Goal: Task Accomplishment & Management: Manage account settings

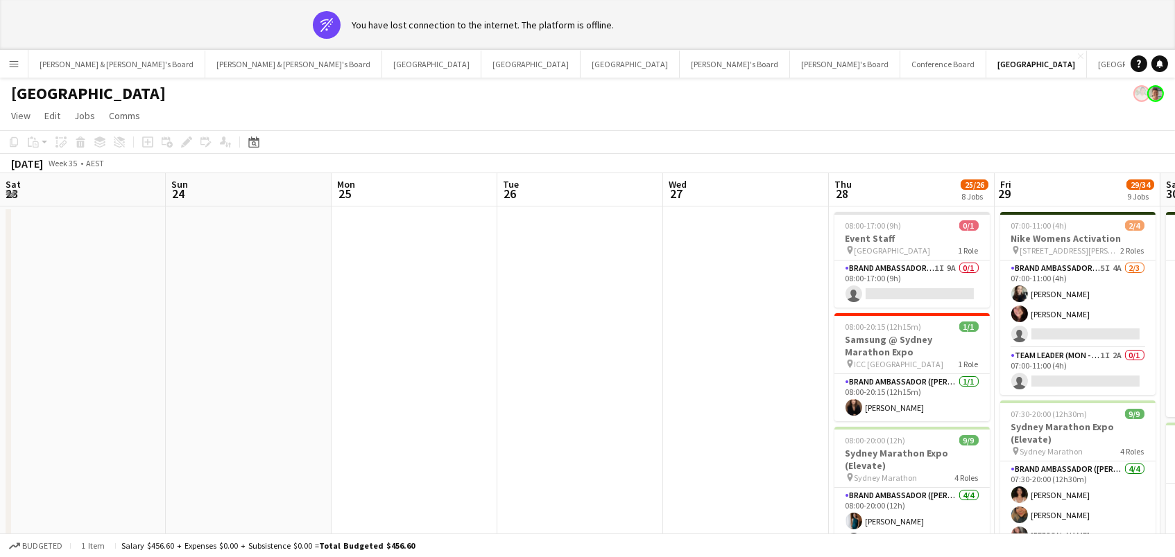
scroll to position [0, 569]
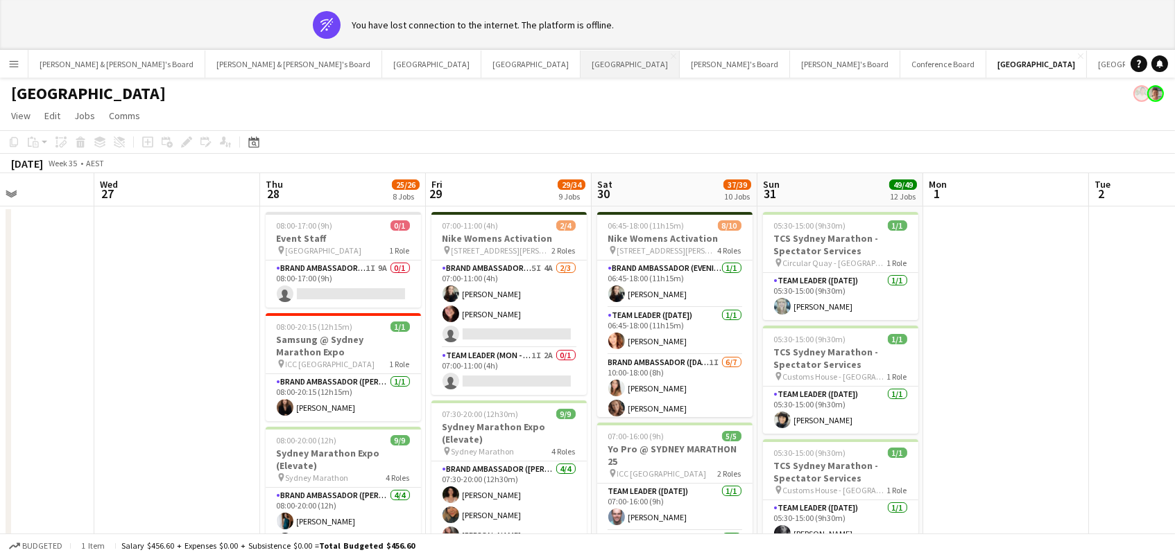
click at [580, 68] on button "Melbourne Close" at bounding box center [629, 64] width 99 height 27
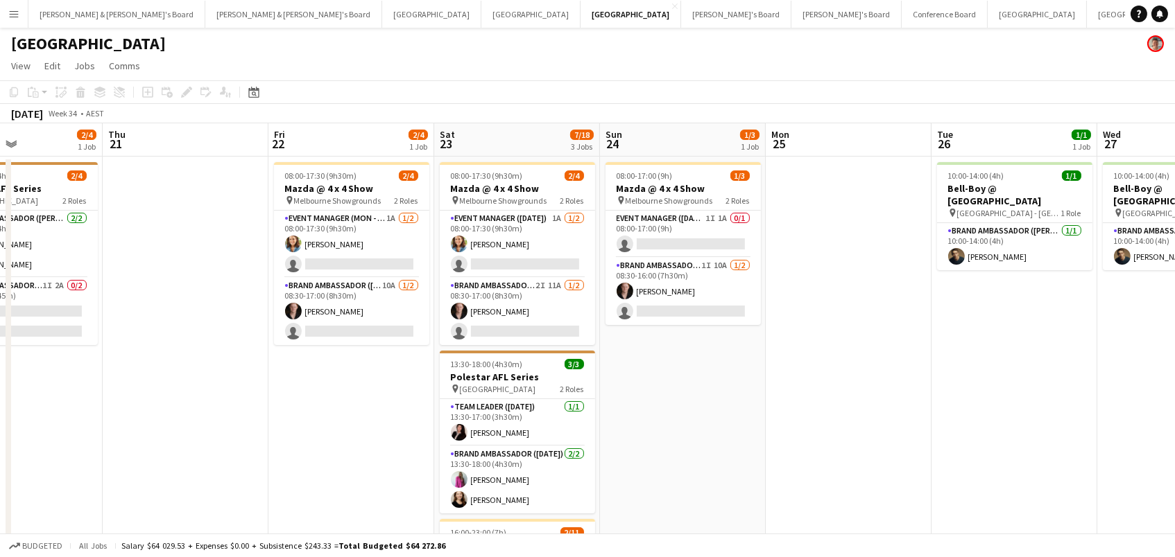
scroll to position [0, 558]
click at [436, 284] on app-date-cell "08:00-17:30 (9h30m) 2/4 Mazda @ 4 x 4 Show pin Melbourne Showgrounds 2 Roles Ev…" at bounding box center [519, 456] width 166 height 598
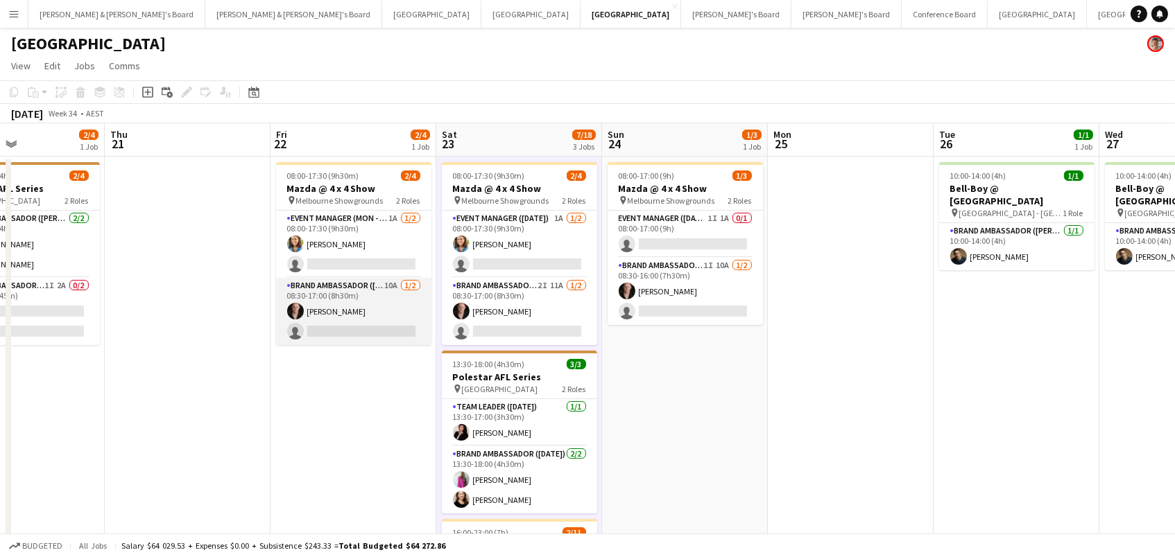
click at [389, 289] on app-card-role "Brand Ambassador (Mon - Fri) 10A 1/2 08:30-17:00 (8h30m) Darcy Ward single-neut…" at bounding box center [353, 311] width 155 height 67
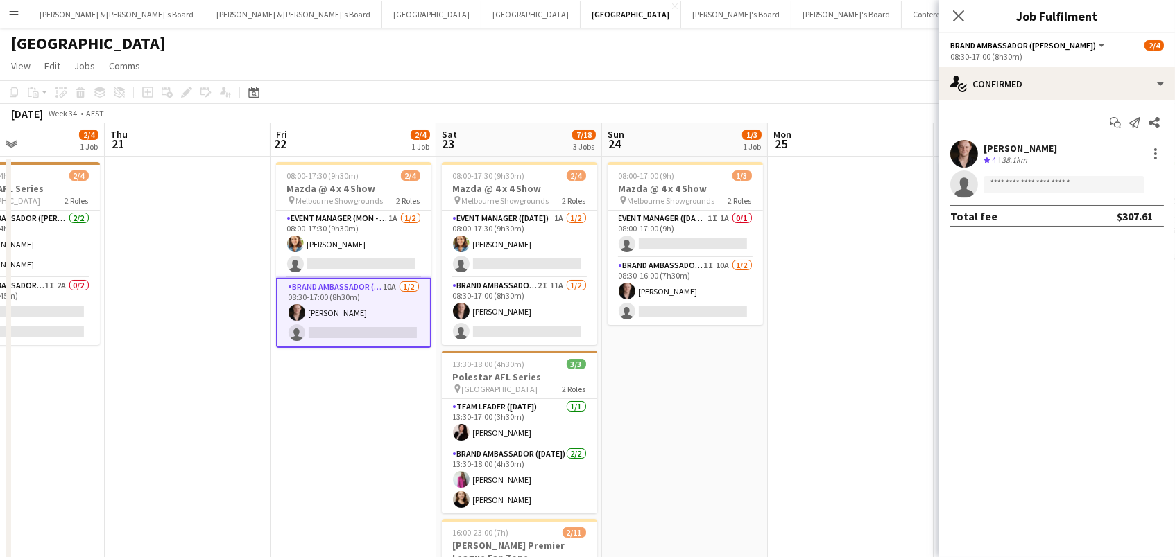
click at [996, 158] on span "4" at bounding box center [994, 160] width 4 height 10
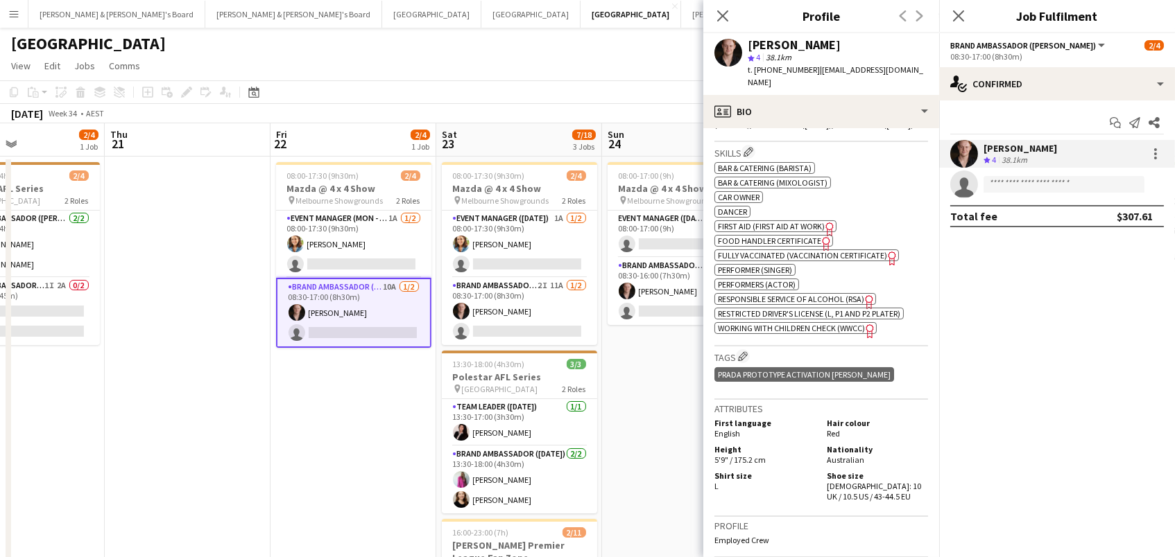
scroll to position [626, 0]
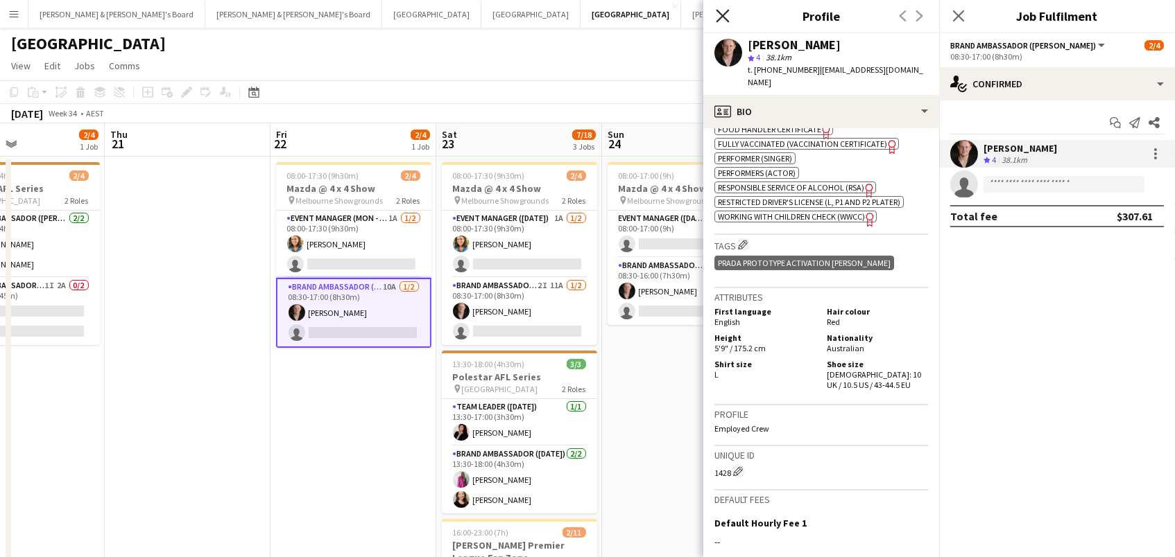
click at [722, 13] on icon "Close pop-in" at bounding box center [722, 15] width 13 height 13
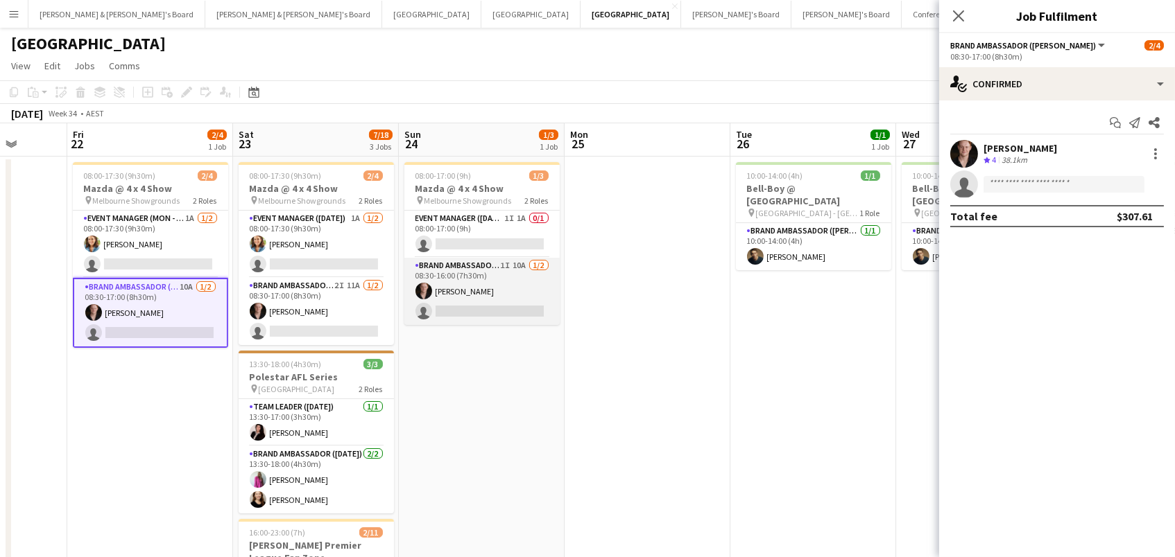
scroll to position [0, 652]
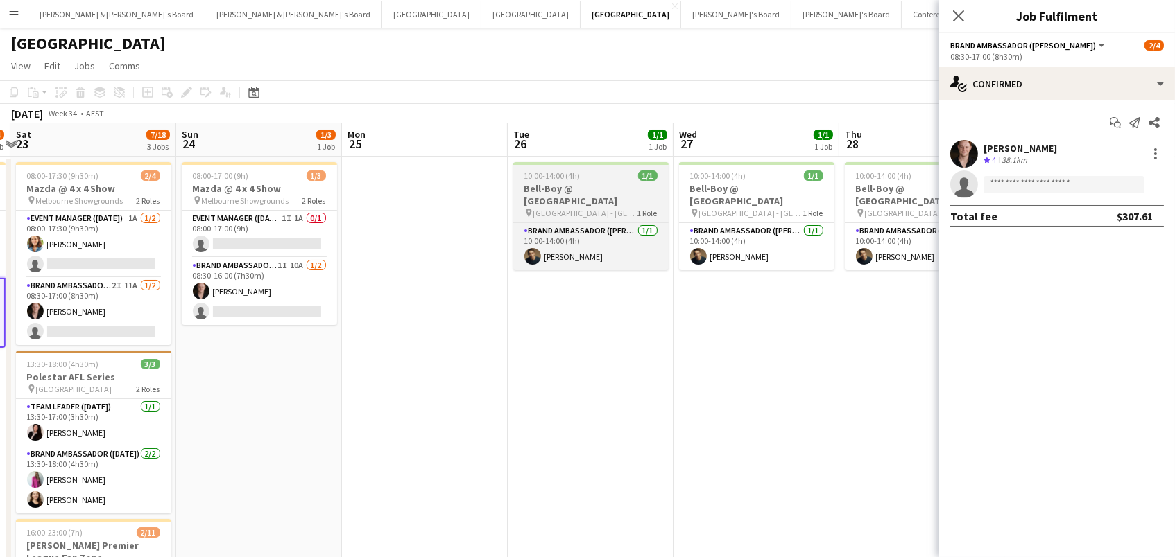
click at [576, 192] on h3 "Bell-Boy @ [GEOGRAPHIC_DATA]" at bounding box center [590, 194] width 155 height 25
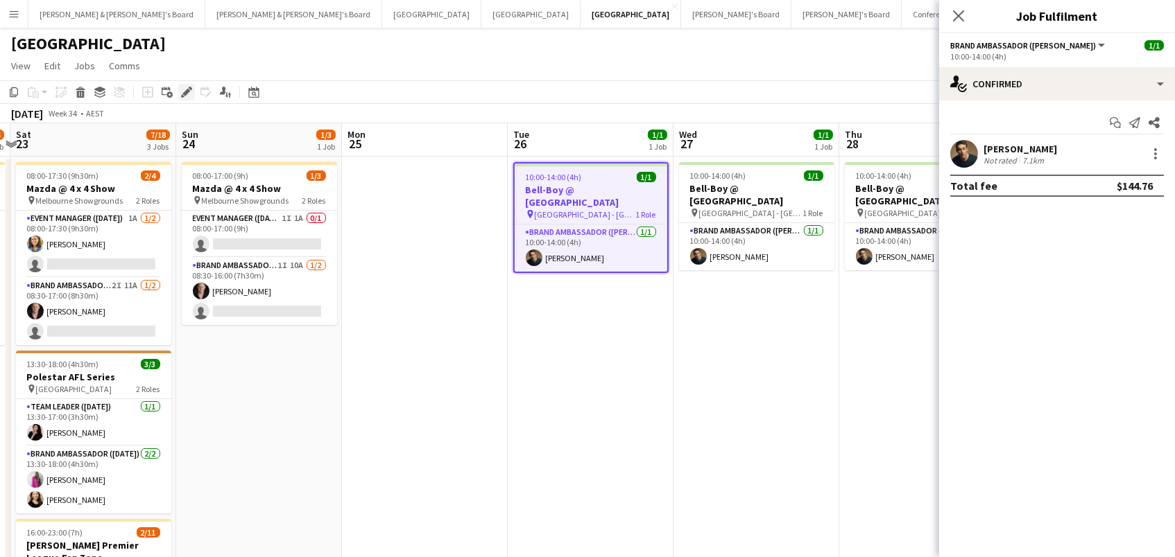
click at [188, 95] on icon "Edit" at bounding box center [186, 92] width 11 height 11
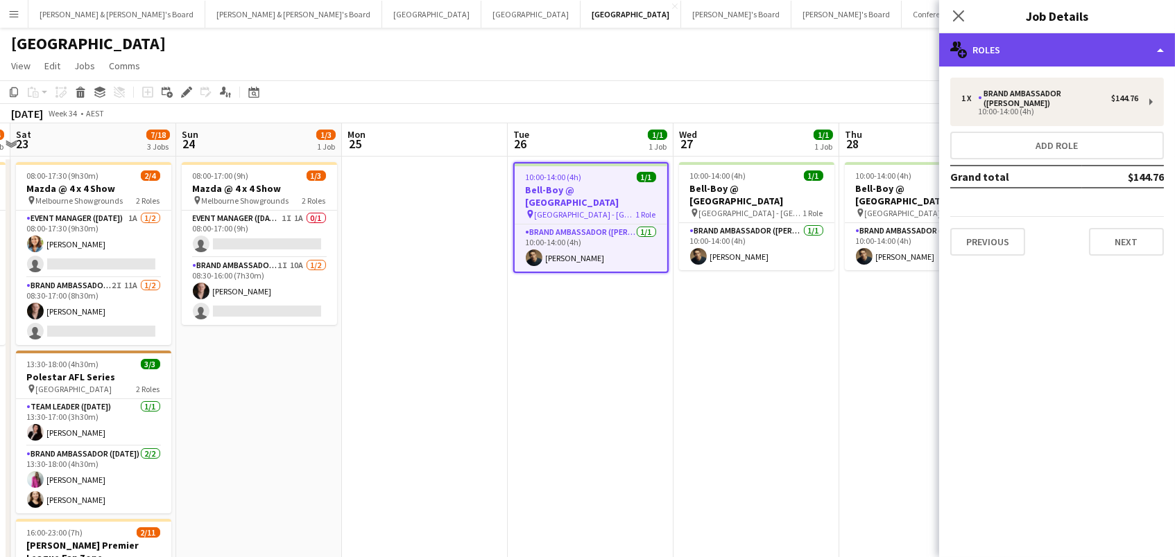
click at [1126, 53] on div "multiple-users-add Roles" at bounding box center [1057, 49] width 236 height 33
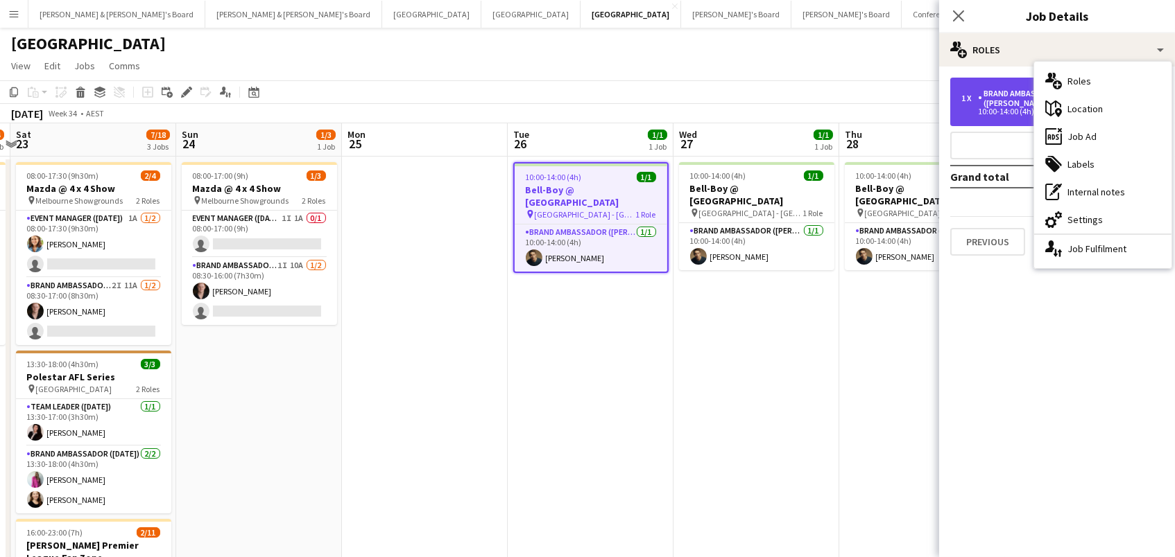
click at [1021, 96] on div "Brand Ambassador ([PERSON_NAME])" at bounding box center [1044, 98] width 133 height 19
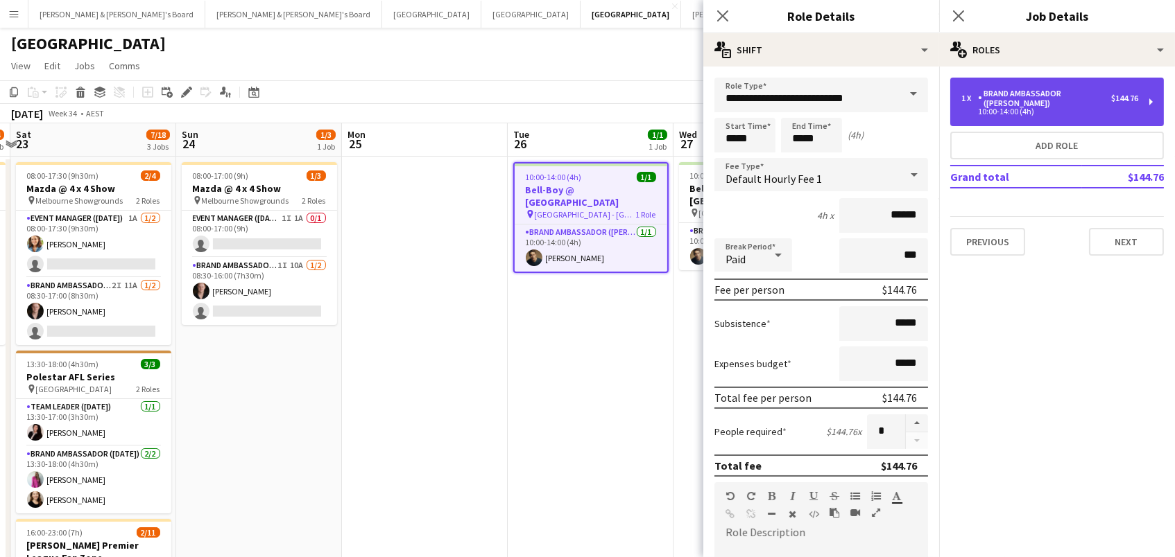
click at [1085, 112] on div "1 x Brand Ambassador (Mon - Fri) $144.76 10:00-14:00 (4h)" at bounding box center [1057, 102] width 214 height 49
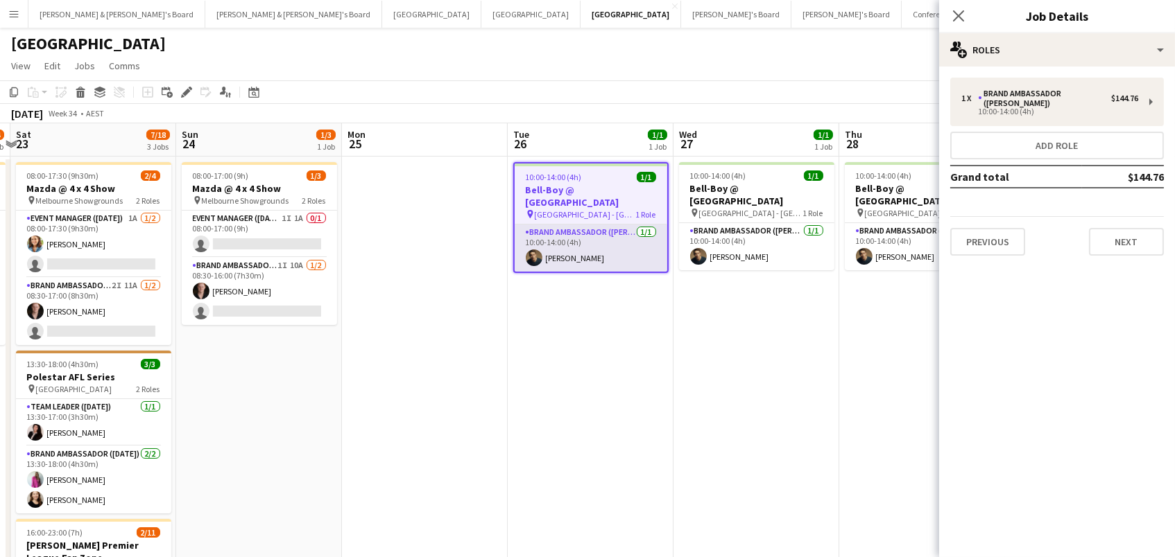
click at [611, 237] on app-card-role "Brand Ambassador (Mon - Fri) 1/1 10:00-14:00 (4h) Cristian Robba-Colley" at bounding box center [590, 248] width 153 height 47
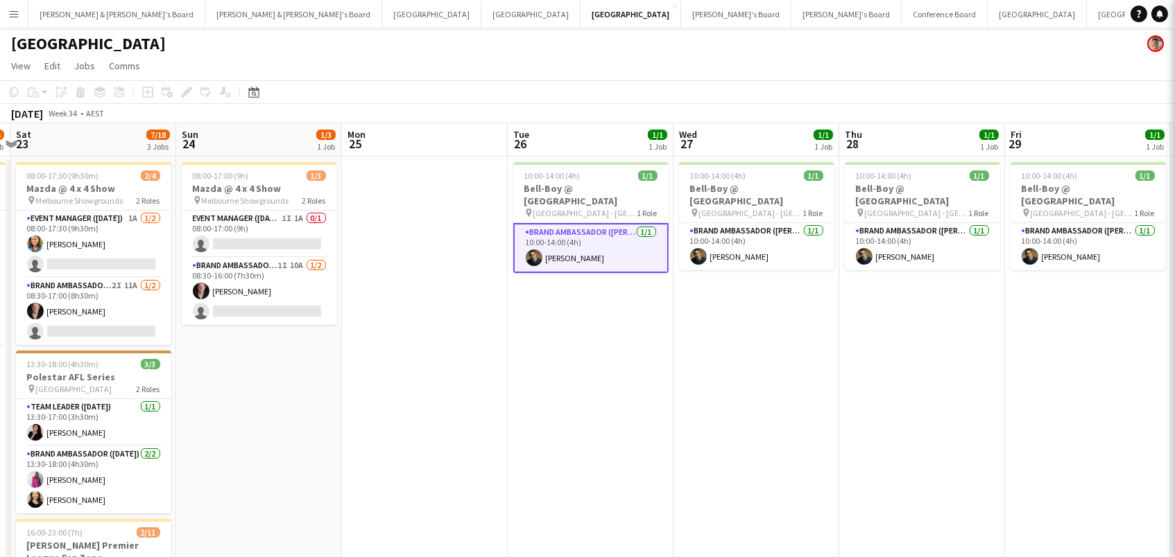
scroll to position [0, 652]
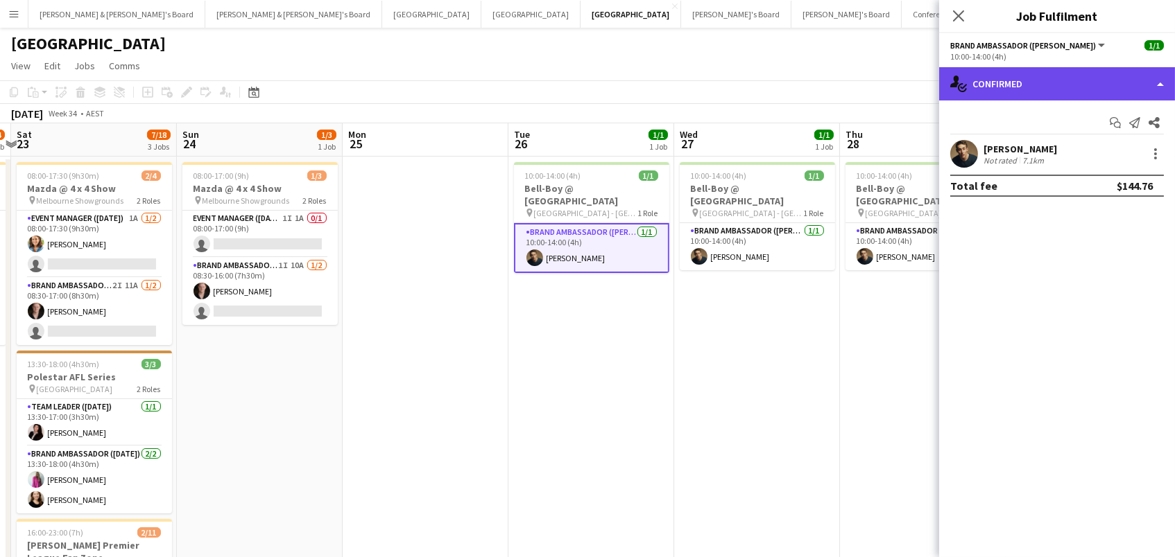
click at [1101, 85] on div "single-neutral-actions-check-2 Confirmed" at bounding box center [1057, 83] width 236 height 33
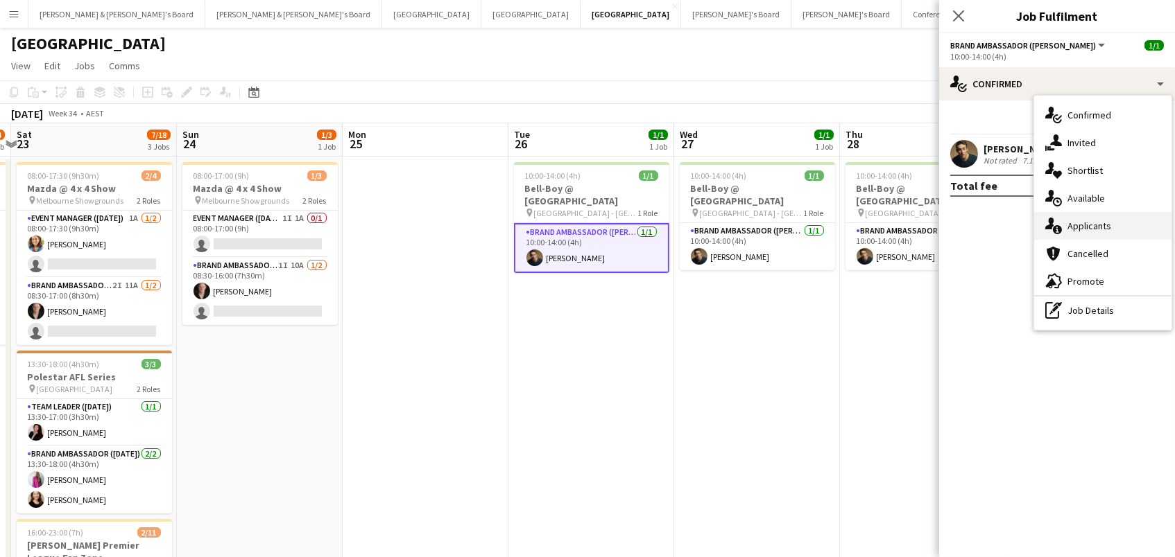
click at [1105, 228] on div "single-neutral-actions-information Applicants" at bounding box center [1102, 226] width 137 height 28
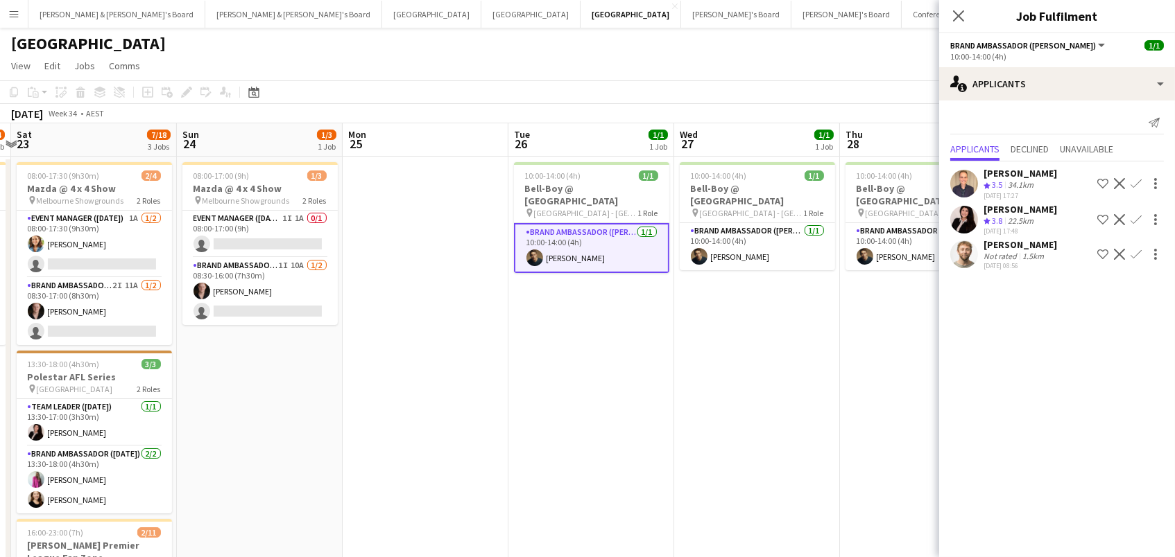
click at [1019, 182] on div "34.1km" at bounding box center [1020, 186] width 31 height 12
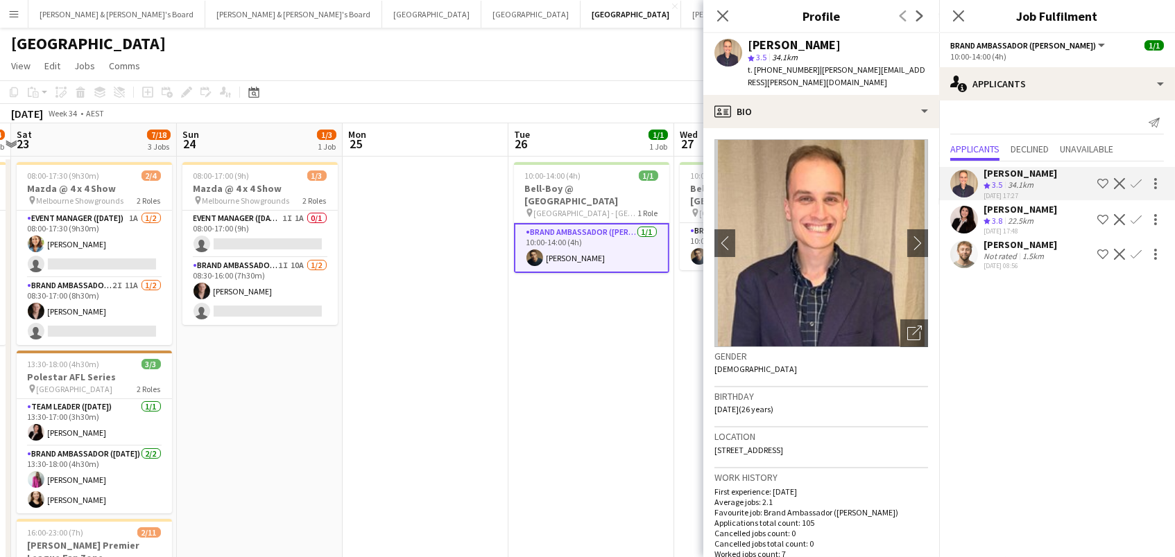
drag, startPoint x: 866, startPoint y: 49, endPoint x: 788, endPoint y: 43, distance: 78.5
click at [788, 43] on div "[PERSON_NAME]" at bounding box center [837, 45] width 180 height 12
copy div "Spathopoulos"
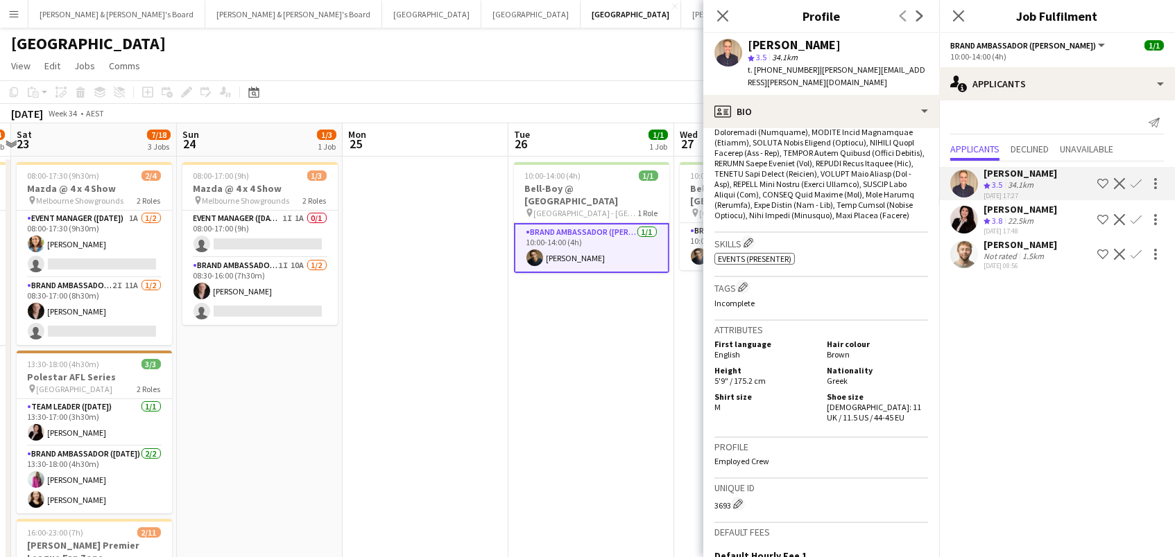
scroll to position [717, 0]
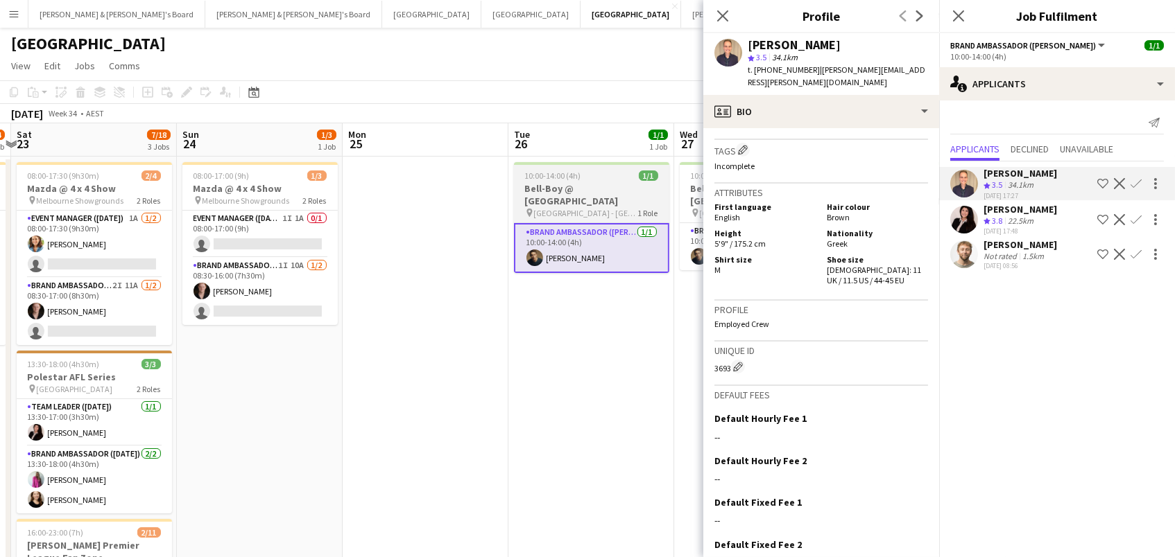
click at [616, 208] on span "[GEOGRAPHIC_DATA] - [GEOGRAPHIC_DATA]" at bounding box center [586, 213] width 104 height 10
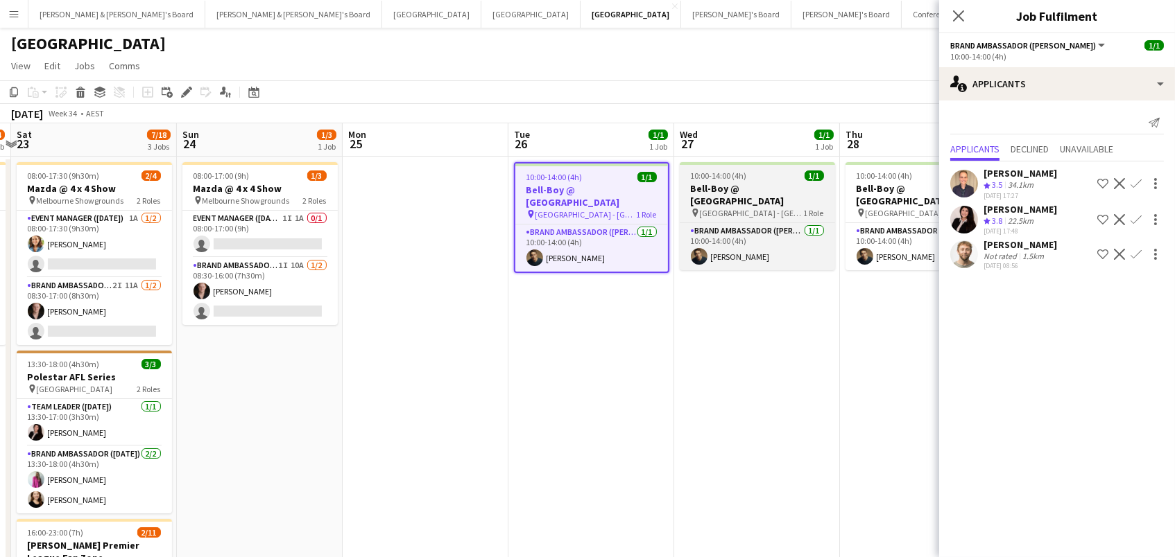
click at [726, 208] on span "[GEOGRAPHIC_DATA] - [GEOGRAPHIC_DATA]" at bounding box center [752, 213] width 104 height 10
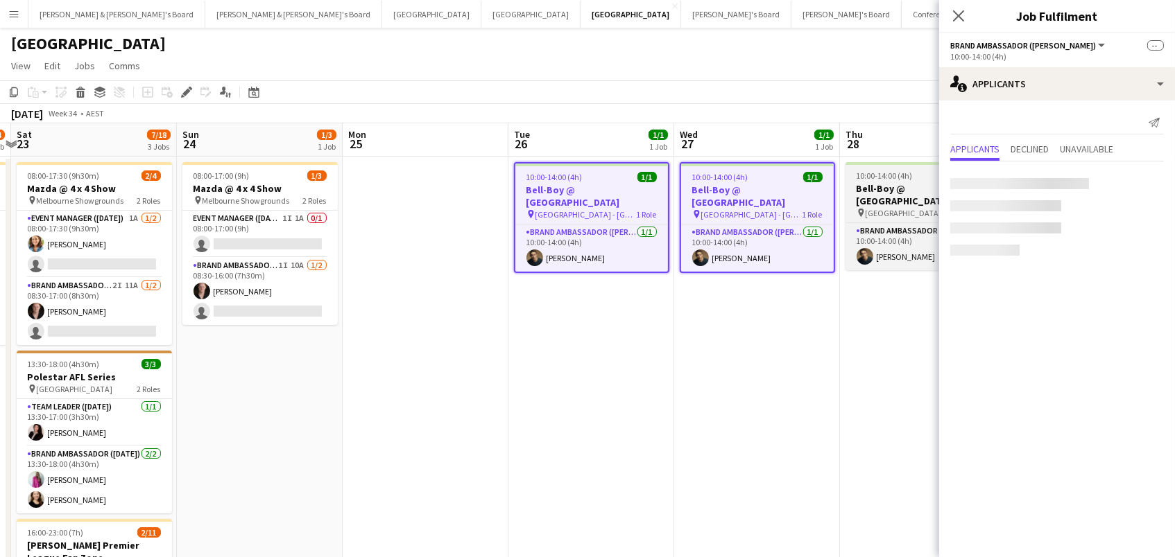
click at [928, 208] on span "[GEOGRAPHIC_DATA] - [GEOGRAPHIC_DATA]" at bounding box center [917, 213] width 104 height 10
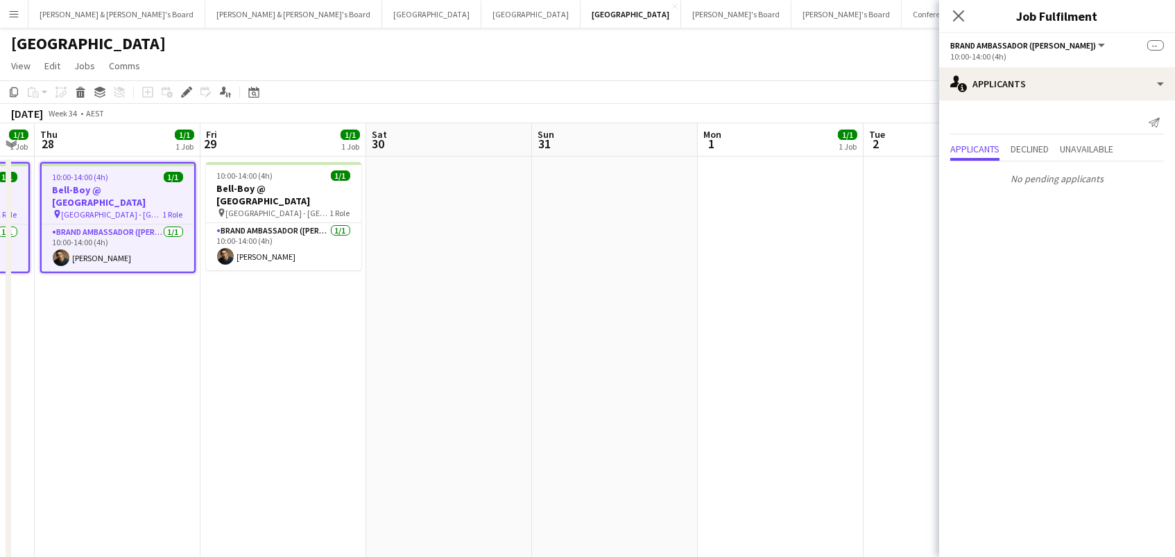
scroll to position [0, 464]
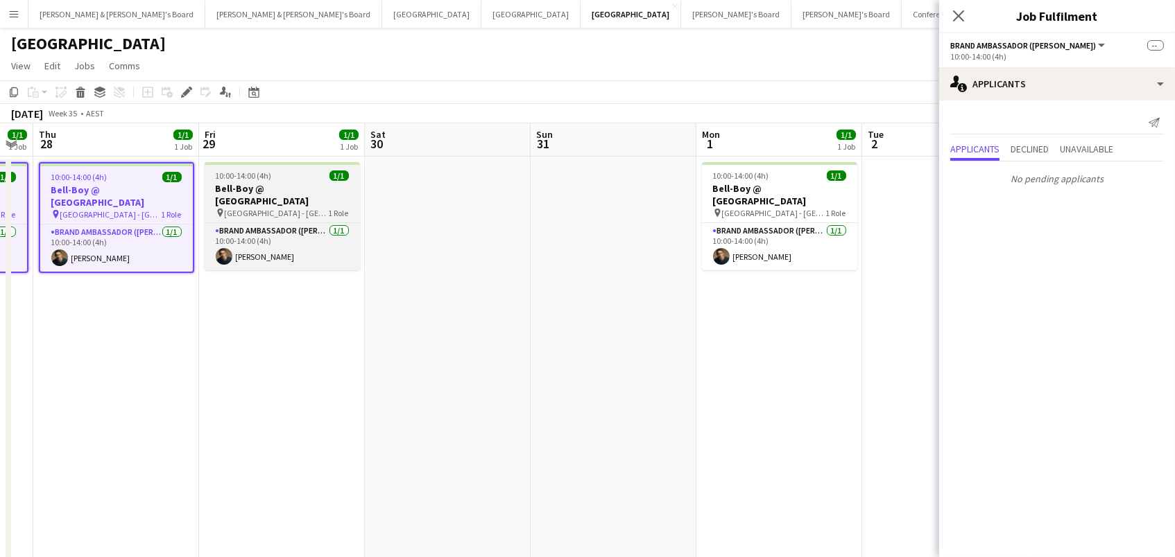
click at [255, 173] on span "10:00-14:00 (4h)" at bounding box center [244, 176] width 56 height 10
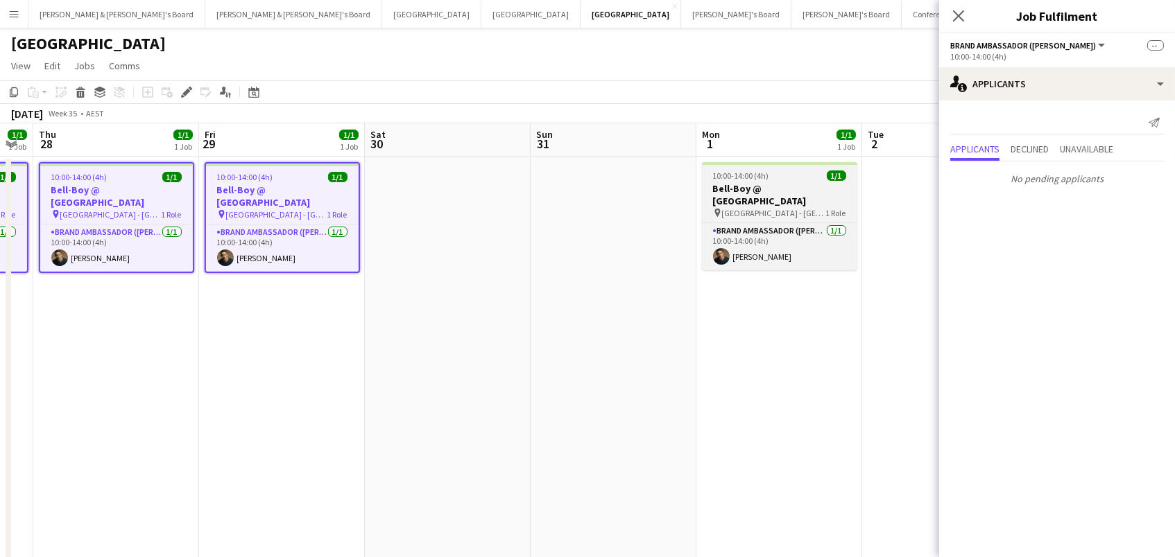
click at [733, 208] on span "[GEOGRAPHIC_DATA] - [GEOGRAPHIC_DATA]" at bounding box center [774, 213] width 104 height 10
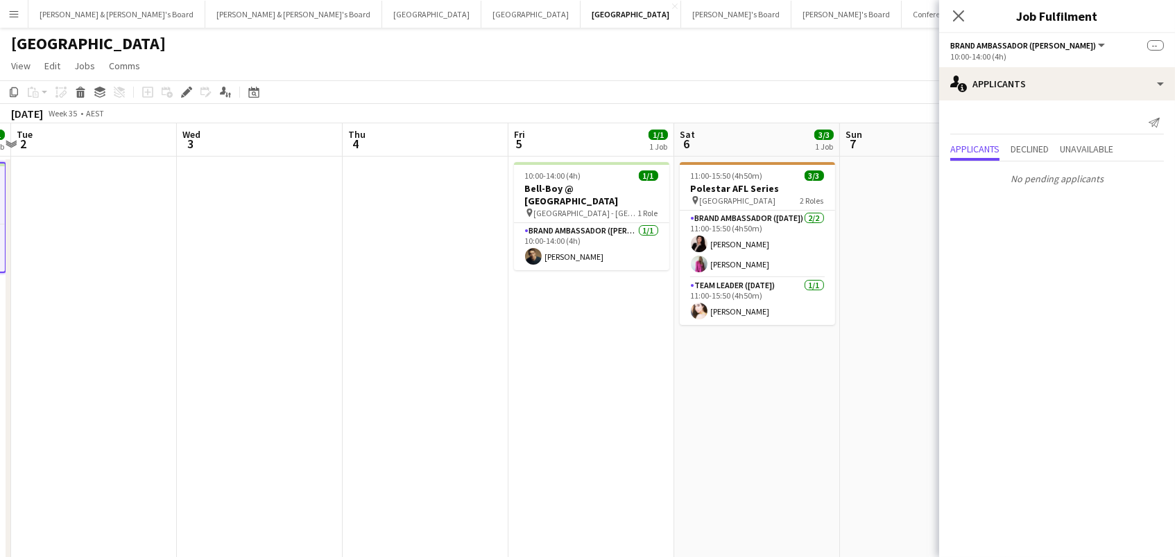
scroll to position [0, 567]
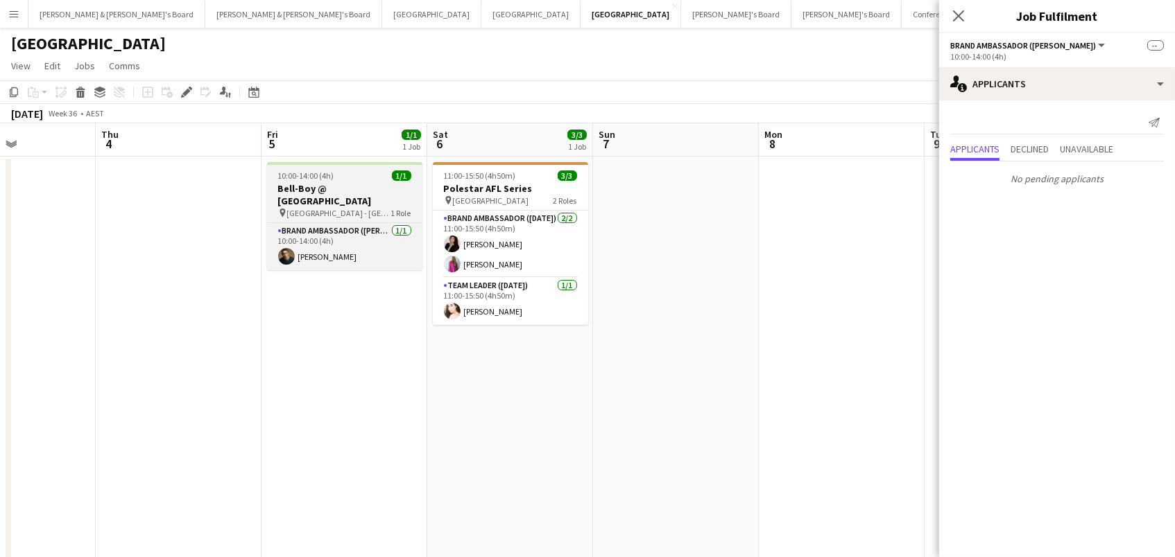
click at [379, 184] on h3 "Bell-Boy @ [GEOGRAPHIC_DATA]" at bounding box center [344, 194] width 155 height 25
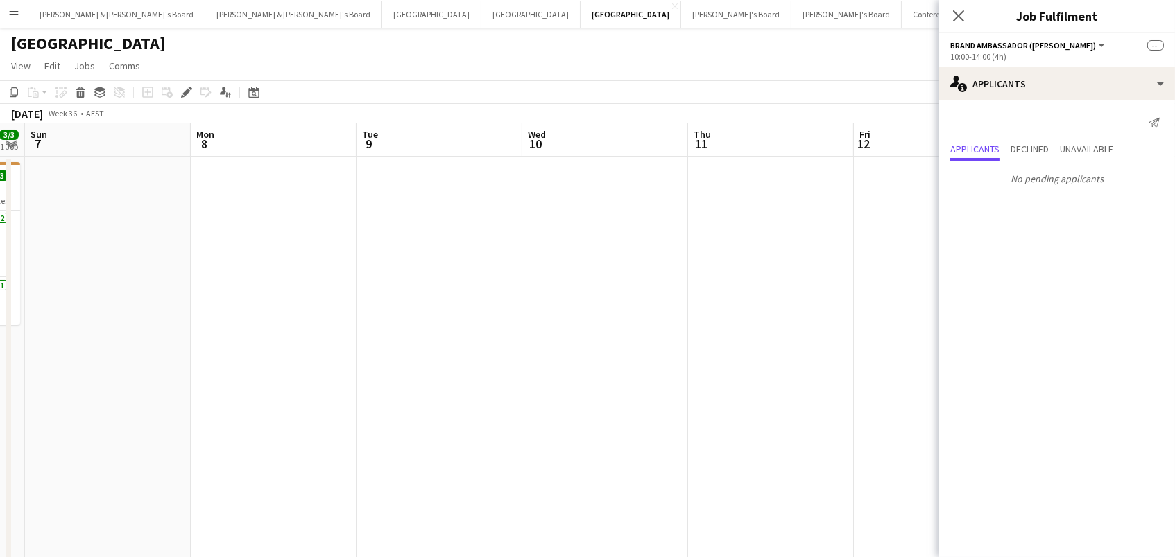
scroll to position [0, 650]
click at [187, 93] on icon "Edit" at bounding box center [186, 92] width 11 height 11
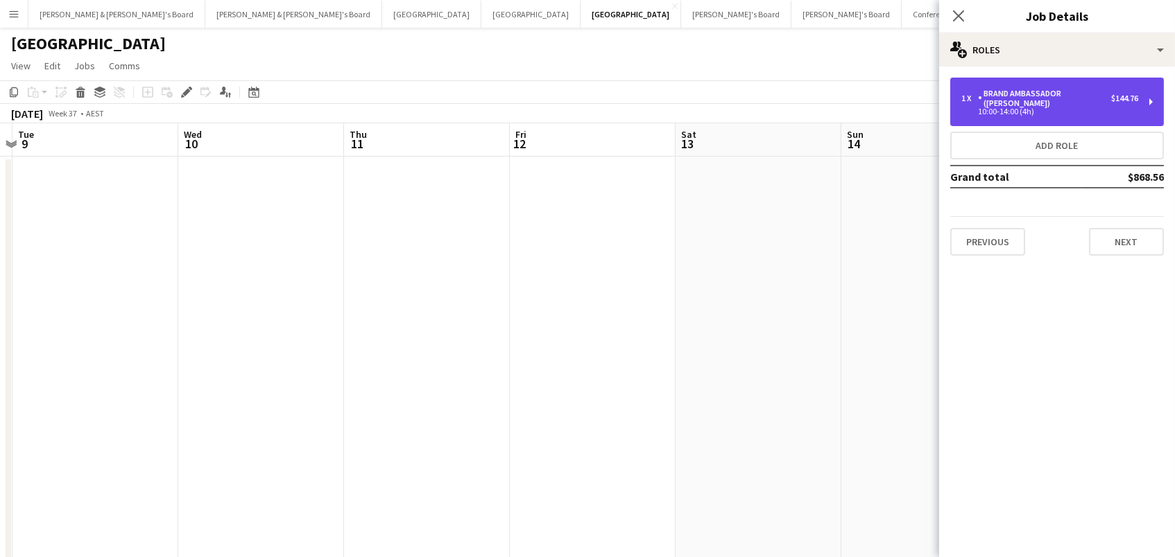
click at [1041, 108] on div "1 x Brand Ambassador (Mon - Fri) $144.76 10:00-14:00 (4h)" at bounding box center [1057, 102] width 214 height 49
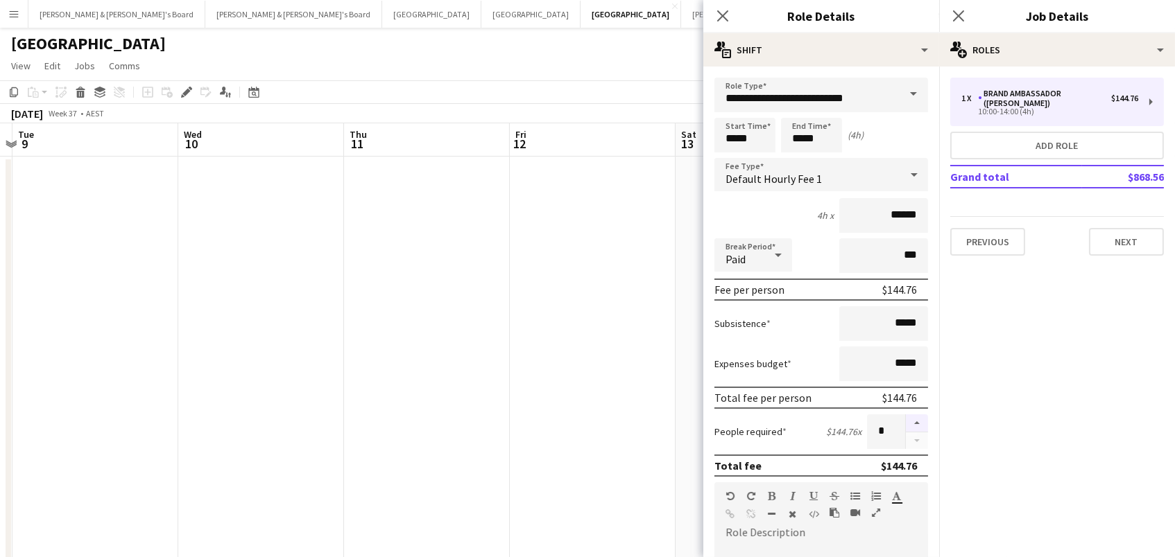
click at [922, 424] on button "button" at bounding box center [917, 424] width 22 height 18
type input "*"
click at [666, 386] on app-date-cell at bounding box center [593, 456] width 166 height 598
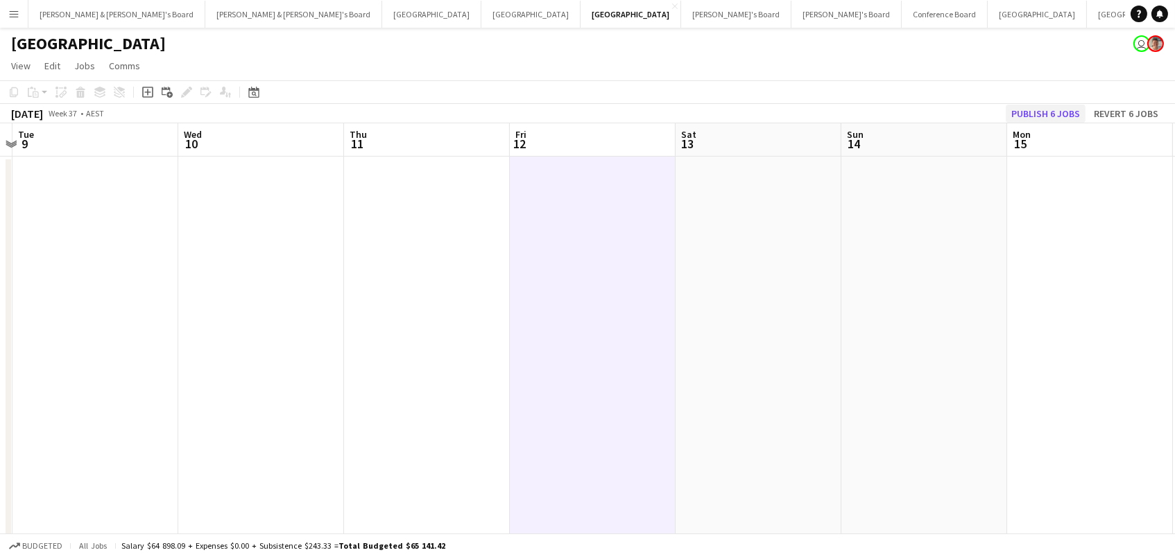
click at [1057, 110] on button "Publish 6 jobs" at bounding box center [1045, 114] width 80 height 18
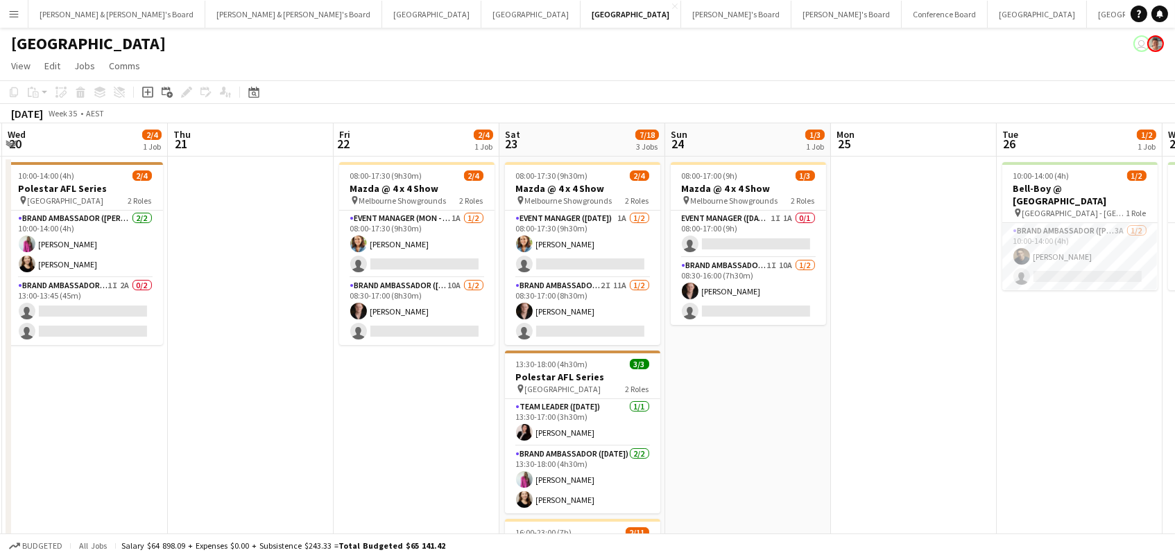
scroll to position [0, 495]
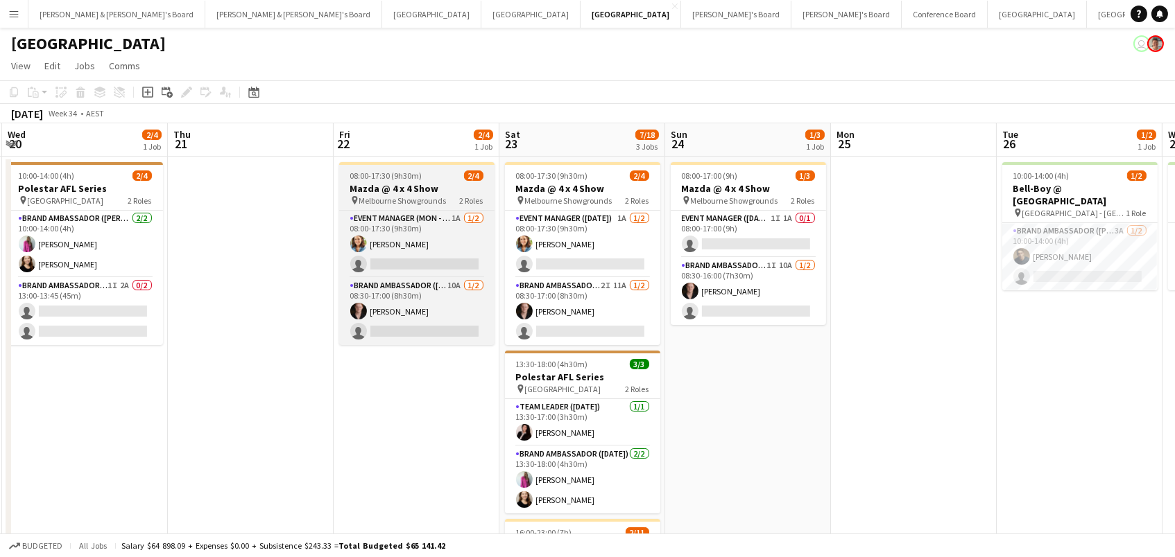
click at [372, 186] on h3 "Mazda @ 4 x 4 Show" at bounding box center [416, 188] width 155 height 12
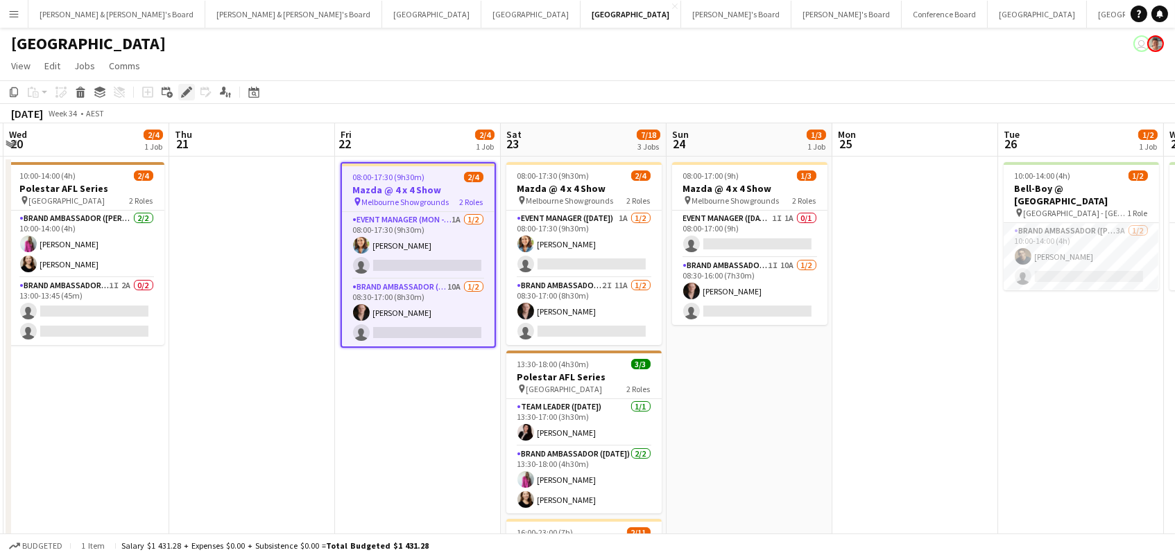
click at [183, 92] on icon at bounding box center [186, 93] width 8 height 8
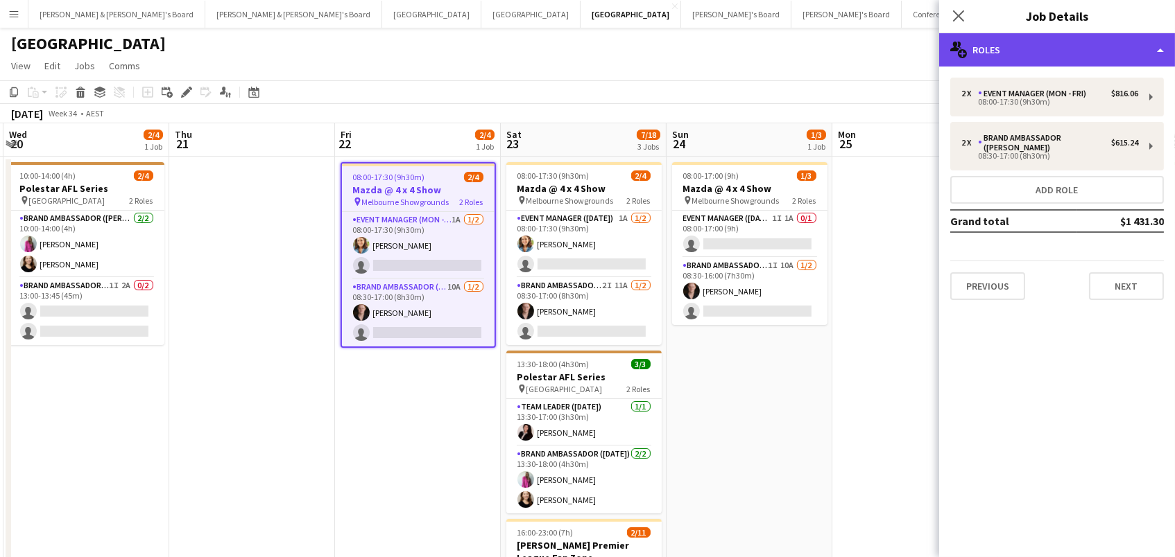
click at [962, 47] on icon "multiple-users-add" at bounding box center [958, 50] width 17 height 17
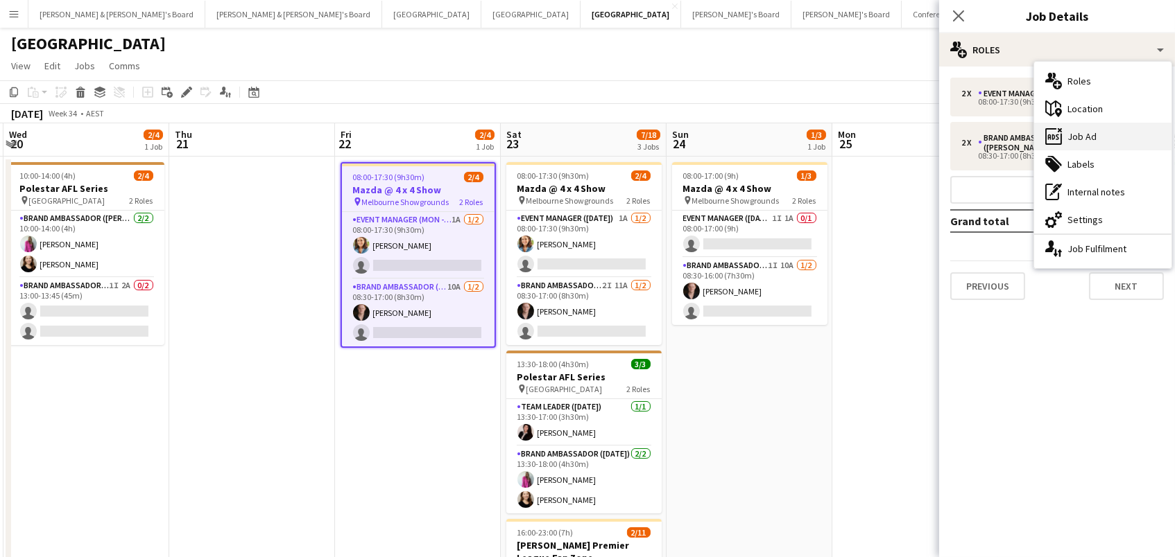
click at [1059, 137] on icon "ads-window" at bounding box center [1053, 136] width 17 height 17
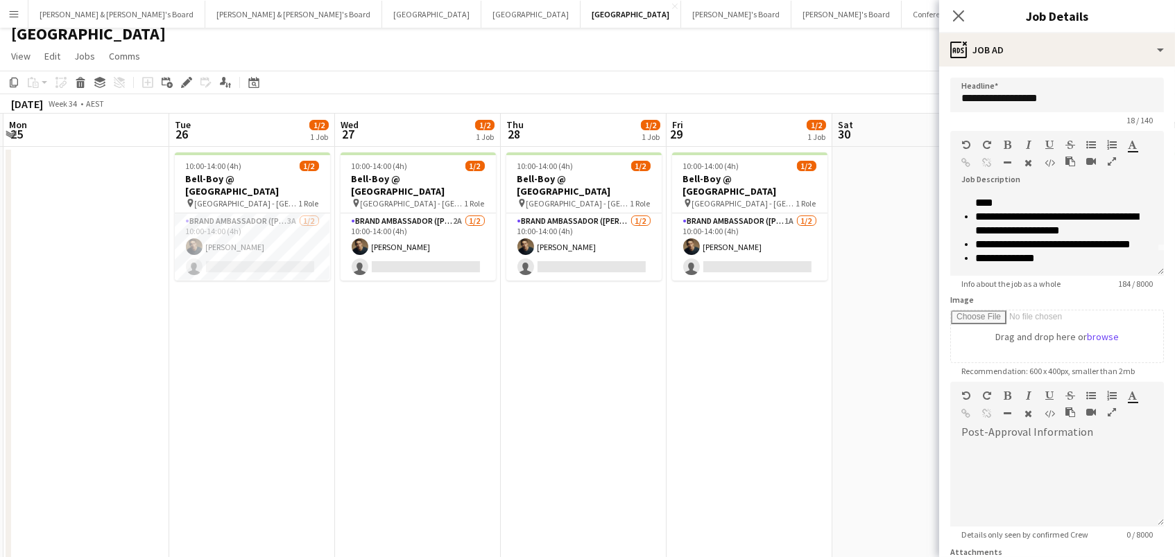
scroll to position [0, 602]
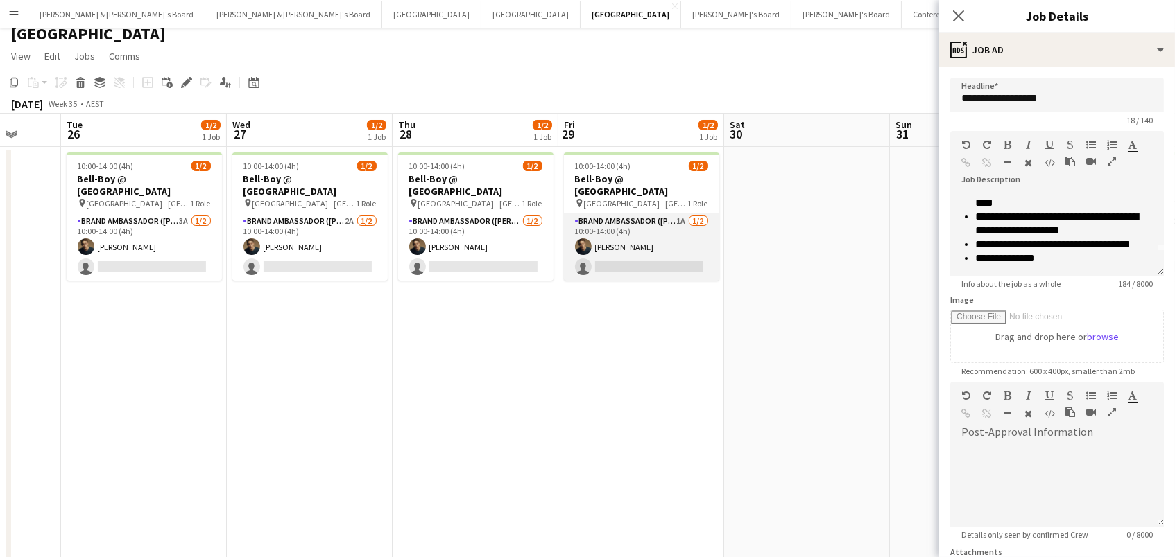
click at [600, 233] on app-card-role "Brand Ambassador (Mon - Fri) 1A 1/2 10:00-14:00 (4h) Cristian Robba-Colley sing…" at bounding box center [641, 247] width 155 height 67
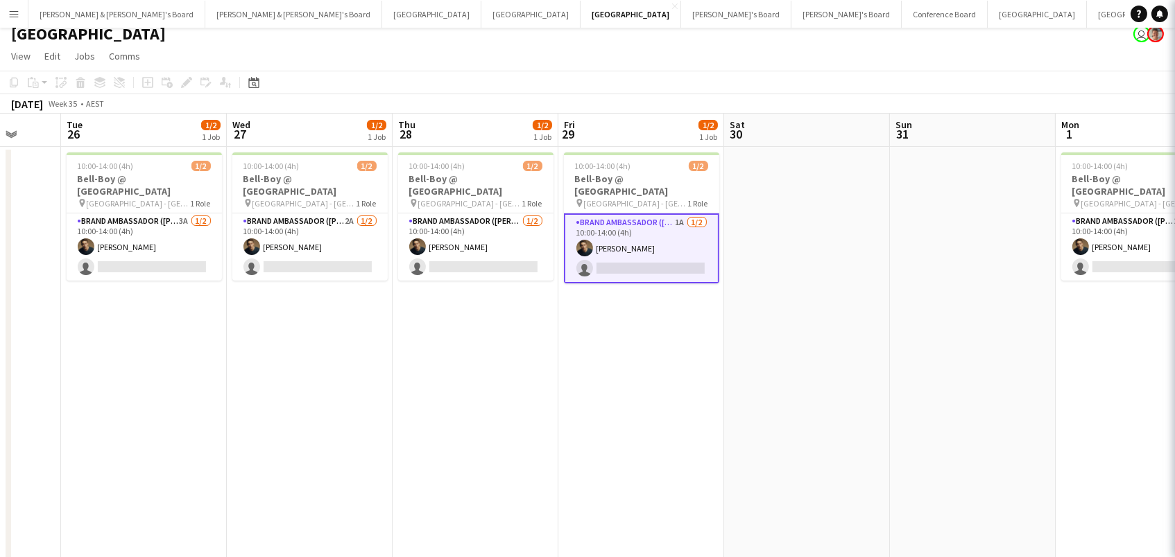
scroll to position [0, 601]
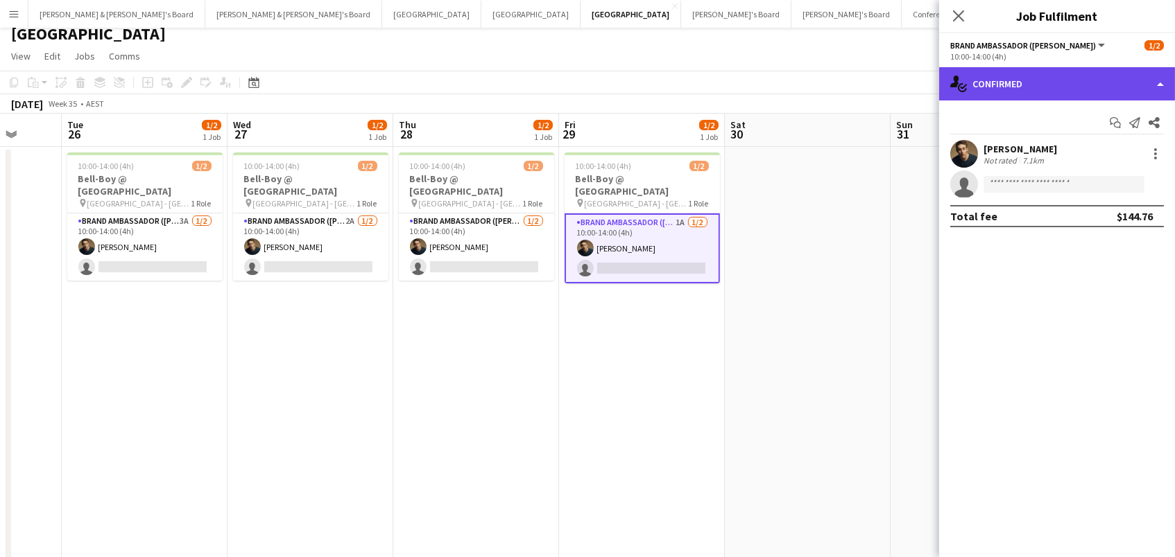
click at [1073, 98] on div "single-neutral-actions-check-2 Confirmed" at bounding box center [1057, 83] width 236 height 33
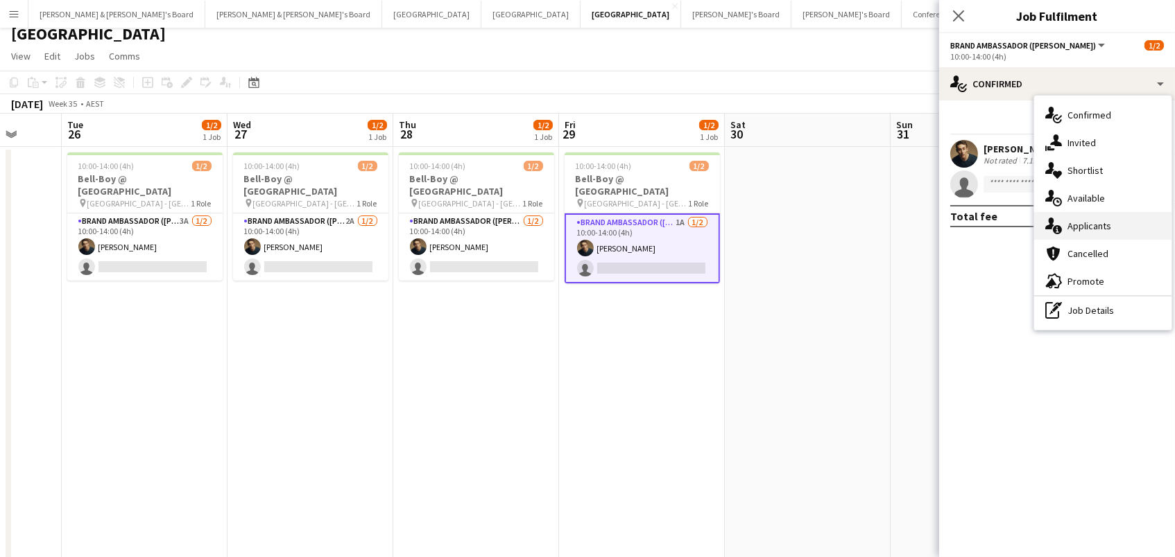
click at [1087, 221] on div "single-neutral-actions-information Applicants" at bounding box center [1102, 226] width 137 height 28
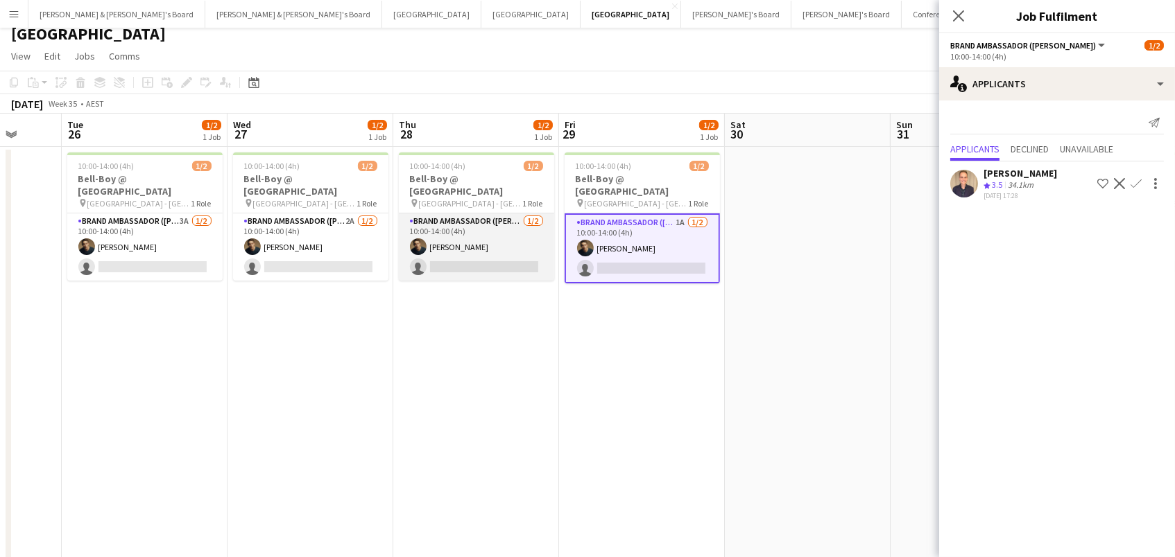
click at [488, 247] on app-card-role "Brand Ambassador (Mon - Fri) 1/2 10:00-14:00 (4h) Cristian Robba-Colley single-…" at bounding box center [476, 247] width 155 height 67
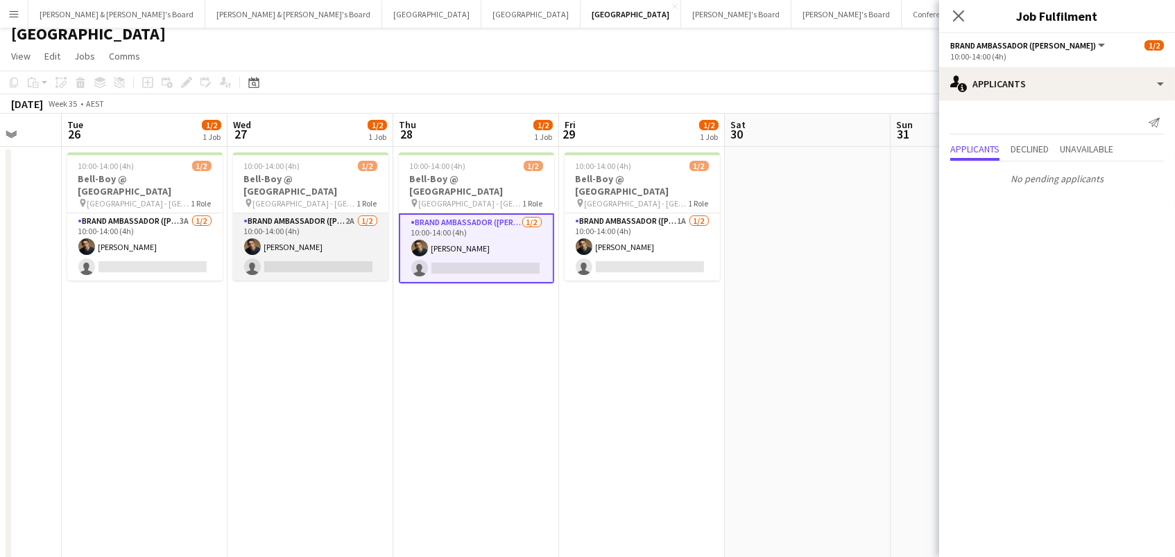
click at [358, 236] on app-card-role "Brand Ambassador (Mon - Fri) 2A 1/2 10:00-14:00 (4h) Cristian Robba-Colley sing…" at bounding box center [310, 247] width 155 height 67
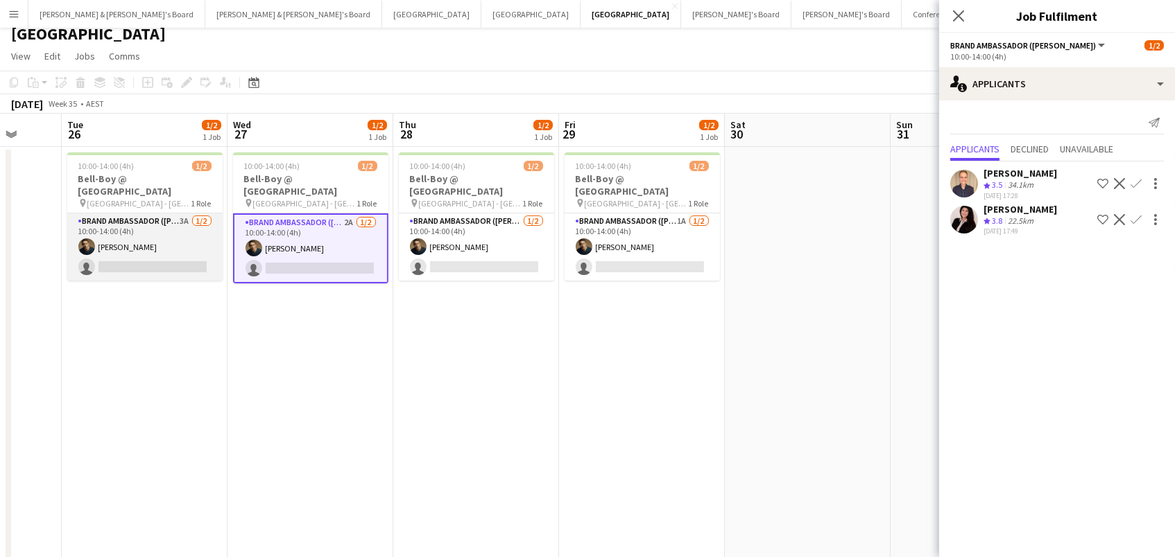
click at [169, 234] on app-card-role "Brand Ambassador (Mon - Fri) 3A 1/2 10:00-14:00 (4h) Cristian Robba-Colley sing…" at bounding box center [144, 247] width 155 height 67
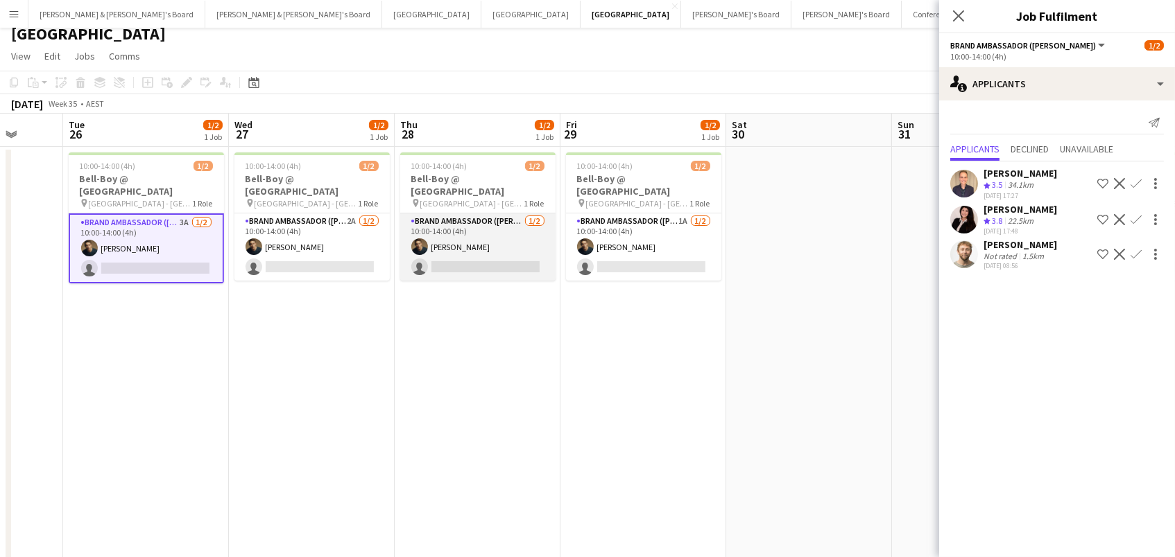
click at [504, 218] on app-card-role "Brand Ambassador (Mon - Fri) 1/2 10:00-14:00 (4h) Cristian Robba-Colley single-…" at bounding box center [477, 247] width 155 height 67
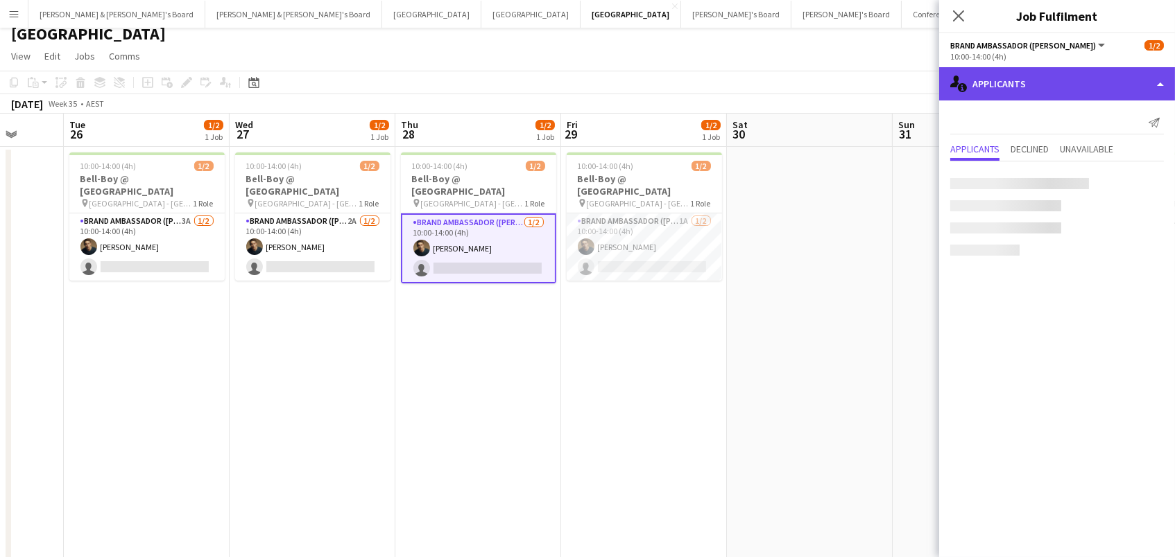
click at [1112, 84] on div "single-neutral-actions-information Applicants" at bounding box center [1057, 83] width 236 height 33
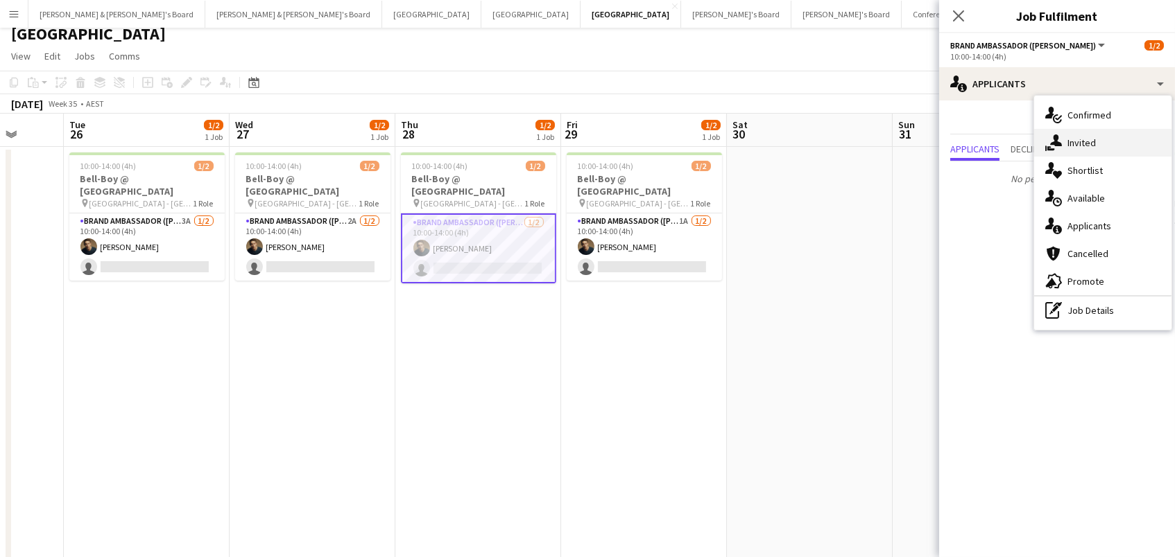
click at [1095, 149] on div "single-neutral-actions-share-1 Invited" at bounding box center [1102, 143] width 137 height 28
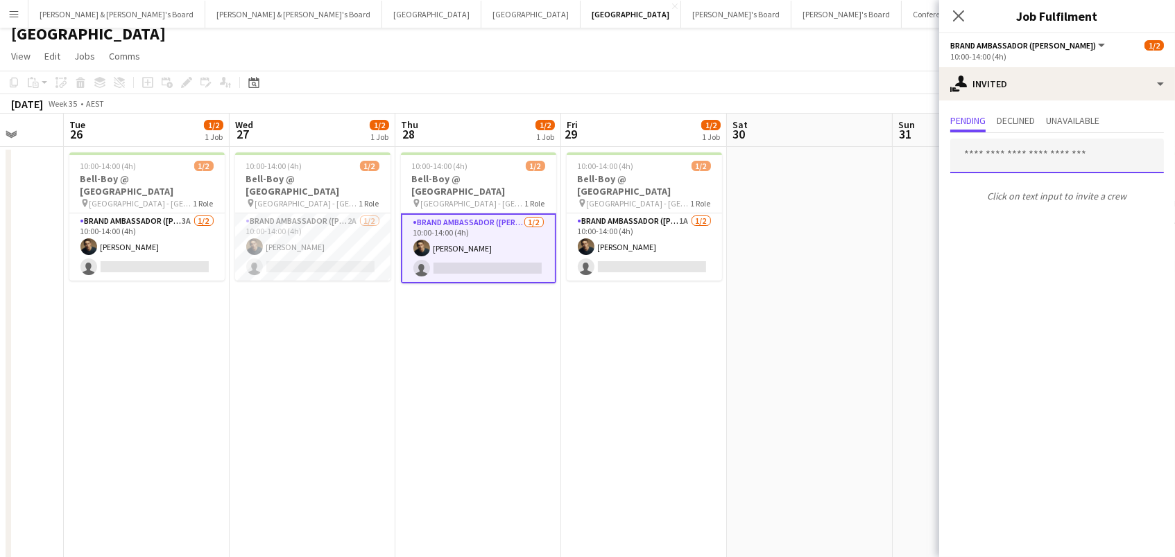
click at [983, 158] on input "text" at bounding box center [1057, 156] width 214 height 35
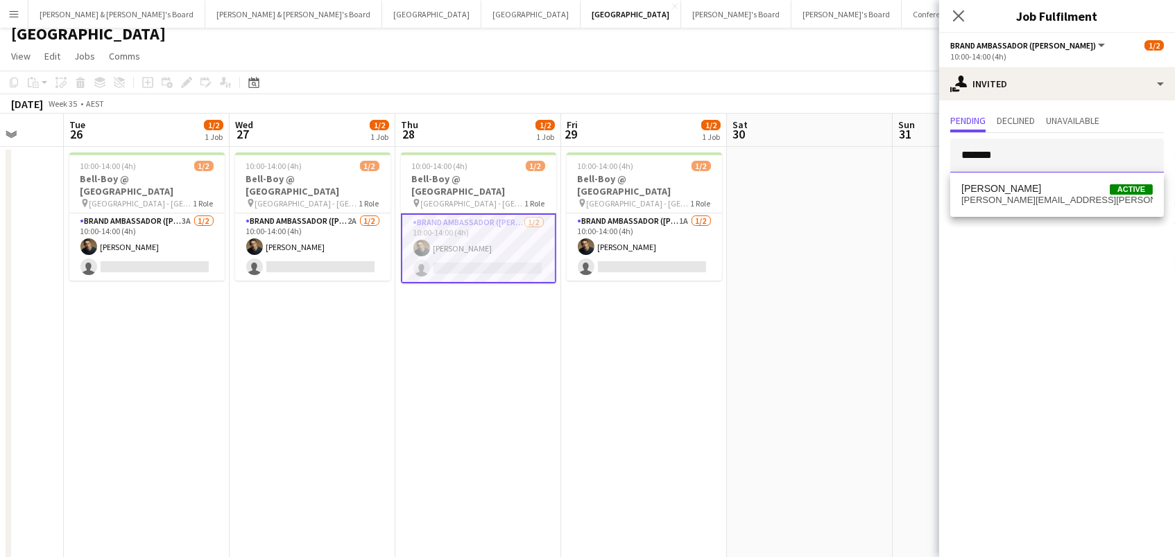
type input "*******"
drag, startPoint x: 988, startPoint y: 163, endPoint x: 996, endPoint y: 193, distance: 31.6
click at [996, 193] on span "[PERSON_NAME]" at bounding box center [1001, 189] width 80 height 12
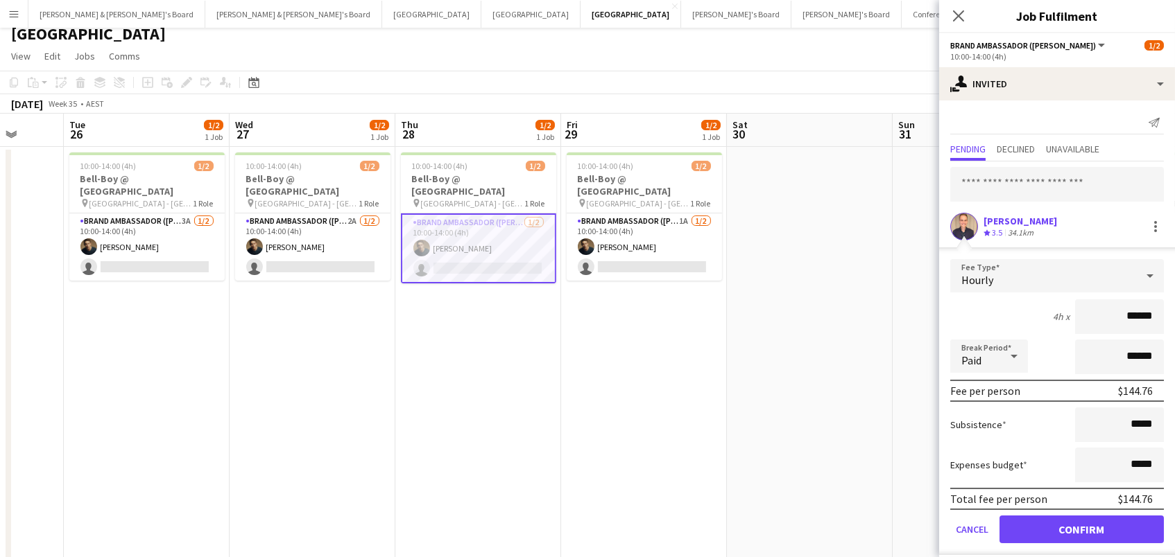
click at [1081, 528] on button "Confirm" at bounding box center [1081, 530] width 164 height 28
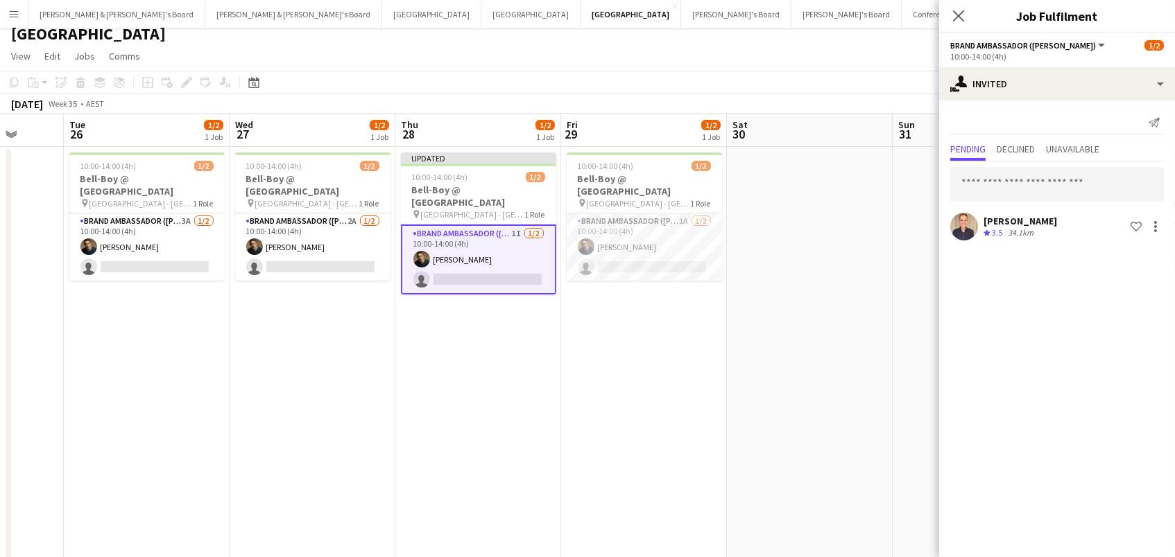
click at [717, 279] on app-date-cell "10:00-14:00 (4h) 1/2 Bell-Boy @ Ormond House pin Ormond House - Melbourne 1 Rol…" at bounding box center [644, 446] width 166 height 598
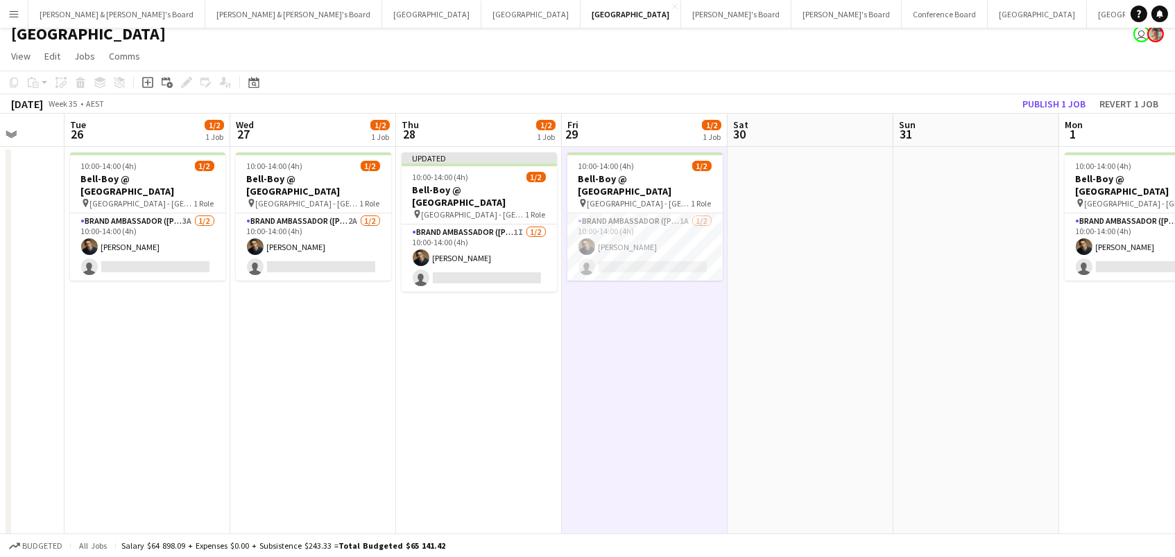
scroll to position [0, 433]
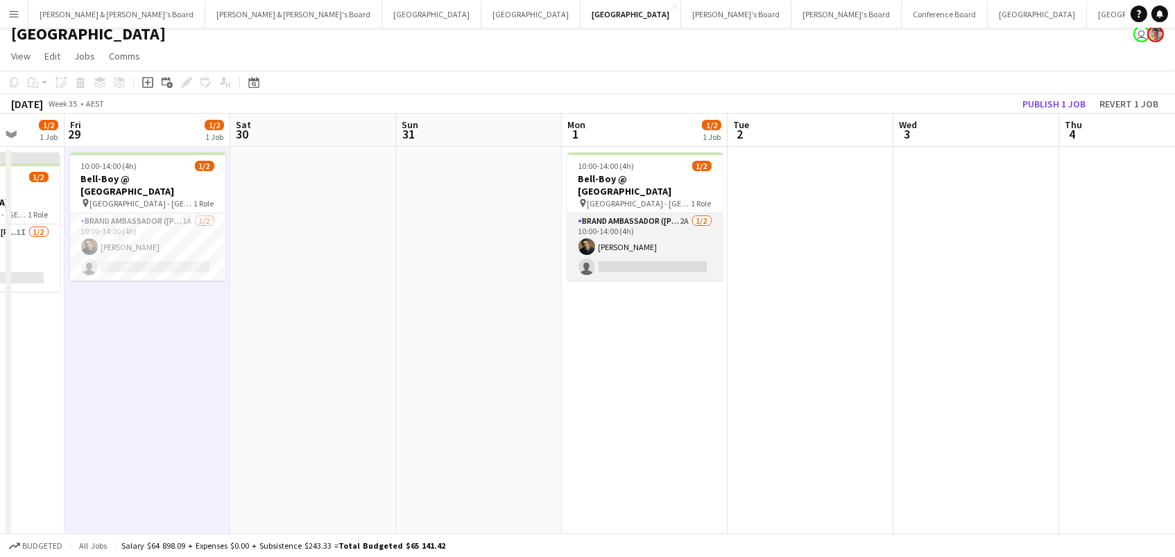
click at [703, 232] on app-card-role "Brand Ambassador (Mon - Fri) 2A 1/2 10:00-14:00 (4h) Cristian Robba-Colley sing…" at bounding box center [644, 247] width 155 height 67
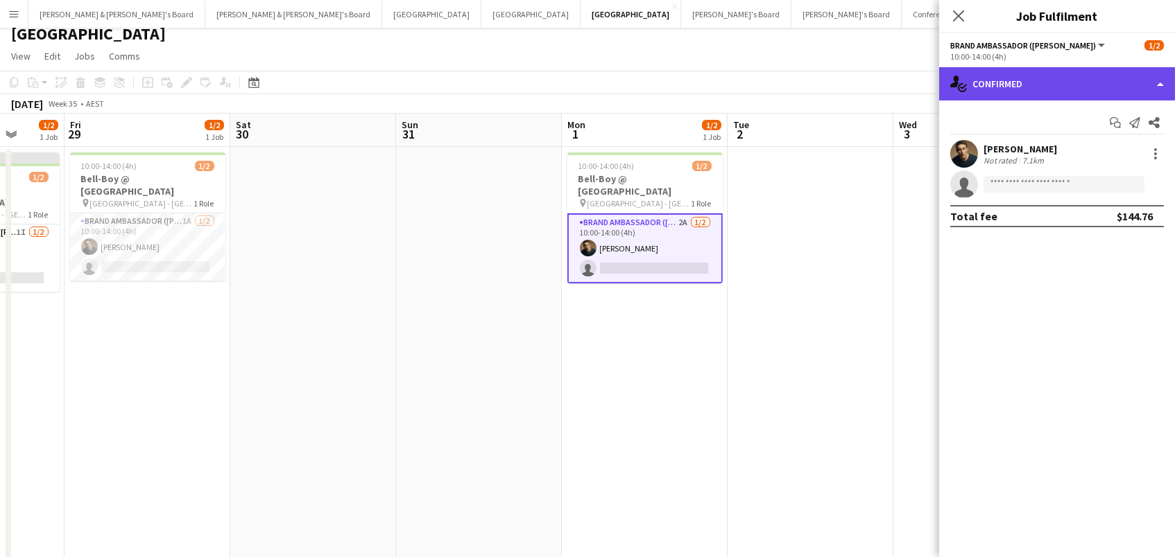
click at [1118, 87] on div "single-neutral-actions-check-2 Confirmed" at bounding box center [1057, 83] width 236 height 33
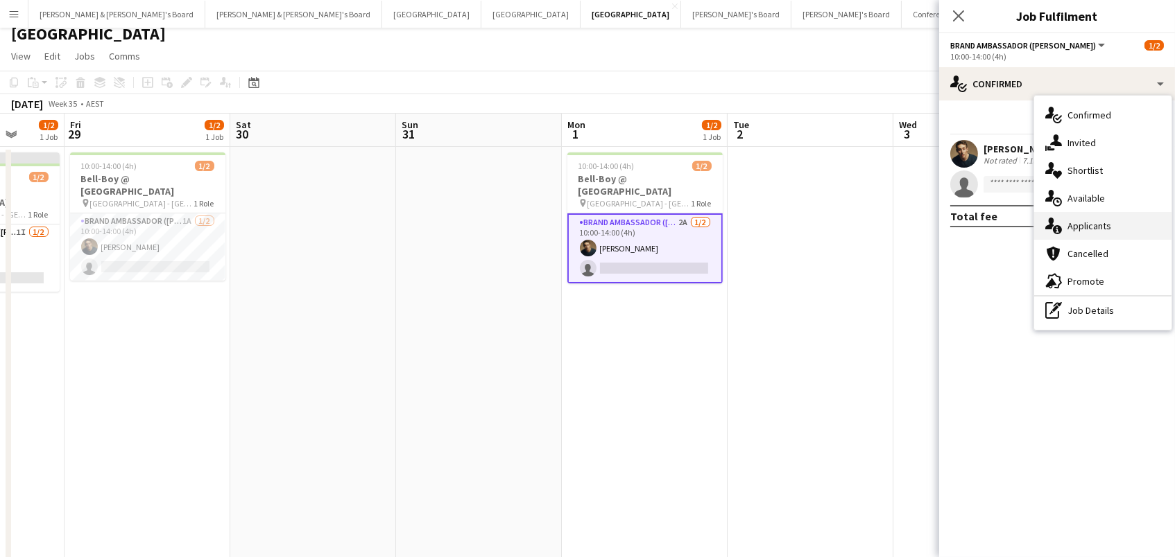
click at [1115, 220] on div "single-neutral-actions-information Applicants" at bounding box center [1102, 226] width 137 height 28
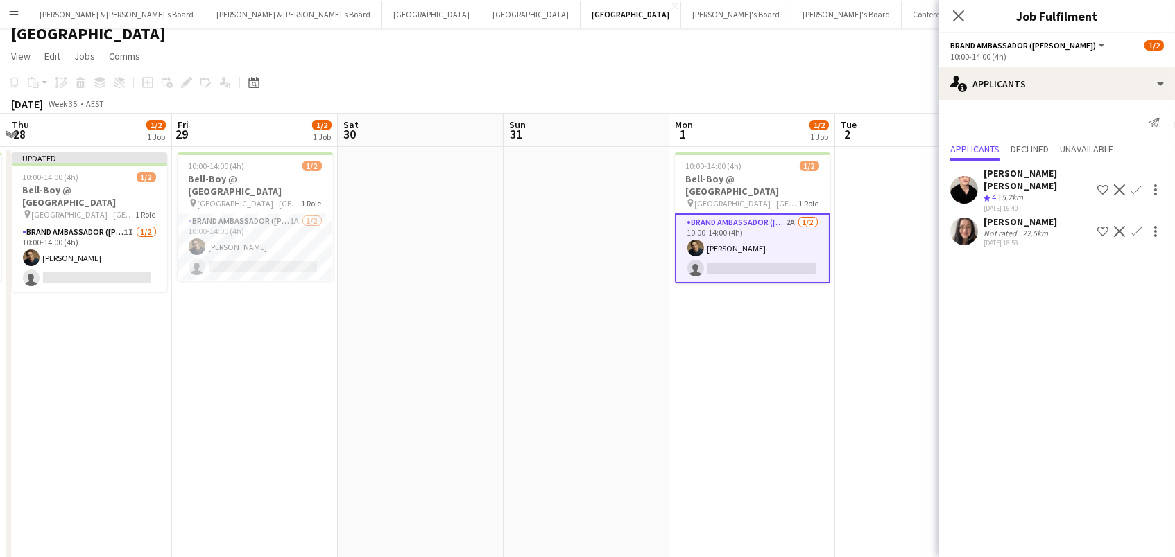
scroll to position [0, 369]
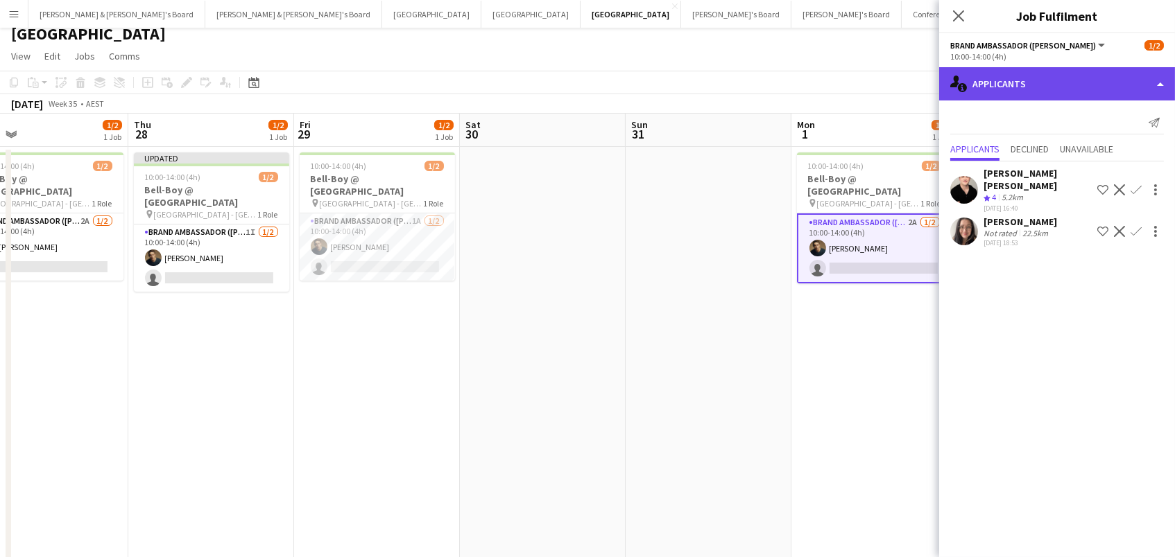
click at [1004, 85] on div "single-neutral-actions-information Applicants" at bounding box center [1057, 83] width 236 height 33
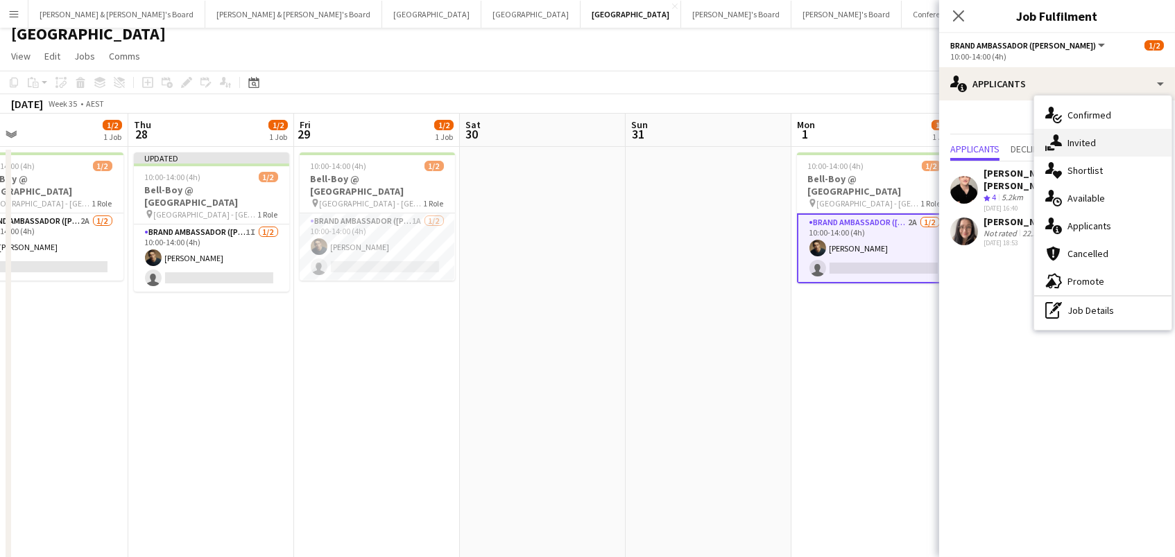
click at [1052, 142] on icon at bounding box center [1056, 141] width 12 height 12
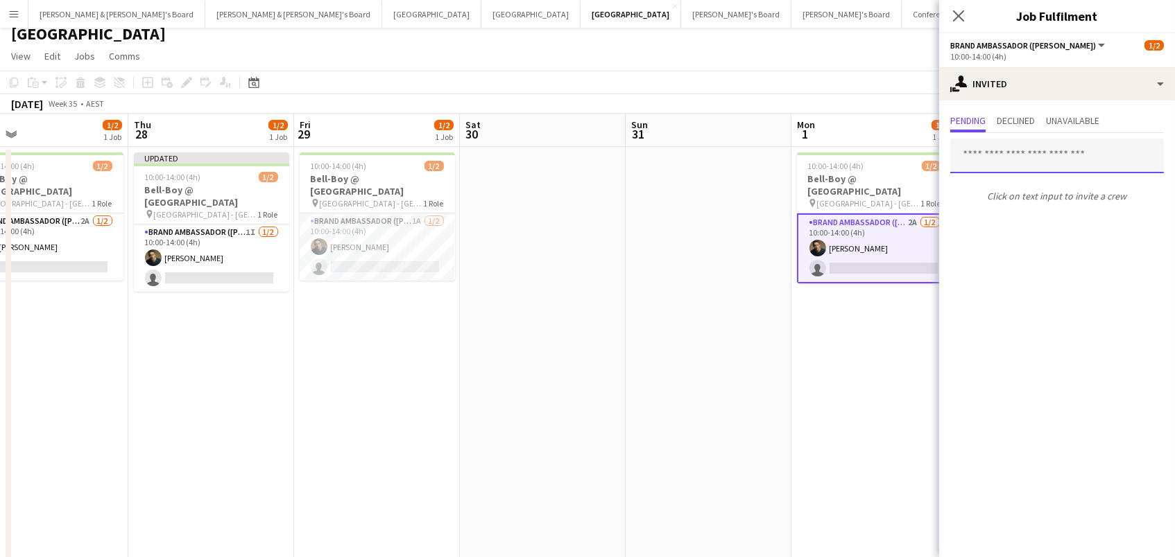
click at [986, 146] on input "text" at bounding box center [1057, 156] width 214 height 35
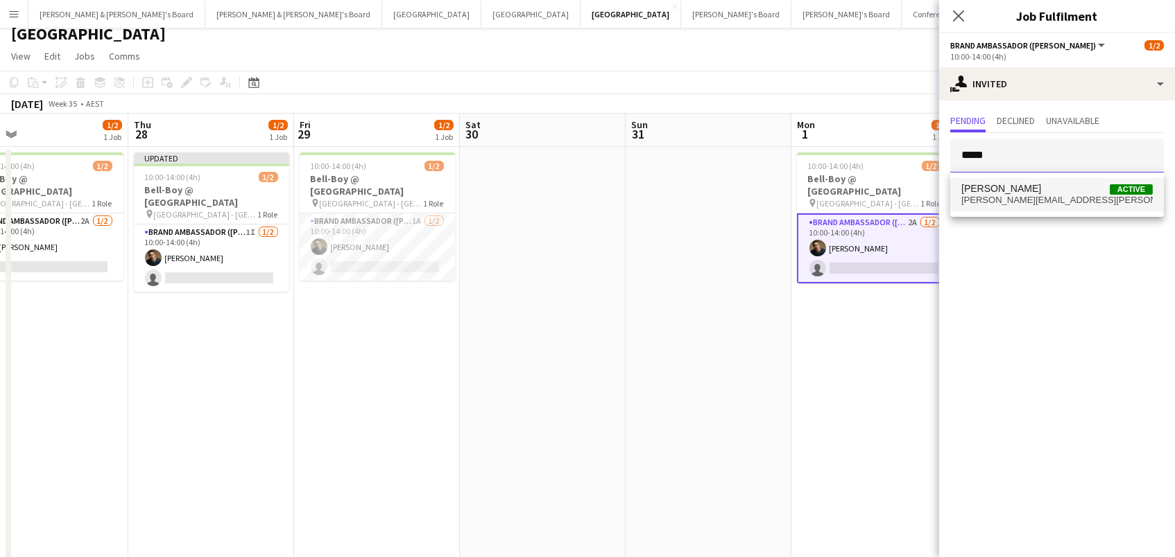
type input "*****"
click at [999, 182] on mat-option "Phillip Spathopoulos Active phillip.spathopoulos@gmail.com" at bounding box center [1057, 194] width 214 height 33
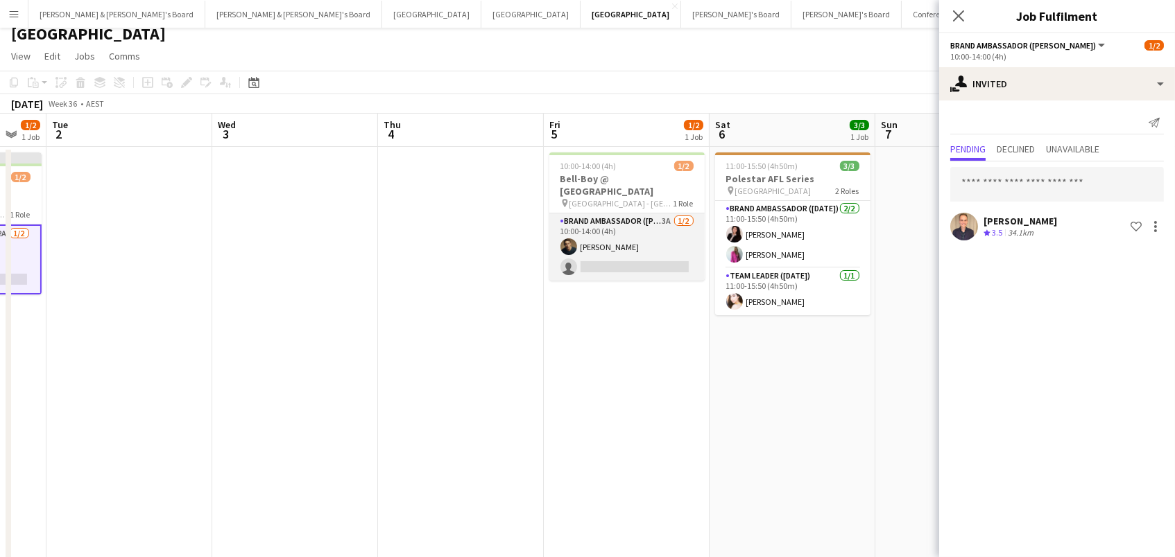
click at [625, 224] on app-card-role "Brand Ambassador (Mon - Fri) 3A 1/2 10:00-14:00 (4h) Cristian Robba-Colley sing…" at bounding box center [626, 247] width 155 height 67
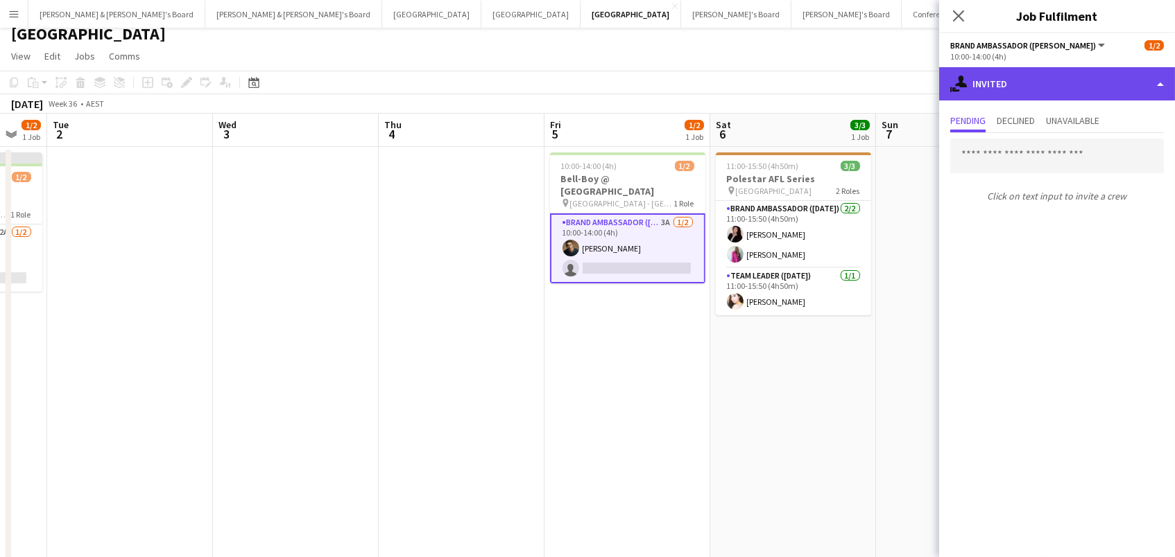
click at [996, 94] on div "single-neutral-actions-share-1 Invited" at bounding box center [1057, 83] width 236 height 33
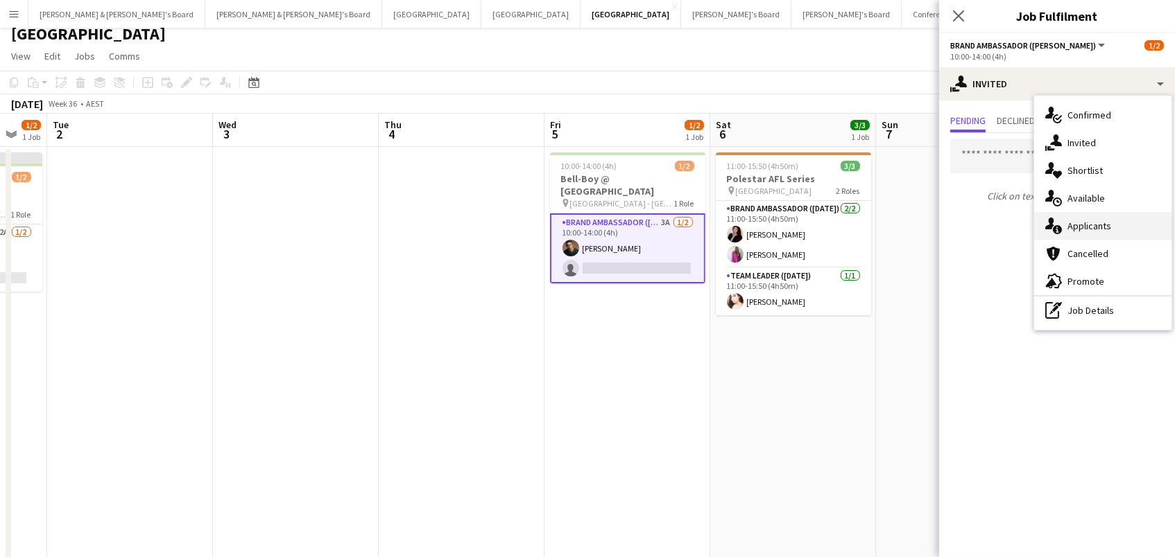
click at [1089, 220] on div "single-neutral-actions-information Applicants" at bounding box center [1102, 226] width 137 height 28
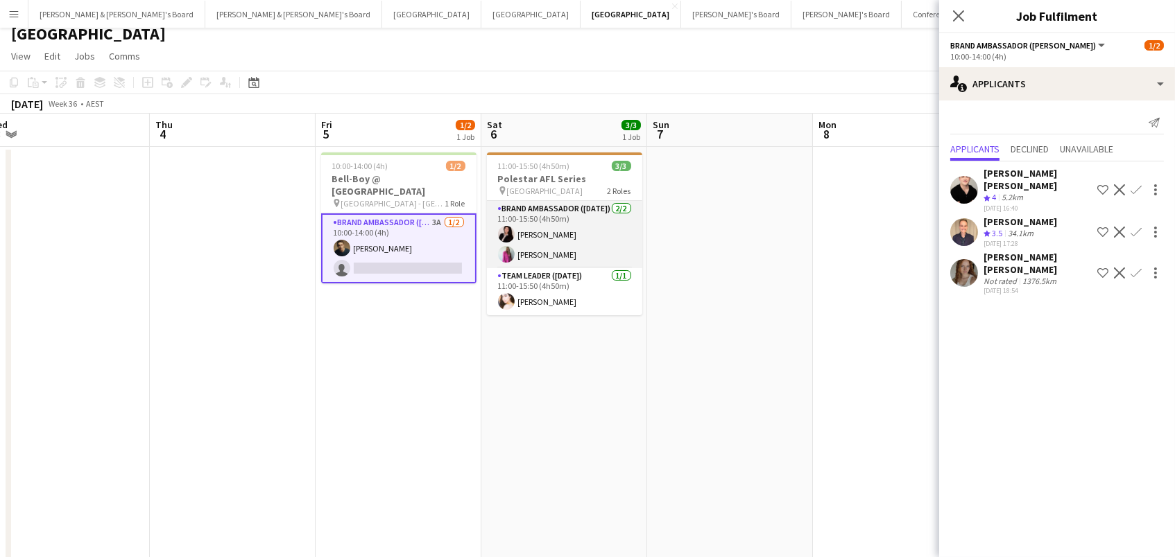
scroll to position [0, 654]
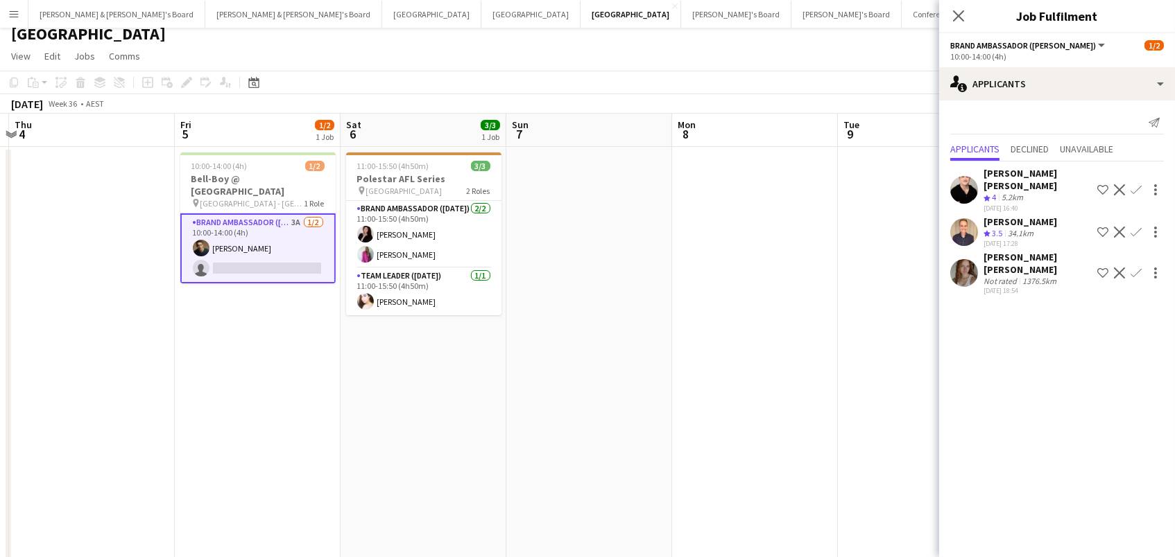
click at [750, 253] on app-date-cell at bounding box center [755, 446] width 166 height 598
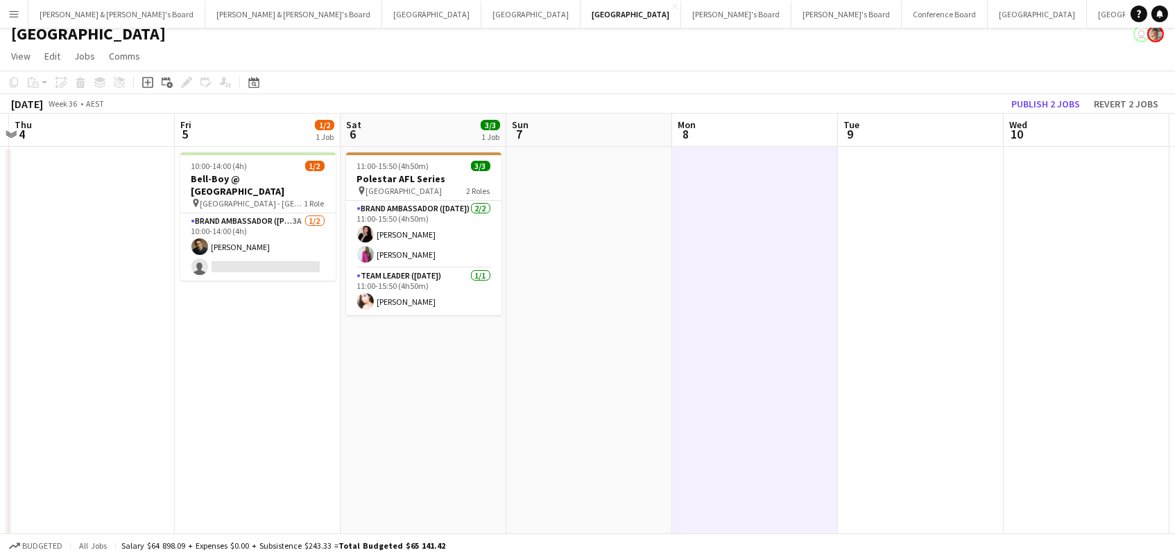
click at [1041, 114] on app-board-header-date "Wed 10" at bounding box center [1086, 130] width 166 height 33
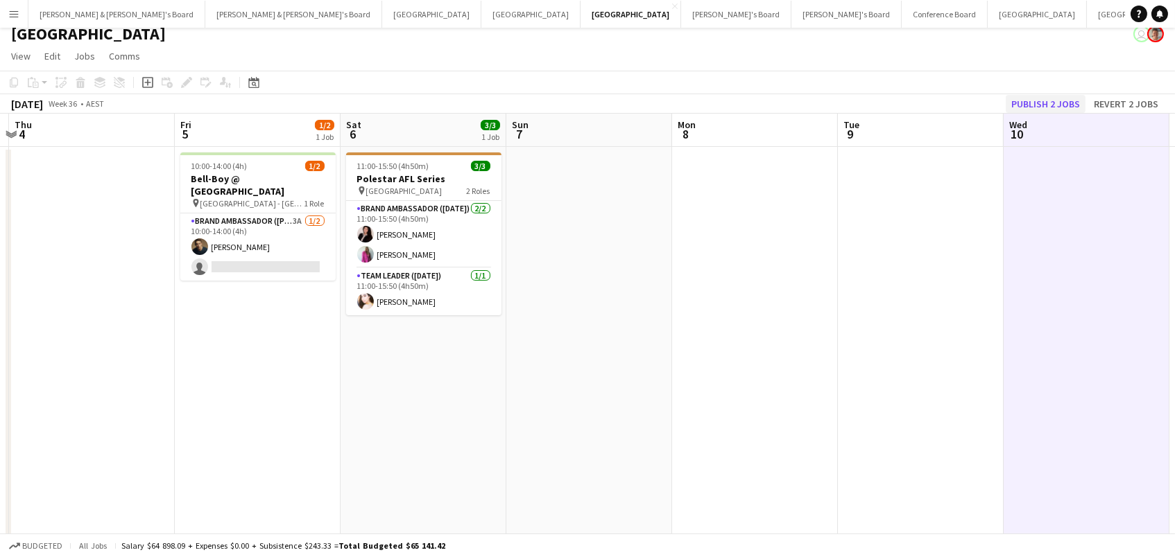
click at [1039, 107] on button "Publish 2 jobs" at bounding box center [1045, 104] width 80 height 18
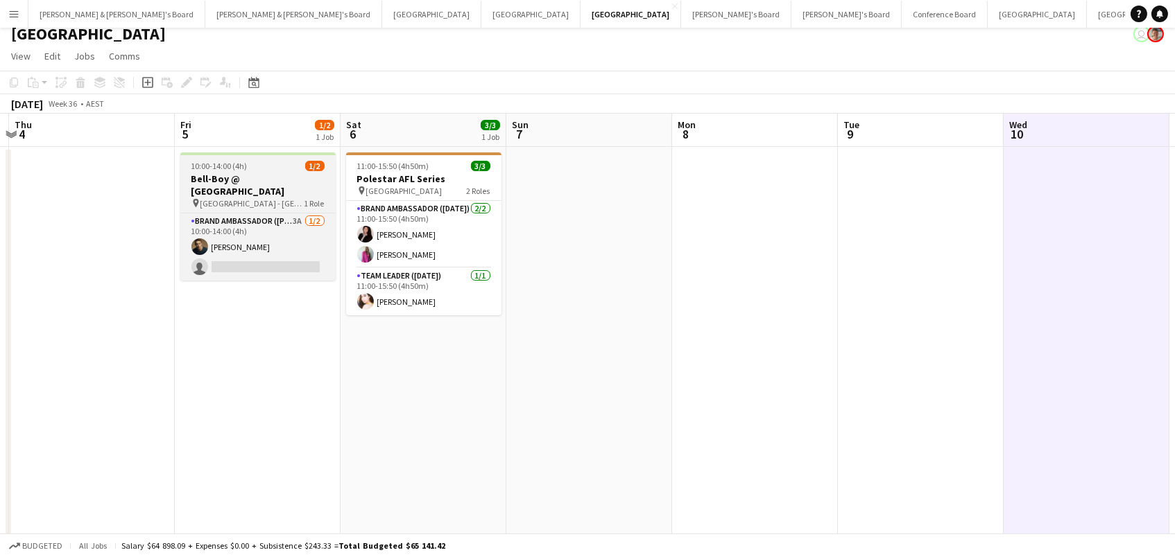
click at [270, 165] on div "10:00-14:00 (4h) 1/2" at bounding box center [257, 166] width 155 height 10
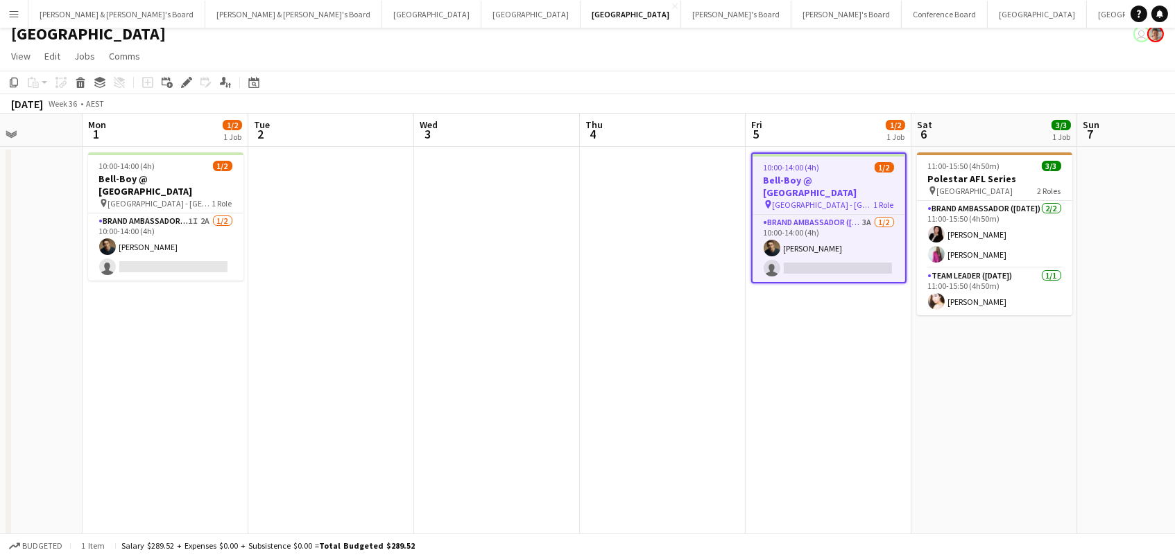
scroll to position [0, 354]
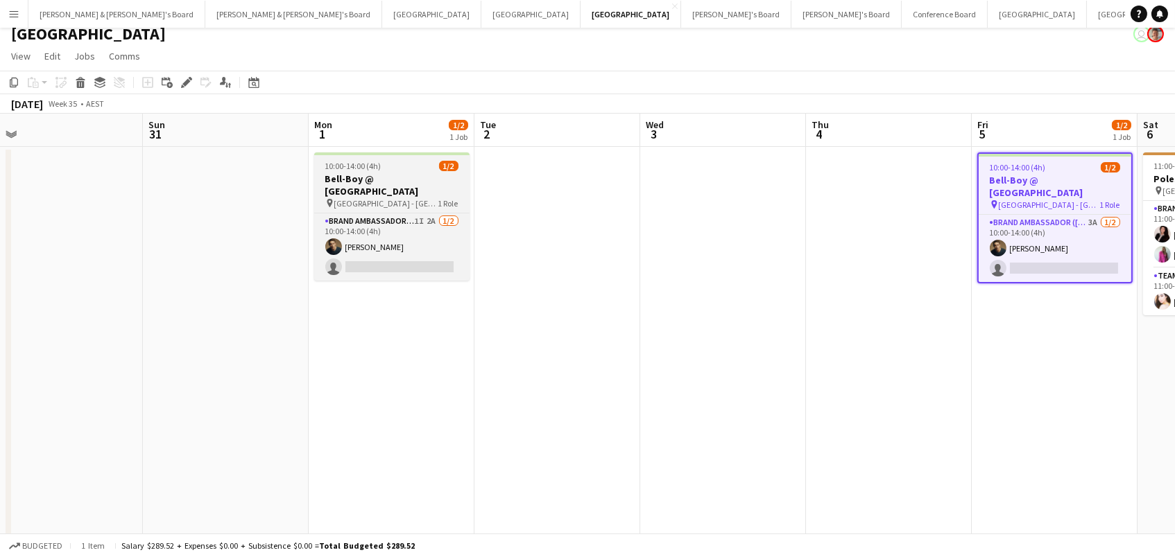
click at [367, 165] on span "10:00-14:00 (4h)" at bounding box center [353, 166] width 56 height 10
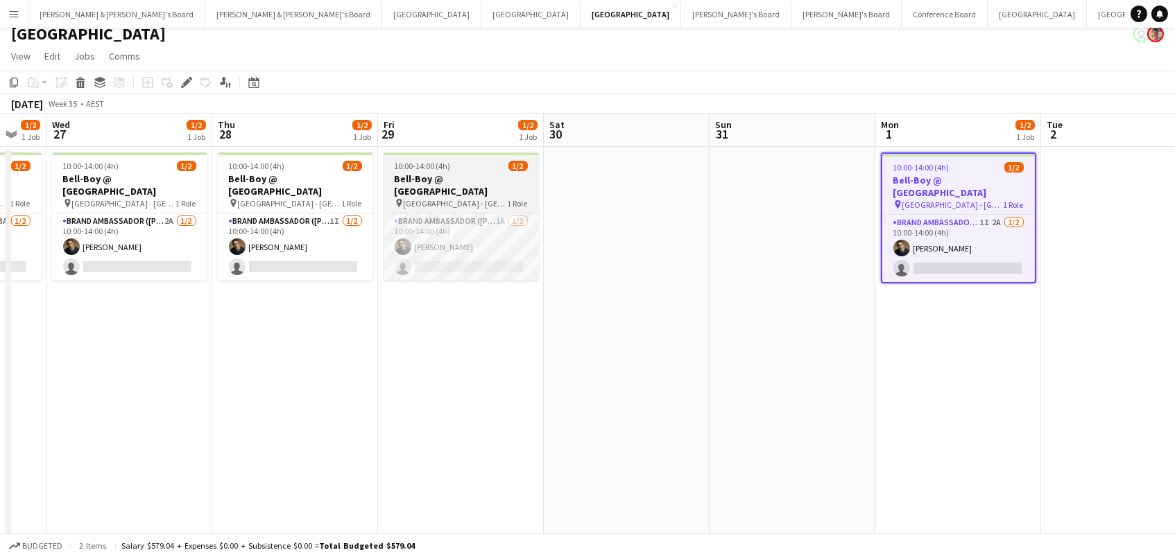
scroll to position [0, 384]
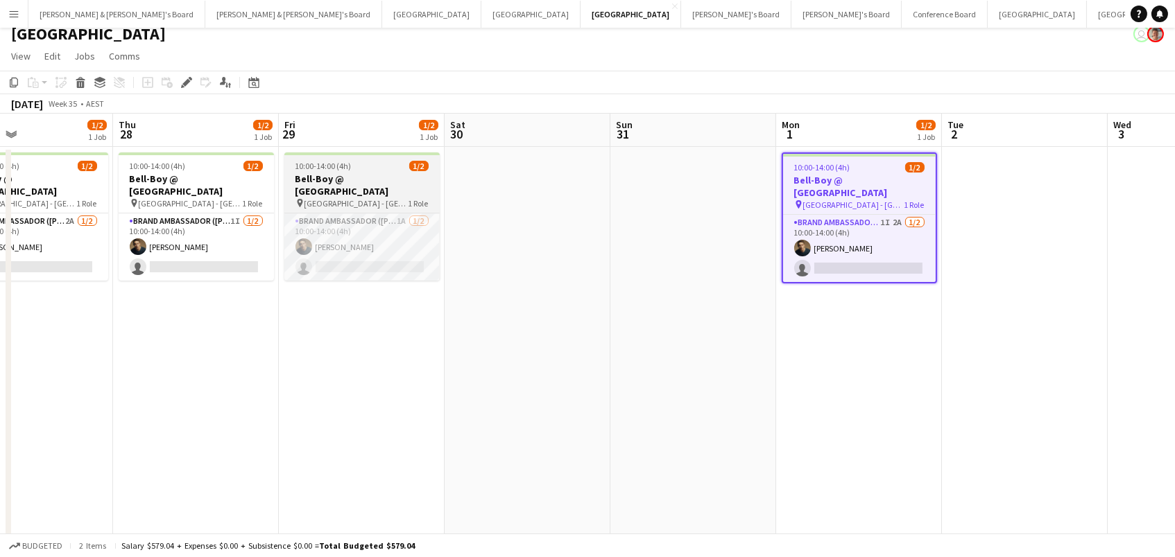
click at [365, 156] on app-job-card "10:00-14:00 (4h) 1/2 Bell-Boy @ Ormond House pin Ormond House - Melbourne 1 Rol…" at bounding box center [361, 217] width 155 height 128
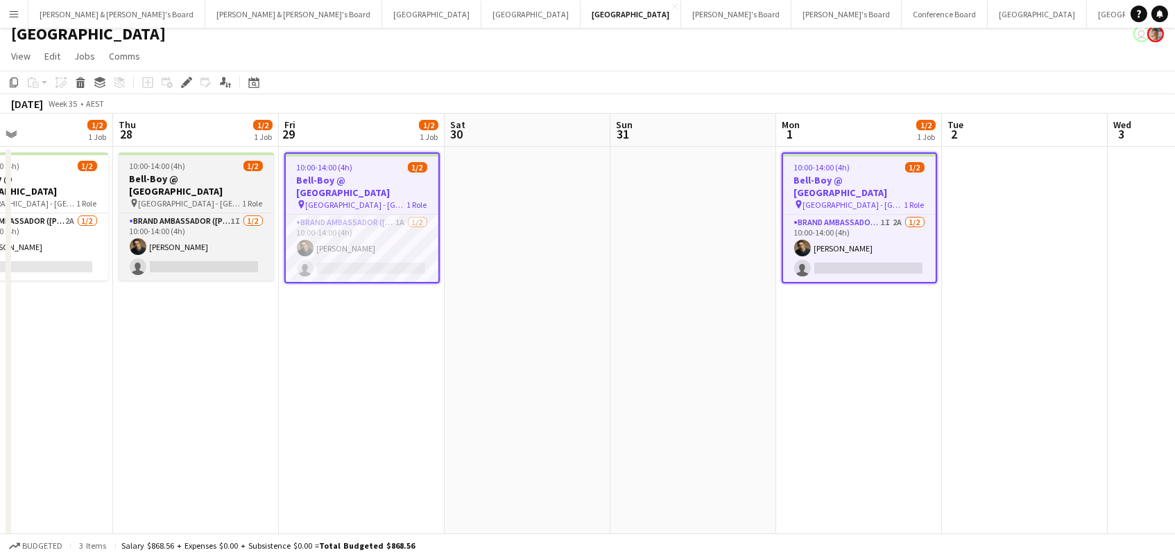
click at [230, 158] on app-job-card "10:00-14:00 (4h) 1/2 Bell-Boy @ Ormond House pin Ormond House - Melbourne 1 Rol…" at bounding box center [196, 217] width 155 height 128
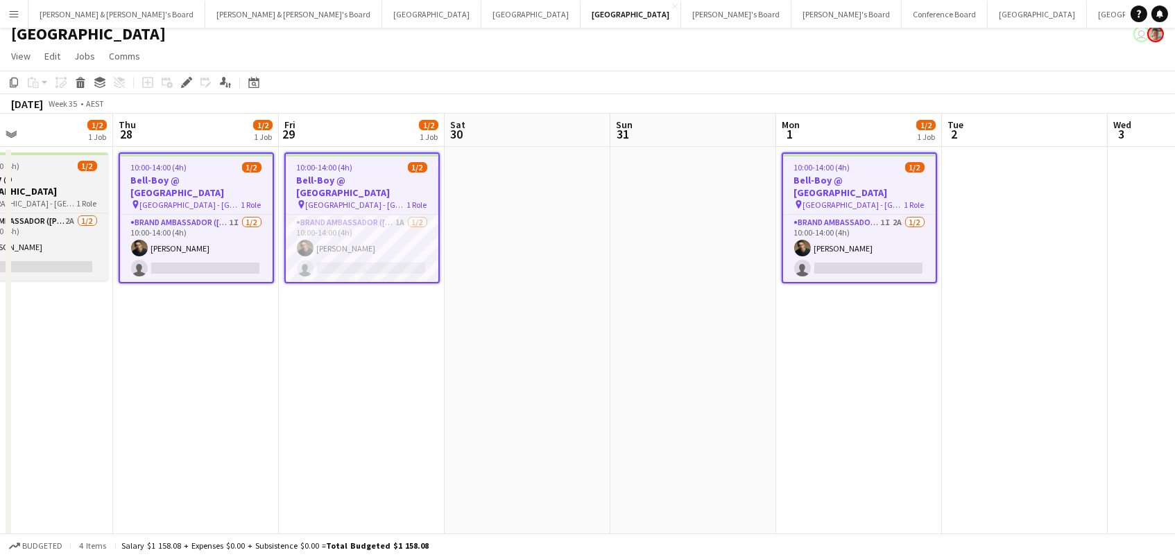
click at [94, 165] on span "1/2" at bounding box center [87, 166] width 19 height 10
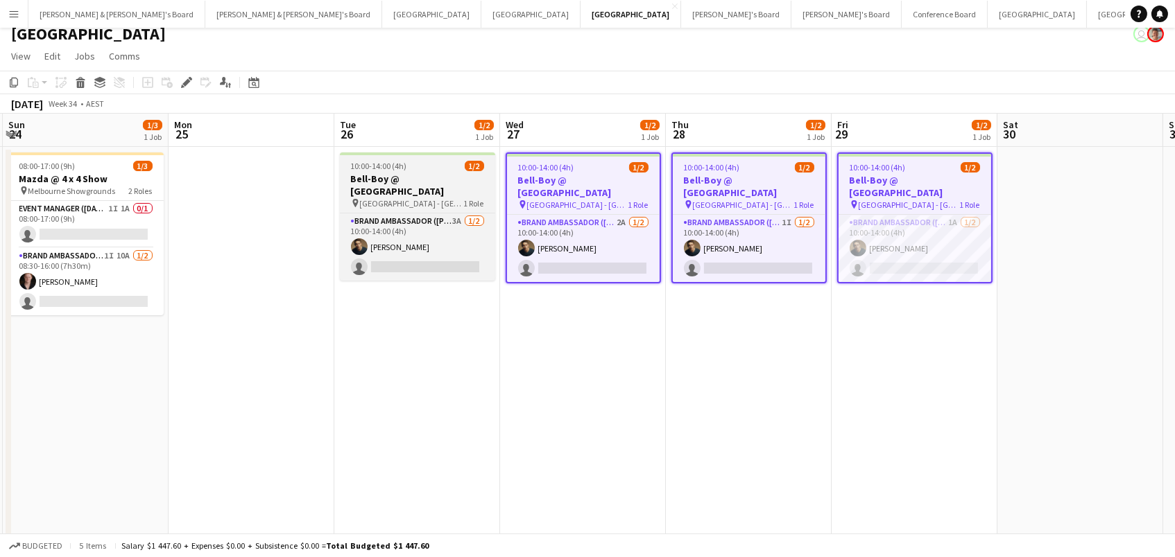
click at [454, 173] on h3 "Bell-Boy @ [GEOGRAPHIC_DATA]" at bounding box center [417, 185] width 155 height 25
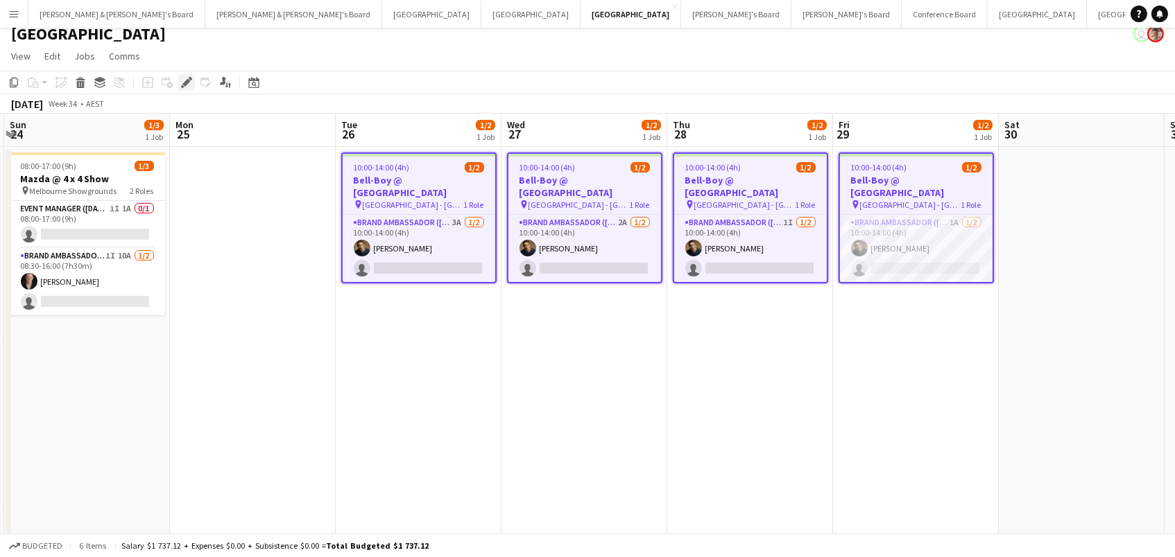
click at [182, 85] on icon "Edit" at bounding box center [186, 82] width 11 height 11
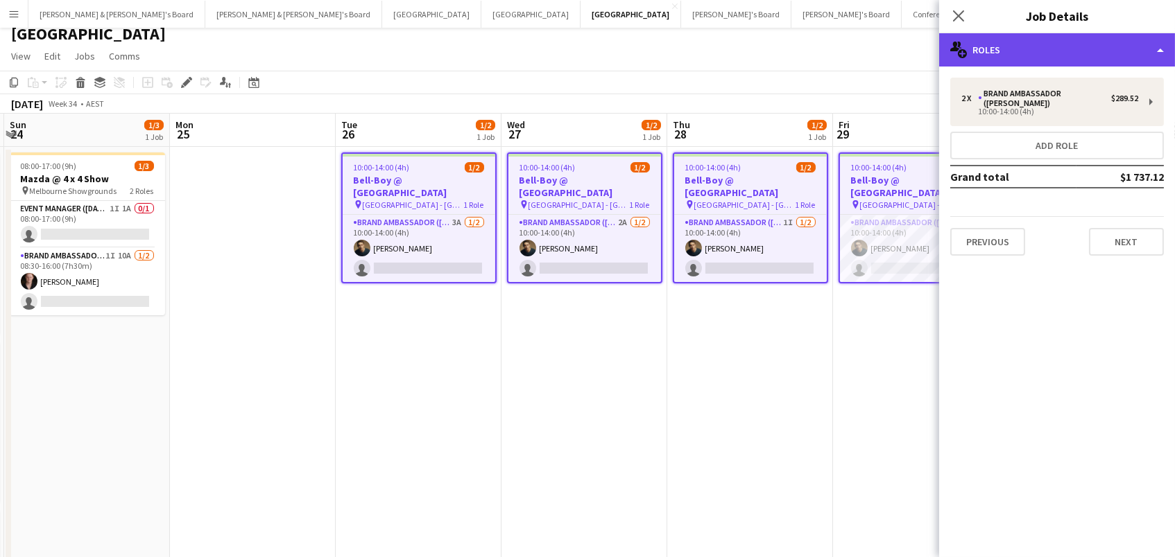
click at [997, 52] on div "multiple-users-add Roles" at bounding box center [1057, 49] width 236 height 33
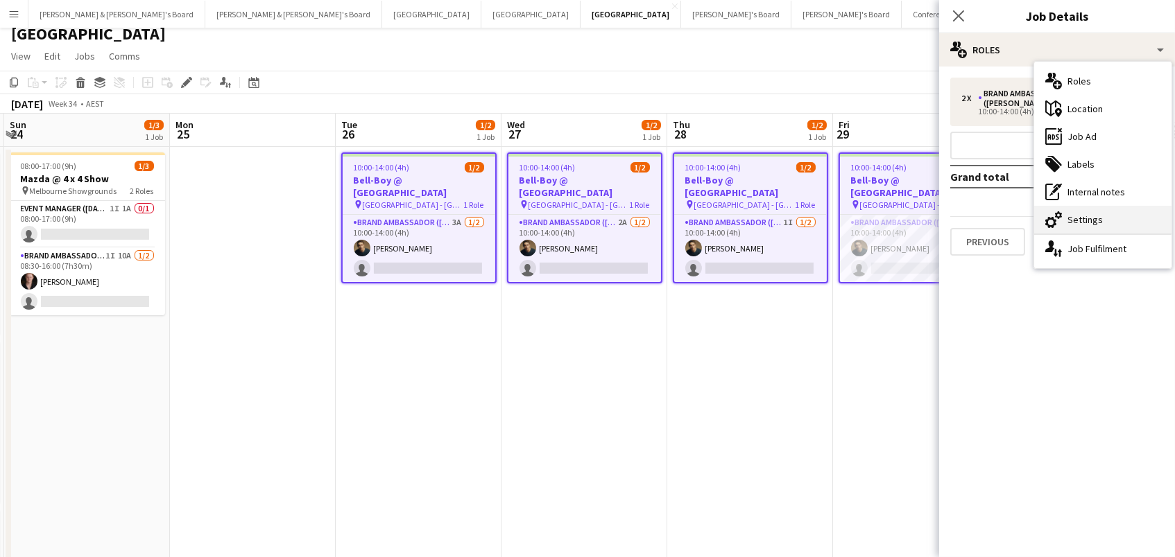
click at [1078, 220] on div "cog-double-3 Settings" at bounding box center [1102, 220] width 137 height 28
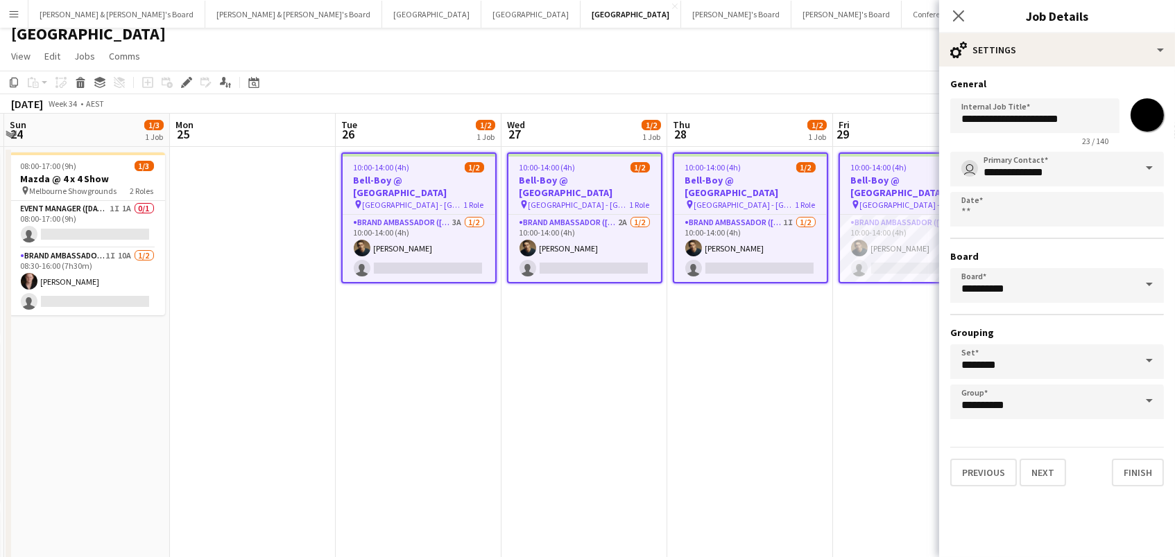
click at [1144, 116] on input "*******" at bounding box center [1147, 115] width 50 height 50
type input "*******"
click at [919, 85] on app-toolbar "Copy Paste Paste Command V Paste with crew Command Shift V Paste linked Job Del…" at bounding box center [587, 83] width 1175 height 24
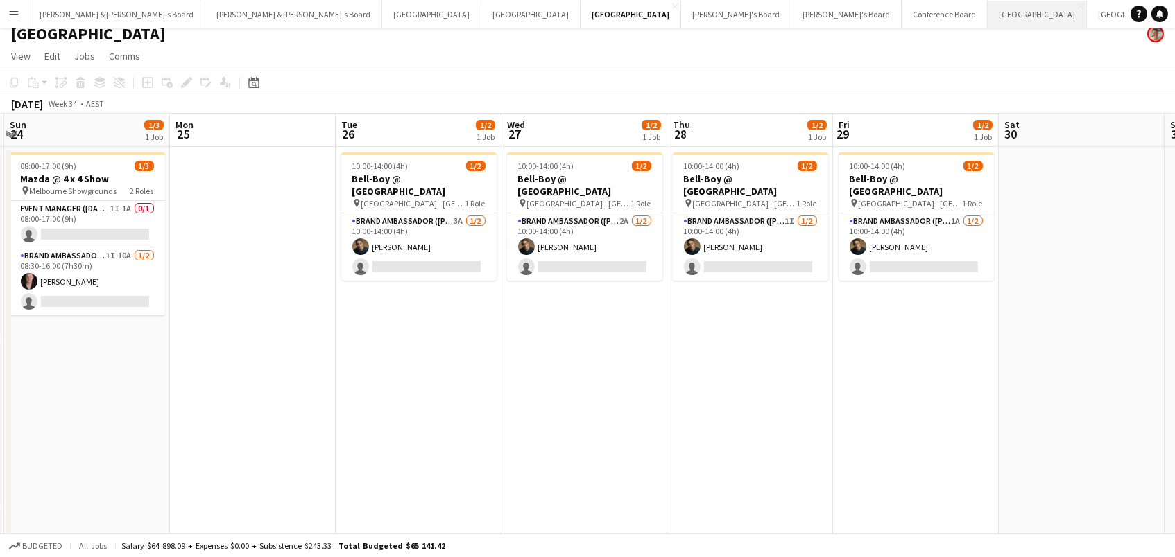
click at [987, 10] on button "Sydney Close" at bounding box center [1036, 14] width 99 height 27
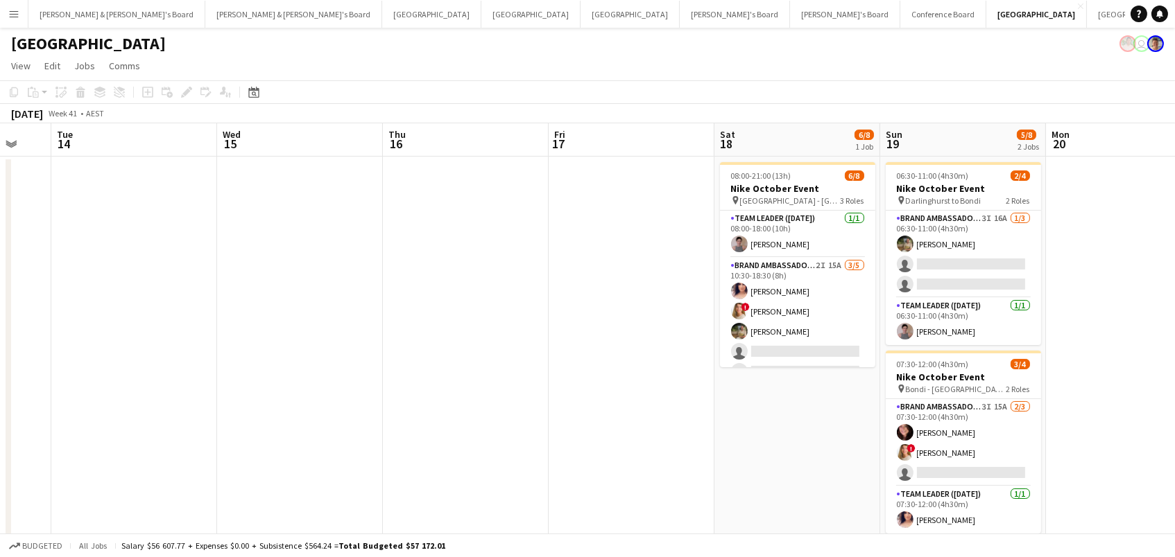
scroll to position [0, 574]
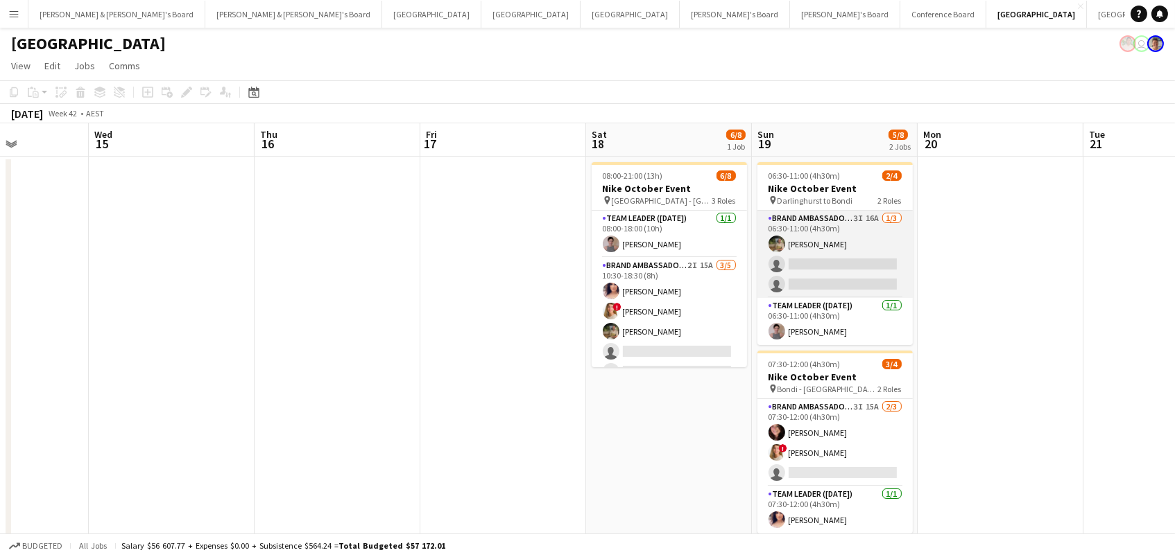
click at [843, 270] on app-card-role "Brand Ambassador (Sunday) 3I 16A 1/3 06:30-11:00 (4h30m) Tom Early single-neutr…" at bounding box center [834, 254] width 155 height 87
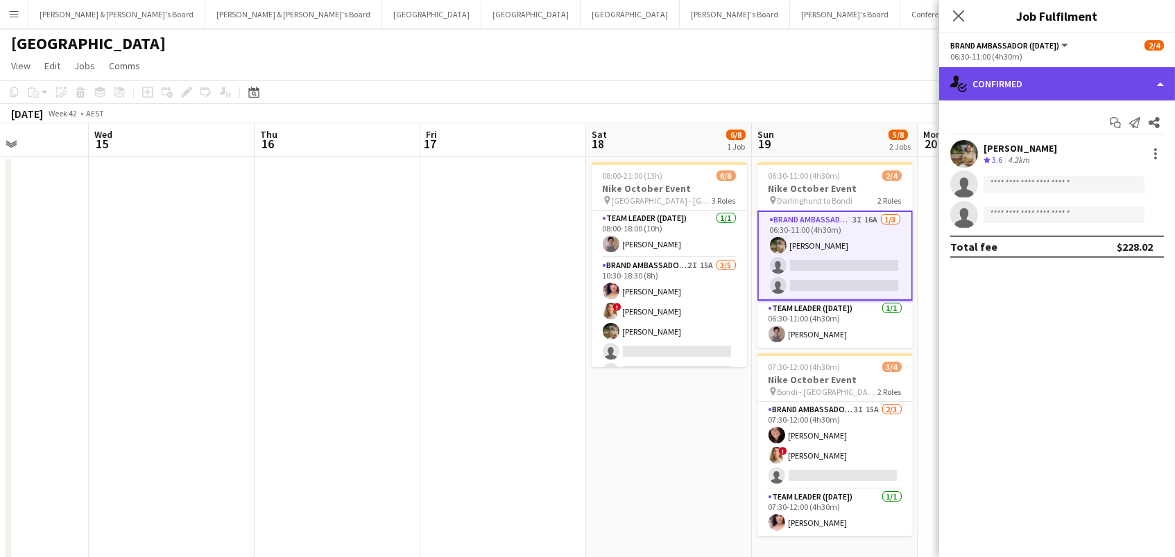
click at [1032, 94] on div "single-neutral-actions-check-2 Confirmed" at bounding box center [1057, 83] width 236 height 33
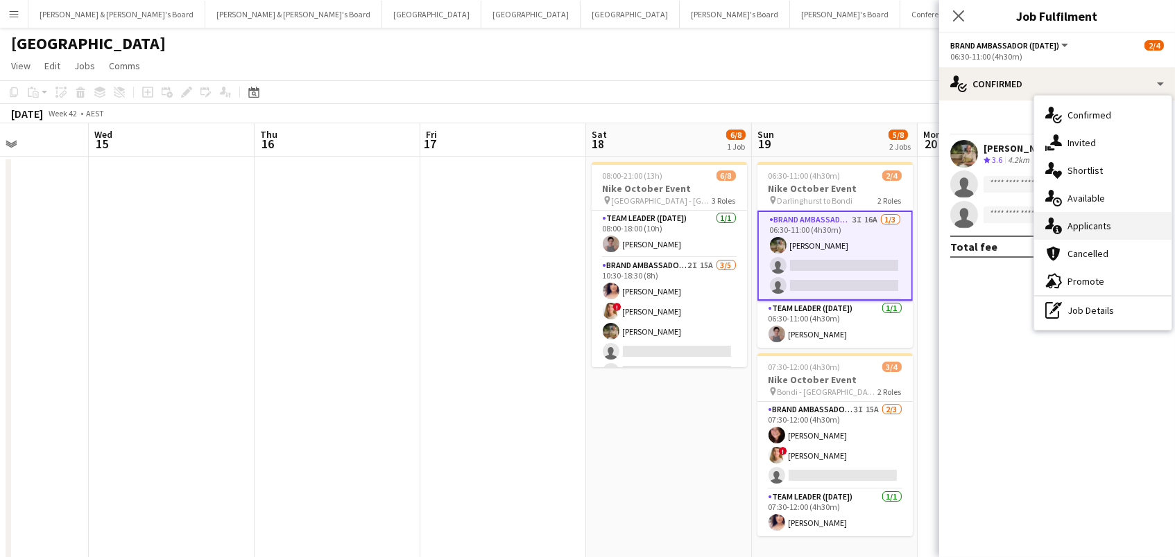
click at [1070, 225] on div "single-neutral-actions-information Applicants" at bounding box center [1102, 226] width 137 height 28
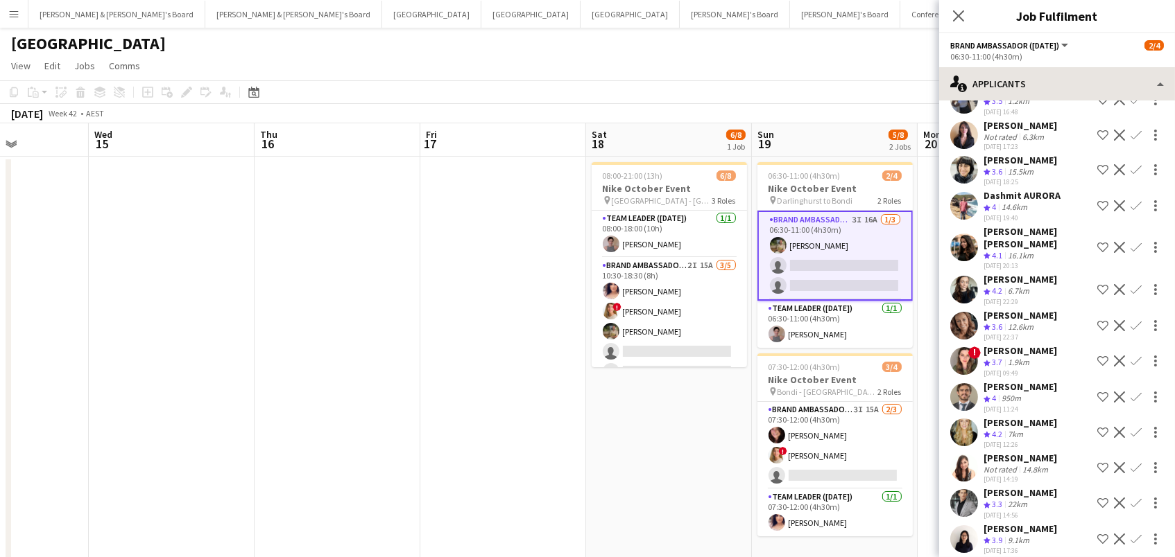
scroll to position [190, 0]
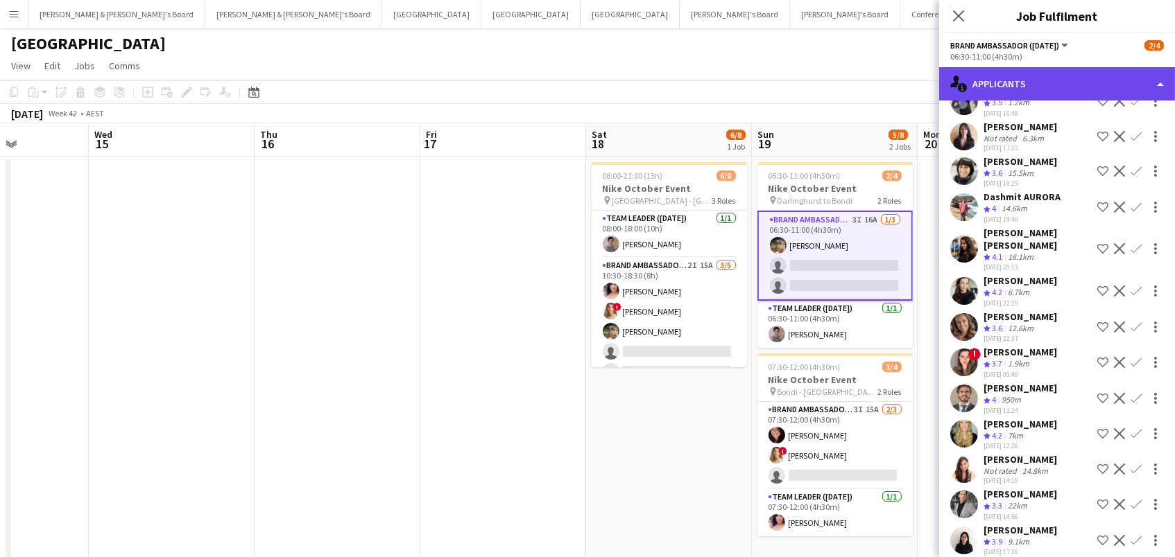
click at [1018, 80] on div "single-neutral-actions-information Applicants" at bounding box center [1057, 83] width 236 height 33
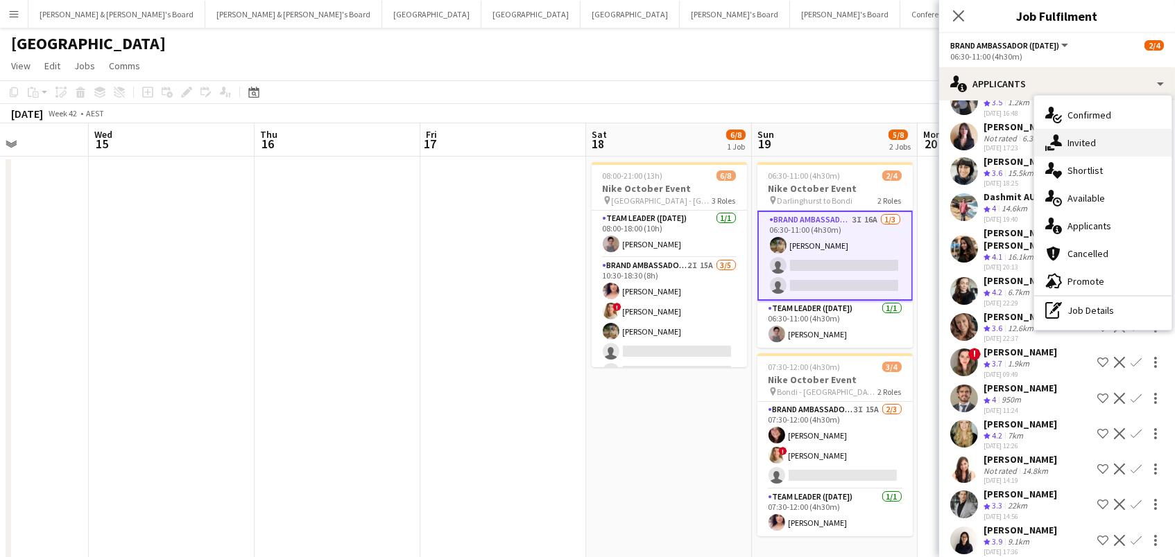
click at [1059, 144] on icon at bounding box center [1056, 141] width 12 height 12
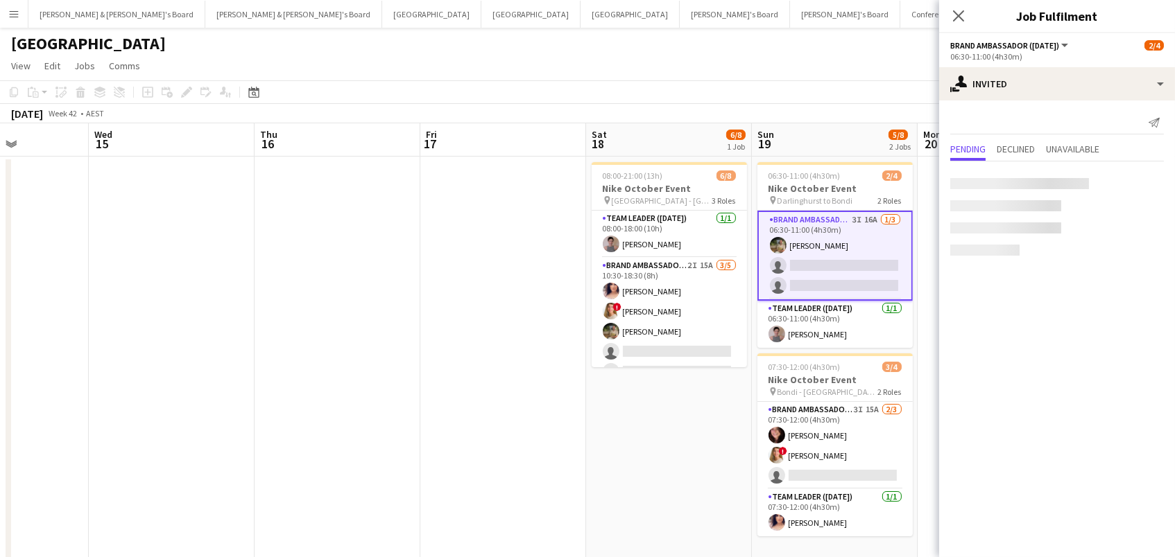
scroll to position [0, 0]
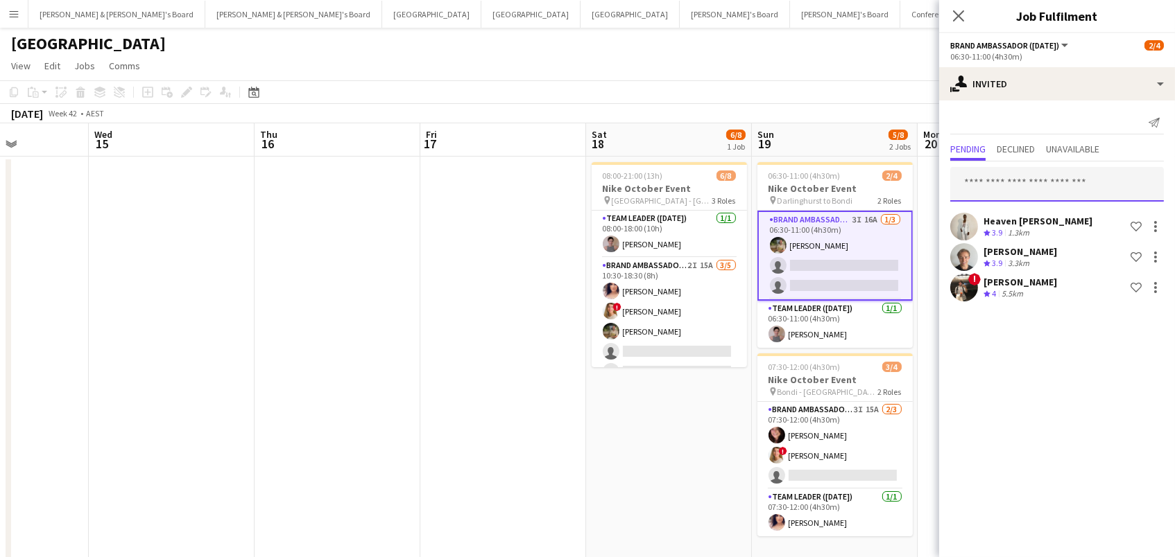
click at [996, 187] on input "text" at bounding box center [1057, 184] width 214 height 35
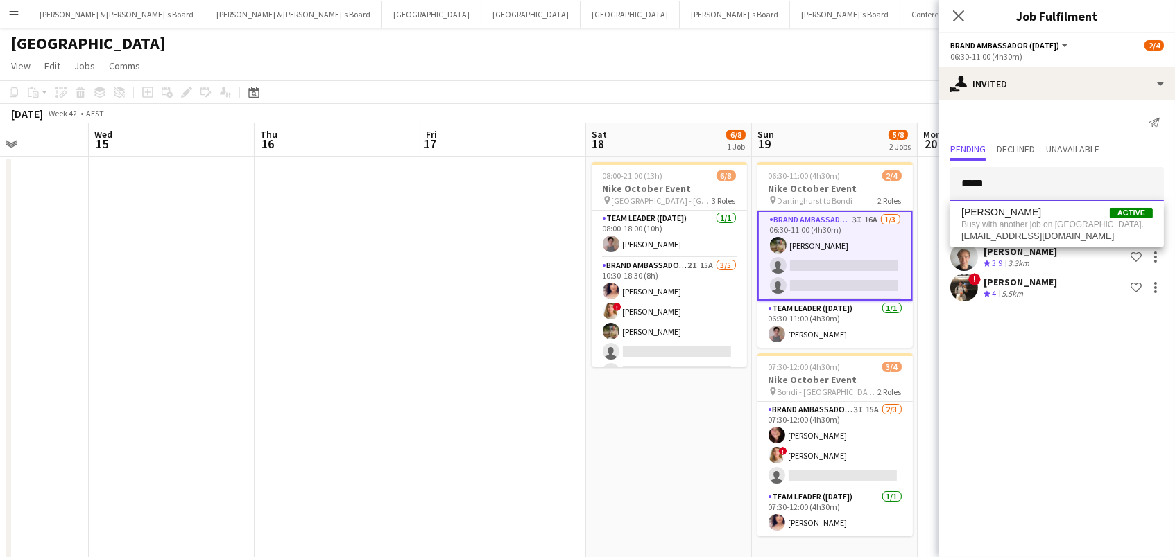
type input "*****"
click at [863, 83] on app-toolbar "Copy Paste Paste Command V Paste with crew Command Shift V Paste linked Job Del…" at bounding box center [587, 92] width 1175 height 24
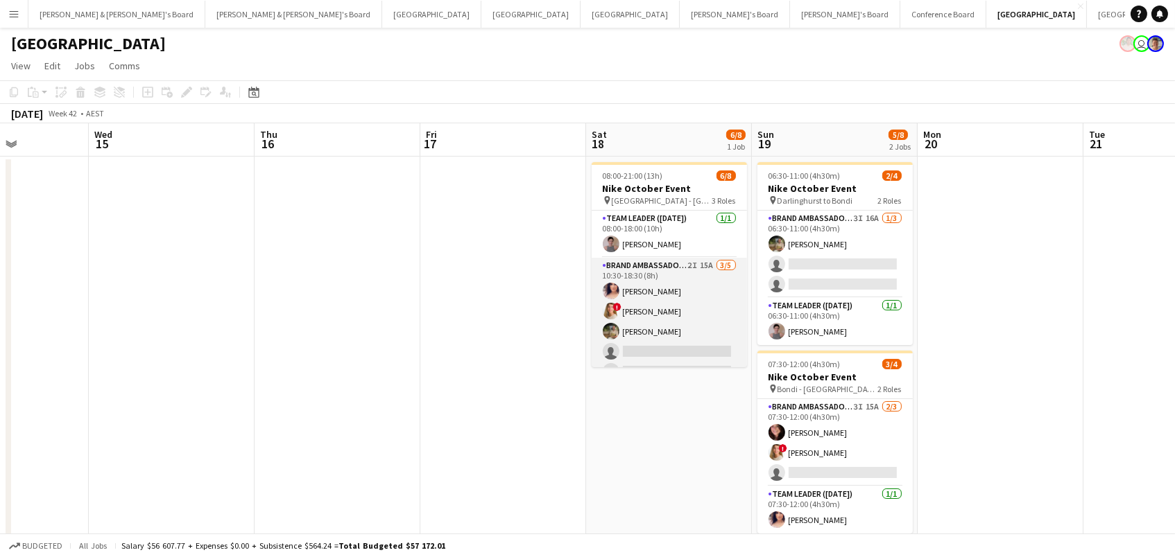
click at [711, 308] on app-card-role "Brand Ambassador (Saturday) 2I 15A 3/5 10:30-18:30 (8h) Amanda van Eldik ! Ciar…" at bounding box center [668, 322] width 155 height 128
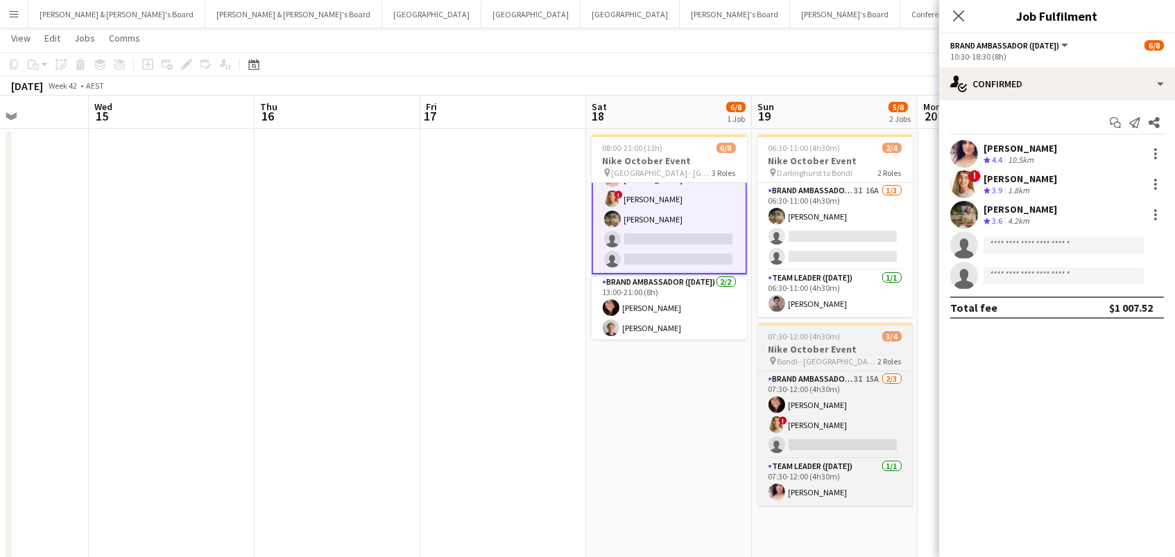
scroll to position [46, 0]
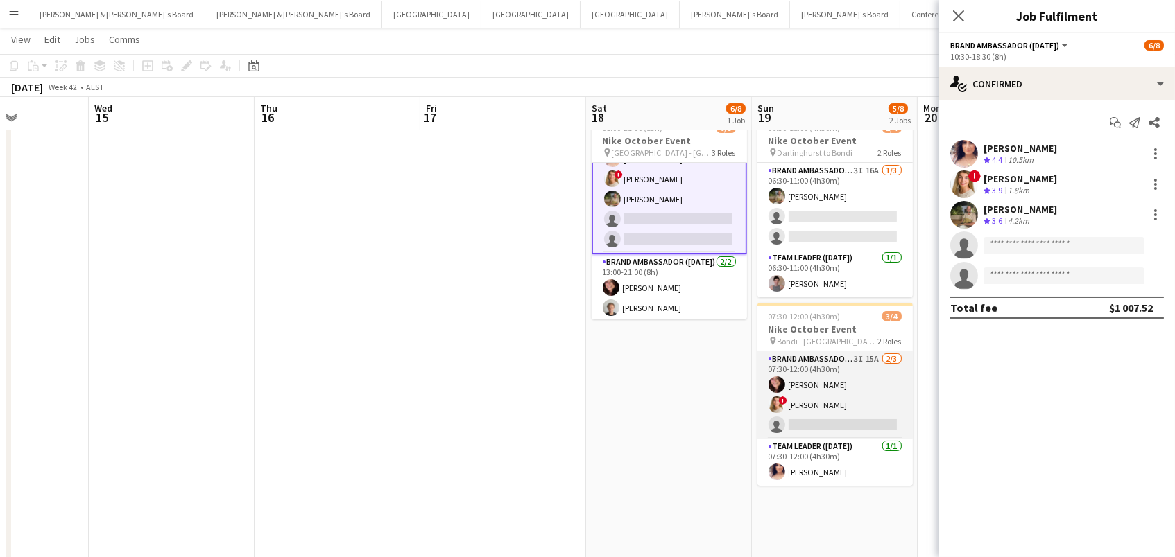
click at [817, 383] on app-card-role "Brand Ambassador (Sunday) 3I 15A 2/3 07:30-12:00 (4h30m) Adele Young ! Ciara Be…" at bounding box center [834, 395] width 155 height 87
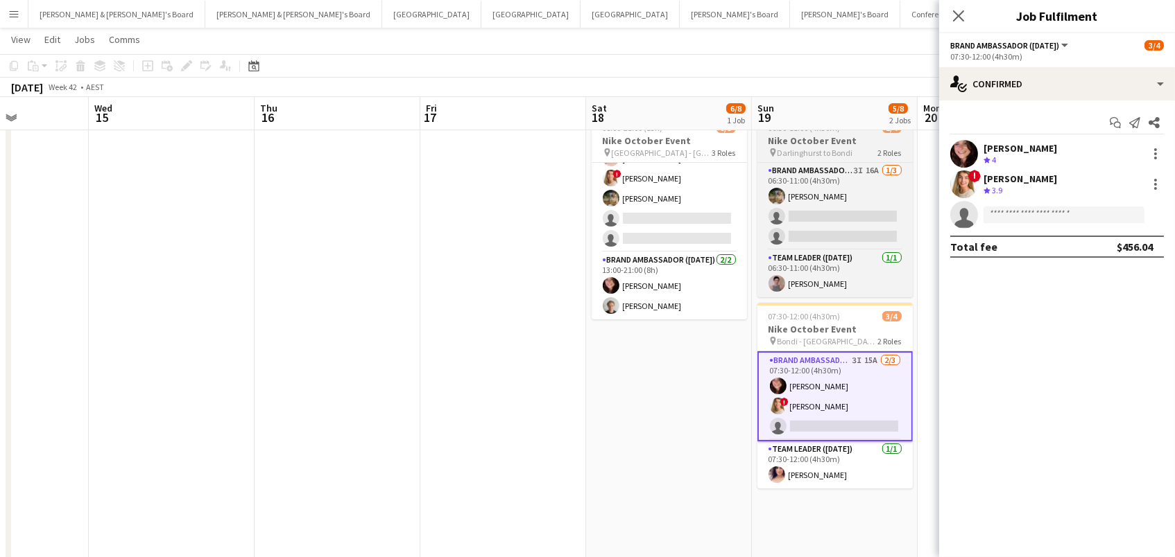
scroll to position [84, 0]
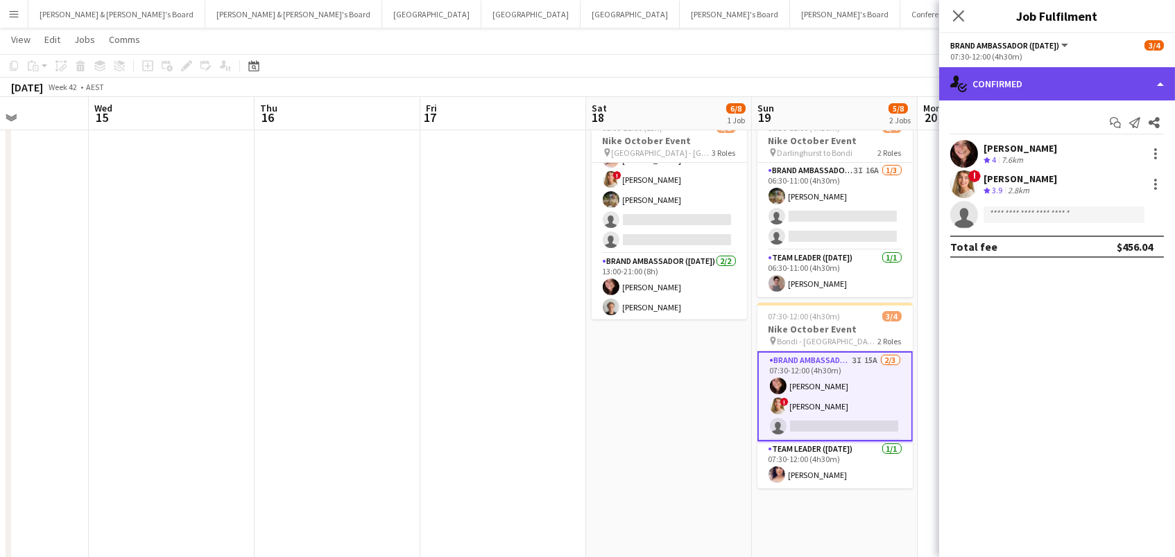
click at [994, 91] on div "single-neutral-actions-check-2 Confirmed" at bounding box center [1057, 83] width 236 height 33
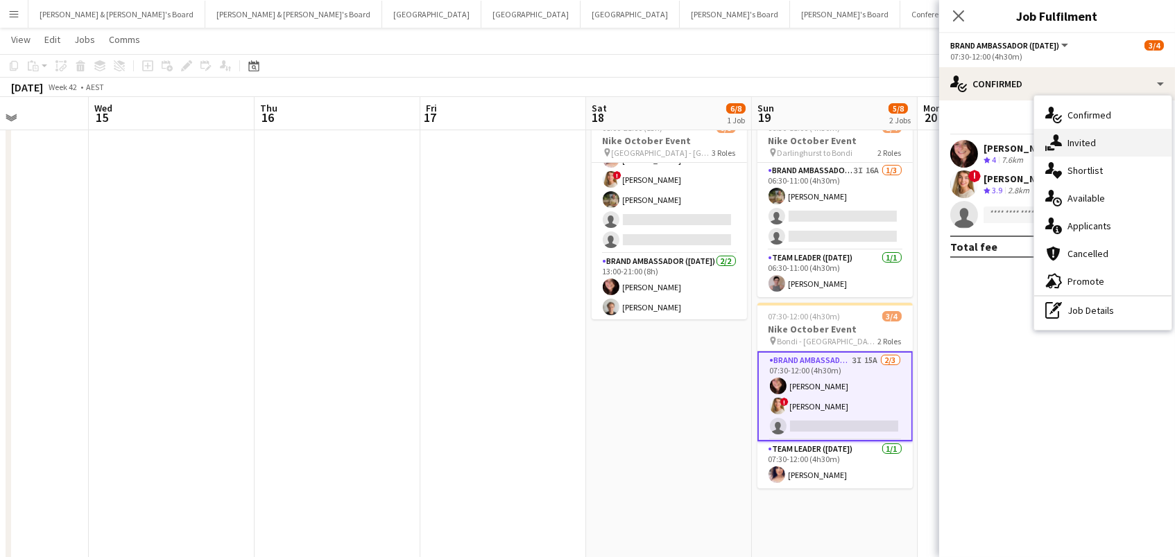
click at [1062, 141] on div "single-neutral-actions-share-1 Invited" at bounding box center [1102, 143] width 137 height 28
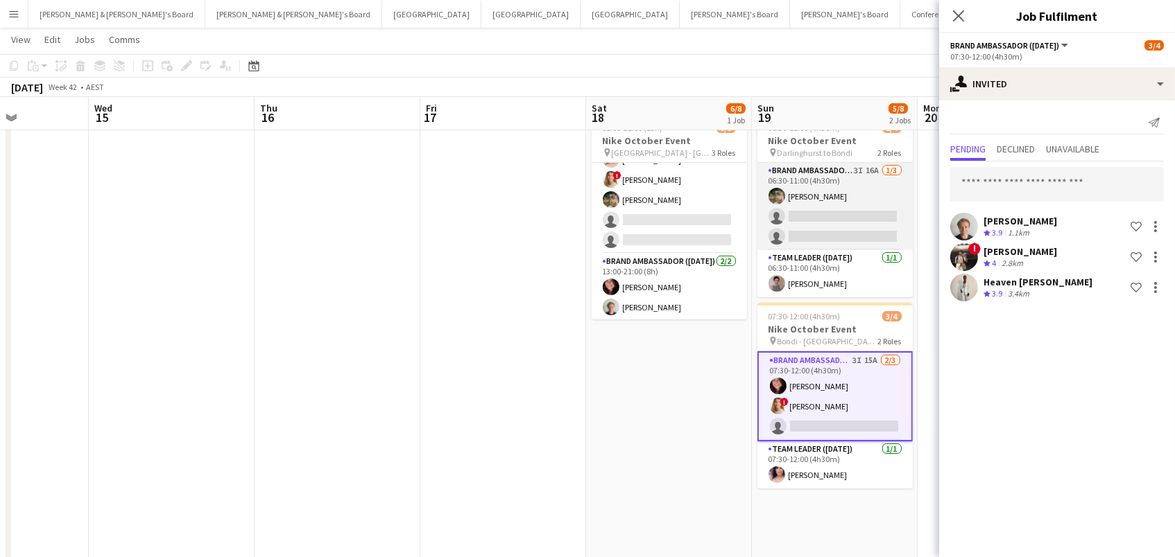
click at [842, 227] on app-card-role "Brand Ambassador (Sunday) 3I 16A 1/3 06:30-11:00 (4h30m) Tom Early single-neutr…" at bounding box center [834, 206] width 155 height 87
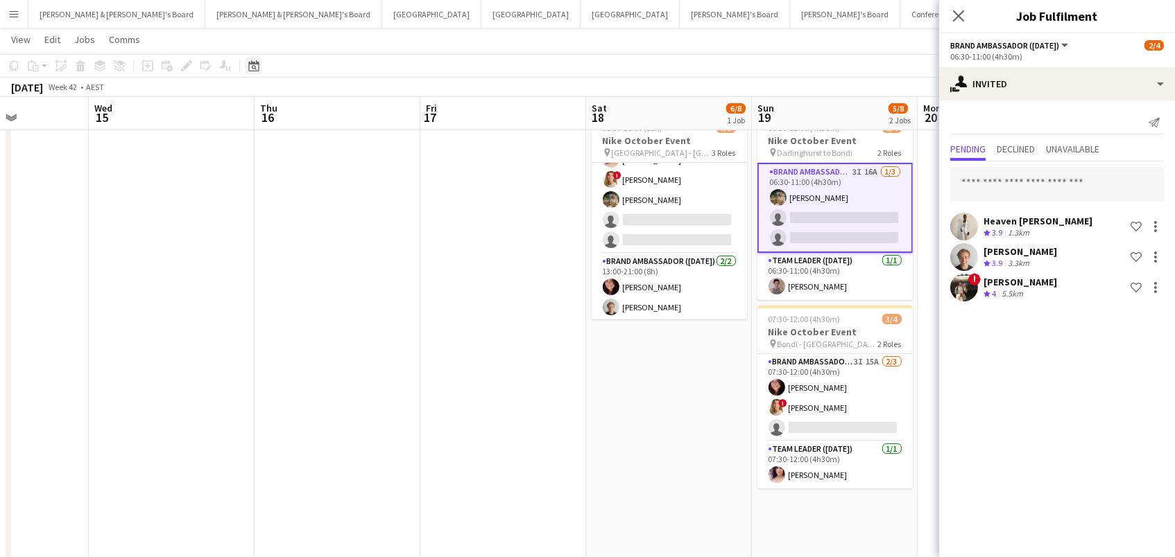
click at [257, 69] on icon "Date picker" at bounding box center [253, 65] width 11 height 11
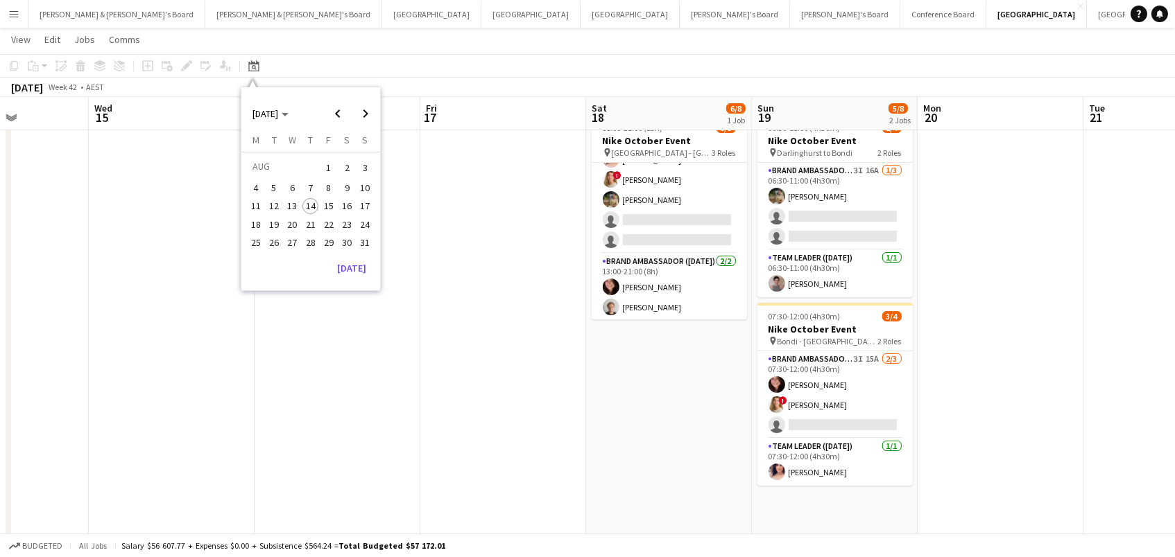
click at [363, 239] on span "31" at bounding box center [365, 242] width 17 height 17
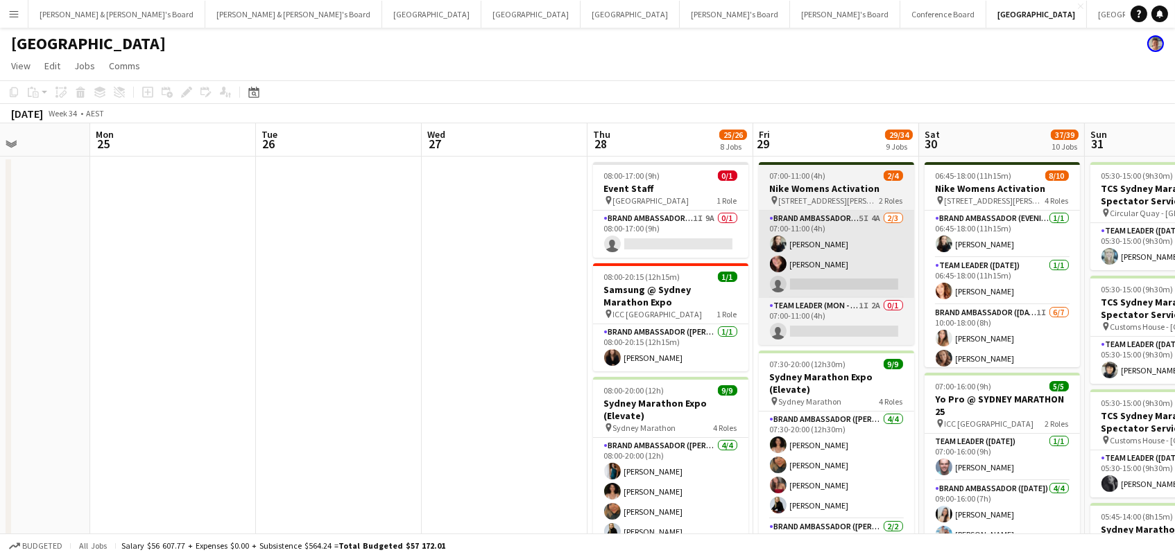
scroll to position [0, 0]
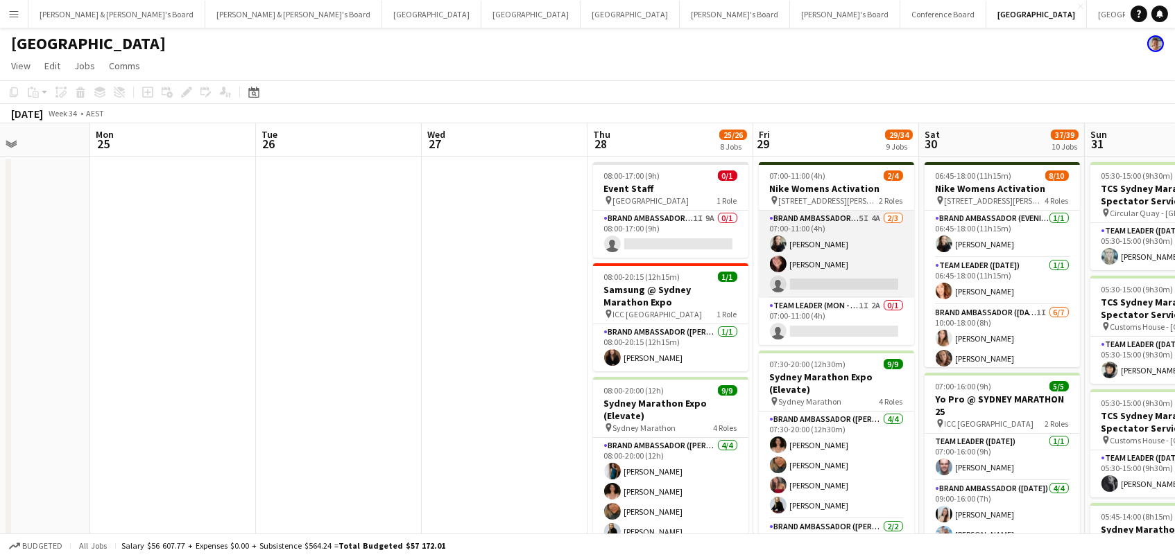
click at [819, 257] on app-card-role "Brand Ambassador (Mon - Fri) 5I 4A 2/3 07:00-11:00 (4h) Sharna O’Toole Adele Yo…" at bounding box center [836, 254] width 155 height 87
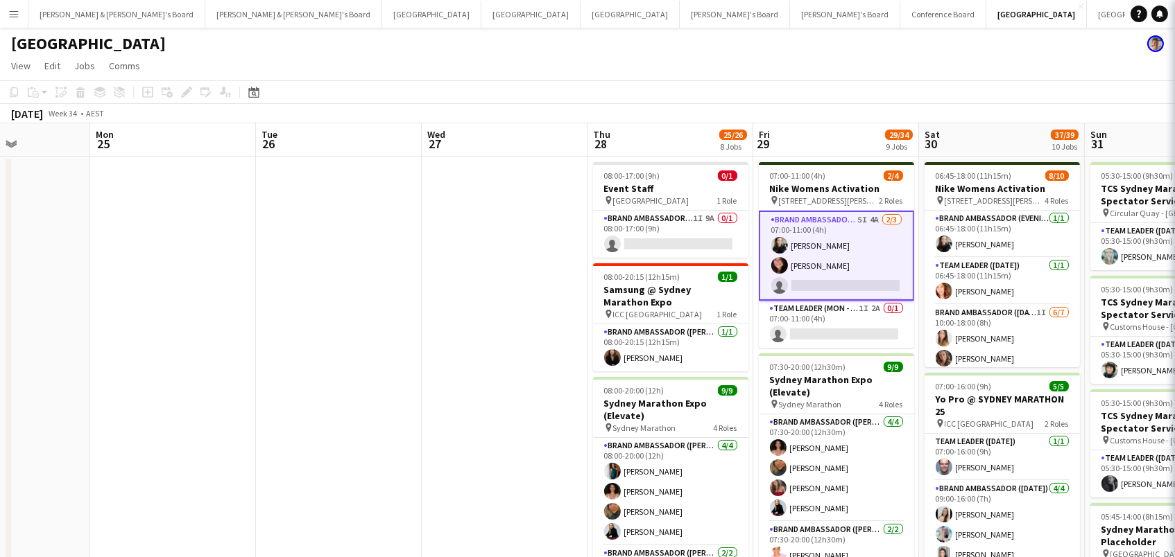
scroll to position [0, 406]
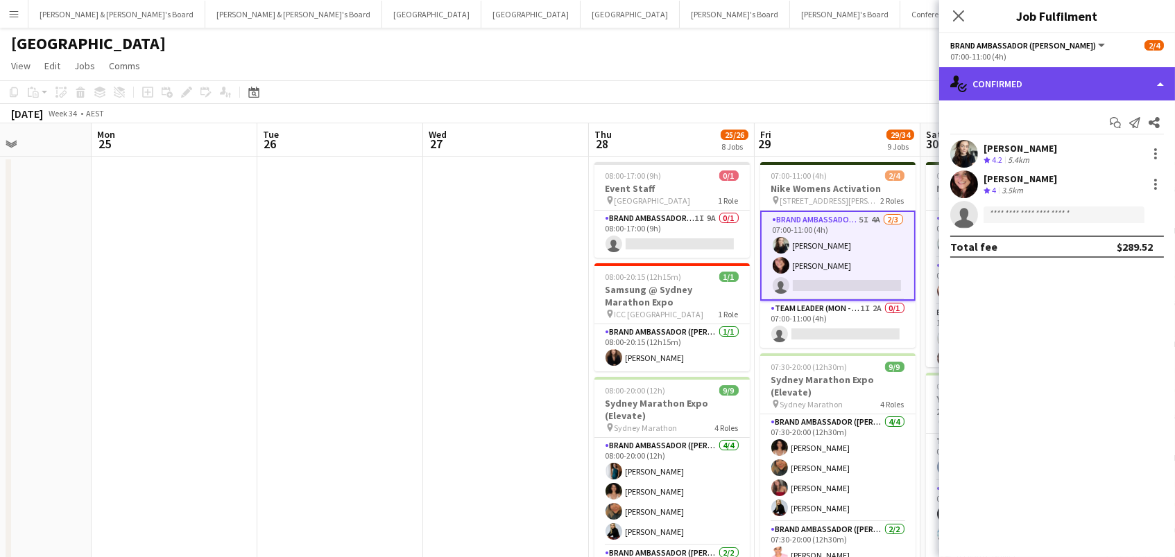
click at [1011, 79] on div "single-neutral-actions-check-2 Confirmed" at bounding box center [1057, 83] width 236 height 33
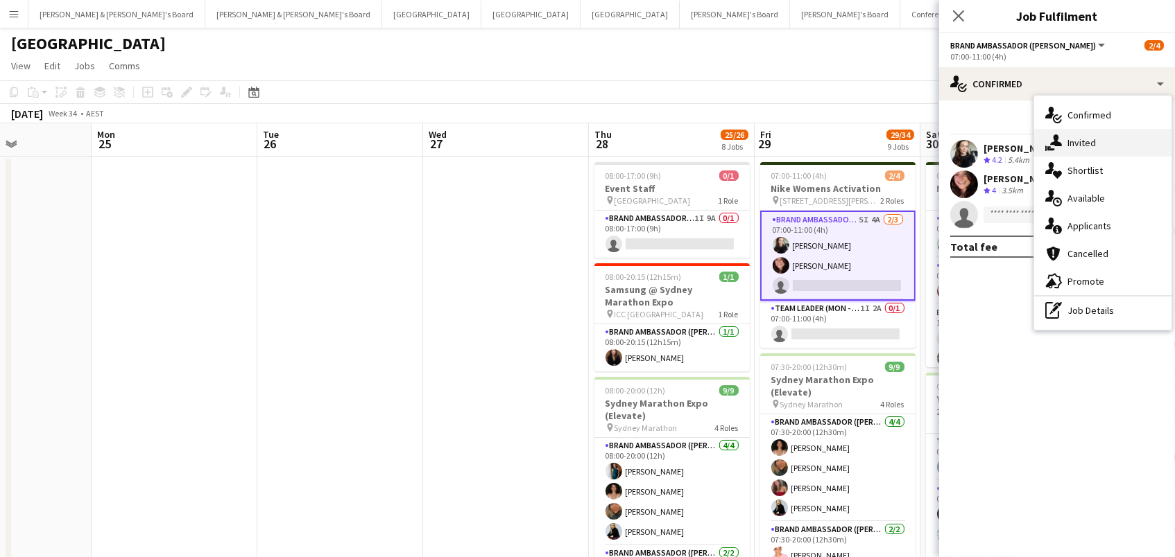
click at [1066, 136] on div "single-neutral-actions-share-1 Invited" at bounding box center [1102, 143] width 137 height 28
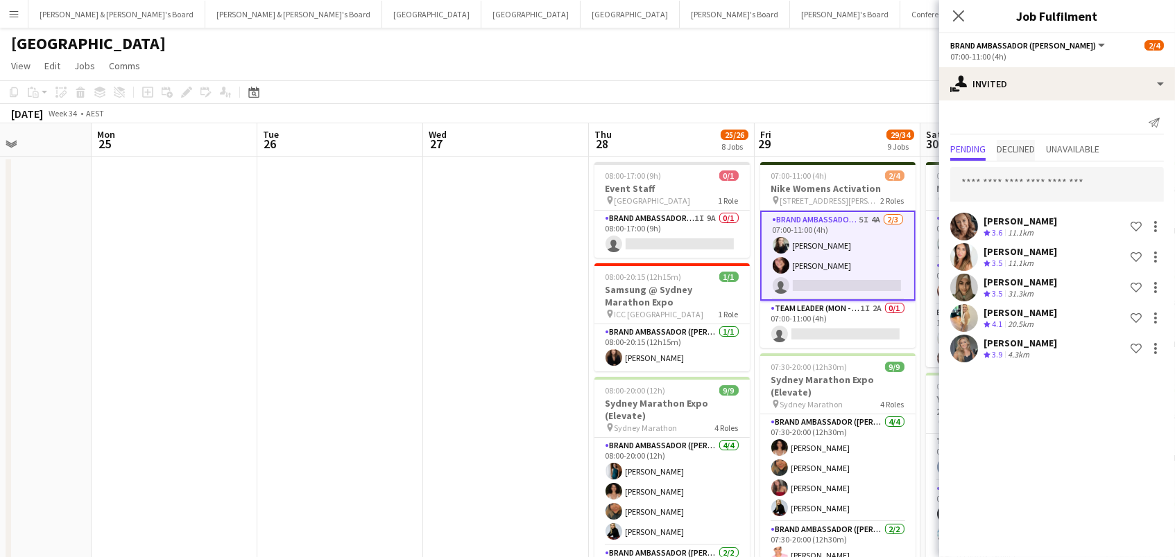
click at [1010, 140] on span "Declined" at bounding box center [1015, 150] width 38 height 21
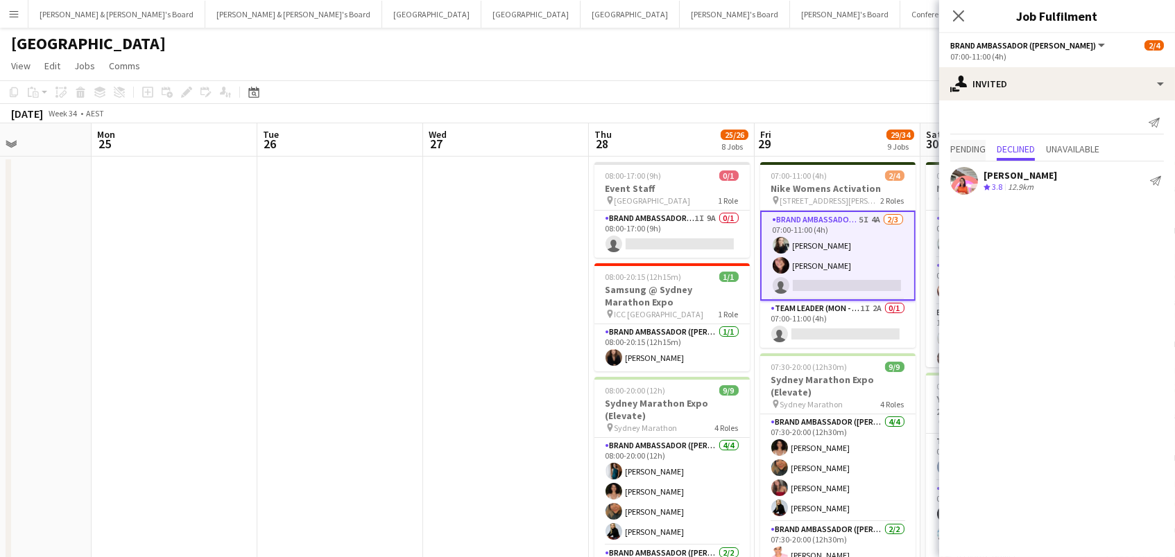
click at [970, 146] on span "Pending" at bounding box center [967, 149] width 35 height 10
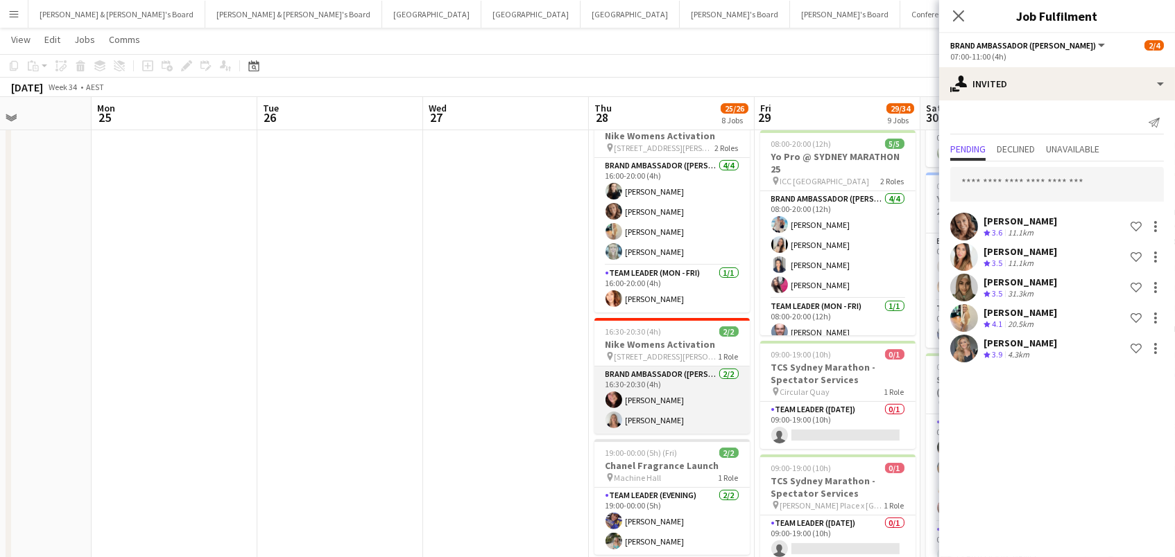
scroll to position [793, 0]
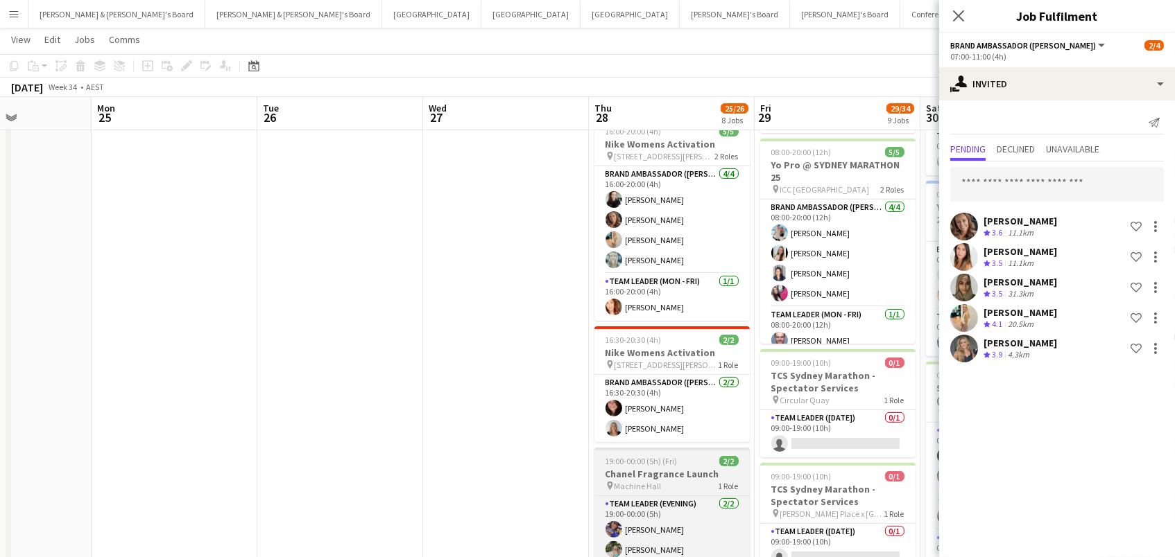
click at [622, 469] on h3 "Chanel Fragrance Launch" at bounding box center [671, 474] width 155 height 12
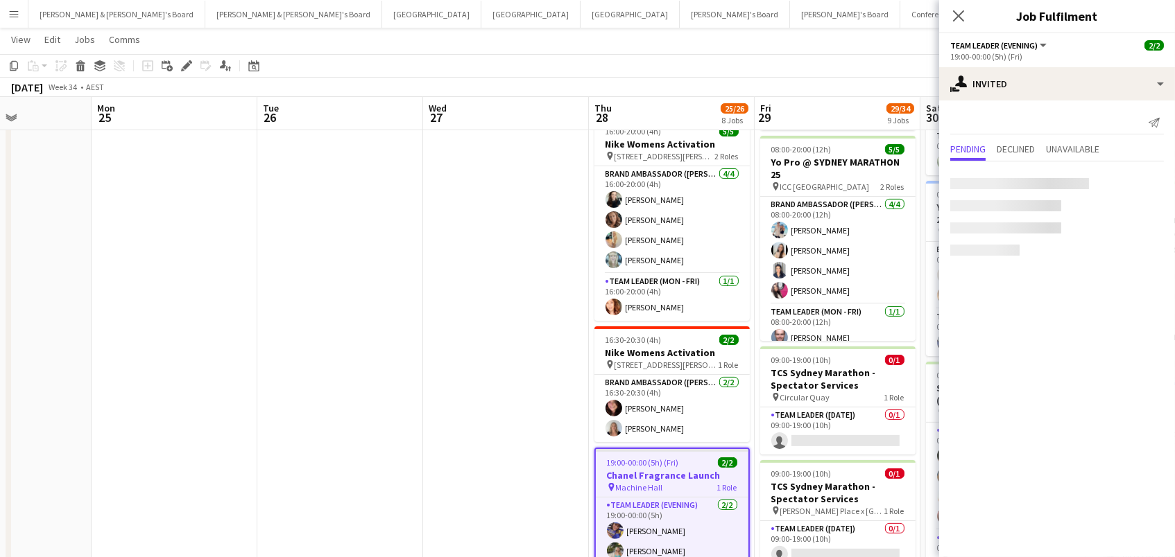
scroll to position [0, 405]
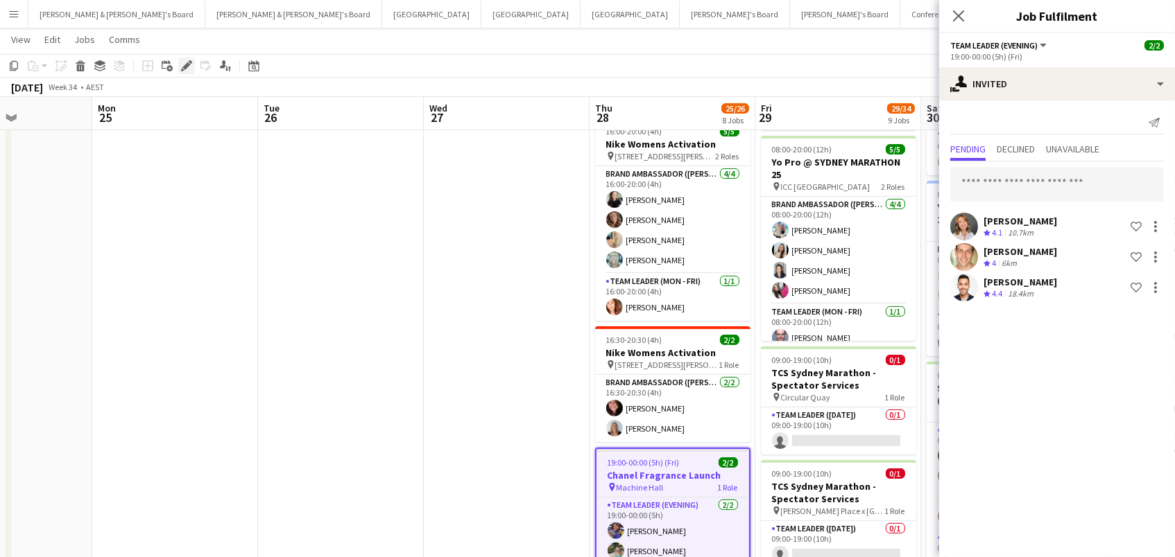
click at [185, 62] on icon "Edit" at bounding box center [186, 65] width 11 height 11
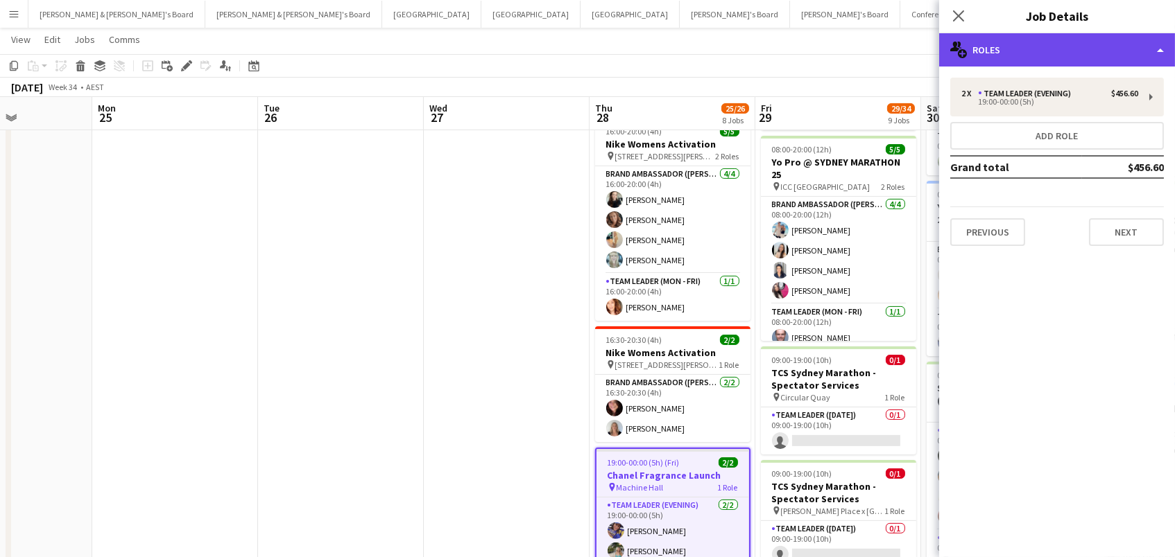
click at [1039, 49] on div "multiple-users-add Roles" at bounding box center [1057, 49] width 236 height 33
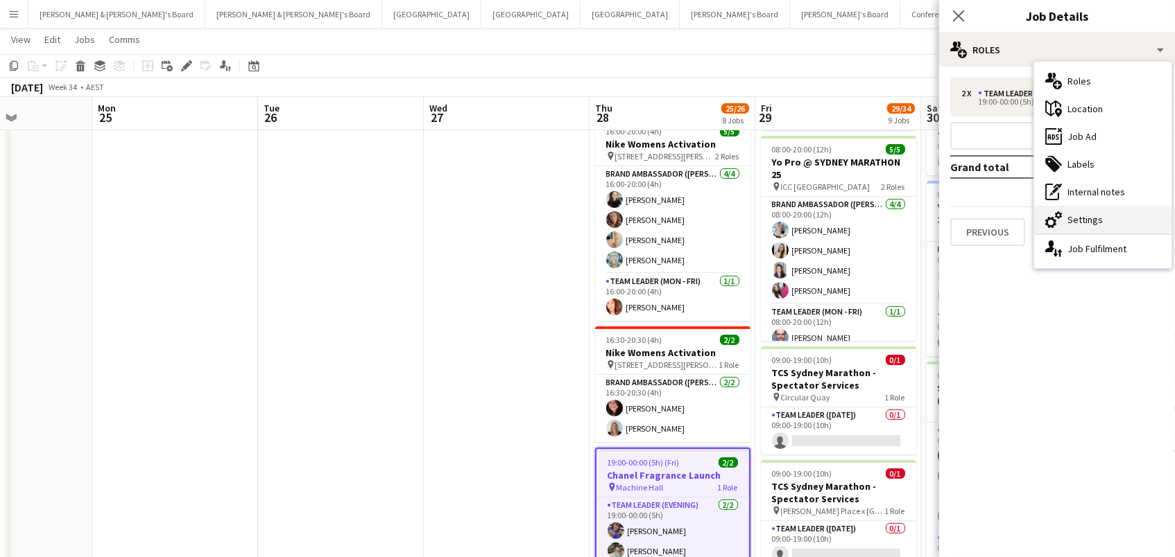
click at [1089, 225] on div "cog-double-3 Settings" at bounding box center [1102, 220] width 137 height 28
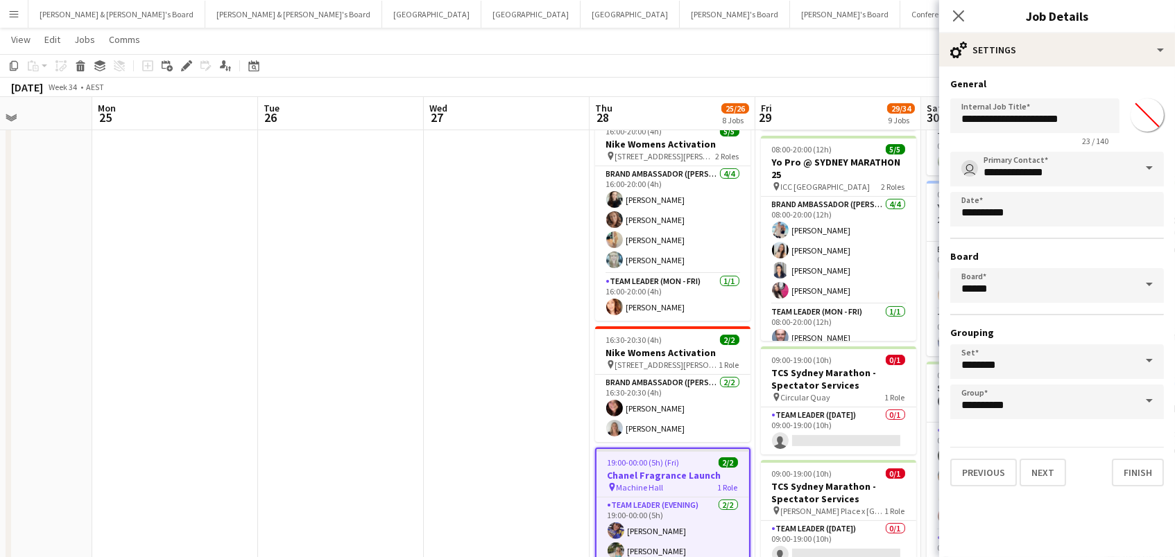
click at [1139, 119] on input "*******" at bounding box center [1147, 115] width 50 height 50
type input "*******"
click at [900, 60] on app-toolbar "Copy Paste Paste Command V Paste with crew Command Shift V Paste linked Job Del…" at bounding box center [587, 66] width 1175 height 24
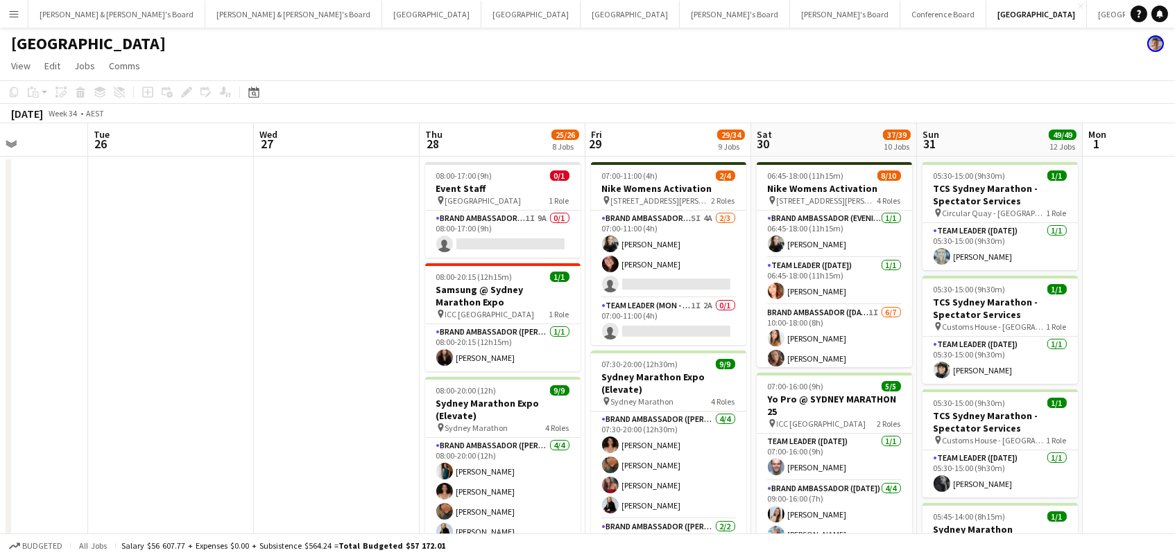
scroll to position [0, 632]
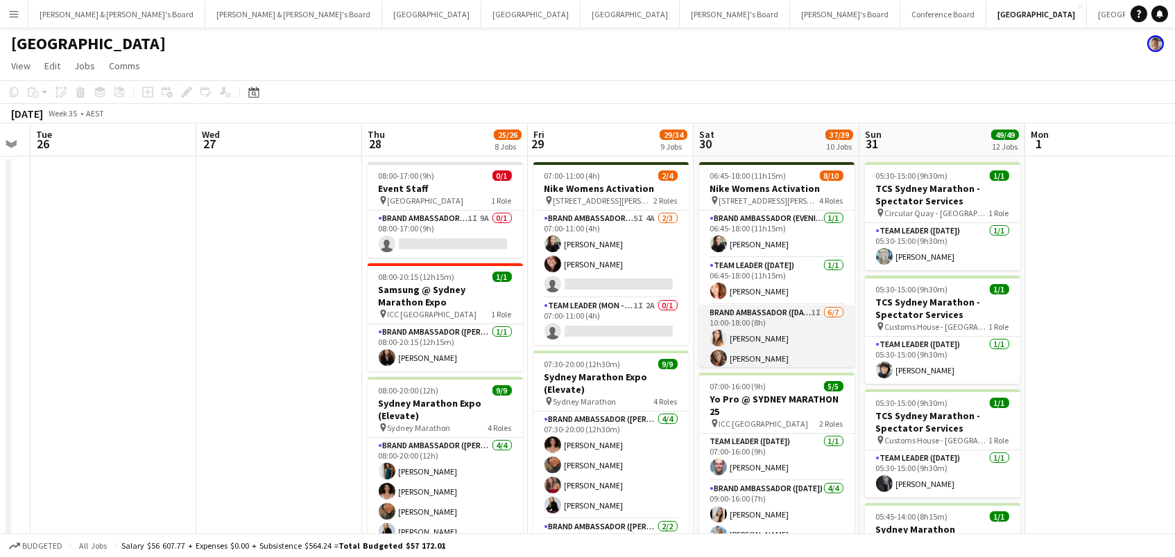
click at [792, 340] on app-card-role "Brand Ambassador (Saturday) 1I 6/7 10:00-18:00 (8h) Talia Zappia Rachel Zappia …" at bounding box center [776, 389] width 155 height 168
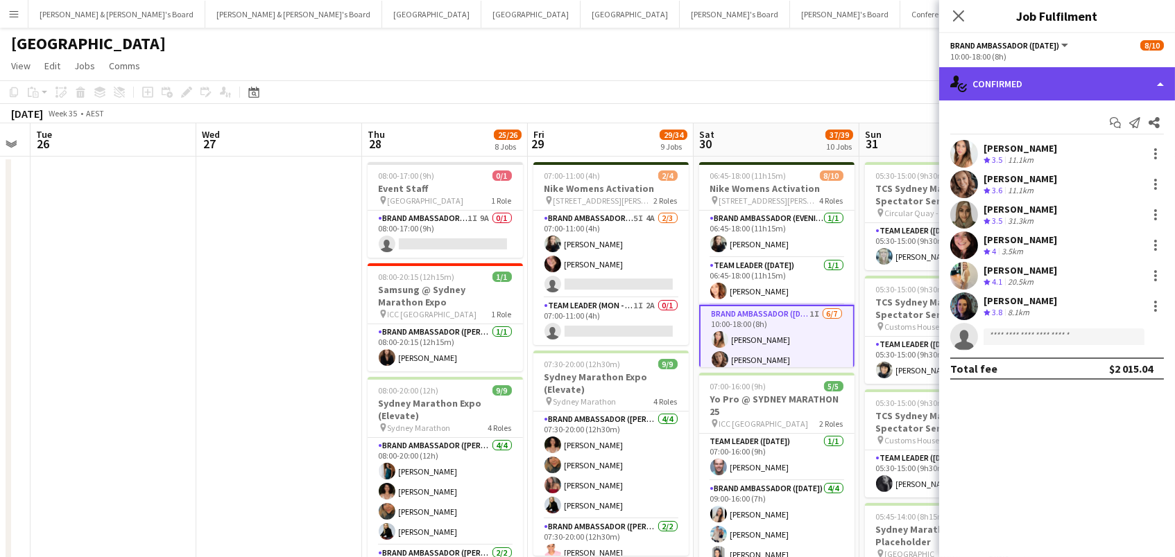
click at [1037, 80] on div "single-neutral-actions-check-2 Confirmed" at bounding box center [1057, 83] width 236 height 33
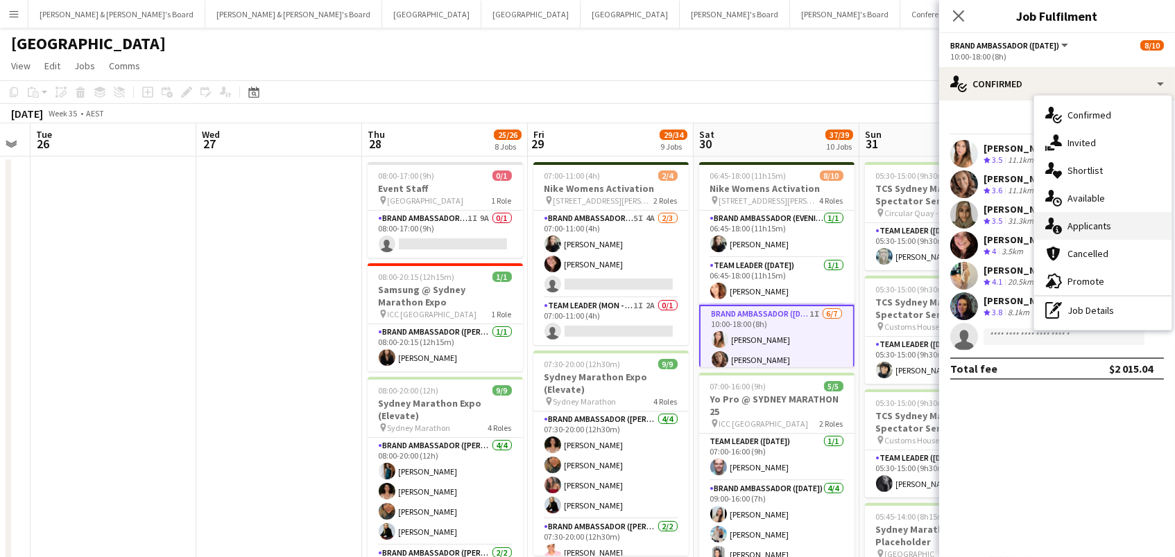
click at [1098, 223] on div "single-neutral-actions-information Applicants" at bounding box center [1102, 226] width 137 height 28
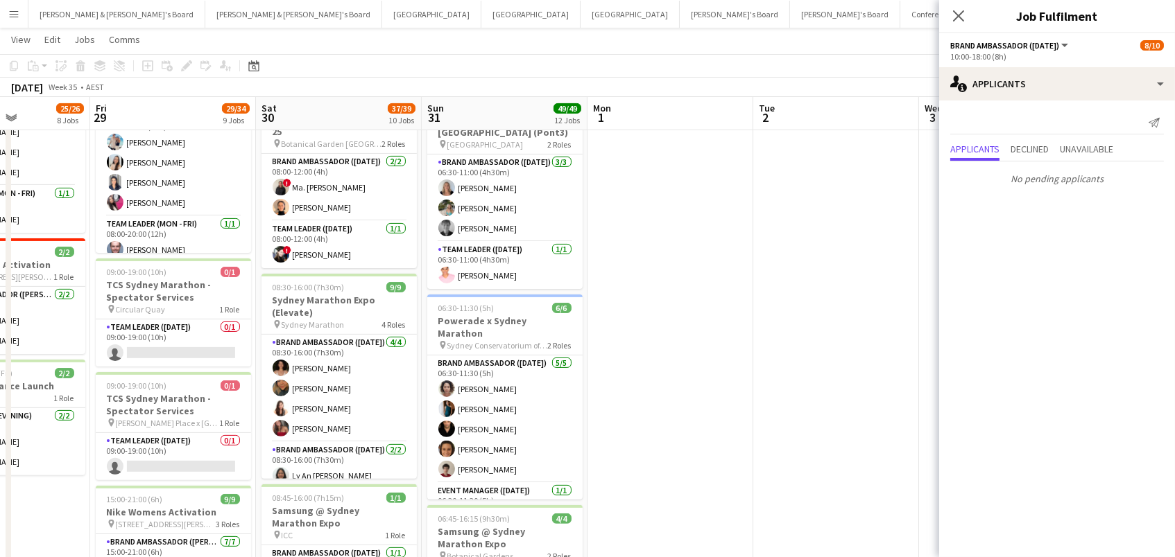
scroll to position [881, 0]
click at [144, 335] on app-card-role "Team Leader (Saturday) 0/1 09:00-19:00 (10h) single-neutral-actions" at bounding box center [173, 343] width 155 height 47
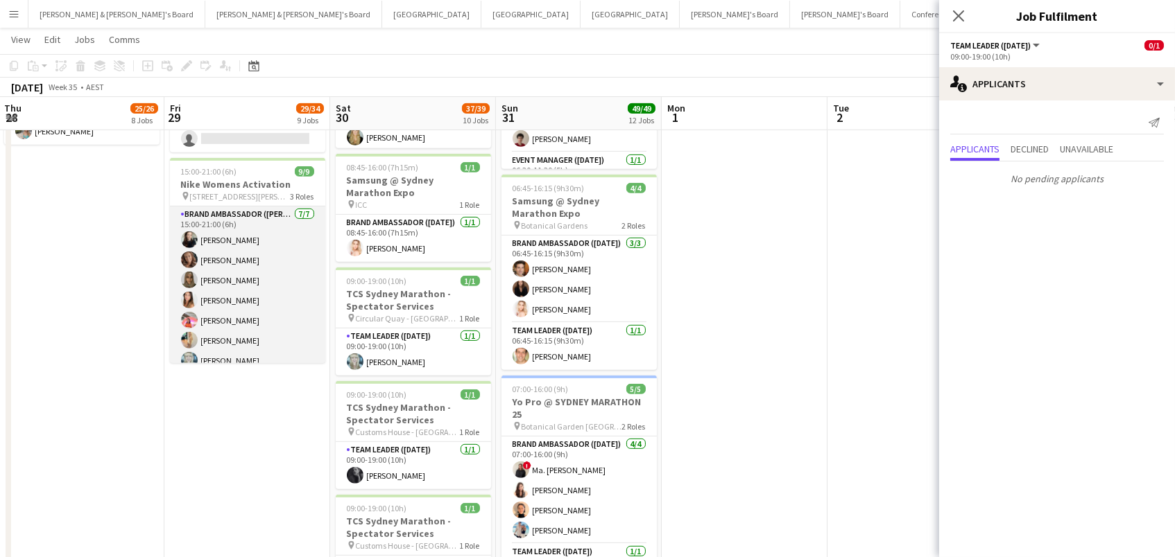
scroll to position [0, 0]
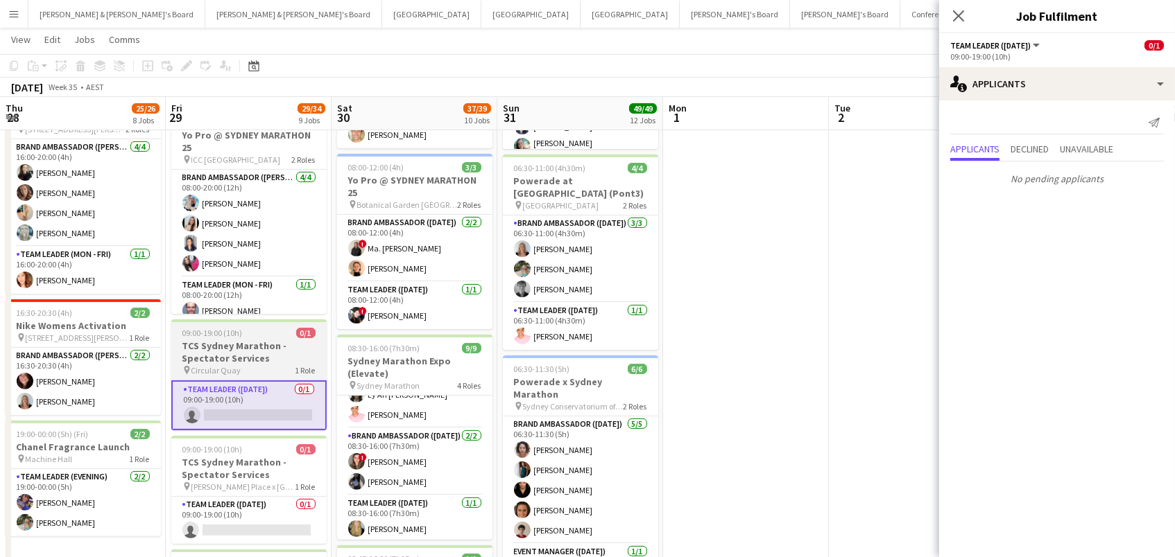
click at [213, 352] on h3 "TCS Sydney Marathon - Spectator Services" at bounding box center [248, 352] width 155 height 25
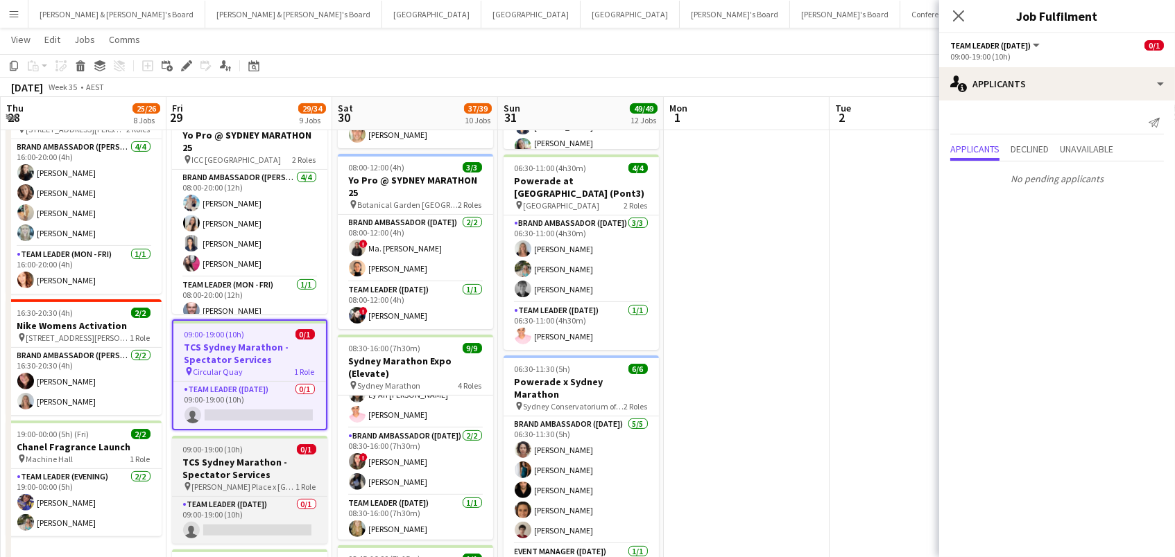
click at [224, 456] on h3 "TCS Sydney Marathon - Spectator Services" at bounding box center [249, 468] width 155 height 25
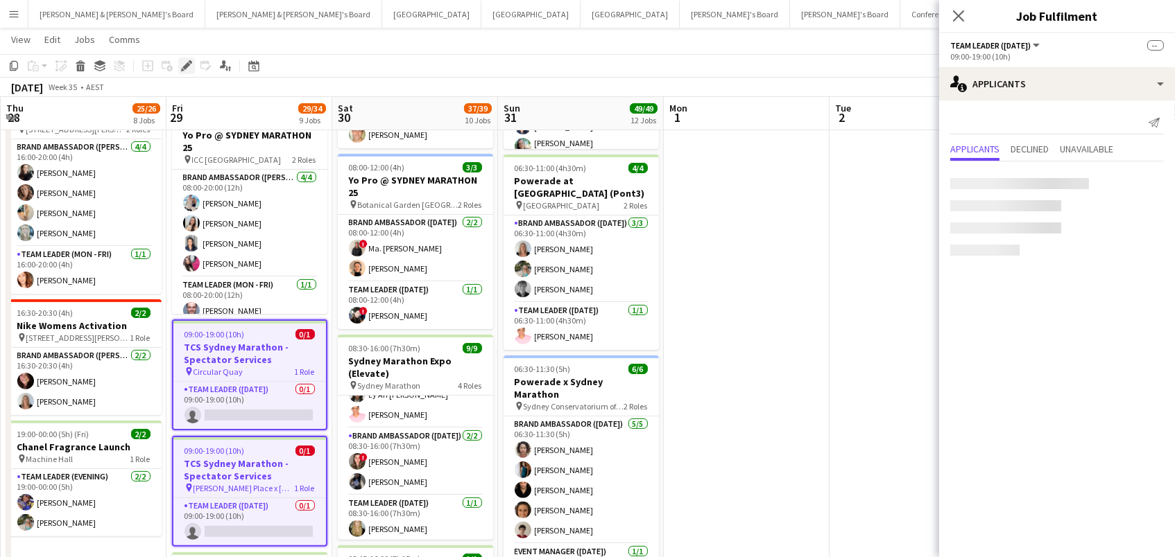
click at [187, 65] on icon at bounding box center [186, 66] width 8 height 8
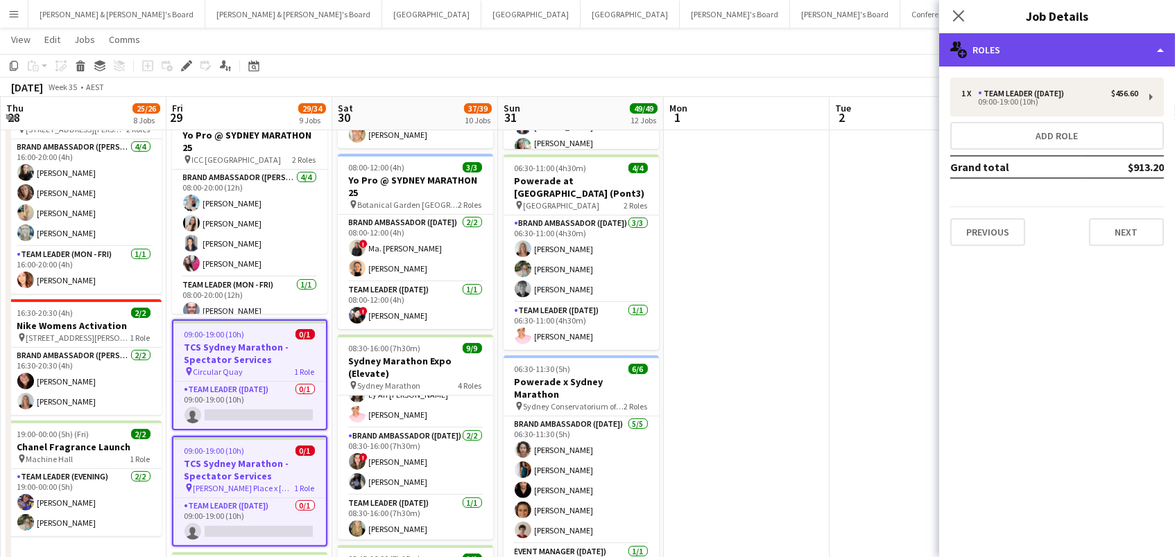
click at [993, 49] on div "multiple-users-add Roles" at bounding box center [1057, 49] width 236 height 33
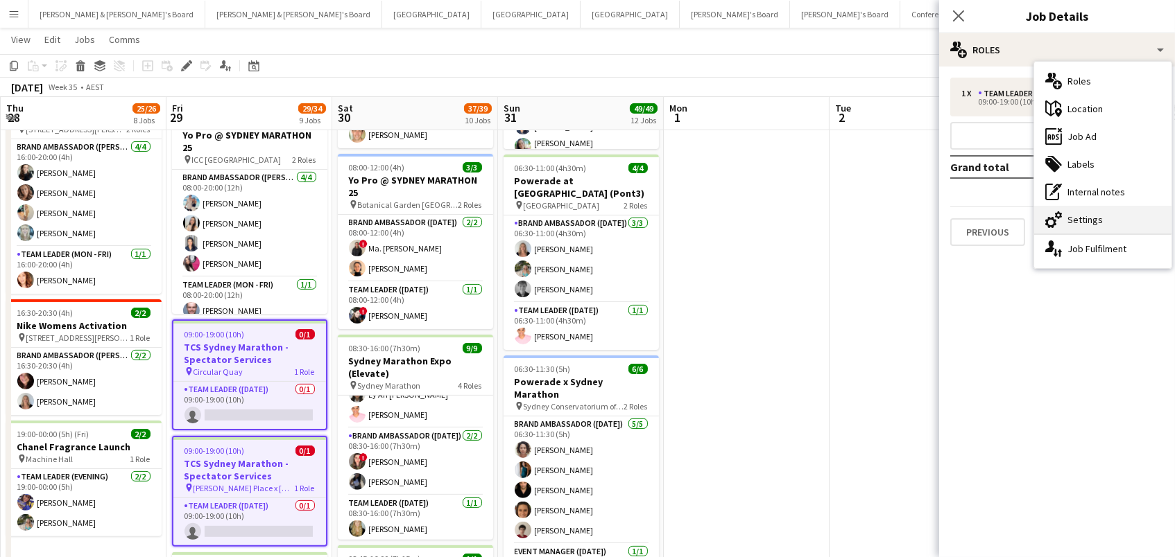
click at [1084, 211] on div "cog-double-3 Settings" at bounding box center [1102, 220] width 137 height 28
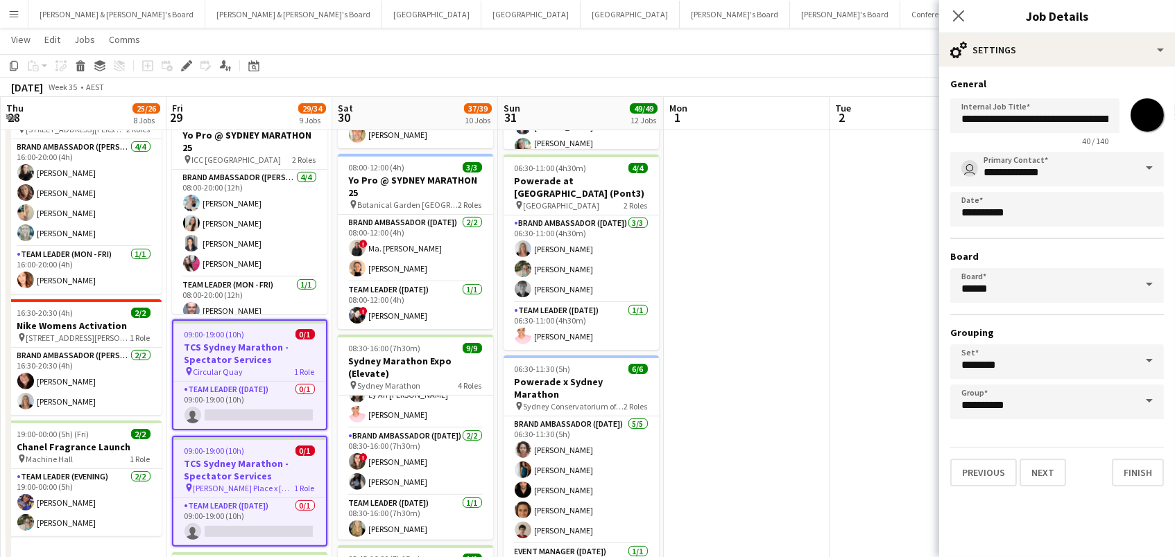
click at [1135, 114] on input "*******" at bounding box center [1147, 115] width 50 height 50
type input "*******"
click at [837, 216] on app-date-cell at bounding box center [912, 388] width 166 height 2107
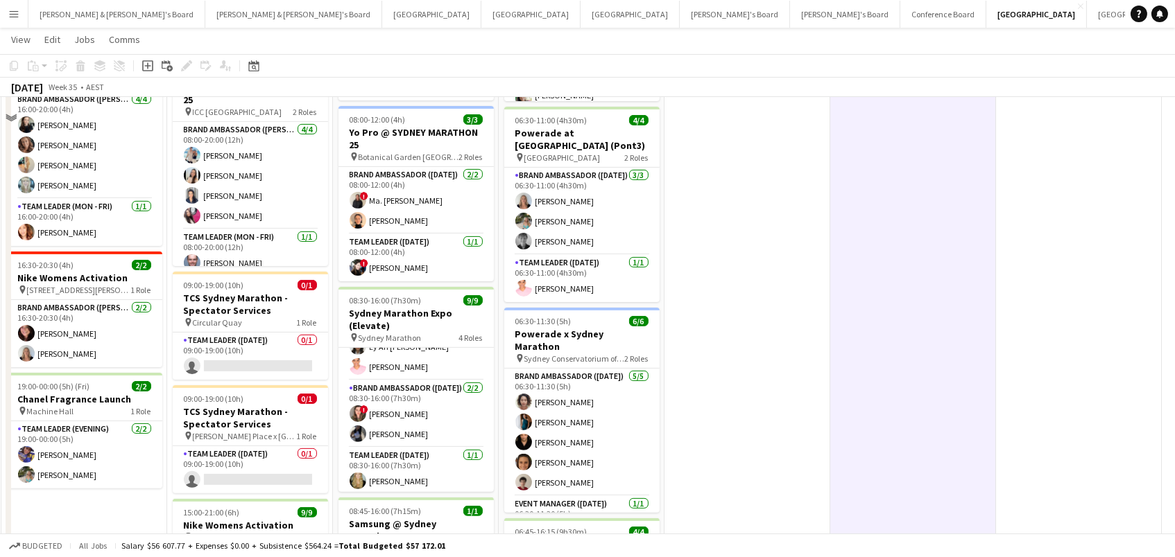
scroll to position [892, 0]
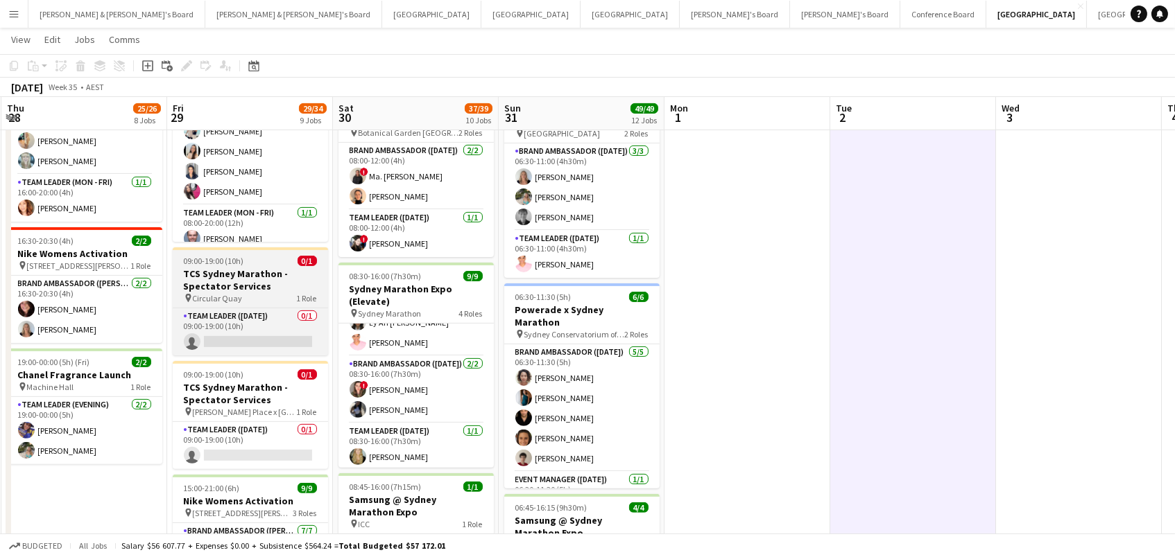
click at [206, 280] on h3 "TCS Sydney Marathon - Spectator Services" at bounding box center [250, 280] width 155 height 25
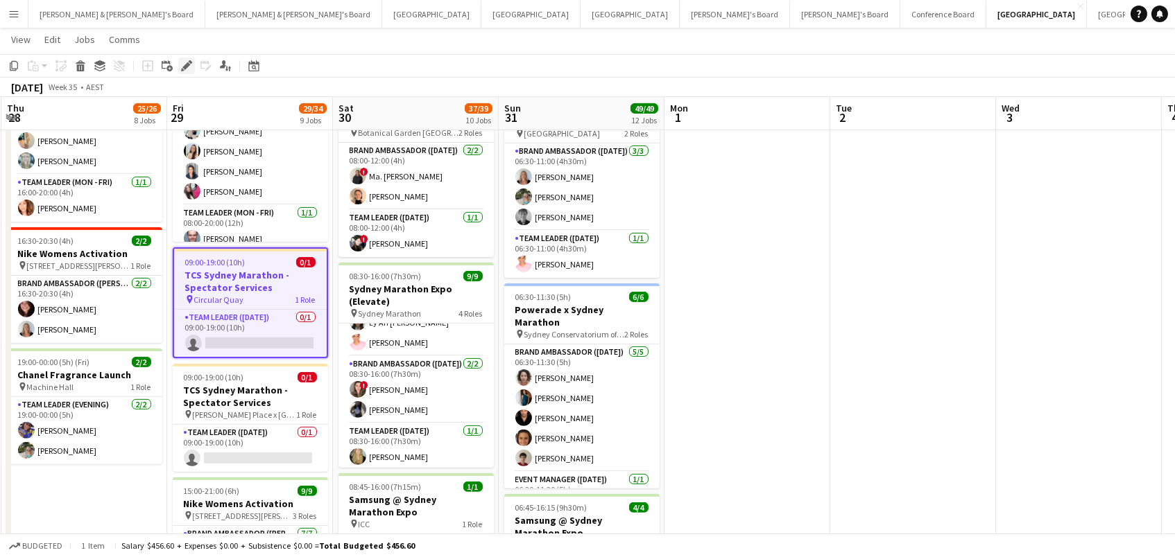
click at [182, 63] on icon "Edit" at bounding box center [186, 65] width 11 height 11
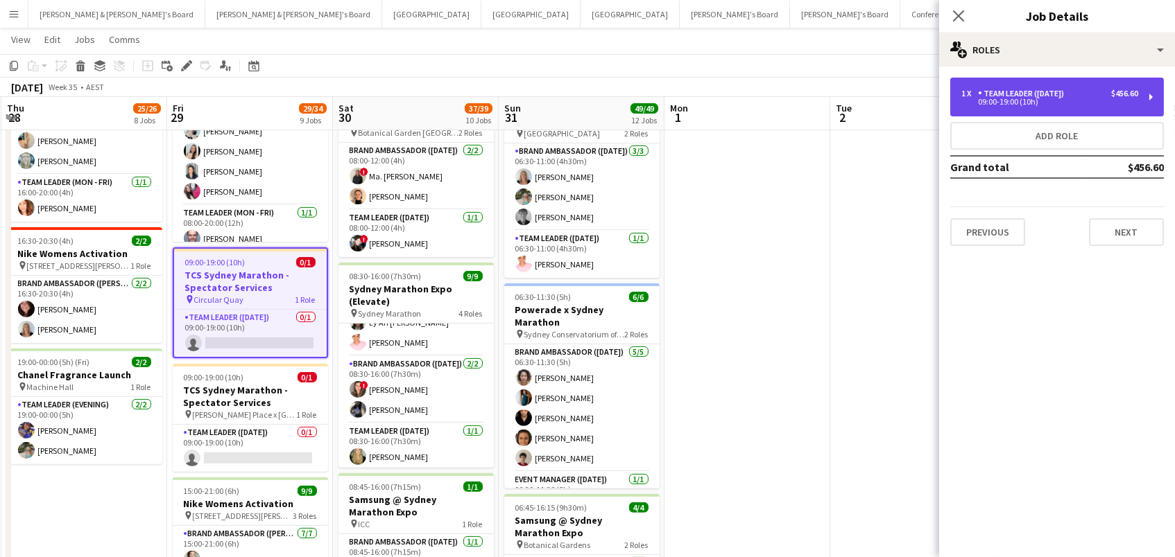
click at [993, 98] on div "09:00-19:00 (10h)" at bounding box center [1049, 101] width 177 height 7
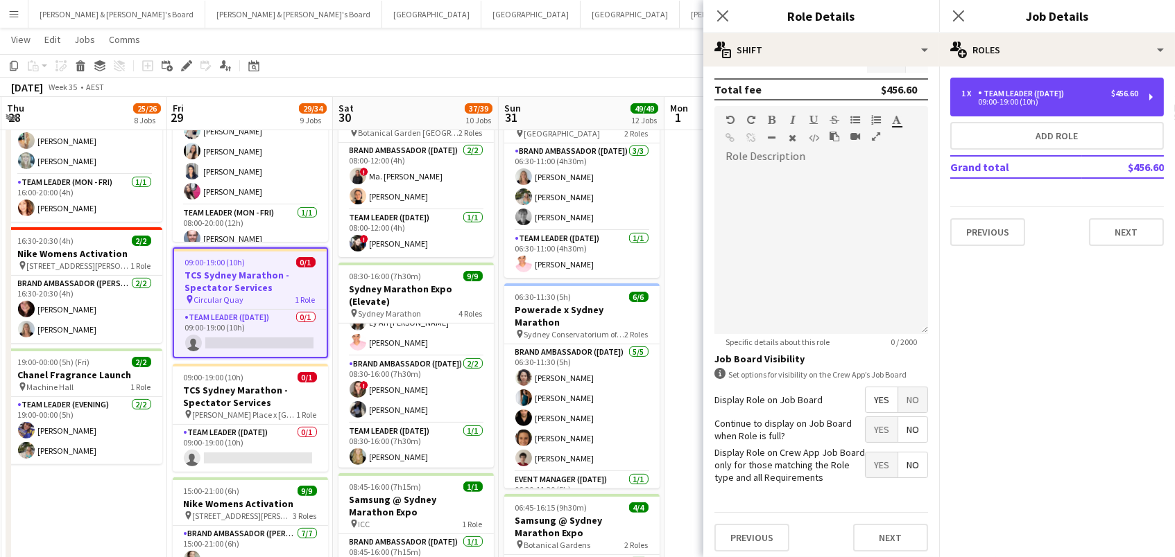
scroll to position [376, 0]
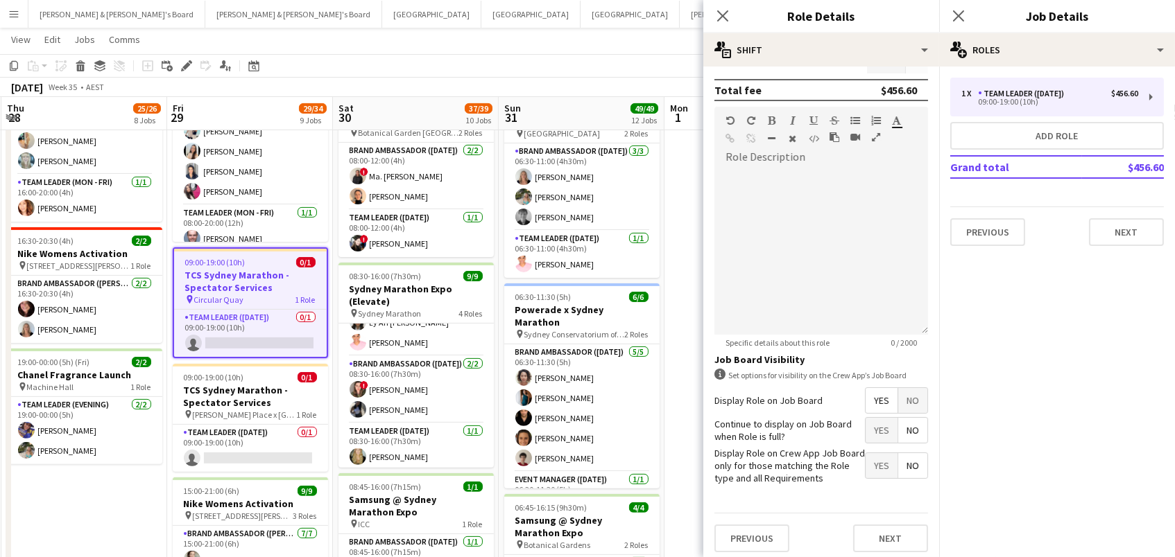
click at [685, 171] on app-date-cell at bounding box center [747, 316] width 166 height 2107
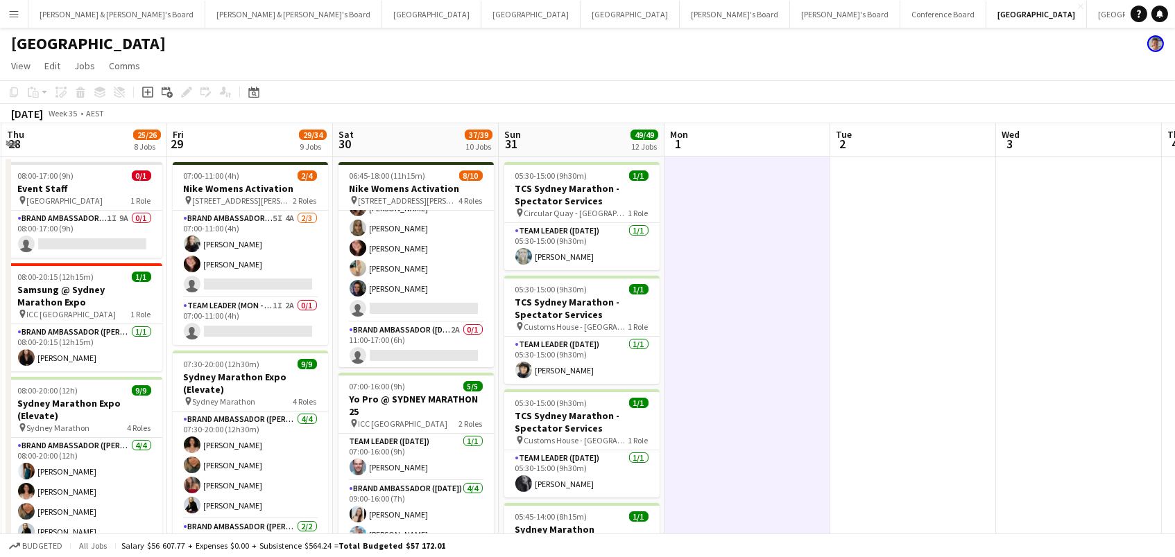
scroll to position [0, 0]
click at [254, 334] on app-card-role "Team Leader (Mon - Fri) 1I 2A 0/1 07:00-11:00 (4h) single-neutral-actions" at bounding box center [250, 321] width 155 height 47
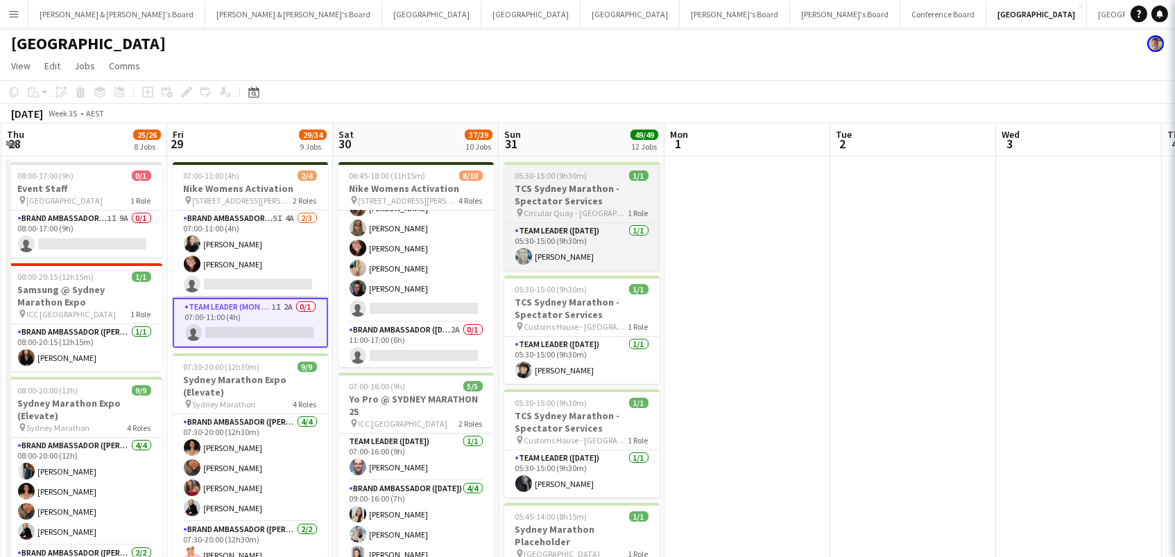
scroll to position [0, 329]
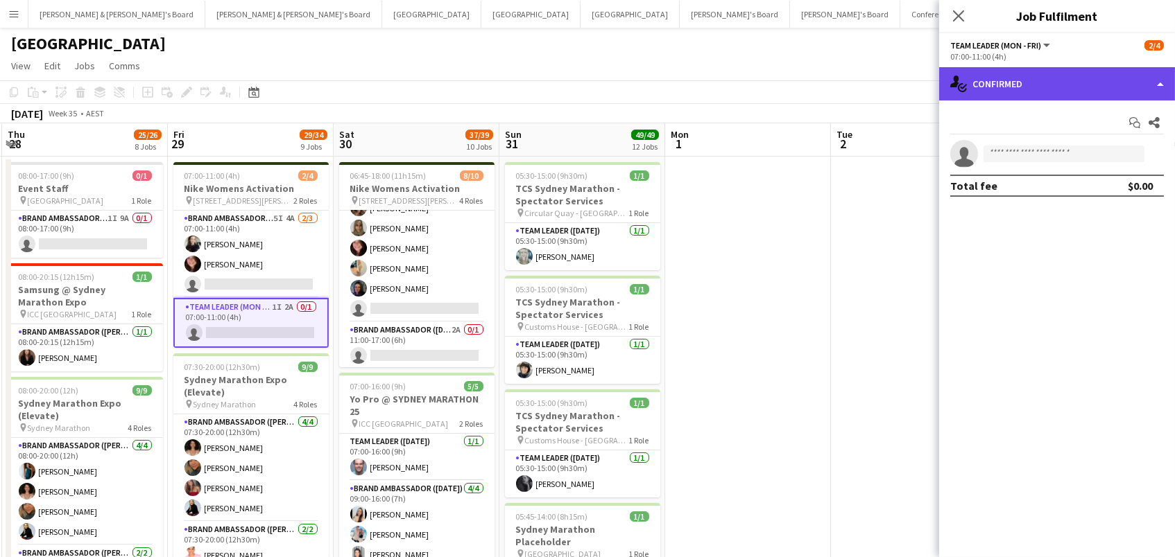
click at [1029, 85] on div "single-neutral-actions-check-2 Confirmed" at bounding box center [1057, 83] width 236 height 33
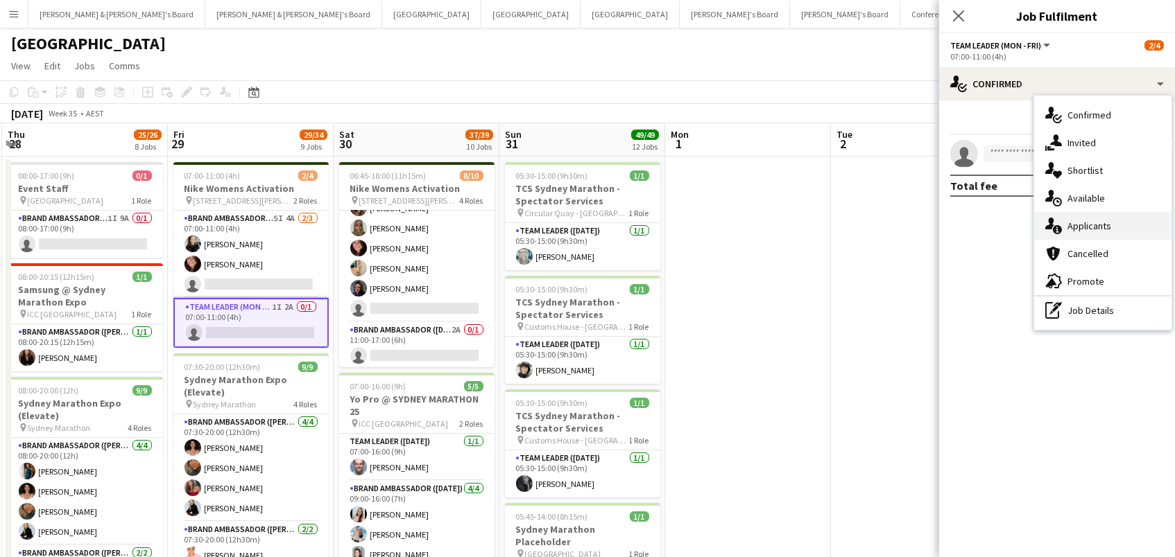
click at [1108, 230] on div "single-neutral-actions-information Applicants" at bounding box center [1102, 226] width 137 height 28
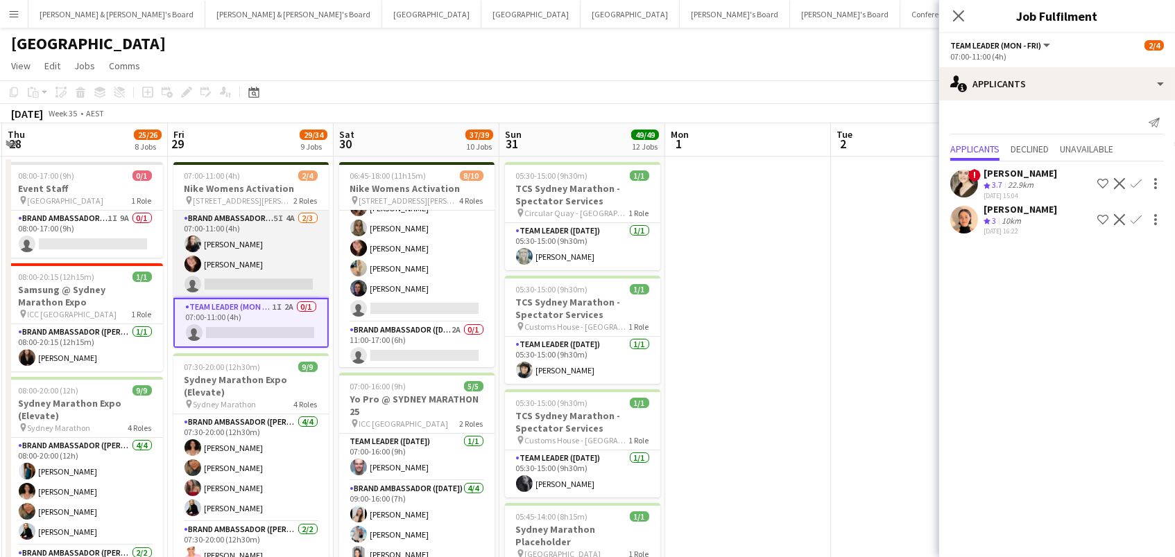
click at [224, 247] on app-card-role "Brand Ambassador (Mon - Fri) 5I 4A 2/3 07:00-11:00 (4h) Sharna O’Toole Adele Yo…" at bounding box center [250, 254] width 155 height 87
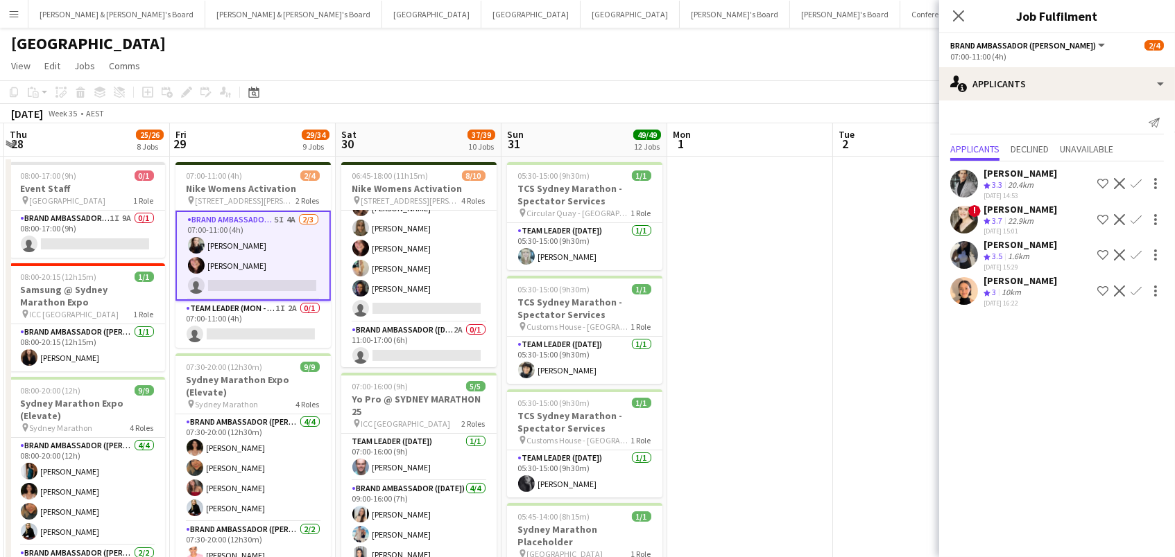
click at [329, 123] on app-board-header-date "Fri 29 29/34 9 Jobs" at bounding box center [253, 139] width 166 height 33
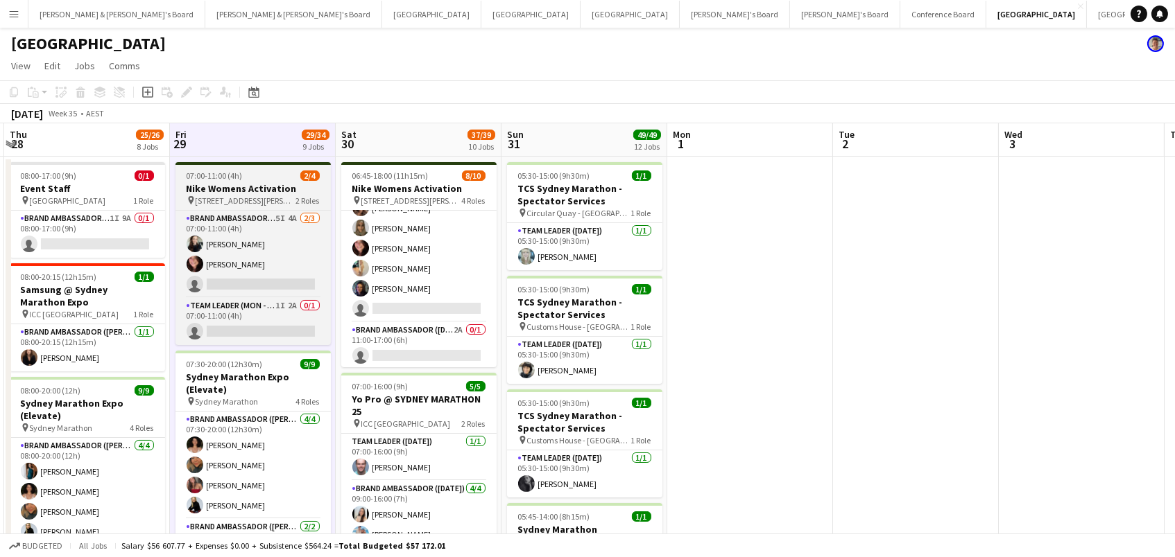
click at [243, 196] on span "383 George Street Sydney" at bounding box center [246, 201] width 101 height 10
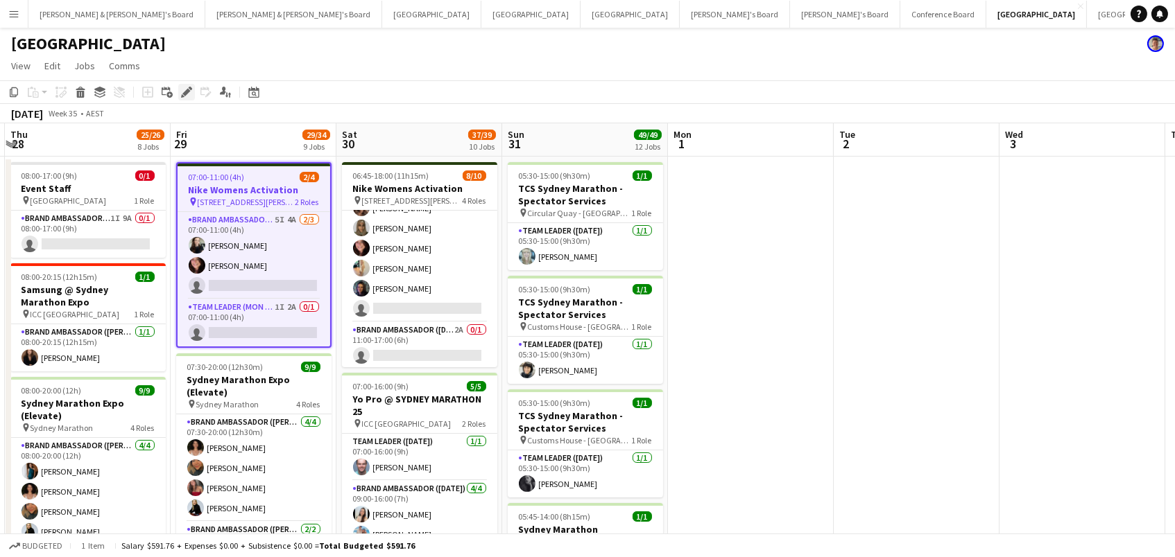
click at [187, 85] on div "Edit" at bounding box center [186, 92] width 17 height 17
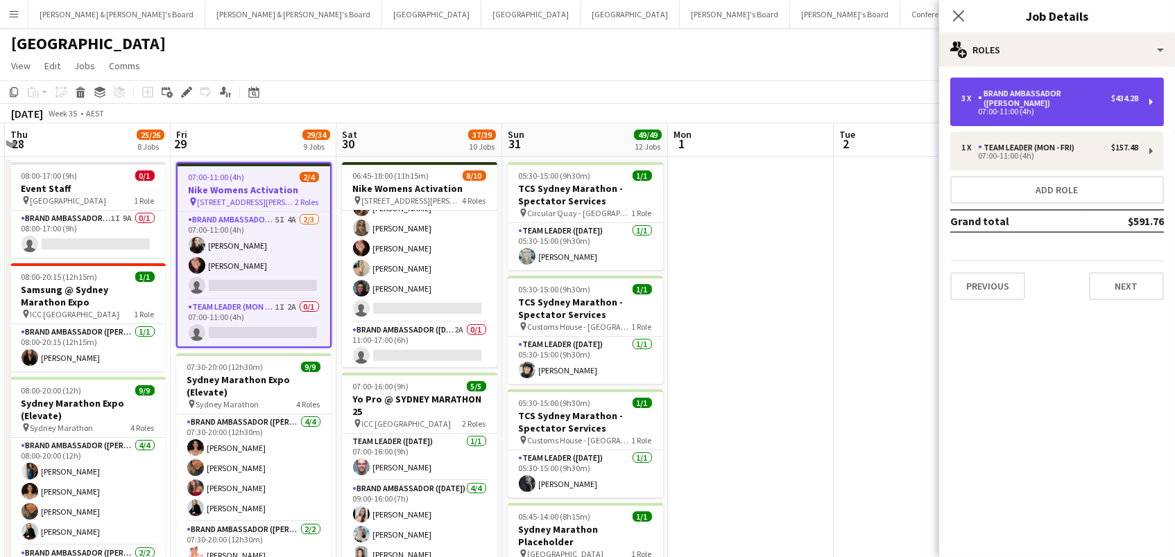
click at [1126, 94] on div "$434.28" at bounding box center [1124, 99] width 27 height 10
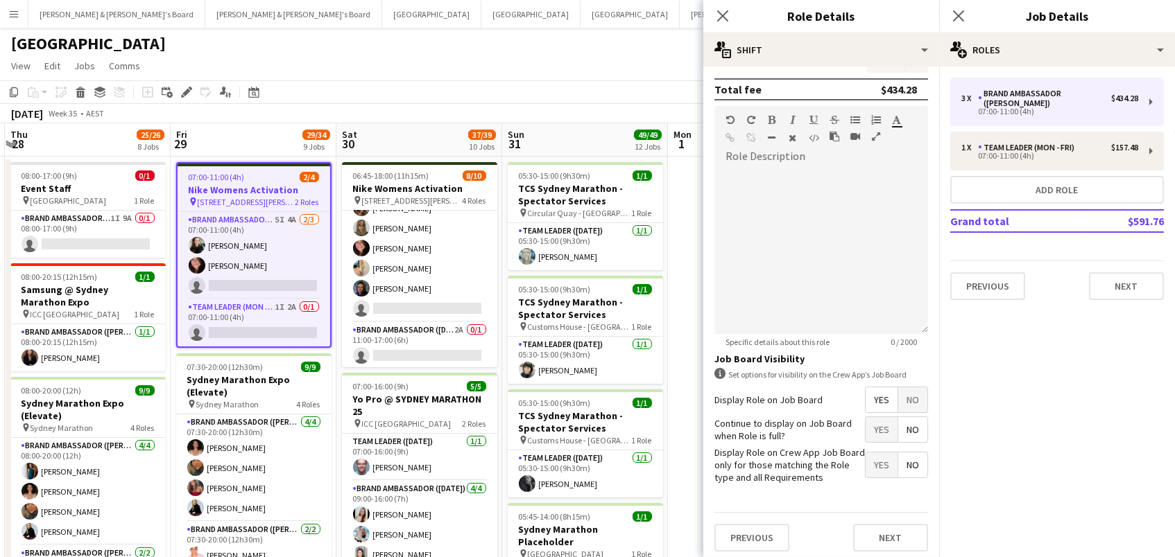
click at [912, 401] on span "No" at bounding box center [912, 400] width 29 height 25
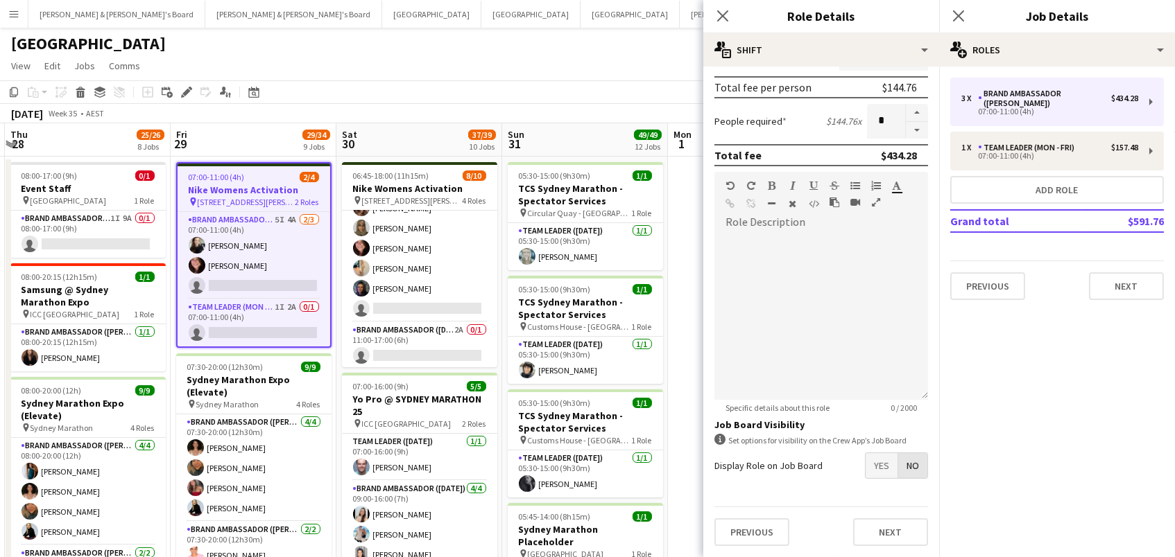
scroll to position [306, 0]
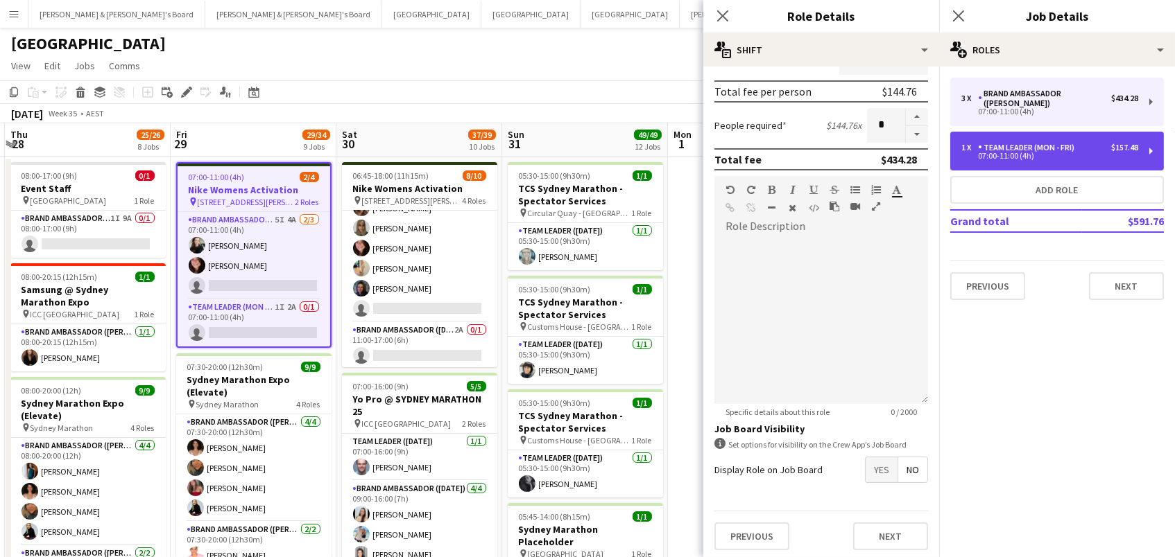
click at [1010, 143] on div "Team Leader (Mon - Fri)" at bounding box center [1029, 148] width 102 height 10
type input "**********"
type input "******"
type input "*"
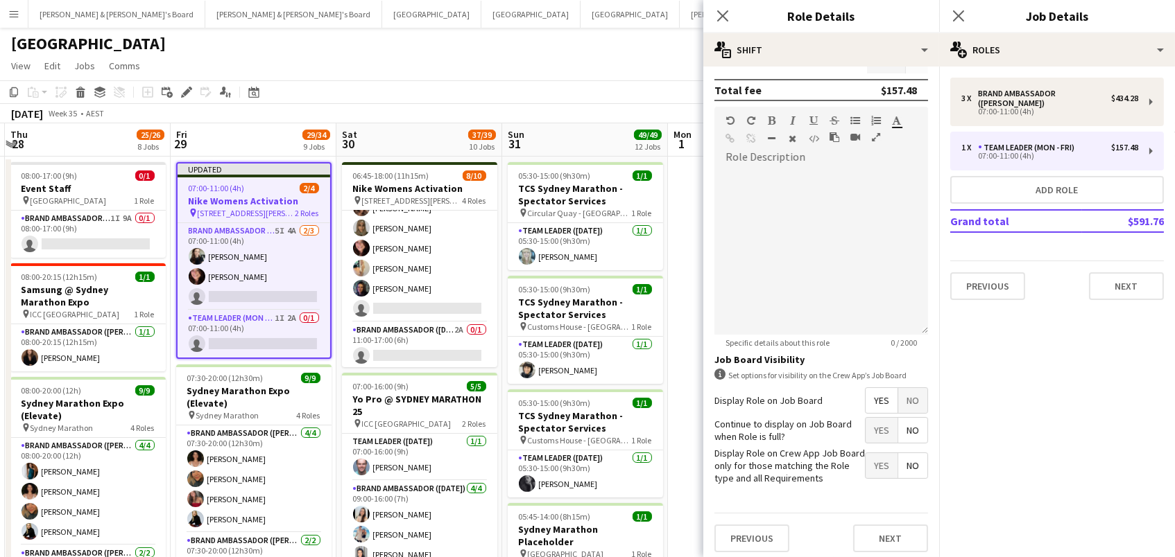
click at [912, 391] on span "No" at bounding box center [912, 400] width 29 height 25
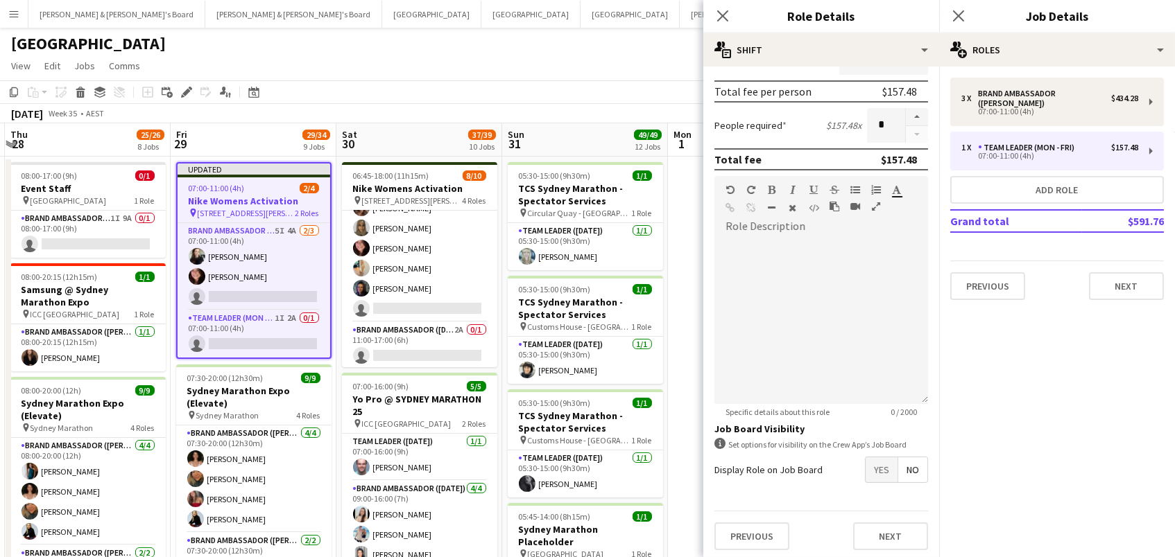
click at [485, 77] on app-page-menu "View Day view expanded Day view collapsed Month view Date picker Jump to today …" at bounding box center [587, 67] width 1175 height 26
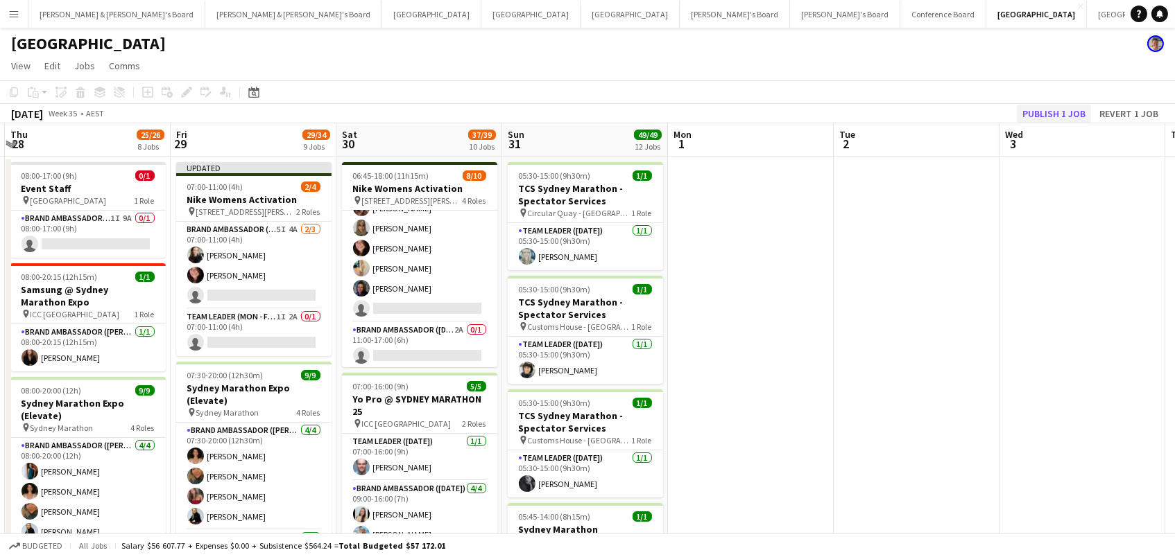
click at [1042, 114] on button "Publish 1 job" at bounding box center [1053, 114] width 74 height 18
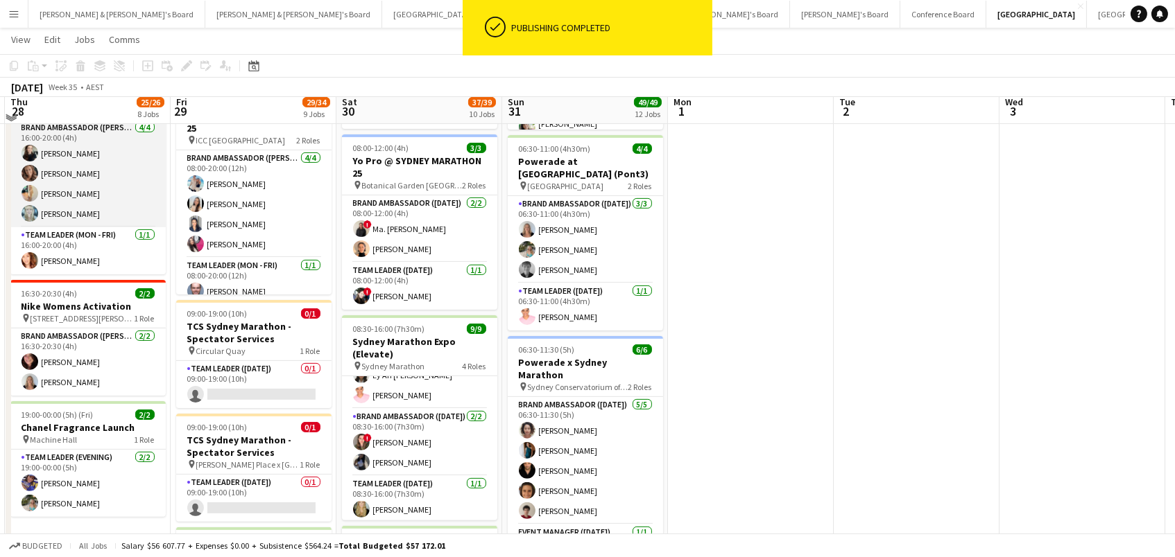
scroll to position [845, 0]
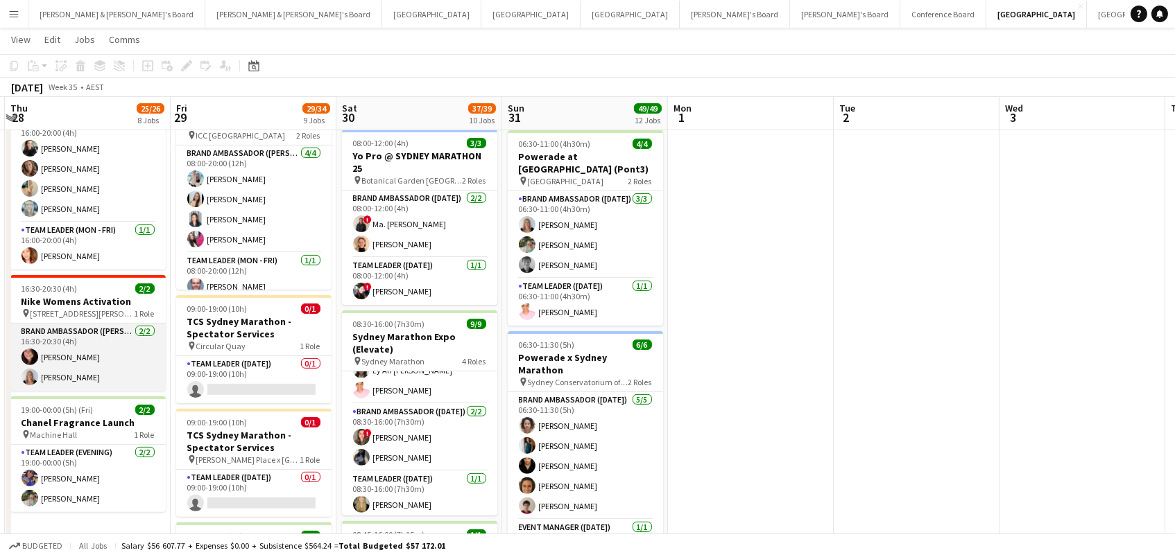
click at [70, 353] on app-card-role "Brand Ambassador (Mon - Fri) 2/2 16:30-20:30 (4h) Adele Young Ella Sheridan" at bounding box center [87, 357] width 155 height 67
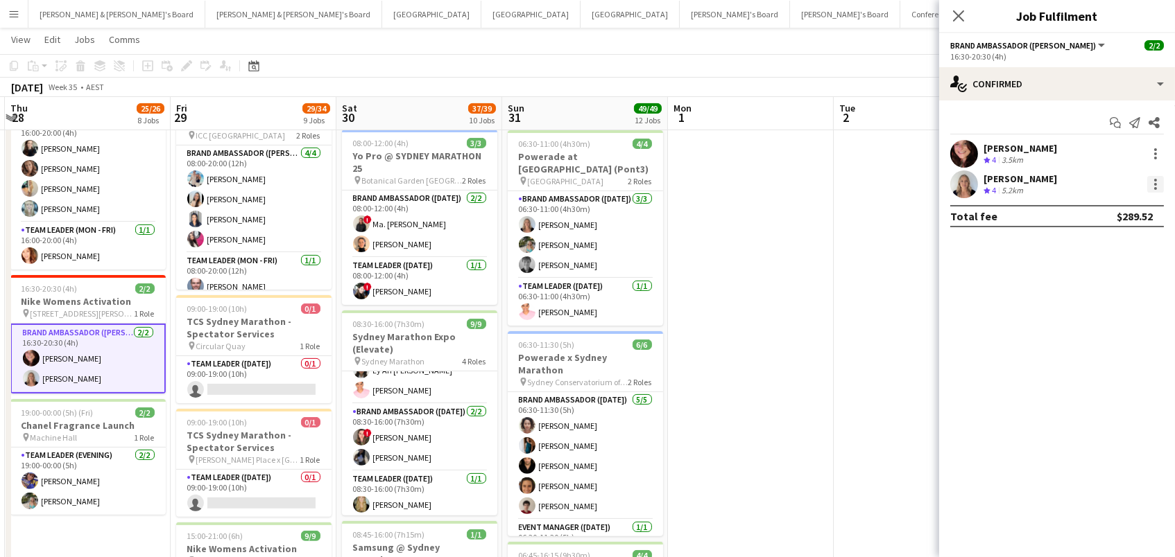
click at [1159, 187] on div at bounding box center [1155, 184] width 17 height 17
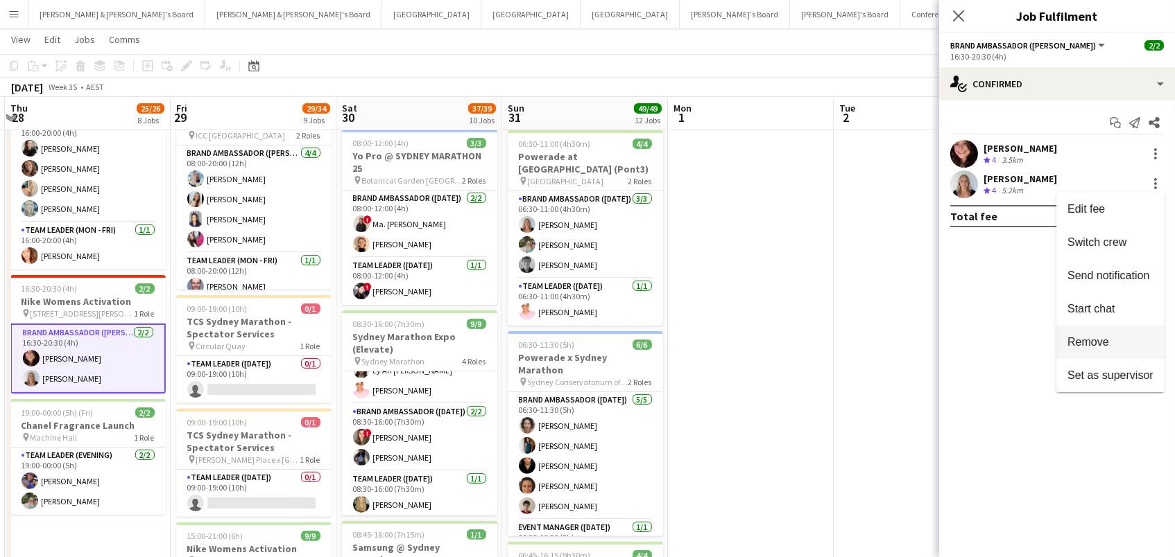
click at [1124, 349] on span "Remove" at bounding box center [1110, 342] width 86 height 12
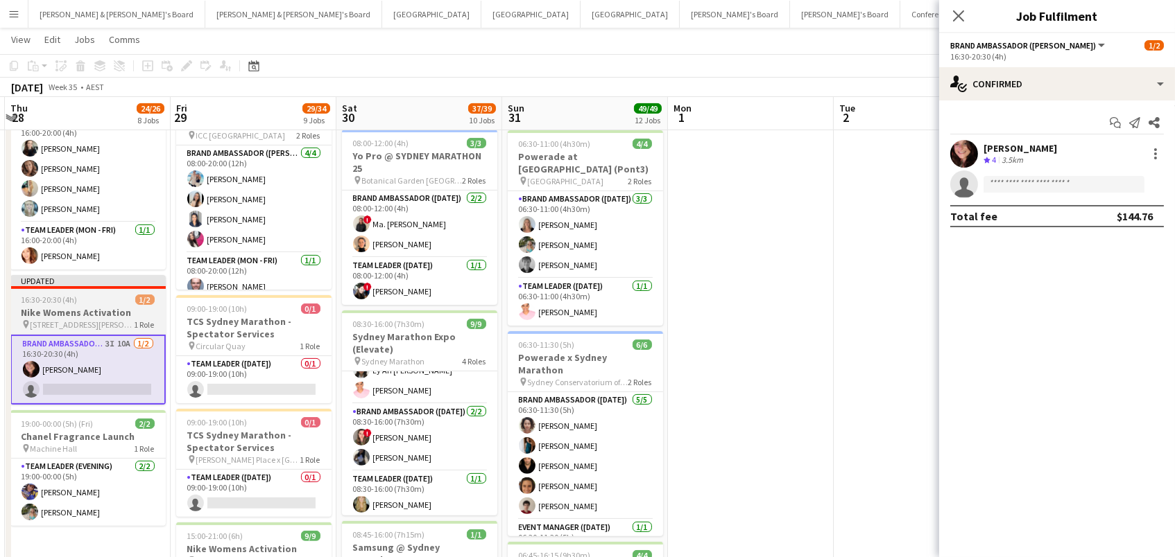
click at [116, 306] on h3 "Nike Womens Activation" at bounding box center [87, 312] width 155 height 12
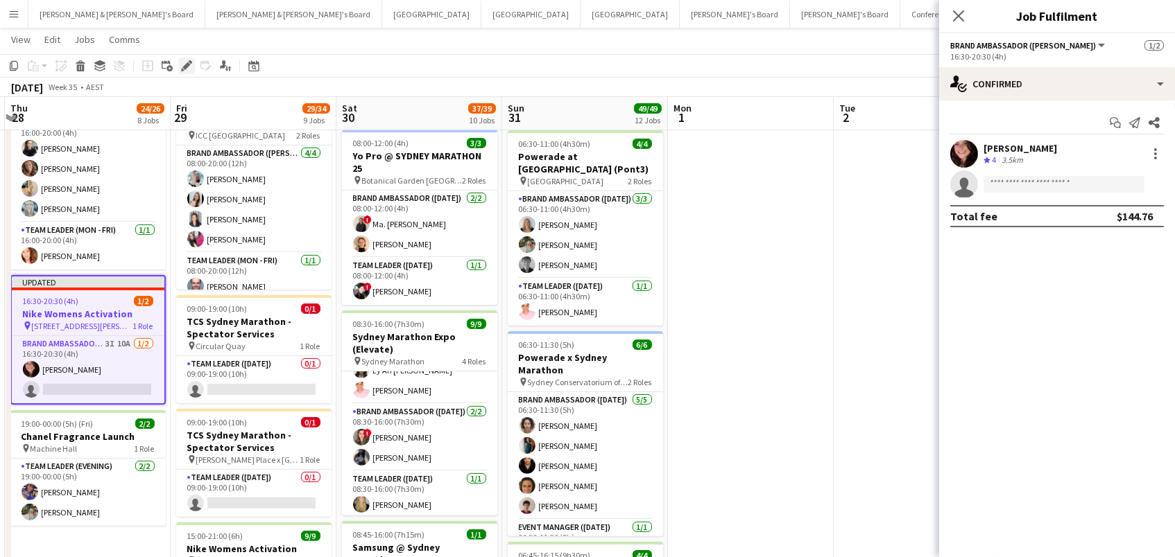
click at [181, 69] on icon "Edit" at bounding box center [186, 65] width 11 height 11
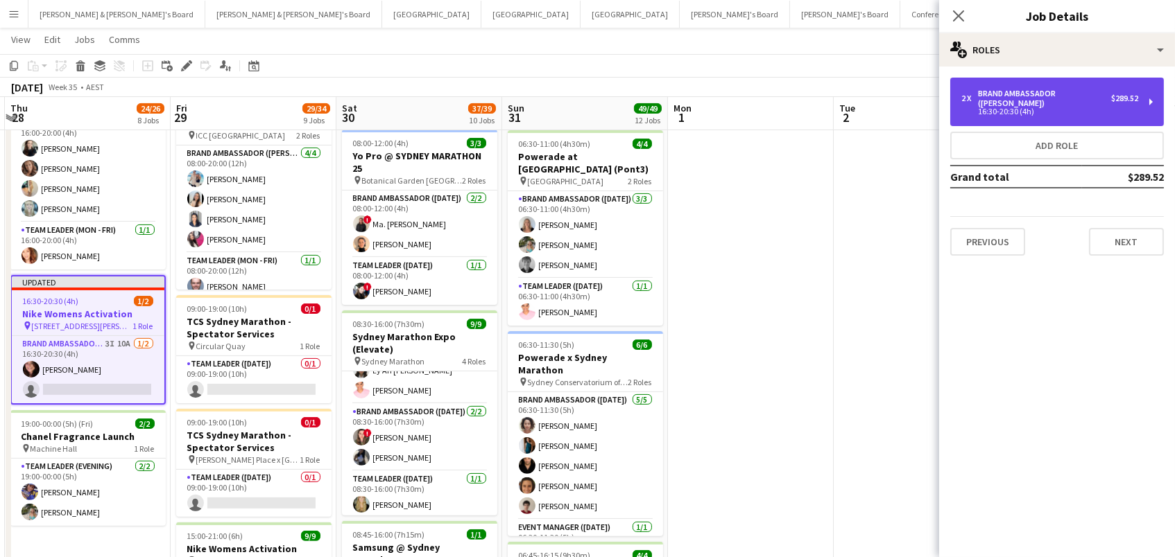
click at [1018, 108] on div "16:30-20:30 (4h)" at bounding box center [1049, 111] width 177 height 7
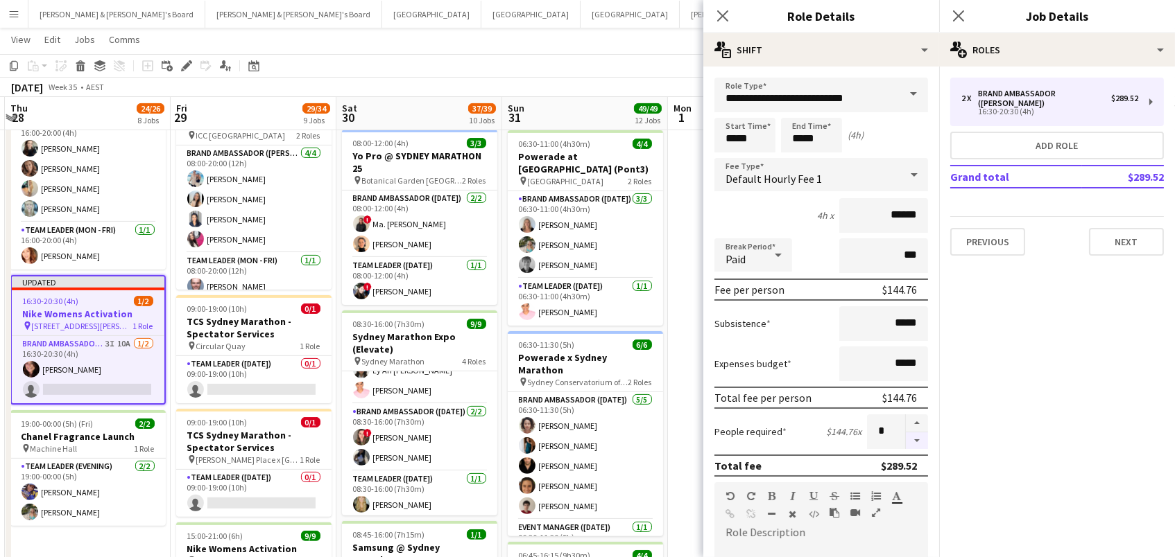
click at [914, 440] on button "button" at bounding box center [917, 441] width 22 height 17
type input "*"
click at [695, 440] on app-date-cell at bounding box center [751, 364] width 166 height 2107
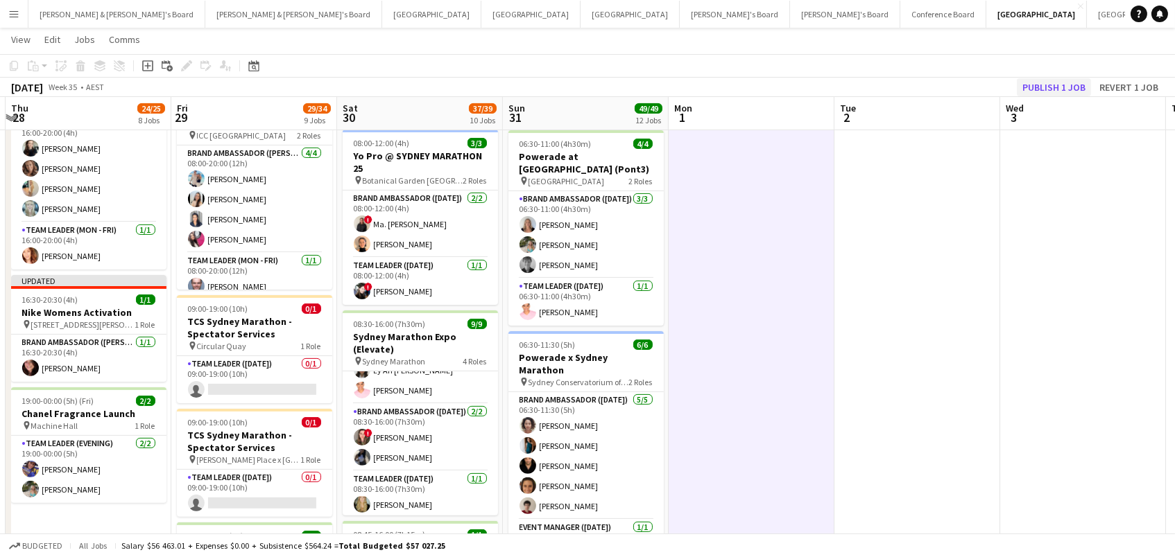
click at [1057, 92] on button "Publish 1 job" at bounding box center [1053, 87] width 74 height 18
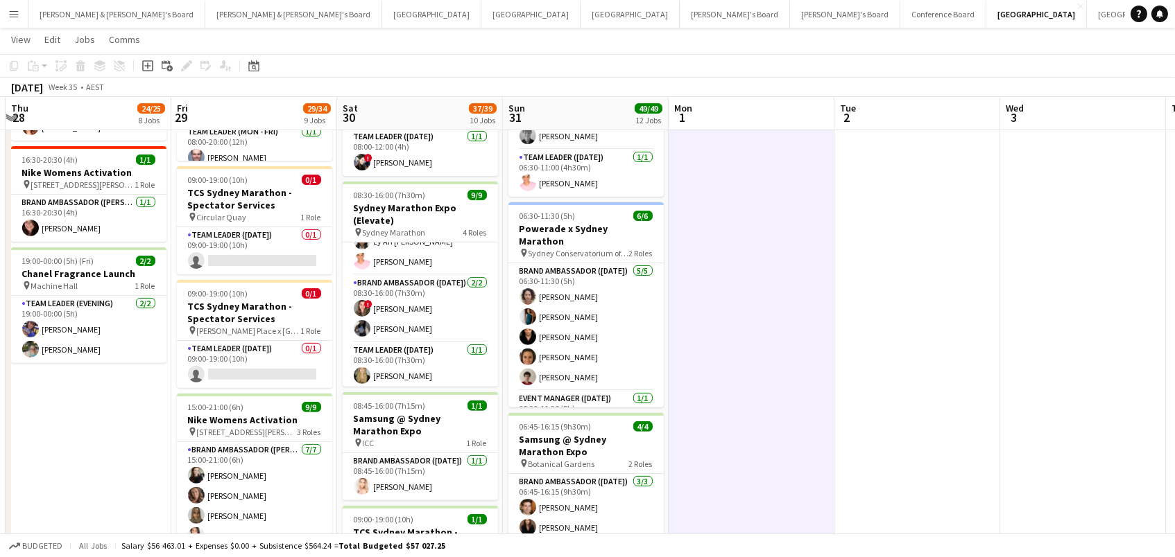
scroll to position [974, 0]
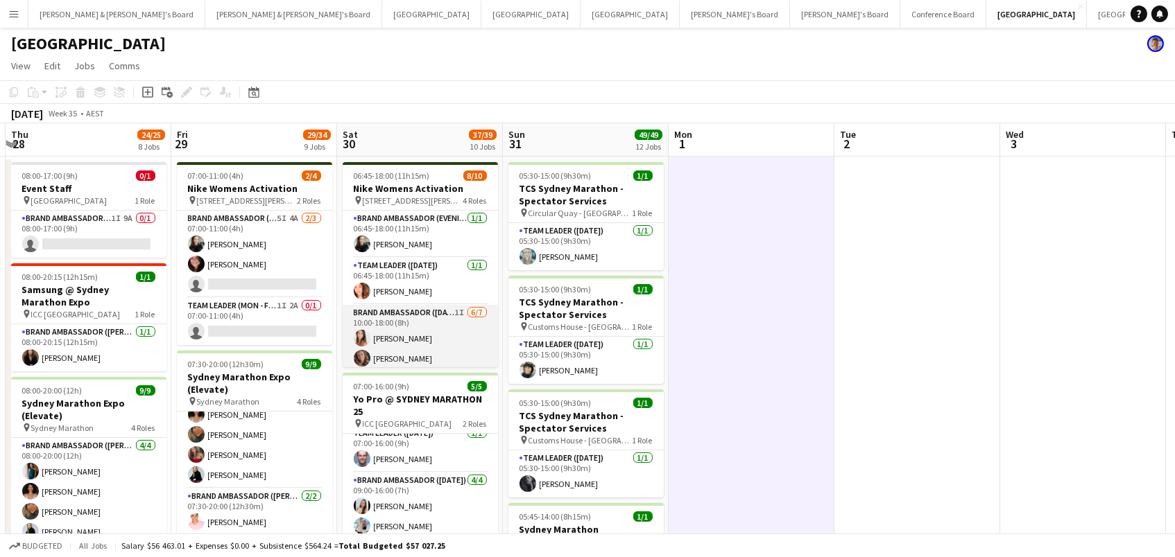
click at [424, 327] on app-card-role "Brand Ambassador (Saturday) 1I 6/7 10:00-18:00 (8h) Talia Zappia Rachel Zappia …" at bounding box center [420, 389] width 155 height 168
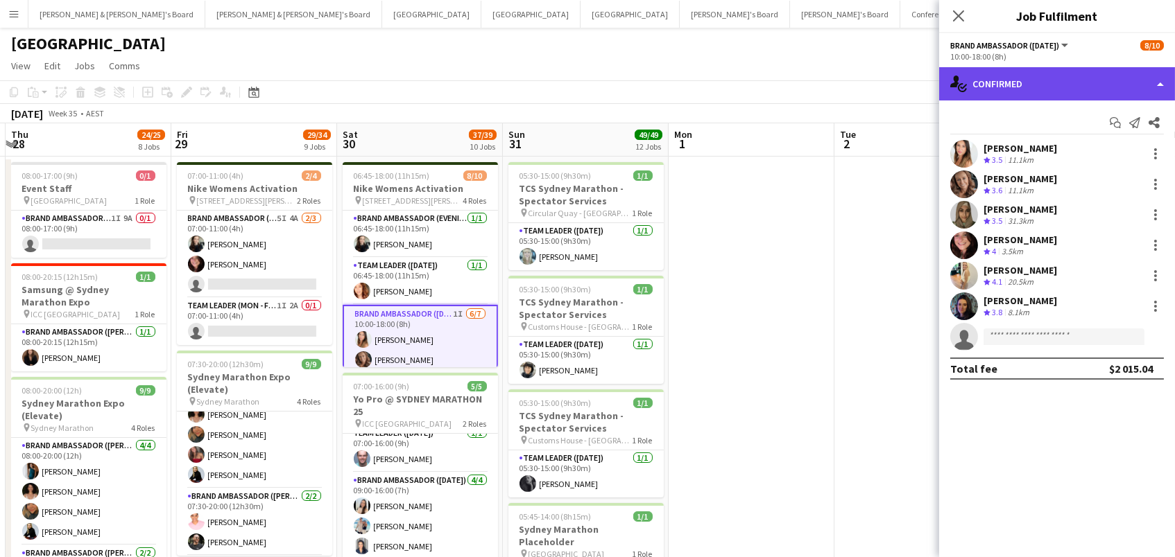
click at [1001, 80] on div "single-neutral-actions-check-2 Confirmed" at bounding box center [1057, 83] width 236 height 33
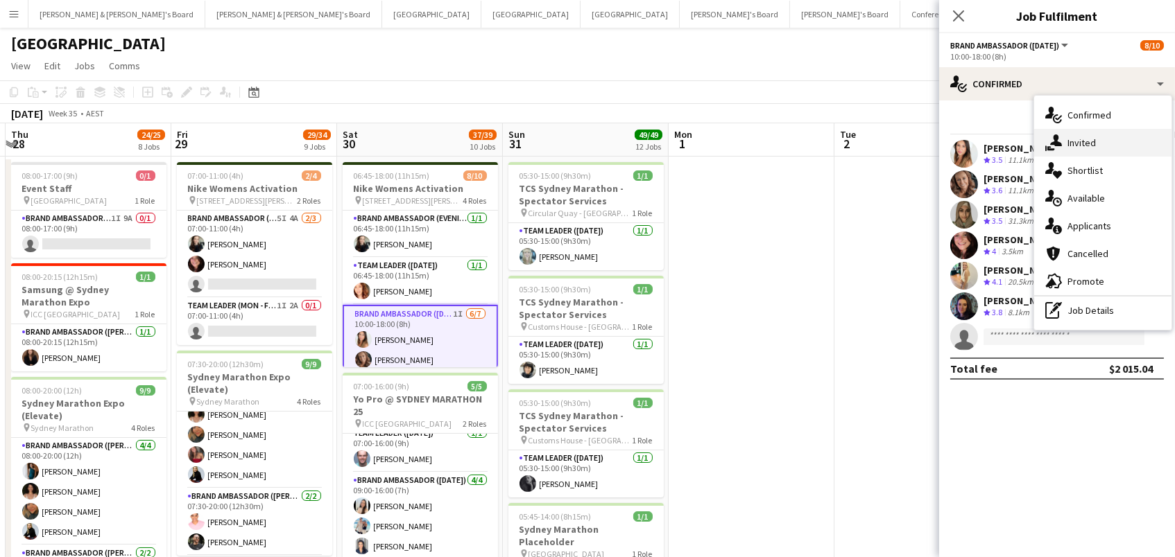
click at [1045, 150] on icon "single-neutral-actions-share-1" at bounding box center [1053, 143] width 17 height 17
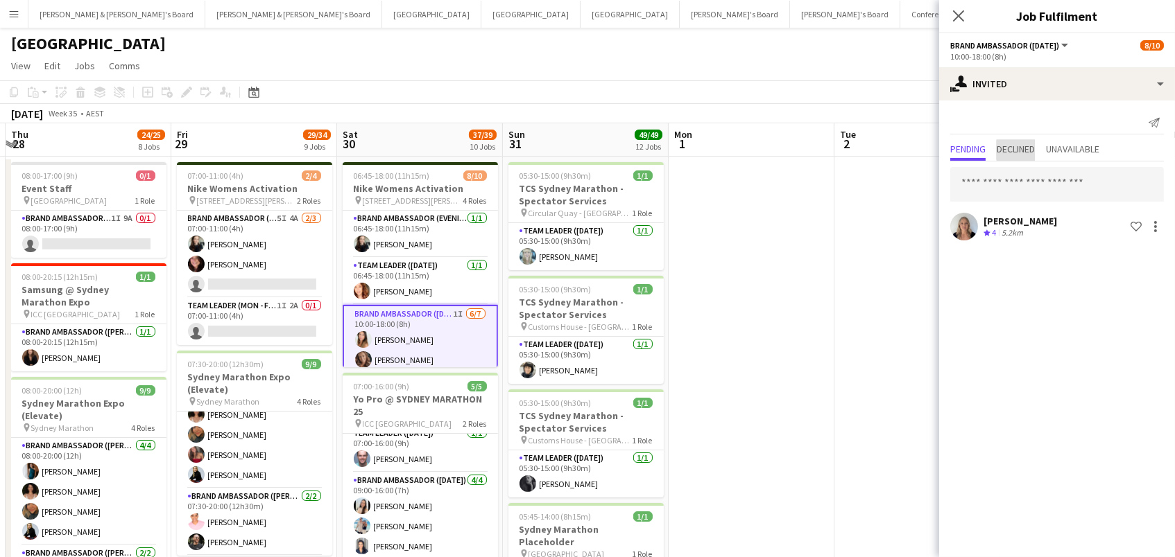
click at [1028, 149] on span "Declined" at bounding box center [1015, 149] width 38 height 10
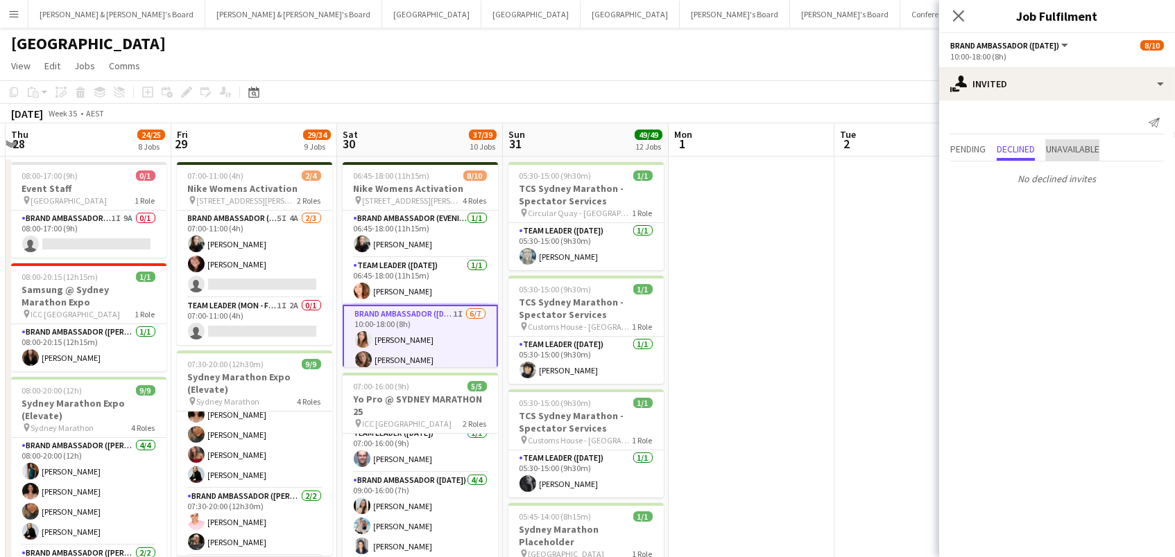
click at [1066, 150] on span "Unavailable" at bounding box center [1072, 149] width 53 height 10
click at [955, 144] on span "Pending" at bounding box center [967, 149] width 35 height 10
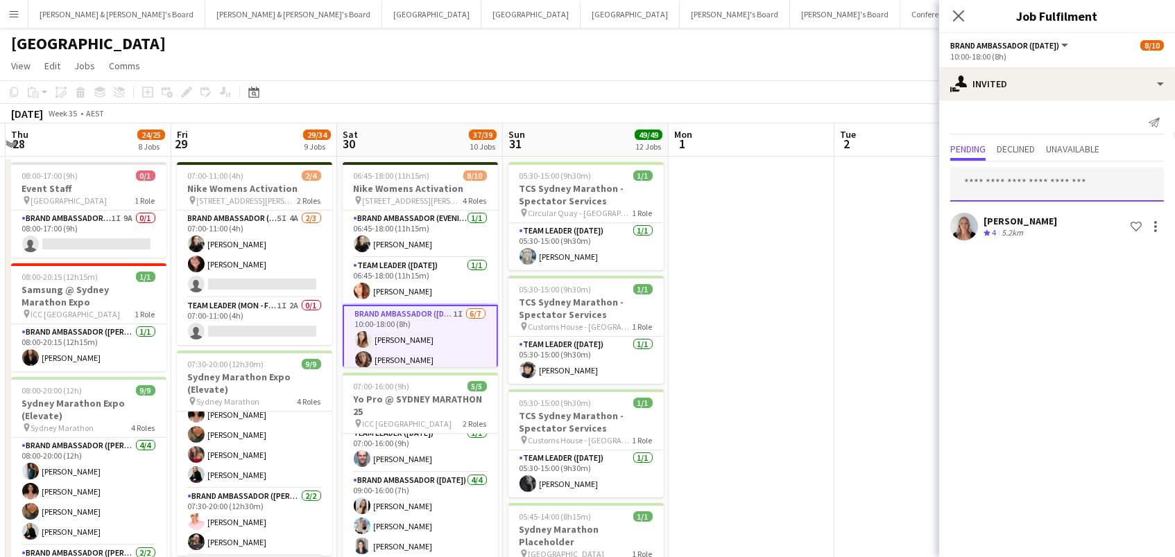
click at [993, 193] on input "text" at bounding box center [1057, 184] width 214 height 35
type input "*****"
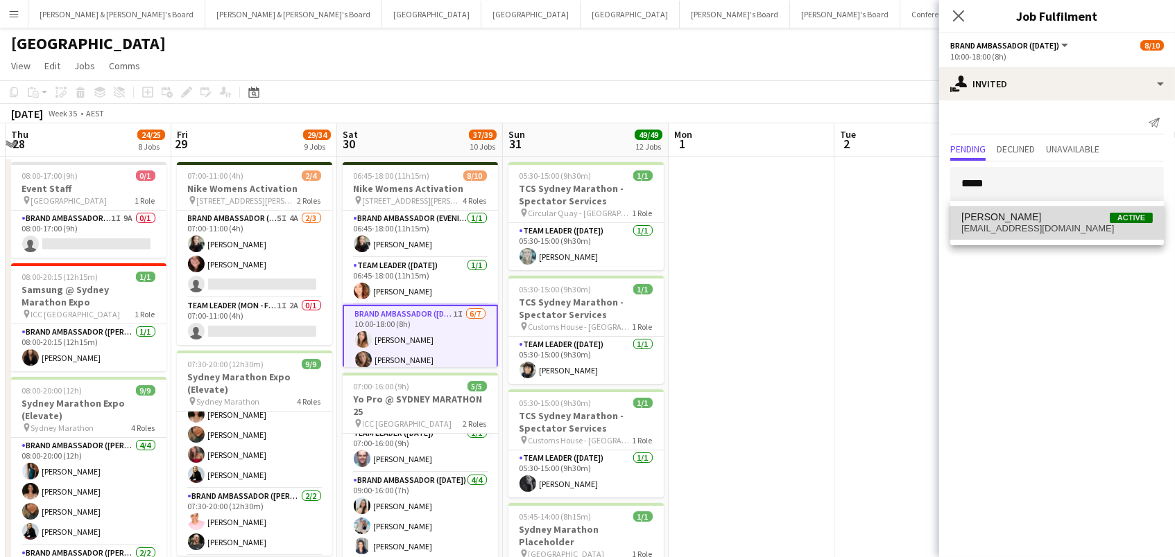
drag, startPoint x: 1009, startPoint y: 193, endPoint x: 1014, endPoint y: 225, distance: 32.9
click at [1014, 225] on span "michellecefai@gmail.com" at bounding box center [1056, 228] width 191 height 11
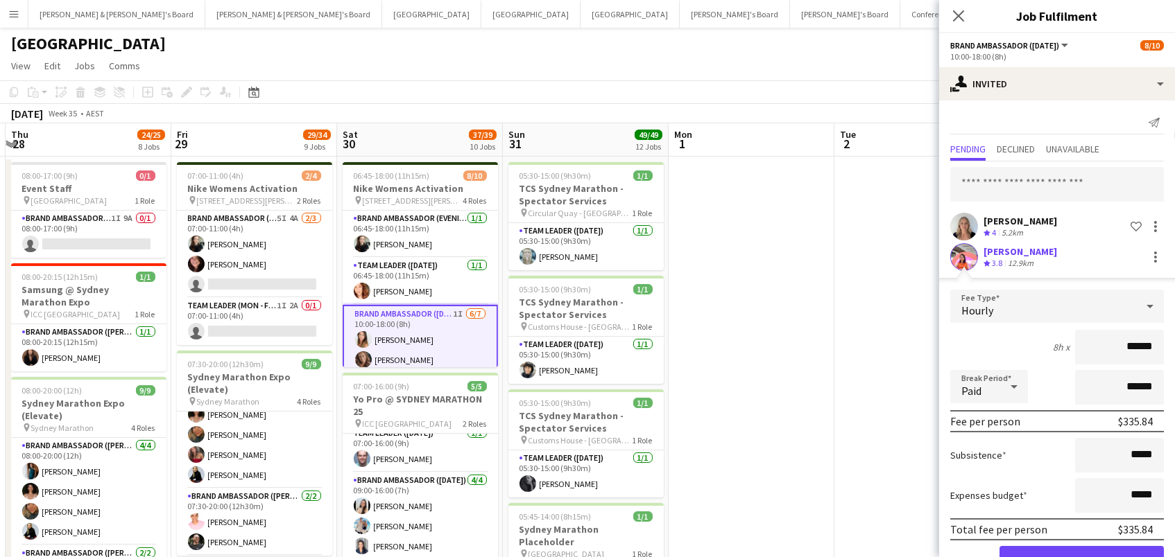
click at [1081, 557] on button "Confirm" at bounding box center [1081, 560] width 164 height 28
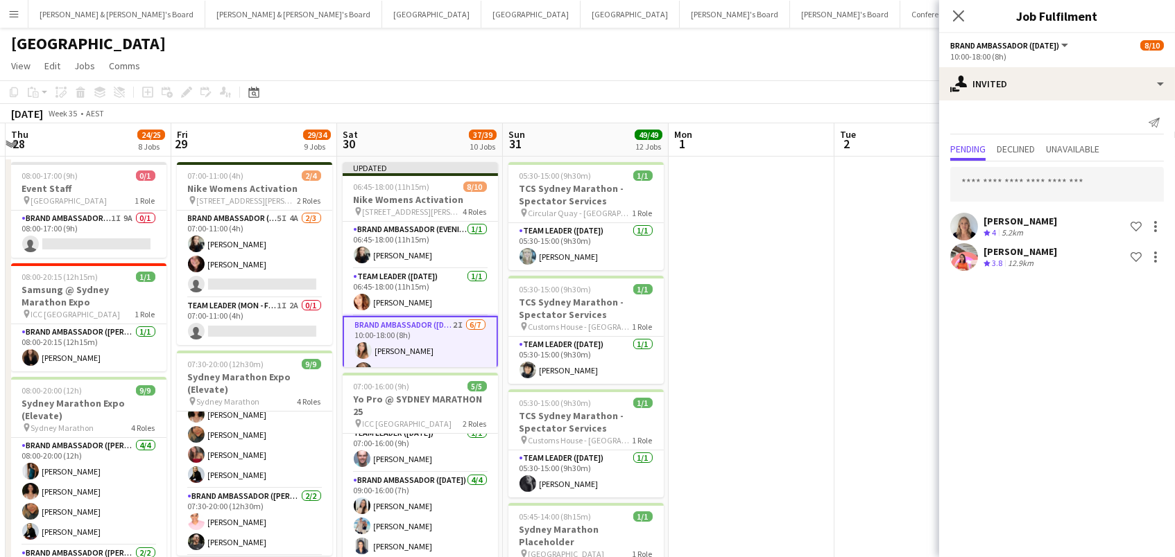
click at [884, 109] on div "August 2025 Week 35 • AEST Publish 1 job Revert 1 job" at bounding box center [587, 113] width 1175 height 19
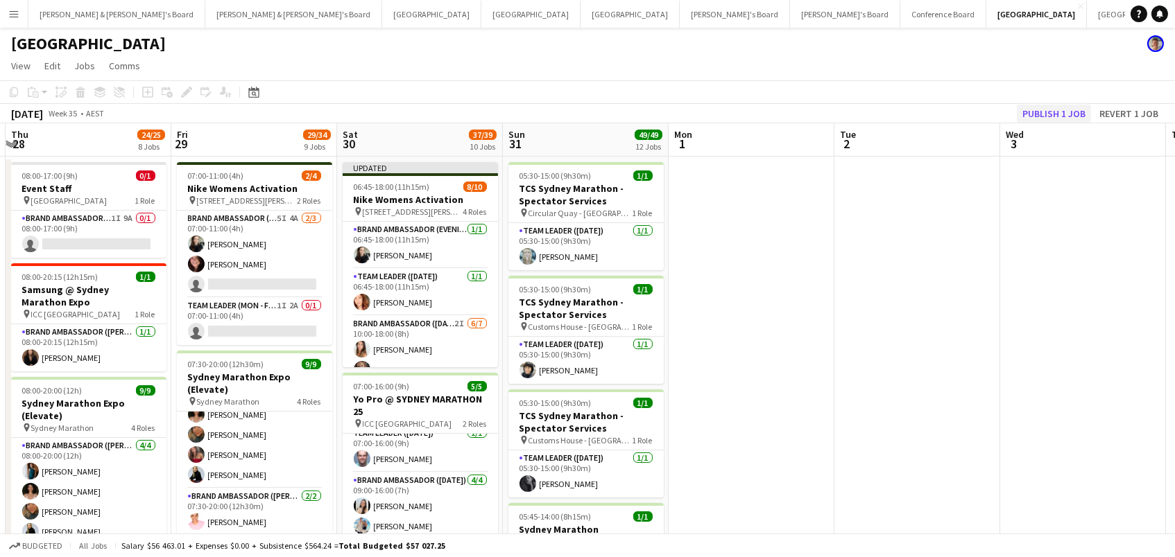
click at [1034, 116] on button "Publish 1 job" at bounding box center [1053, 114] width 74 height 18
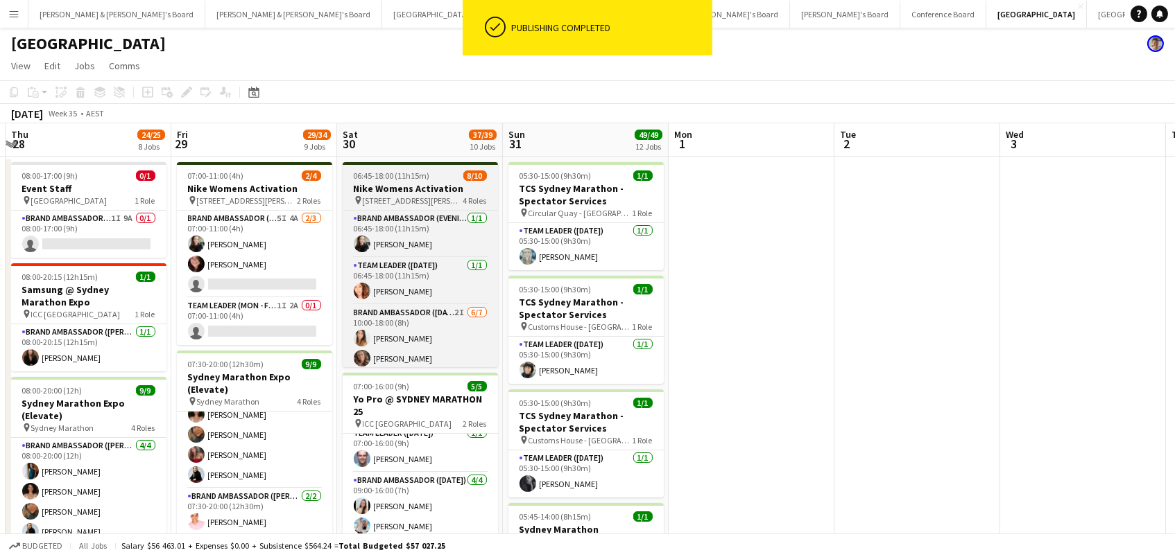
click at [398, 188] on h3 "Nike Womens Activation" at bounding box center [420, 188] width 155 height 12
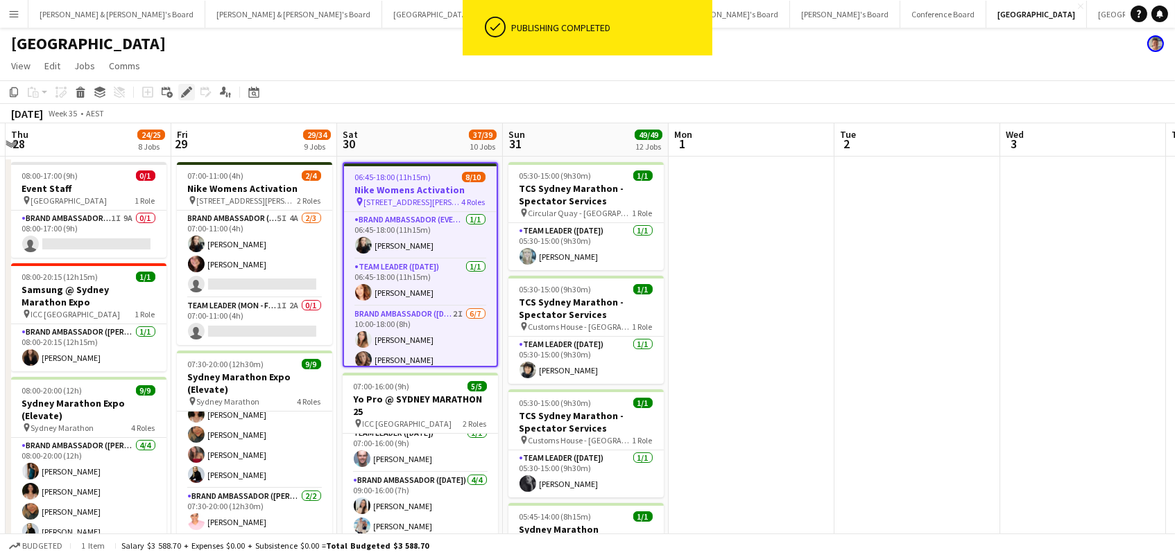
click at [181, 94] on icon "Edit" at bounding box center [186, 92] width 11 height 11
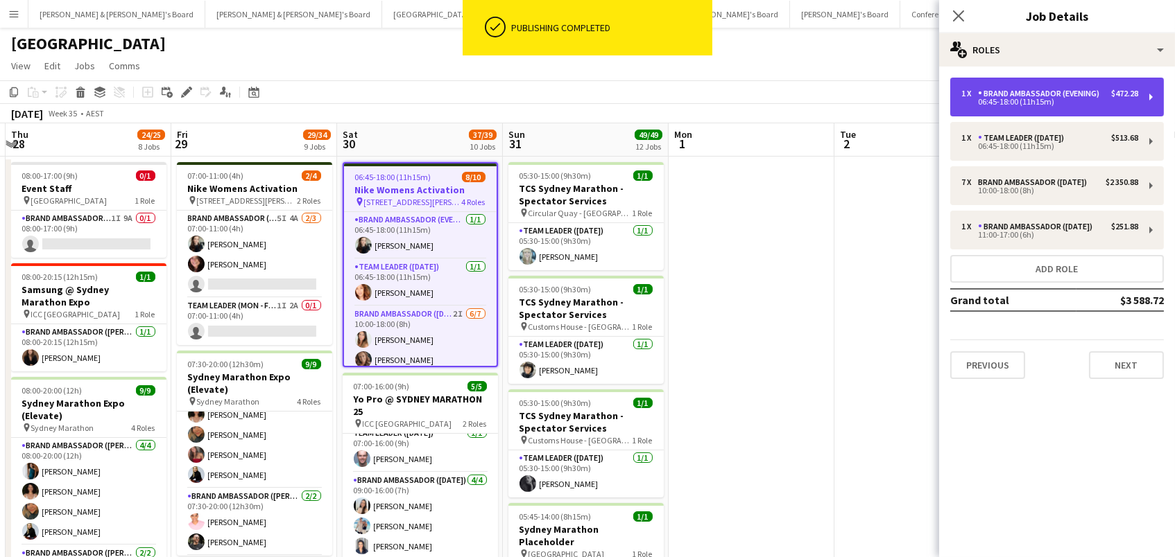
click at [1068, 90] on div "Brand Ambassador (Evening)" at bounding box center [1041, 94] width 127 height 10
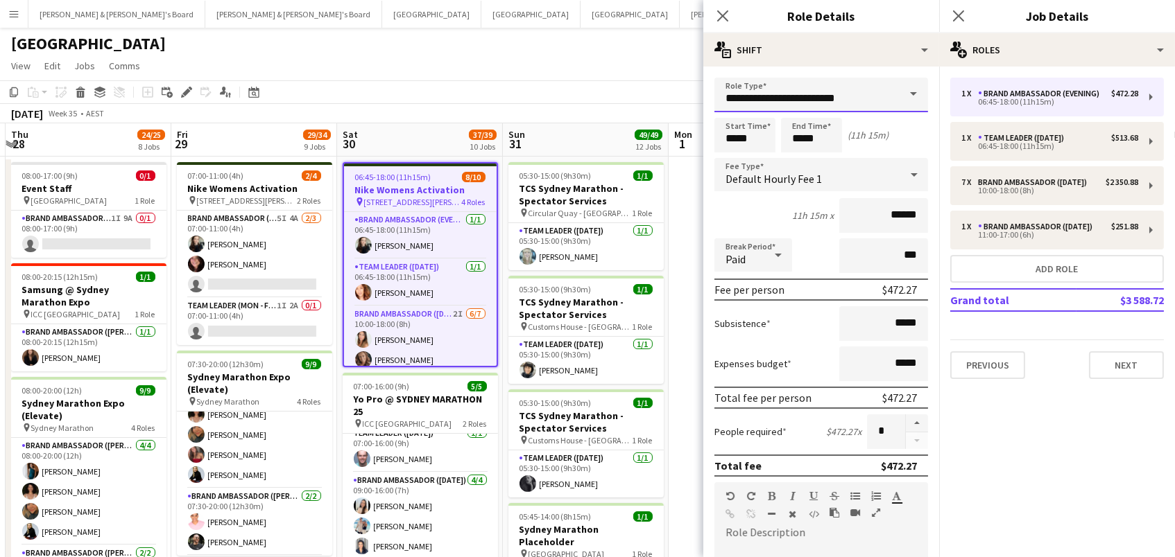
click at [898, 94] on input "**********" at bounding box center [821, 95] width 214 height 35
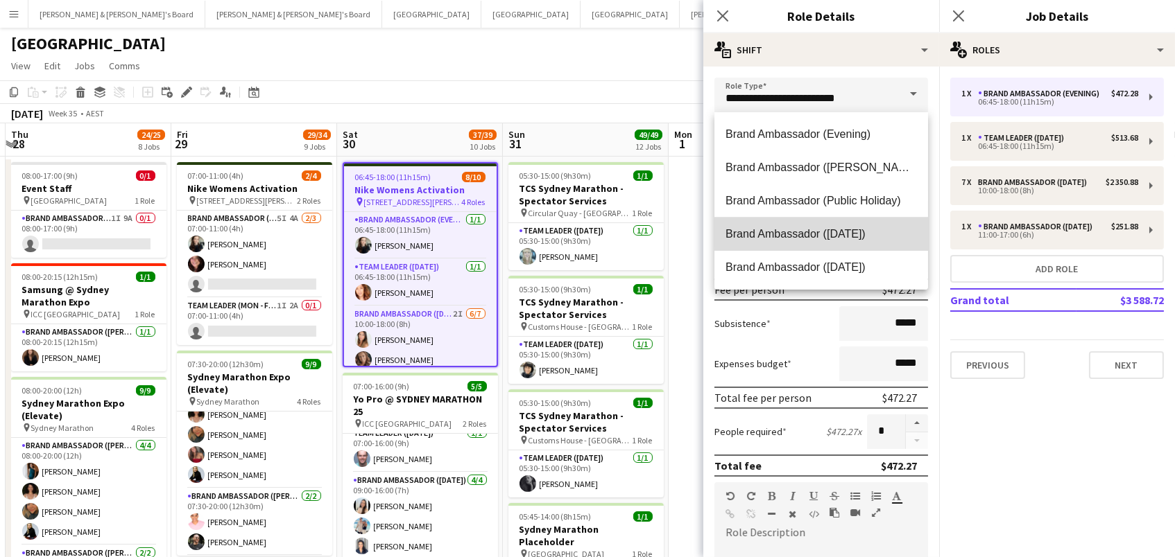
click at [882, 225] on mat-option "Brand Ambassador ([DATE])" at bounding box center [821, 234] width 214 height 33
type input "**********"
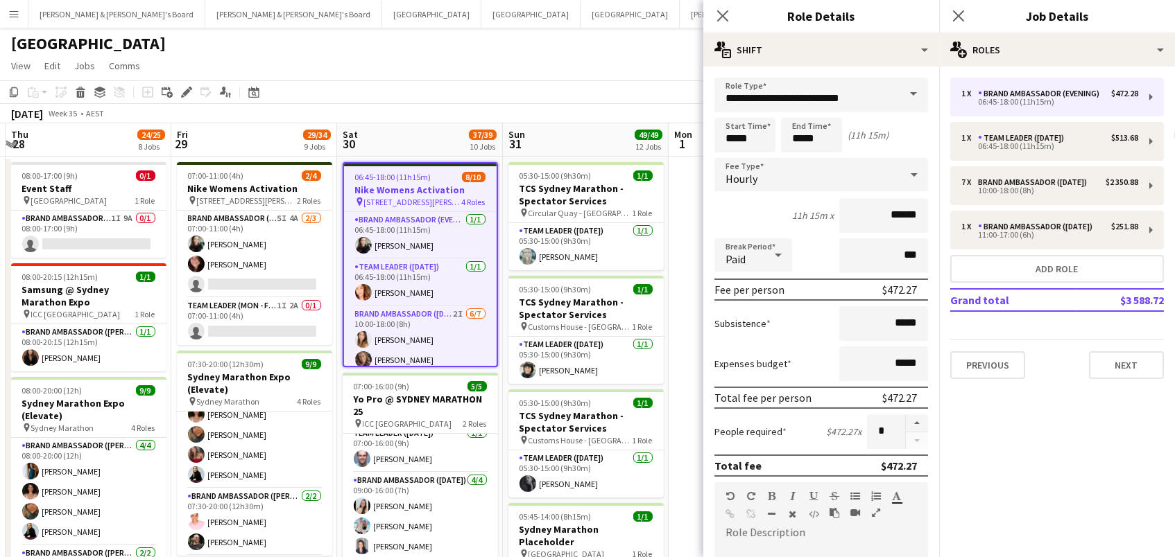
click at [648, 91] on app-toolbar "Copy Paste Paste Command V Paste with crew Command Shift V Paste linked Job Del…" at bounding box center [587, 92] width 1175 height 24
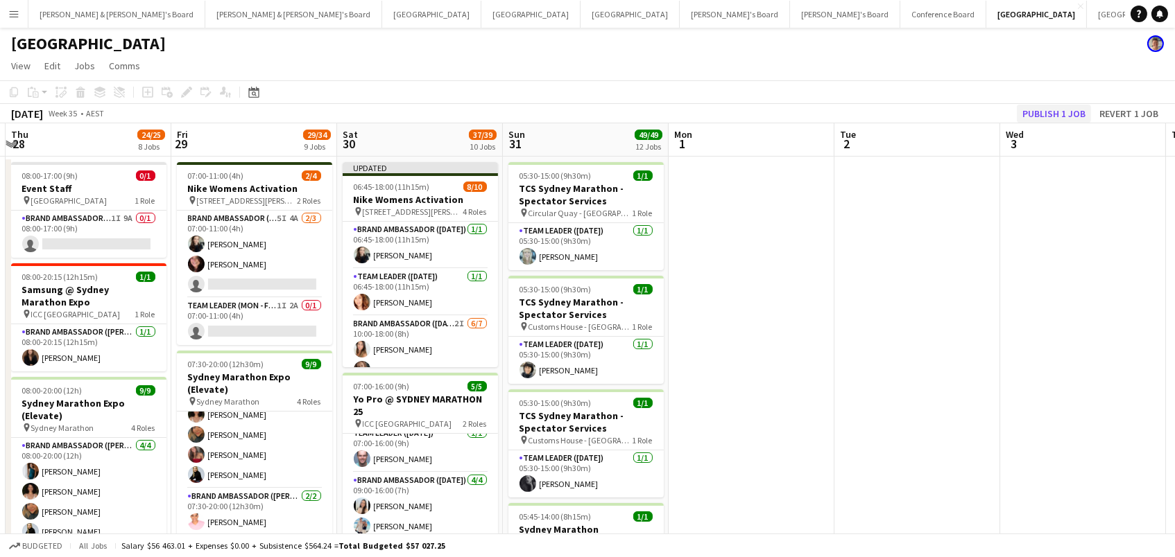
click at [1069, 105] on button "Publish 1 job" at bounding box center [1053, 114] width 74 height 18
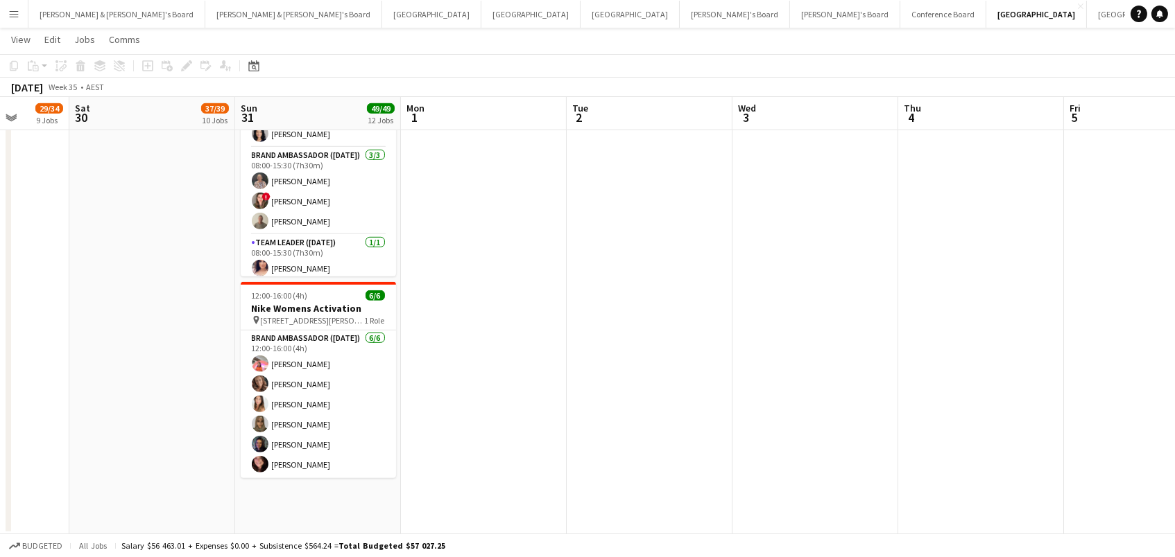
scroll to position [0, 435]
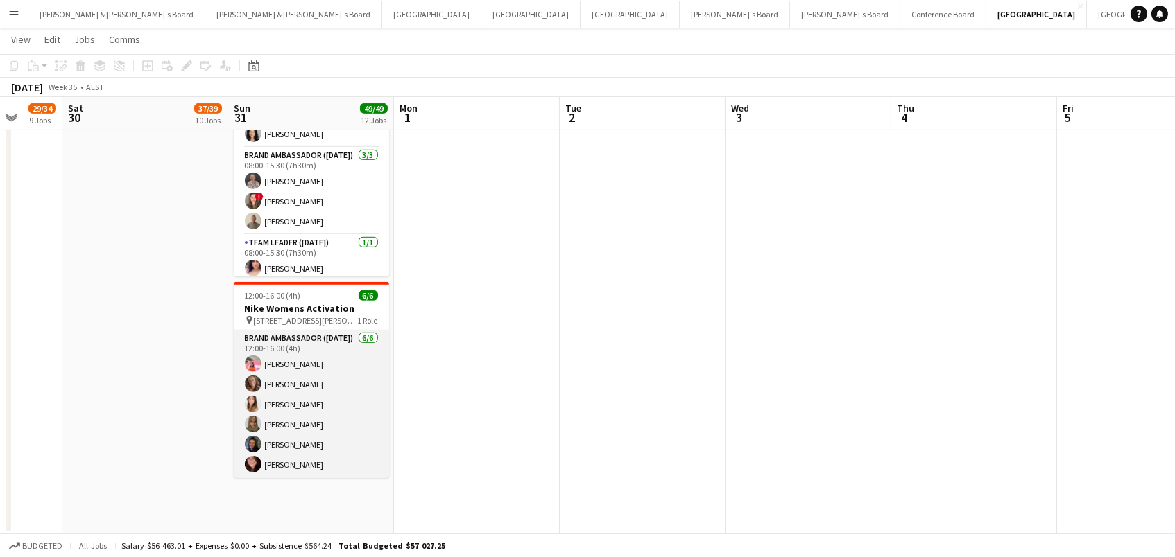
click at [295, 347] on app-card-role "Brand Ambassador (Sunday) 6/6 12:00-16:00 (4h) Michelle Cefai Rachel Zappia Tal…" at bounding box center [311, 405] width 155 height 148
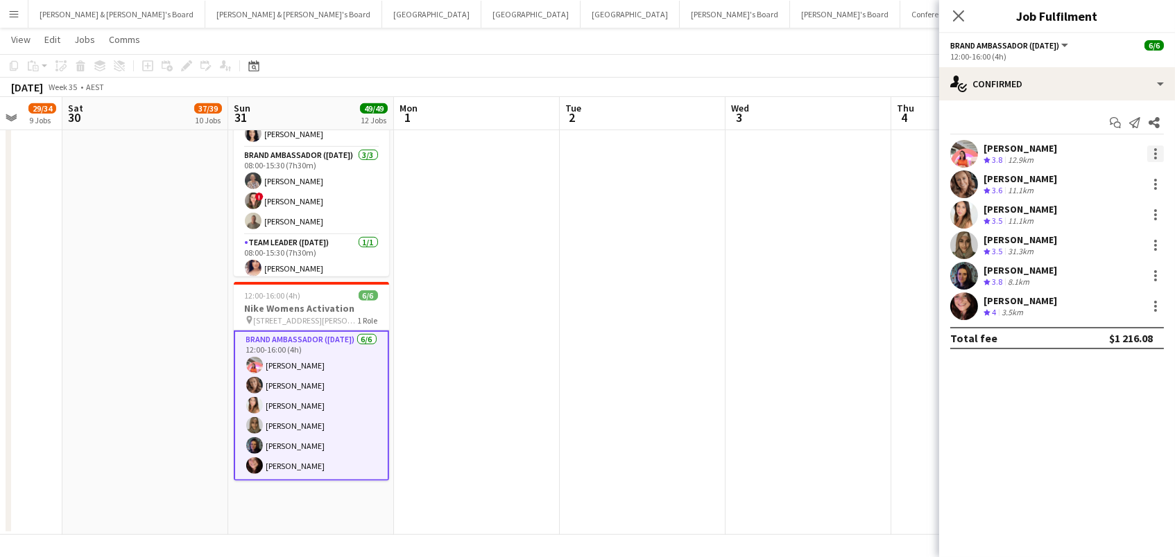
click at [1154, 154] on div at bounding box center [1155, 154] width 3 height 3
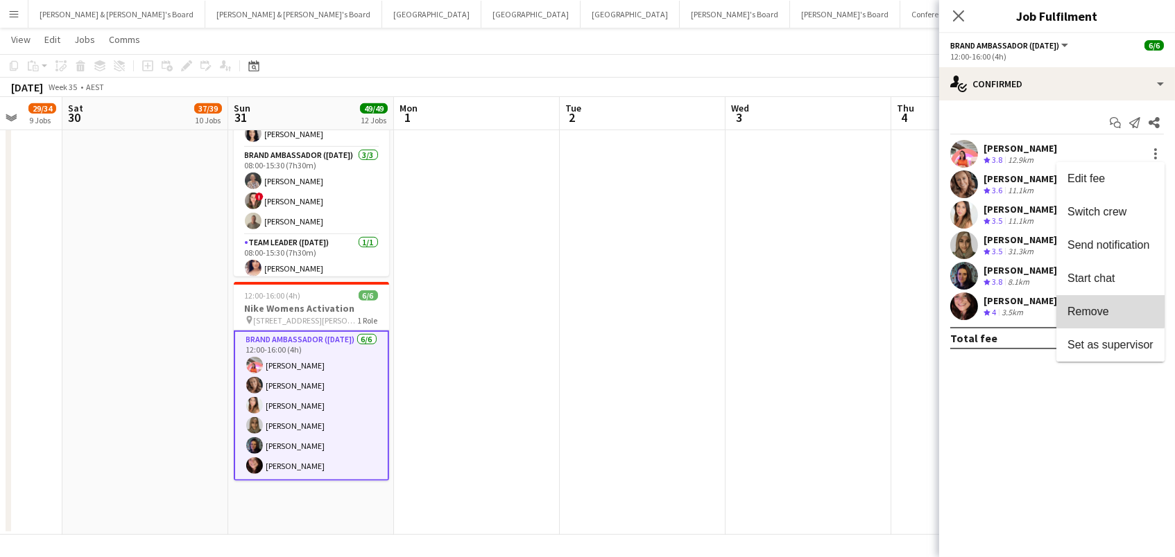
click at [1087, 300] on button "Remove" at bounding box center [1110, 311] width 108 height 33
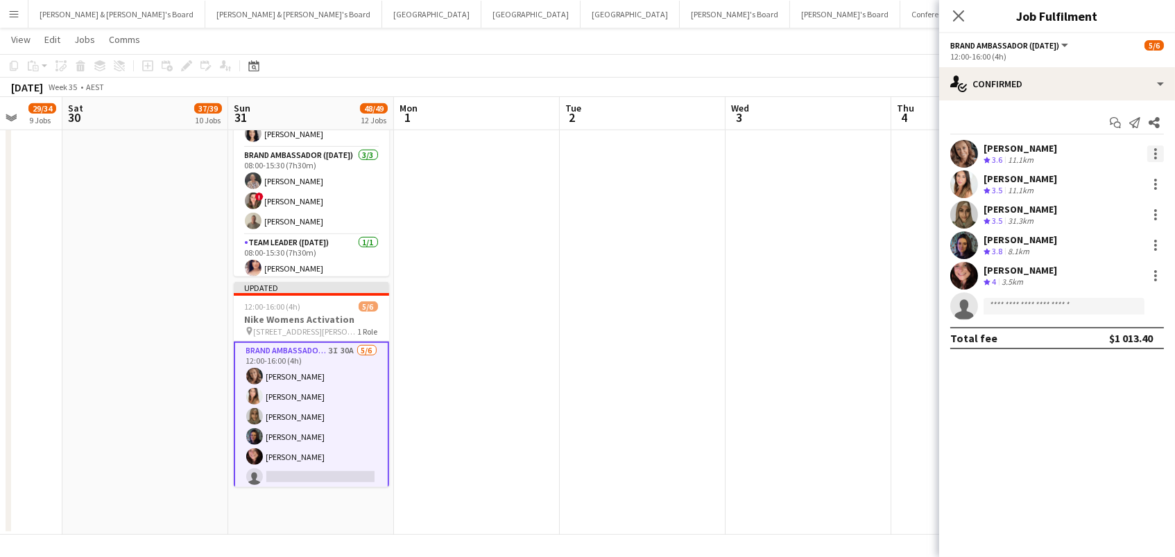
click at [1153, 146] on div at bounding box center [1155, 154] width 17 height 17
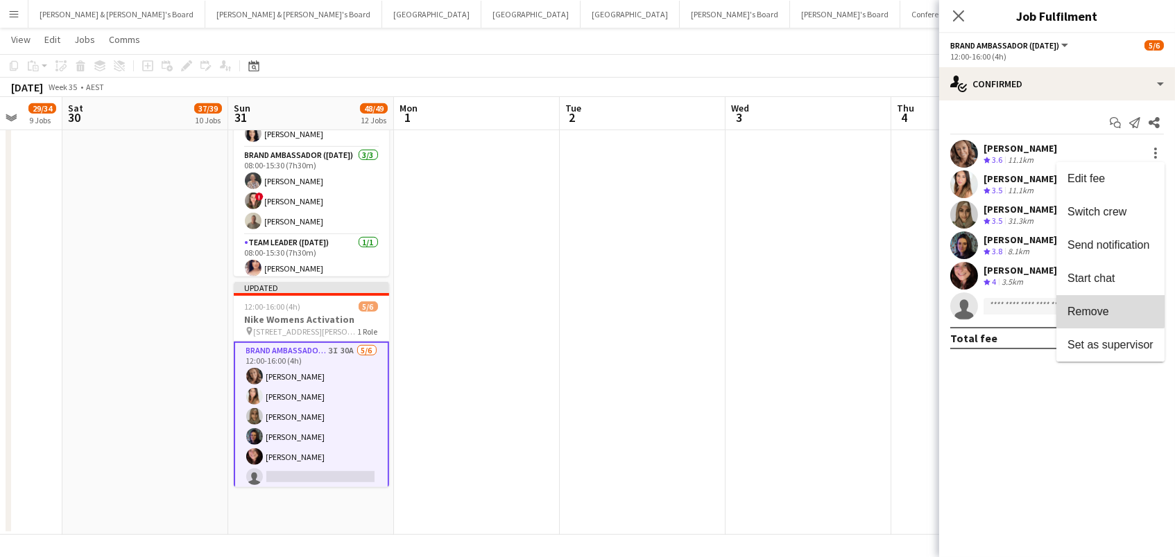
click at [1091, 304] on button "Remove" at bounding box center [1110, 311] width 108 height 33
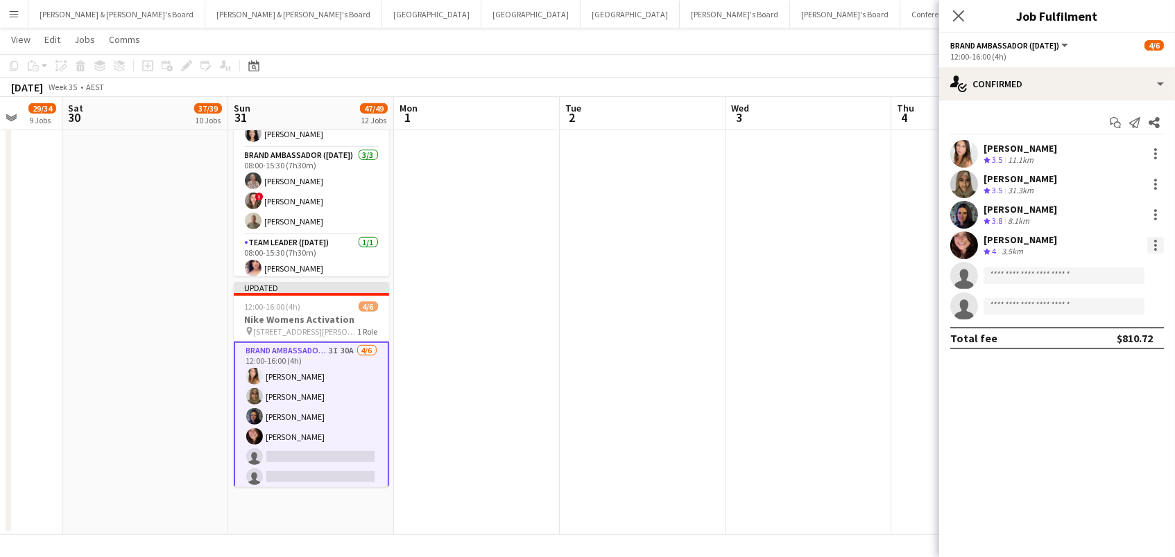
click at [1161, 247] on div at bounding box center [1155, 245] width 17 height 17
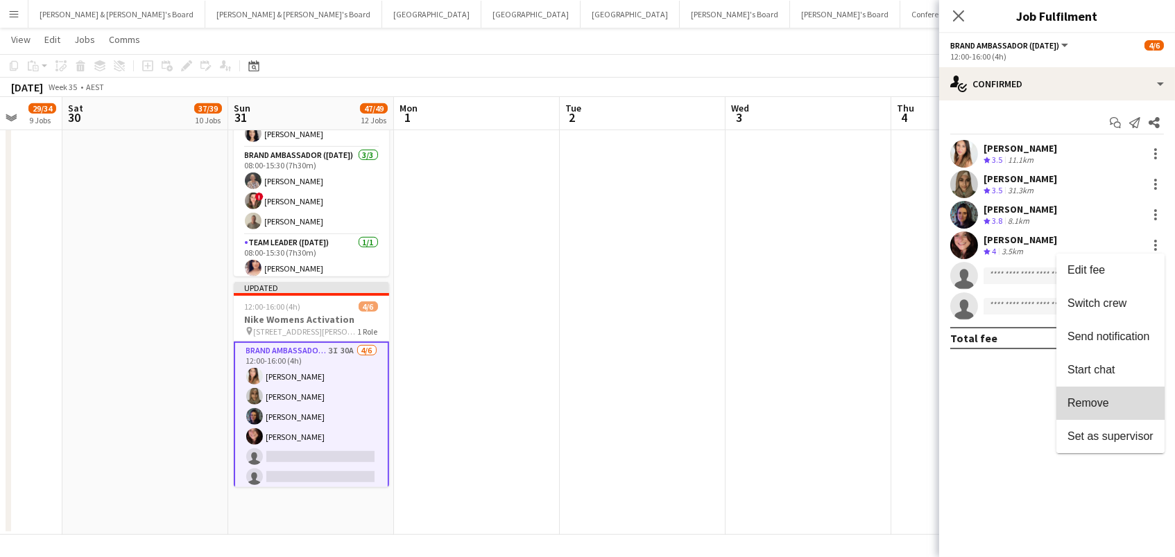
click at [1113, 413] on button "Remove" at bounding box center [1110, 403] width 108 height 33
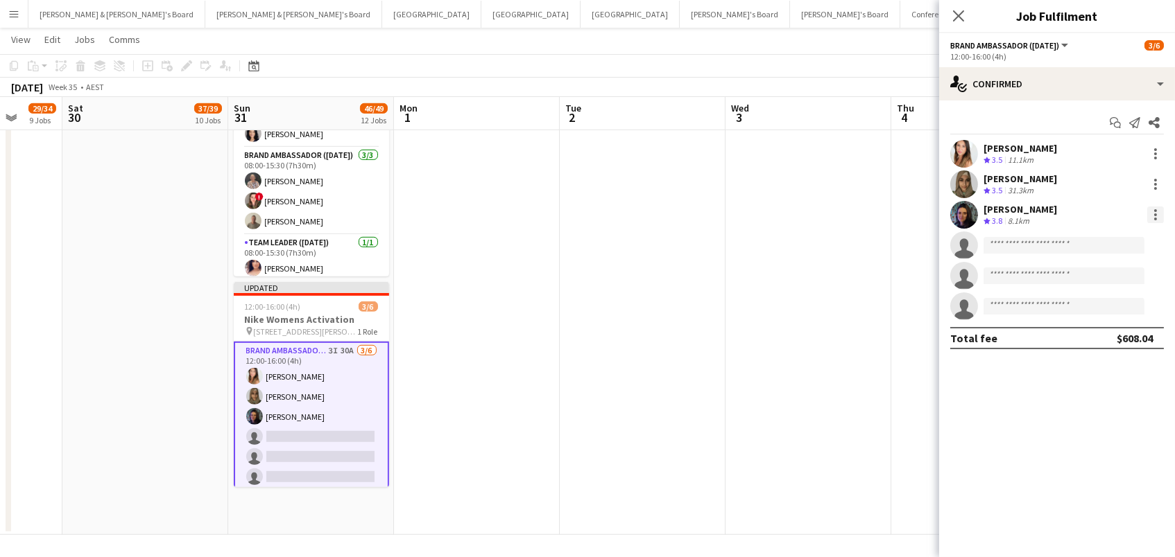
click at [1149, 216] on div at bounding box center [1155, 215] width 17 height 17
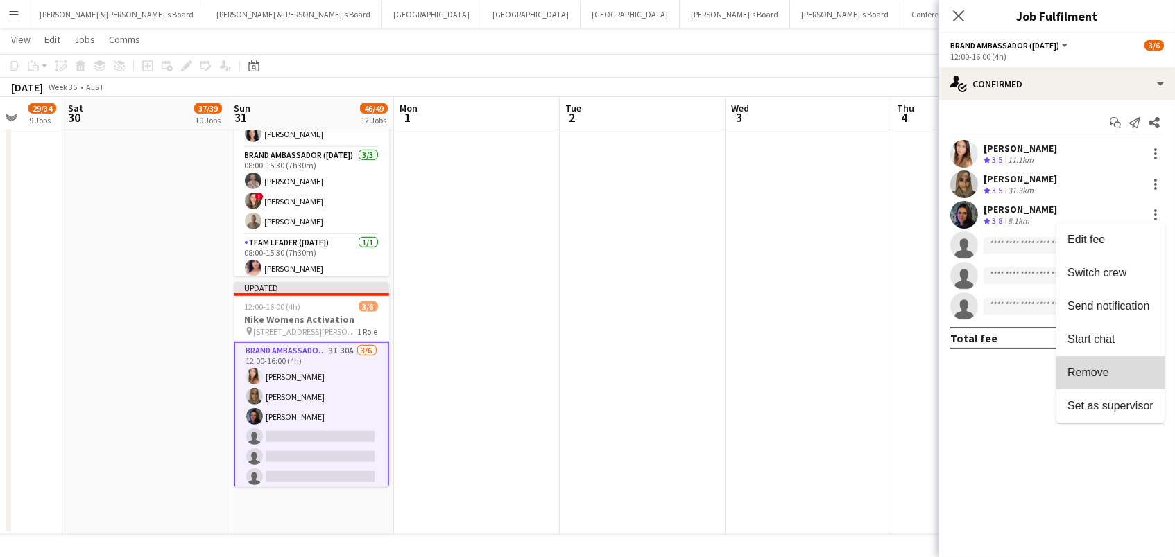
click at [1114, 367] on span "Remove" at bounding box center [1110, 373] width 86 height 12
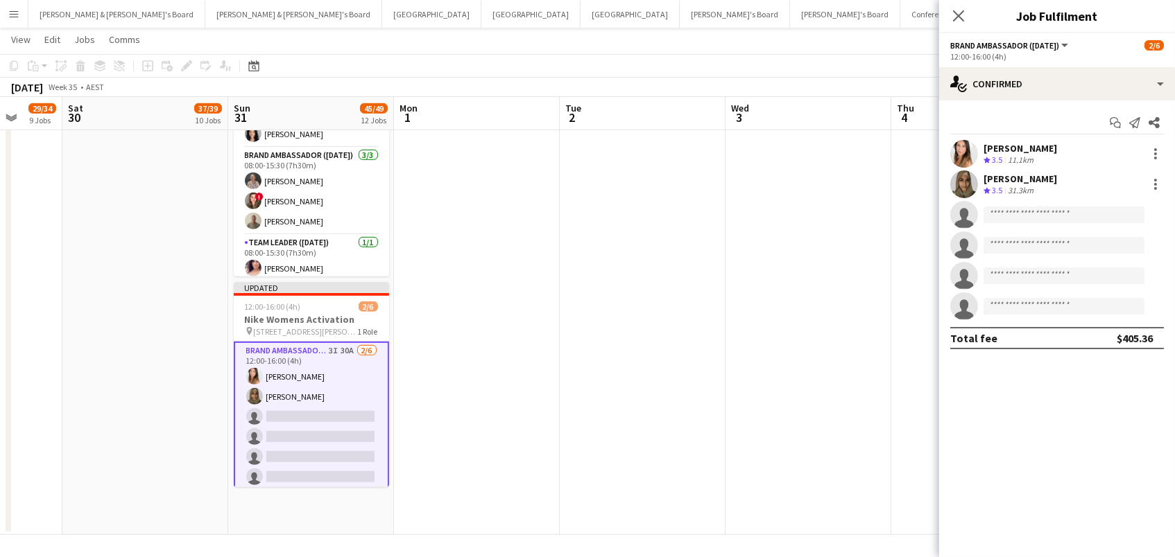
click at [1145, 157] on div at bounding box center [1153, 154] width 19 height 17
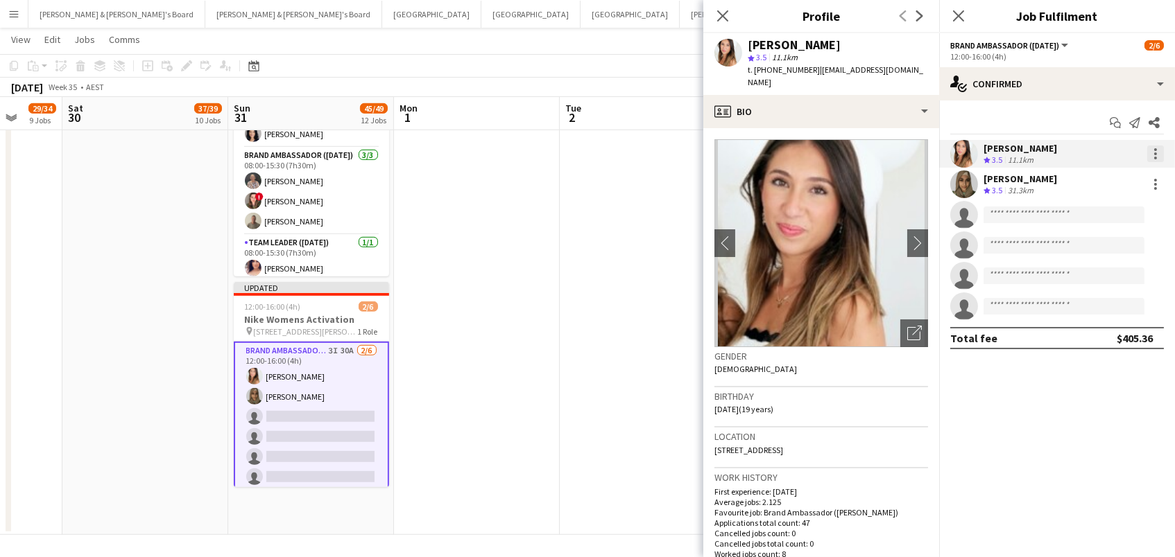
click at [1156, 158] on div at bounding box center [1155, 158] width 3 height 3
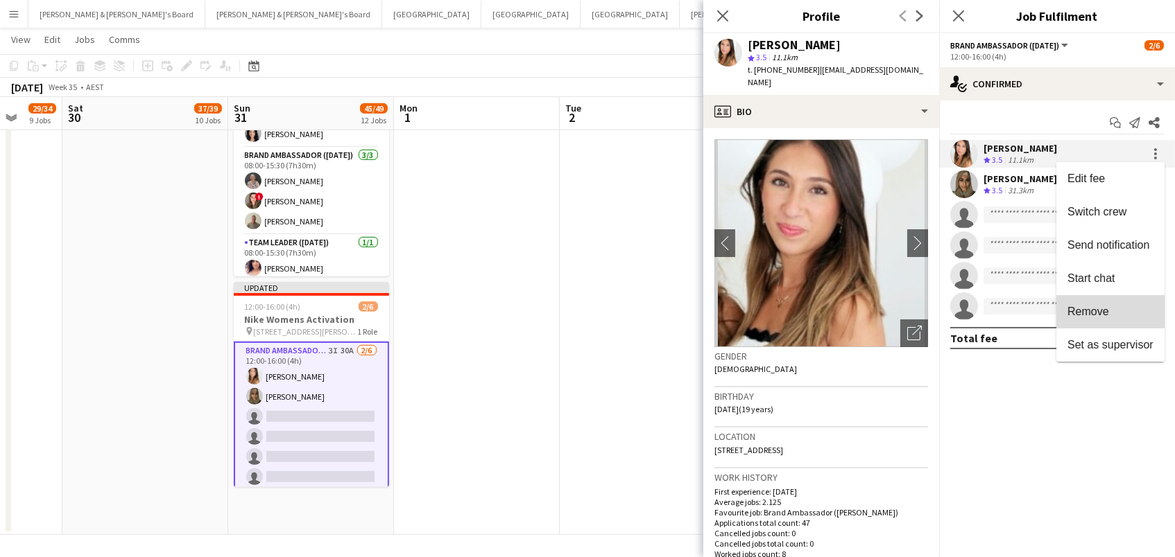
click at [1108, 321] on button "Remove" at bounding box center [1110, 311] width 108 height 33
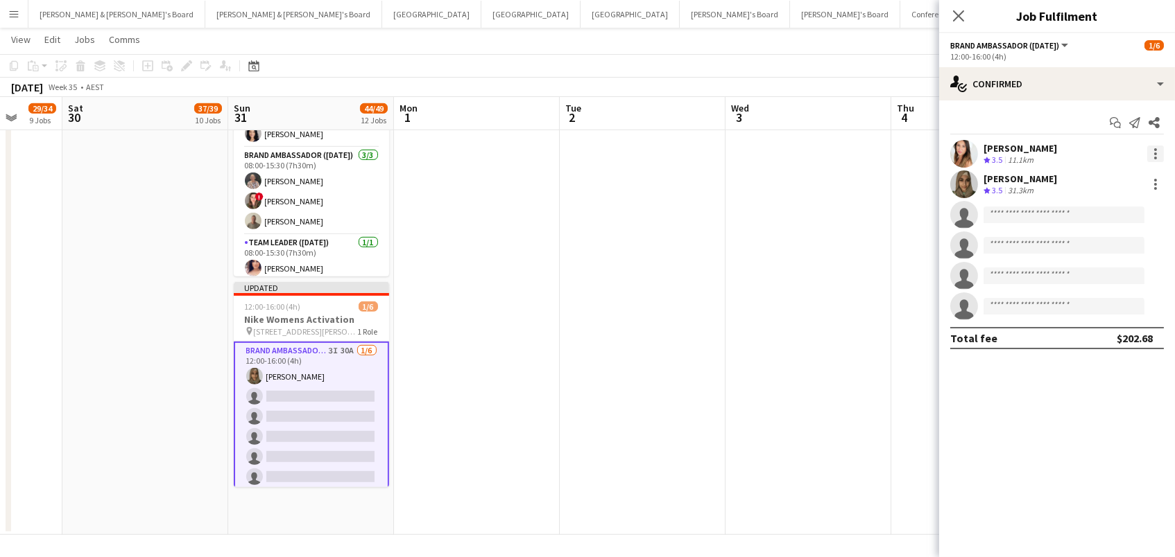
click at [1154, 153] on div at bounding box center [1155, 154] width 3 height 3
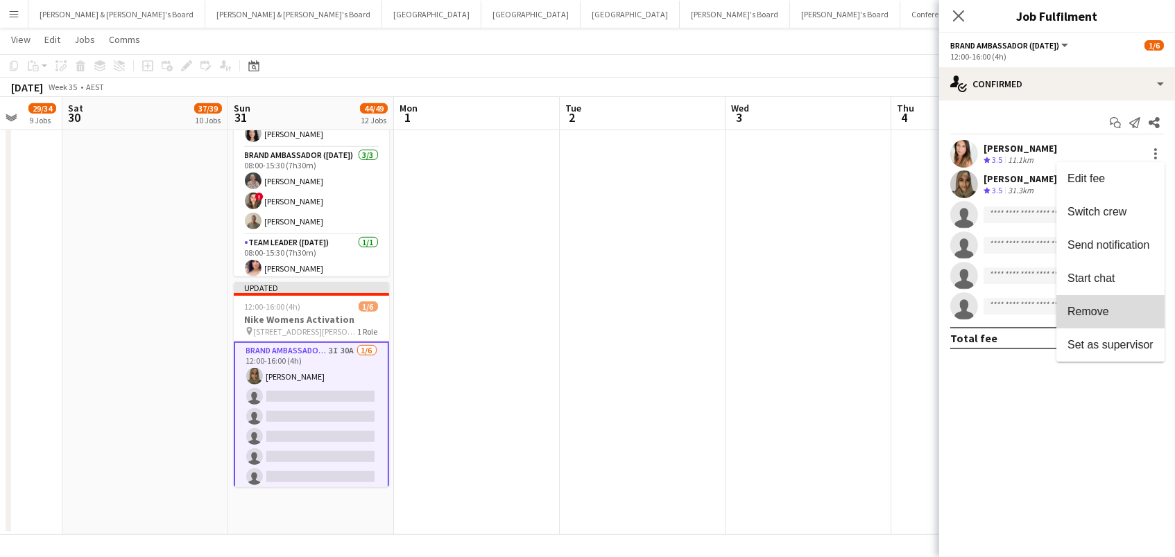
click at [1116, 315] on span "Remove" at bounding box center [1110, 312] width 86 height 12
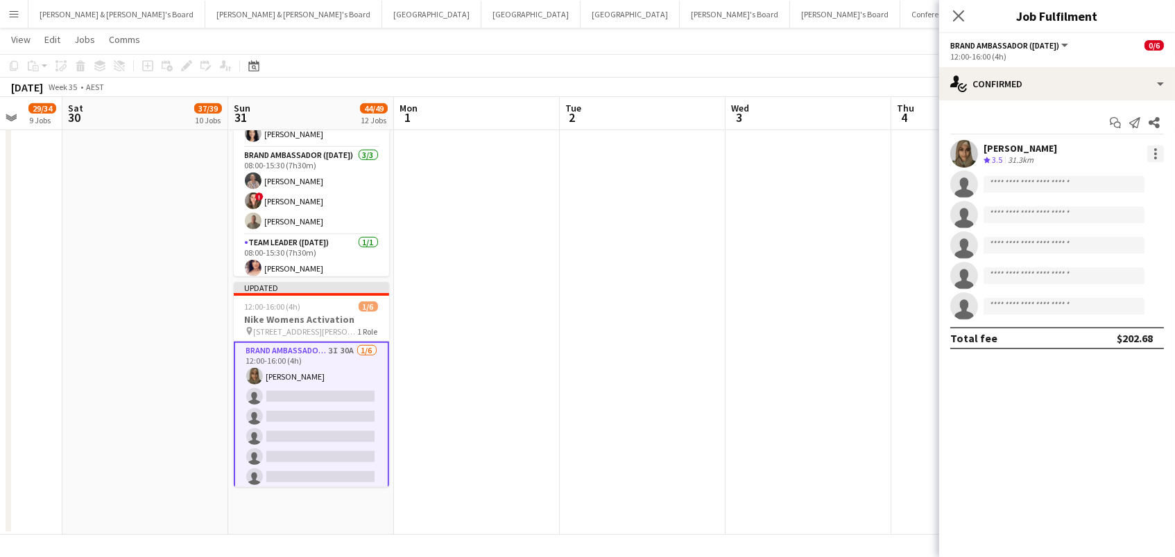
click at [1154, 157] on div at bounding box center [1155, 158] width 3 height 3
click at [1120, 325] on button "Remove" at bounding box center [1110, 311] width 108 height 33
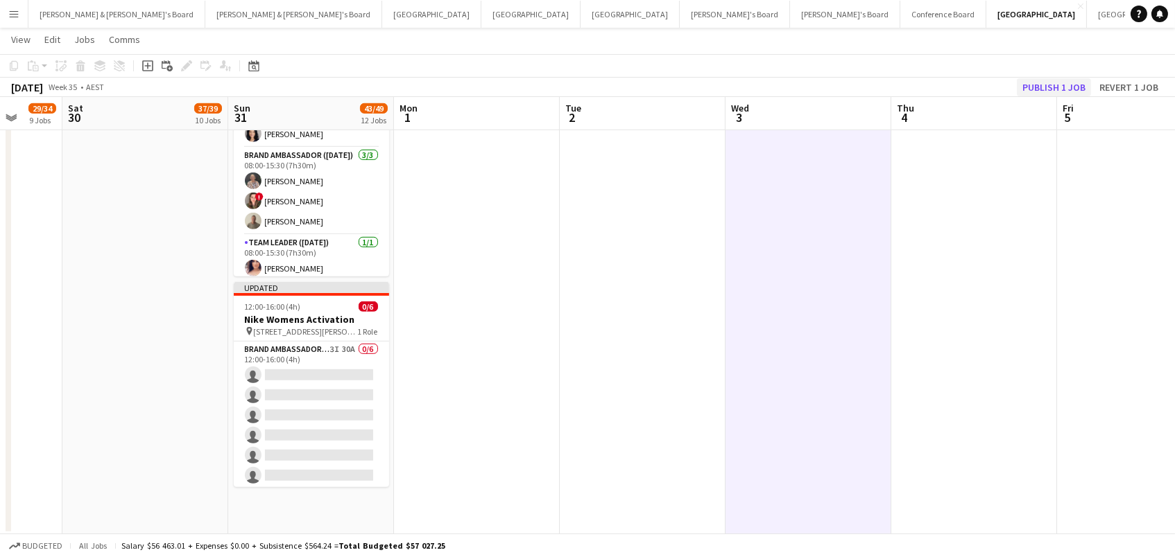
click at [1035, 89] on button "Publish 1 job" at bounding box center [1053, 87] width 74 height 18
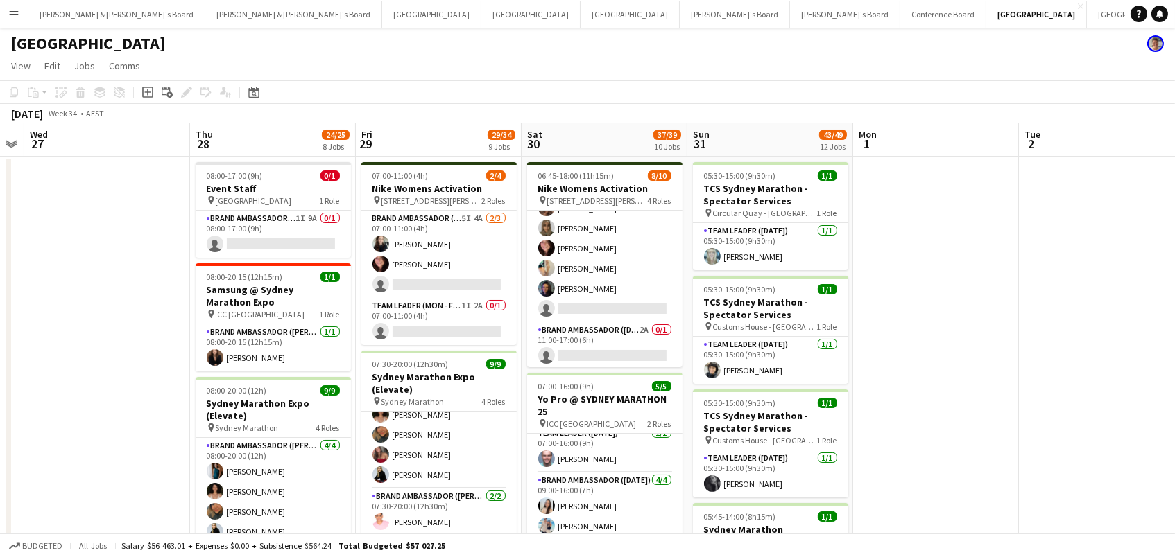
scroll to position [0, 495]
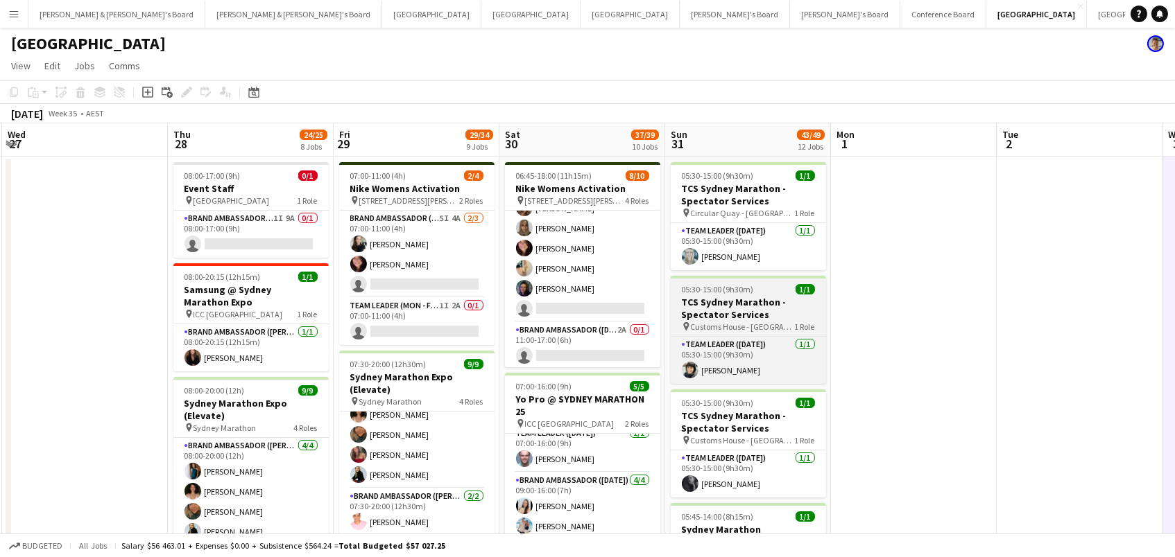
click at [770, 296] on h3 "TCS Sydney Marathon - Spectator Services" at bounding box center [747, 308] width 155 height 25
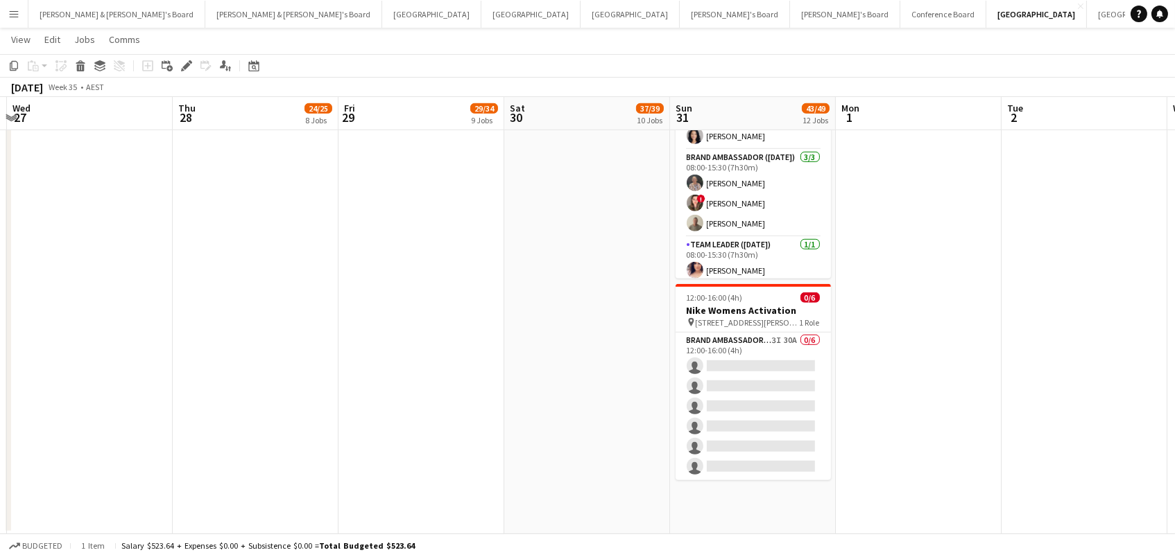
scroll to position [1727, 0]
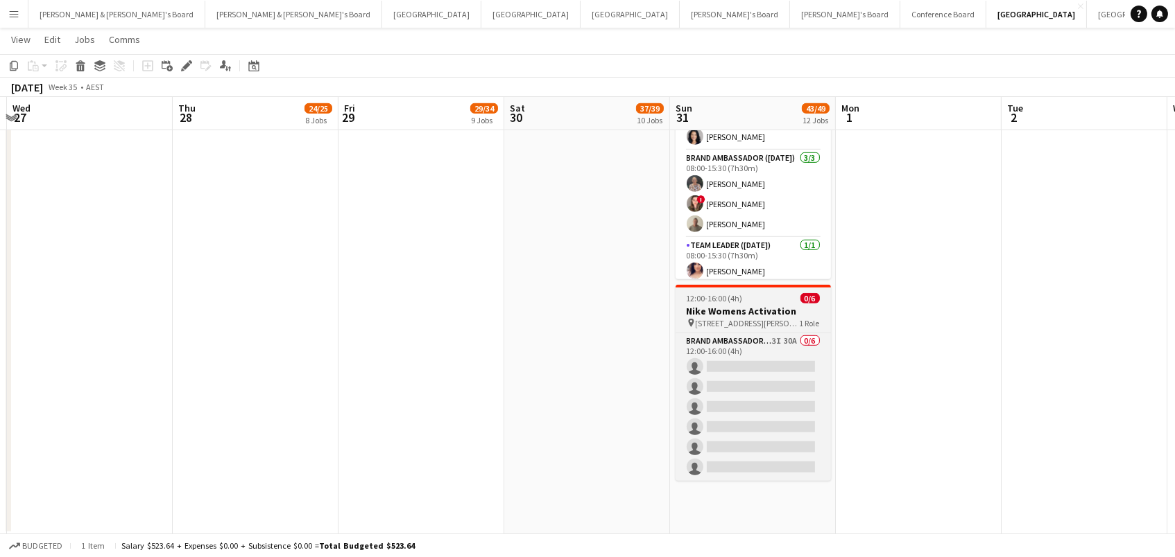
click at [770, 318] on span "383 George Street Sydney" at bounding box center [747, 323] width 104 height 10
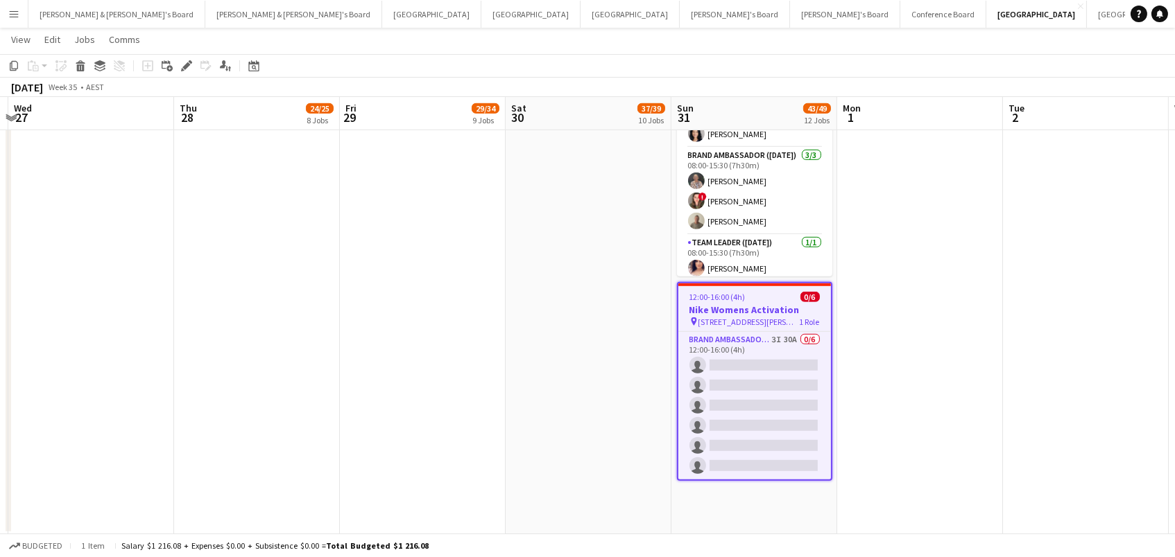
click at [89, 64] on div "Copy Paste Paste Command V Paste with crew Command Shift V Paste linked Job Del…" at bounding box center [67, 66] width 122 height 17
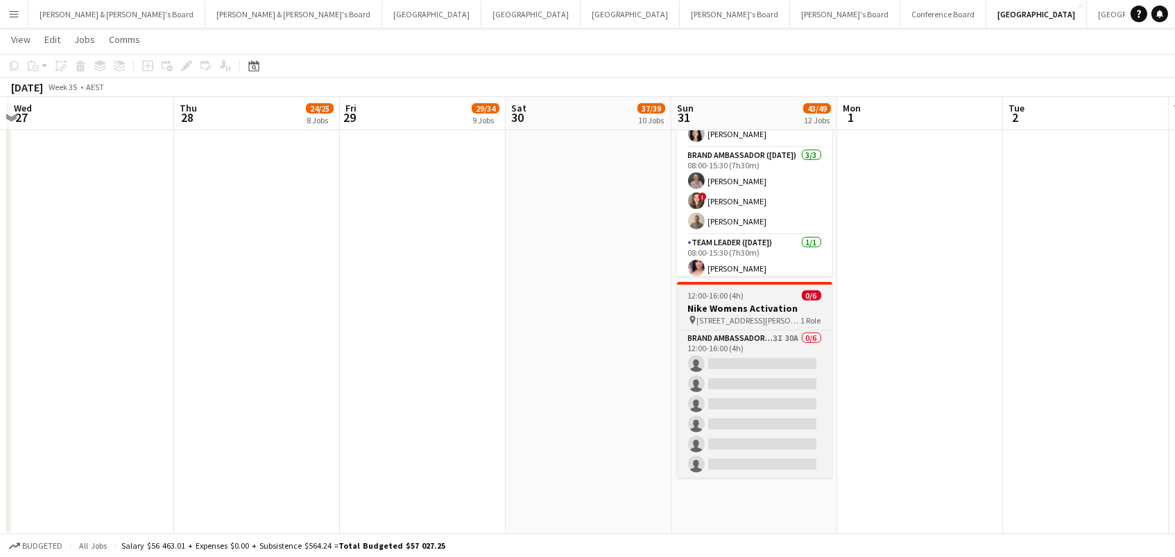
click at [722, 302] on h3 "Nike Womens Activation" at bounding box center [754, 308] width 155 height 12
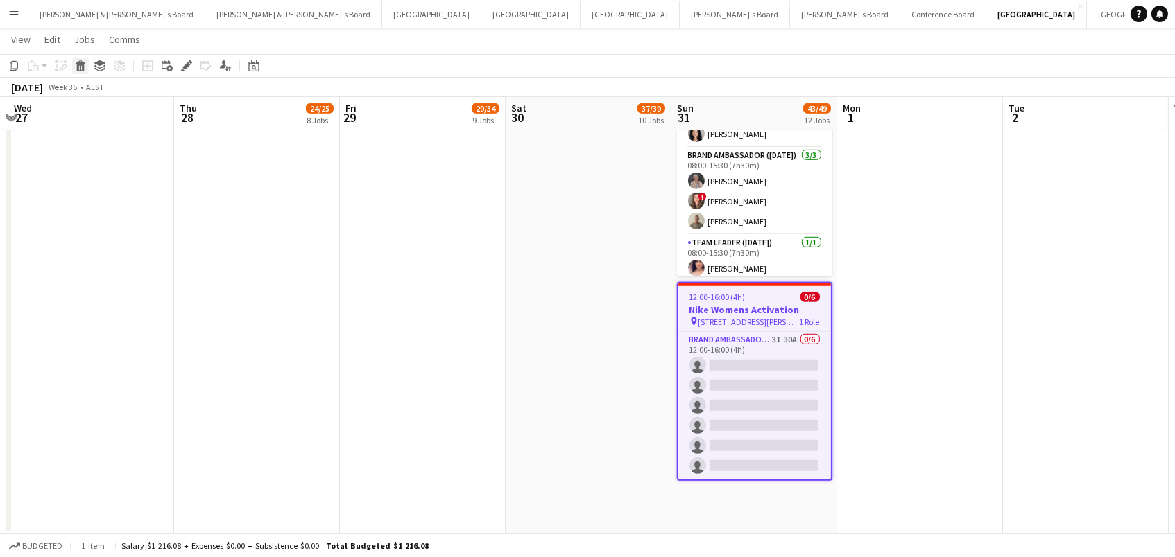
click at [81, 69] on icon at bounding box center [81, 67] width 8 height 7
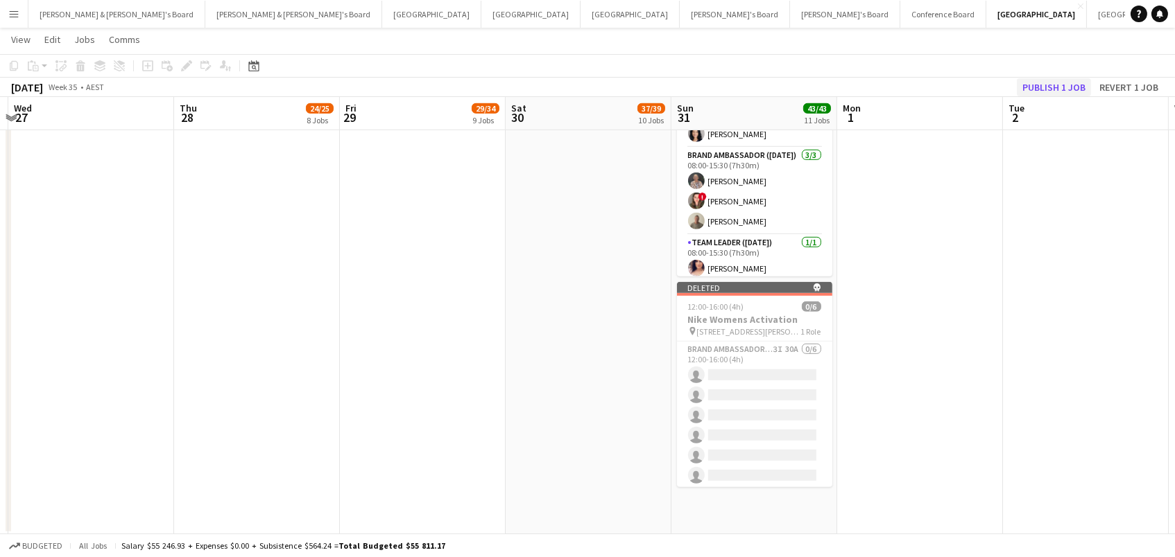
click at [1080, 84] on button "Publish 1 job" at bounding box center [1053, 87] width 74 height 18
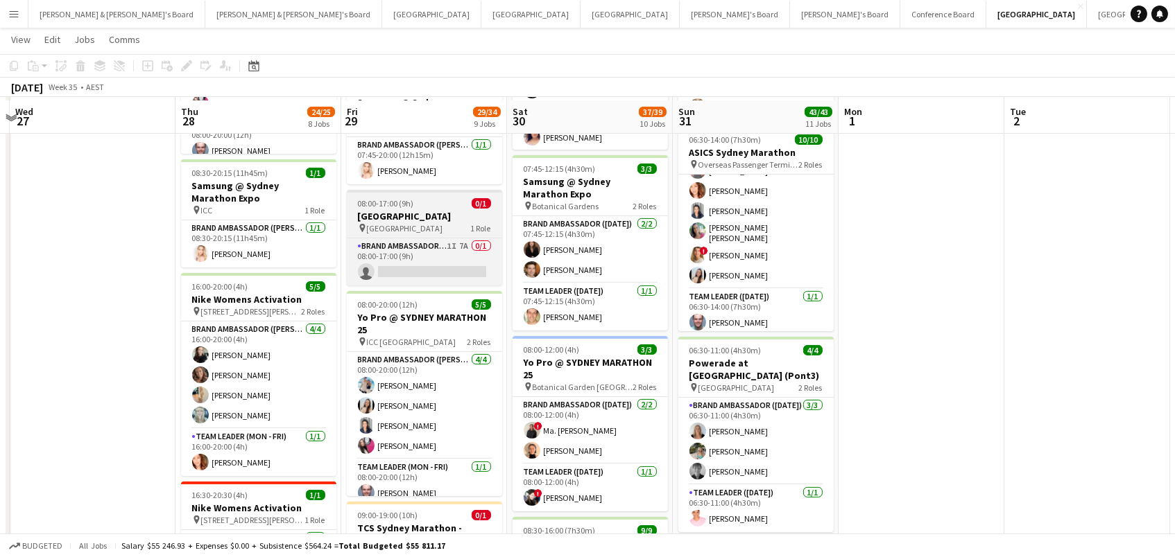
scroll to position [641, 0]
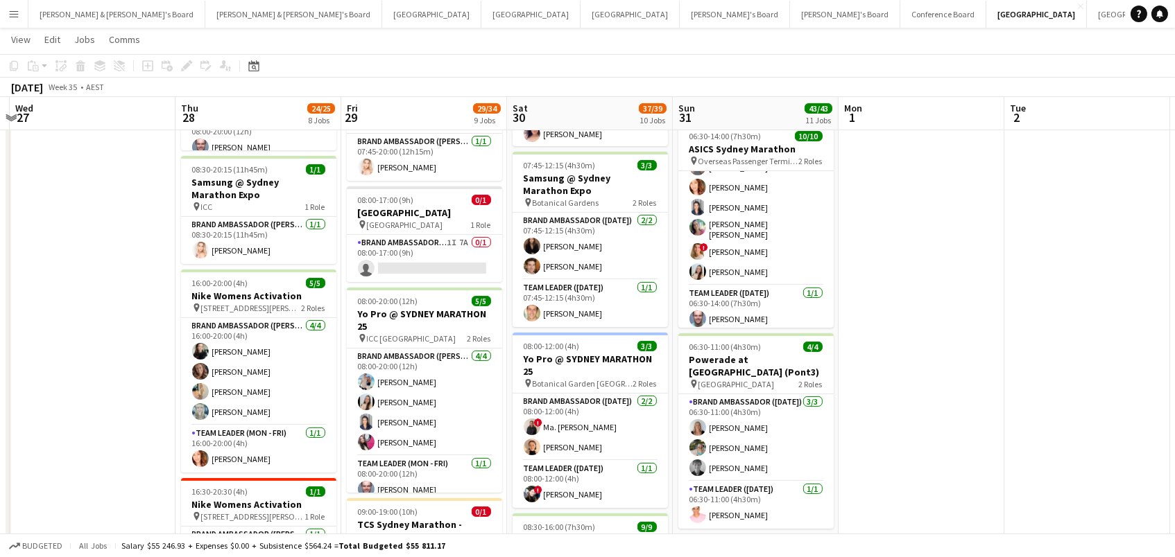
click at [487, 279] on app-date-cell "07:00-11:00 (4h) 2/4 Nike Womens Activation pin 383 George Street Sydney 2 Role…" at bounding box center [424, 462] width 166 height 1896
click at [472, 261] on app-card-role "Brand Ambassador (Mon - Fri) 1I 7A 0/1 08:00-17:00 (9h) single-neutral-actions" at bounding box center [424, 258] width 155 height 47
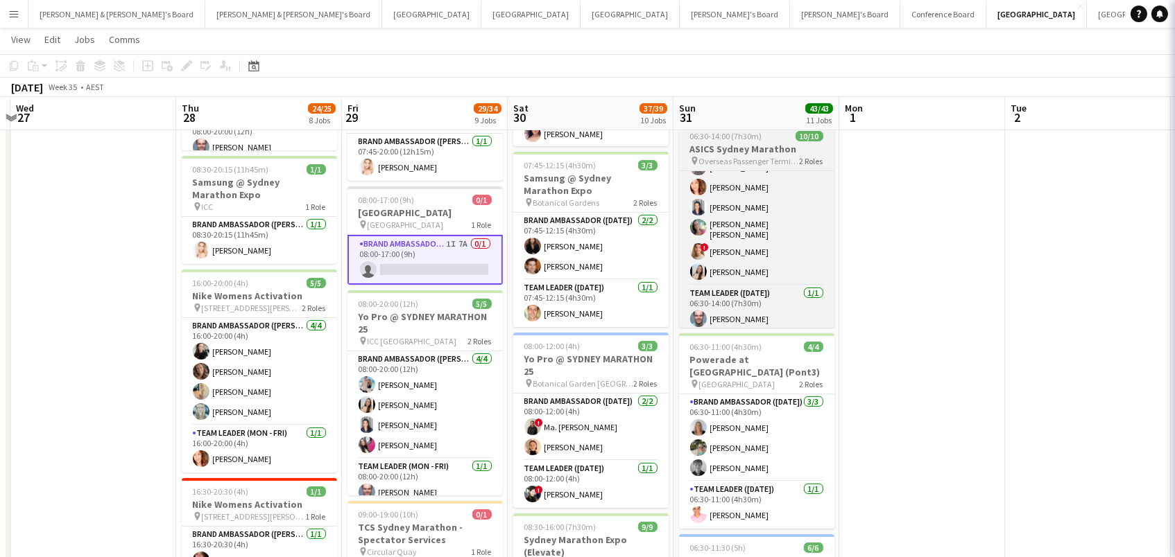
scroll to position [0, 486]
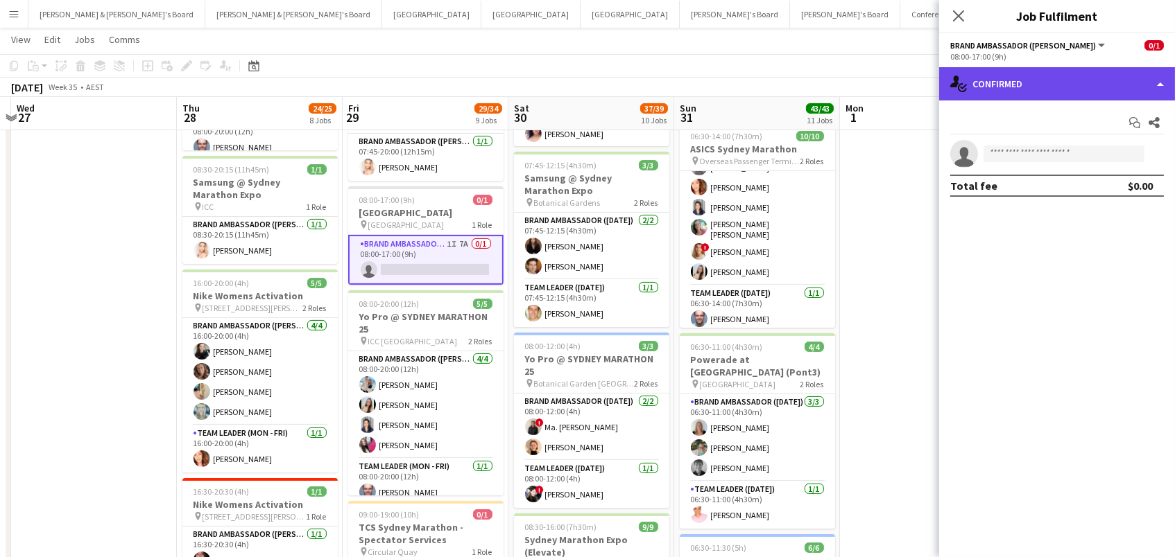
click at [1000, 77] on div "single-neutral-actions-check-2 Confirmed" at bounding box center [1057, 83] width 236 height 33
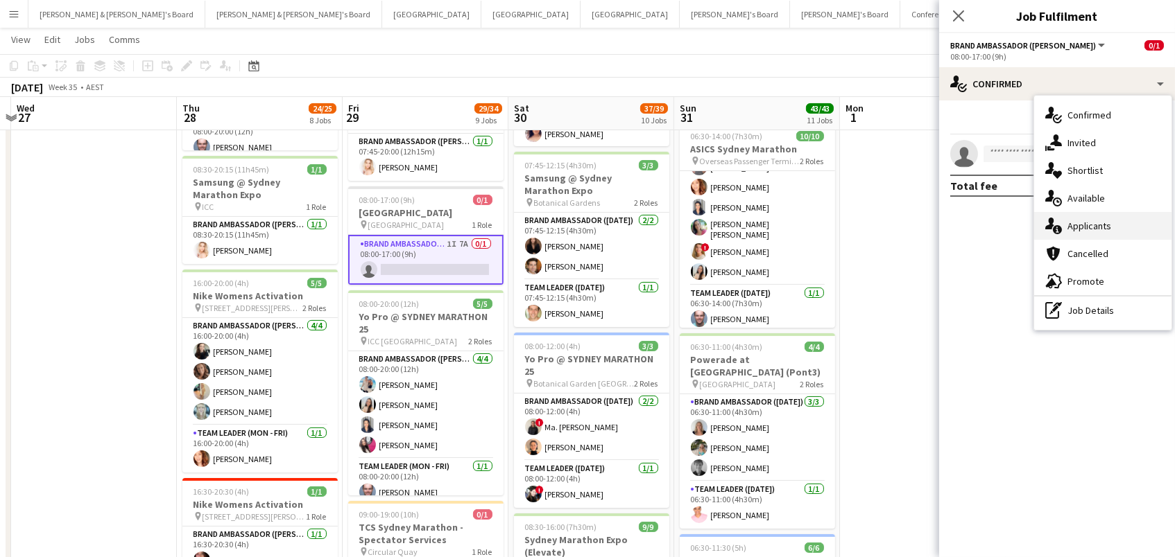
click at [1055, 218] on icon "single-neutral-actions-information" at bounding box center [1053, 226] width 17 height 17
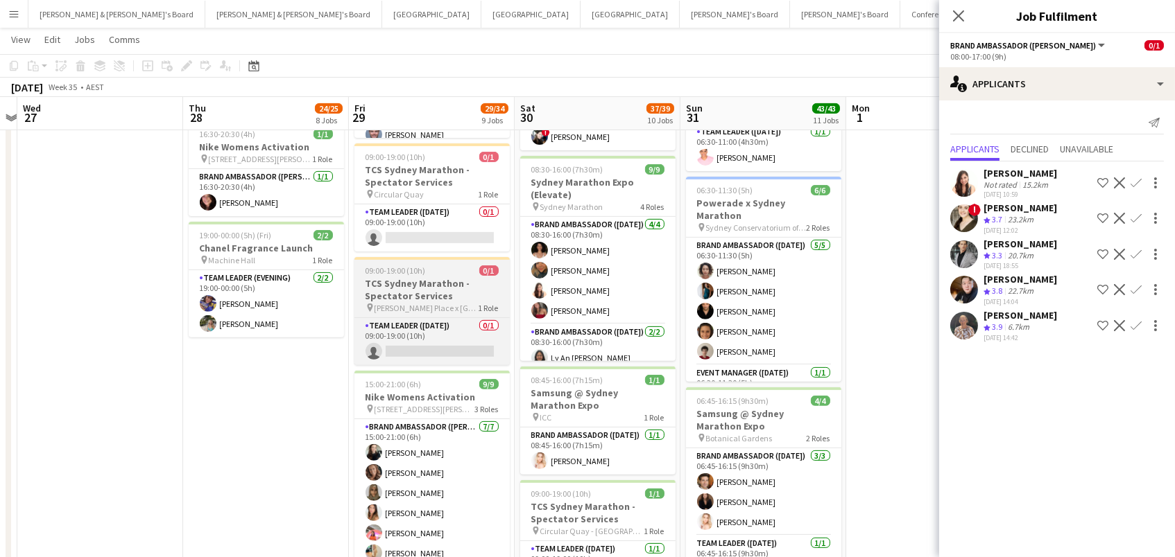
scroll to position [0, 478]
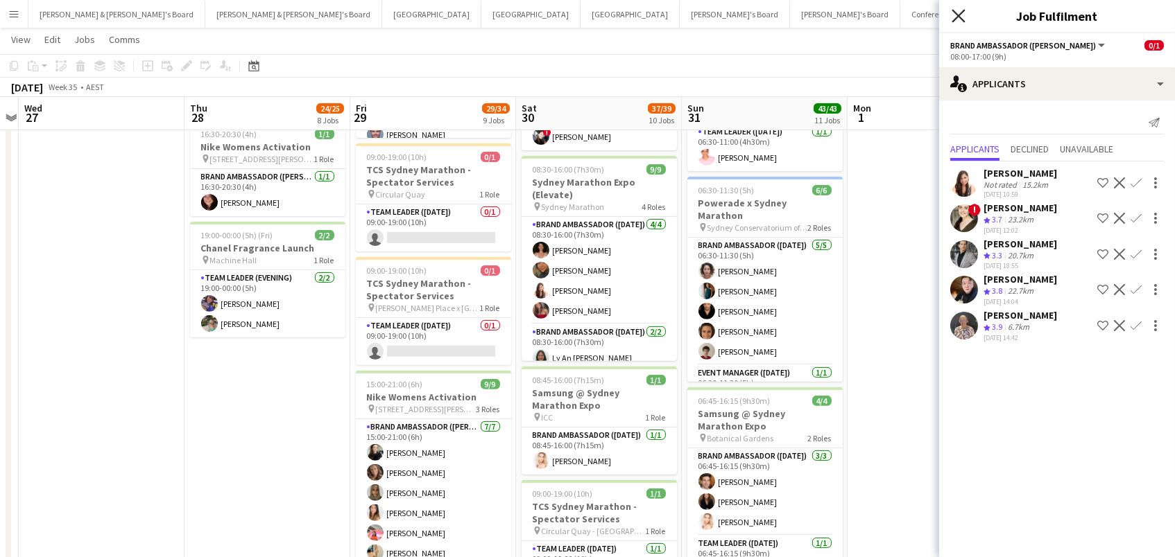
click at [953, 11] on icon at bounding box center [957, 15] width 13 height 13
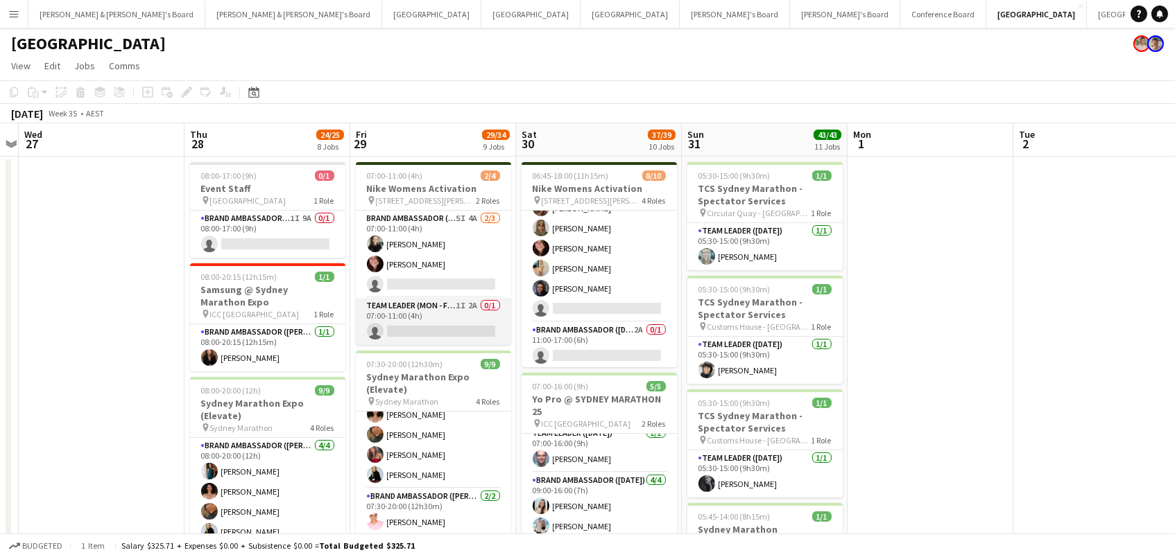
scroll to position [0, 478]
click at [449, 316] on app-card-role "Team Leader (Mon - Fri) 1I 2A 0/1 07:00-11:00 (4h) single-neutral-actions" at bounding box center [433, 321] width 155 height 47
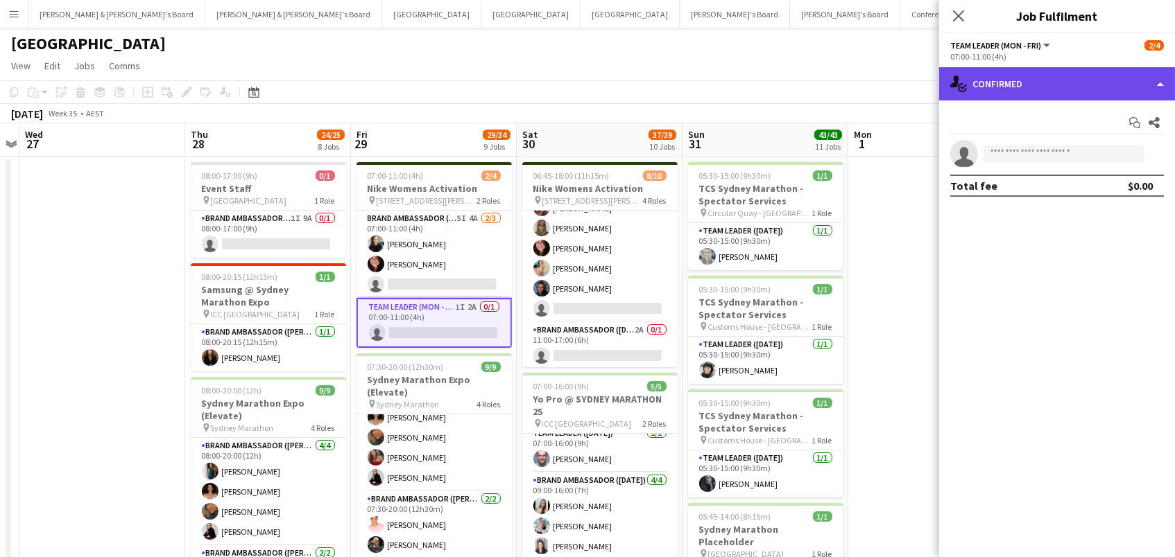
click at [1131, 96] on div "single-neutral-actions-check-2 Confirmed" at bounding box center [1057, 83] width 236 height 33
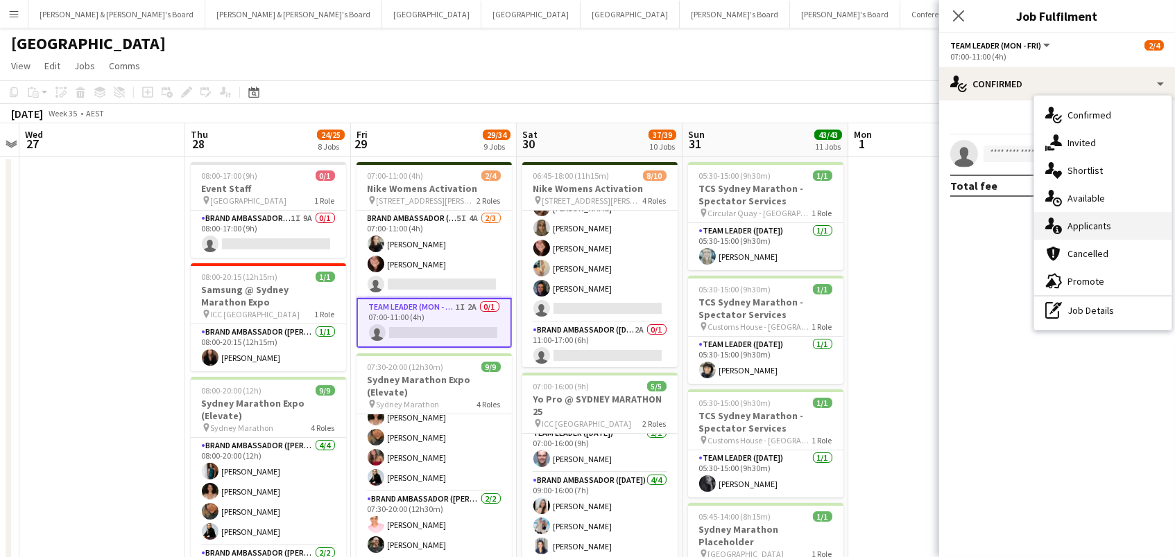
click at [1126, 221] on div "single-neutral-actions-information Applicants" at bounding box center [1102, 226] width 137 height 28
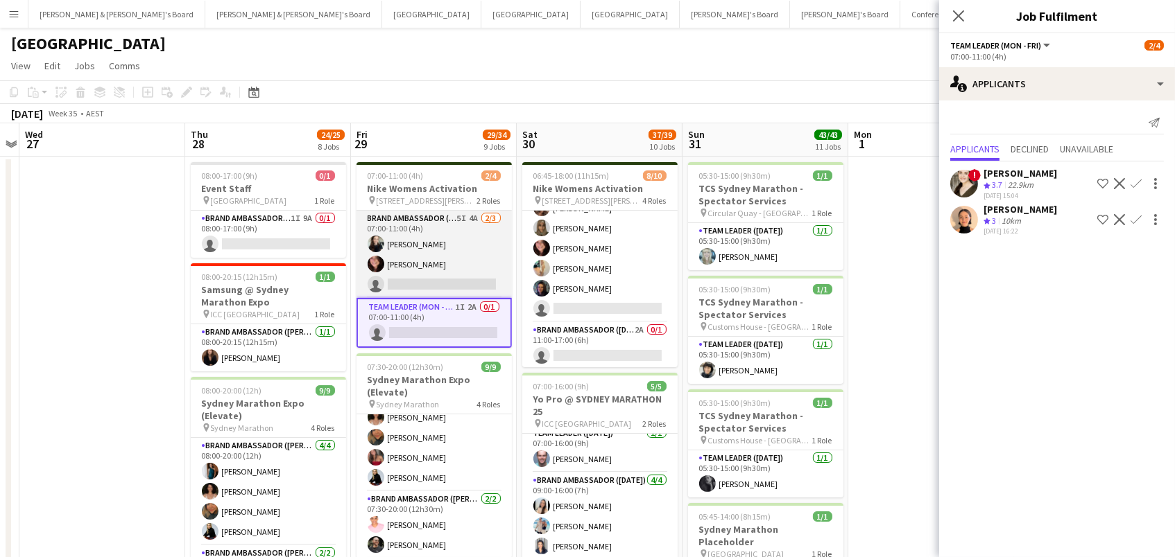
click at [442, 280] on app-card-role "Brand Ambassador (Mon - Fri) 5I 4A 2/3 07:00-11:00 (4h) Sharna O’Toole Adele Yo…" at bounding box center [433, 254] width 155 height 87
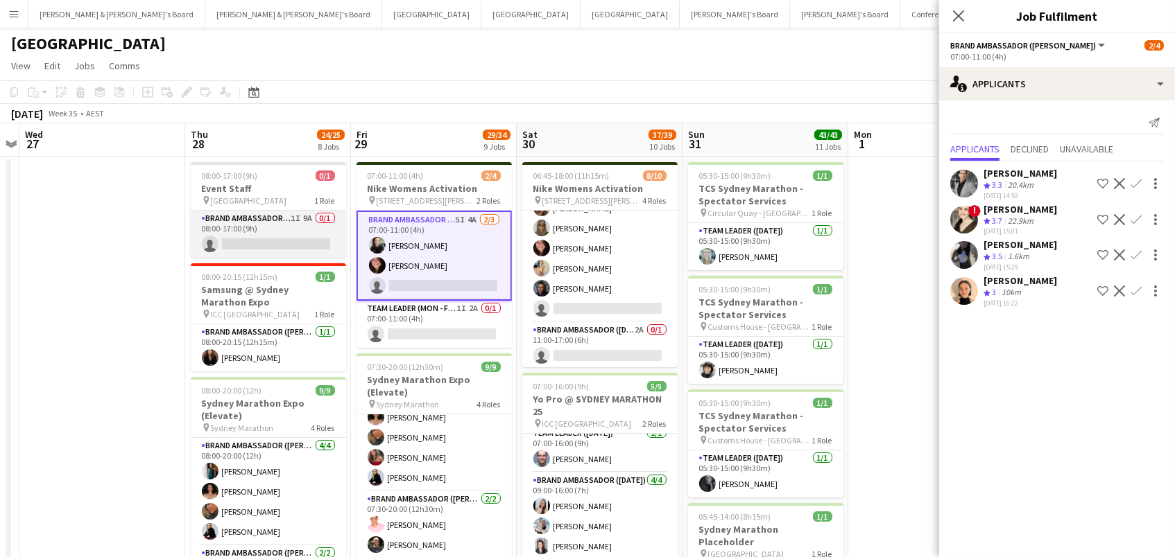
click at [284, 239] on app-card-role "Brand Ambassador (Mon - Fri) 1I 9A 0/1 08:00-17:00 (9h) single-neutral-actions" at bounding box center [268, 234] width 155 height 47
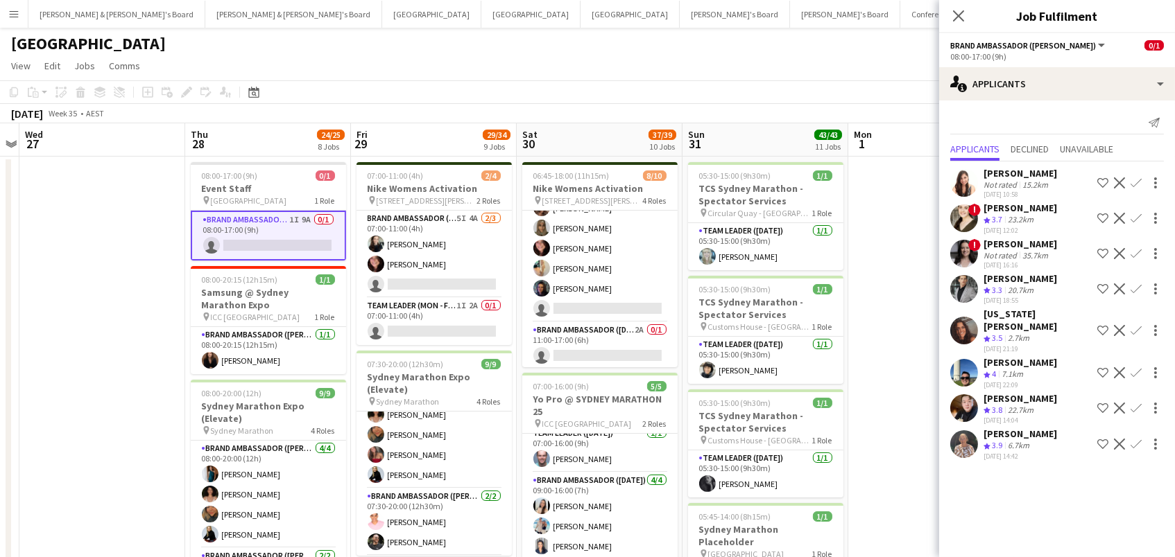
scroll to position [0, 0]
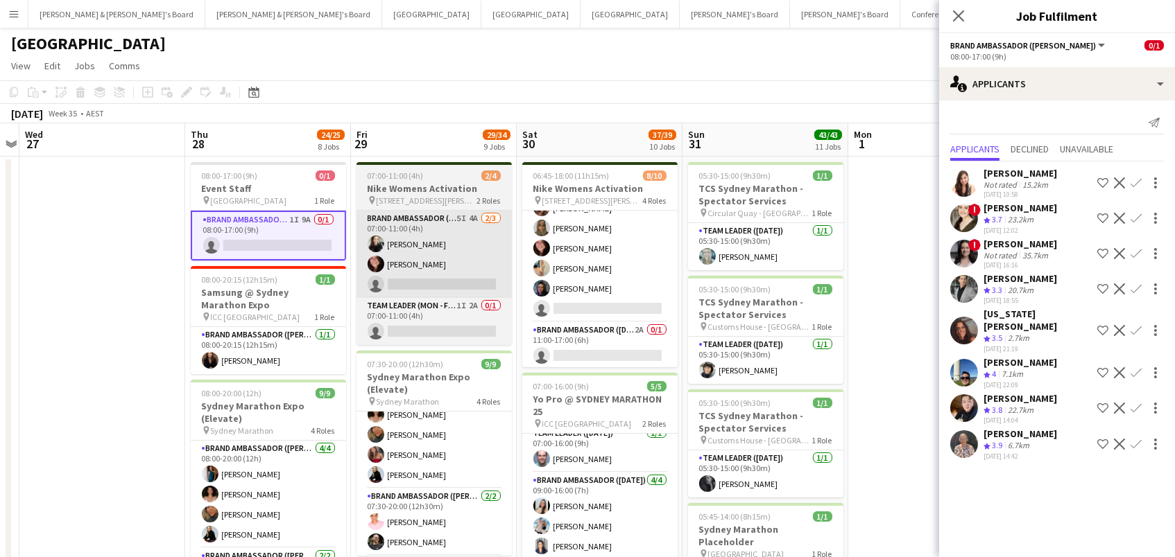
click at [509, 250] on app-card-role "Brand Ambassador (Mon - Fri) 5I 4A 2/3 07:00-11:00 (4h) Sharna O’Toole Adele Yo…" at bounding box center [433, 254] width 155 height 87
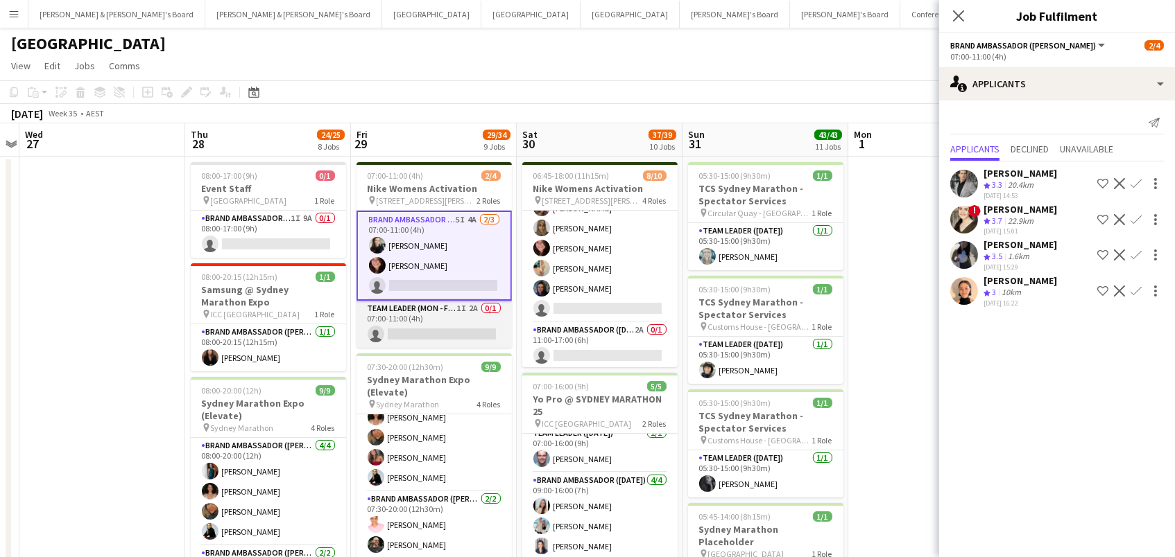
click at [487, 320] on app-card-role "Team Leader (Mon - Fri) 1I 2A 0/1 07:00-11:00 (4h) single-neutral-actions" at bounding box center [433, 324] width 155 height 47
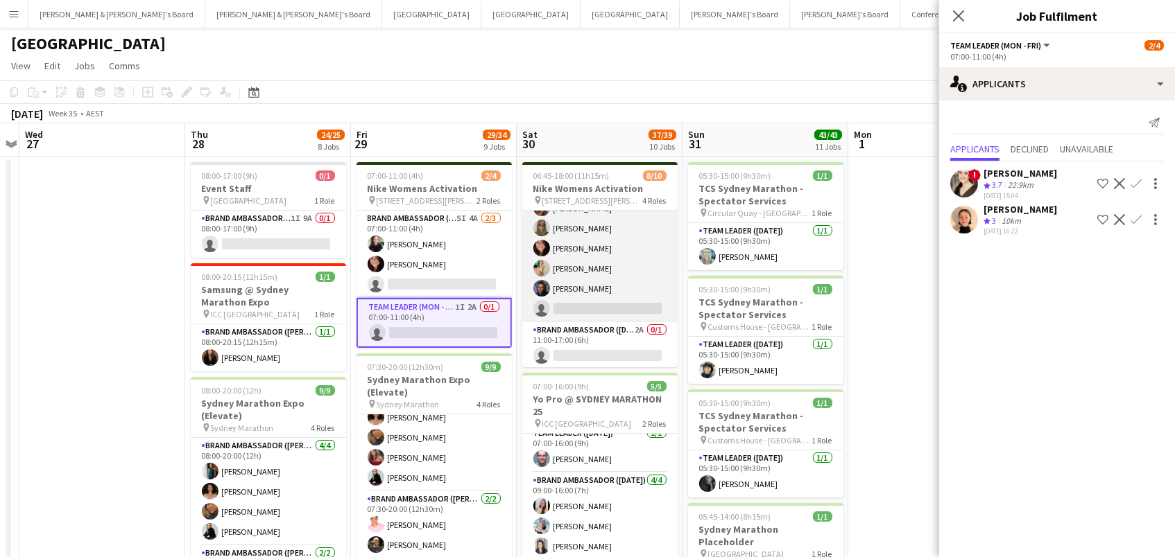
click at [609, 283] on app-card-role "Brand Ambassador (Saturday) 2I 6/7 10:00-18:00 (8h) Talia Zappia Rachel Zappia …" at bounding box center [599, 239] width 155 height 168
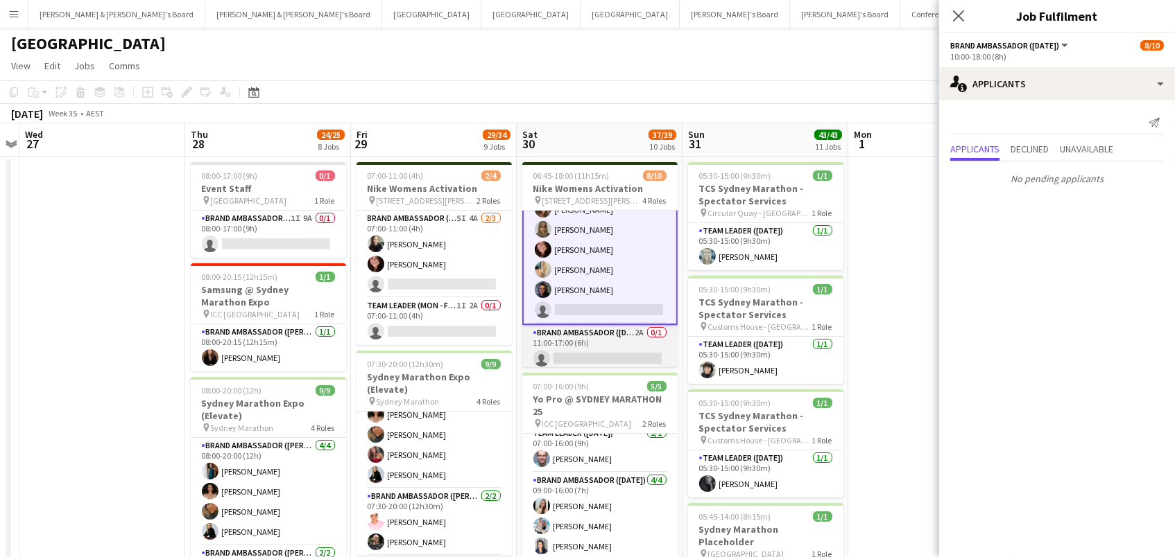
click at [628, 338] on app-card-role "Brand Ambassador (Saturday) 2A 0/1 11:00-17:00 (6h) single-neutral-actions" at bounding box center [599, 348] width 155 height 47
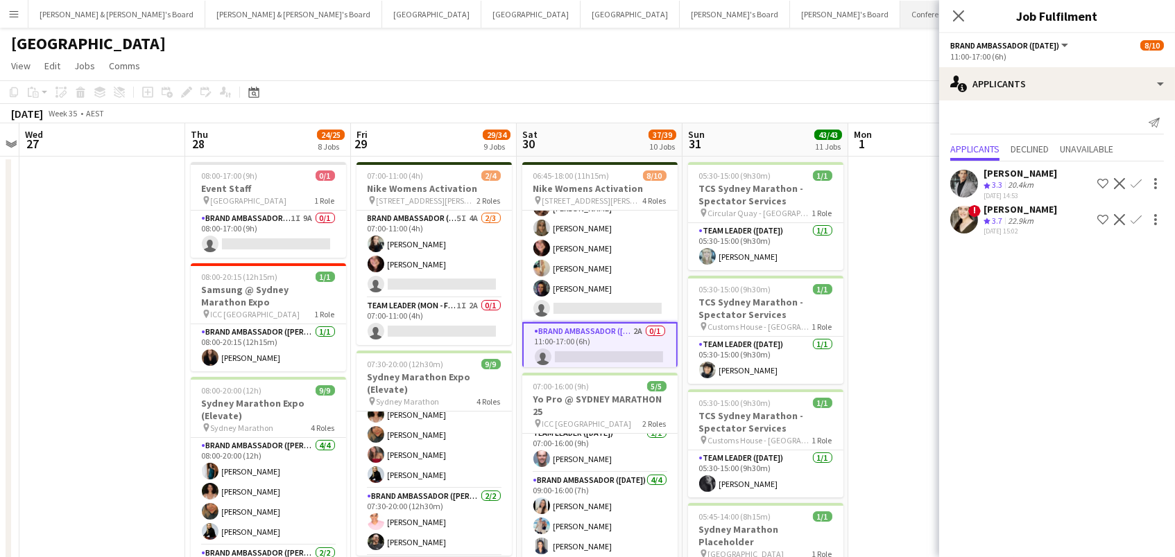
click at [900, 12] on button "Conference Board Close" at bounding box center [943, 14] width 86 height 27
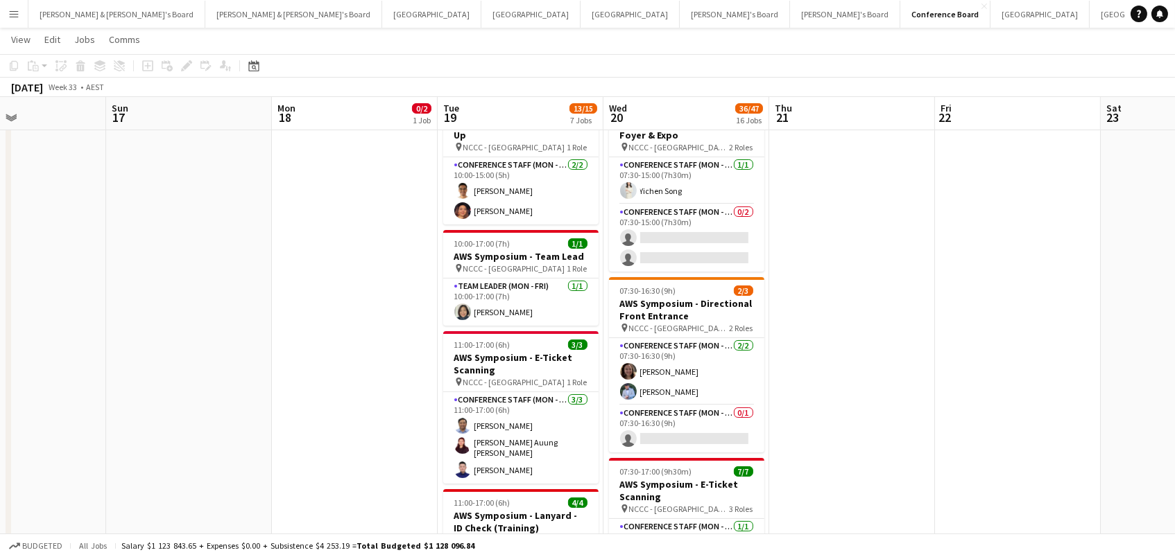
scroll to position [225, 0]
click at [1089, 3] on button "Brisbane/Gold Coast Winter Close" at bounding box center [1171, 14] width 164 height 27
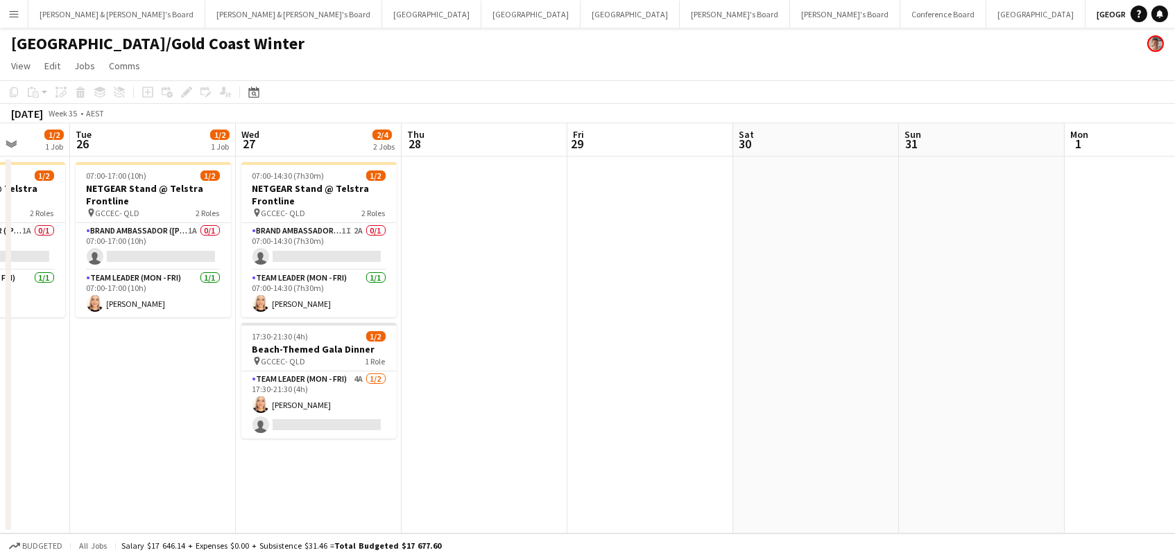
scroll to position [0, 350]
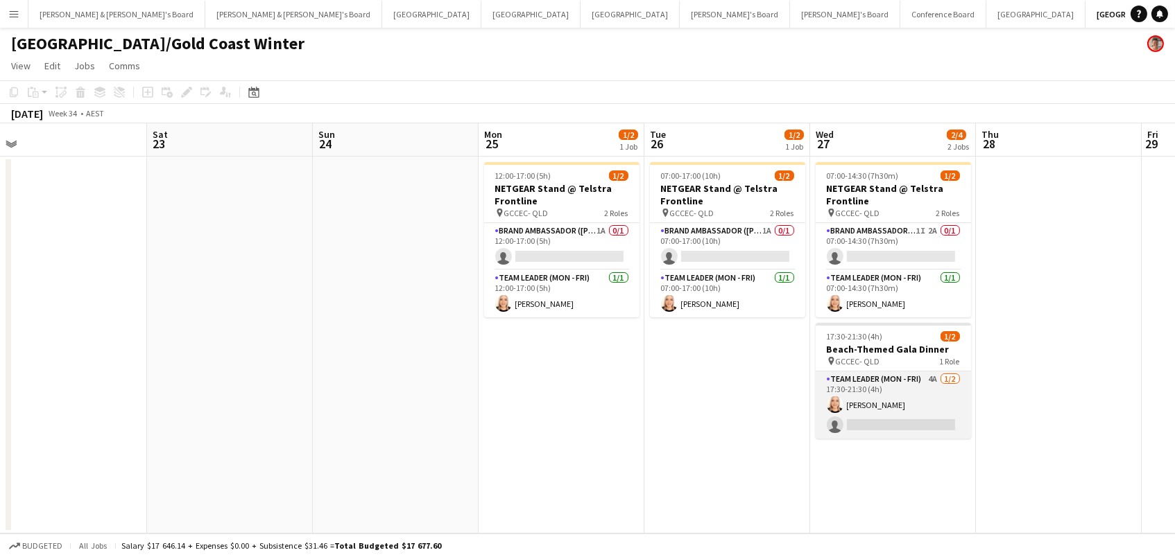
click at [872, 410] on app-card-role "Team Leader (Mon - Fri) 4A 1/2 17:30-21:30 (4h) Nicole Armstrong single-neutral…" at bounding box center [892, 405] width 155 height 67
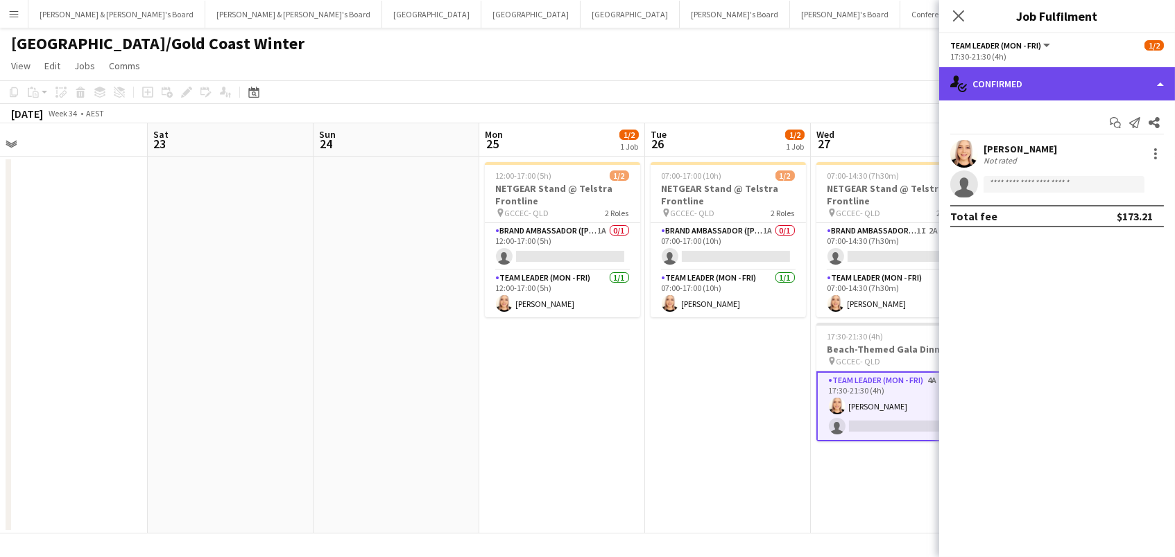
click at [987, 86] on div "single-neutral-actions-check-2 Confirmed" at bounding box center [1057, 83] width 236 height 33
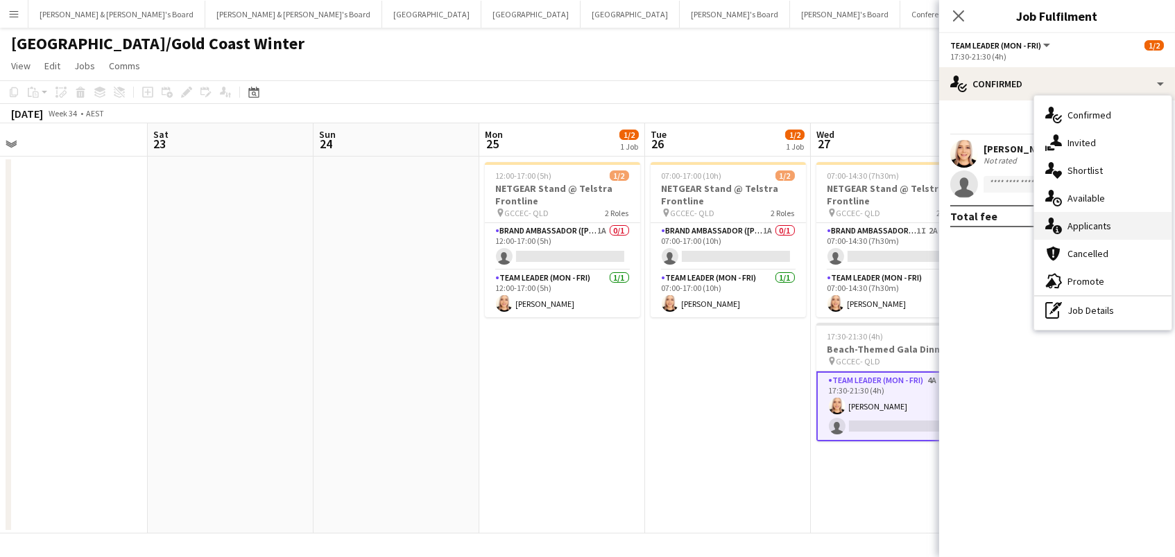
click at [1107, 221] on div "single-neutral-actions-information Applicants" at bounding box center [1102, 226] width 137 height 28
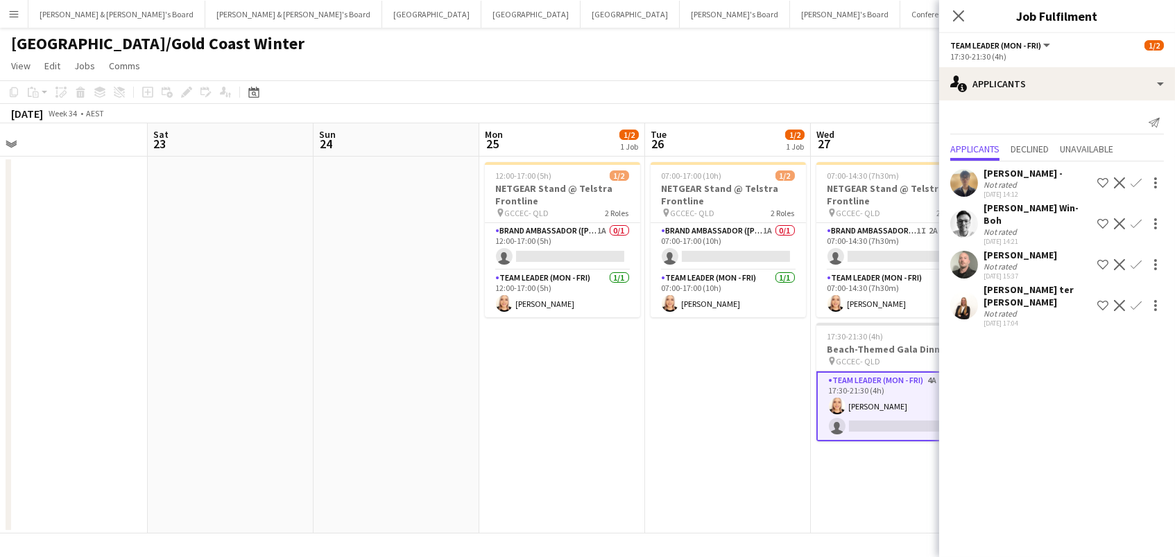
click at [1139, 300] on app-icon "Confirm" at bounding box center [1135, 305] width 11 height 11
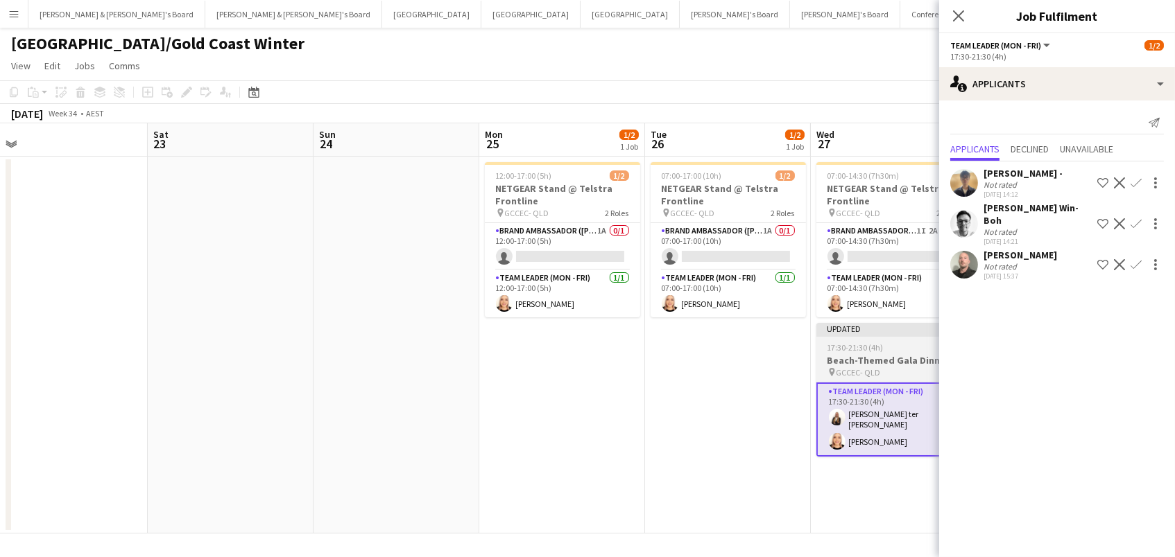
click at [845, 347] on span "17:30-21:30 (4h)" at bounding box center [855, 348] width 56 height 10
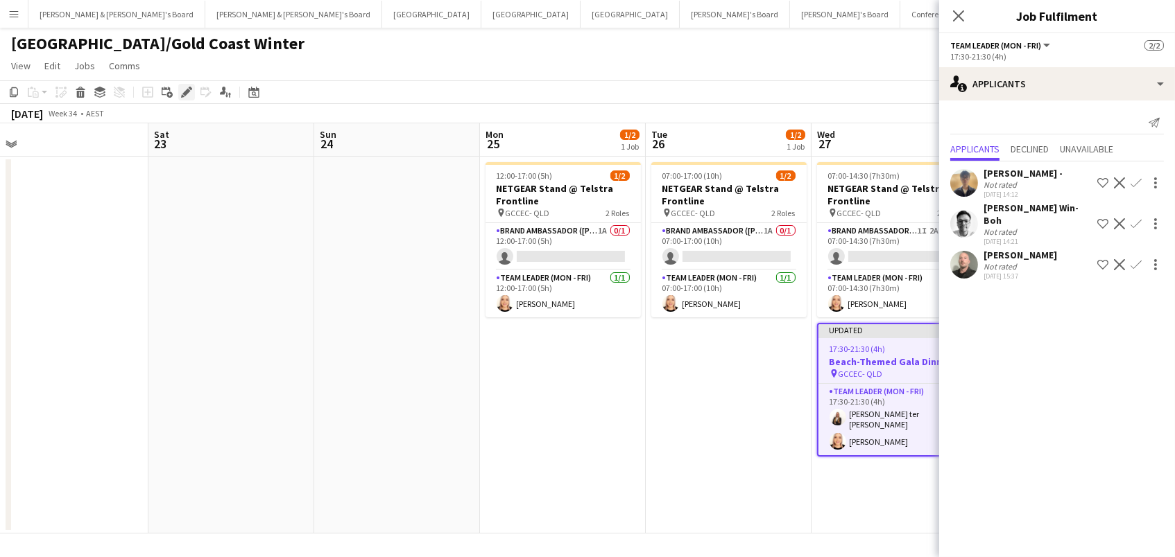
click at [182, 89] on icon "Edit" at bounding box center [186, 92] width 11 height 11
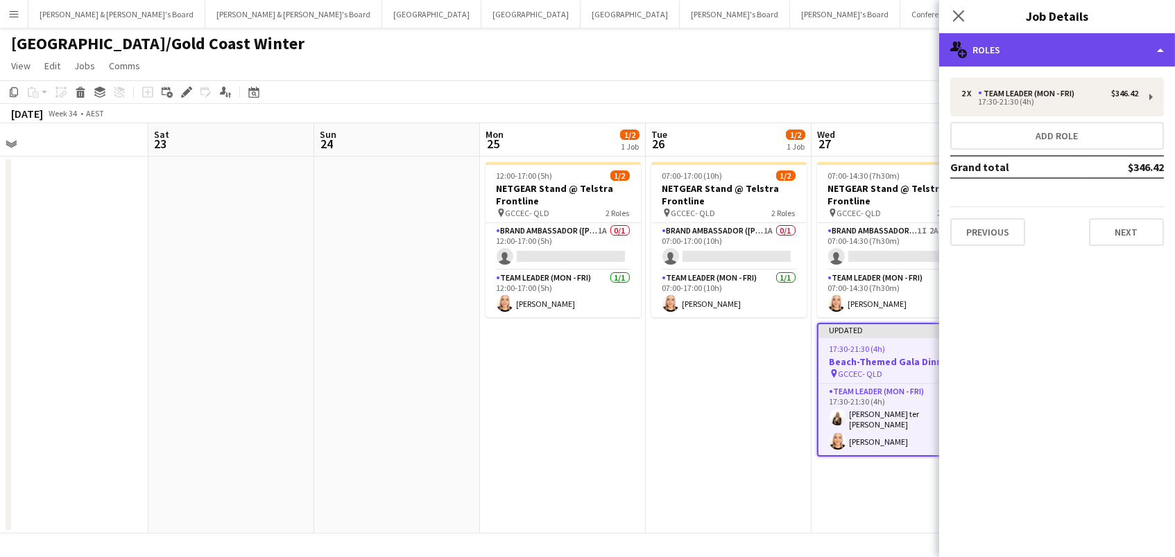
click at [1045, 36] on div "multiple-users-add Roles" at bounding box center [1057, 49] width 236 height 33
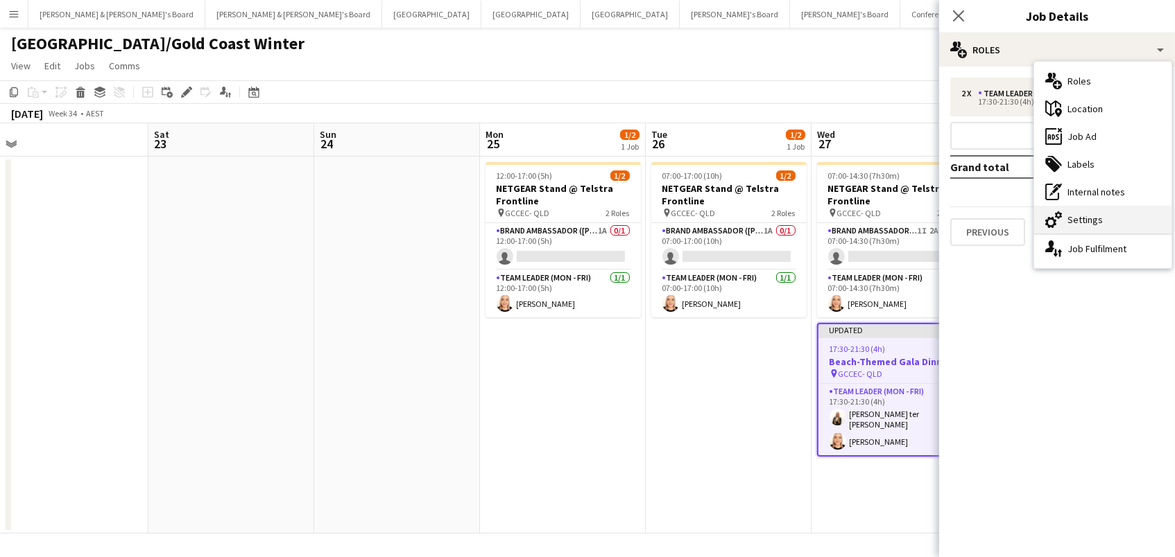
click at [1097, 218] on div "cog-double-3 Settings" at bounding box center [1102, 220] width 137 height 28
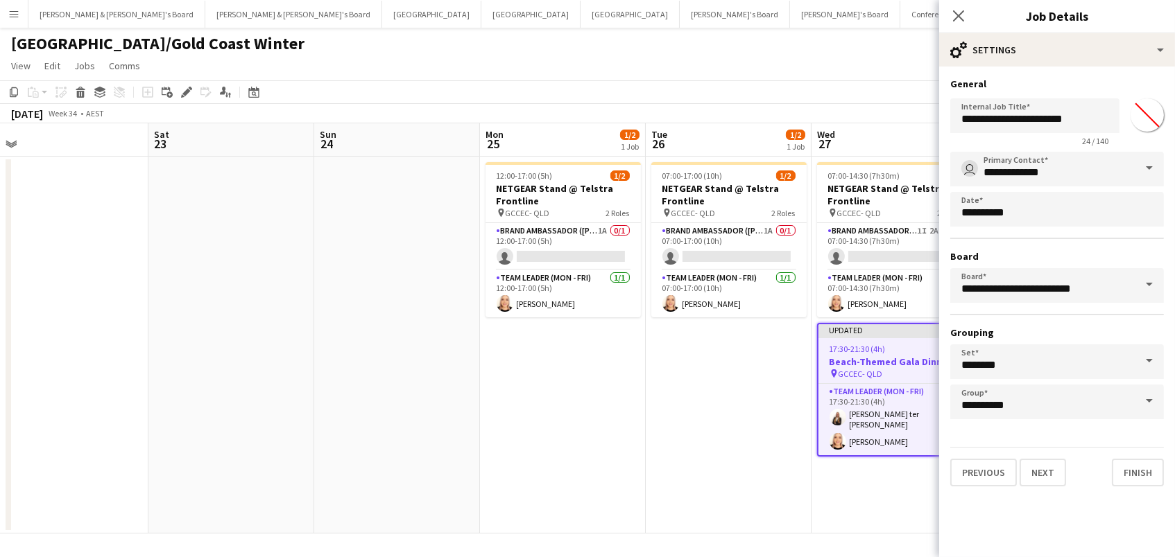
click at [1141, 123] on input "*******" at bounding box center [1147, 115] width 50 height 50
type input "*******"
click at [890, 58] on app-page-menu "View Day view expanded Day view collapsed Month view Date picker Jump to today …" at bounding box center [587, 67] width 1175 height 26
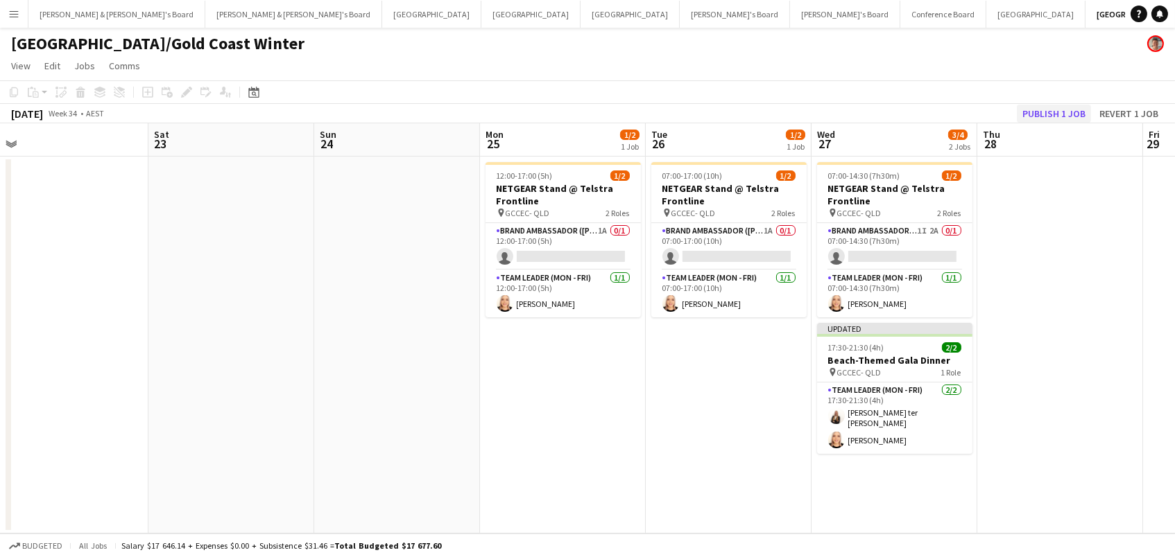
click at [1053, 113] on button "Publish 1 job" at bounding box center [1053, 114] width 74 height 18
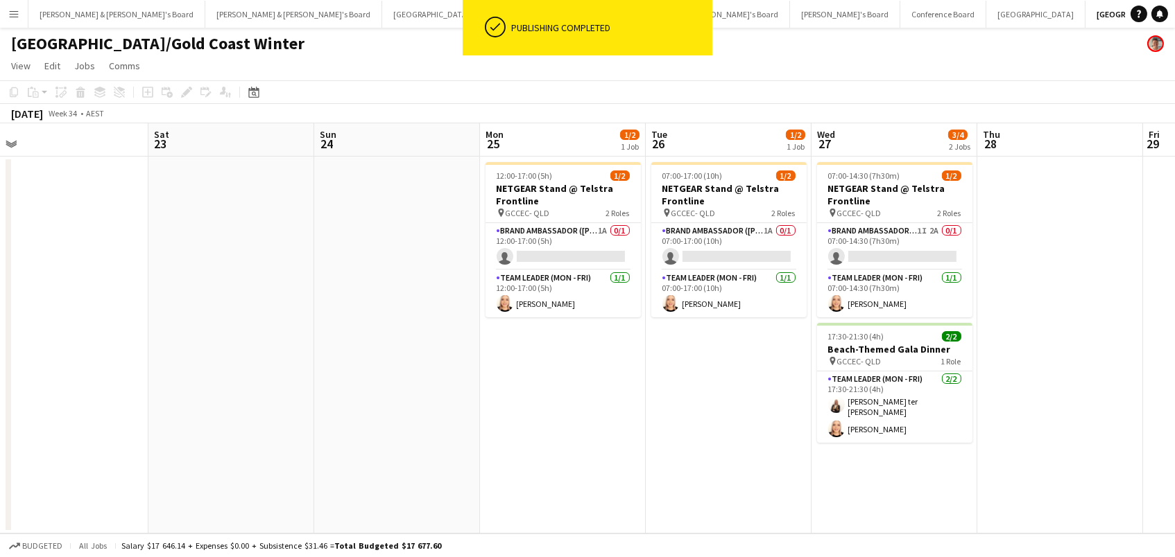
click at [449, 51] on div "[GEOGRAPHIC_DATA]/Gold Coast Winter" at bounding box center [587, 41] width 1175 height 26
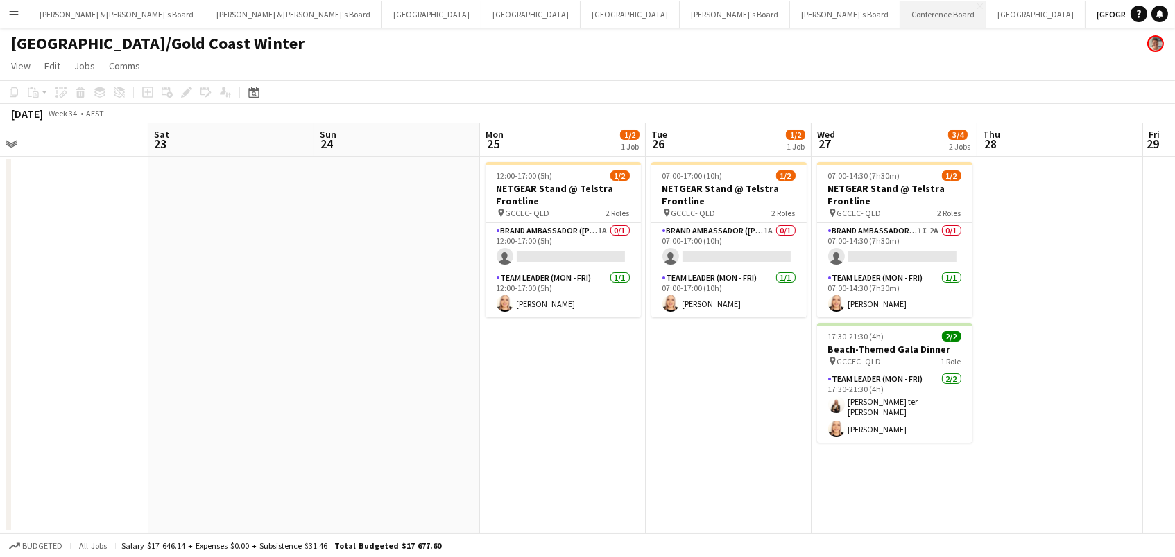
click at [900, 5] on button "Conference Board Close" at bounding box center [943, 14] width 86 height 27
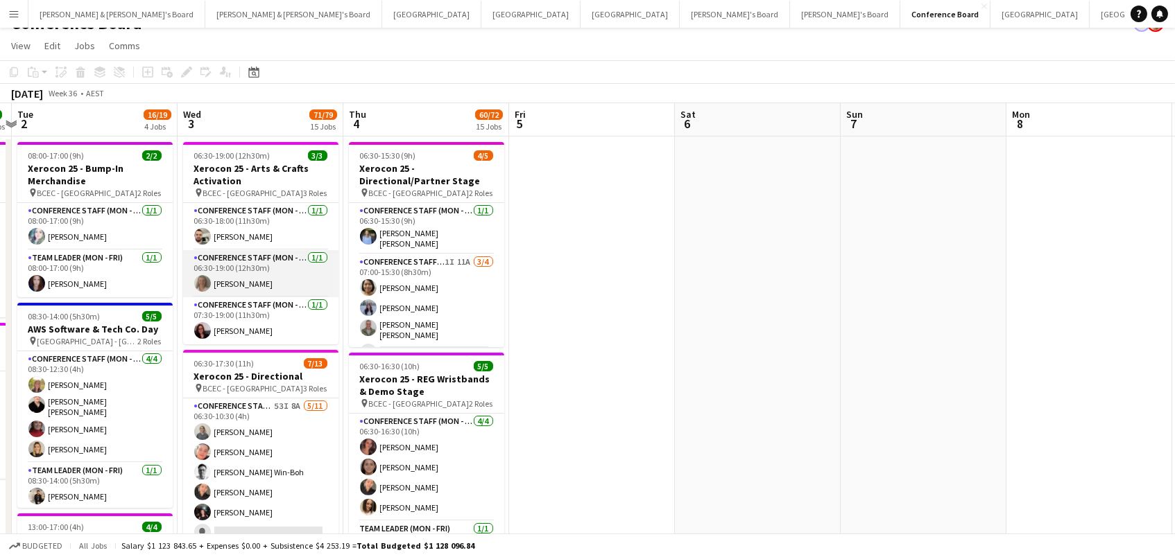
scroll to position [0, 319]
click at [309, 289] on app-card-role "Conference Staff (Mon - Fri) 1/1 06:30-19:00 (12h30m) Lesley Merriman" at bounding box center [261, 273] width 155 height 47
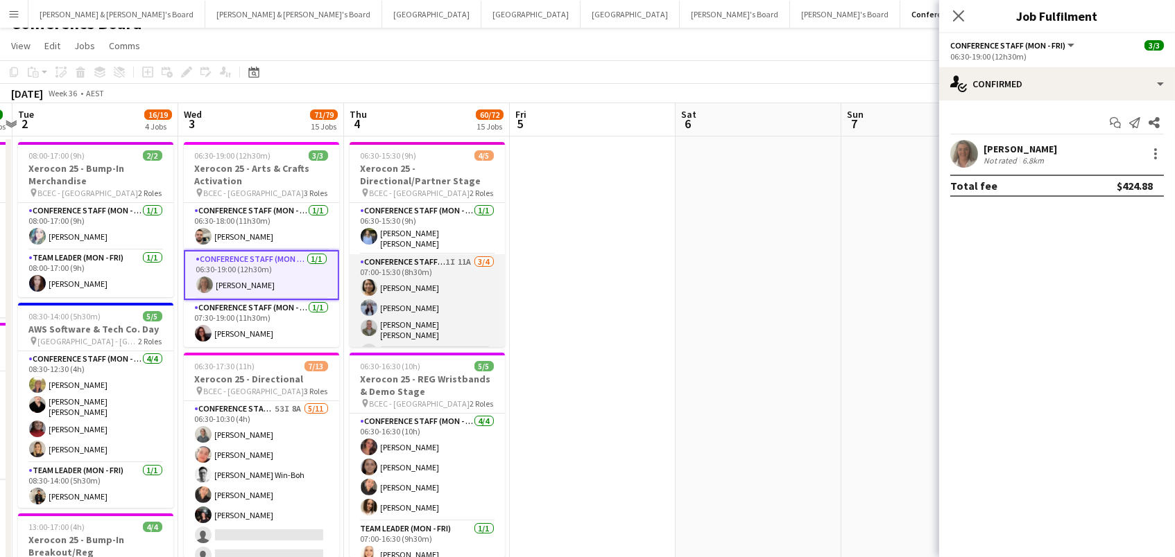
click at [452, 280] on app-card-role "Conference Staff (Mon - Fri) 1I 11A 3/4 07:00-15:30 (8h30m) Kailyn Yong Britney…" at bounding box center [426, 310] width 155 height 112
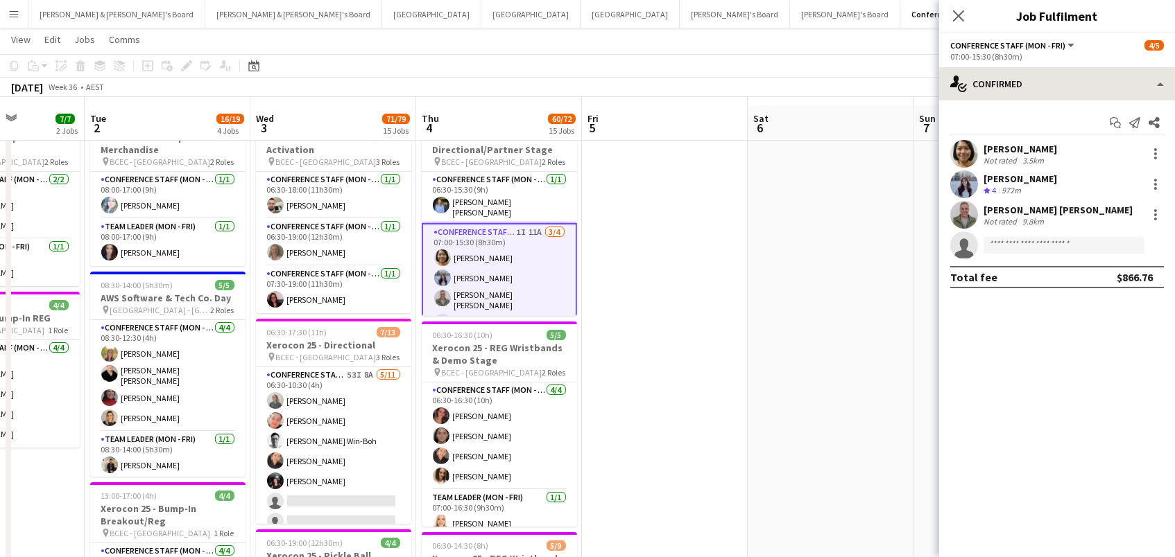
scroll to position [60, 0]
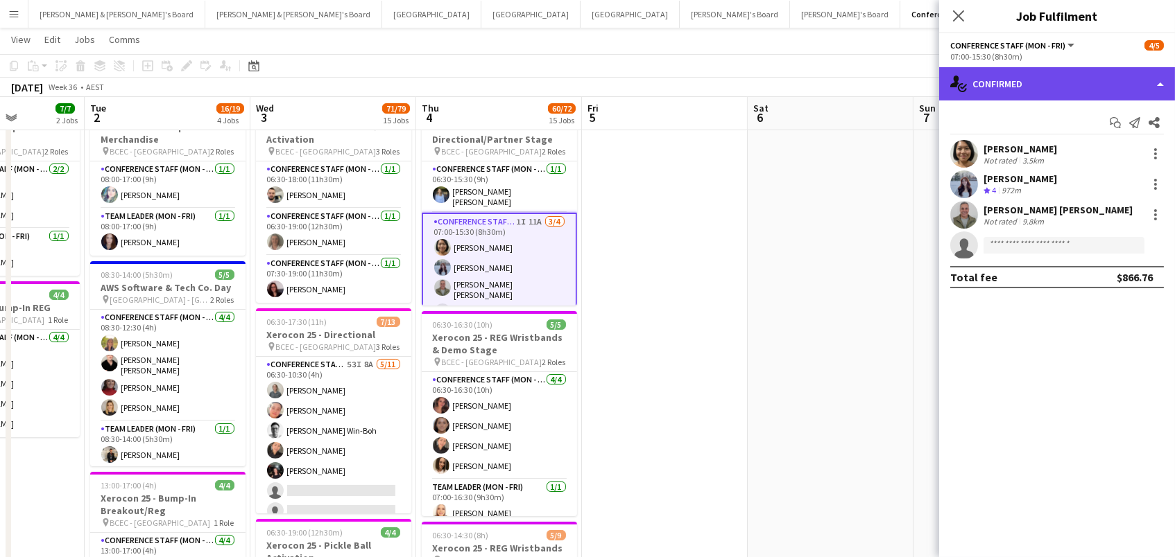
click at [1062, 89] on div "single-neutral-actions-check-2 Confirmed" at bounding box center [1057, 83] width 236 height 33
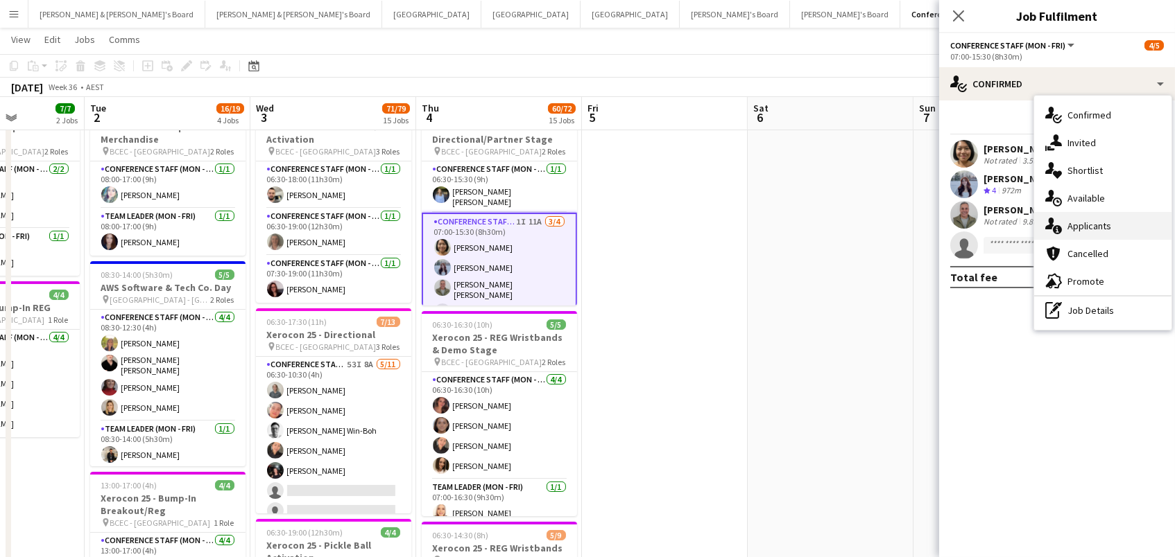
click at [1097, 233] on div "single-neutral-actions-information Applicants" at bounding box center [1102, 226] width 137 height 28
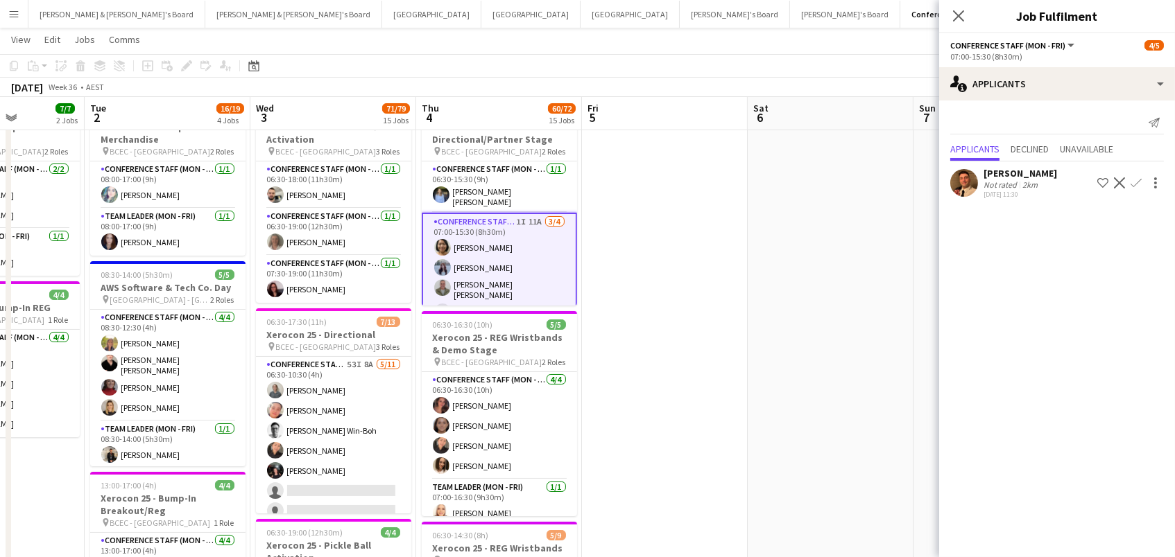
click at [1118, 183] on app-icon "Decline" at bounding box center [1119, 183] width 11 height 11
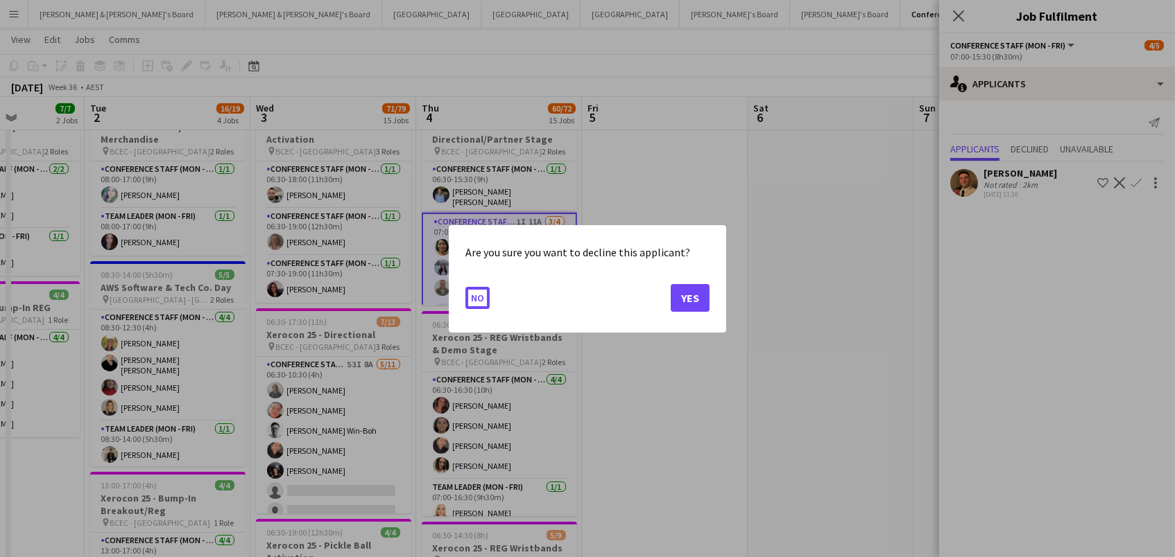
click at [476, 297] on button "No" at bounding box center [477, 297] width 24 height 22
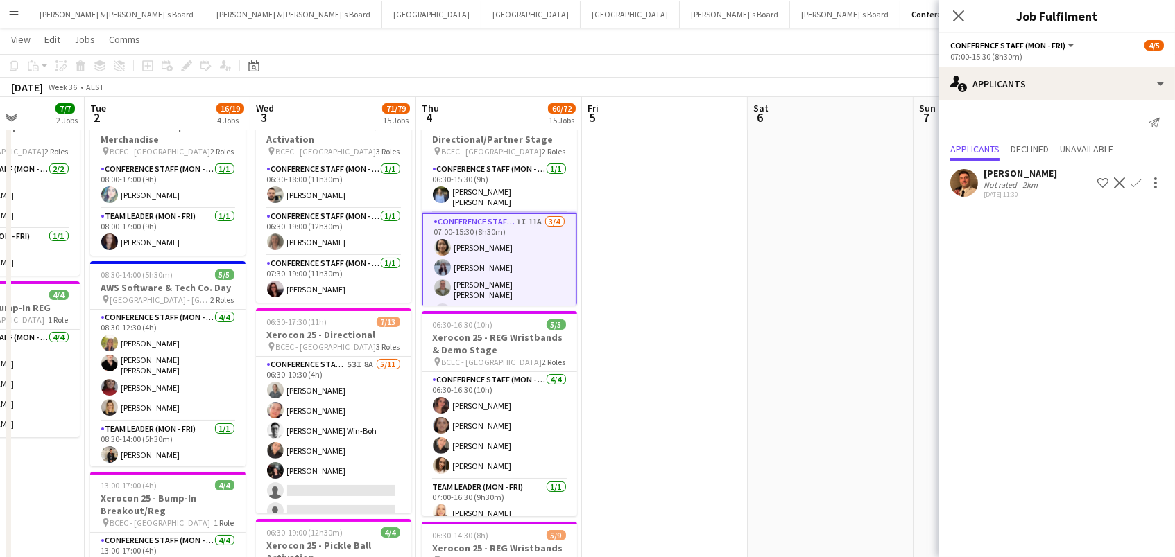
scroll to position [59, 0]
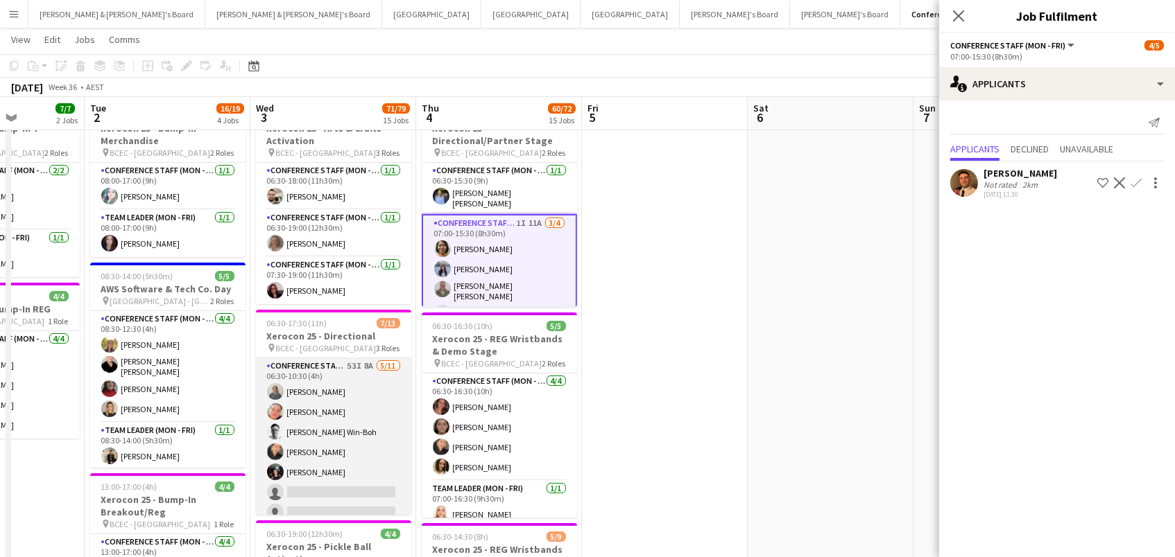
click at [367, 414] on app-card-role "Conference Staff (Mon - Fri) 53I 8A 5/11 06:30-10:30 (4h) Tyr Cobb Deseree Gibe…" at bounding box center [333, 482] width 155 height 248
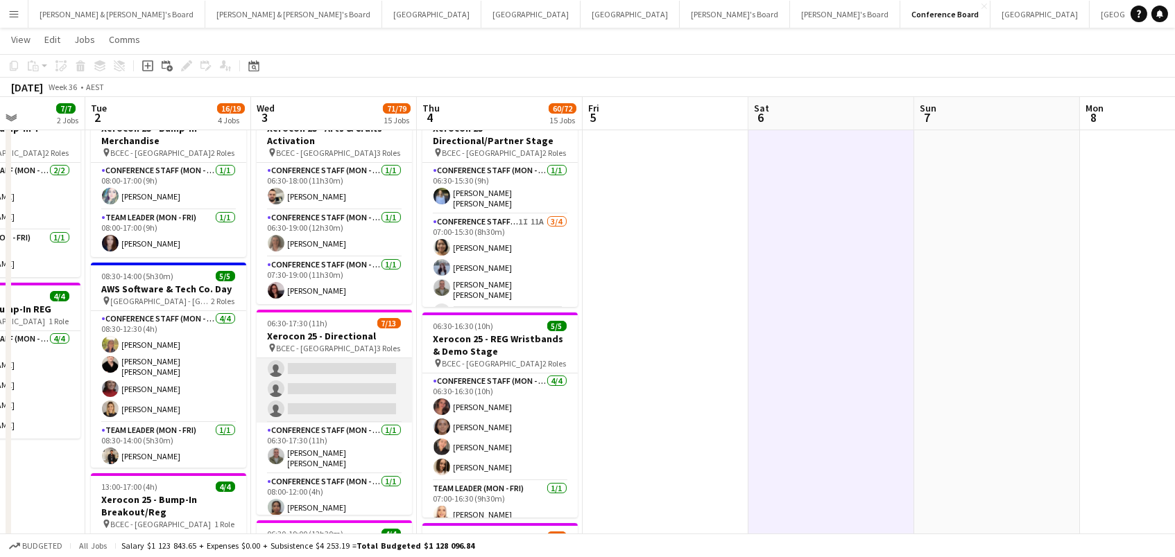
scroll to position [184, 0]
click at [354, 390] on app-card-role "Conference Staff (Mon - Fri) 53I 8A 5/11 06:30-10:30 (4h) Tyr Cobb Deseree Gibe…" at bounding box center [334, 299] width 155 height 248
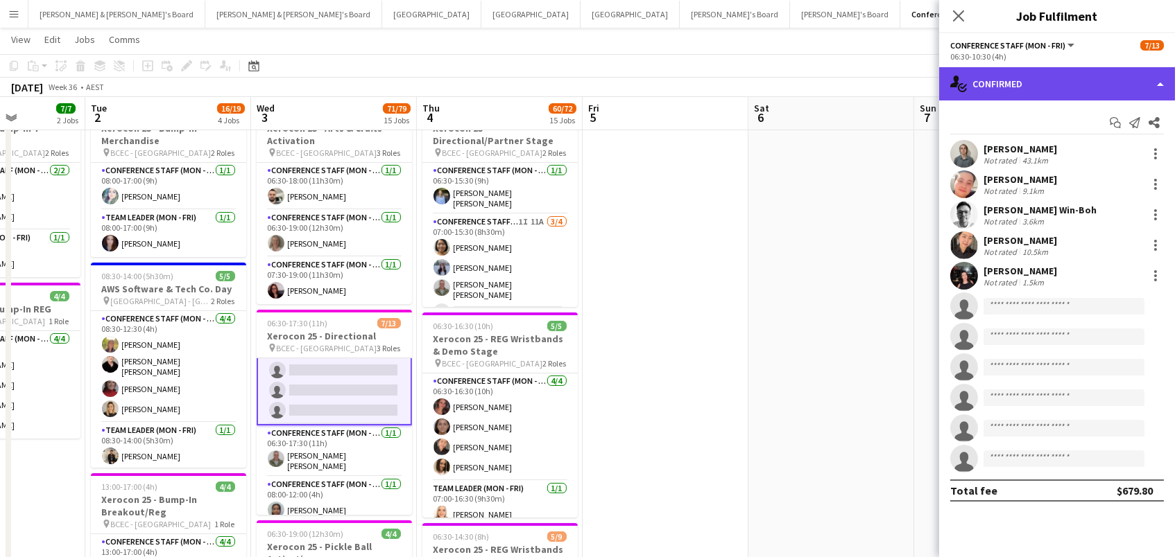
click at [1009, 73] on div "single-neutral-actions-check-2 Confirmed" at bounding box center [1057, 83] width 236 height 33
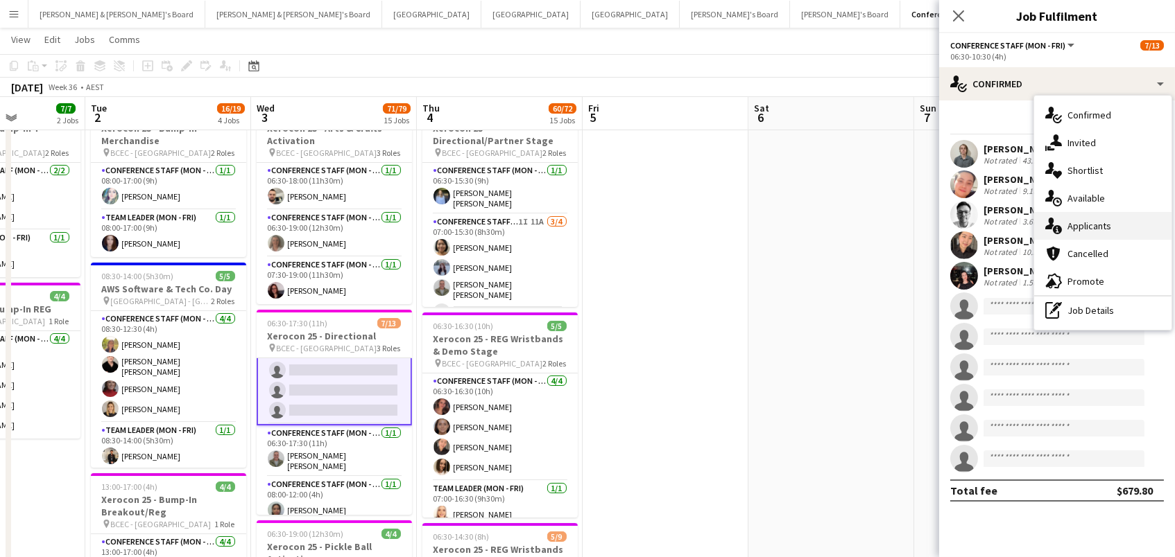
click at [1089, 225] on div "single-neutral-actions-information Applicants" at bounding box center [1102, 226] width 137 height 28
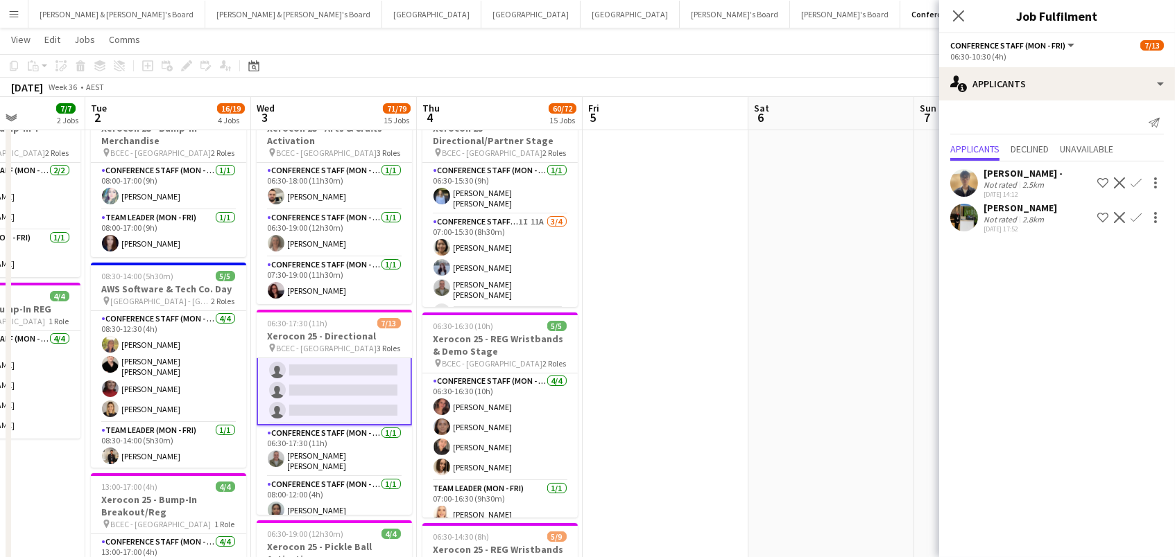
click at [1138, 212] on app-icon "Confirm" at bounding box center [1135, 217] width 11 height 11
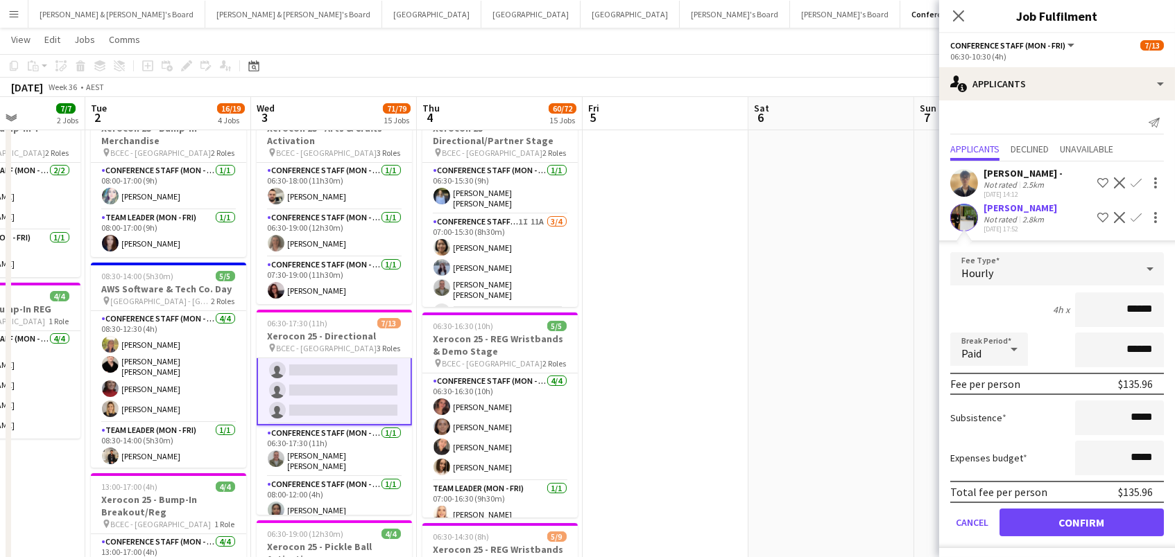
click at [1081, 519] on button "Confirm" at bounding box center [1081, 523] width 164 height 28
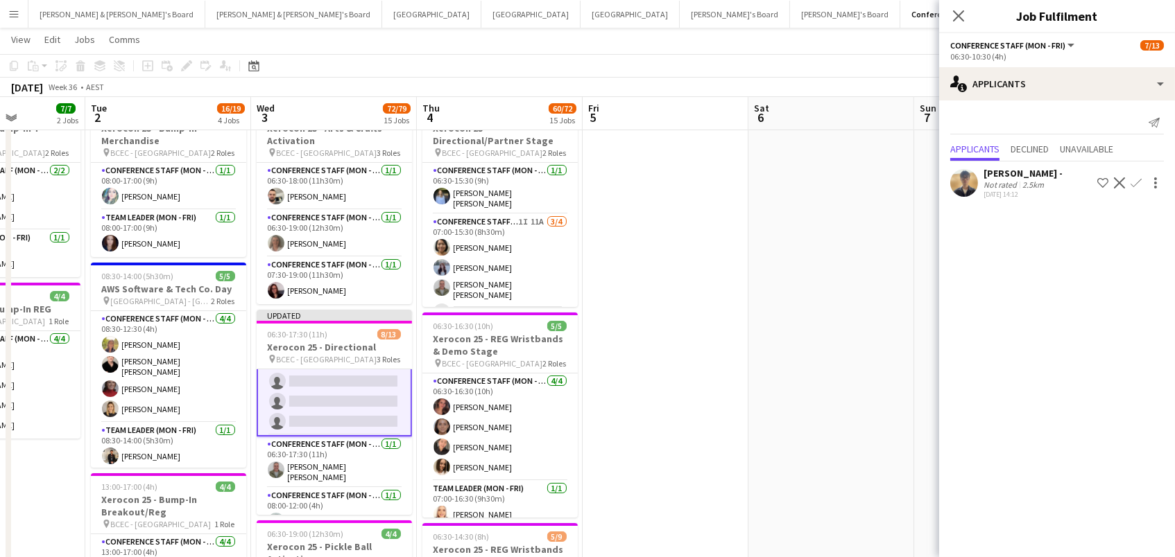
click at [1132, 178] on app-icon "Confirm" at bounding box center [1135, 183] width 11 height 11
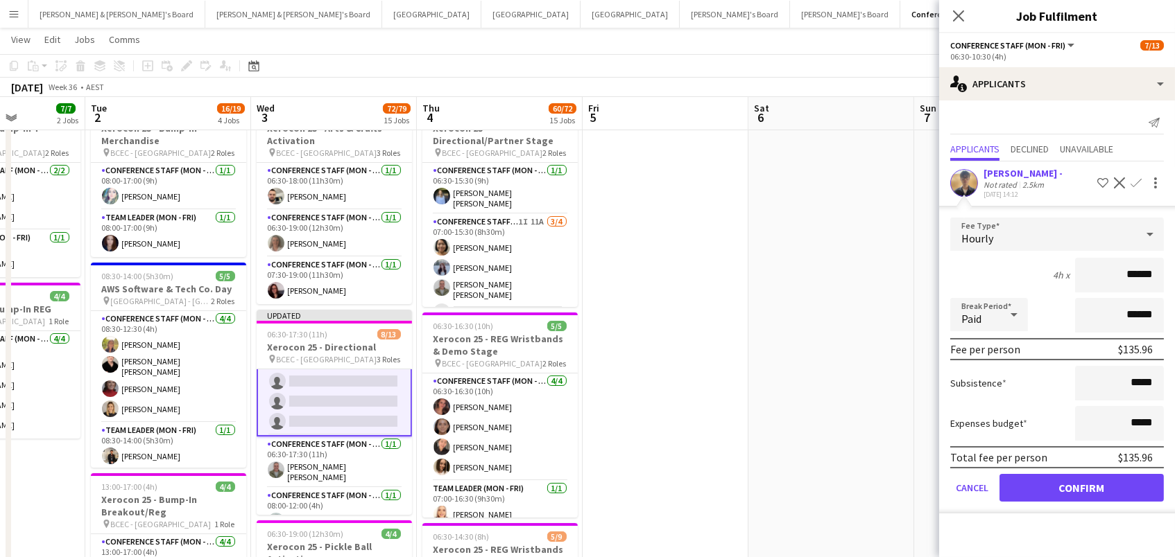
click at [1081, 485] on button "Confirm" at bounding box center [1081, 488] width 164 height 28
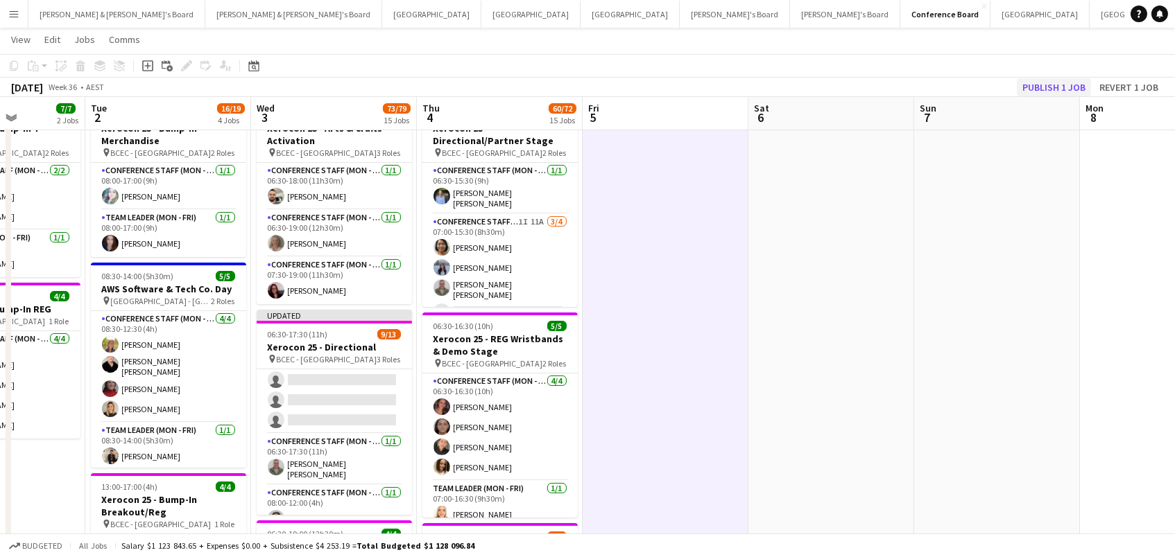
click at [1046, 84] on button "Publish 1 job" at bounding box center [1053, 87] width 74 height 18
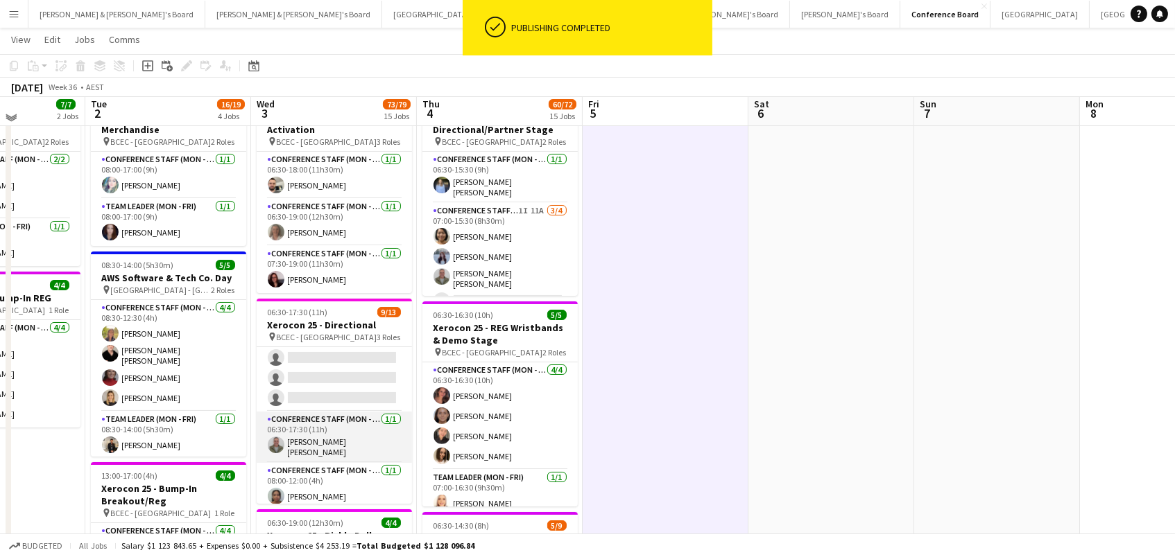
scroll to position [72, 0]
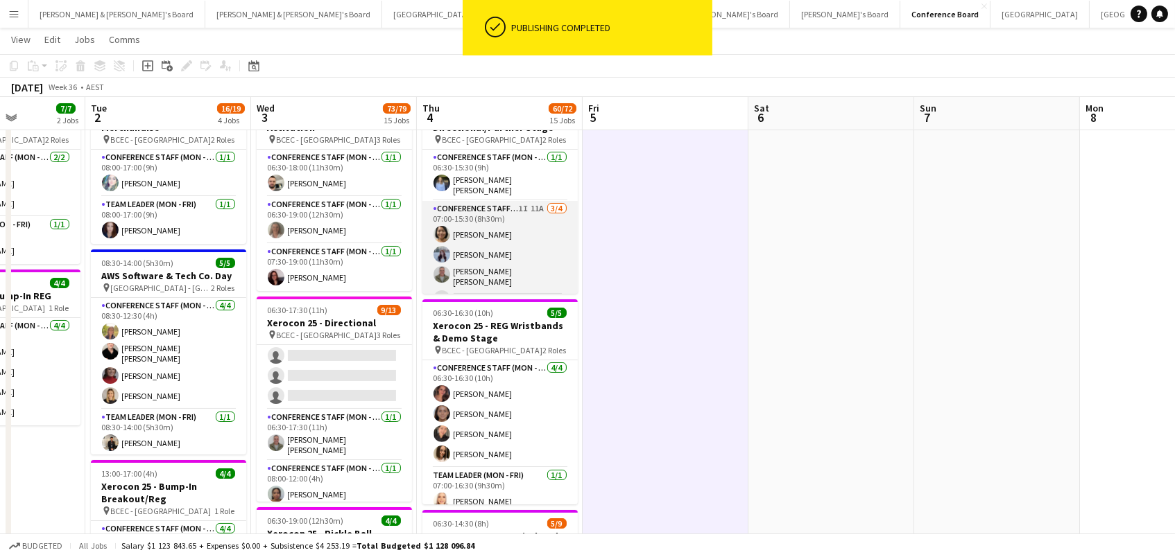
click at [503, 264] on app-card-role "Conference Staff (Mon - Fri) 1I 11A 3/4 07:00-15:30 (8h30m) Kailyn Yong Britney…" at bounding box center [499, 257] width 155 height 112
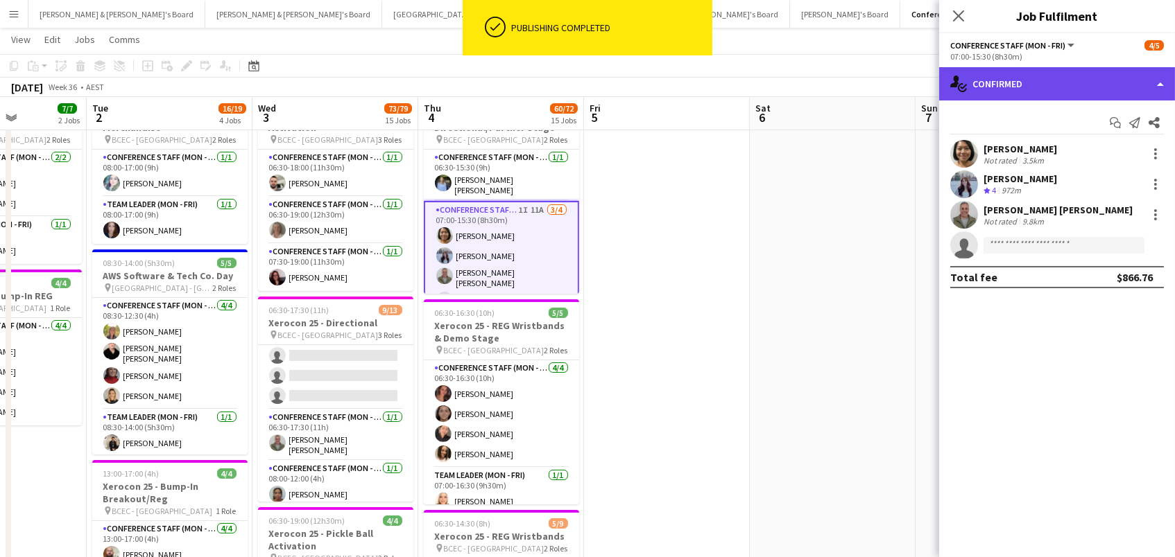
click at [1097, 88] on div "single-neutral-actions-check-2 Confirmed" at bounding box center [1057, 83] width 236 height 33
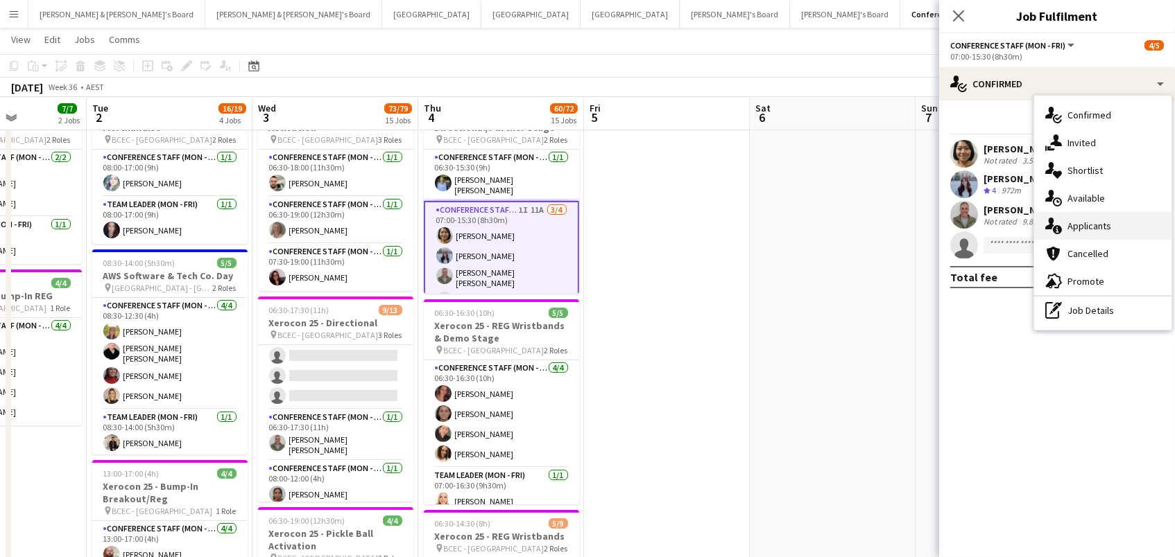
click at [1122, 234] on div "single-neutral-actions-information Applicants" at bounding box center [1102, 226] width 137 height 28
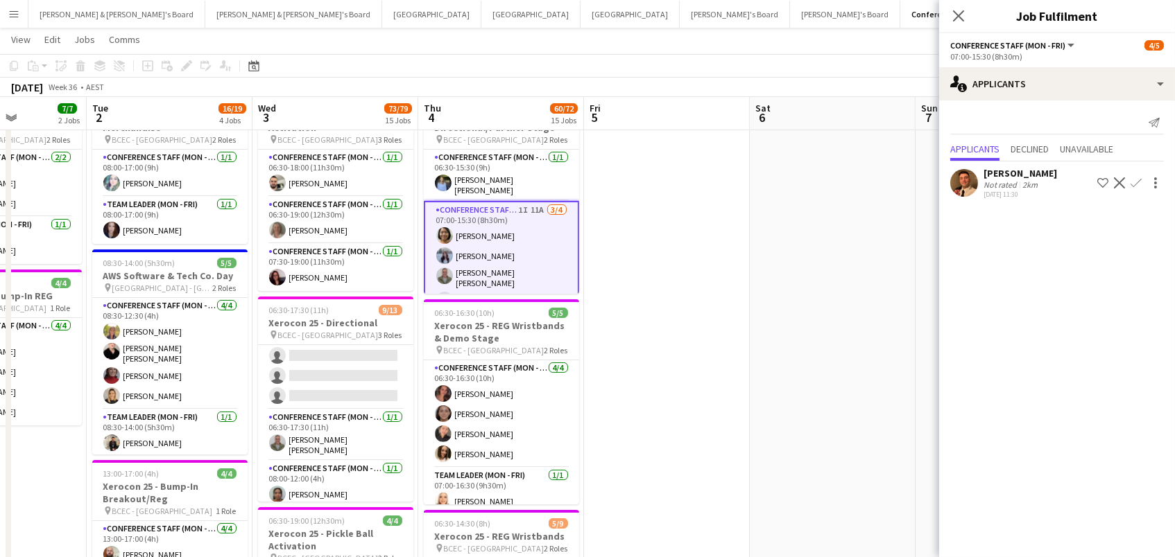
click at [1125, 182] on button "Decline" at bounding box center [1119, 183] width 17 height 17
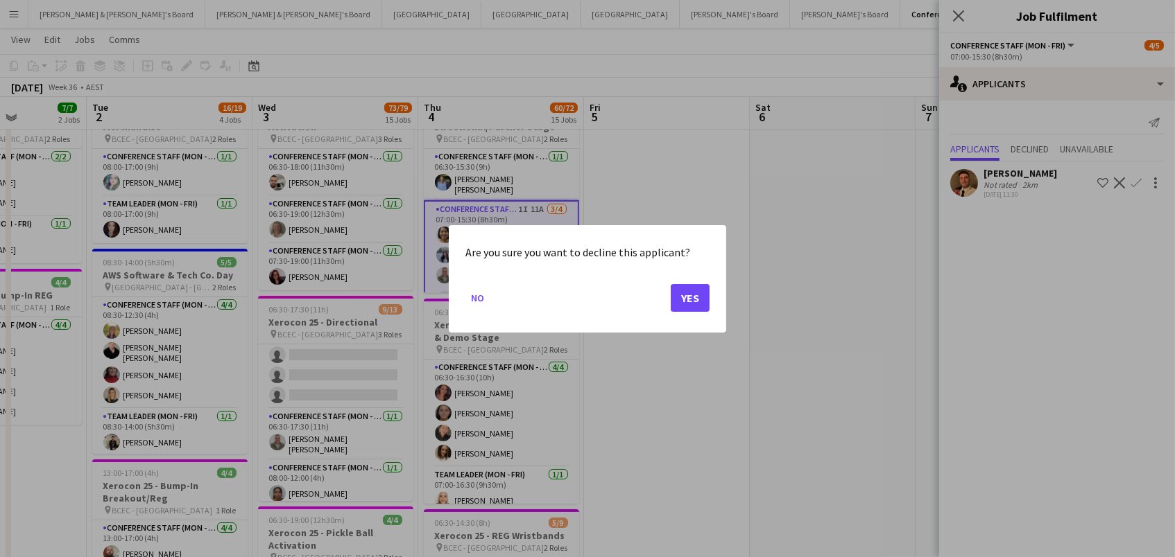
click at [681, 304] on button "Yes" at bounding box center [689, 298] width 39 height 28
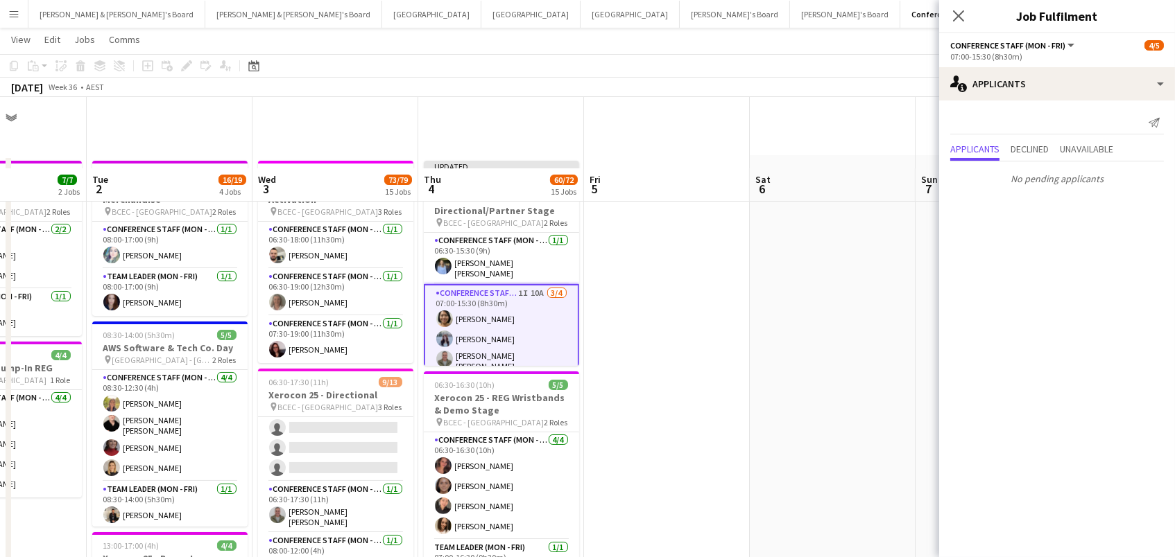
scroll to position [71, 0]
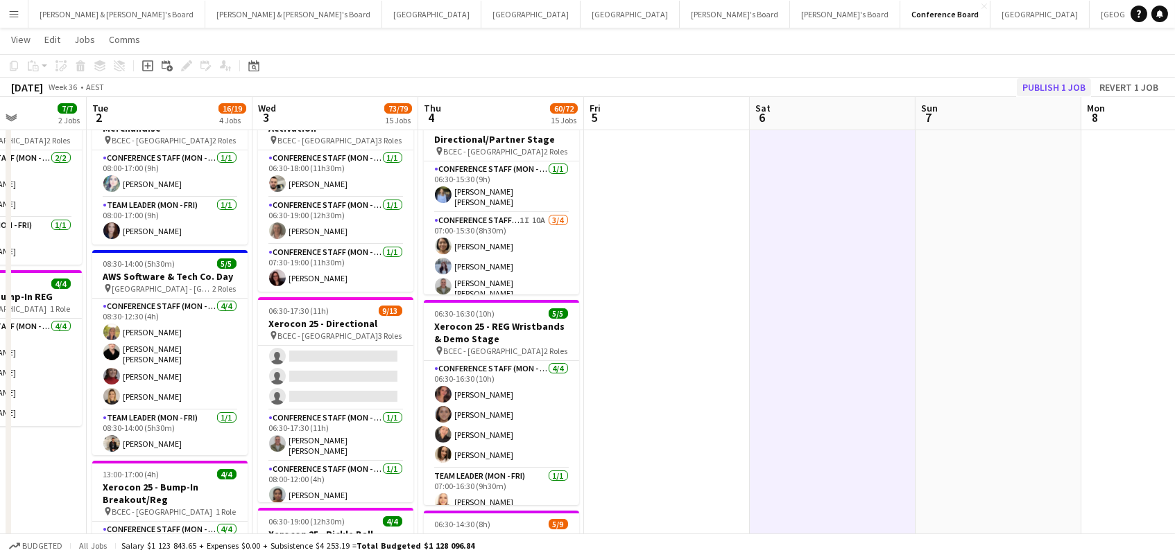
click at [1043, 88] on button "Publish 1 job" at bounding box center [1053, 87] width 74 height 18
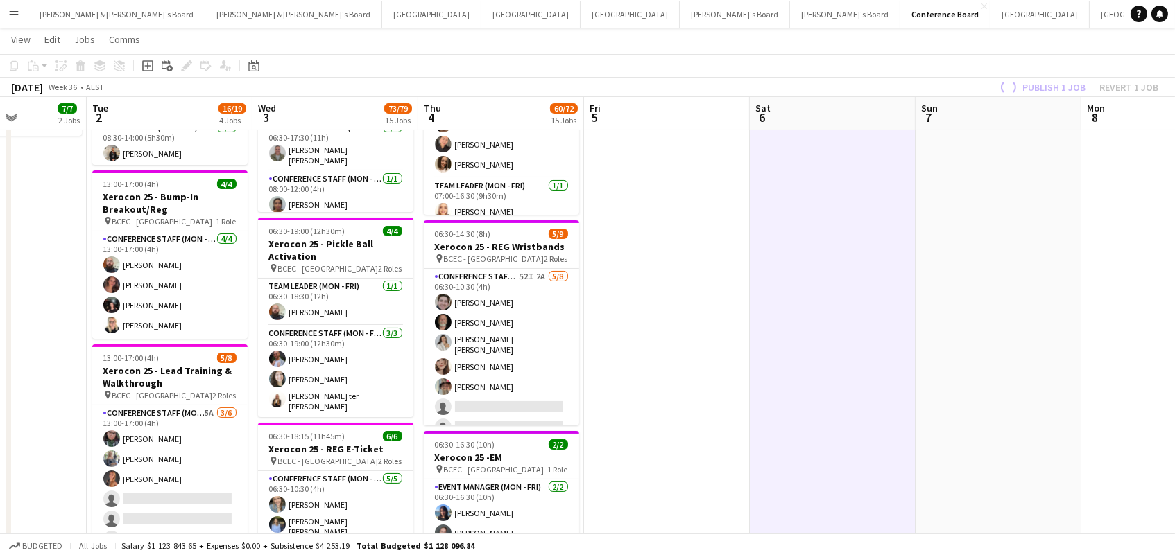
scroll to position [363, 0]
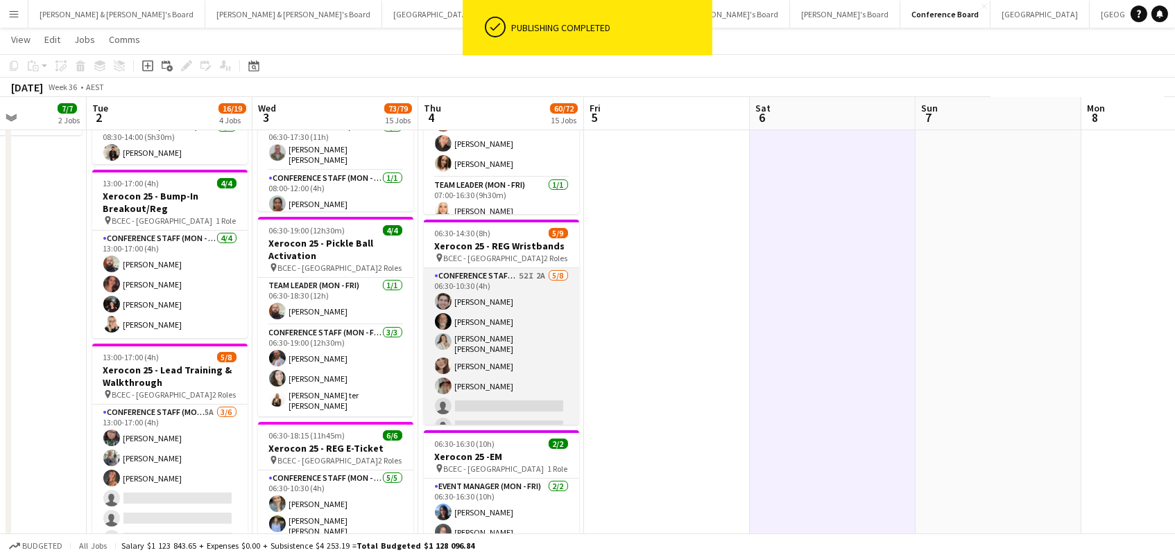
click at [508, 343] on app-card-role "Conference Staff (Mon - Fri) 52I 2A 5/8 06:30-10:30 (4h) Joshua Curry Russ Gall…" at bounding box center [501, 364] width 155 height 192
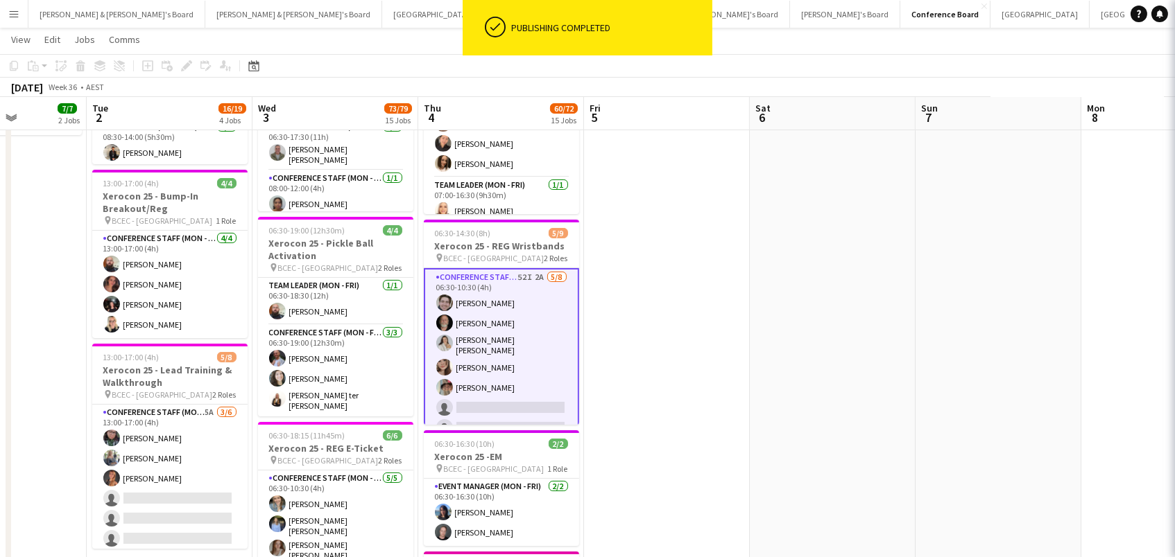
scroll to position [0, 410]
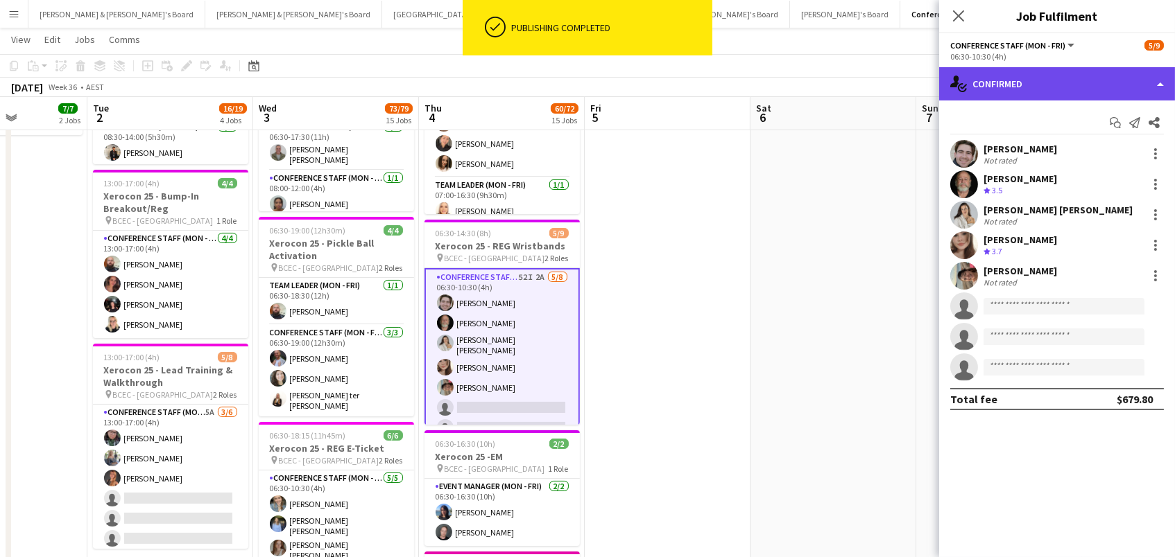
click at [1069, 86] on div "single-neutral-actions-check-2 Confirmed" at bounding box center [1057, 83] width 236 height 33
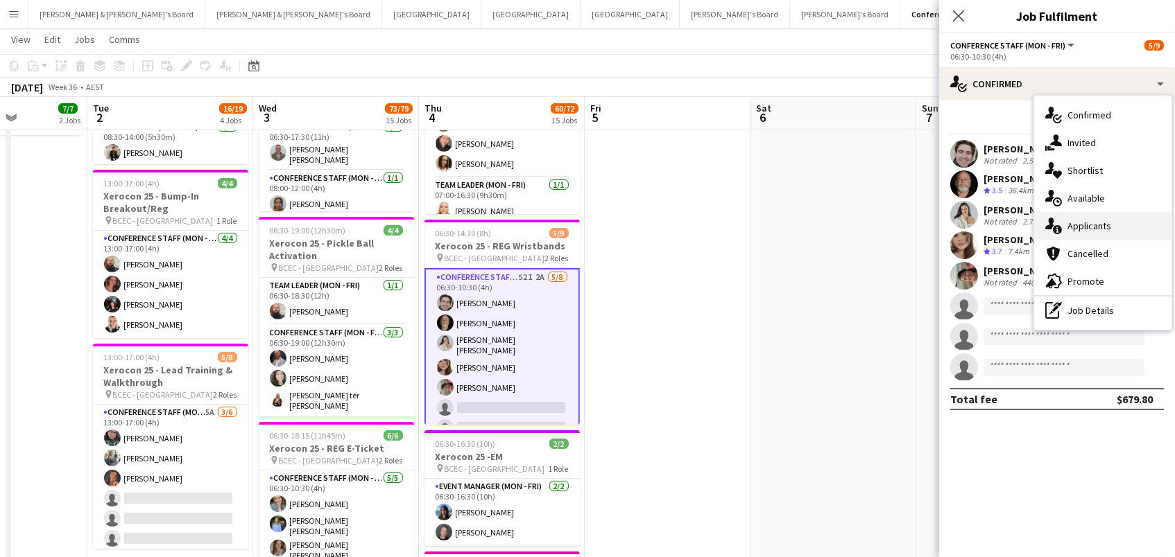
click at [1078, 225] on div "single-neutral-actions-information Applicants" at bounding box center [1102, 226] width 137 height 28
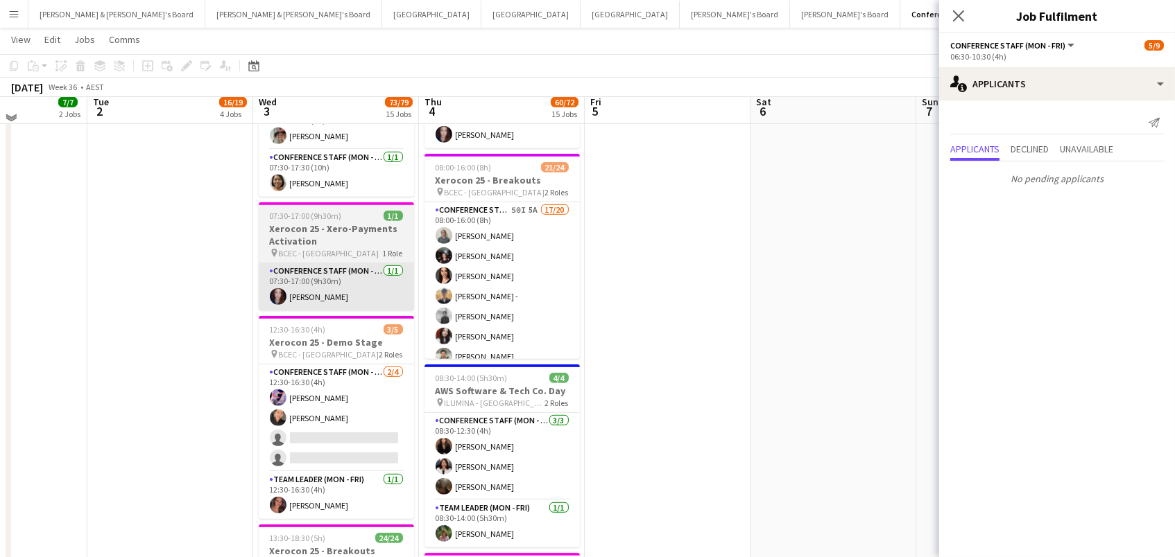
scroll to position [1787, 0]
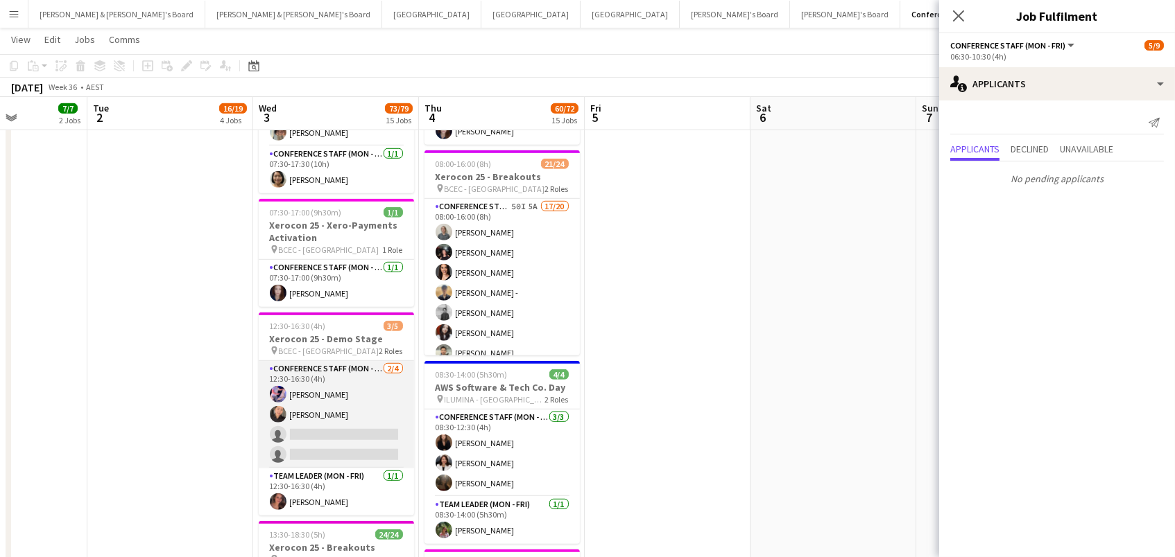
click at [362, 382] on app-card-role "Conference Staff (Mon - Fri) 2/4 12:30-16:30 (4h) Juan Fonnegra Chaewon Lee sin…" at bounding box center [336, 414] width 155 height 107
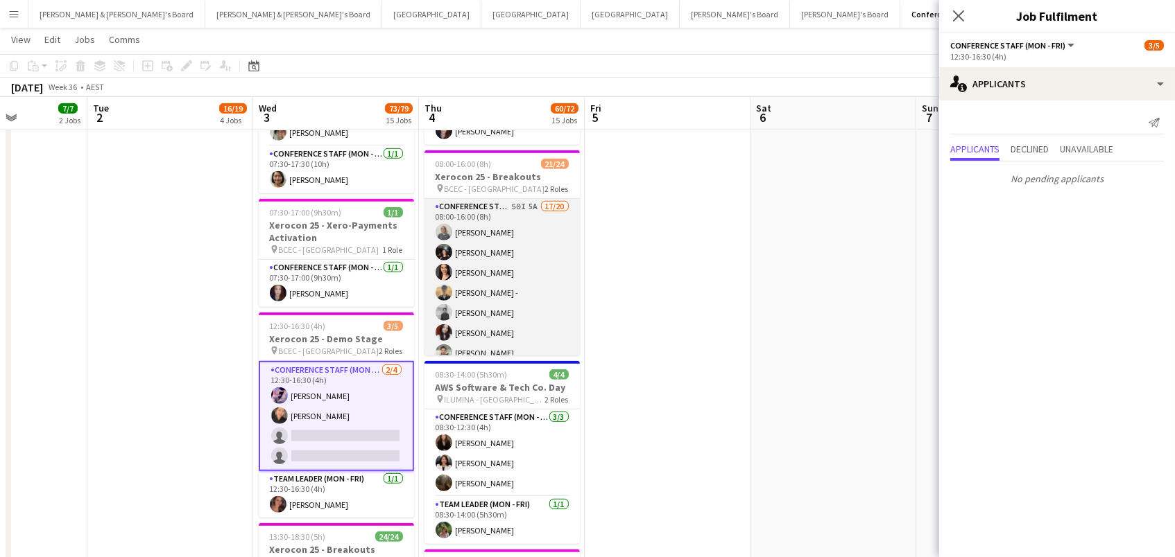
click at [510, 261] on app-card-role "Conference Staff (Mon - Fri) 50I 5A 17/20 08:00-16:00 (8h) Tyr Cobb Gabriella K…" at bounding box center [501, 415] width 155 height 433
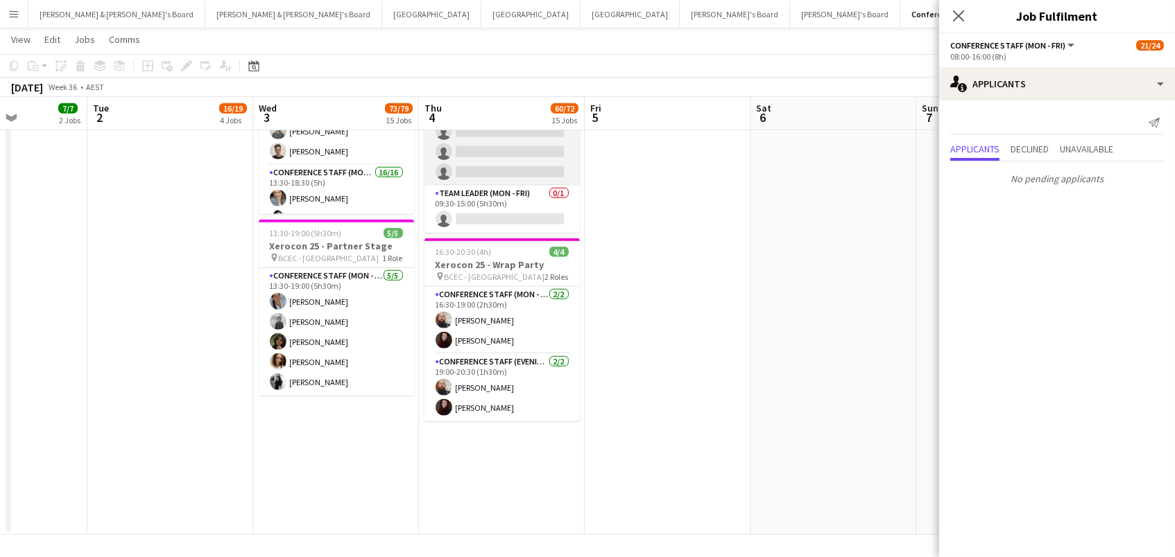
scroll to position [0, 409]
click at [476, 149] on app-card-role "Conference Staff (Mon - Fri) 0/3 09:30-15:00 (5h30m) single-neutral-actions sin…" at bounding box center [502, 141] width 155 height 87
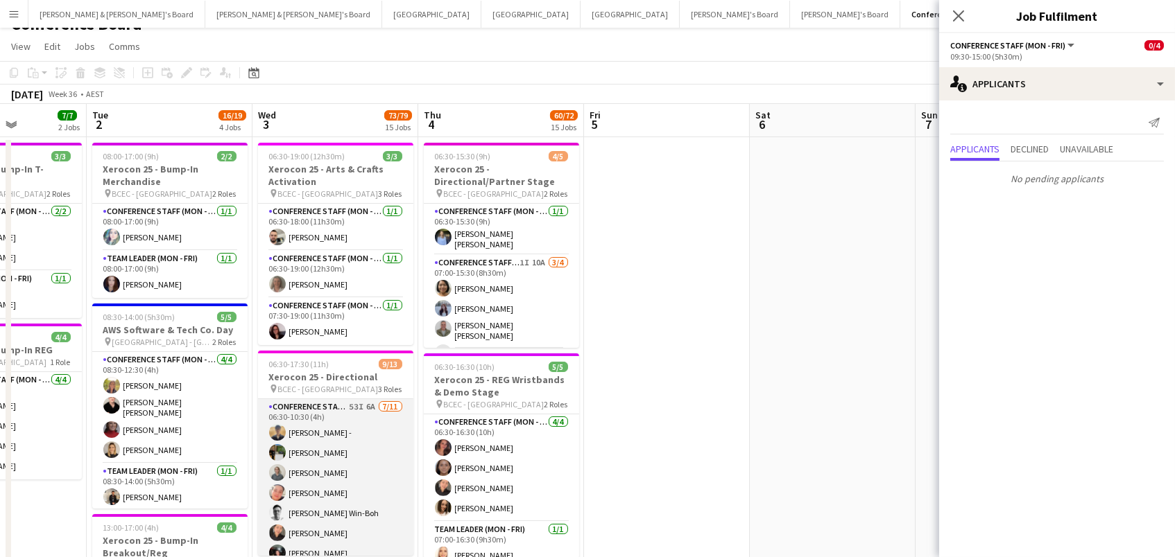
scroll to position [0, 0]
click at [358, 449] on app-card-role "Conference Staff (Mon - Fri) 53I 6A 7/11 06:30-10:30 (4h) Frederick - jaymi Rym…" at bounding box center [335, 523] width 155 height 248
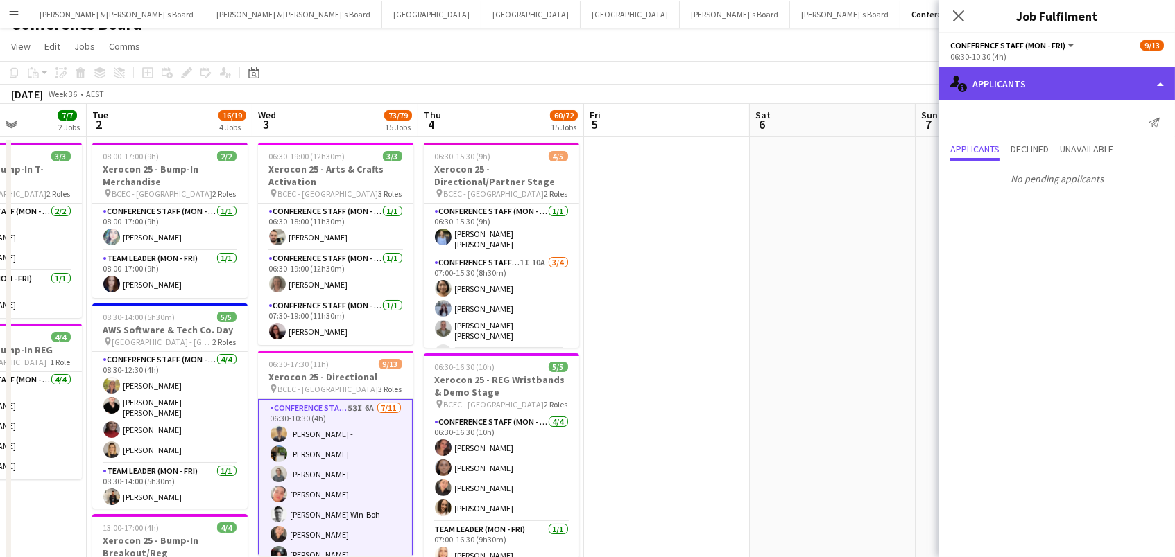
click at [1004, 80] on div "single-neutral-actions-information Applicants" at bounding box center [1057, 83] width 236 height 33
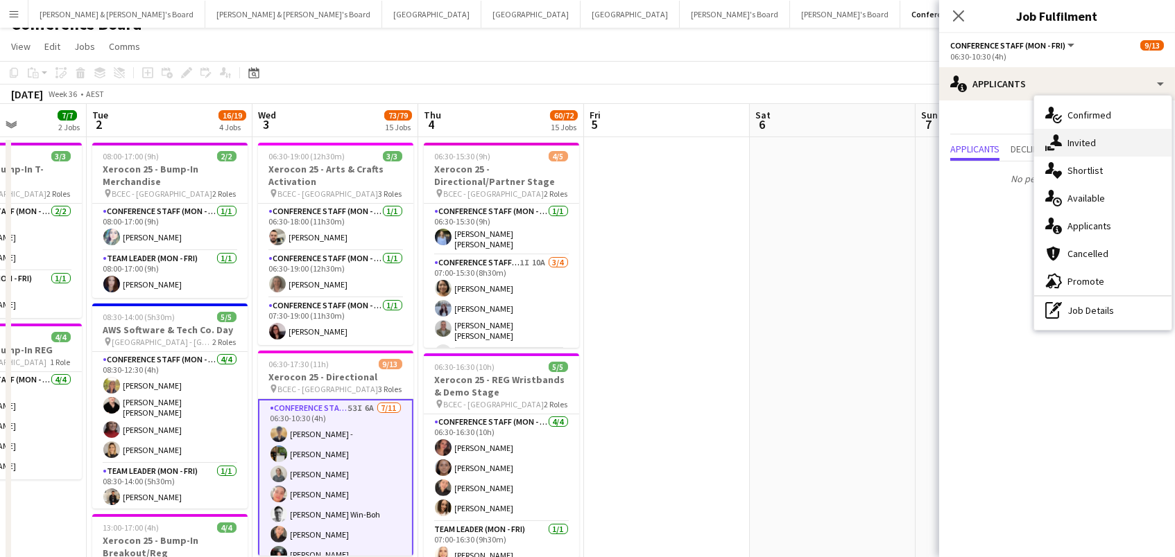
click at [1060, 135] on icon "single-neutral-actions-share-1" at bounding box center [1053, 143] width 17 height 17
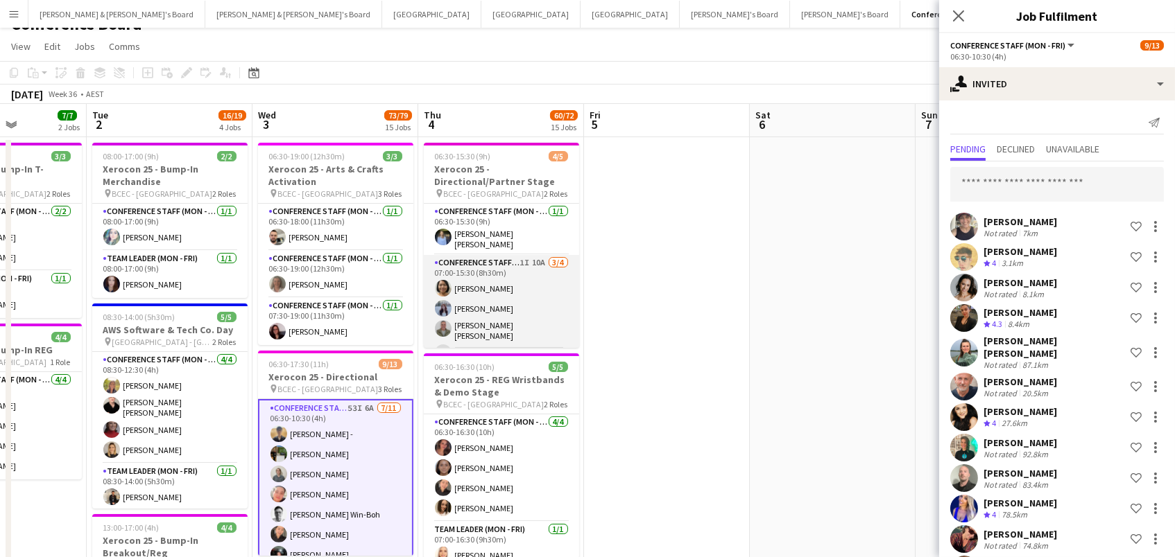
click at [490, 272] on app-card-role "Conference Staff (Mon - Fri) 1I 10A 3/4 07:00-15:30 (8h30m) Kailyn Yong Britney…" at bounding box center [501, 311] width 155 height 112
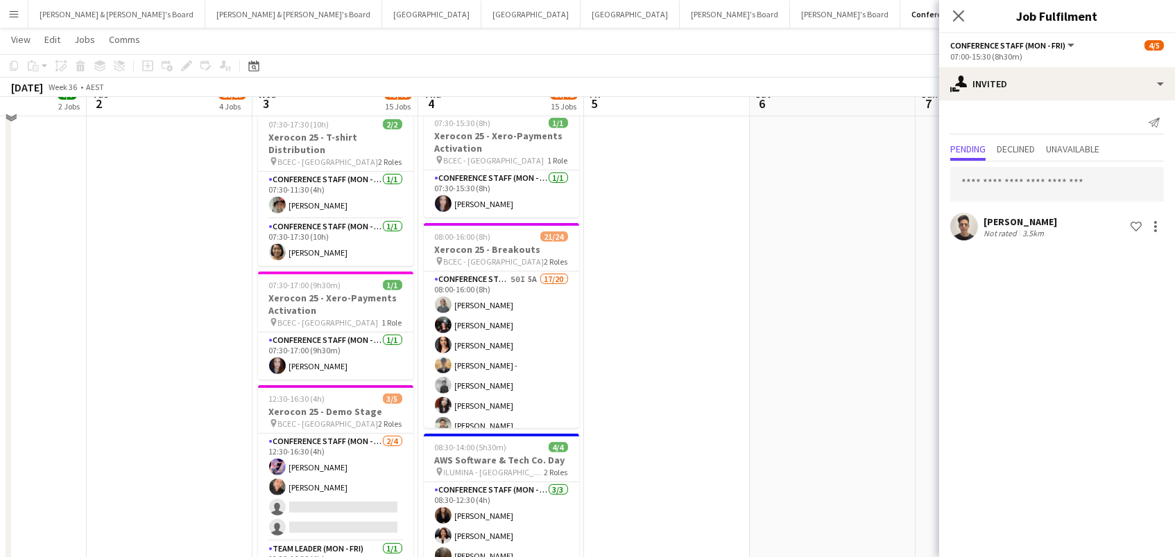
scroll to position [1716, 0]
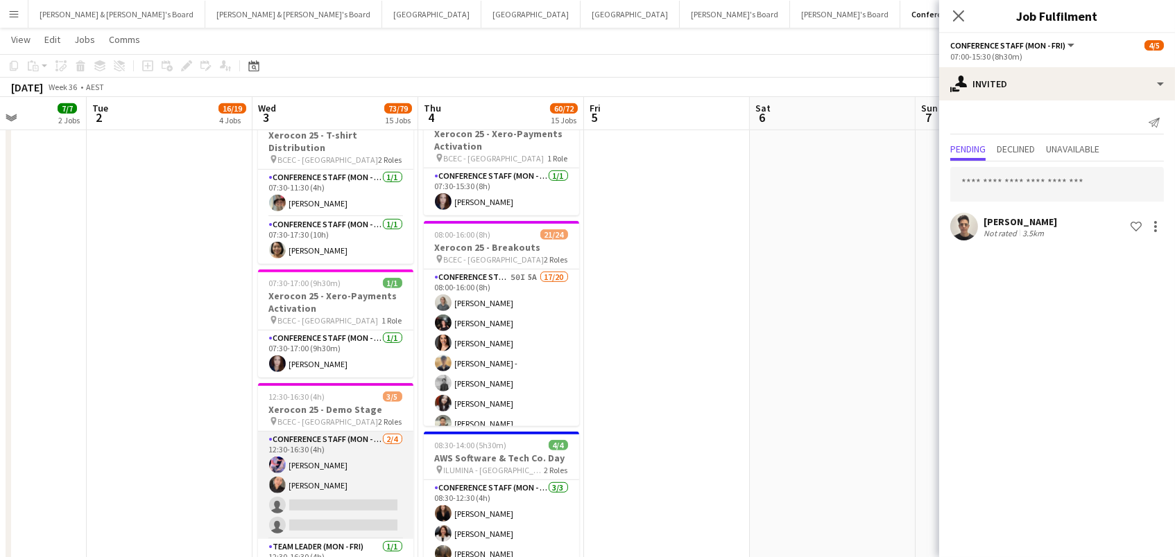
click at [324, 462] on app-card-role "Conference Staff (Mon - Fri) 2/4 12:30-16:30 (4h) Juan Fonnegra Chaewon Lee sin…" at bounding box center [335, 485] width 155 height 107
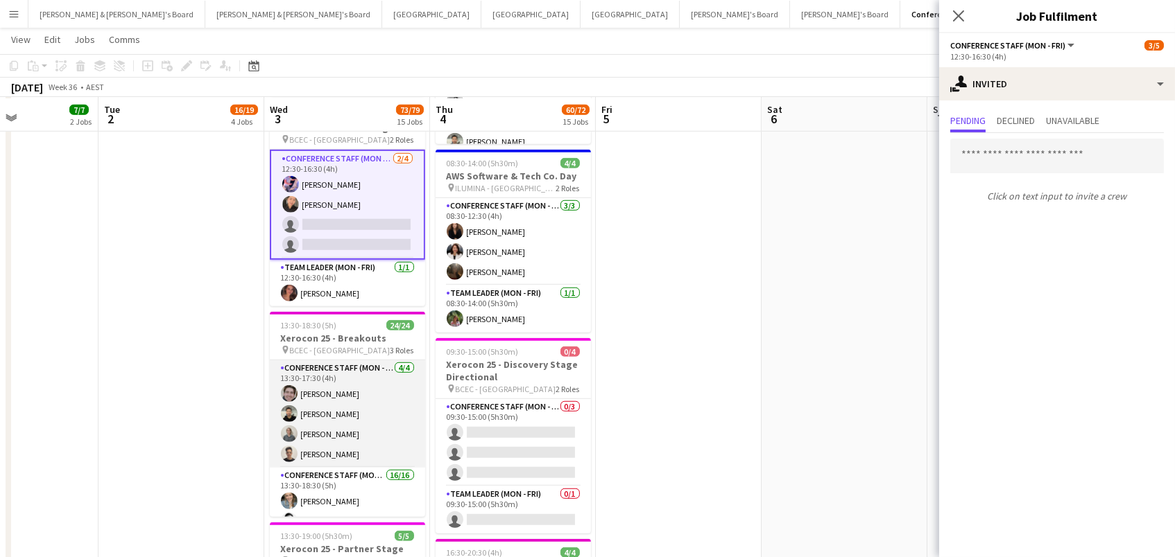
scroll to position [1996, 0]
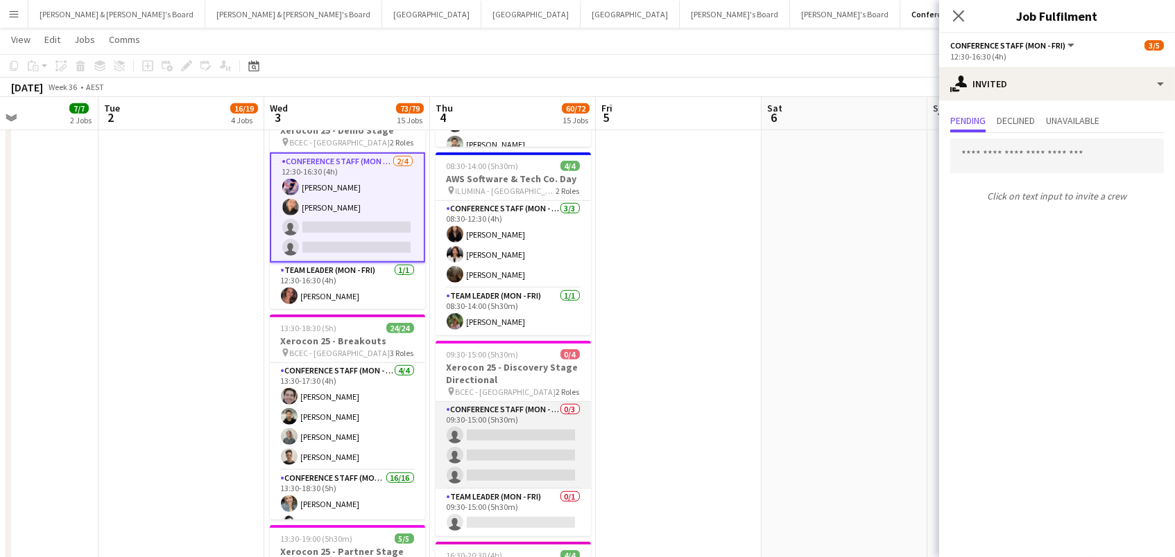
click at [523, 453] on app-card-role "Conference Staff (Mon - Fri) 0/3 09:30-15:00 (5h30m) single-neutral-actions sin…" at bounding box center [512, 445] width 155 height 87
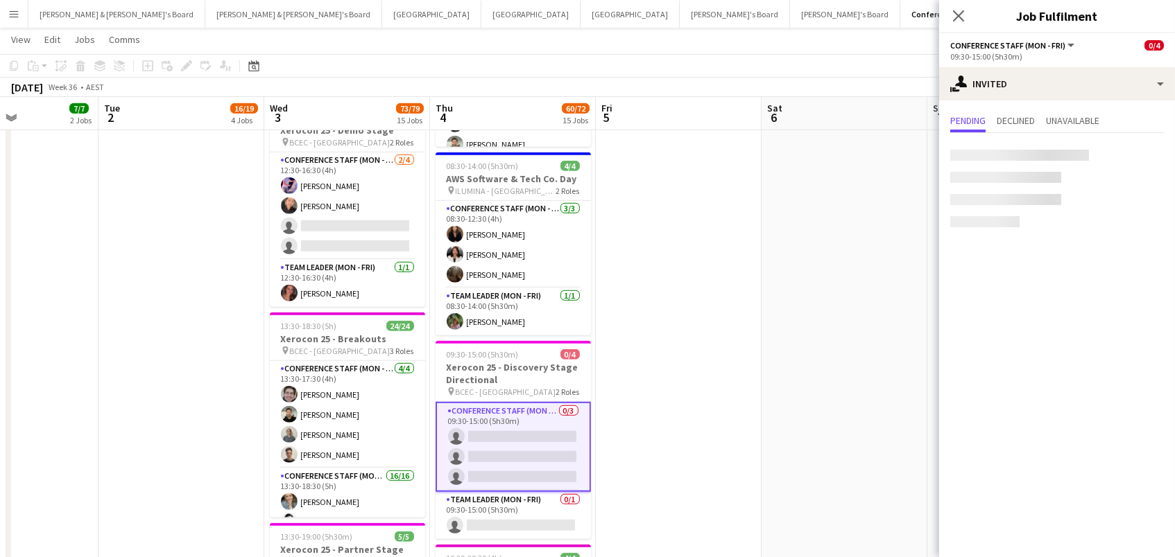
scroll to position [0, 398]
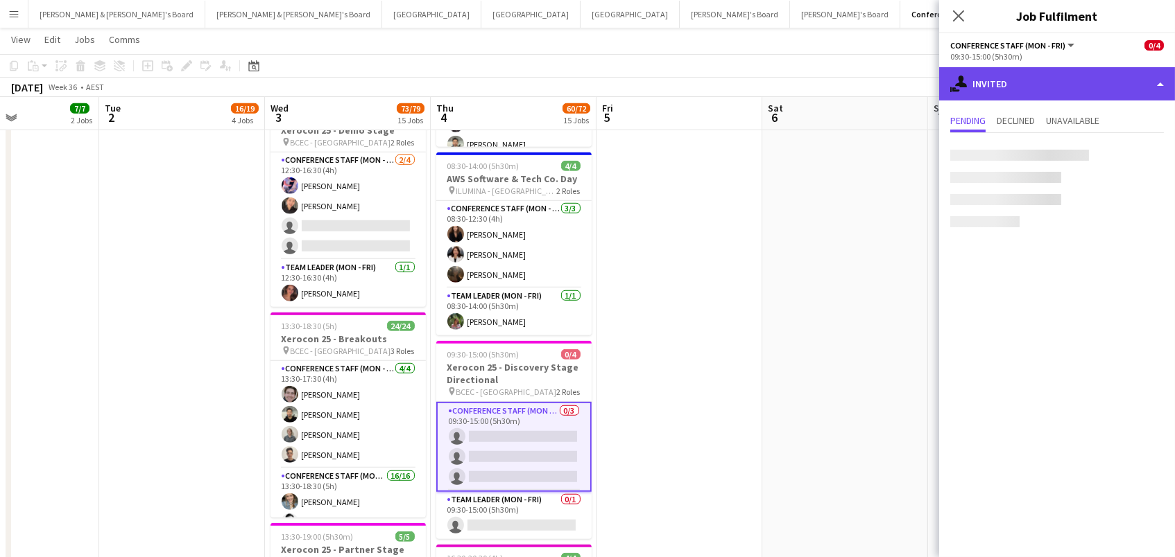
click at [1068, 82] on div "single-neutral-actions-share-1 Invited" at bounding box center [1057, 83] width 236 height 33
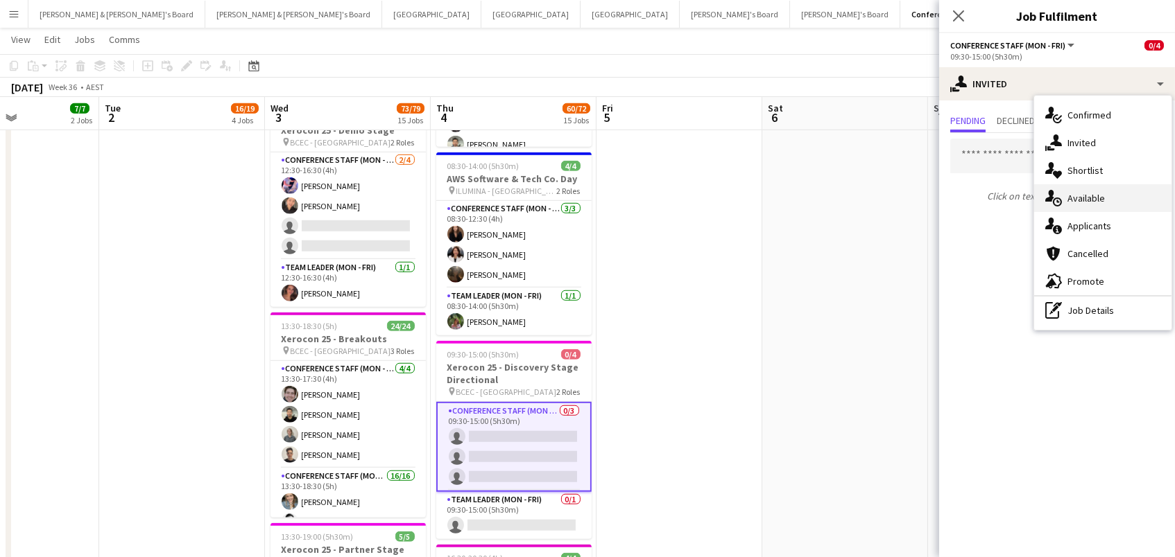
click at [1085, 184] on div "single-neutral-actions-upload Available" at bounding box center [1102, 198] width 137 height 28
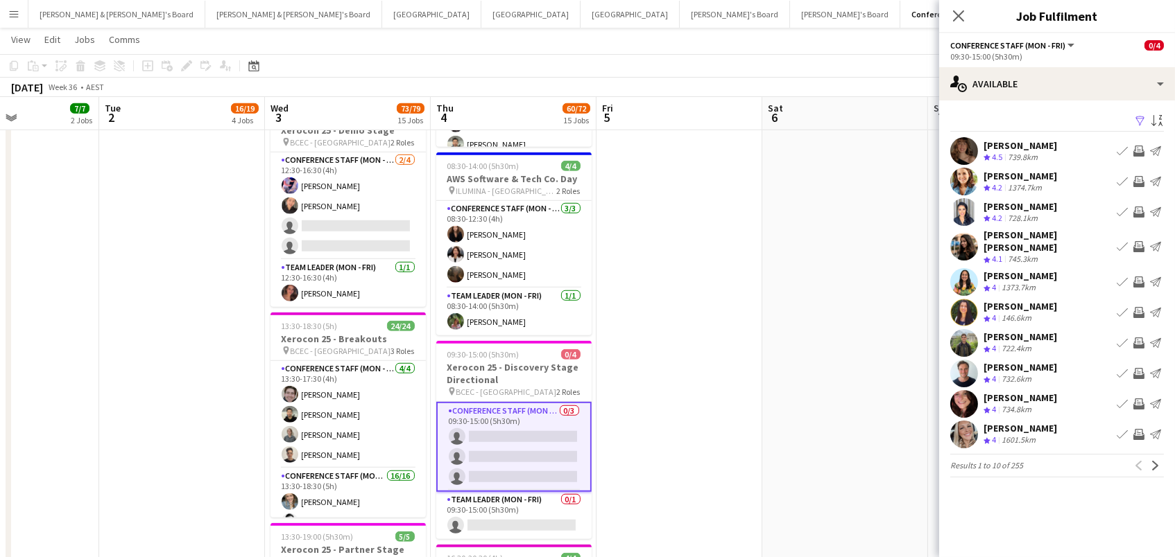
click at [1136, 115] on app-icon "Filter" at bounding box center [1139, 121] width 11 height 13
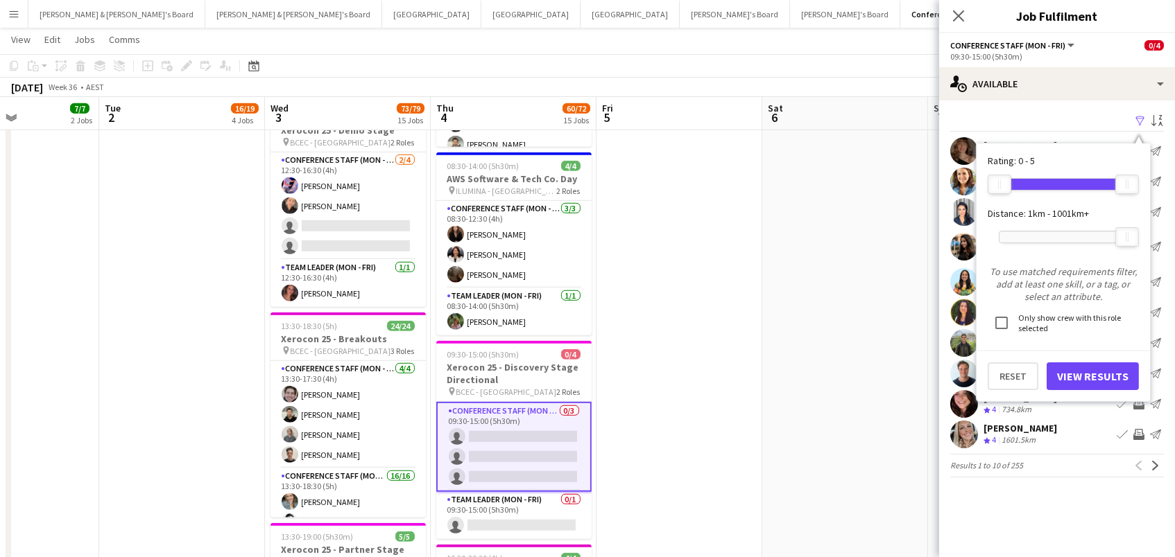
click at [1045, 239] on div at bounding box center [1063, 237] width 128 height 11
click at [1066, 373] on button "View Results" at bounding box center [1092, 377] width 92 height 28
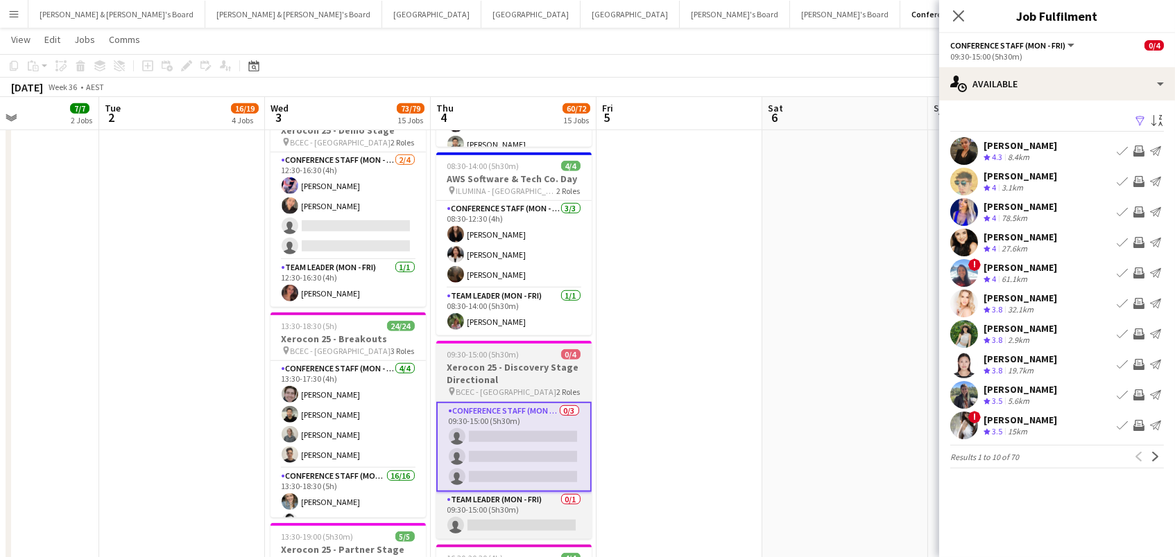
drag, startPoint x: 1139, startPoint y: 408, endPoint x: 457, endPoint y: 374, distance: 682.5
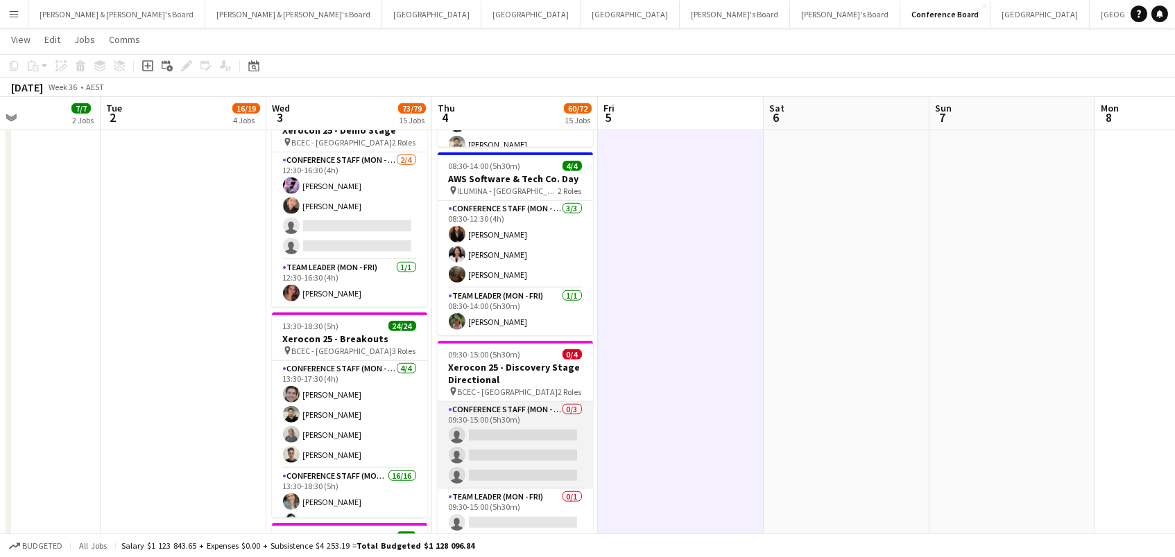
click at [508, 417] on app-card-role "Conference Staff (Mon - Fri) 0/3 09:30-15:00 (5h30m) single-neutral-actions sin…" at bounding box center [515, 445] width 155 height 87
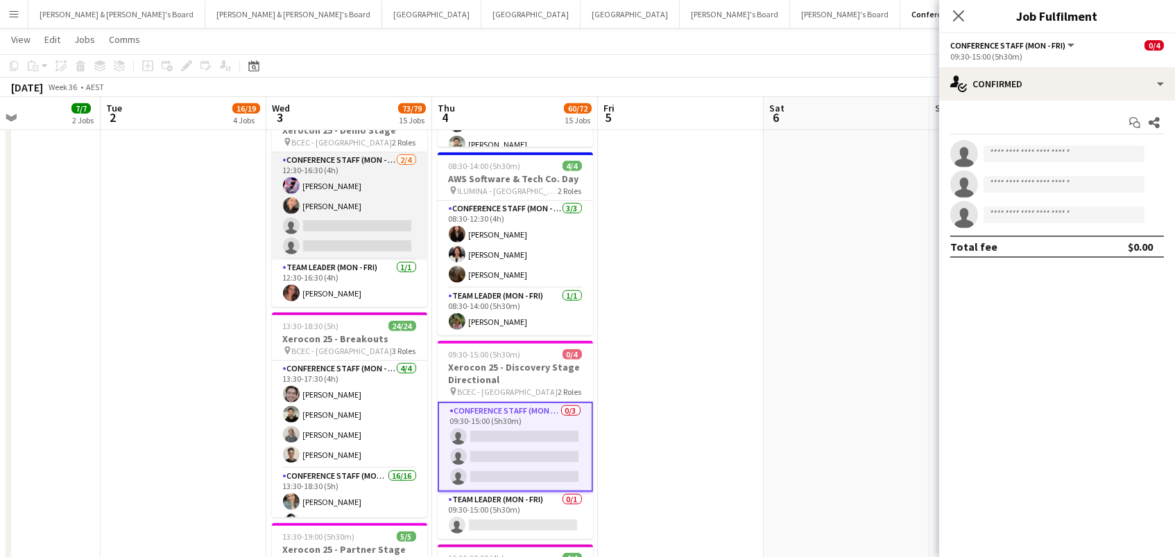
click at [383, 206] on app-card-role "Conference Staff (Mon - Fri) 2/4 12:30-16:30 (4h) Juan Fonnegra Chaewon Lee sin…" at bounding box center [349, 206] width 155 height 107
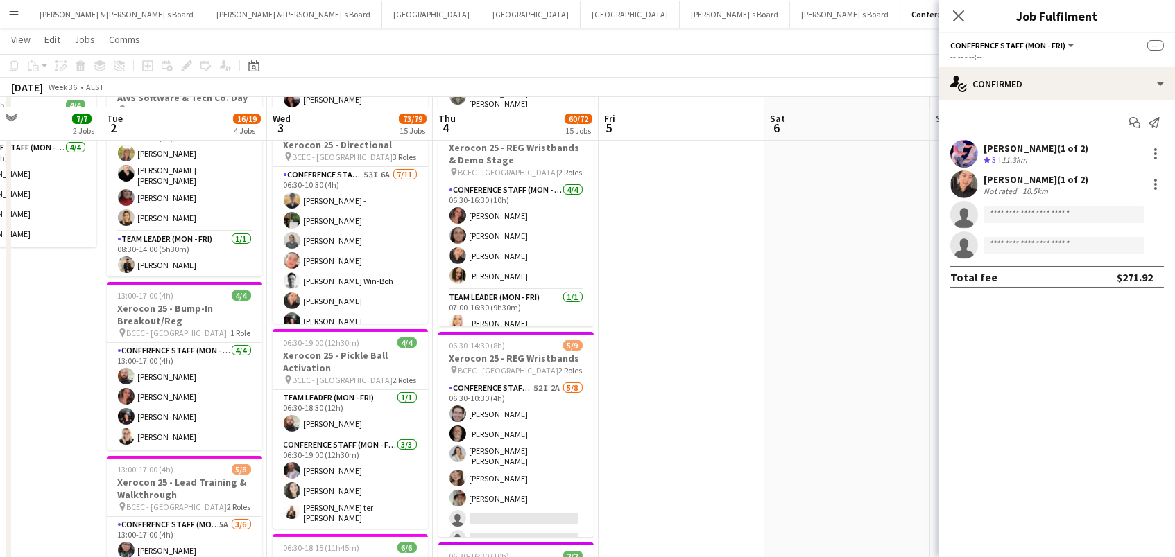
scroll to position [246, 0]
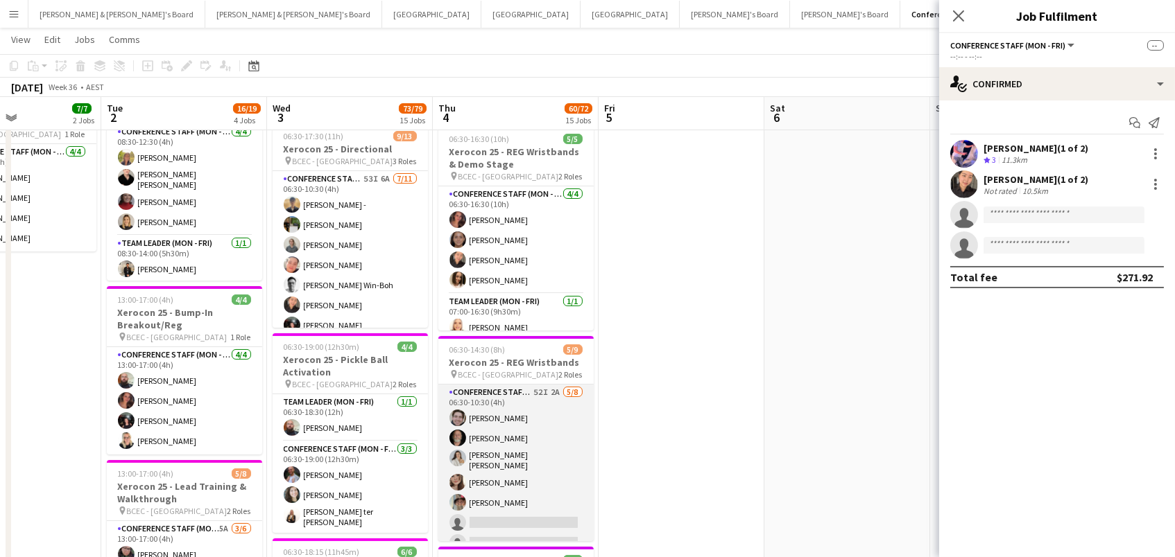
click at [503, 410] on app-card-role "Conference Staff (Mon - Fri) 52I 2A 5/8 06:30-10:30 (4h) Joshua Curry Russ Gall…" at bounding box center [515, 481] width 155 height 192
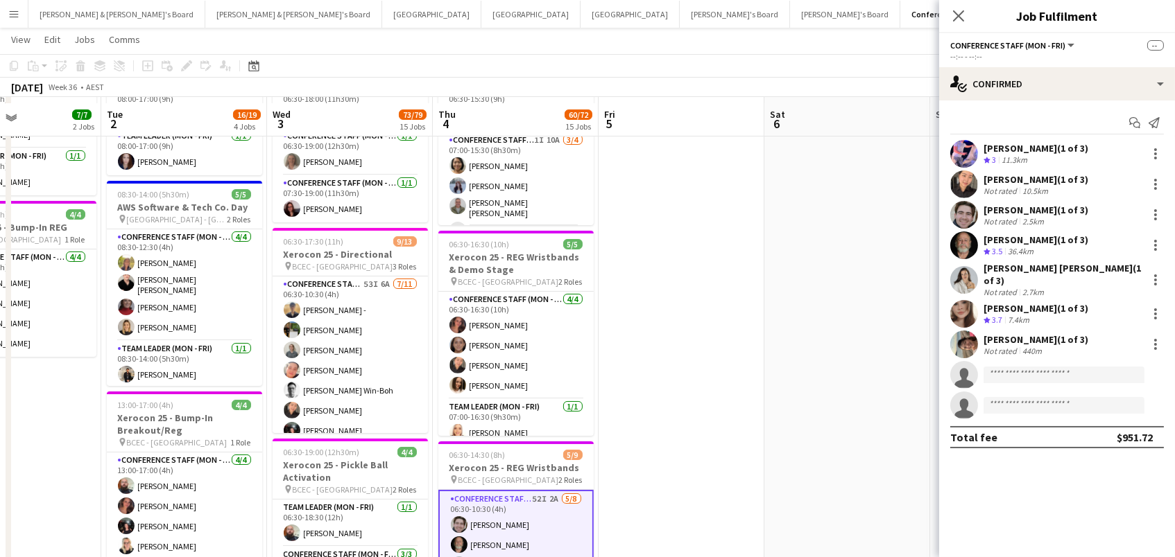
scroll to position [137, 0]
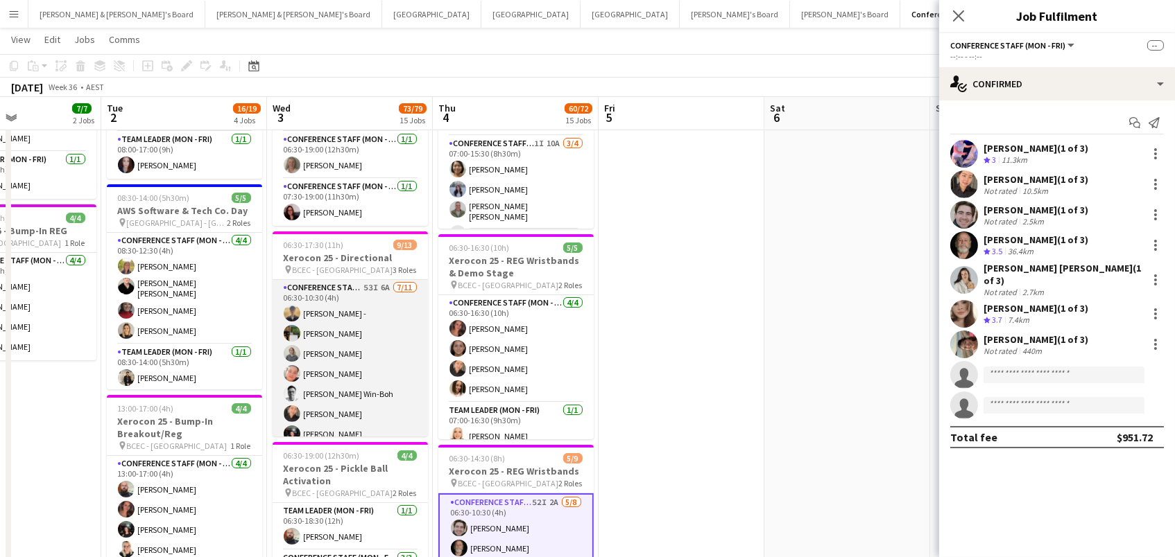
click at [383, 331] on app-card-role "Conference Staff (Mon - Fri) 53I 6A 7/11 06:30-10:30 (4h) Frederick - jaymi Rym…" at bounding box center [349, 404] width 155 height 248
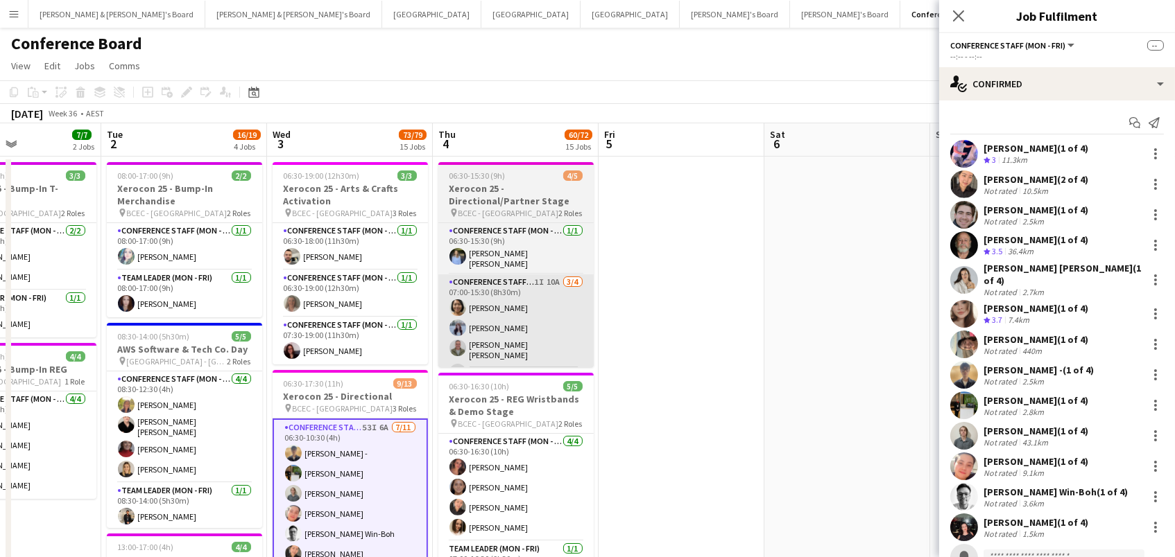
scroll to position [0, 0]
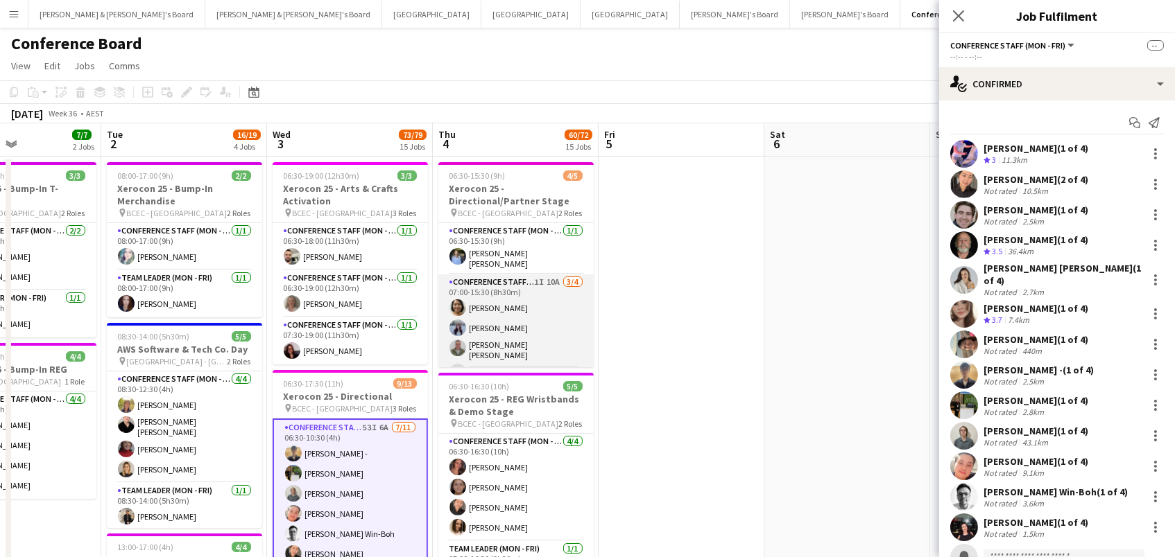
click at [557, 318] on app-card-role "Conference Staff (Mon - Fri) 1I 10A 3/4 07:00-15:30 (8h30m) Kailyn Yong Britney…" at bounding box center [515, 331] width 155 height 112
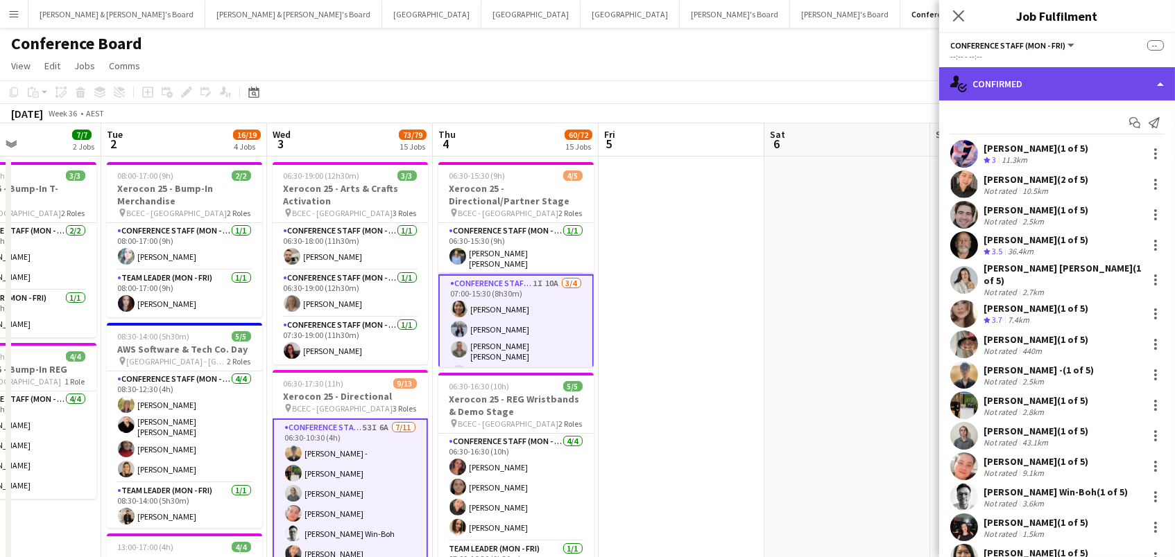
click at [1037, 94] on div "single-neutral-actions-check-2 Confirmed" at bounding box center [1057, 83] width 236 height 33
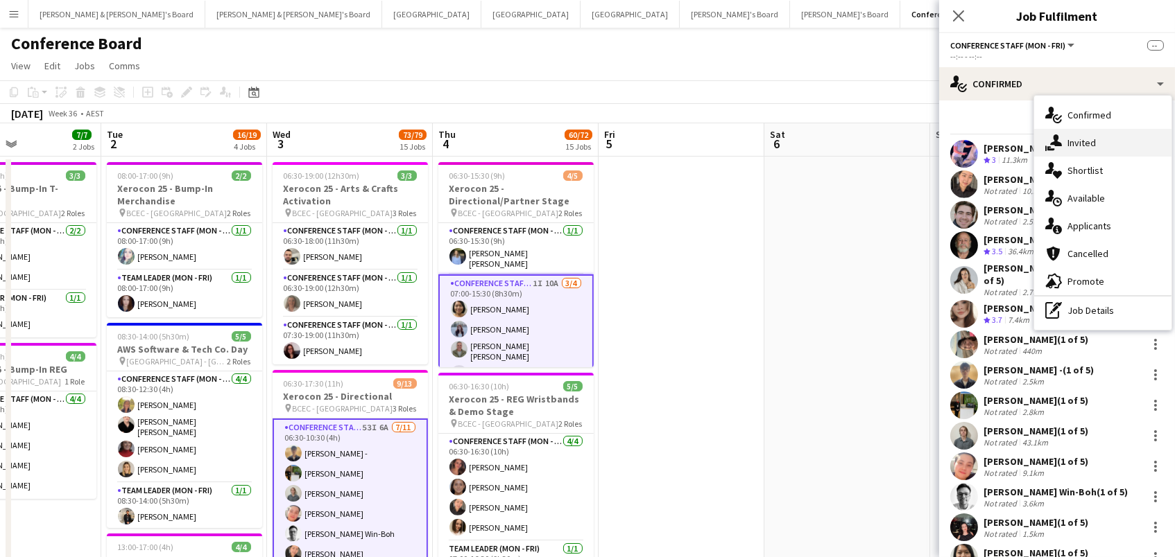
click at [1073, 141] on div "single-neutral-actions-share-1 Invited" at bounding box center [1102, 143] width 137 height 28
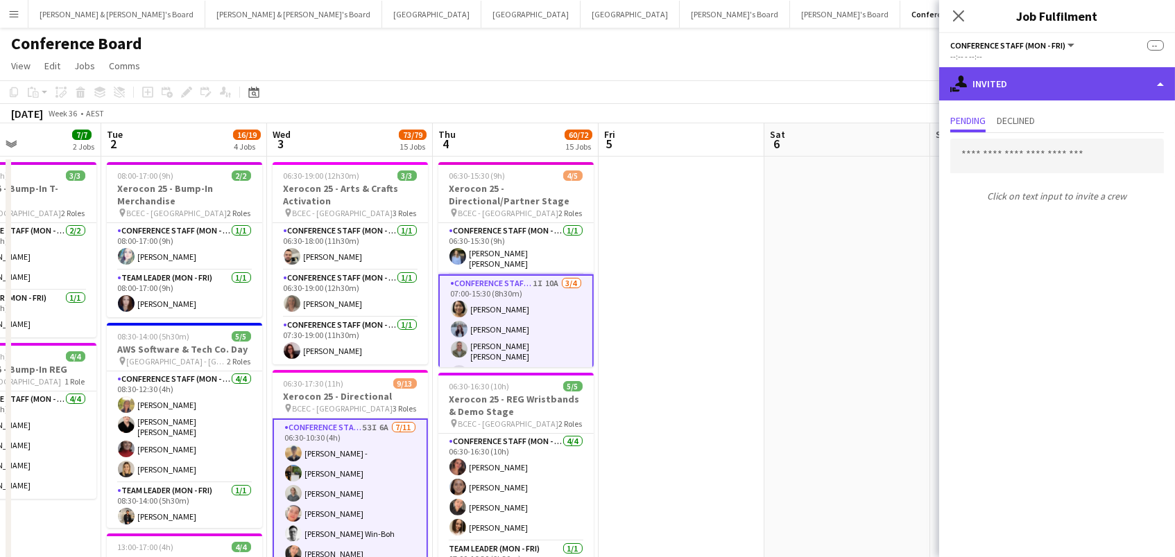
click at [1047, 89] on div "single-neutral-actions-share-1 Invited" at bounding box center [1057, 83] width 236 height 33
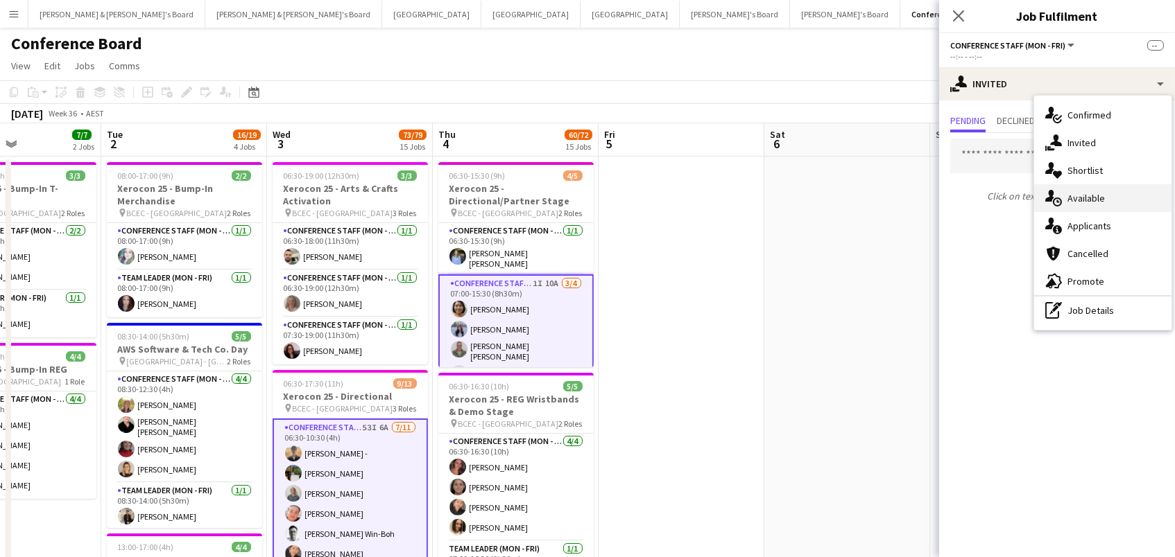
click at [1089, 193] on div "single-neutral-actions-upload Available" at bounding box center [1102, 198] width 137 height 28
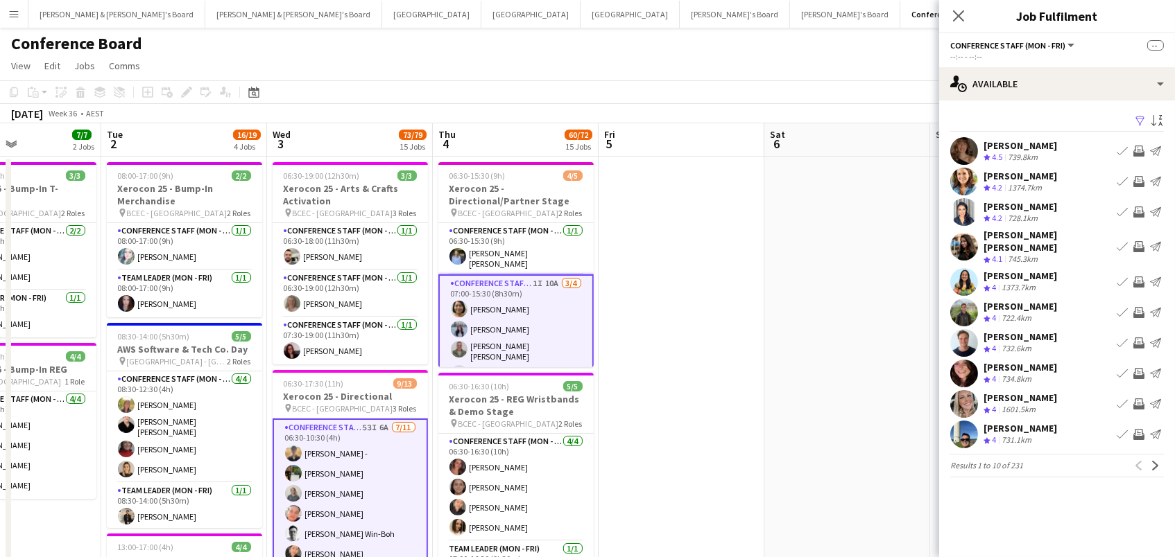
click at [1139, 119] on app-icon "Filter" at bounding box center [1139, 121] width 11 height 13
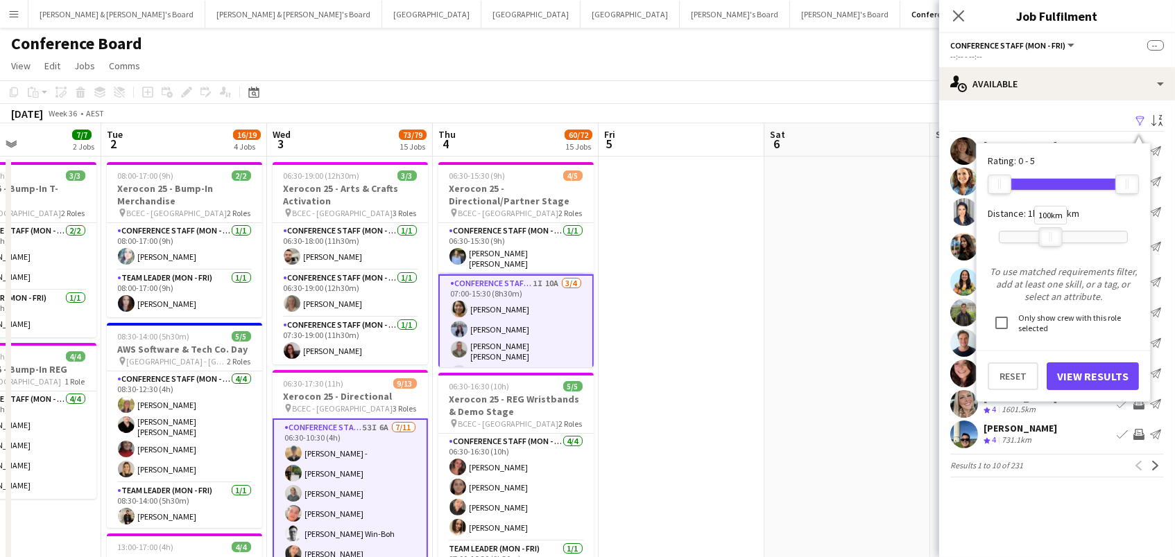
drag, startPoint x: 1126, startPoint y: 238, endPoint x: 1053, endPoint y: 237, distance: 72.8
click at [1053, 237] on div at bounding box center [1050, 237] width 22 height 18
click at [1067, 372] on button "View Results" at bounding box center [1092, 377] width 92 height 28
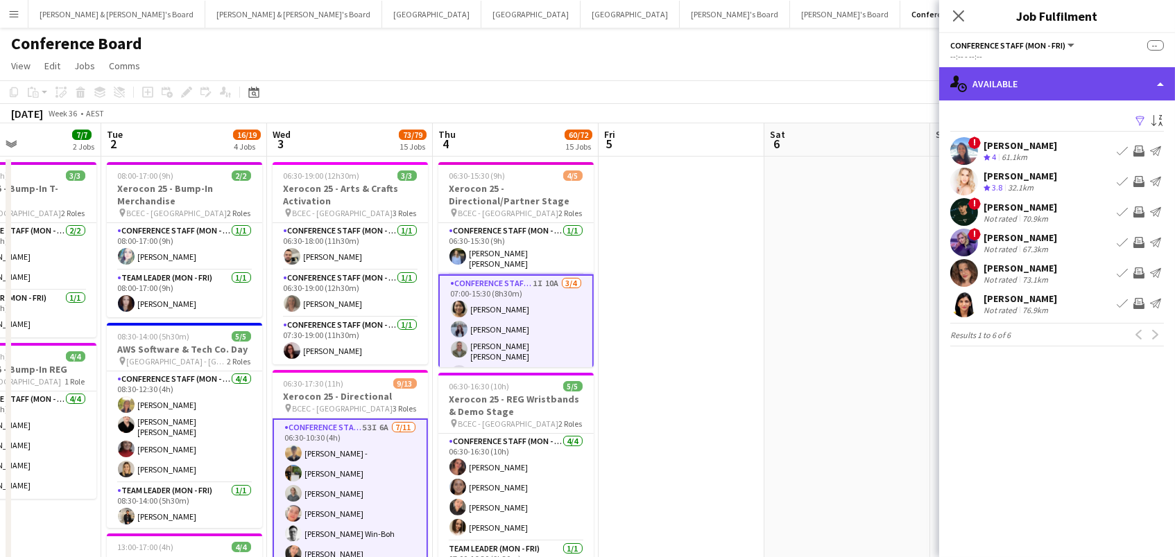
click at [1016, 81] on div "single-neutral-actions-upload Available" at bounding box center [1057, 83] width 236 height 33
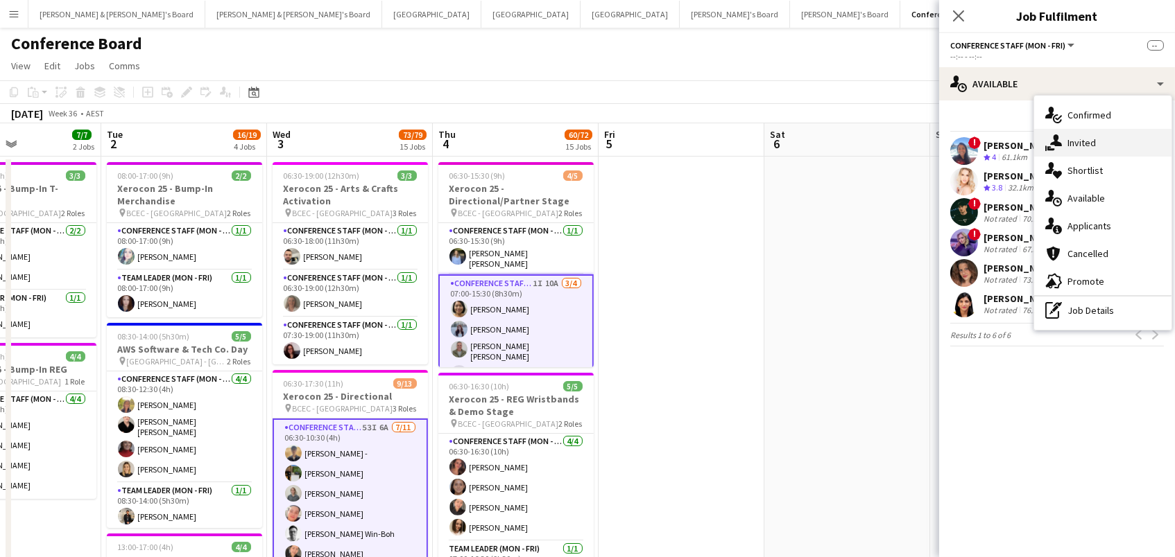
click at [1066, 138] on div "single-neutral-actions-share-1 Invited" at bounding box center [1102, 143] width 137 height 28
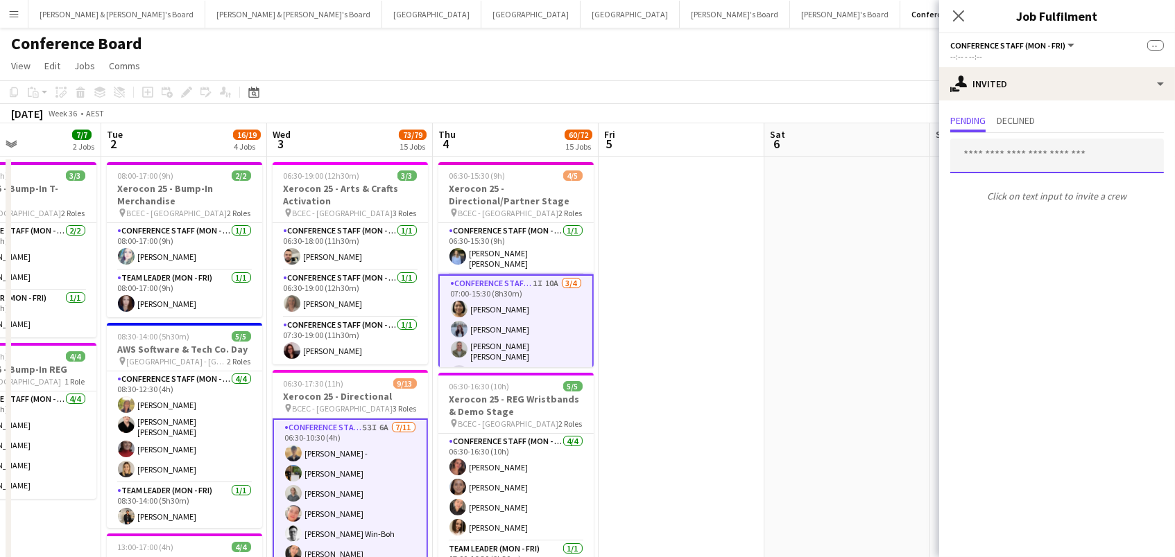
click at [999, 159] on input "text" at bounding box center [1057, 156] width 214 height 35
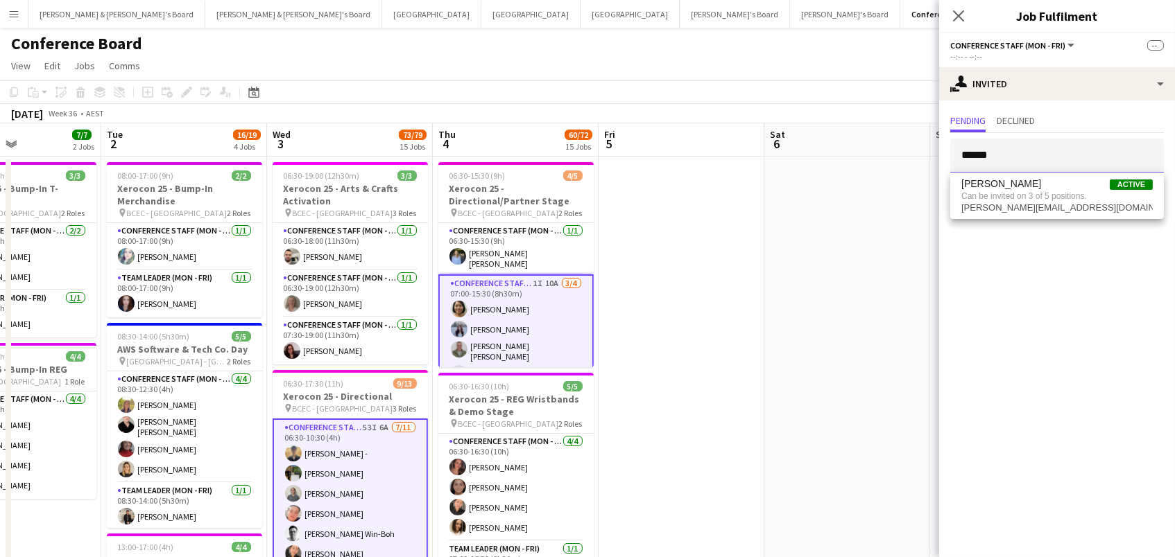
type input "******"
click at [1005, 187] on span "Emily Hendon" at bounding box center [1001, 184] width 80 height 12
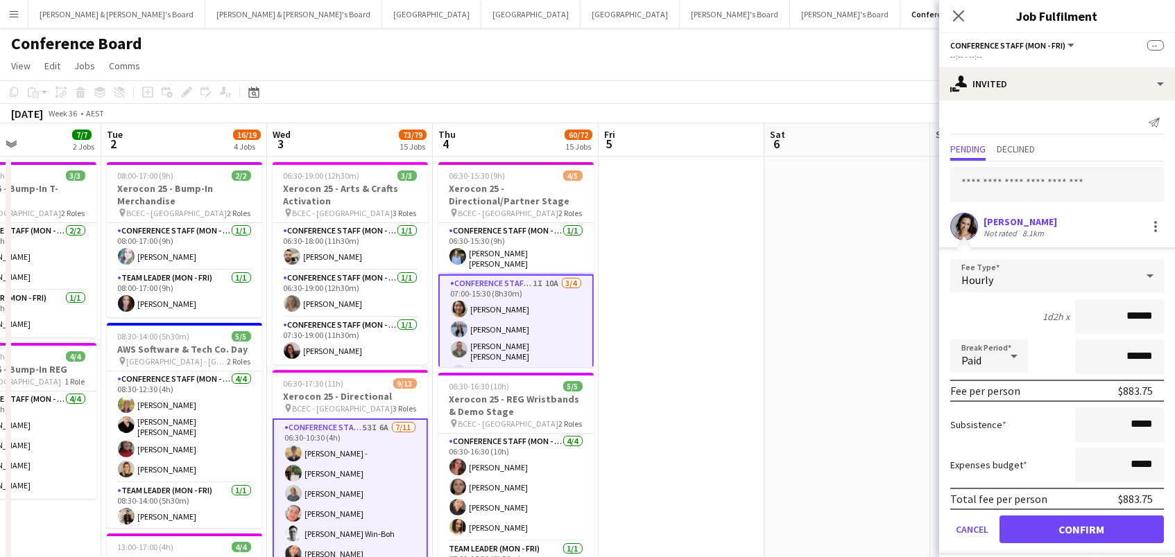
click at [1064, 528] on button "Confirm" at bounding box center [1081, 530] width 164 height 28
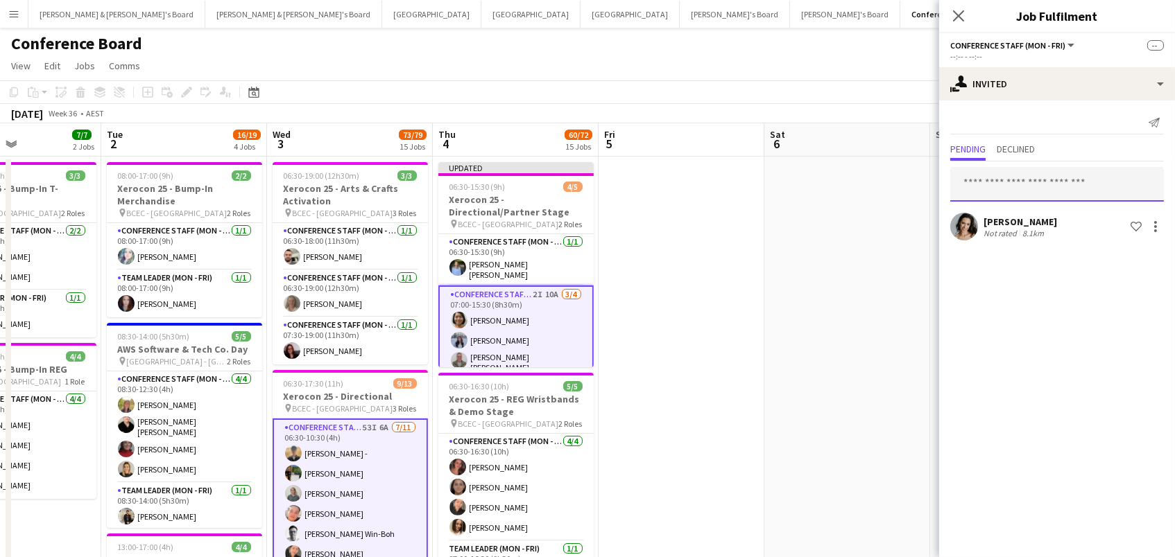
click at [977, 176] on input "text" at bounding box center [1057, 184] width 214 height 35
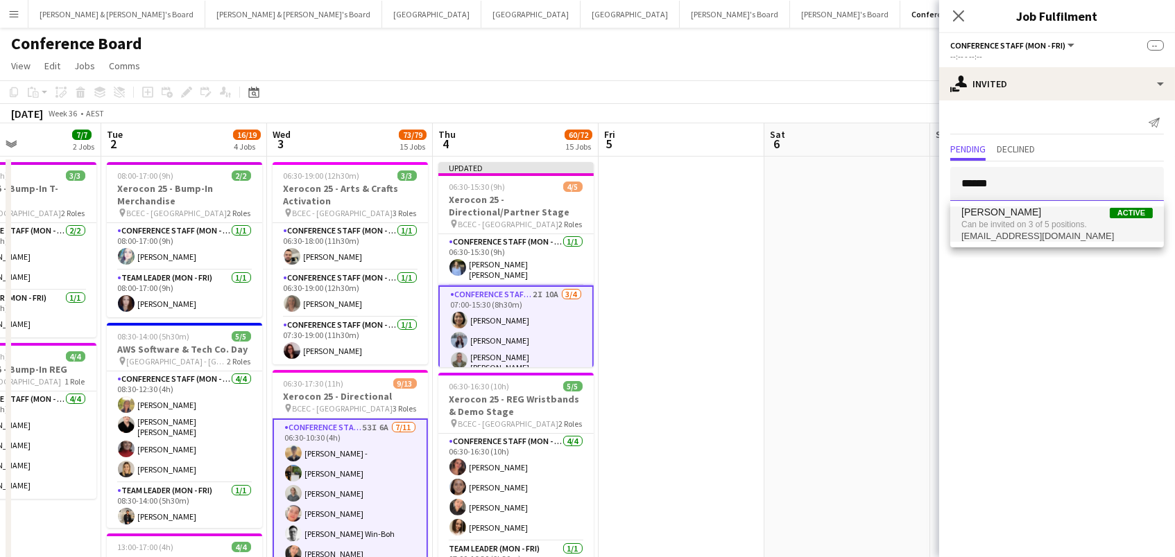
type input "******"
click at [977, 218] on span "Brinda Kashyap" at bounding box center [1001, 213] width 80 height 12
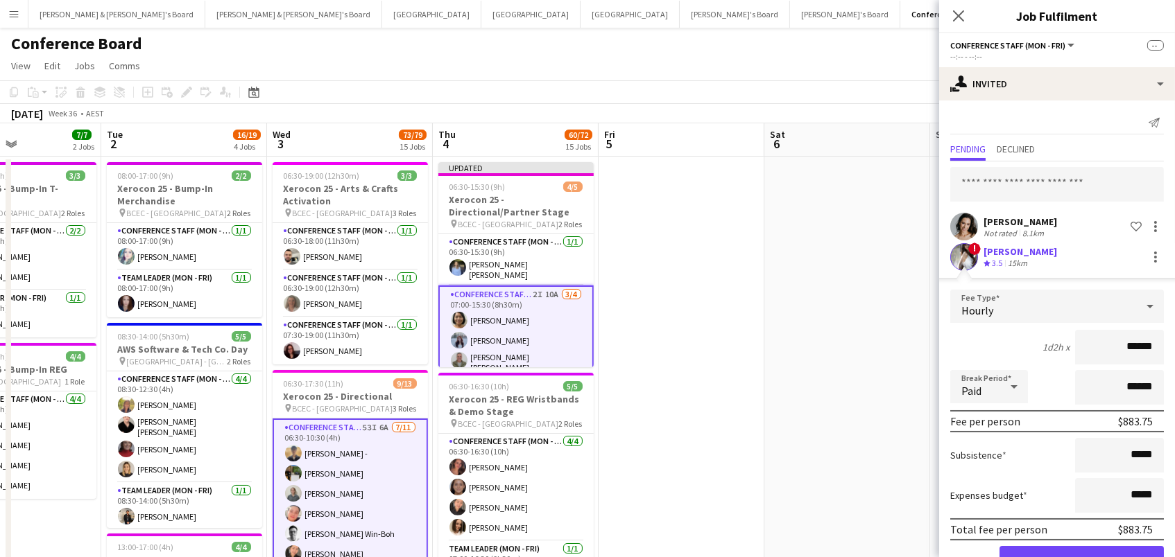
click at [1021, 547] on button "Confirm" at bounding box center [1081, 560] width 164 height 28
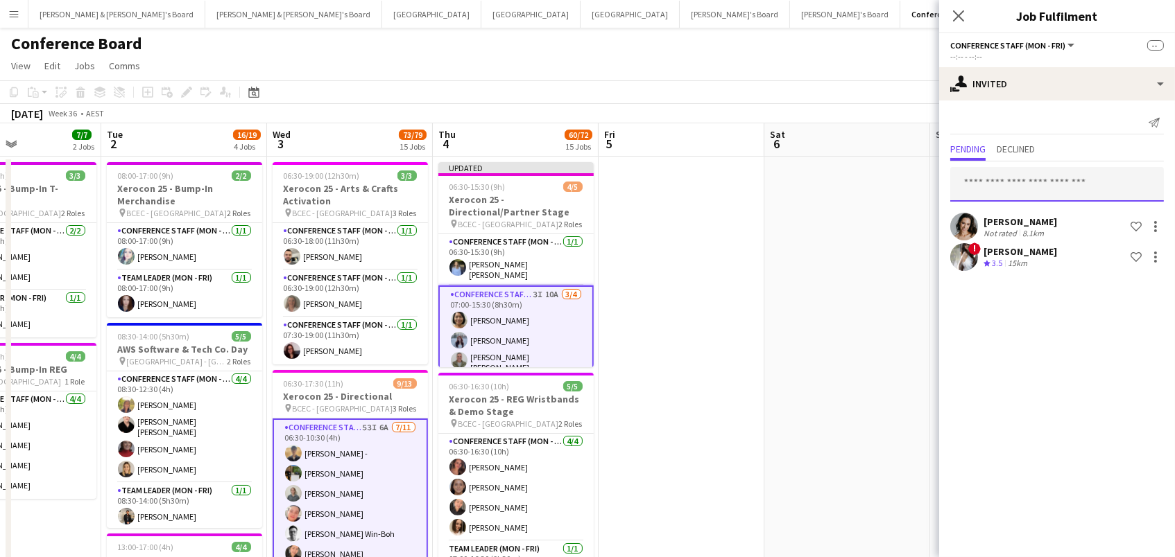
click at [1052, 185] on input "text" at bounding box center [1057, 184] width 214 height 35
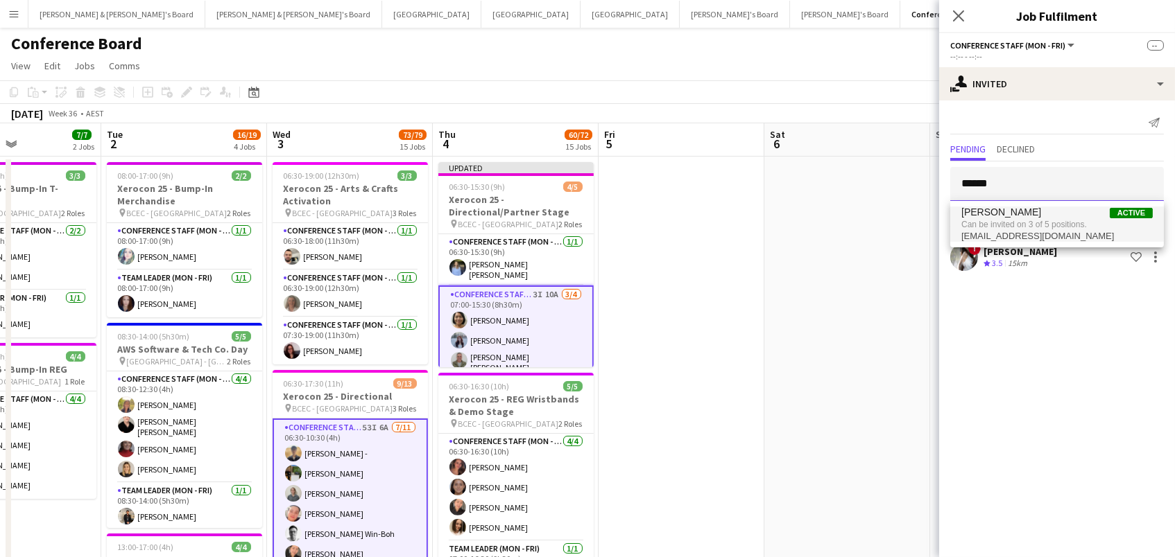
type input "******"
click at [1039, 223] on span "Can be invited on 3 of 5 positions." at bounding box center [1056, 224] width 191 height 12
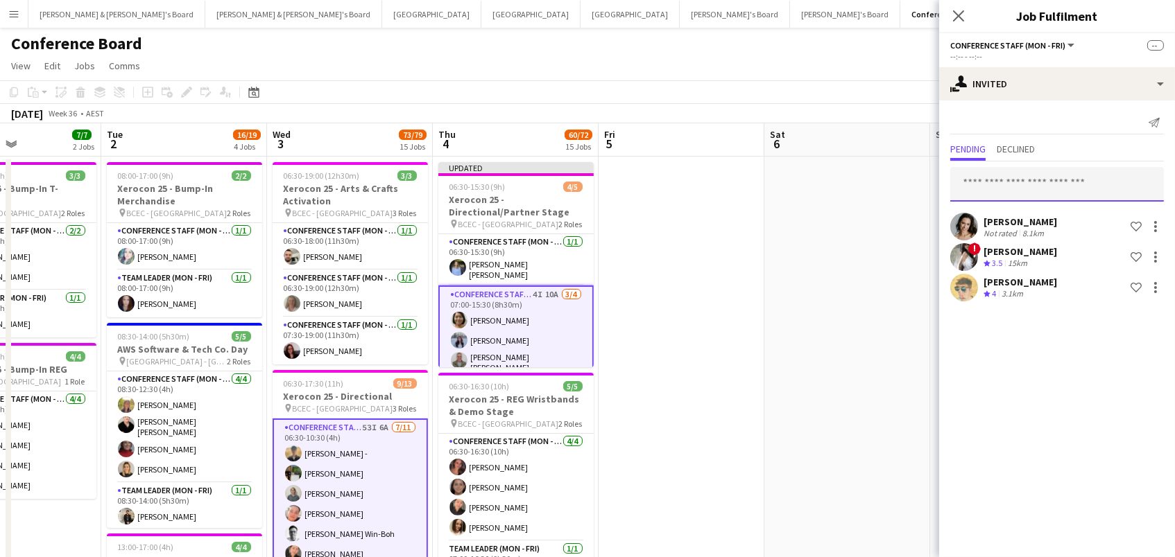
click at [1023, 191] on input "text" at bounding box center [1057, 184] width 214 height 35
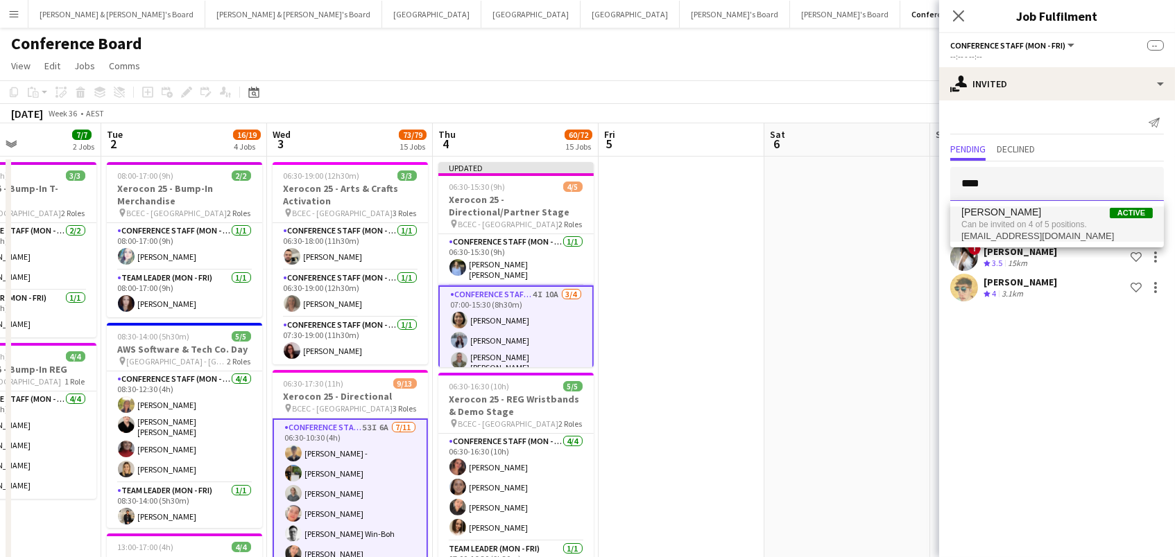
type input "****"
click at [1019, 216] on span "Mila Guerra Active" at bounding box center [1056, 213] width 191 height 12
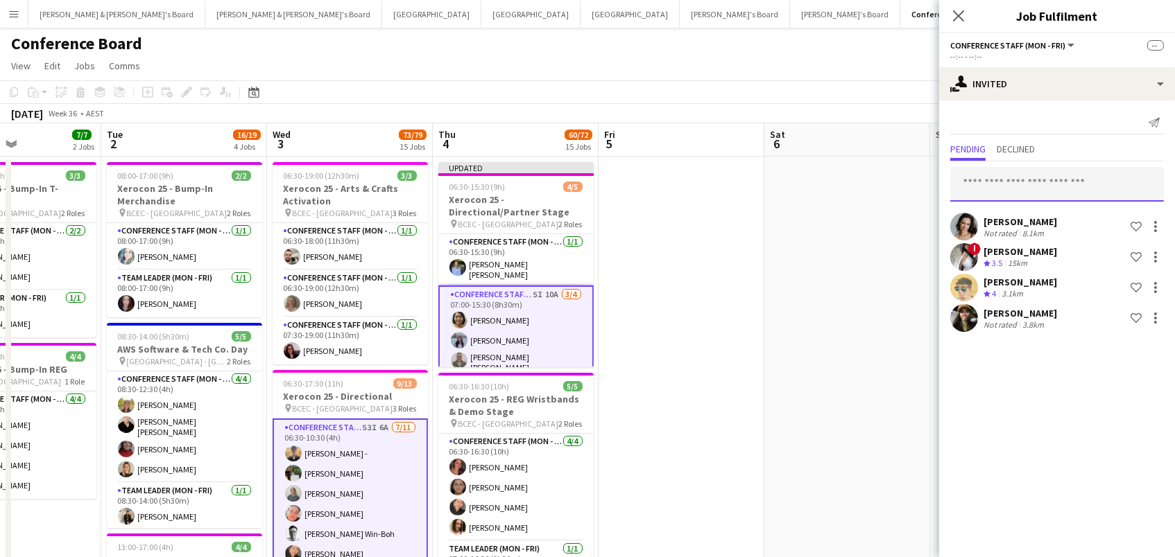
click at [1013, 187] on input "text" at bounding box center [1057, 184] width 214 height 35
click at [13, 17] on app-icon "Menu" at bounding box center [13, 13] width 11 height 11
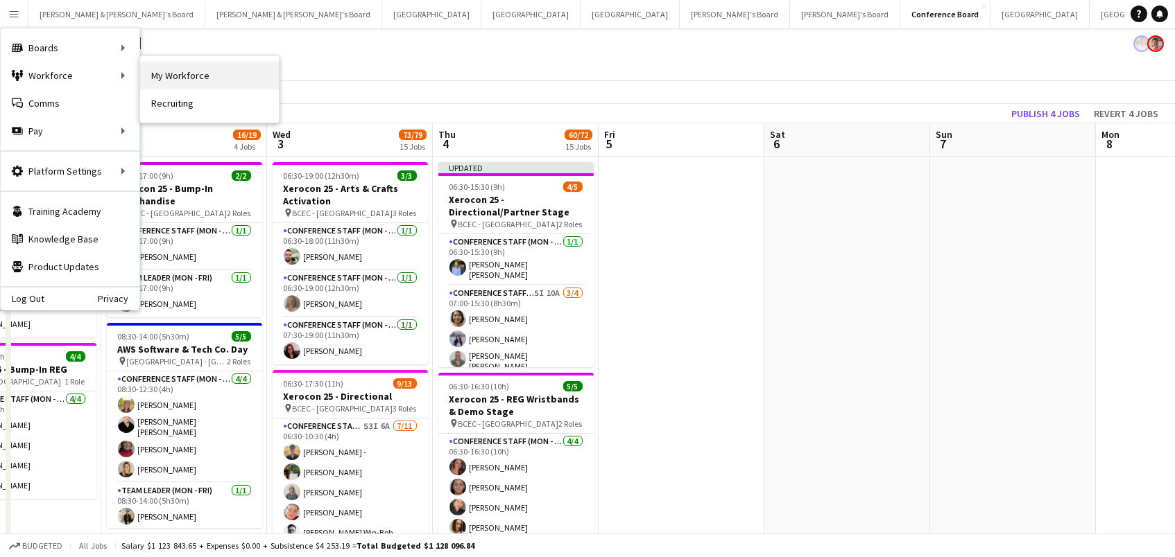
click at [196, 76] on link "My Workforce" at bounding box center [209, 76] width 139 height 28
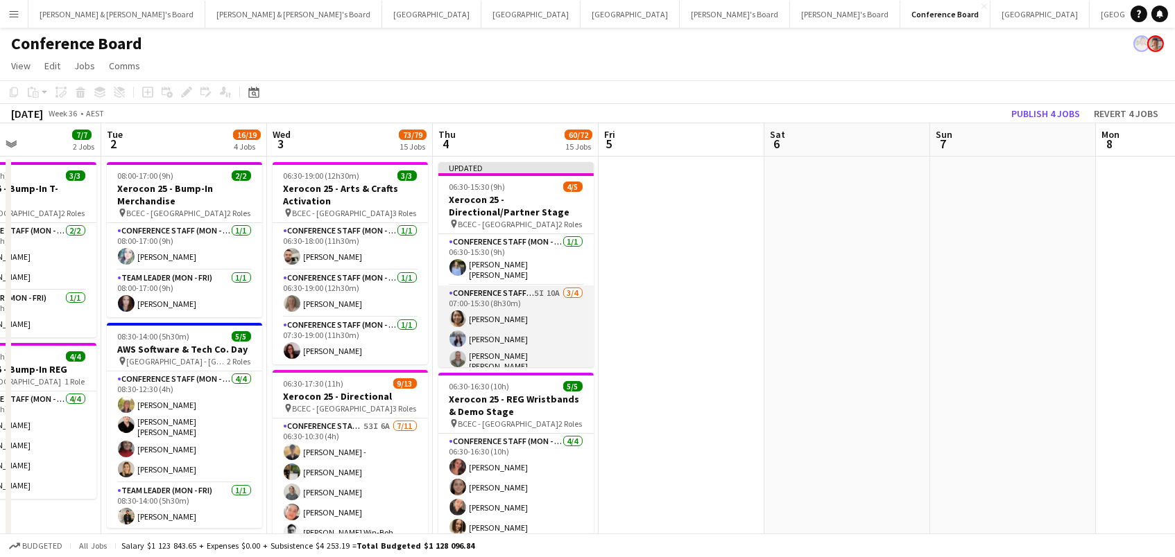
scroll to position [5, 0]
click at [503, 311] on app-card-role "Conference Staff (Mon - Fri) 5I 10A 3/4 07:00-15:30 (8h30m) Kailyn Yong Britney…" at bounding box center [515, 337] width 155 height 112
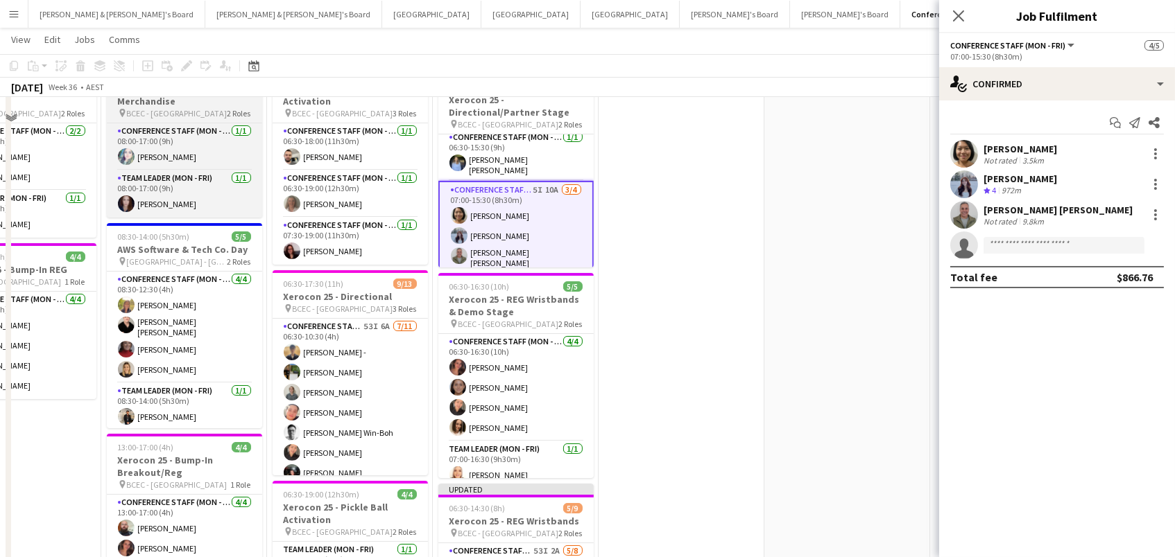
scroll to position [207, 0]
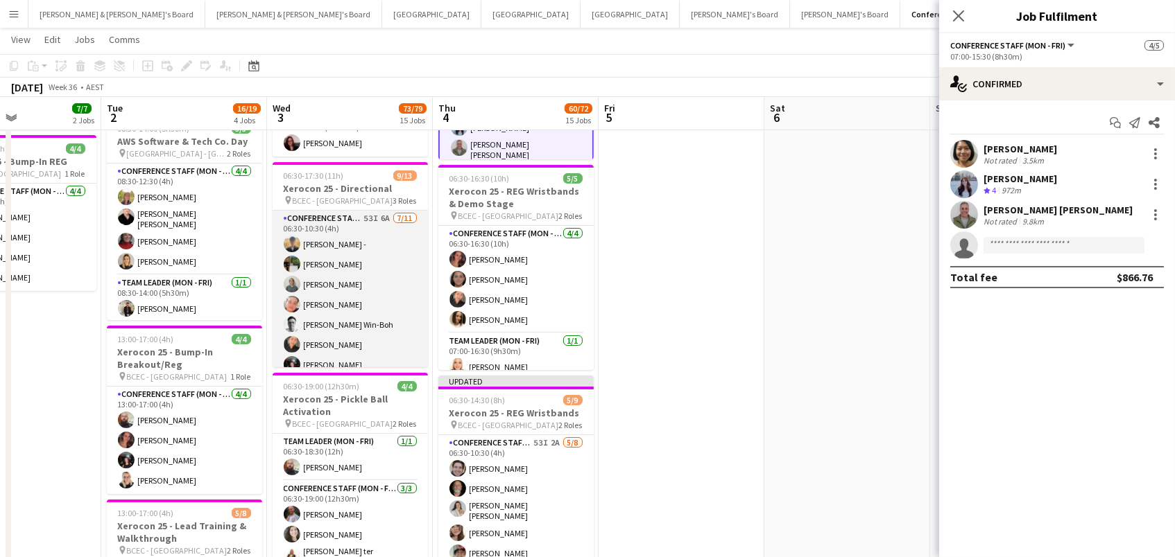
click at [343, 260] on app-card-role "Conference Staff (Mon - Fri) 53I 6A 7/11 06:30-10:30 (4h) Frederick - jaymi Rym…" at bounding box center [349, 335] width 155 height 248
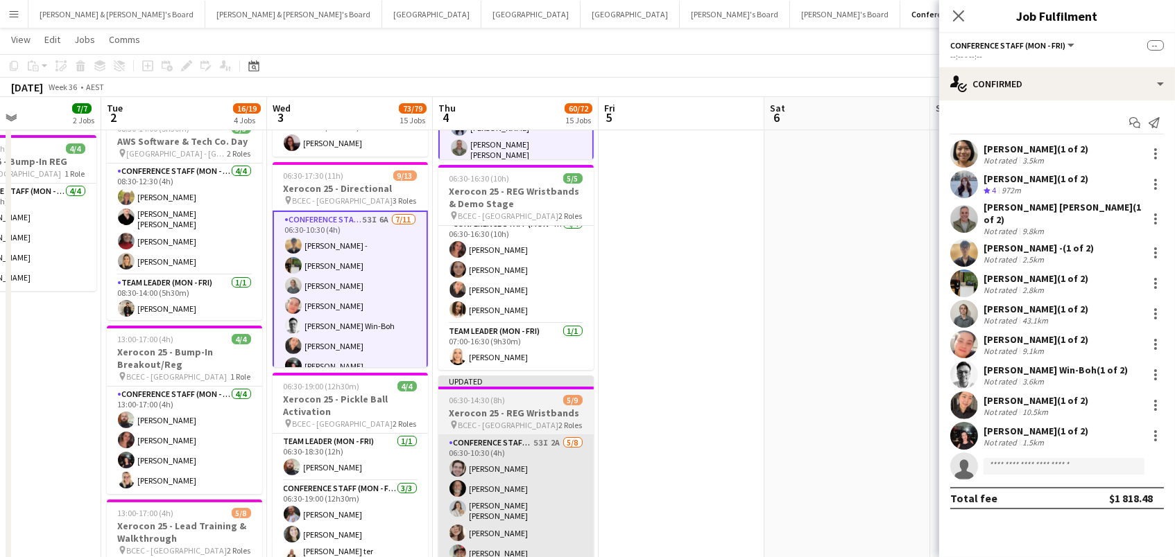
scroll to position [8, 0]
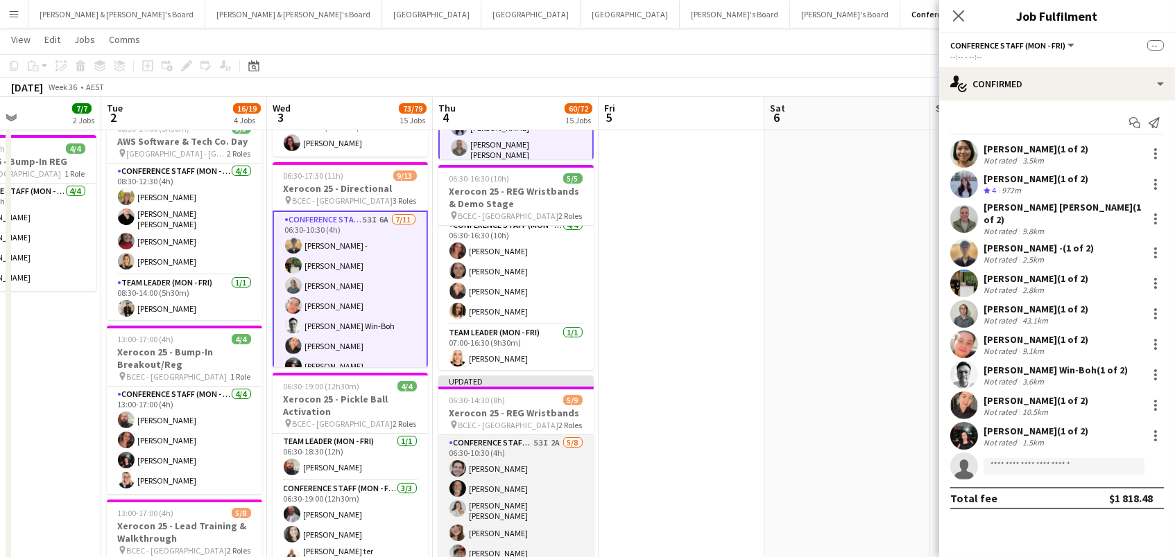
click at [546, 472] on app-card-role "Conference Staff (Mon - Fri) 53I 2A 5/8 06:30-10:30 (4h) Joshua Curry Russ Gall…" at bounding box center [515, 531] width 155 height 192
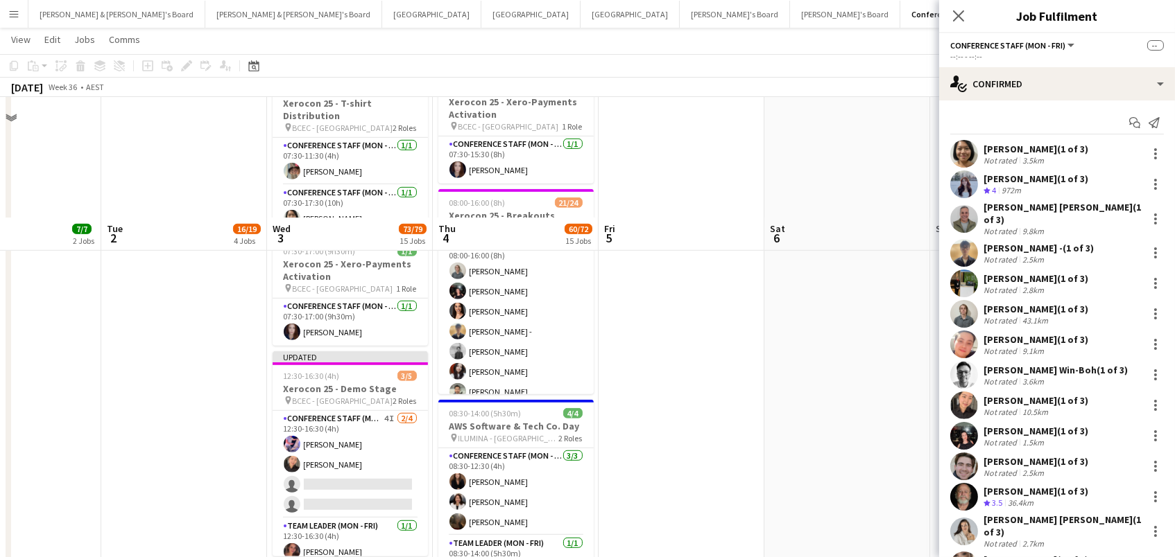
scroll to position [1706, 0]
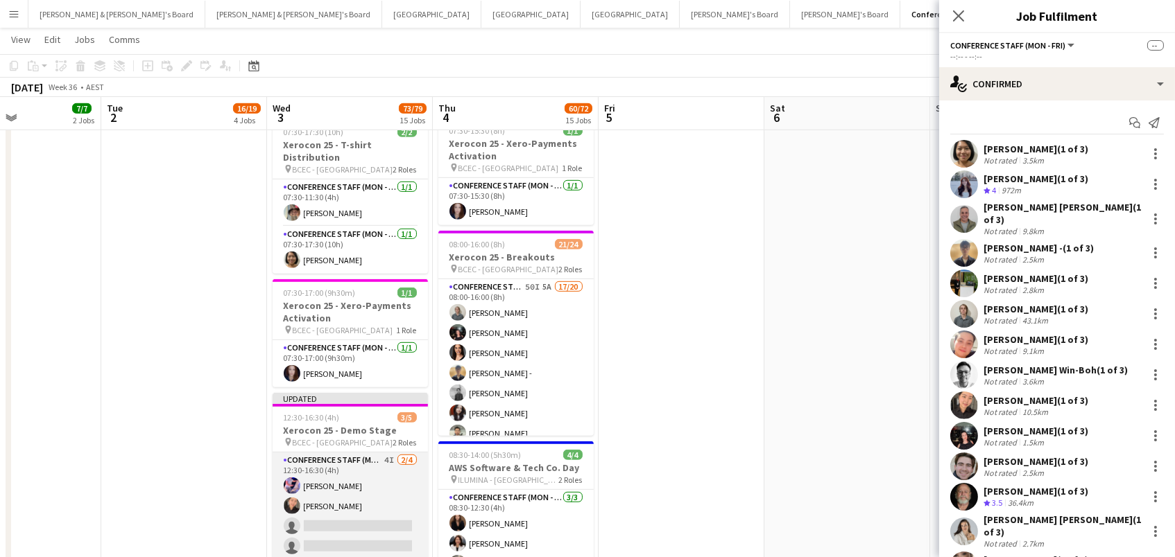
click at [348, 464] on app-card-role "Conference Staff (Mon - Fri) 4I 2/4 12:30-16:30 (4h) Juan Fonnegra Chaewon Lee …" at bounding box center [349, 506] width 155 height 107
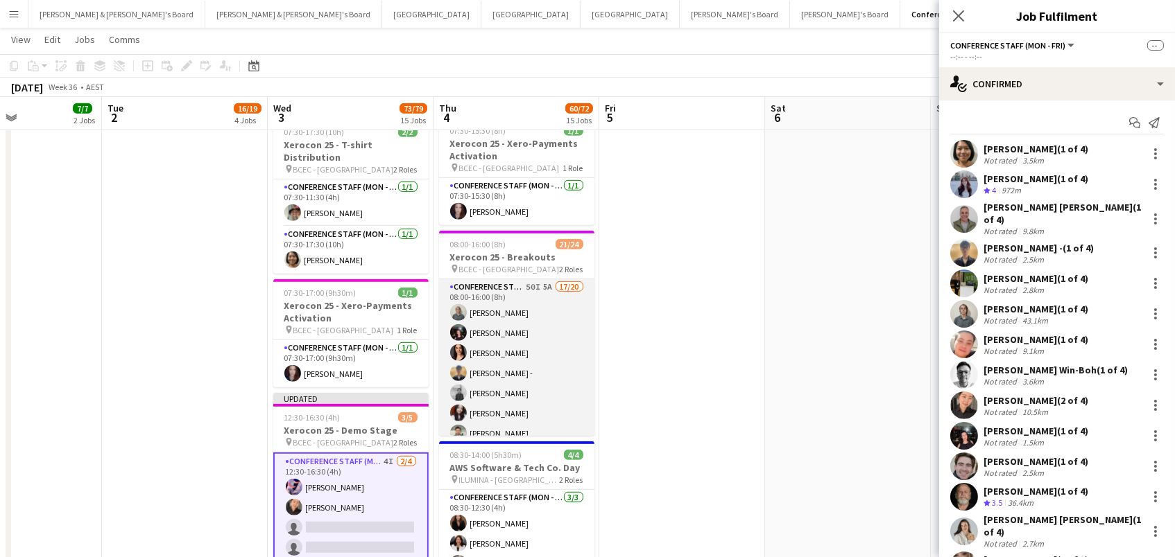
click at [529, 381] on app-card-role "Conference Staff (Mon - Fri) 50I 5A 17/20 08:00-16:00 (8h) Tyr Cobb Gabriella K…" at bounding box center [516, 495] width 155 height 433
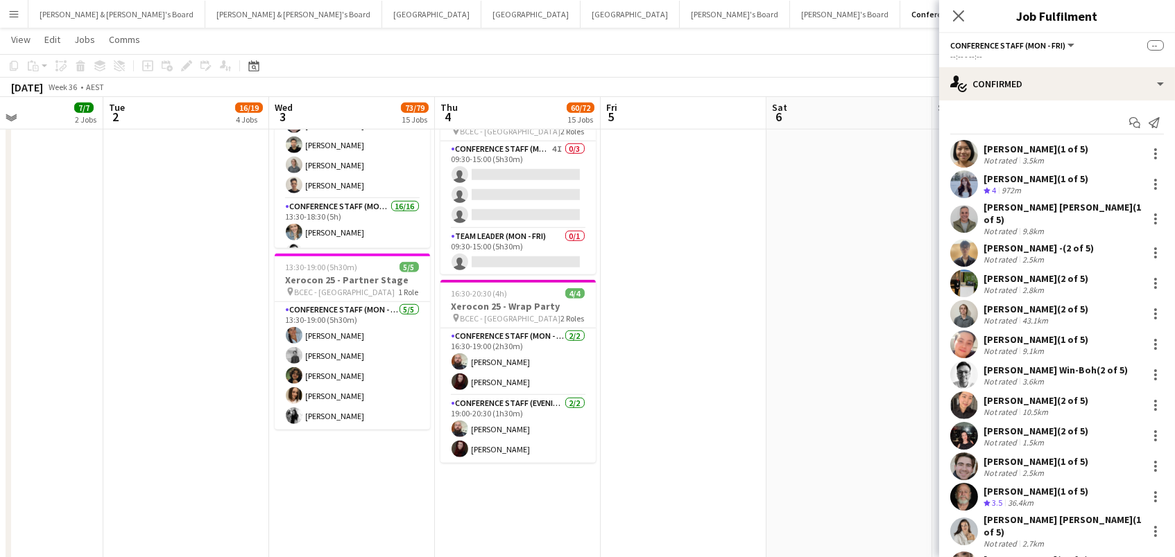
scroll to position [2262, 0]
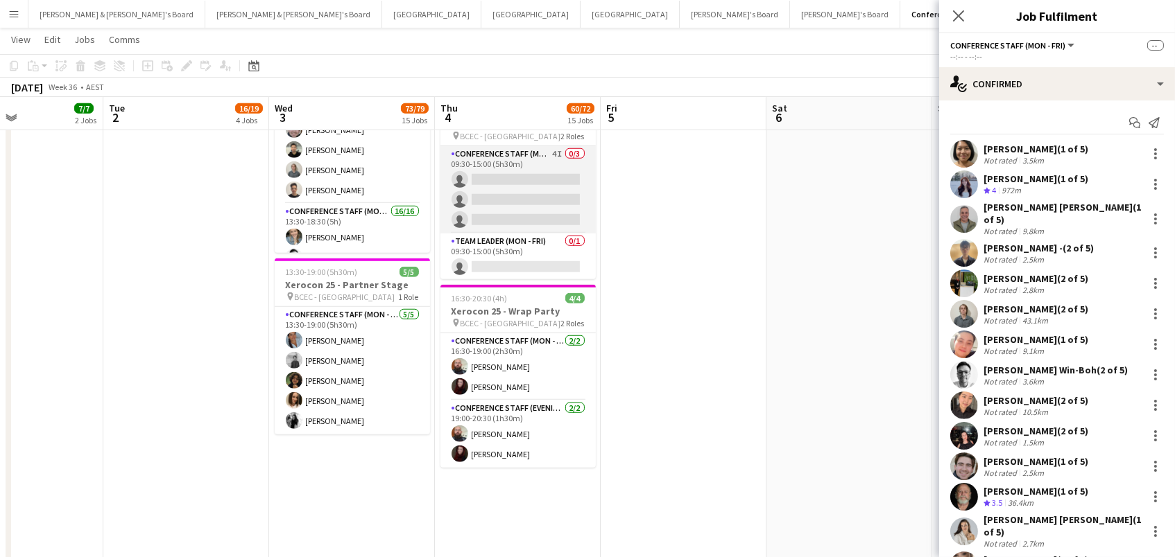
click at [533, 192] on app-card-role "Conference Staff (Mon - Fri) 4I 0/3 09:30-15:00 (5h30m) single-neutral-actions …" at bounding box center [517, 189] width 155 height 87
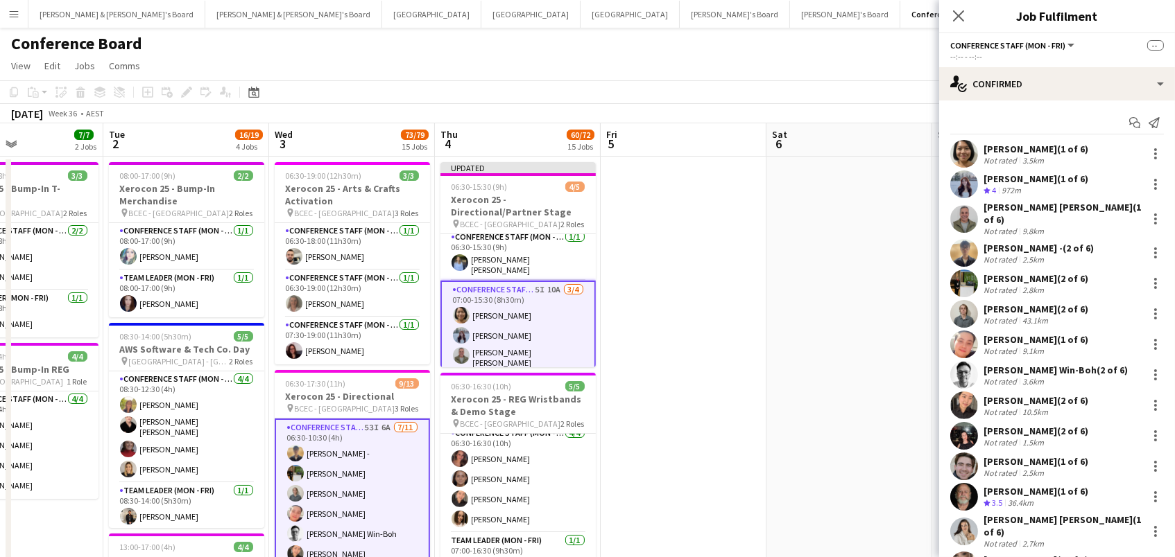
scroll to position [0, 0]
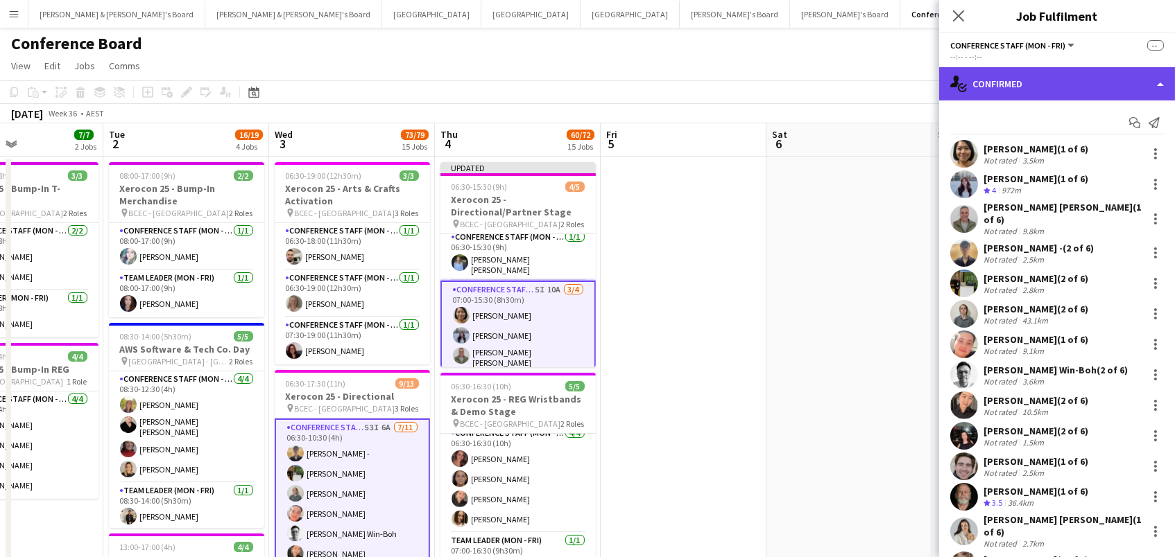
click at [1103, 84] on div "single-neutral-actions-check-2 Confirmed" at bounding box center [1057, 83] width 236 height 33
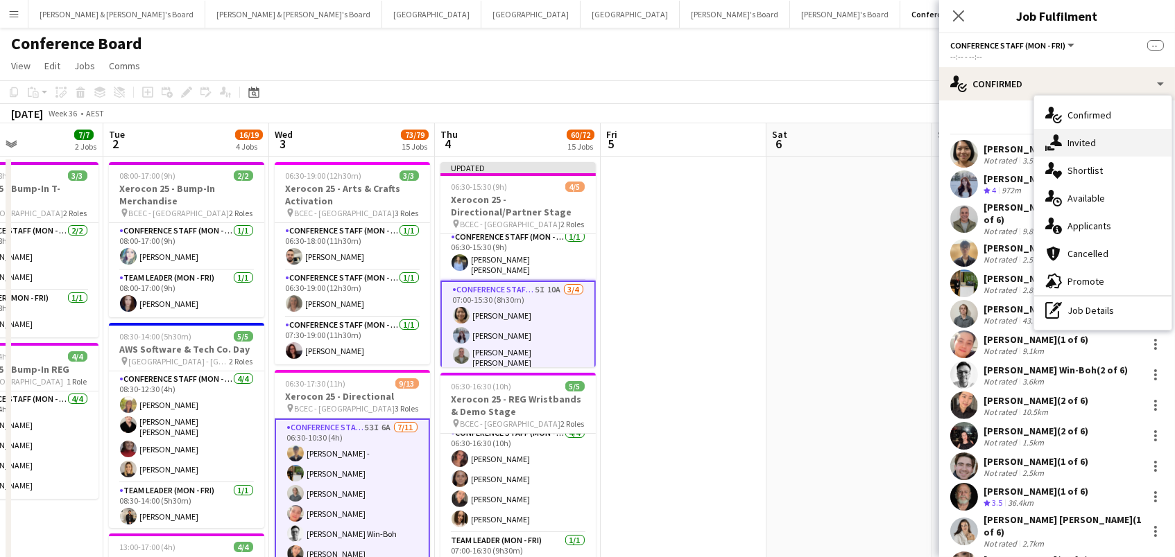
click at [1093, 135] on div "single-neutral-actions-share-1 Invited" at bounding box center [1102, 143] width 137 height 28
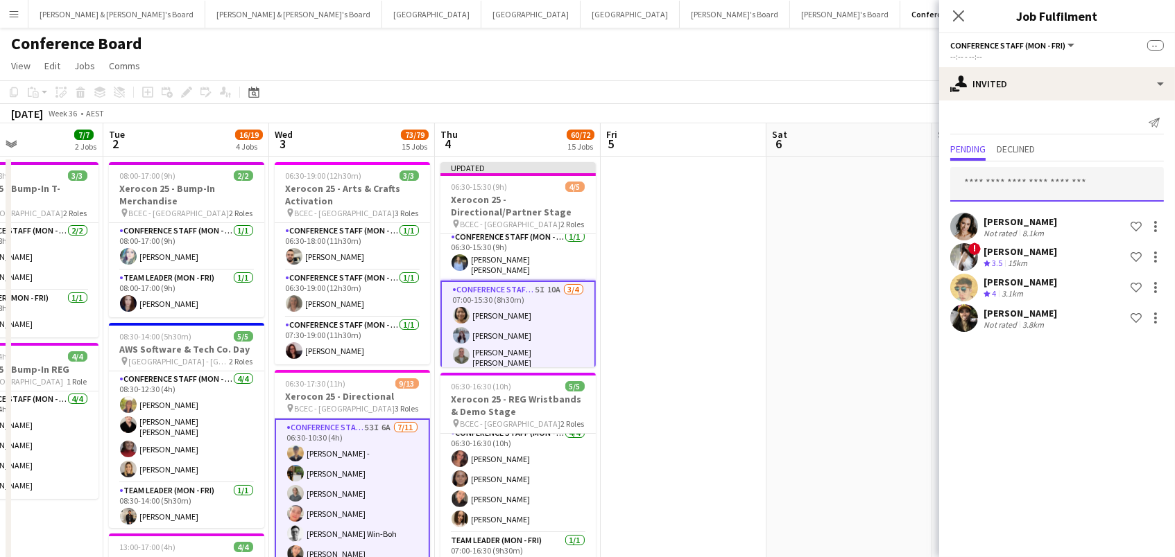
click at [1030, 189] on input "text" at bounding box center [1057, 184] width 214 height 35
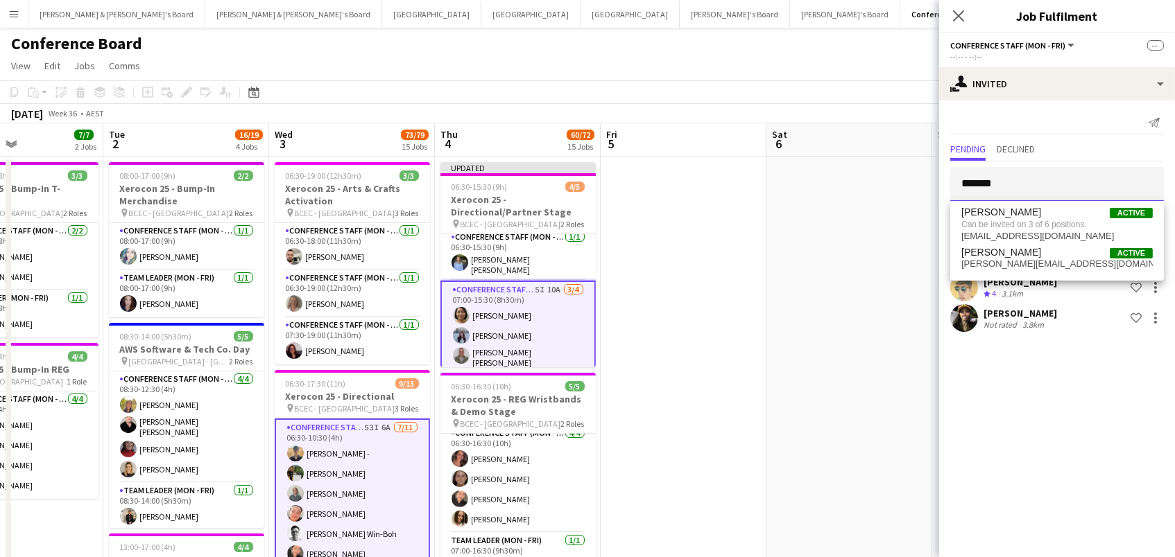
type input "*******"
drag, startPoint x: 1030, startPoint y: 187, endPoint x: 1028, endPoint y: 221, distance: 34.7
click at [1028, 221] on span "Can be invited on 3 of 6 positions." at bounding box center [1056, 224] width 191 height 12
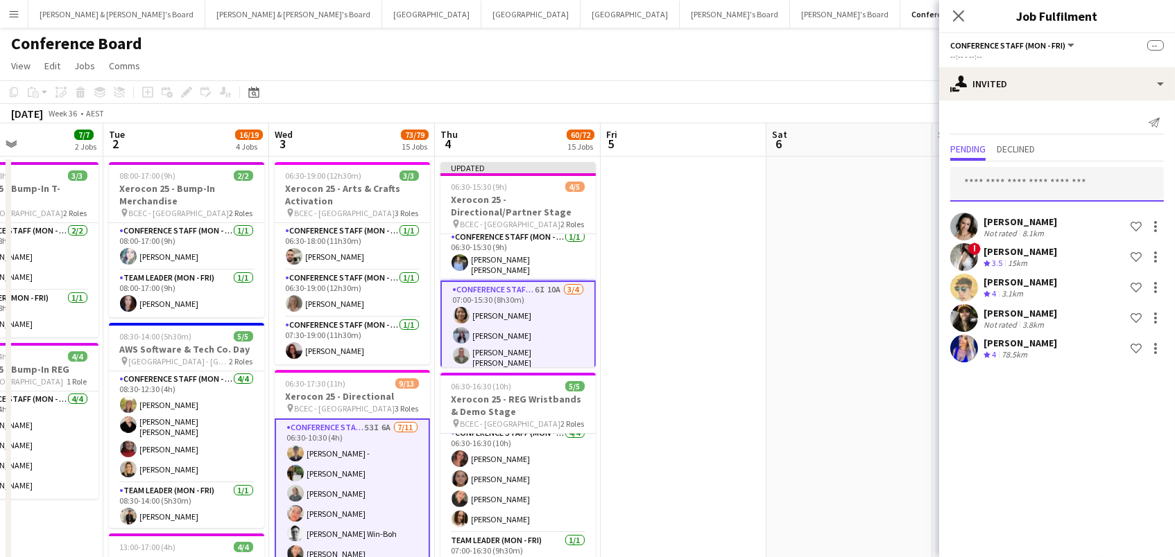
click at [1021, 184] on input "text" at bounding box center [1057, 184] width 214 height 35
type input "*******"
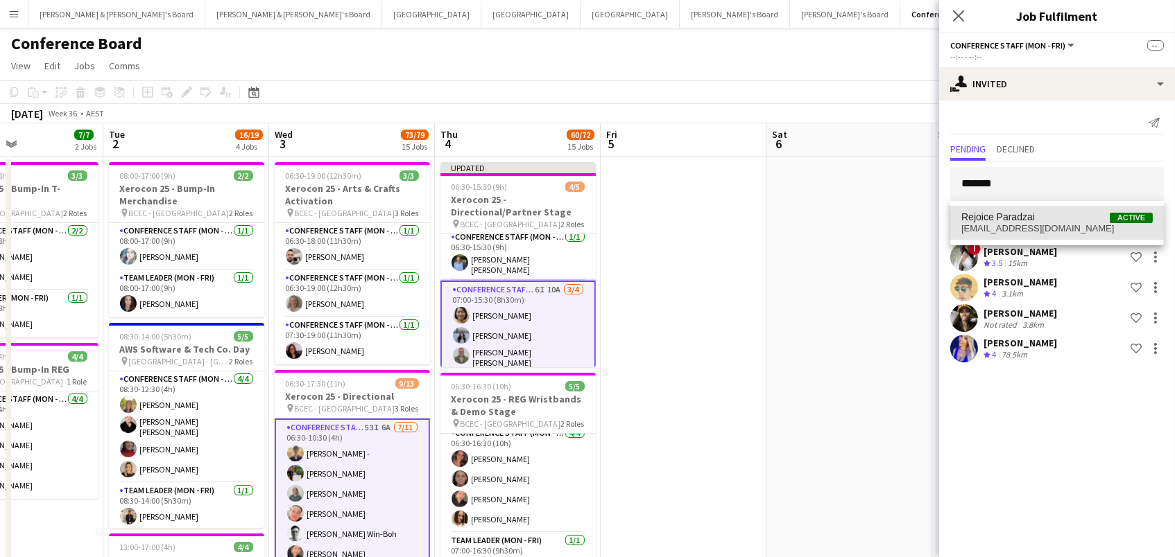
click at [1041, 224] on span "[EMAIL_ADDRESS][DOMAIN_NAME]" at bounding box center [1056, 228] width 191 height 11
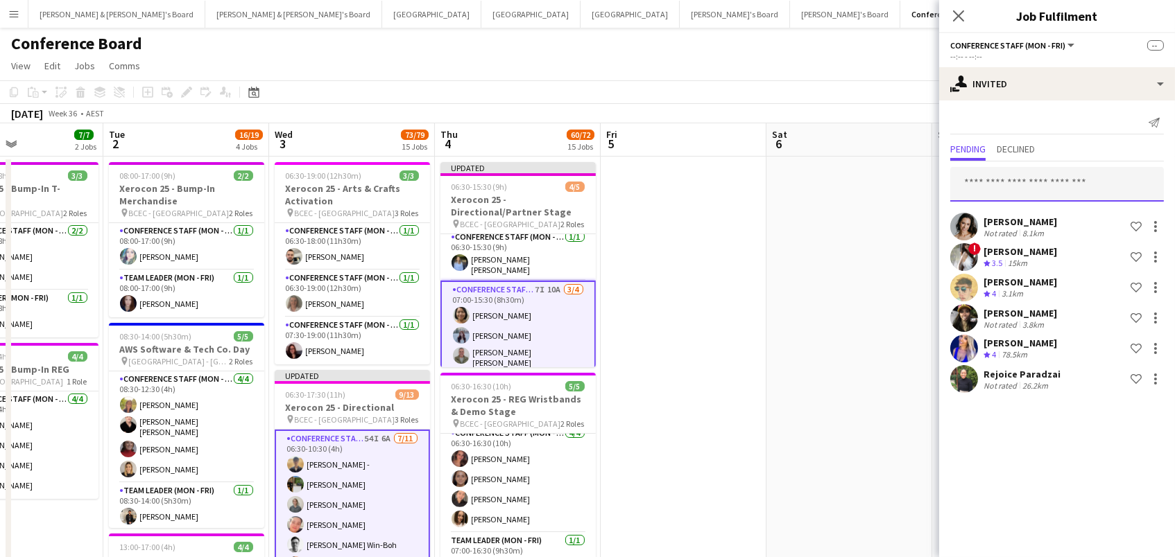
click at [1028, 178] on input "text" at bounding box center [1057, 184] width 214 height 35
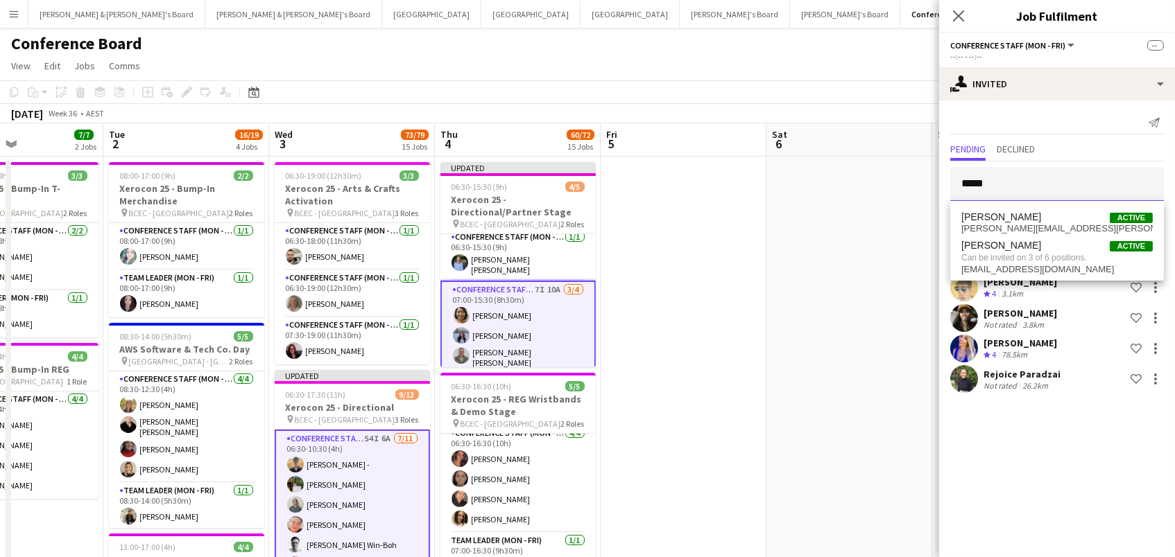
type input "*****"
drag, startPoint x: 1028, startPoint y: 178, endPoint x: 1032, endPoint y: 247, distance: 69.5
click at [1032, 247] on span "David O'Donoghoe" at bounding box center [1001, 246] width 80 height 12
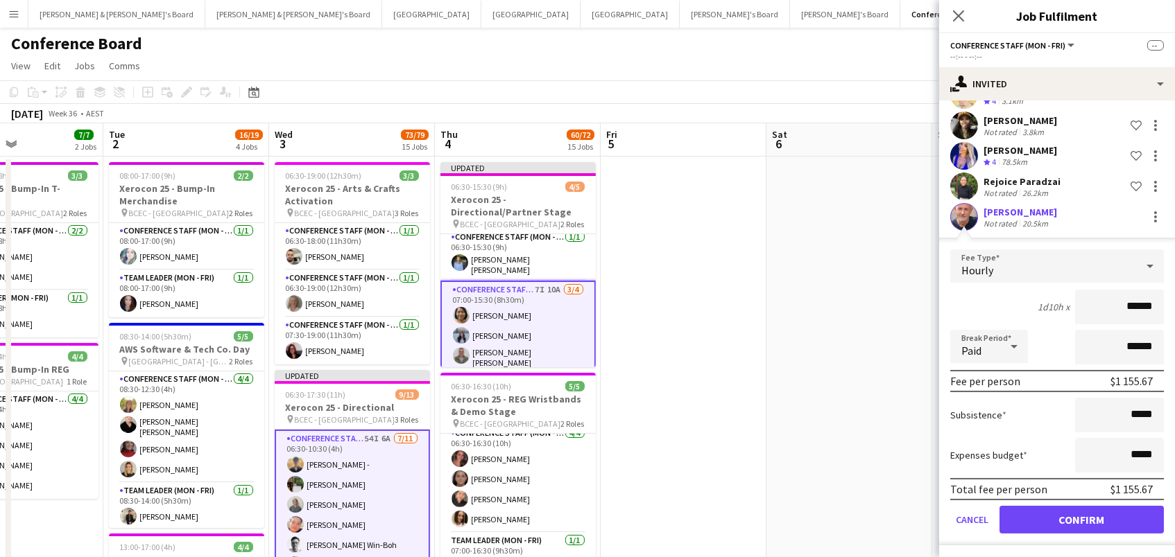
scroll to position [191, 0]
click at [1060, 523] on button "Confirm" at bounding box center [1081, 522] width 164 height 28
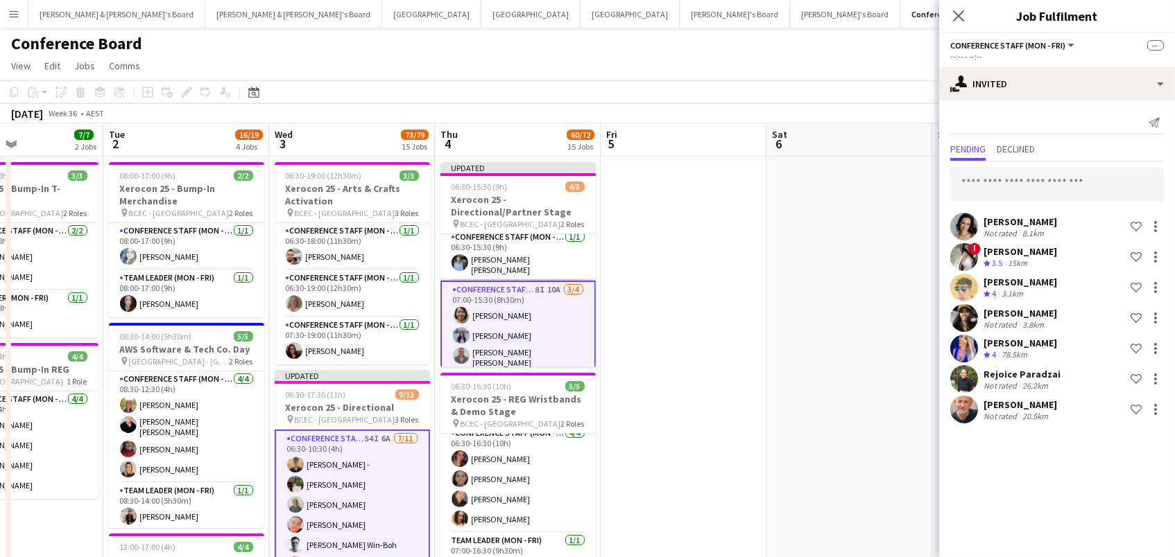
scroll to position [0, 0]
click at [1055, 189] on input "text" at bounding box center [1057, 184] width 214 height 35
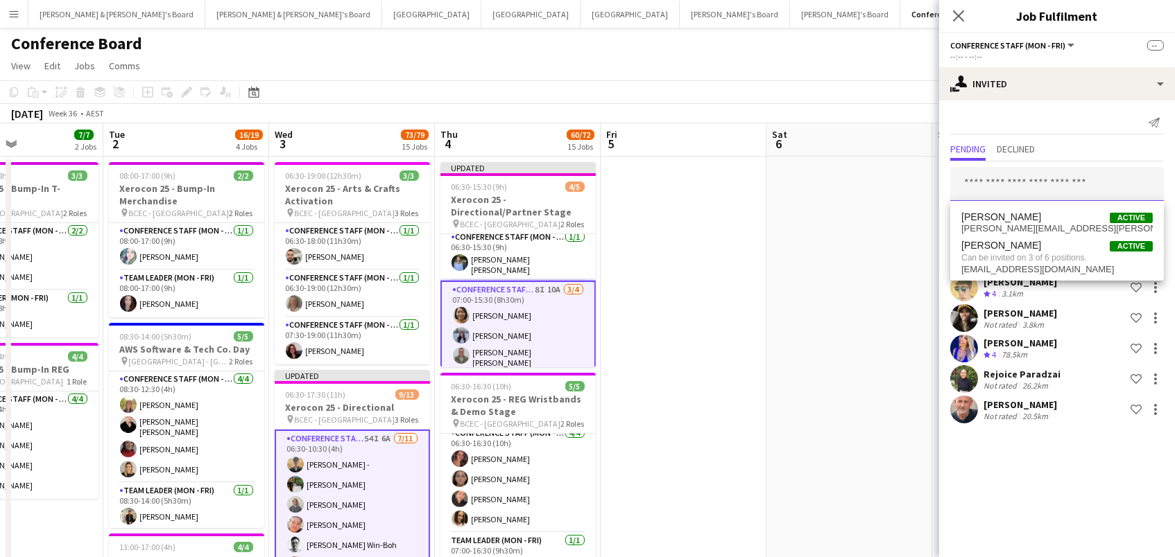
type input "*"
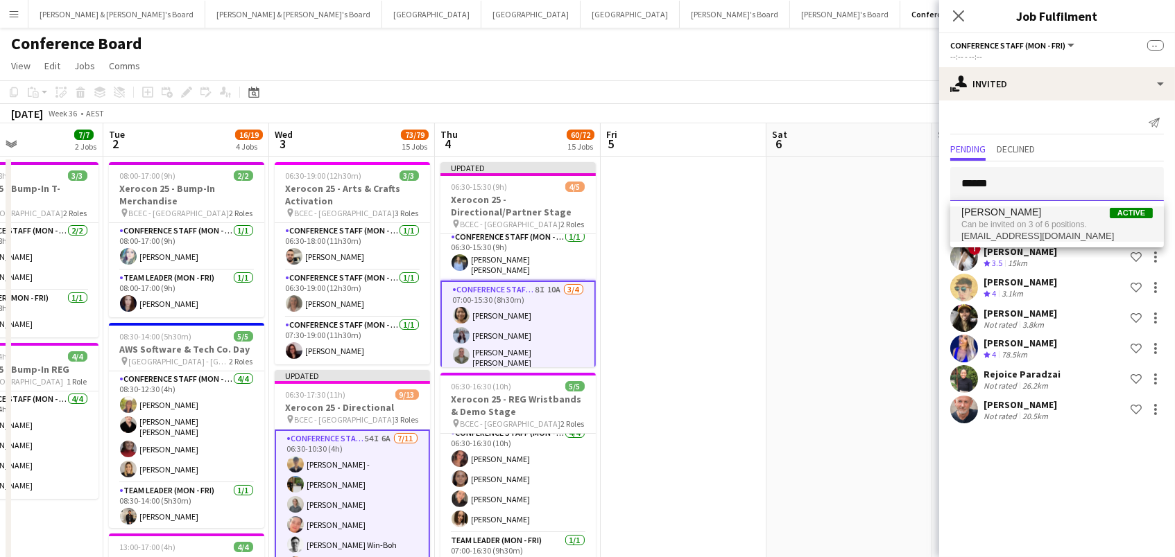
type input "******"
click at [1066, 223] on span "Can be invited on 3 of 6 positions." at bounding box center [1056, 224] width 191 height 12
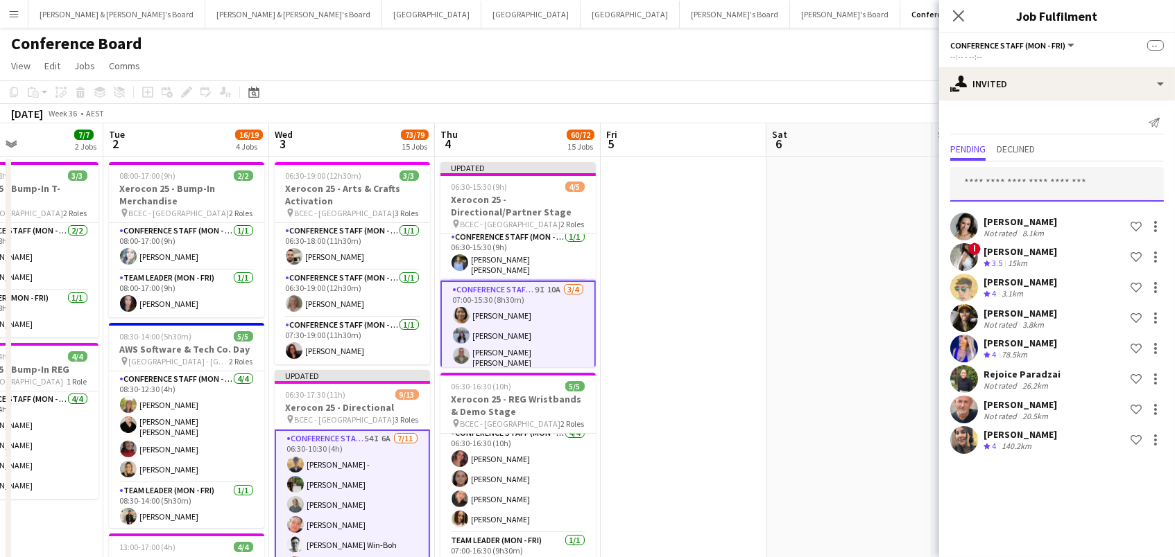
click at [998, 185] on input "text" at bounding box center [1057, 184] width 214 height 35
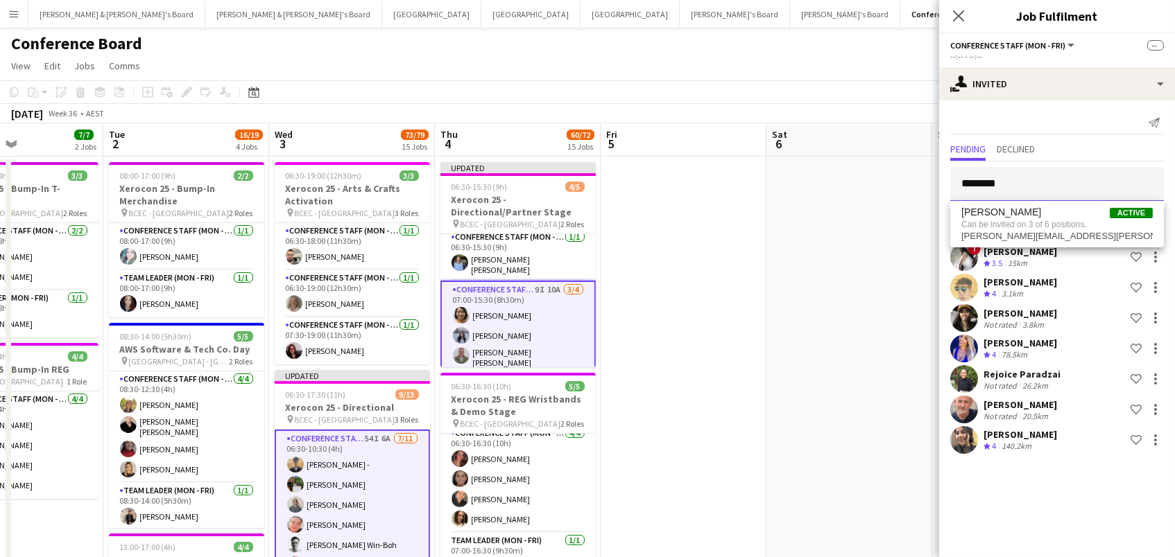
type input "********"
click at [984, 218] on span "Laura Cabrales" at bounding box center [1001, 213] width 80 height 12
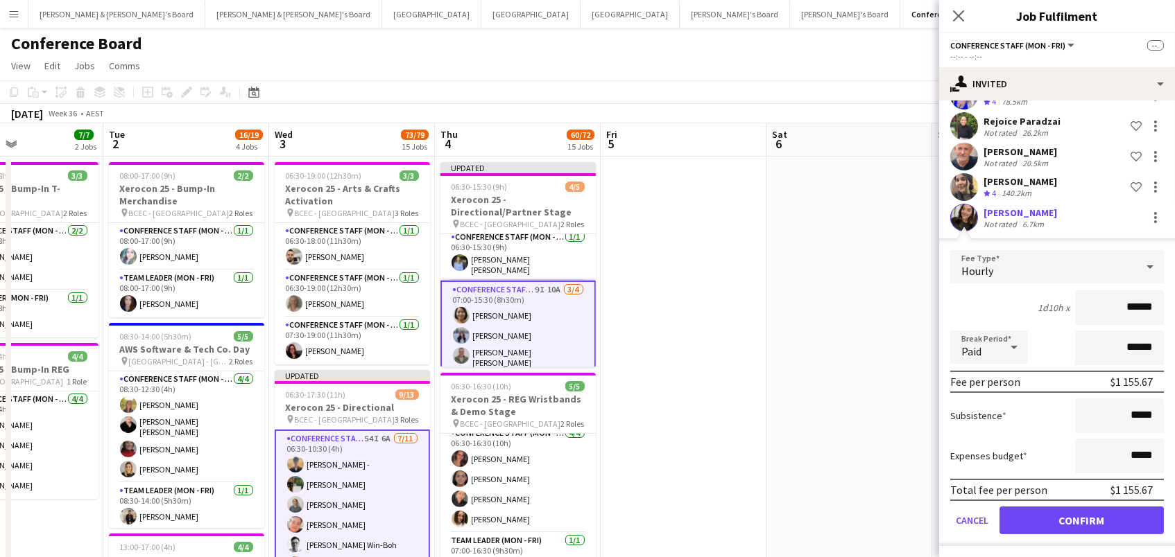
scroll to position [252, 0]
click at [1057, 508] on button "Confirm" at bounding box center [1081, 522] width 164 height 28
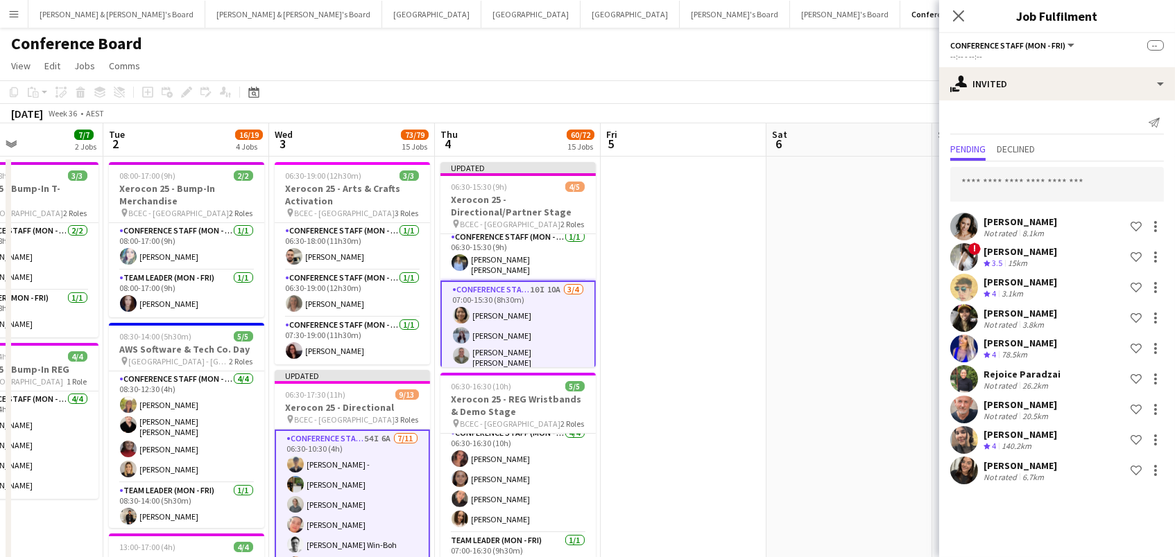
scroll to position [0, 0]
click at [1045, 179] on input "text" at bounding box center [1057, 184] width 214 height 35
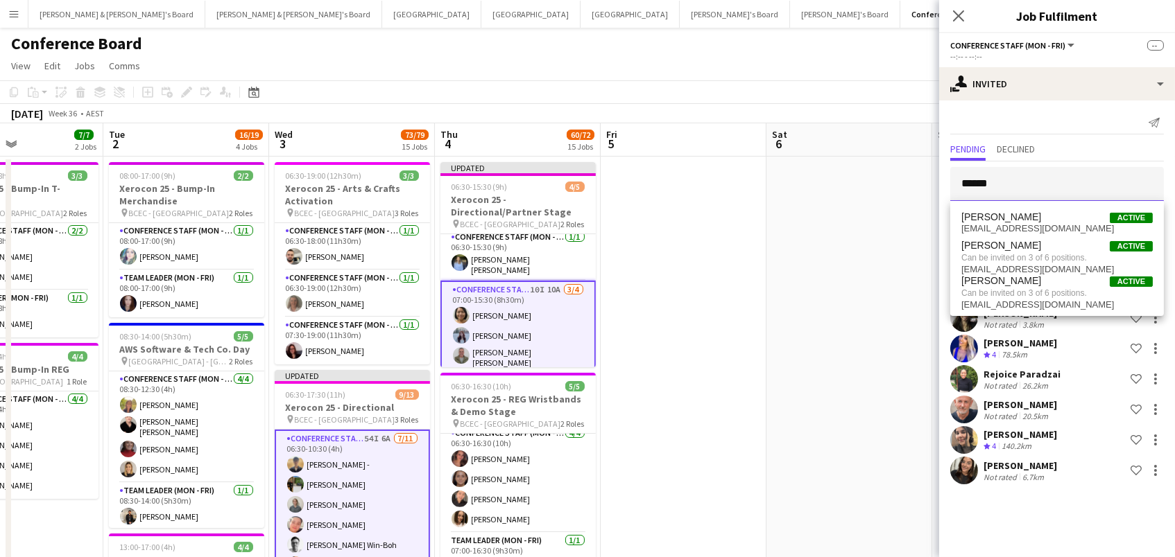
type input "******"
drag, startPoint x: 1045, startPoint y: 179, endPoint x: 1050, endPoint y: 260, distance: 81.3
click at [1050, 260] on span "Can be invited on 3 of 6 positions." at bounding box center [1056, 258] width 191 height 12
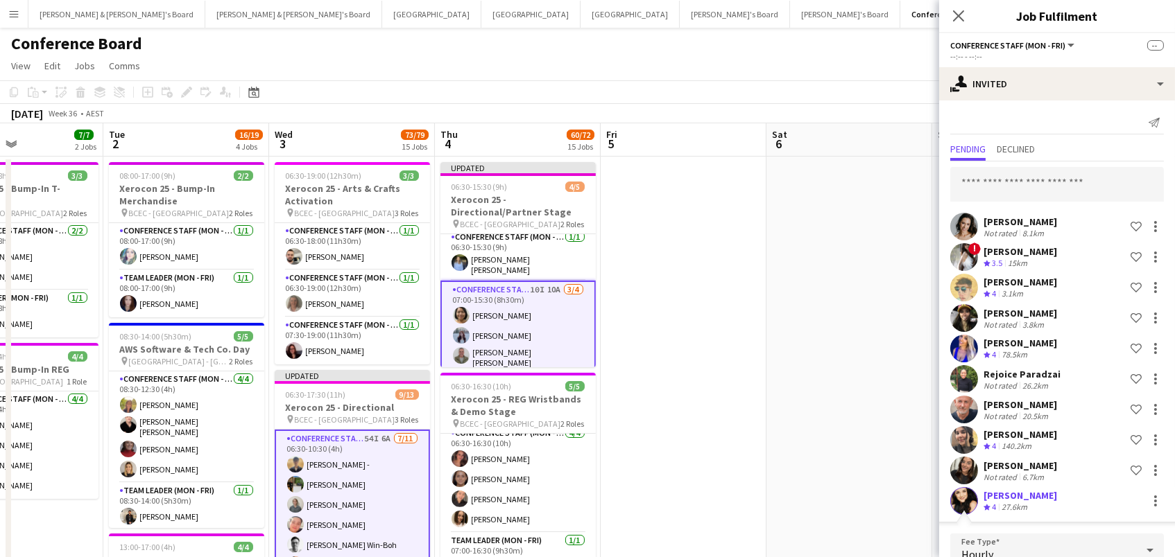
scroll to position [261, 0]
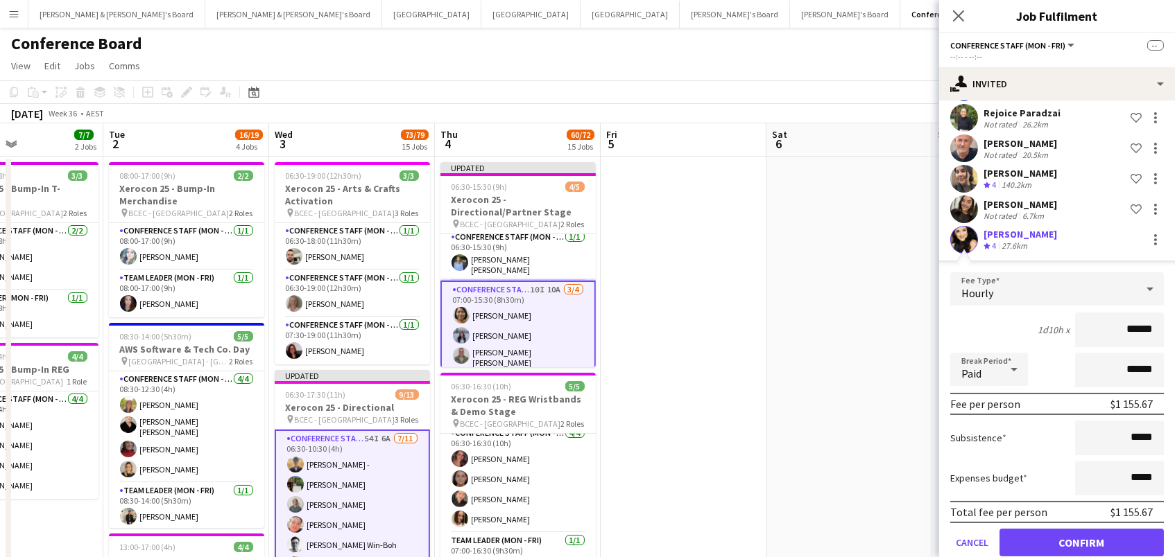
click at [1081, 540] on button "Confirm" at bounding box center [1081, 543] width 164 height 28
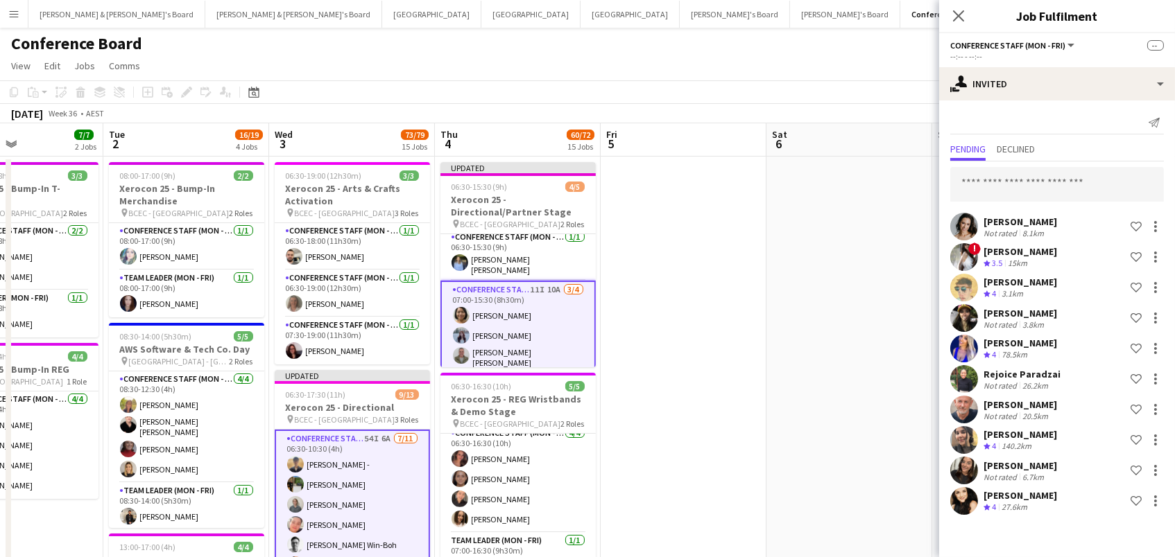
scroll to position [0, 0]
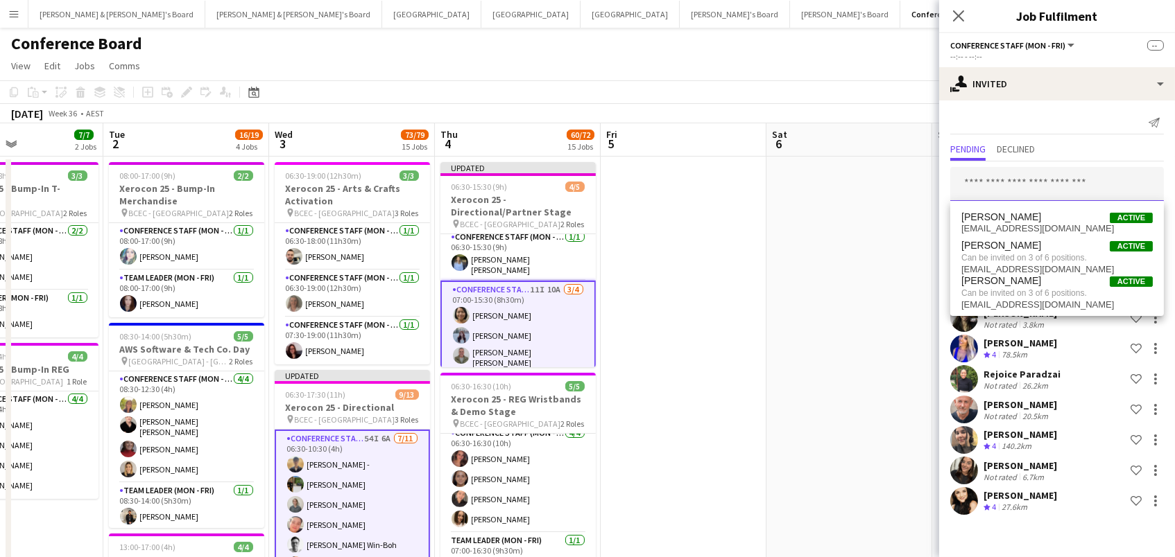
click at [984, 173] on input "text" at bounding box center [1057, 184] width 214 height 35
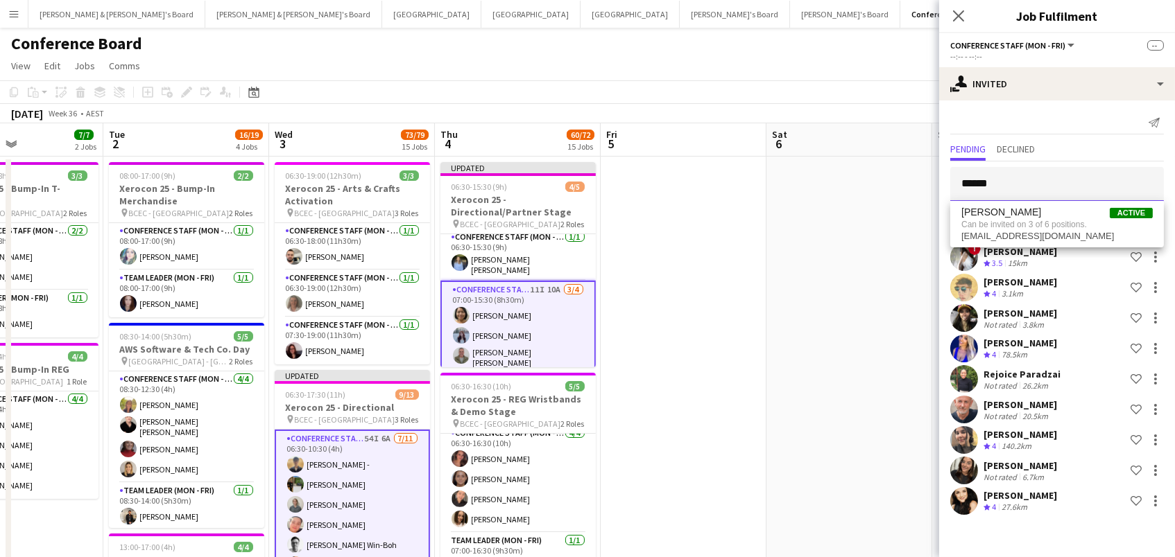
type input "******"
drag, startPoint x: 1012, startPoint y: 209, endPoint x: 1014, endPoint y: 216, distance: 7.5
click at [1014, 216] on span "Leticia Schwab" at bounding box center [1001, 213] width 80 height 12
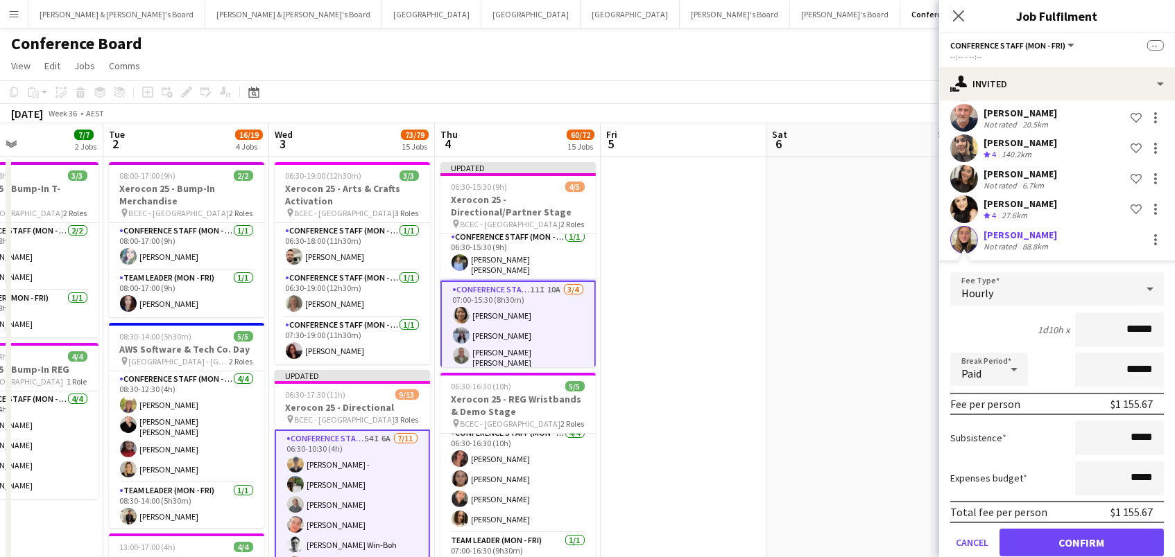
click at [1081, 540] on button "Confirm" at bounding box center [1081, 543] width 164 height 28
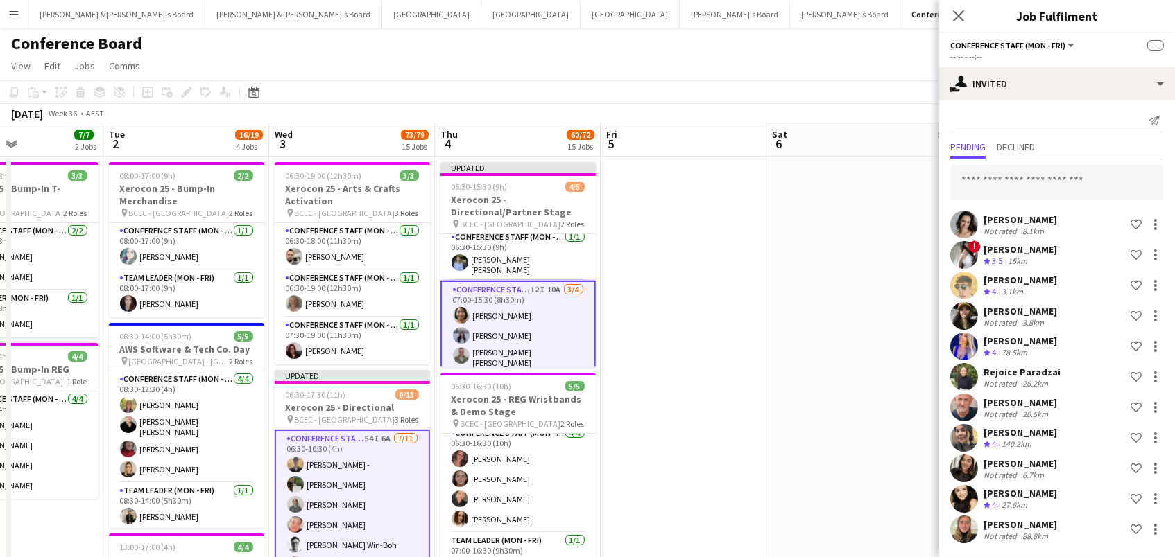
scroll to position [1, 0]
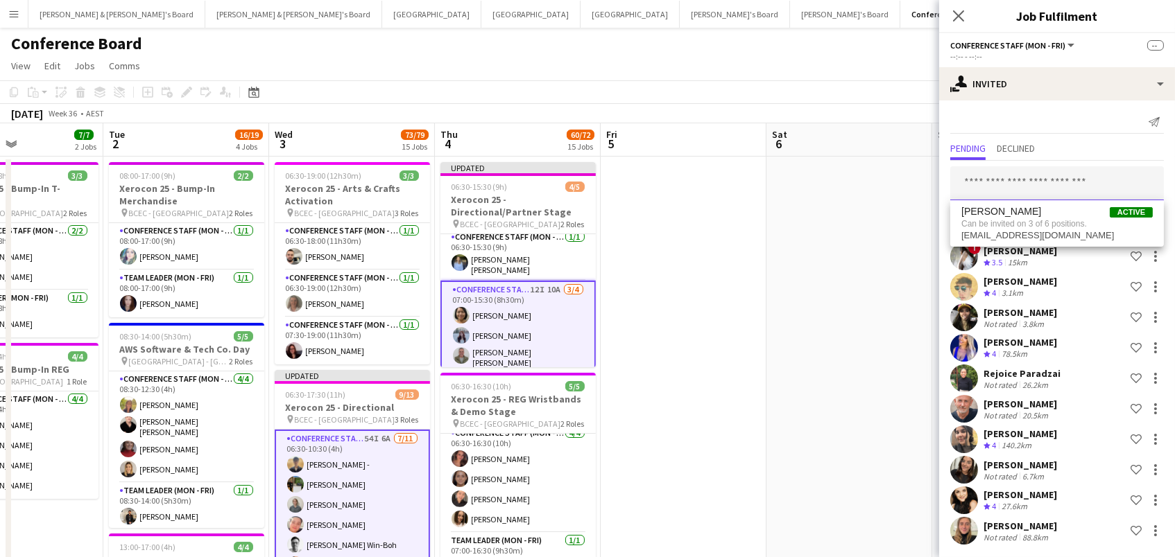
click at [976, 184] on input "text" at bounding box center [1057, 183] width 214 height 35
type input "*******"
drag, startPoint x: 986, startPoint y: 191, endPoint x: 1015, endPoint y: 223, distance: 43.2
click at [1015, 223] on span "Can be invited on 3 of 6 positions." at bounding box center [1056, 224] width 191 height 12
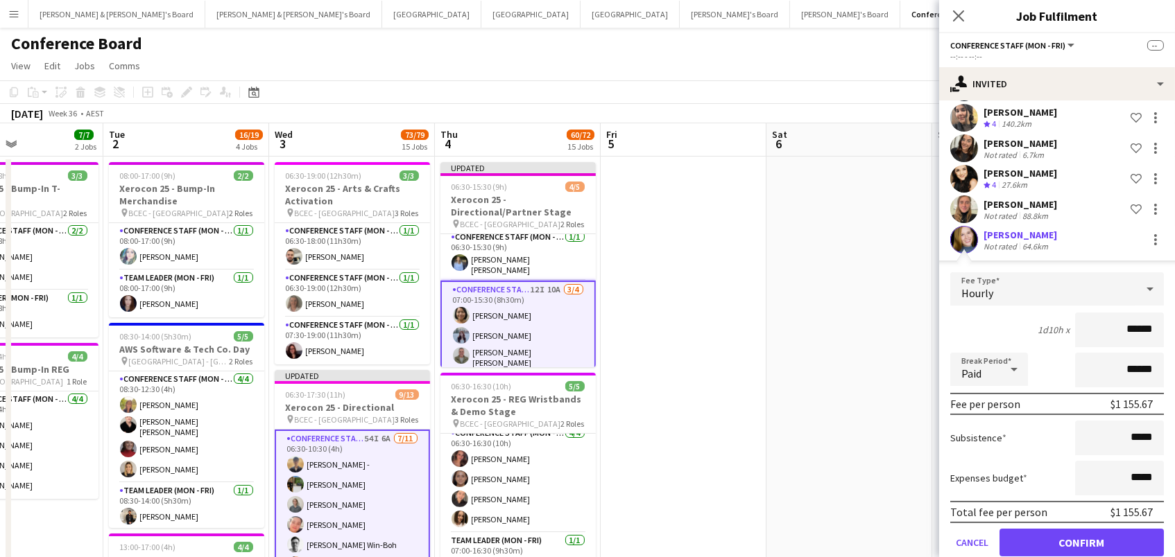
click at [1081, 540] on button "Confirm" at bounding box center [1081, 543] width 164 height 28
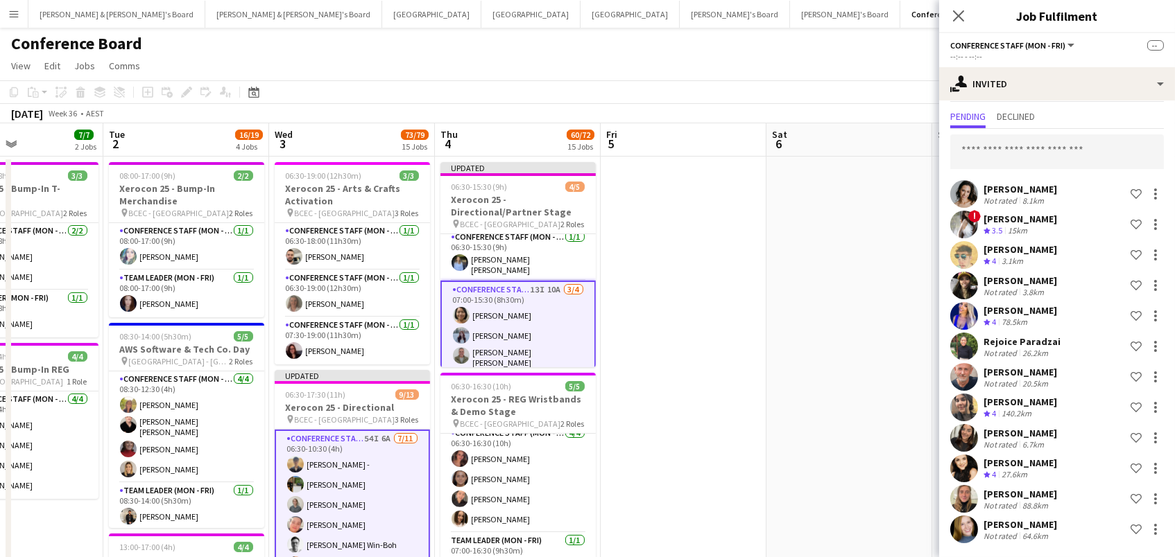
scroll to position [31, 0]
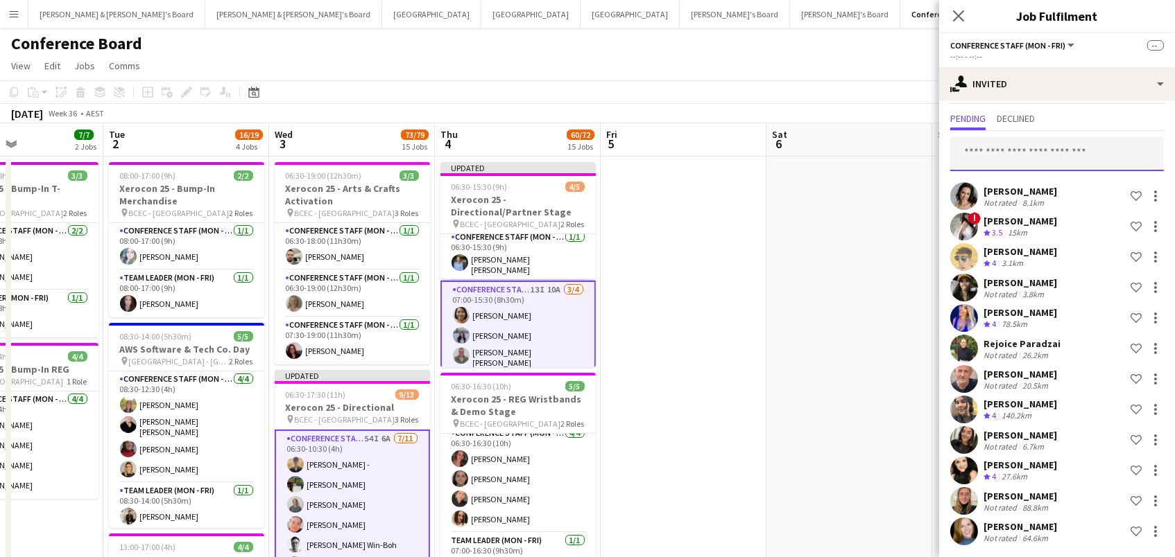
click at [1003, 149] on input "text" at bounding box center [1057, 154] width 214 height 35
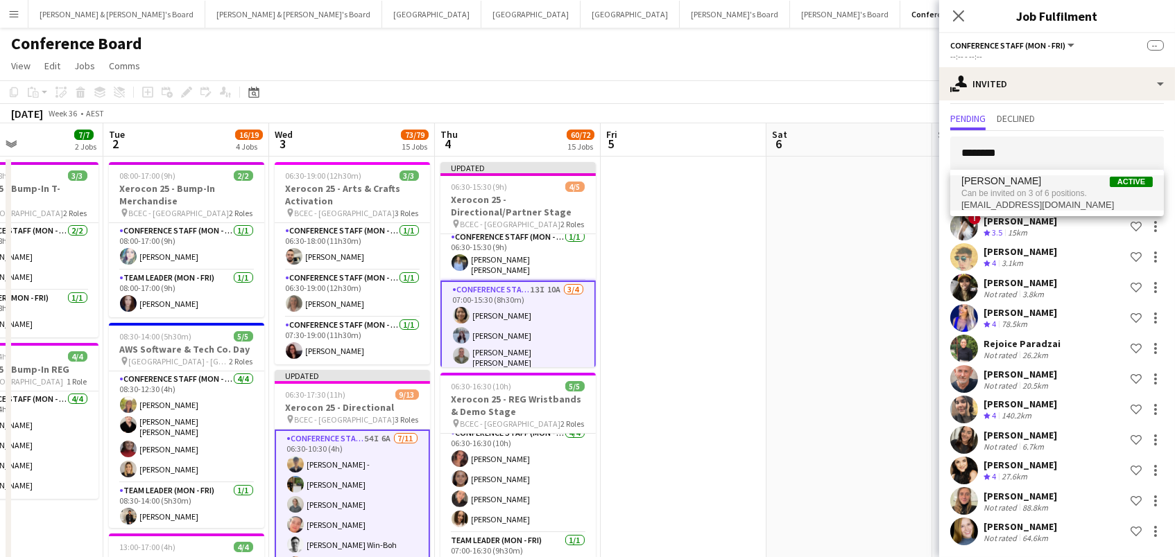
type input "********"
click at [1030, 185] on span "Charlene Andika" at bounding box center [1001, 181] width 80 height 12
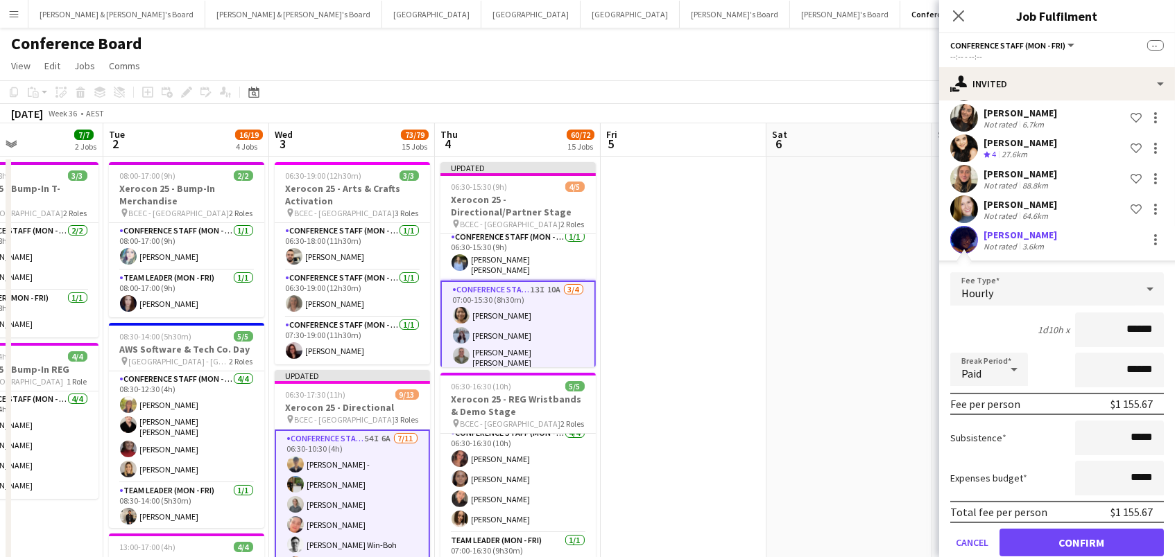
click at [1081, 540] on button "Confirm" at bounding box center [1081, 543] width 164 height 28
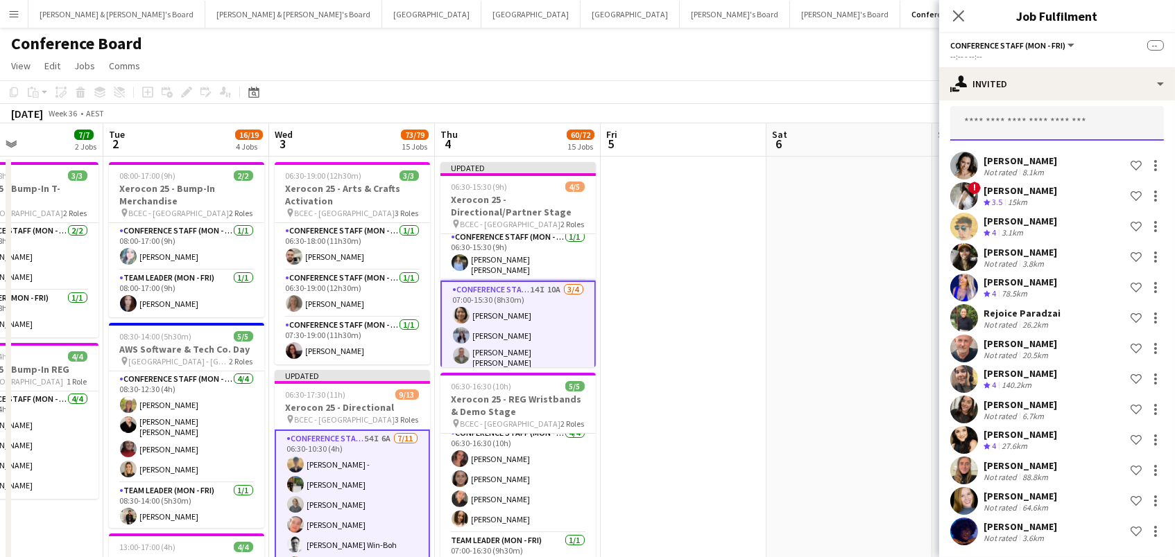
click at [1029, 126] on input "text" at bounding box center [1057, 123] width 214 height 35
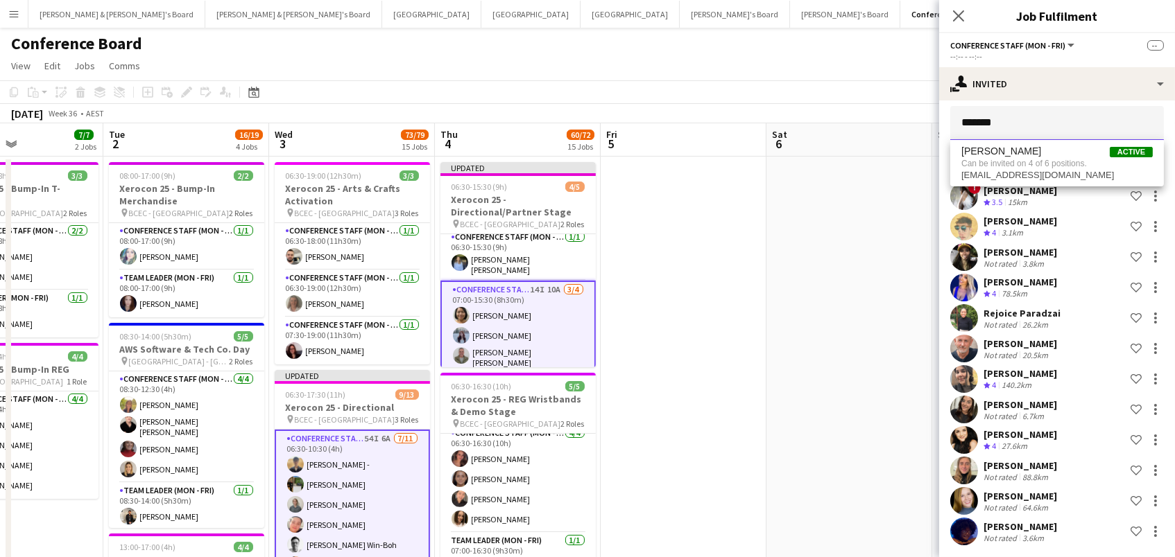
type input "*******"
drag, startPoint x: 1047, startPoint y: 141, endPoint x: 1064, endPoint y: 168, distance: 31.2
click at [1060, 166] on span "Can be invited on 4 of 6 positions." at bounding box center [1056, 163] width 191 height 12
type input "*******"
click at [1053, 146] on span "Namrata Prasad Active" at bounding box center [1056, 152] width 191 height 12
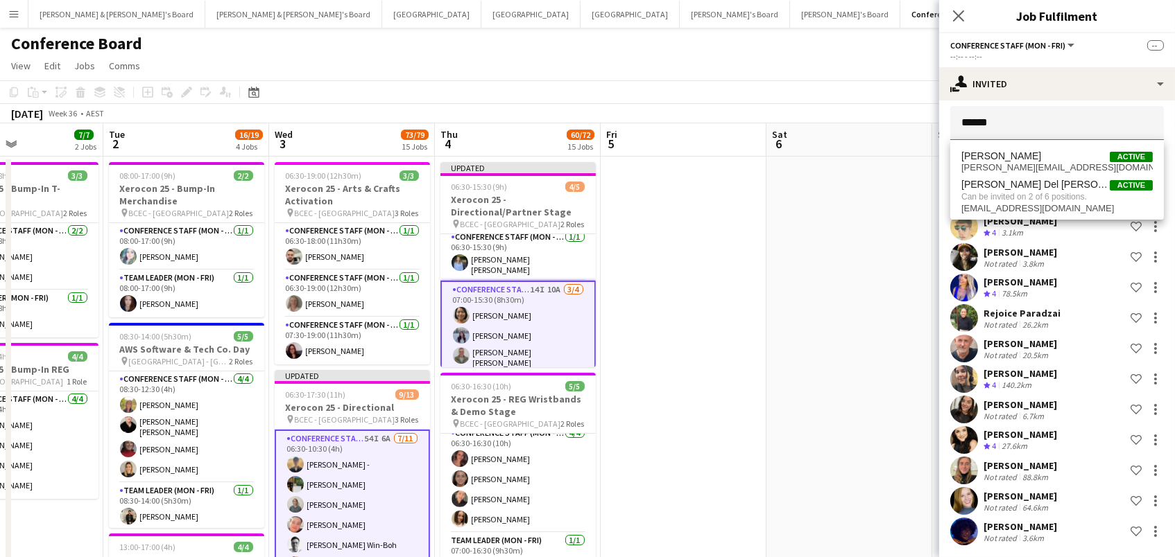
type input "******"
drag, startPoint x: 1053, startPoint y: 198, endPoint x: 1048, endPoint y: 184, distance: 14.5
click at [1048, 184] on span "Andrea Del Pino Hinostroza" at bounding box center [1035, 185] width 148 height 12
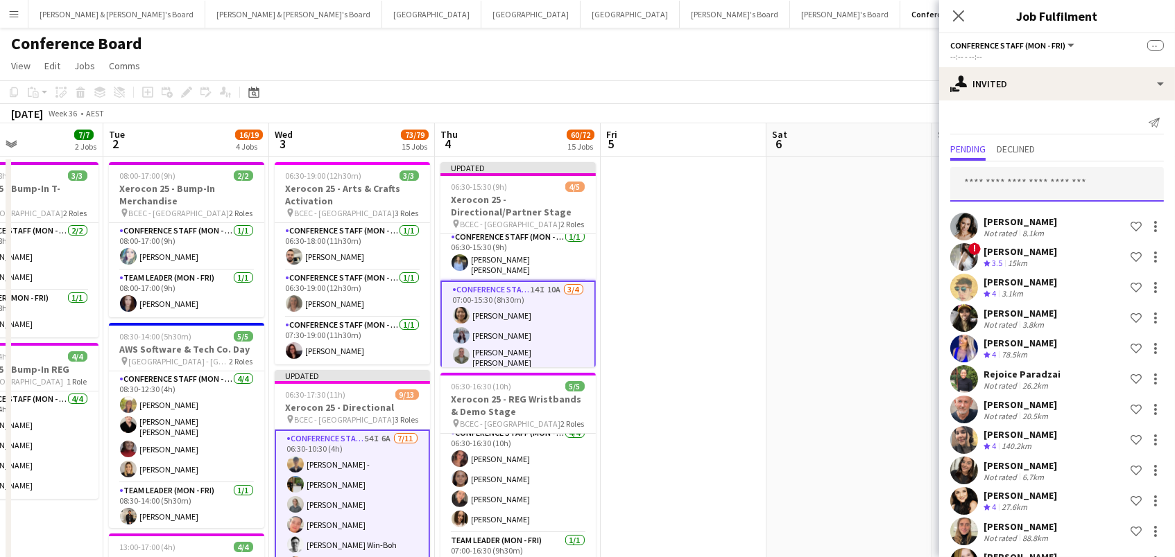
scroll to position [0, 0]
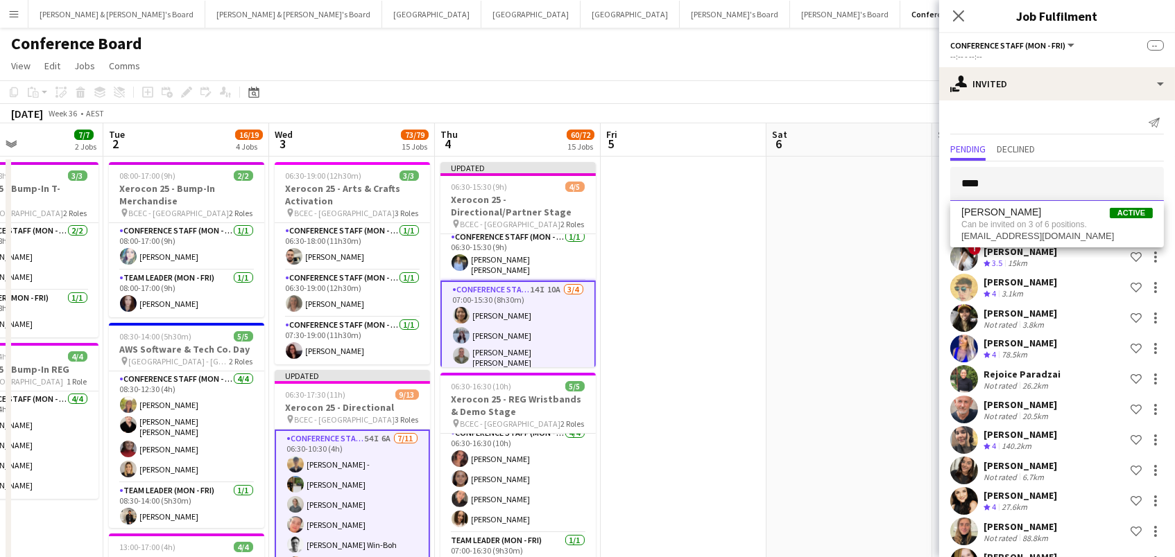
type input "****"
drag, startPoint x: 1129, startPoint y: 361, endPoint x: 1088, endPoint y: 225, distance: 141.9
click at [1088, 225] on span "Can be invited on 3 of 6 positions." at bounding box center [1056, 224] width 191 height 12
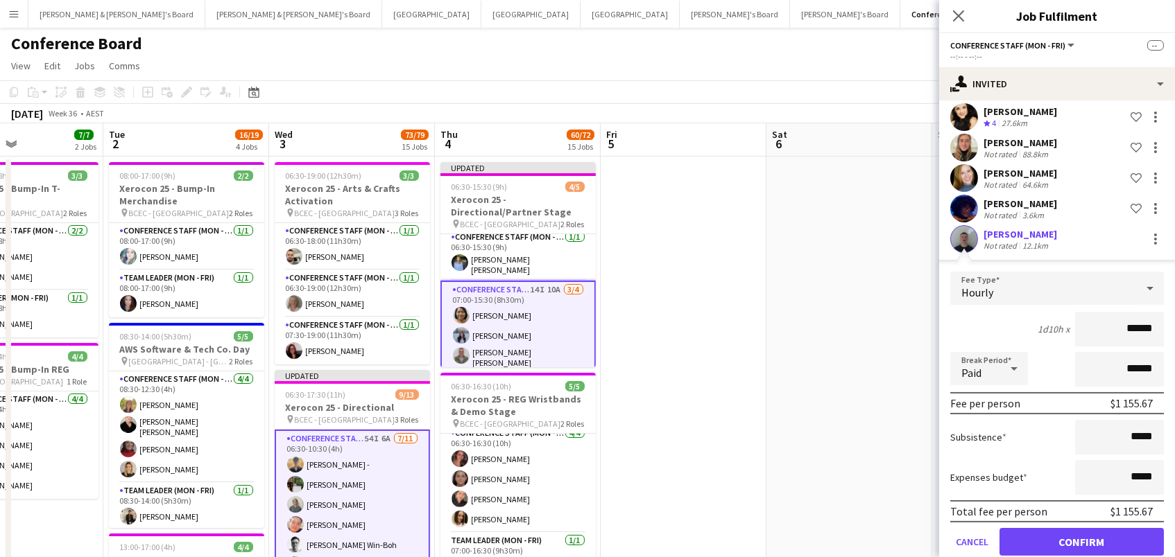
click at [1081, 539] on button "Confirm" at bounding box center [1081, 542] width 164 height 28
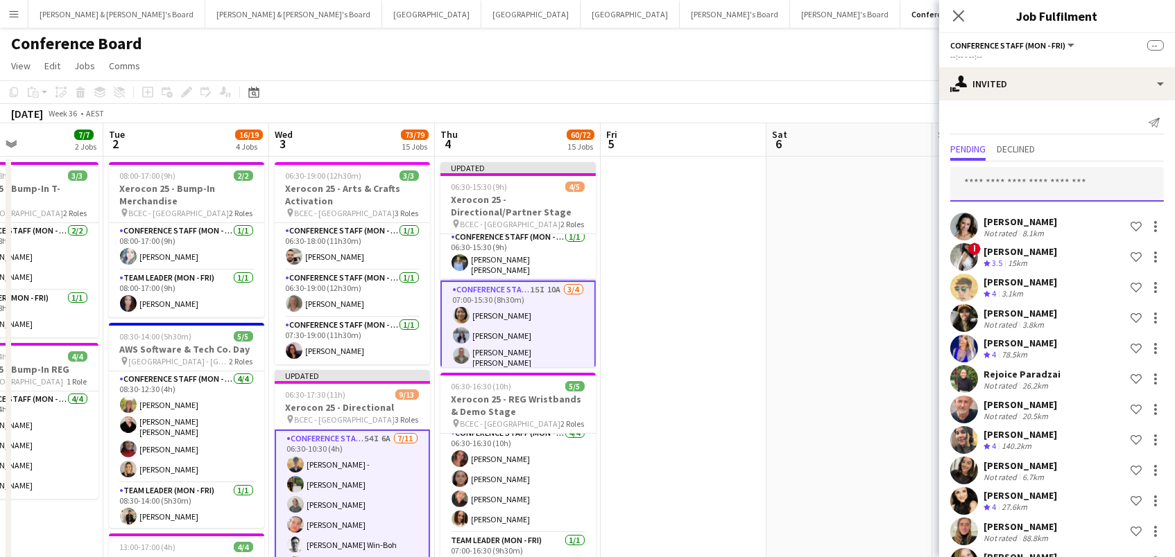
click at [1018, 176] on input "text" at bounding box center [1057, 184] width 214 height 35
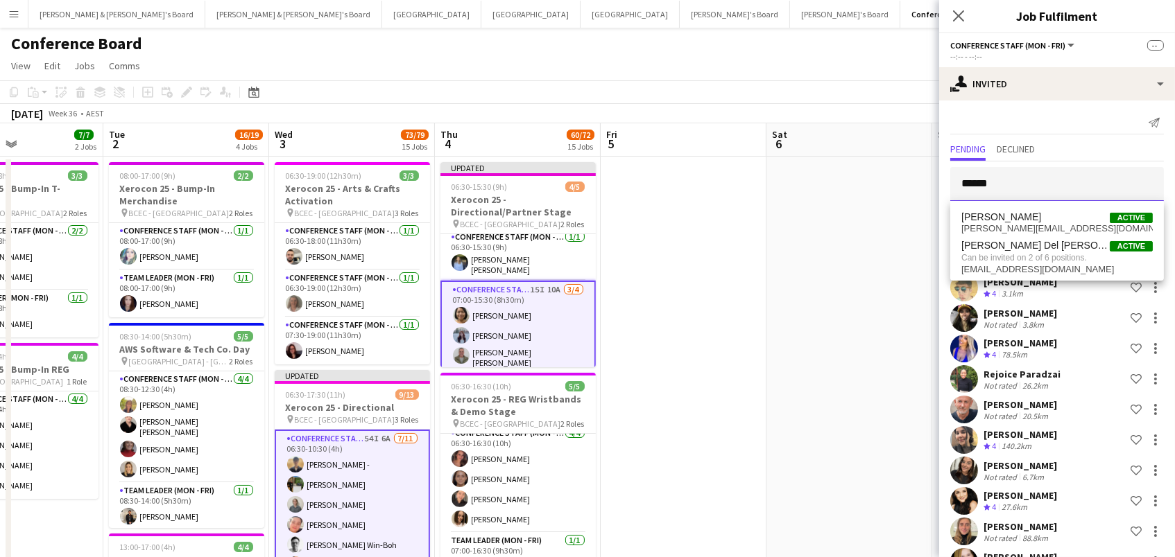
type input "******"
drag, startPoint x: 1018, startPoint y: 176, endPoint x: 1038, endPoint y: 248, distance: 74.9
click at [1038, 248] on span "Andrea Del Pino Hinostroza" at bounding box center [1035, 246] width 148 height 12
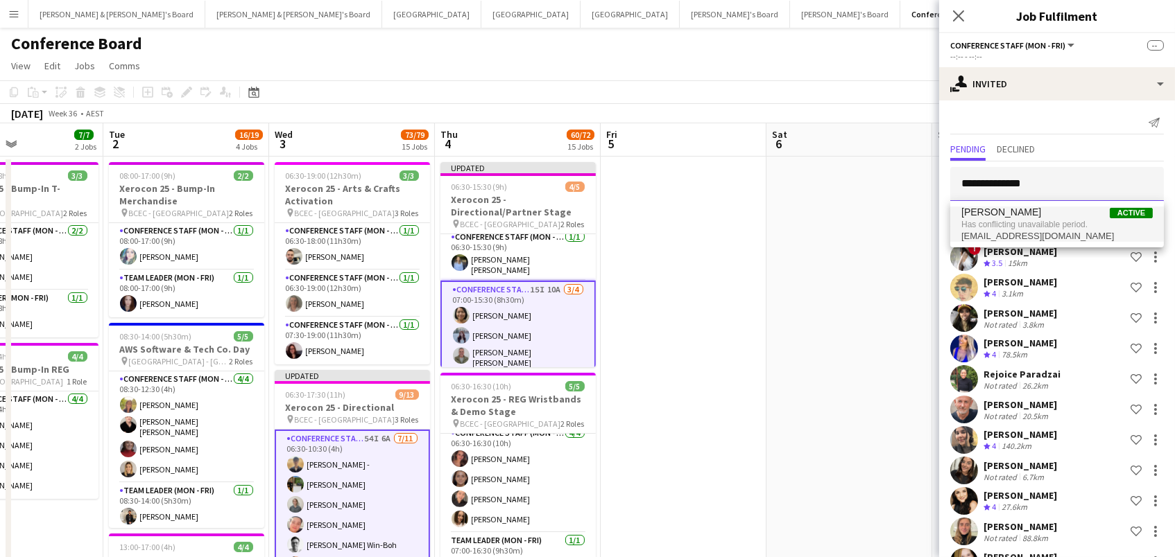
type input "**********"
click at [1005, 228] on span "Has conflicting unavailable period." at bounding box center [1056, 224] width 191 height 12
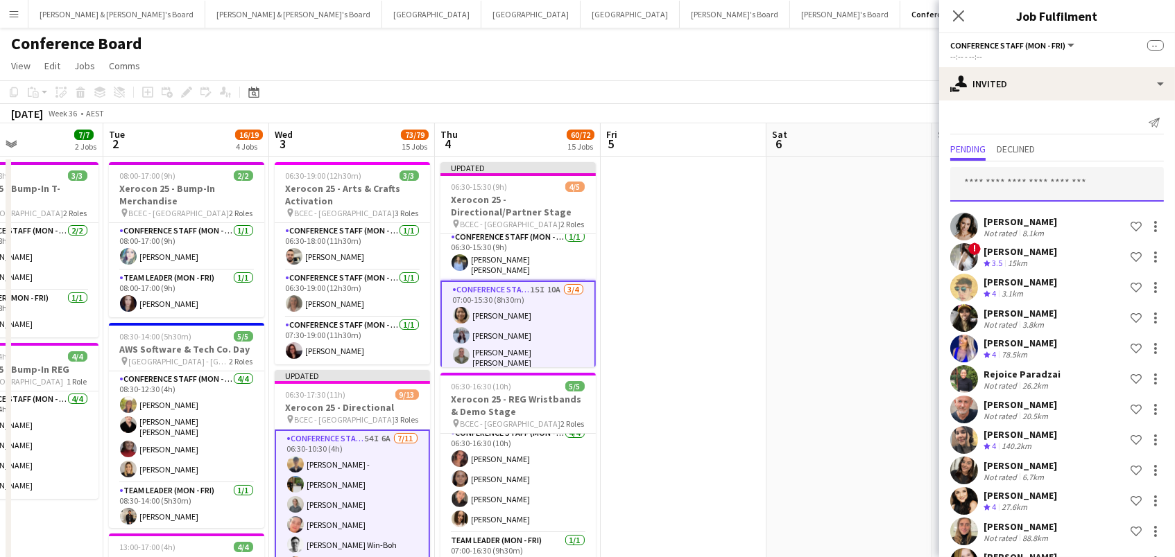
type input "*"
type input "*****"
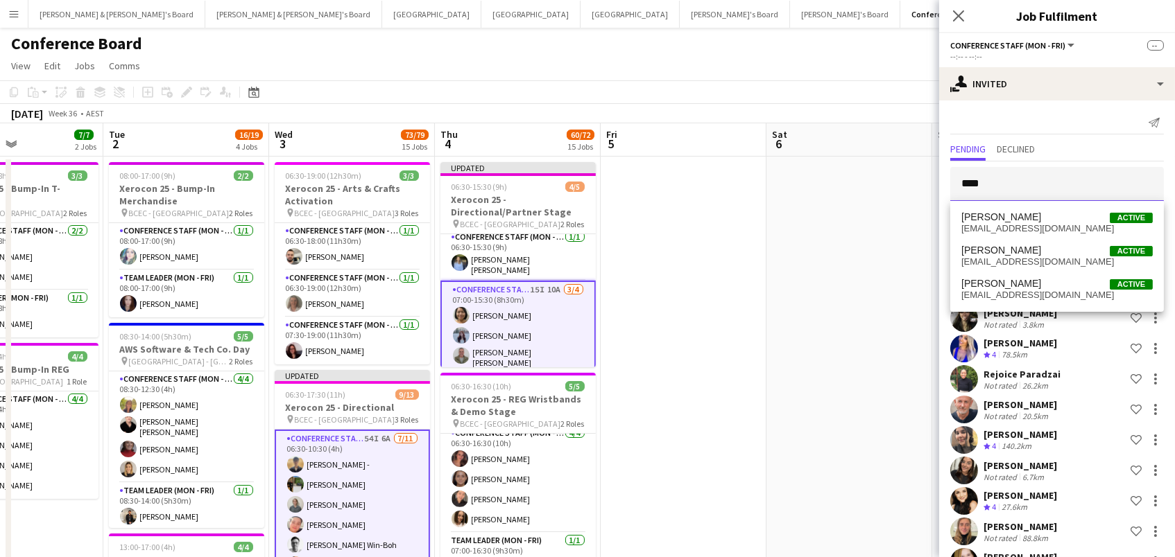
type input "****"
drag, startPoint x: 1020, startPoint y: 291, endPoint x: 1037, endPoint y: 292, distance: 16.7
click at [1037, 292] on span "[EMAIL_ADDRESS][DOMAIN_NAME]" at bounding box center [1056, 295] width 191 height 11
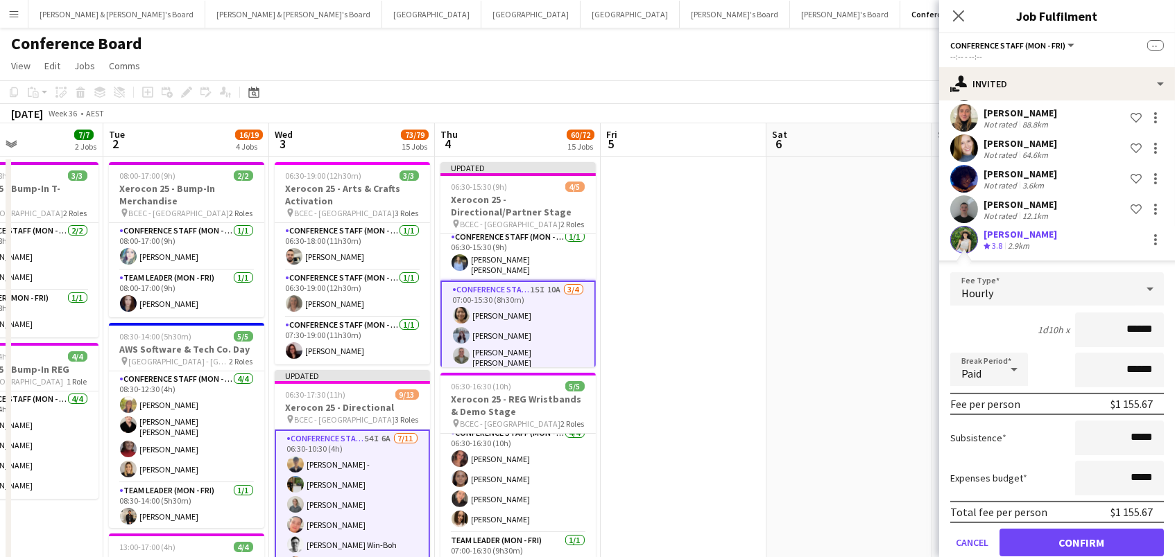
click at [1081, 540] on button "Confirm" at bounding box center [1081, 543] width 164 height 28
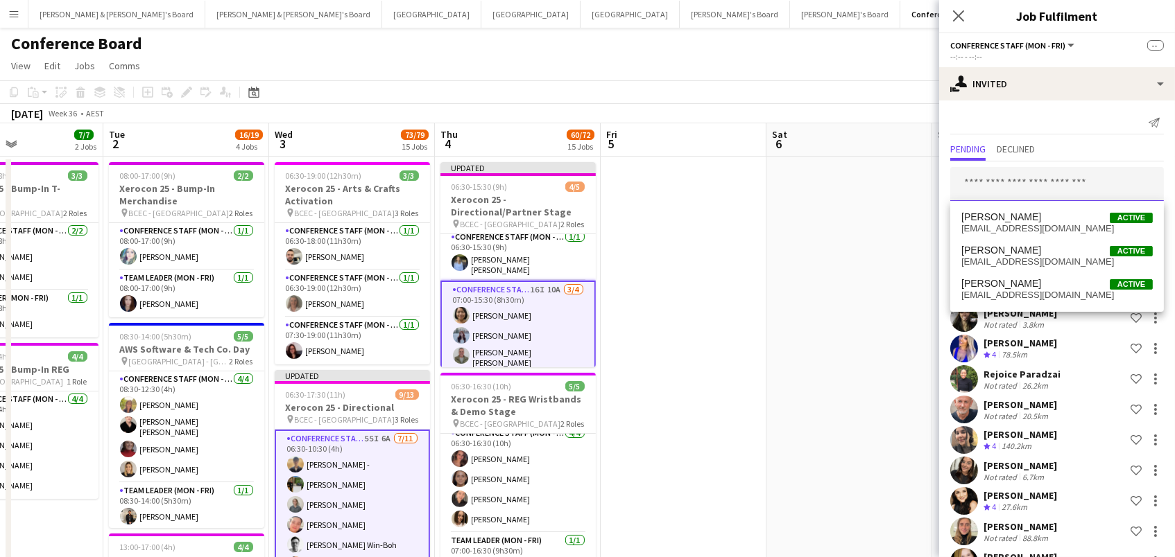
click at [1010, 190] on input "text" at bounding box center [1057, 184] width 214 height 35
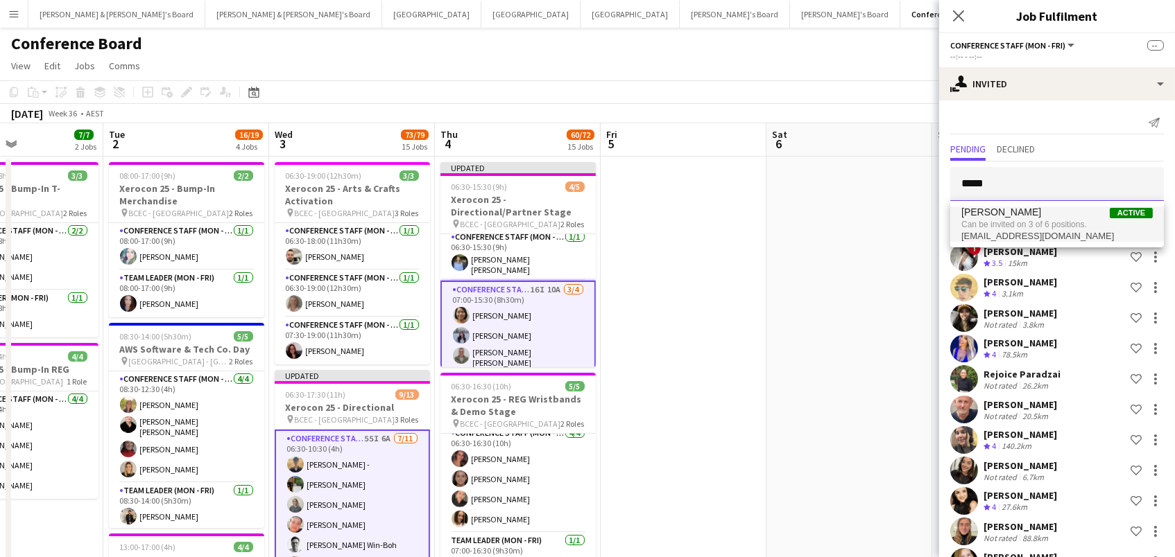
type input "*****"
click at [1015, 218] on span "Can be invited on 3 of 6 positions." at bounding box center [1056, 224] width 191 height 12
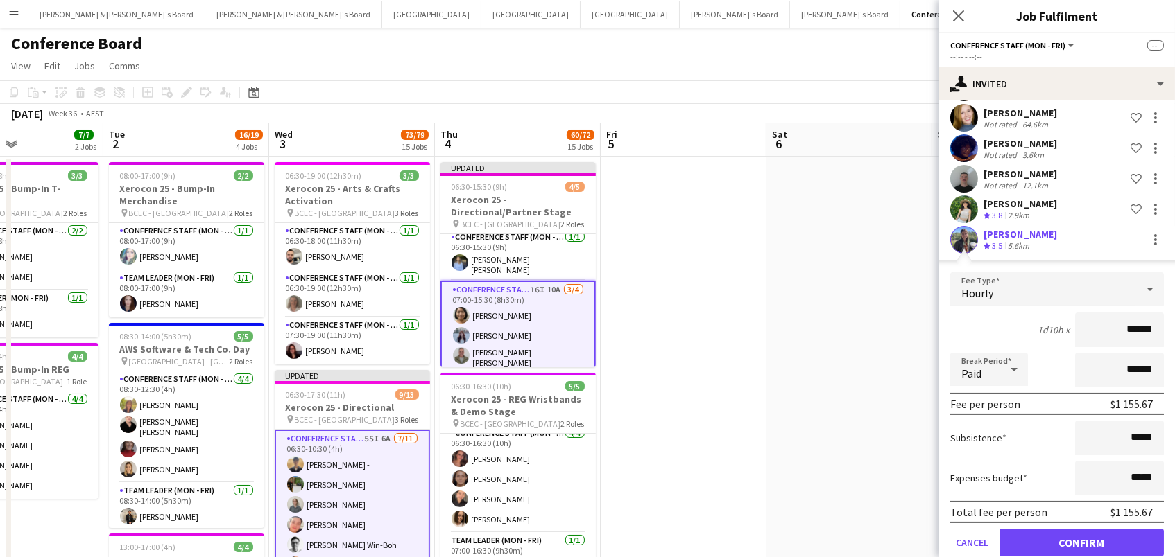
click at [1081, 540] on button "Confirm" at bounding box center [1081, 543] width 164 height 28
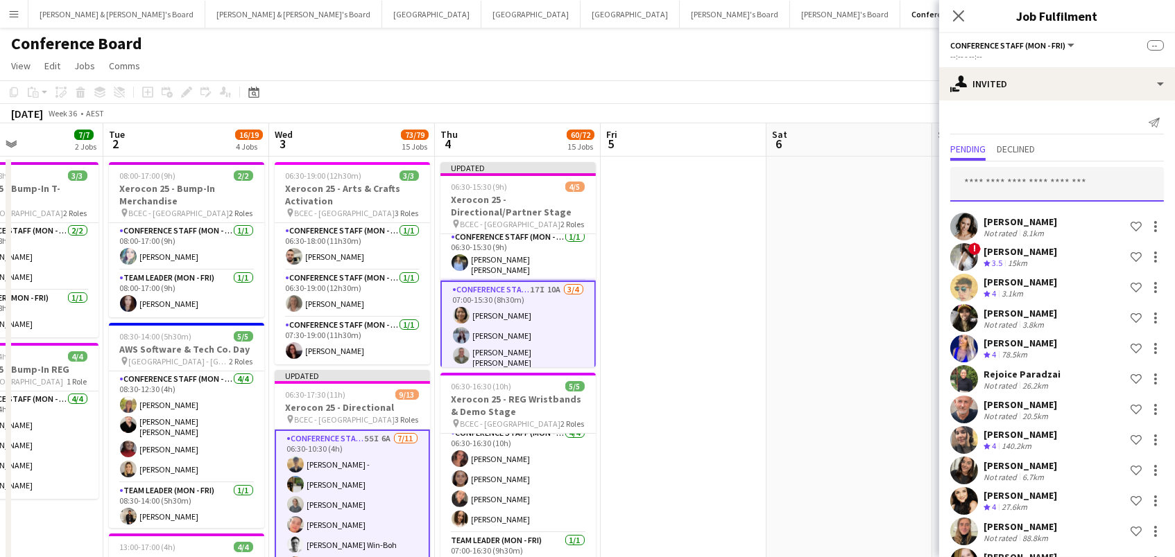
click at [1031, 180] on input "text" at bounding box center [1057, 184] width 214 height 35
type input "*****"
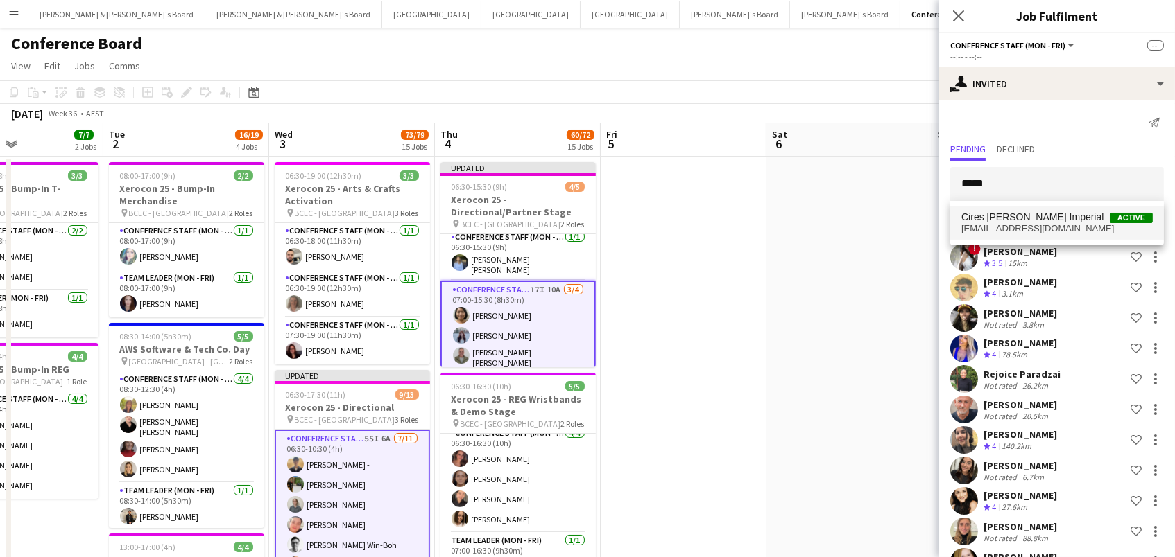
click at [1093, 223] on span "Cires Beijamar Rodrigues Gracie Imperial" at bounding box center [1032, 217] width 142 height 12
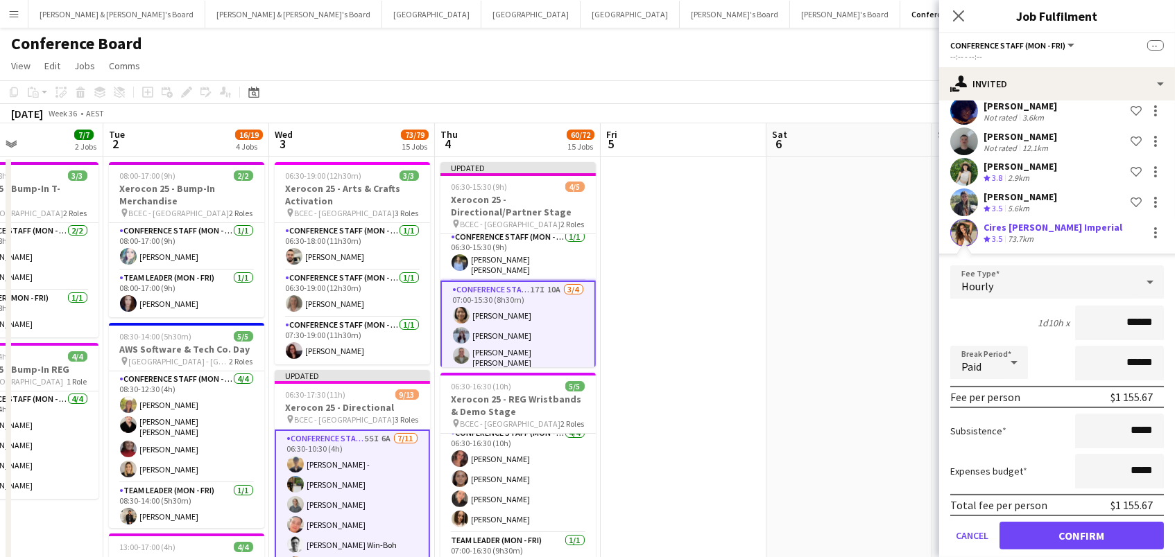
click at [1081, 540] on button "Confirm" at bounding box center [1081, 536] width 164 height 28
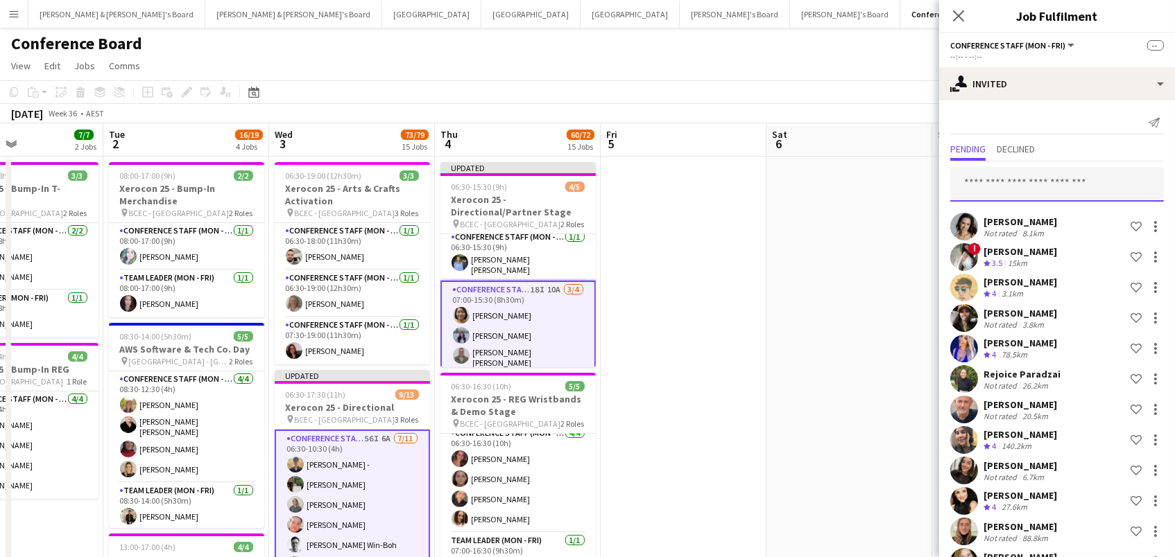
click at [1087, 187] on input "text" at bounding box center [1057, 184] width 214 height 35
type input "****"
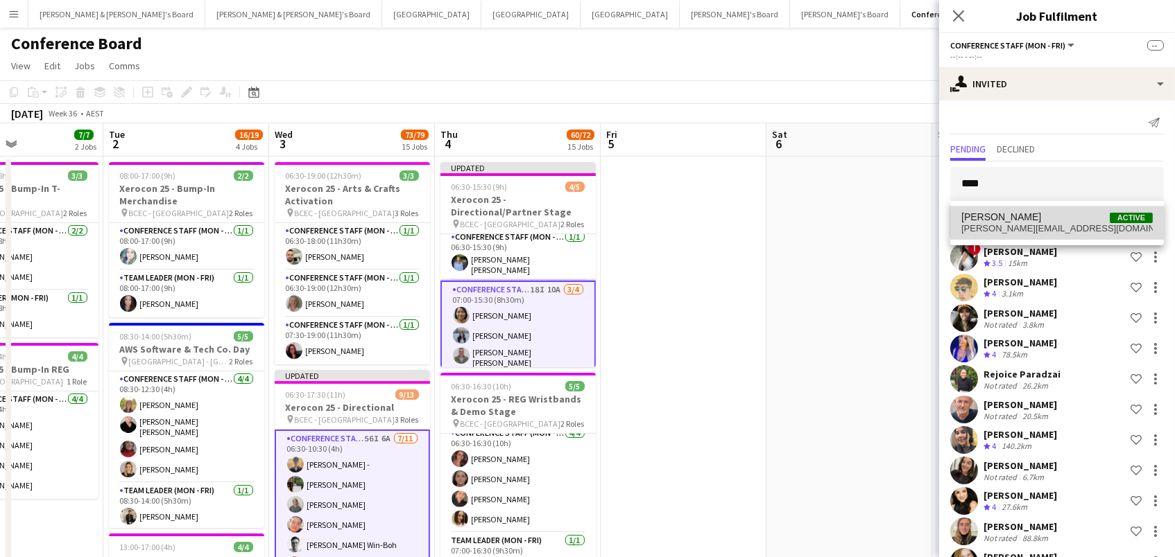
click at [1081, 211] on span "Ines Hemmings Active" at bounding box center [1056, 217] width 191 height 12
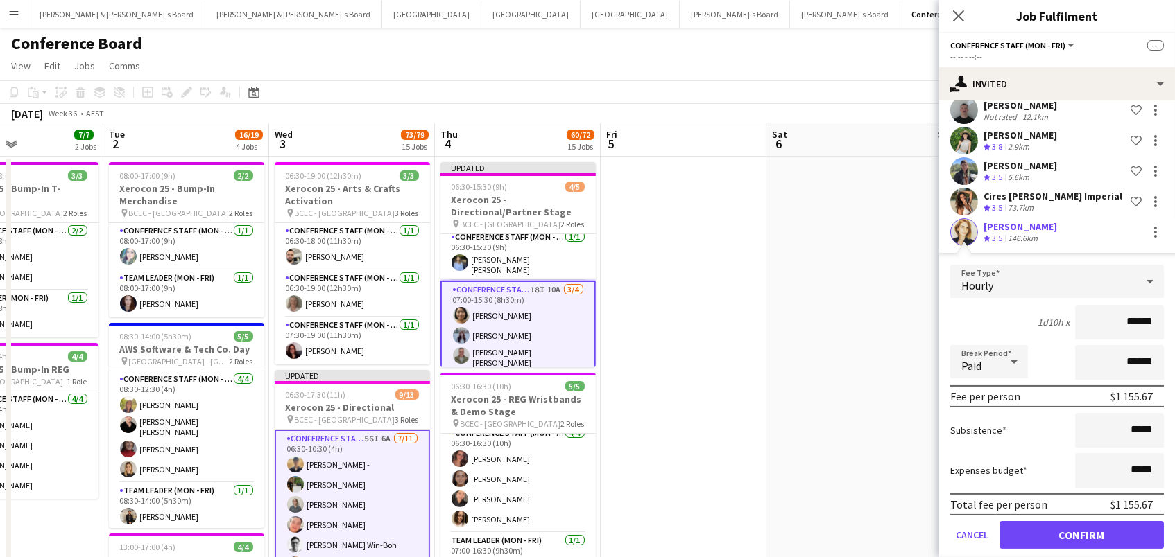
click at [1081, 539] on button "Confirm" at bounding box center [1081, 535] width 164 height 28
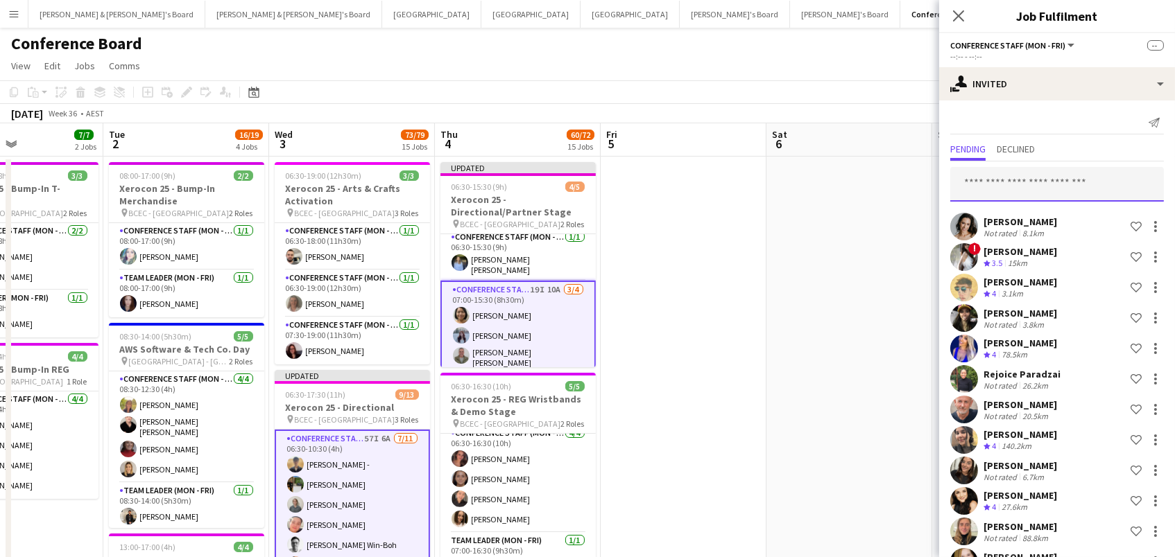
click at [985, 191] on input "text" at bounding box center [1057, 184] width 214 height 35
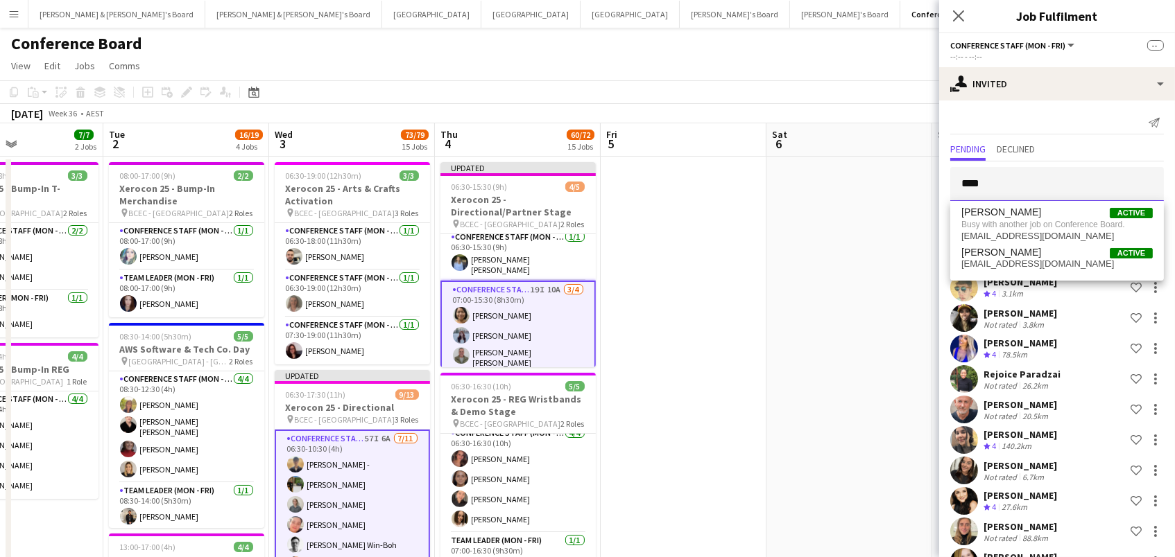
type input "****"
drag, startPoint x: 985, startPoint y: 191, endPoint x: 1034, endPoint y: 264, distance: 88.1
click at [1034, 264] on span "norasilvasanchez@gmail.com" at bounding box center [1056, 264] width 191 height 11
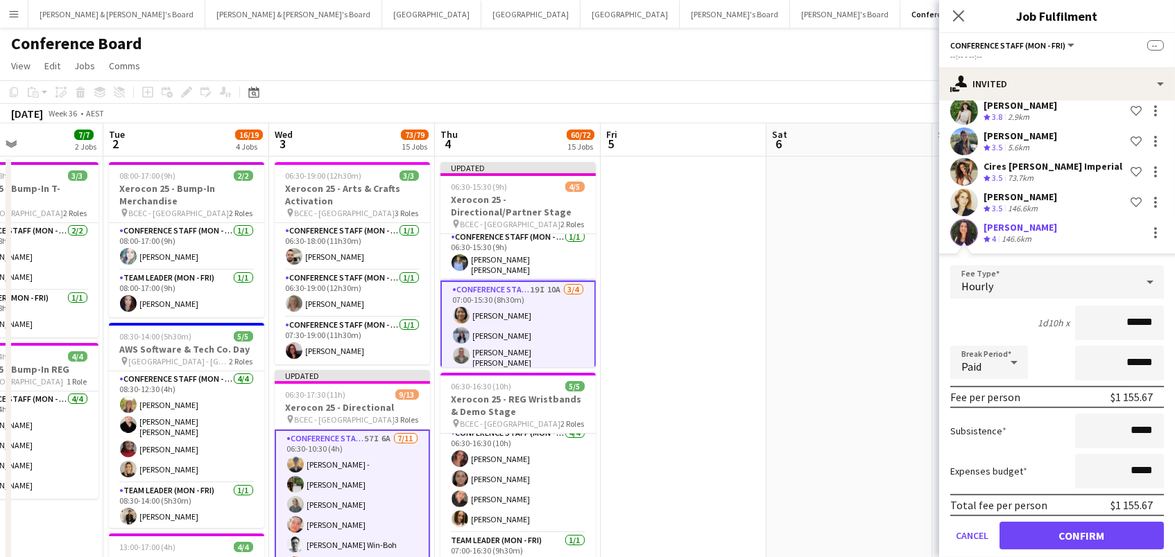
click at [1081, 540] on button "Confirm" at bounding box center [1081, 536] width 164 height 28
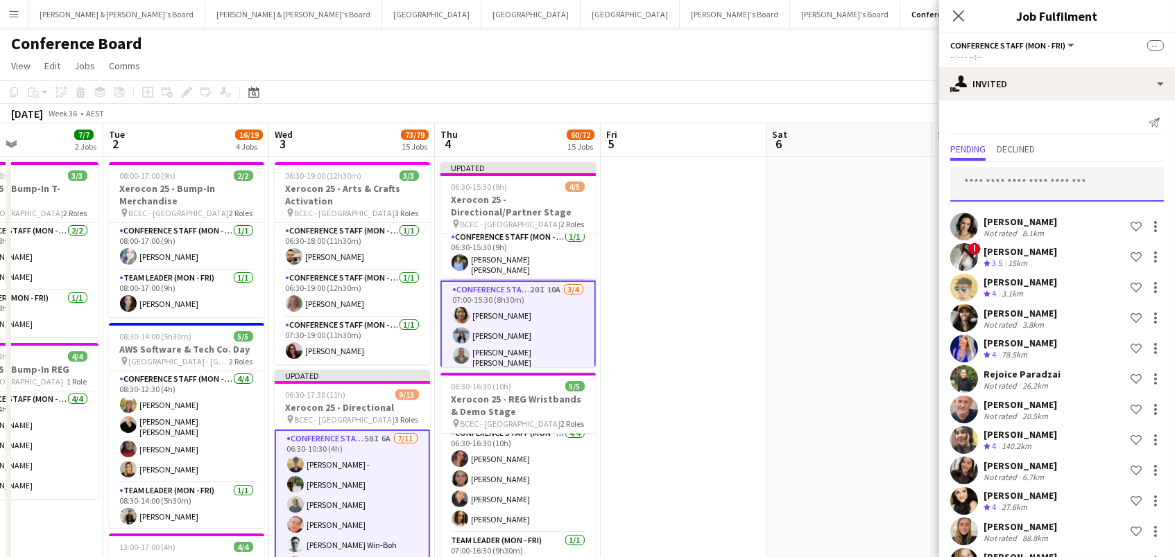
click at [1037, 183] on input "text" at bounding box center [1057, 184] width 214 height 35
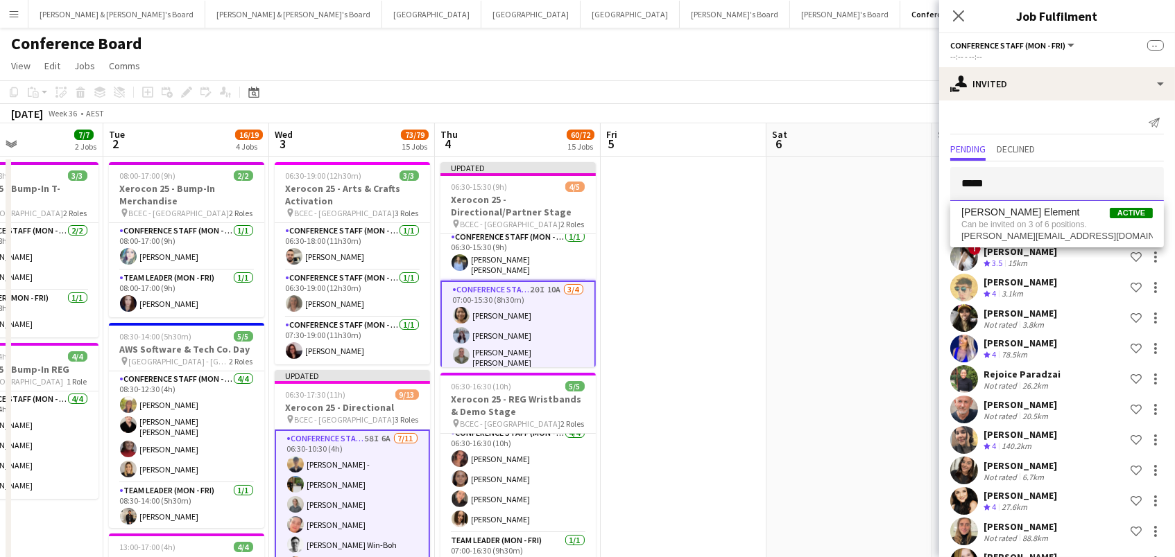
type input "*****"
drag, startPoint x: 1037, startPoint y: 183, endPoint x: 1050, endPoint y: 220, distance: 39.0
click at [1050, 220] on span "Can be invited on 3 of 6 positions." at bounding box center [1056, 224] width 191 height 12
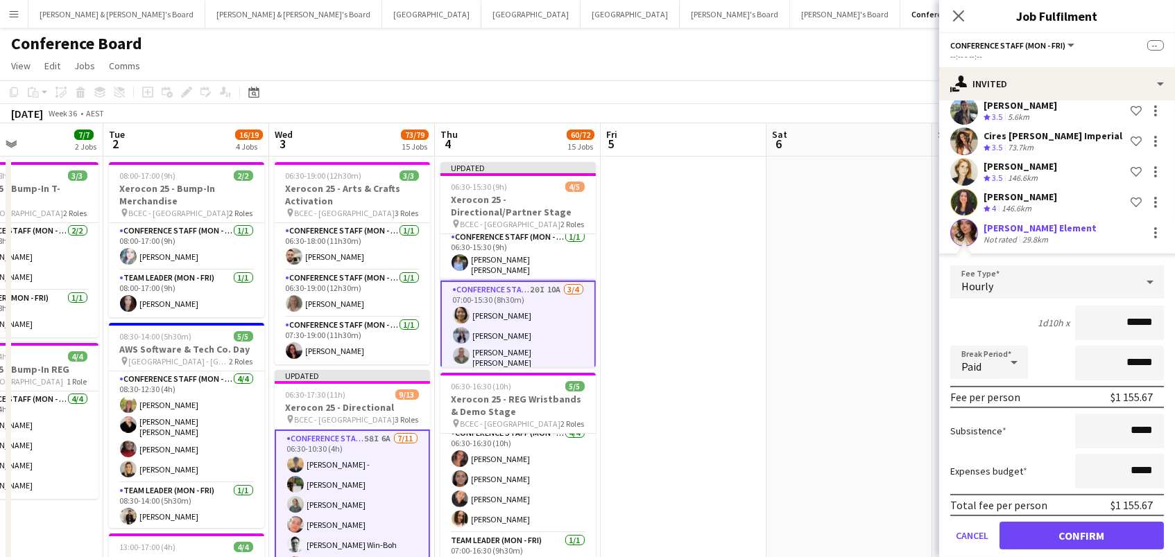
click at [1081, 540] on button "Confirm" at bounding box center [1081, 536] width 164 height 28
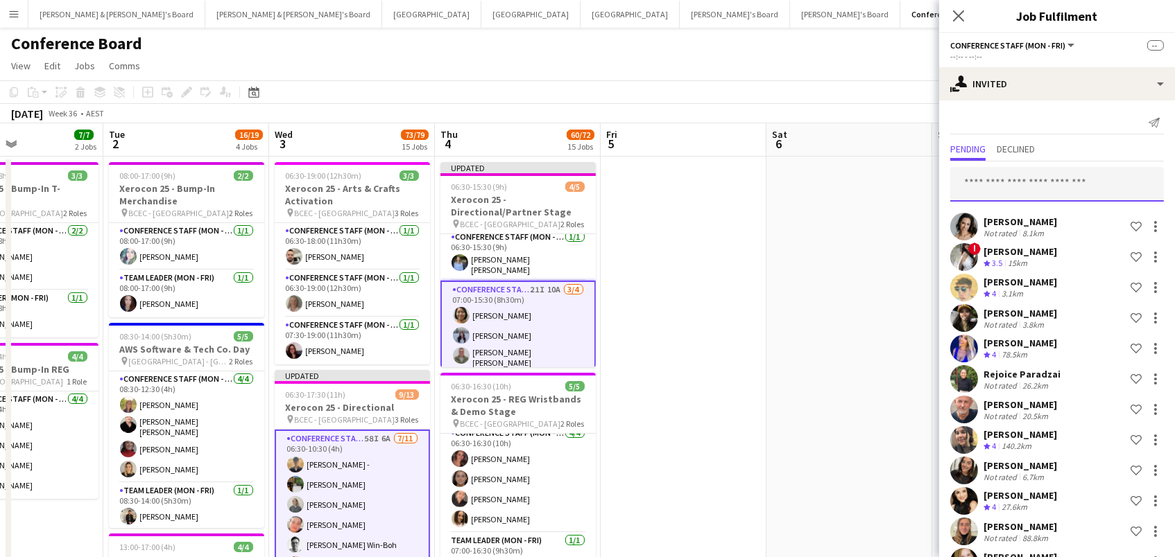
click at [1039, 180] on input "text" at bounding box center [1057, 184] width 214 height 35
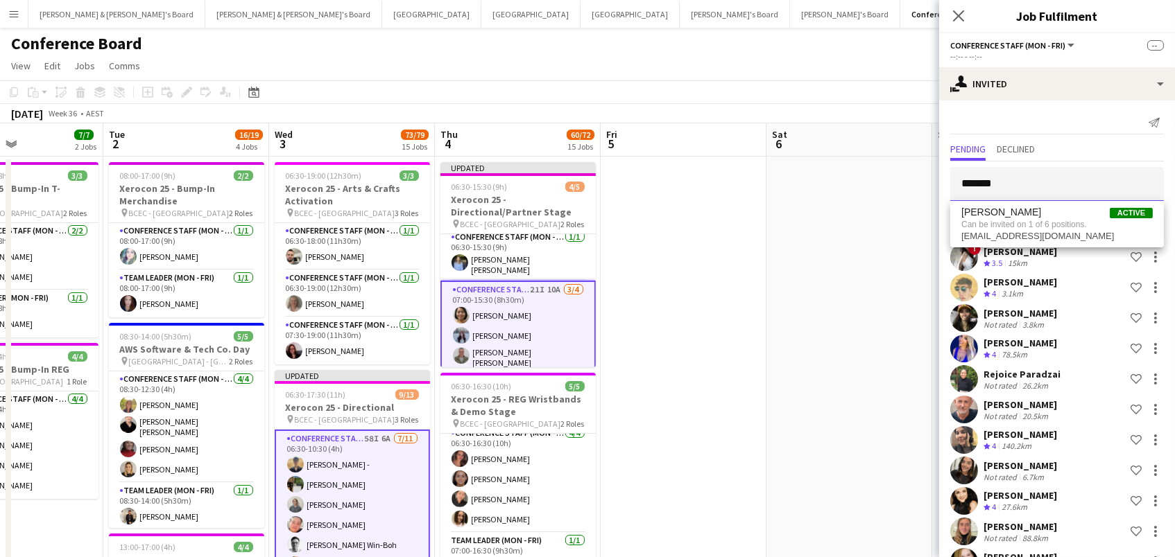
type input "*******"
drag, startPoint x: 1039, startPoint y: 180, endPoint x: 1045, endPoint y: 221, distance: 42.0
click at [1045, 221] on span "Can be invited on 1 of 6 positions." at bounding box center [1056, 224] width 191 height 12
type input "********"
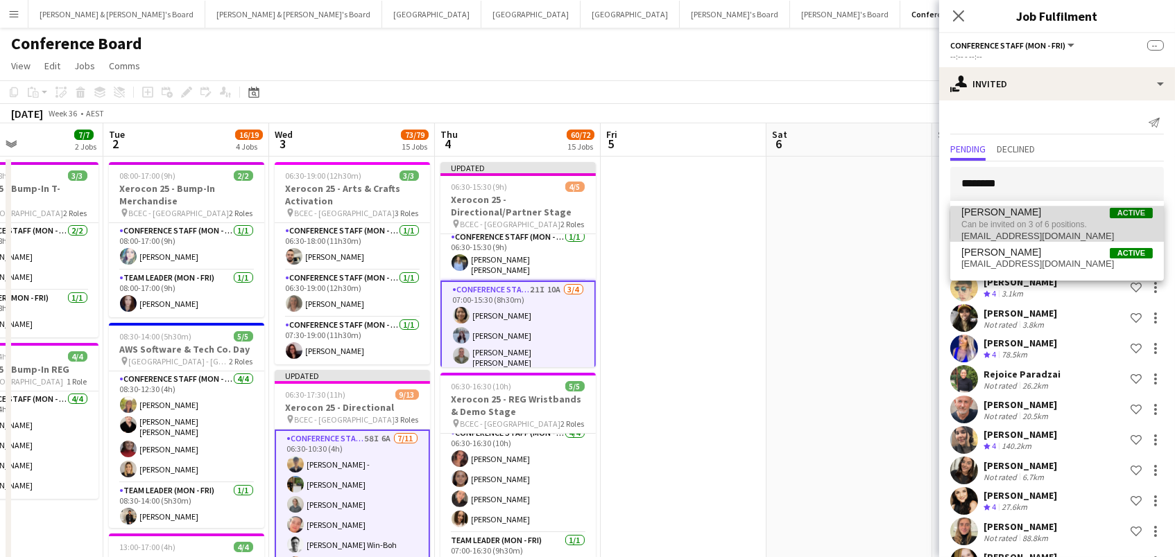
drag, startPoint x: 1045, startPoint y: 283, endPoint x: 1071, endPoint y: 225, distance: 63.0
click at [1071, 225] on span "Can be invited on 3 of 6 positions." at bounding box center [1056, 224] width 191 height 12
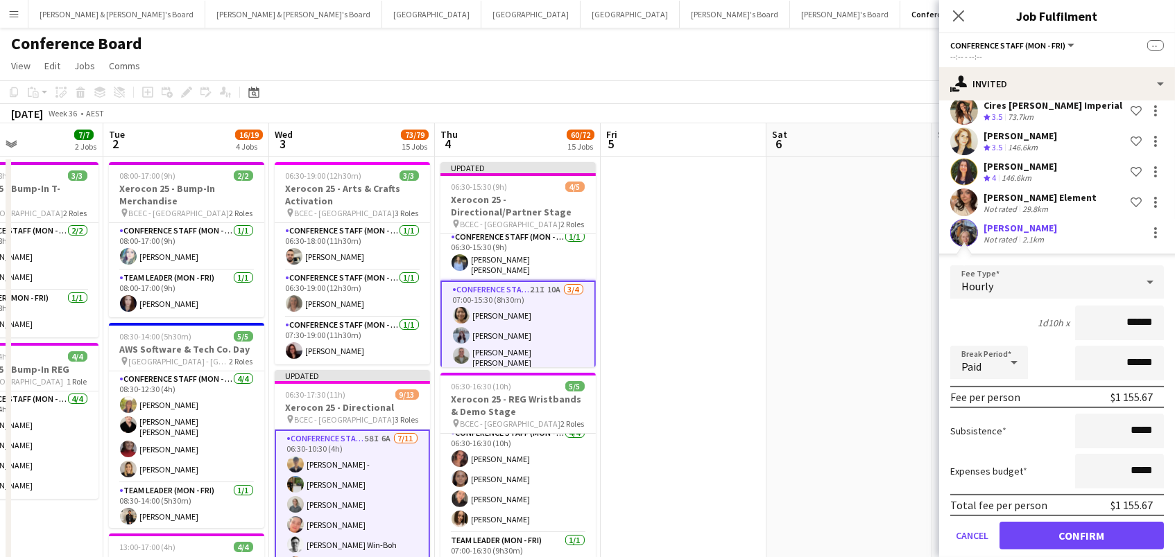
click at [1081, 540] on button "Confirm" at bounding box center [1081, 536] width 164 height 28
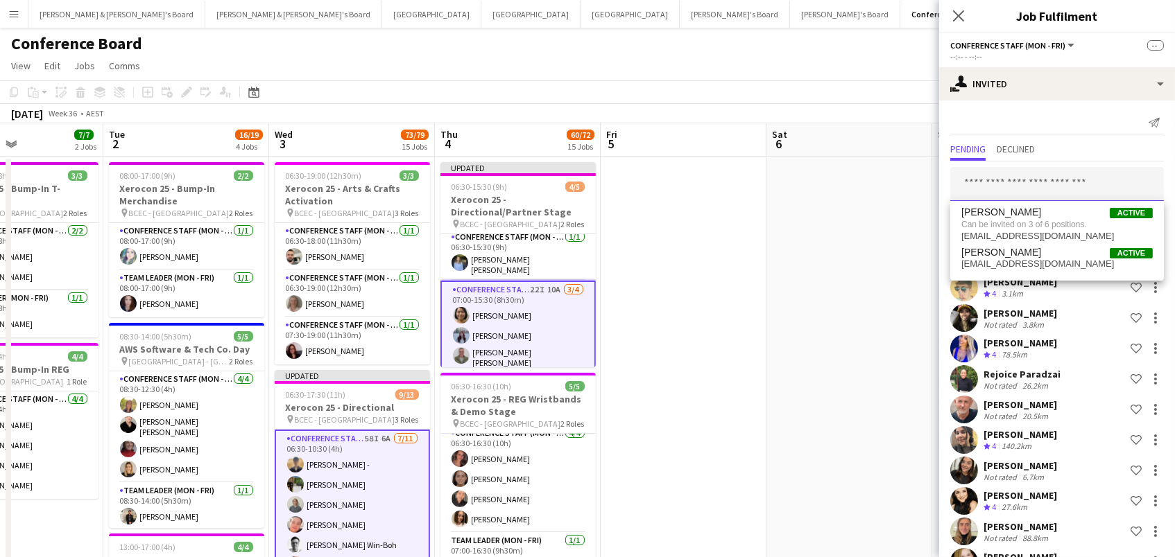
click at [991, 183] on input "text" at bounding box center [1057, 184] width 214 height 35
type input "*****"
click at [1014, 213] on span "Laura Doran" at bounding box center [1001, 213] width 80 height 12
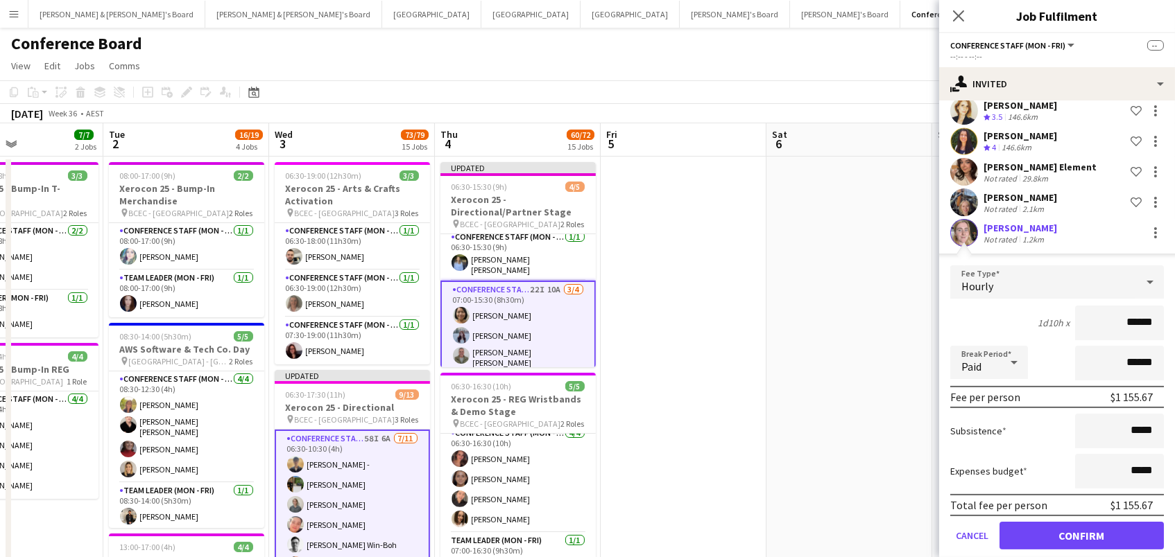
click at [1081, 540] on button "Confirm" at bounding box center [1081, 536] width 164 height 28
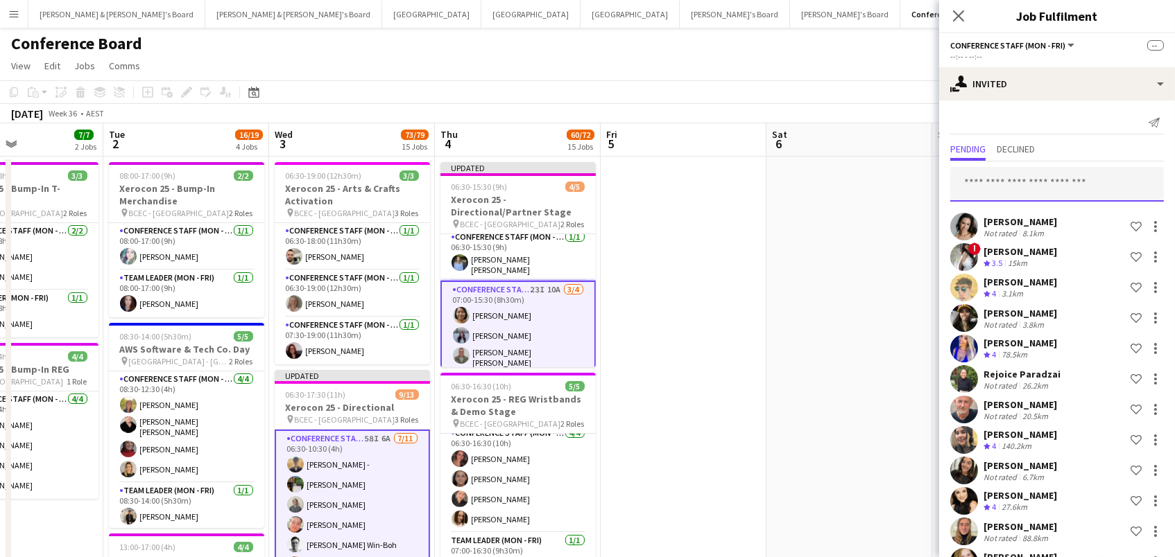
click at [1007, 178] on input "text" at bounding box center [1057, 184] width 214 height 35
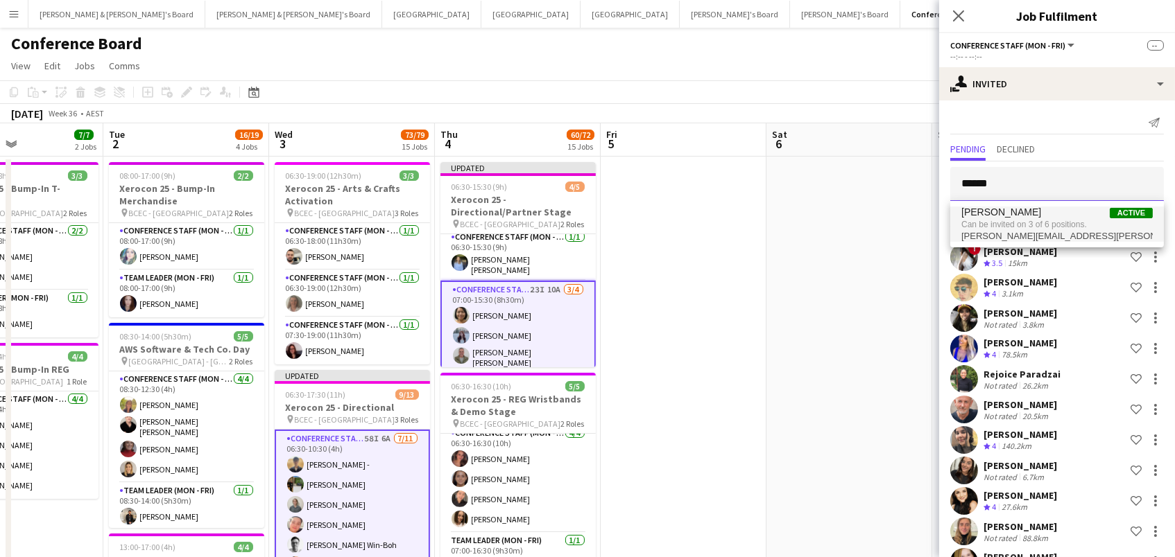
type input "******"
click at [1032, 220] on span "Can be invited on 3 of 6 positions." at bounding box center [1056, 224] width 191 height 12
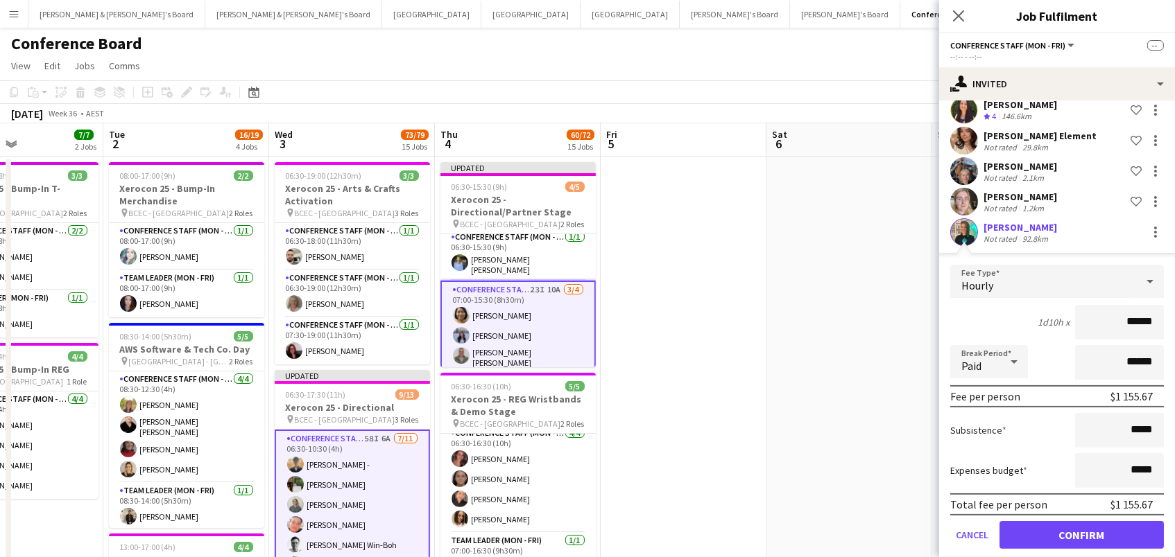
click at [1081, 539] on button "Confirm" at bounding box center [1081, 535] width 164 height 28
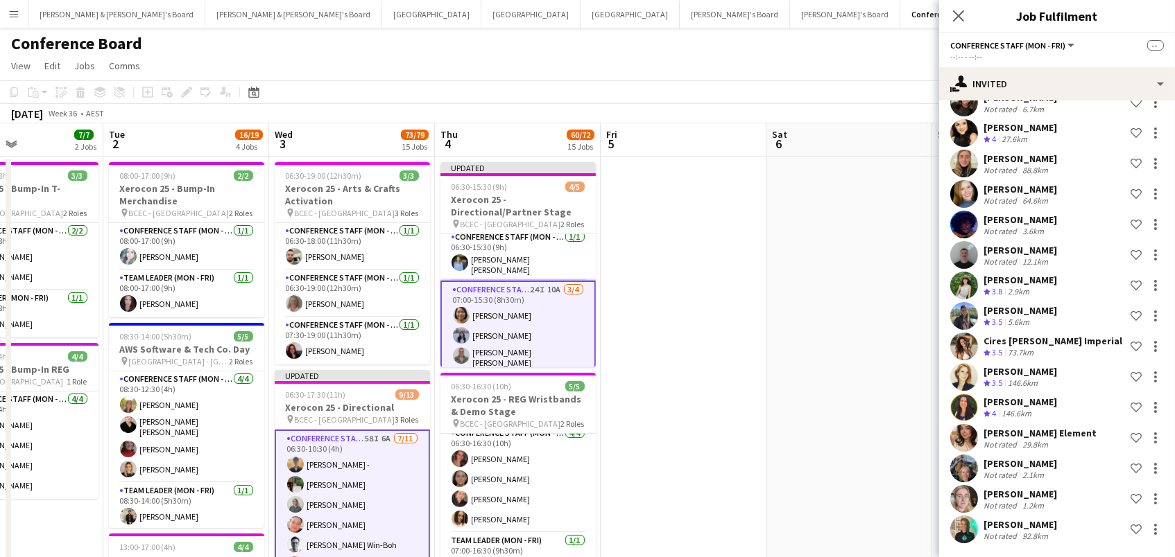
scroll to position [373, 0]
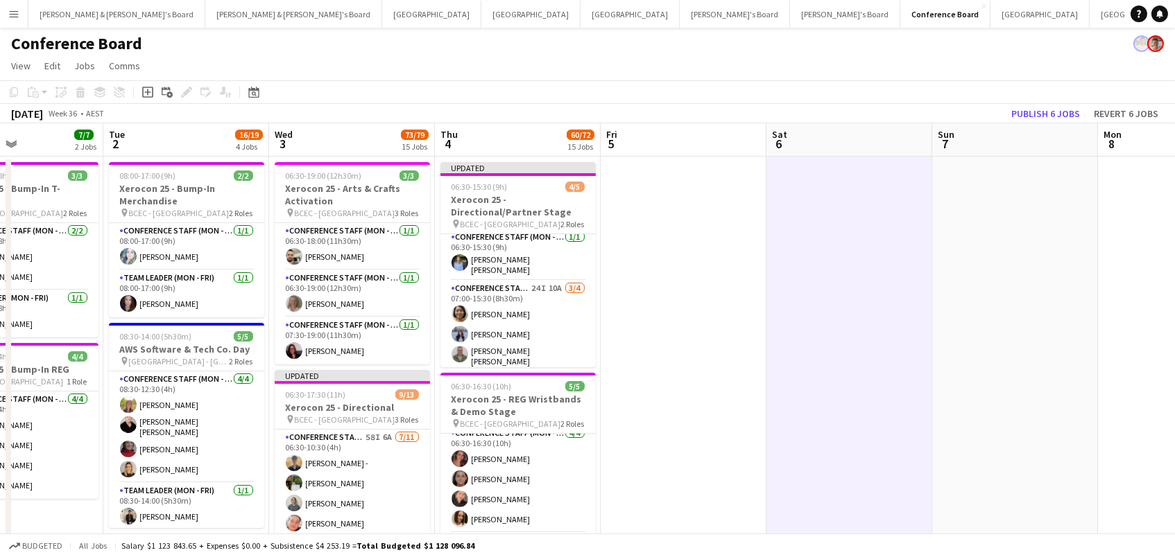
scroll to position [0, 393]
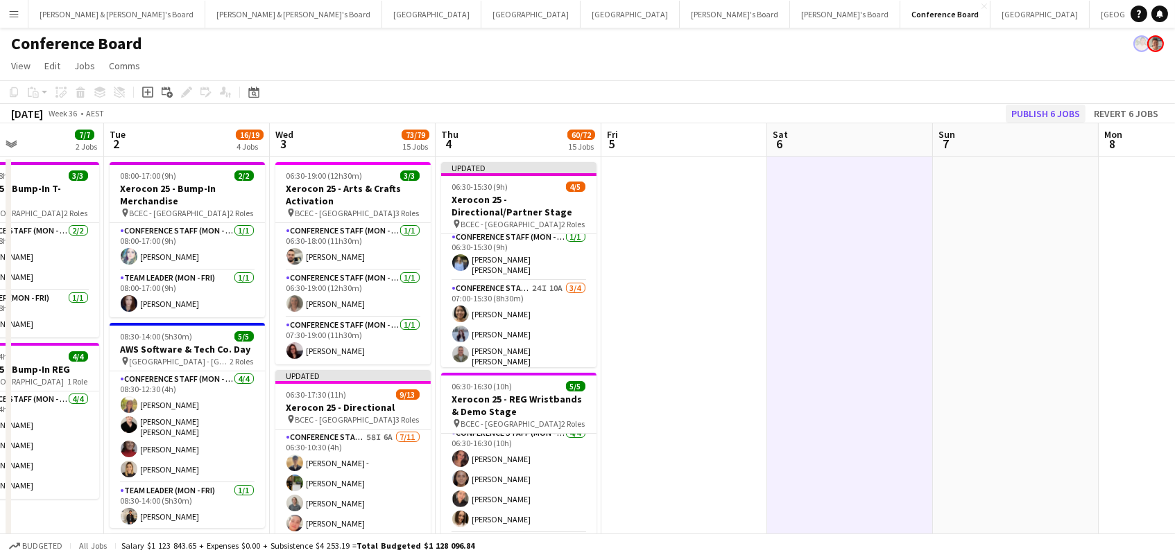
click at [1019, 113] on button "Publish 6 jobs" at bounding box center [1045, 114] width 80 height 18
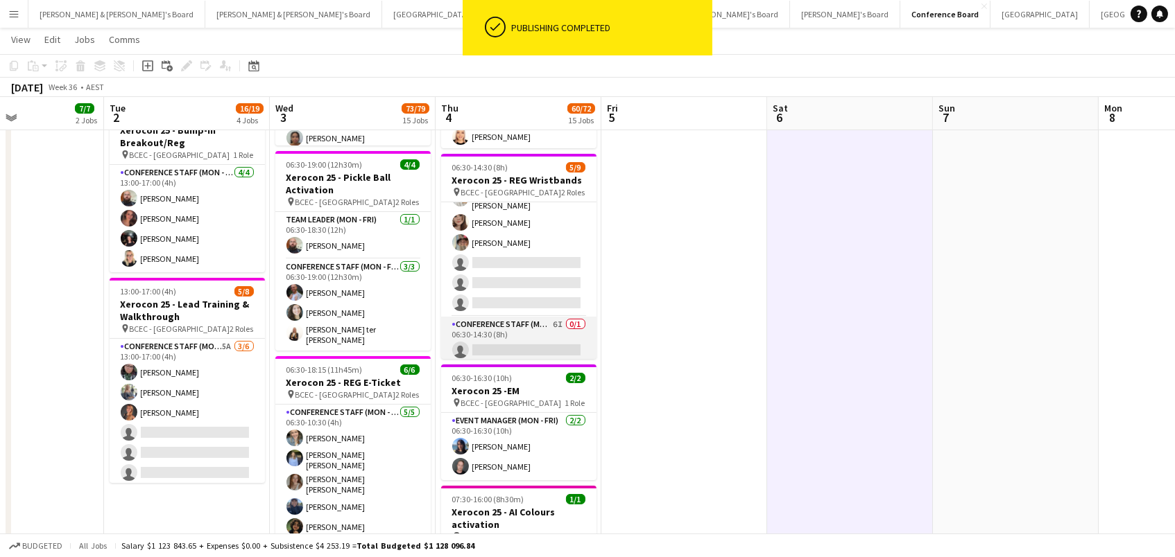
scroll to position [77, 0]
click at [515, 338] on app-card-role "Conference Staff (Mon - Fri) 6I 0/1 06:30-14:30 (8h) single-neutral-actions" at bounding box center [518, 341] width 155 height 47
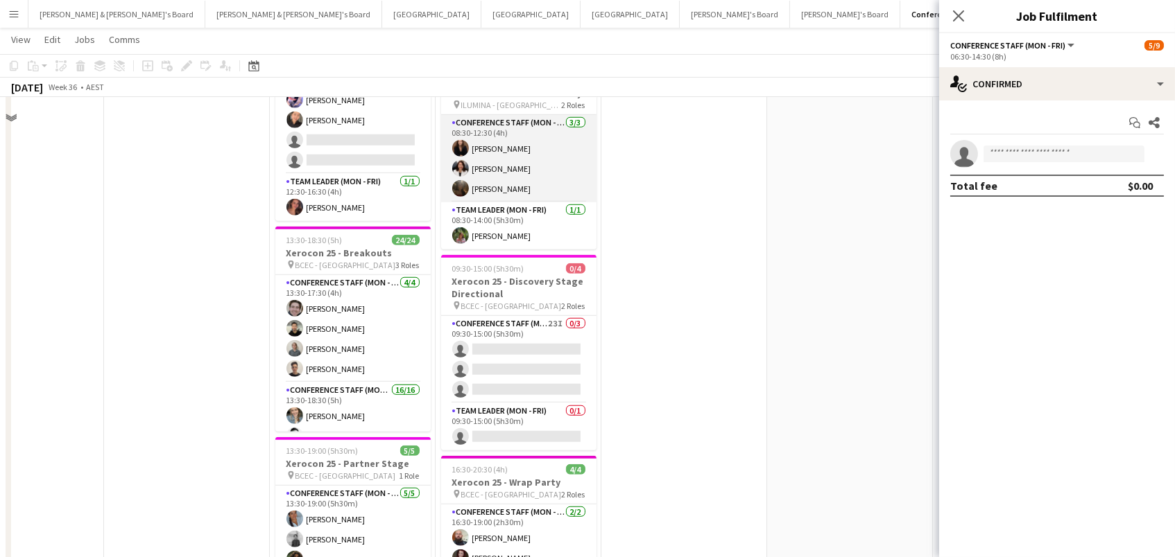
scroll to position [2188, 0]
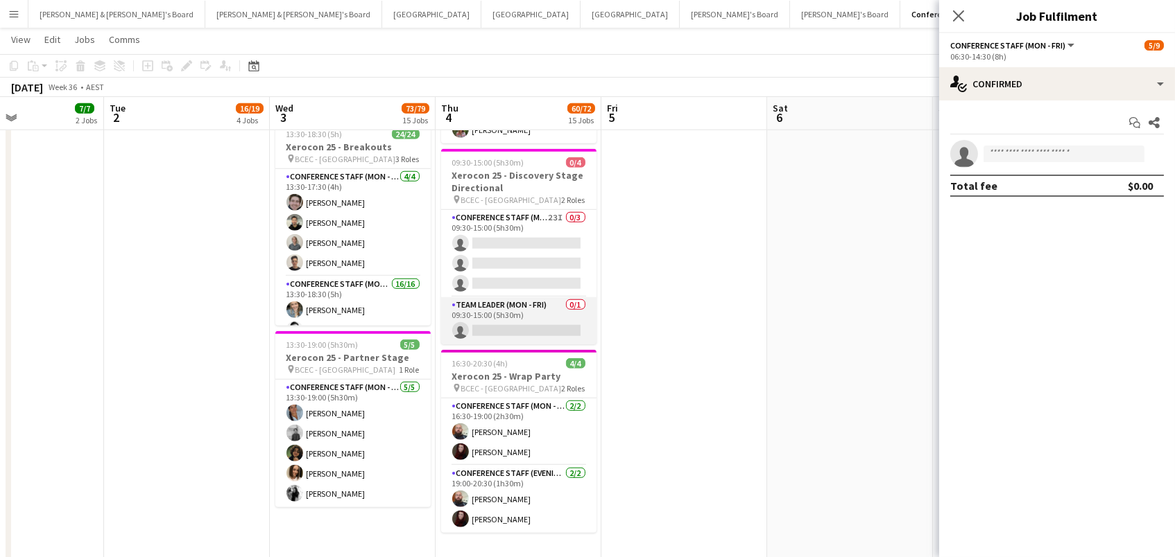
click at [528, 310] on app-card-role "Team Leader (Mon - Fri) 0/1 09:30-15:00 (5h30m) single-neutral-actions" at bounding box center [518, 320] width 155 height 47
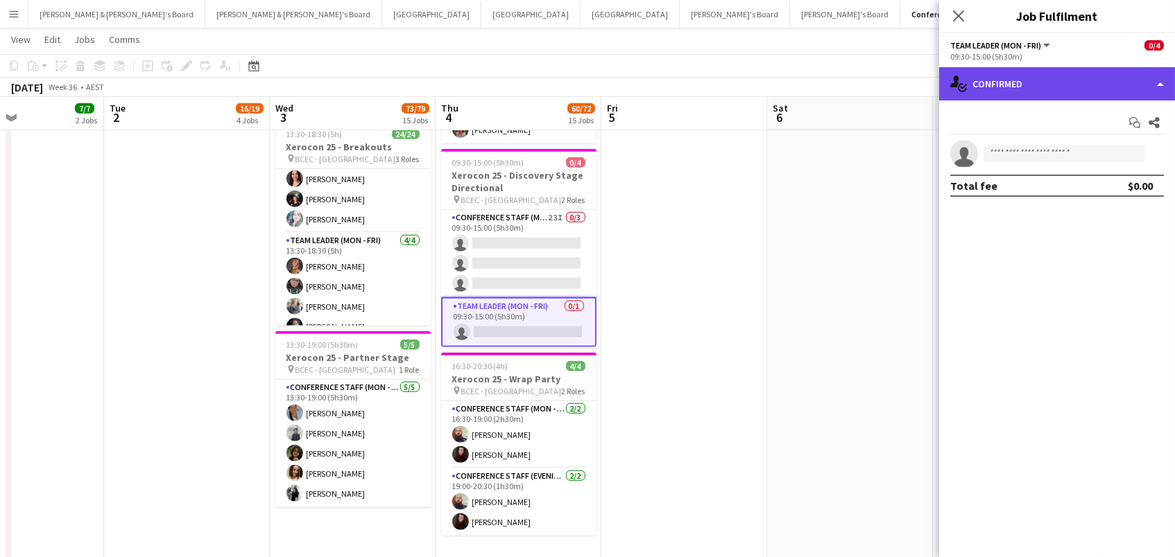
click at [1011, 80] on div "single-neutral-actions-check-2 Confirmed" at bounding box center [1057, 83] width 236 height 33
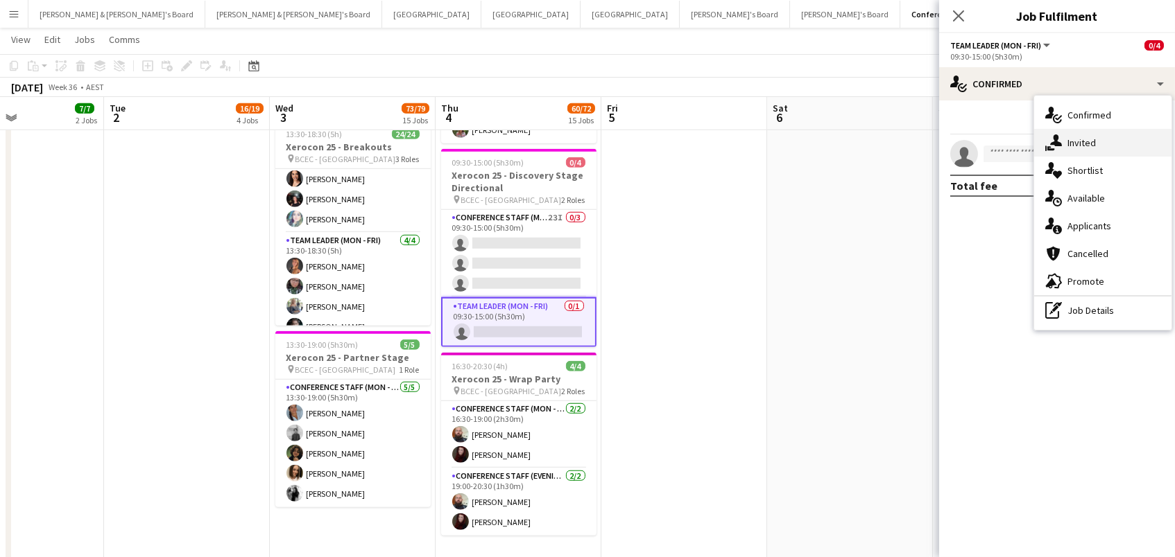
click at [1056, 145] on icon at bounding box center [1056, 141] width 12 height 12
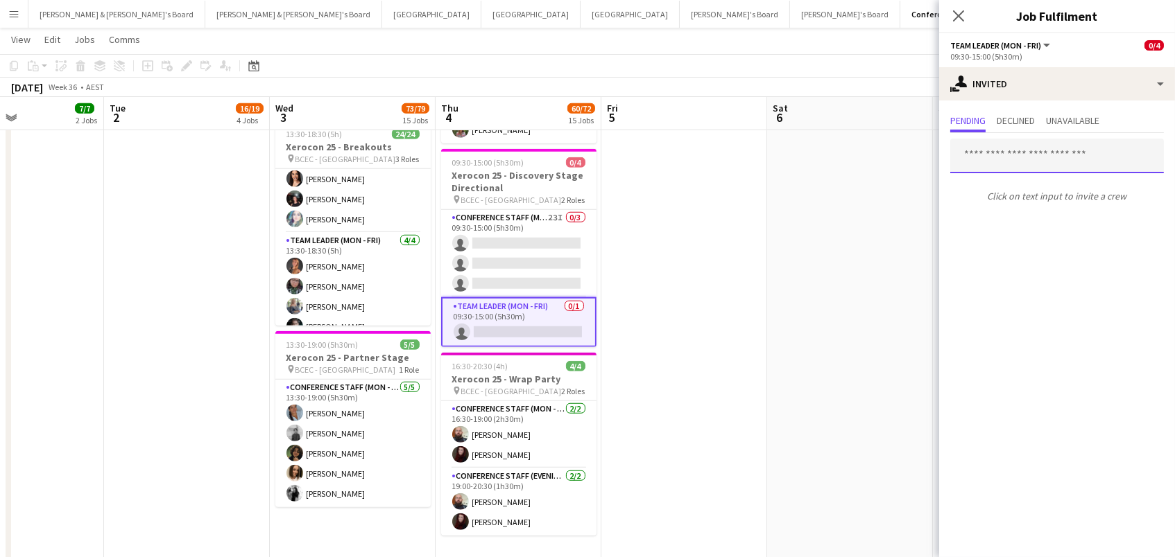
click at [1001, 161] on input "text" at bounding box center [1057, 156] width 214 height 35
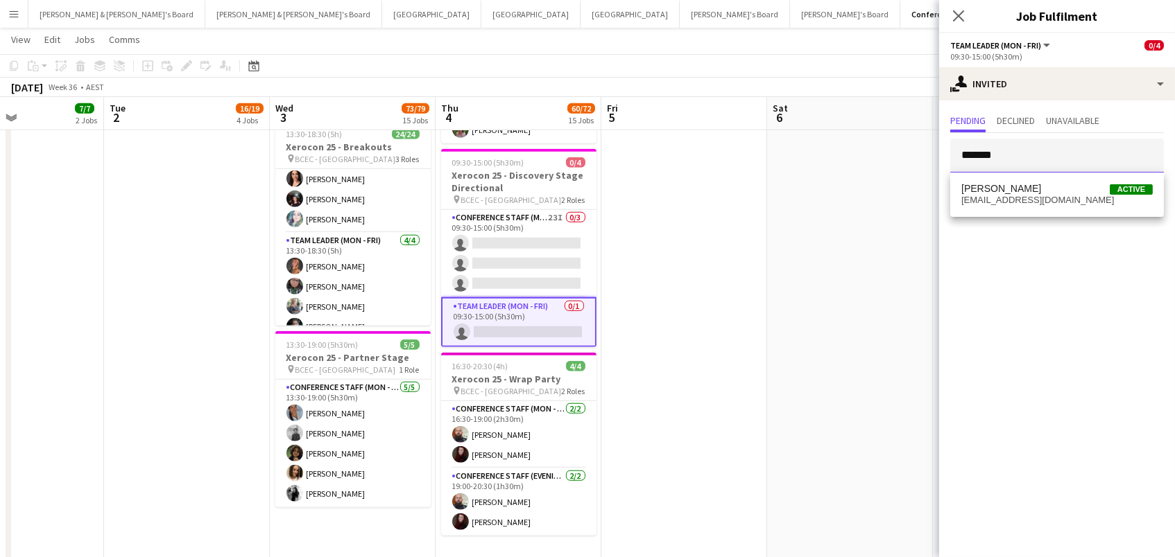
type input "*******"
drag, startPoint x: 1001, startPoint y: 161, endPoint x: 1028, endPoint y: 191, distance: 40.3
click at [1028, 191] on span "Bronwyn Akhurst" at bounding box center [1001, 189] width 80 height 12
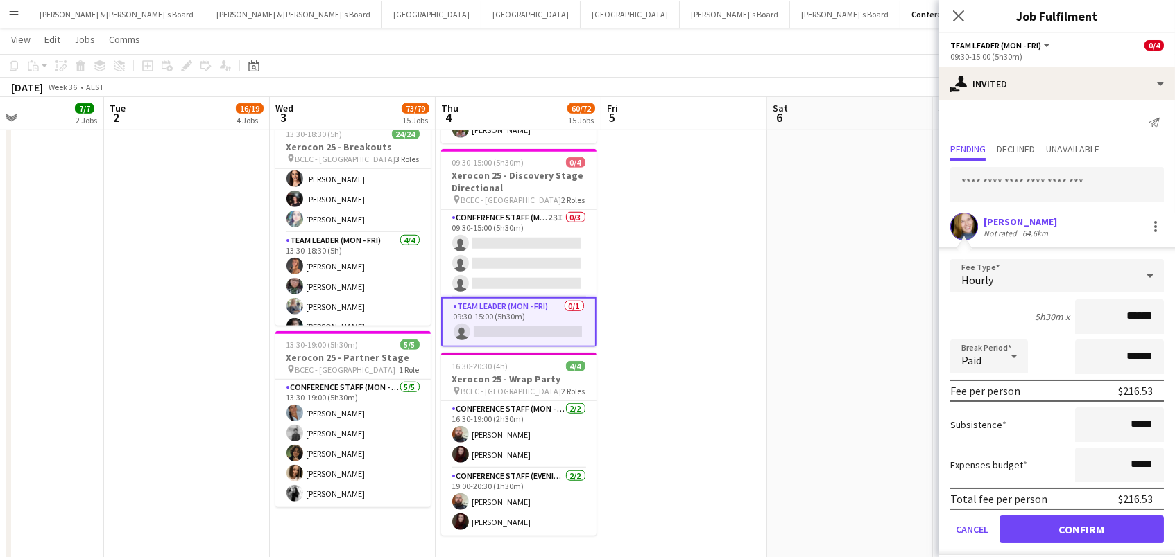
click at [1081, 528] on button "Confirm" at bounding box center [1081, 530] width 164 height 28
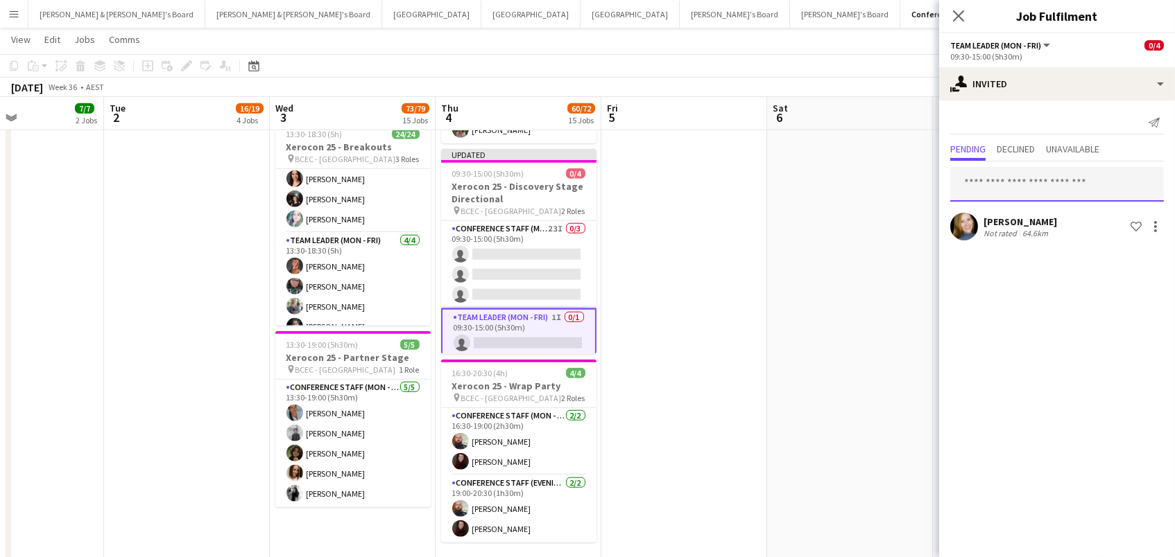
click at [1027, 180] on input "text" at bounding box center [1057, 184] width 214 height 35
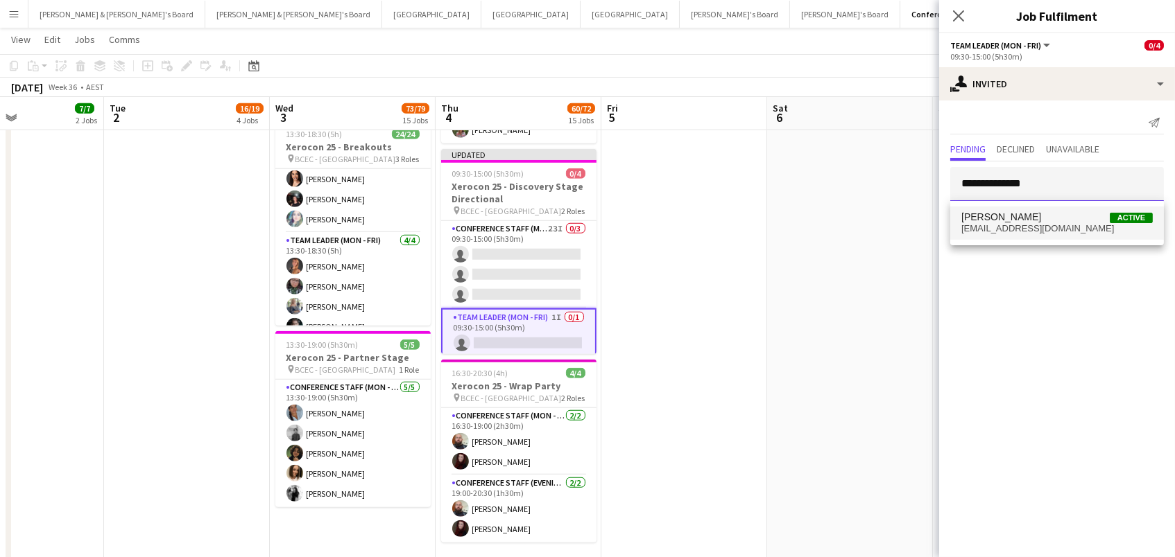
type input "**********"
click at [1044, 209] on mat-option "Melanie Clarke Active melanie_clarke15@hotmail.com" at bounding box center [1057, 223] width 214 height 33
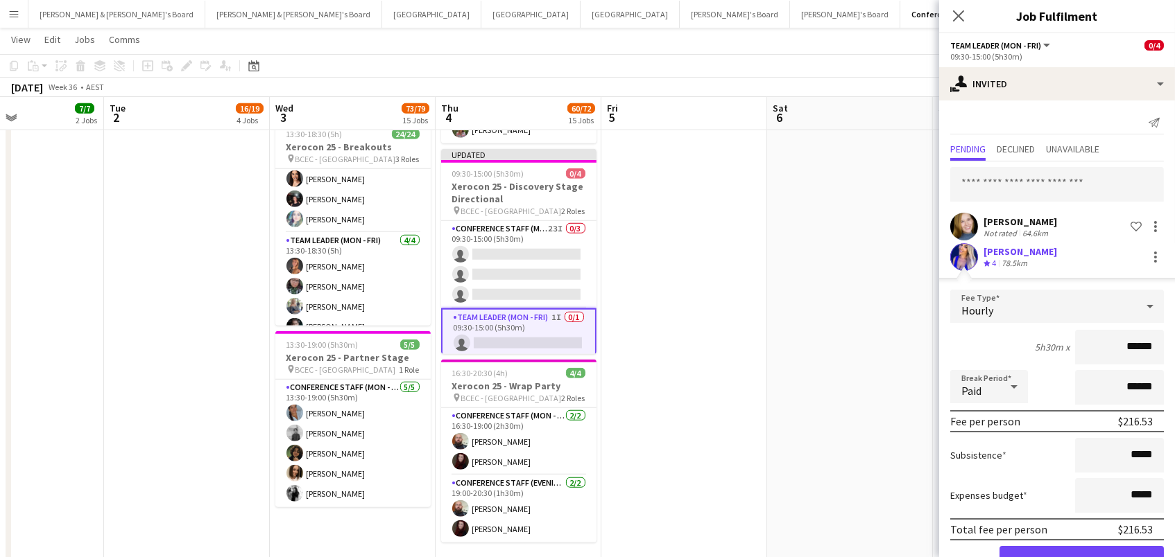
click at [1081, 557] on button "Confirm" at bounding box center [1081, 560] width 164 height 28
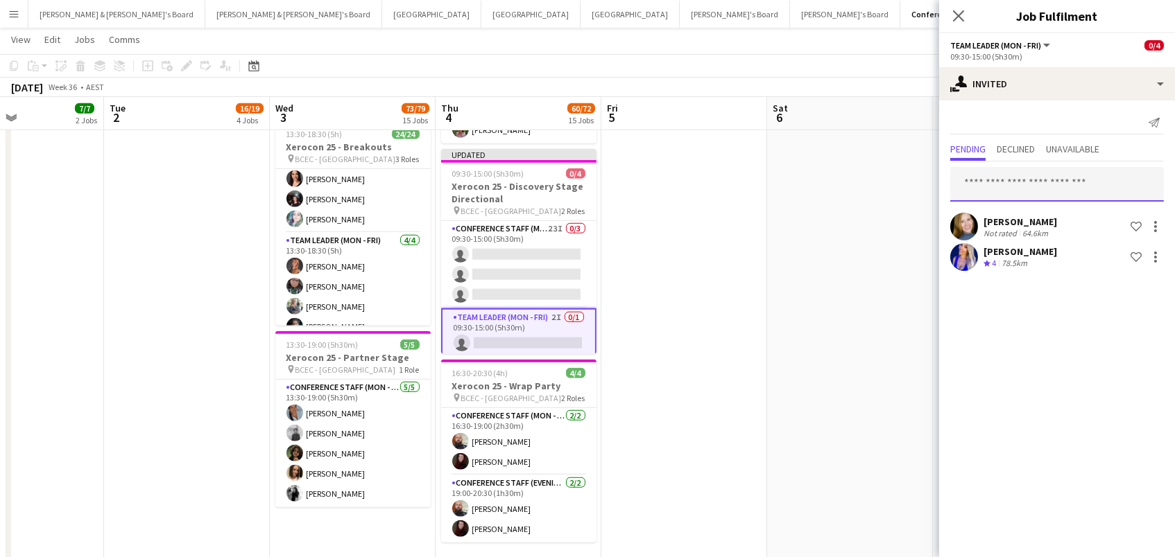
click at [1037, 173] on input "text" at bounding box center [1057, 184] width 214 height 35
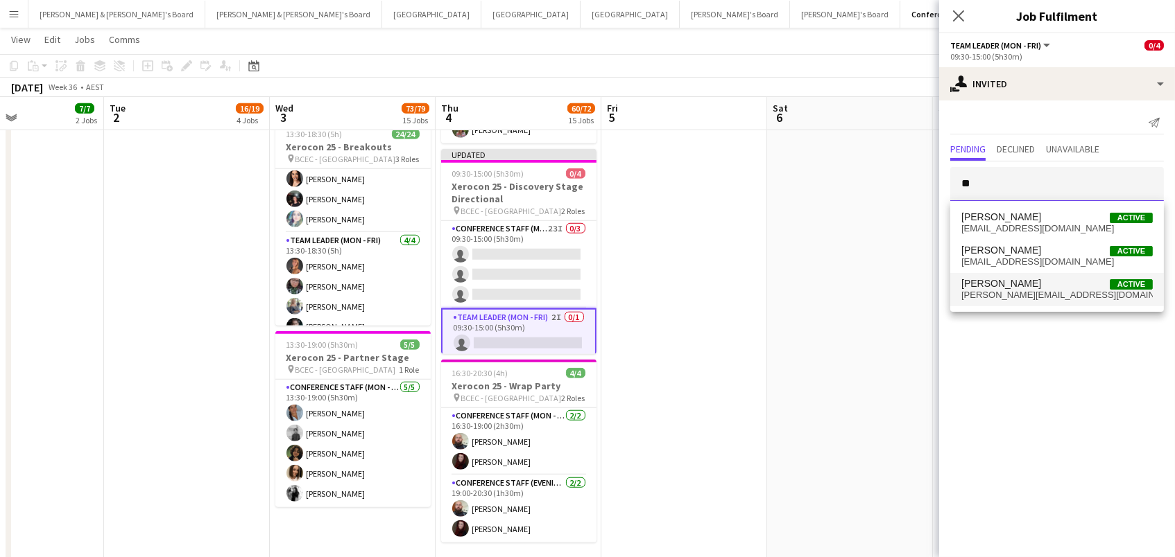
type input "*"
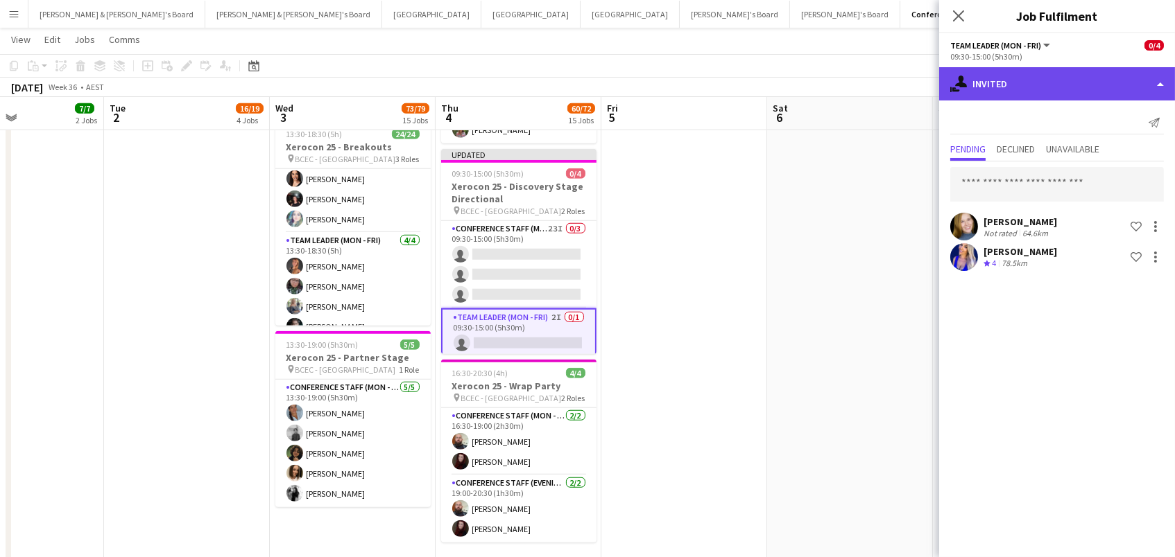
click at [1039, 75] on div "single-neutral-actions-share-1 Invited" at bounding box center [1057, 83] width 236 height 33
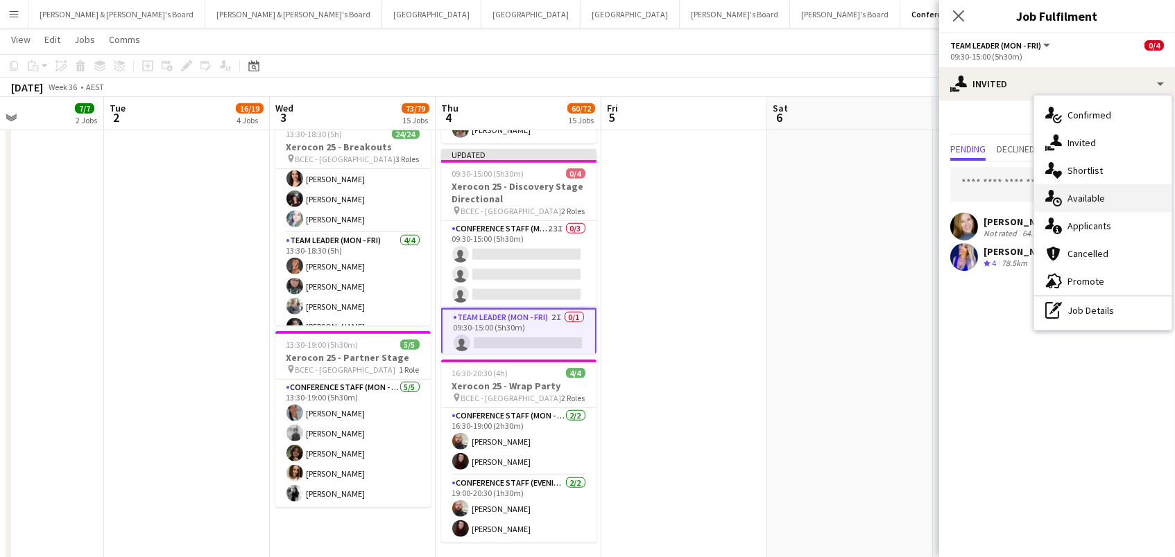
click at [1062, 202] on div "single-neutral-actions-upload Available" at bounding box center [1102, 198] width 137 height 28
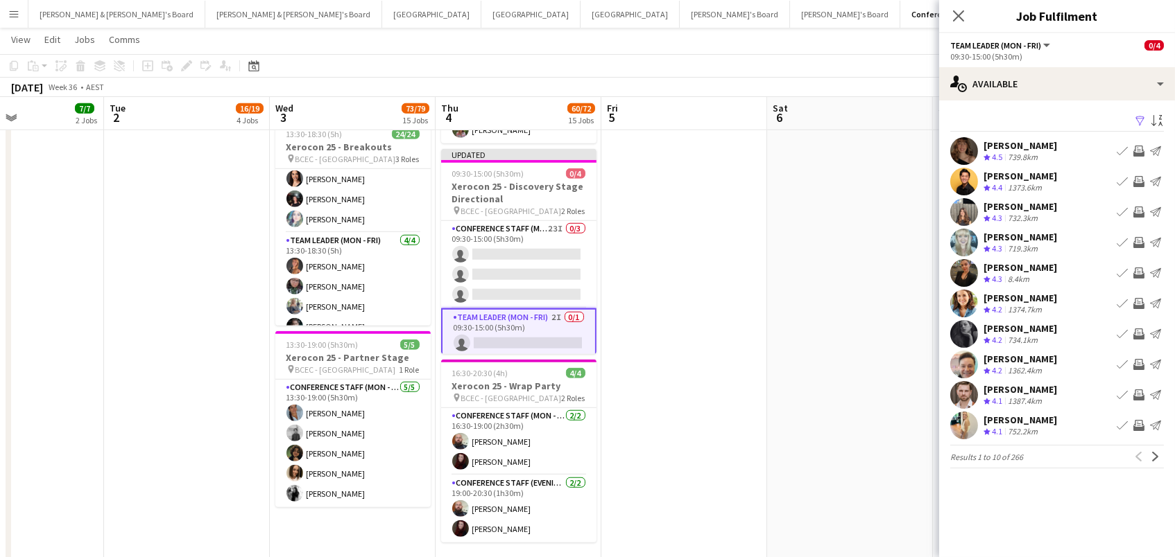
click at [1139, 117] on app-icon "Filter" at bounding box center [1139, 121] width 11 height 13
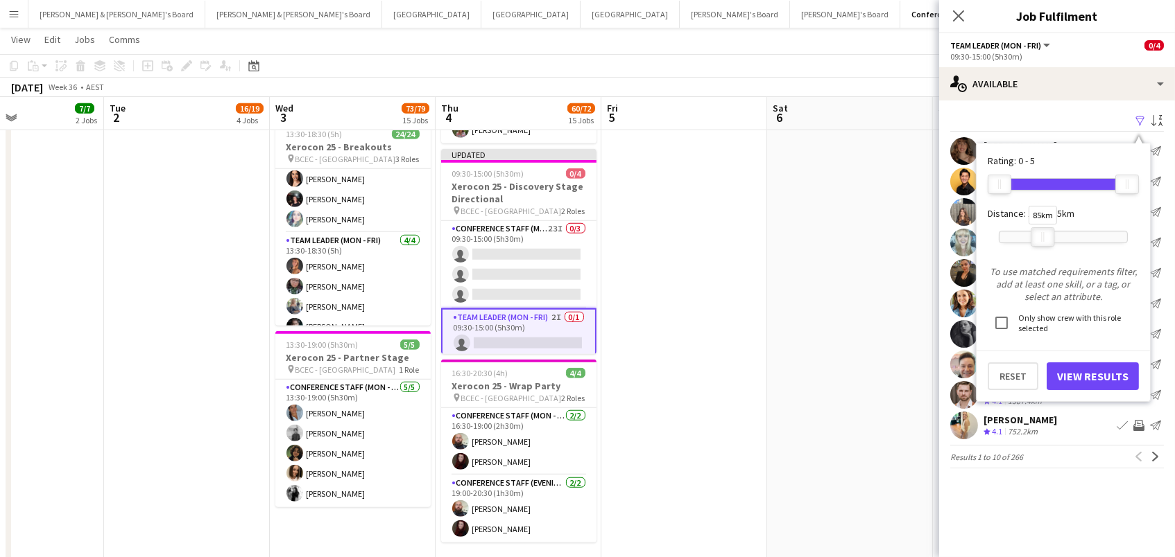
drag, startPoint x: 1129, startPoint y: 234, endPoint x: 1045, endPoint y: 235, distance: 83.9
click at [1045, 235] on div at bounding box center [1042, 237] width 22 height 18
click at [1059, 370] on button "View Results" at bounding box center [1092, 377] width 92 height 28
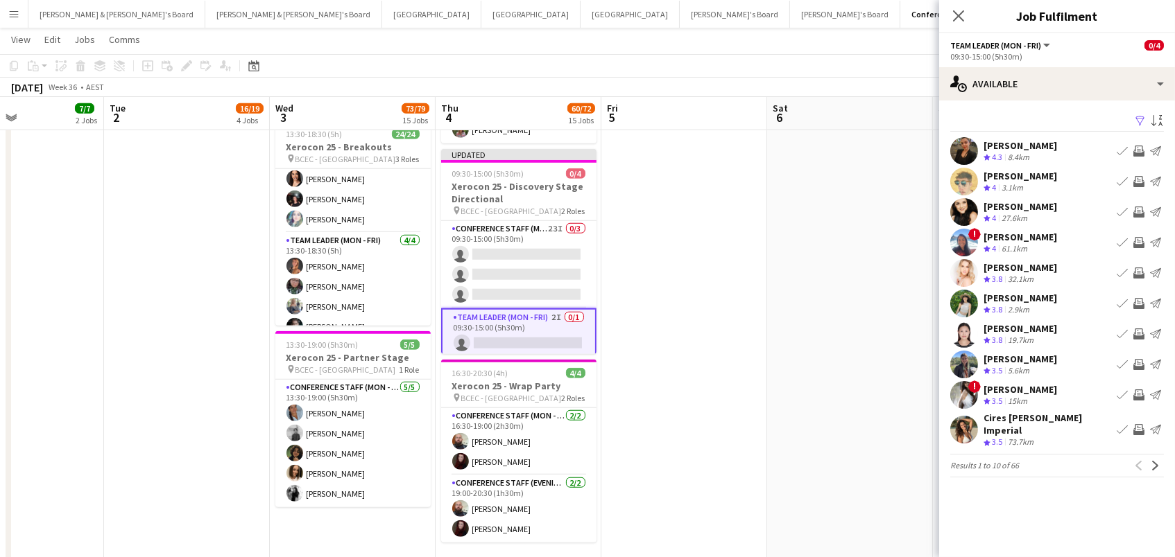
click at [1139, 178] on app-icon "Invite crew" at bounding box center [1138, 181] width 11 height 11
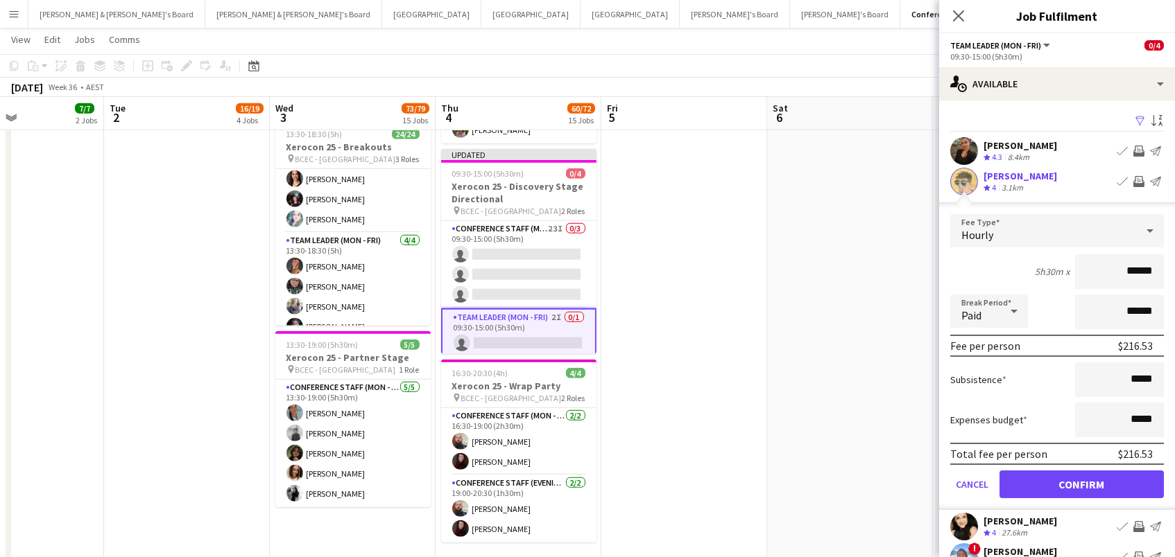
click at [1081, 483] on button "Confirm" at bounding box center [1081, 485] width 164 height 28
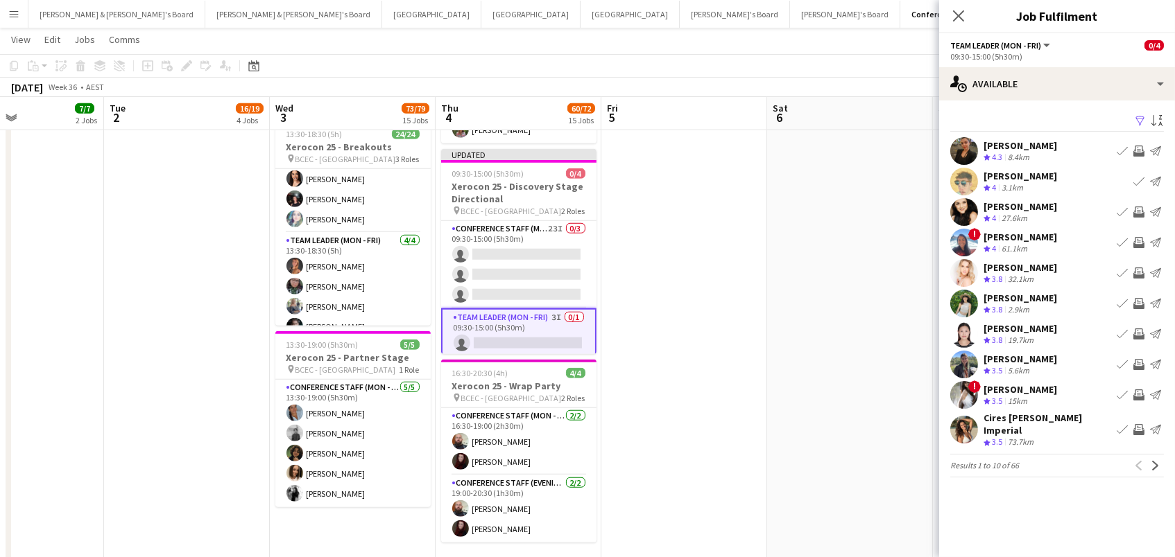
click at [1138, 209] on app-icon "Invite crew" at bounding box center [1138, 212] width 11 height 11
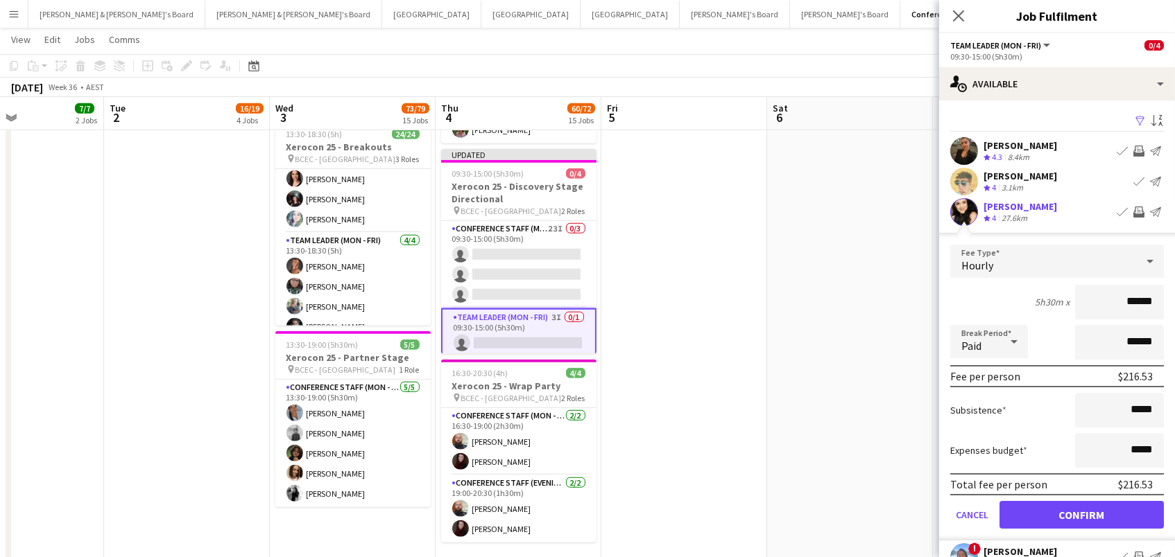
click at [1081, 513] on button "Confirm" at bounding box center [1081, 515] width 164 height 28
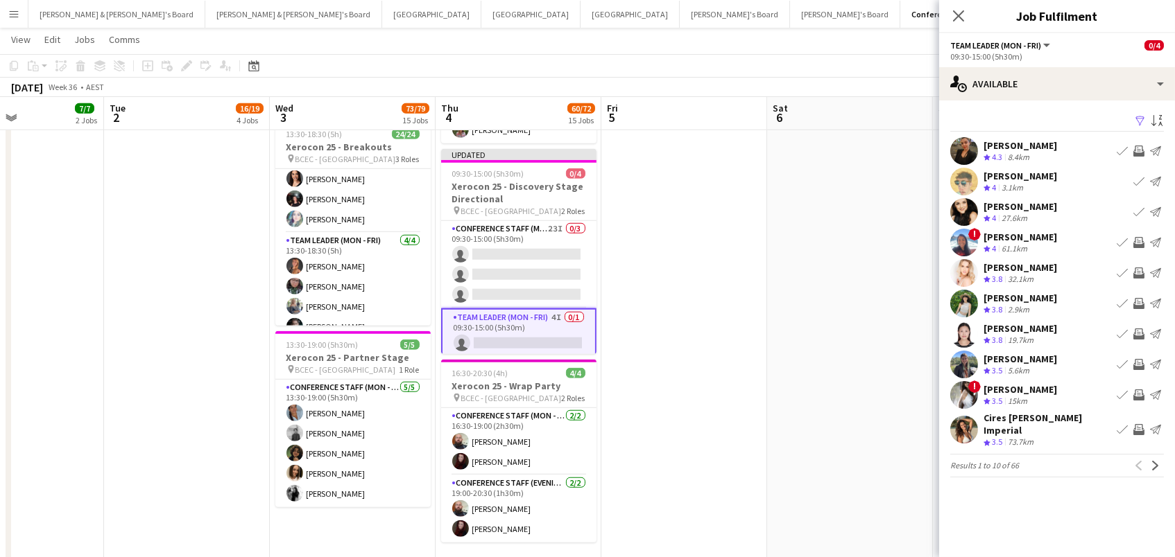
click at [1139, 304] on app-icon "Invite crew" at bounding box center [1138, 303] width 11 height 11
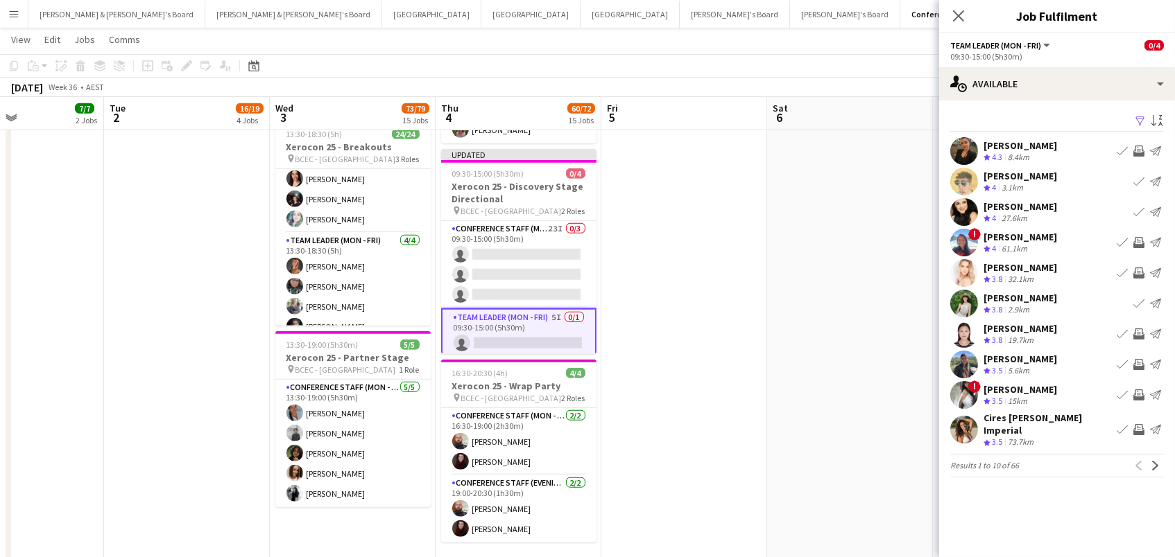
click at [1138, 334] on app-icon "Invite crew" at bounding box center [1138, 334] width 11 height 11
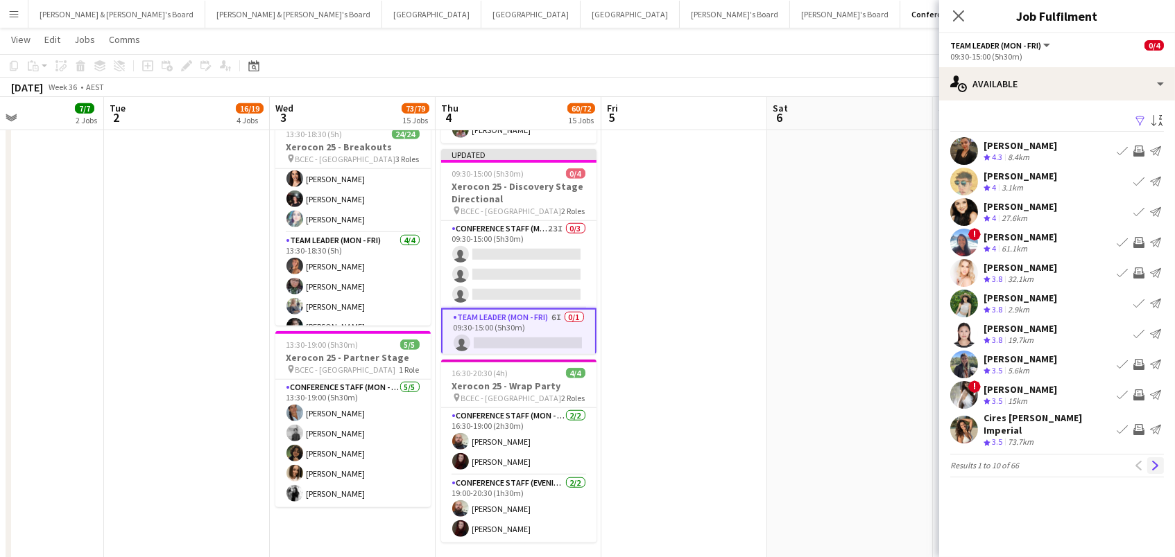
click at [1154, 465] on app-icon "Next" at bounding box center [1155, 466] width 10 height 10
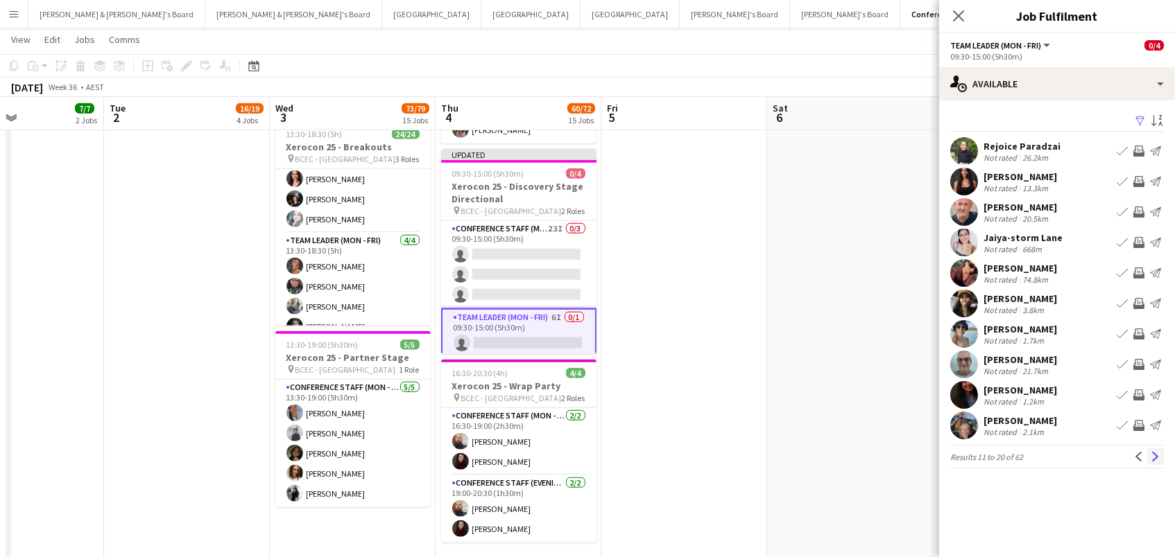
click at [1154, 449] on button "Next" at bounding box center [1155, 457] width 17 height 17
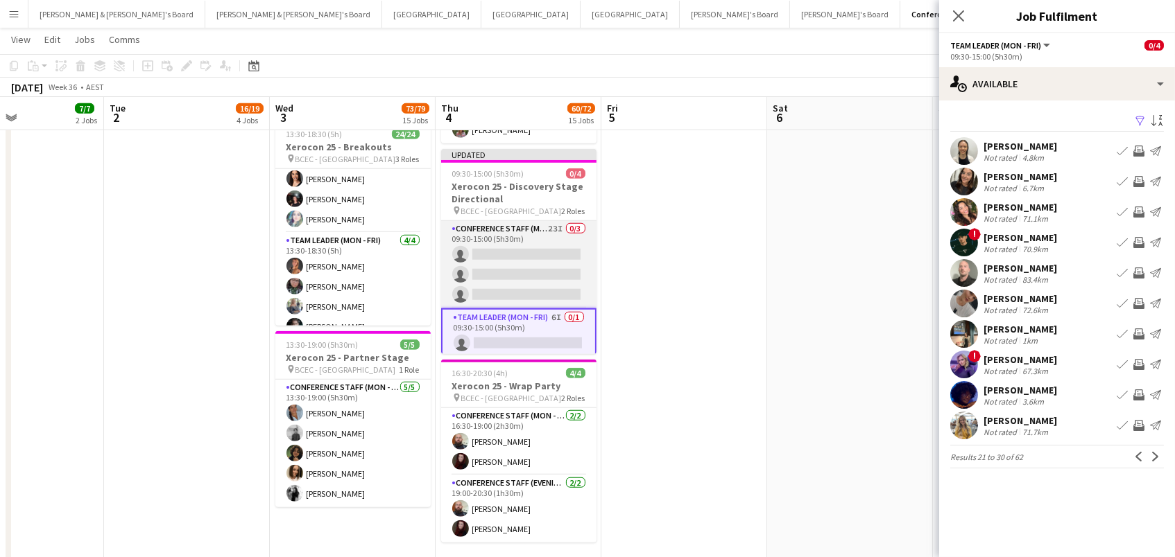
click at [556, 279] on app-card-role "Conference Staff (Mon - Fri) 23I 0/3 09:30-15:00 (5h30m) single-neutral-actions…" at bounding box center [518, 264] width 155 height 87
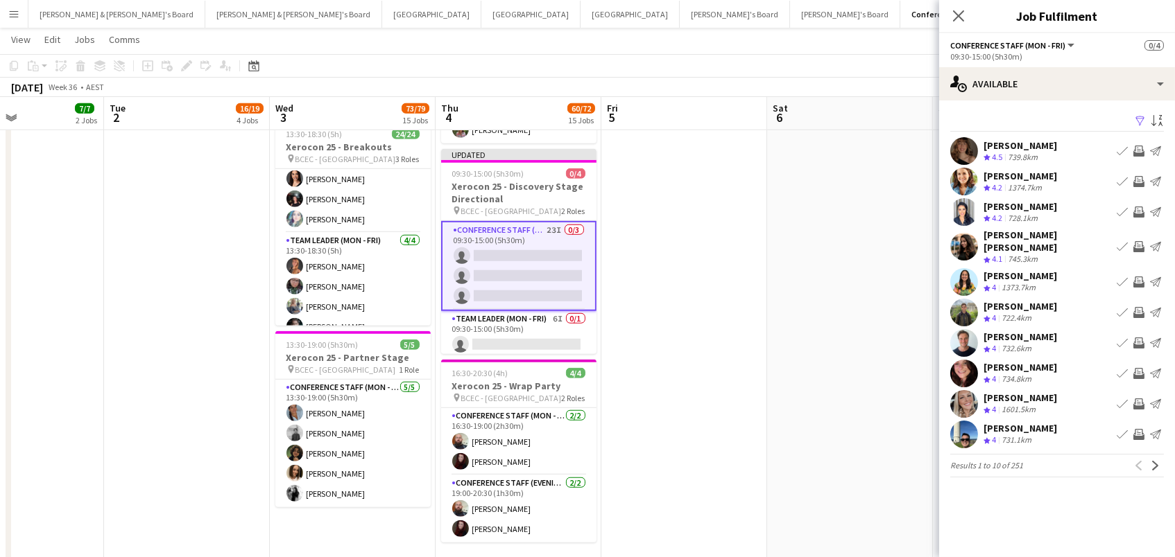
click at [1138, 115] on app-icon "Filter" at bounding box center [1139, 121] width 11 height 13
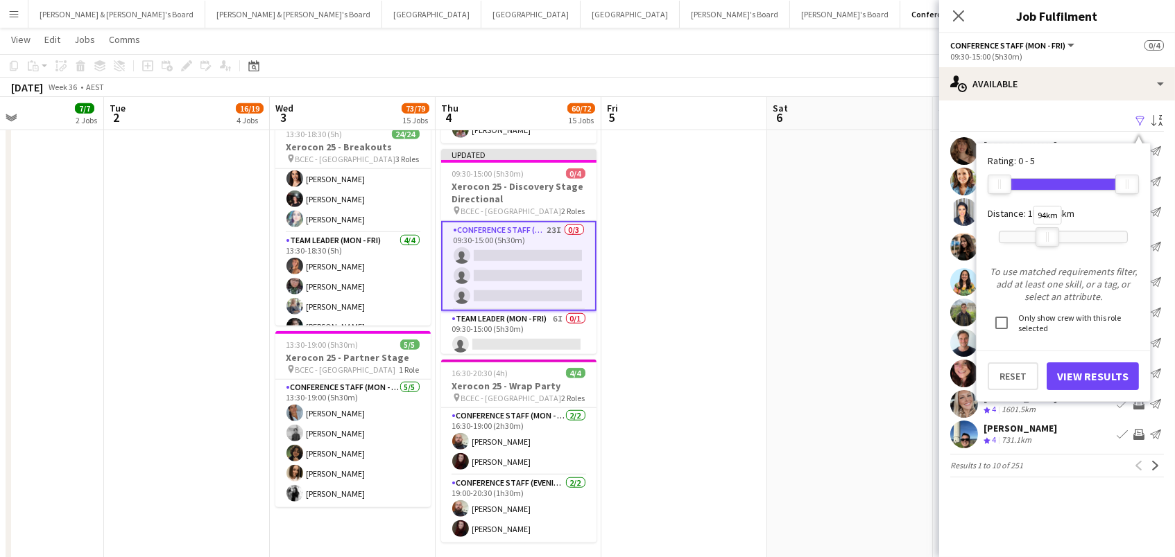
drag, startPoint x: 1132, startPoint y: 239, endPoint x: 1052, endPoint y: 239, distance: 79.7
click at [1052, 239] on div at bounding box center [1047, 237] width 22 height 18
click at [1080, 377] on button "View Results" at bounding box center [1092, 377] width 92 height 28
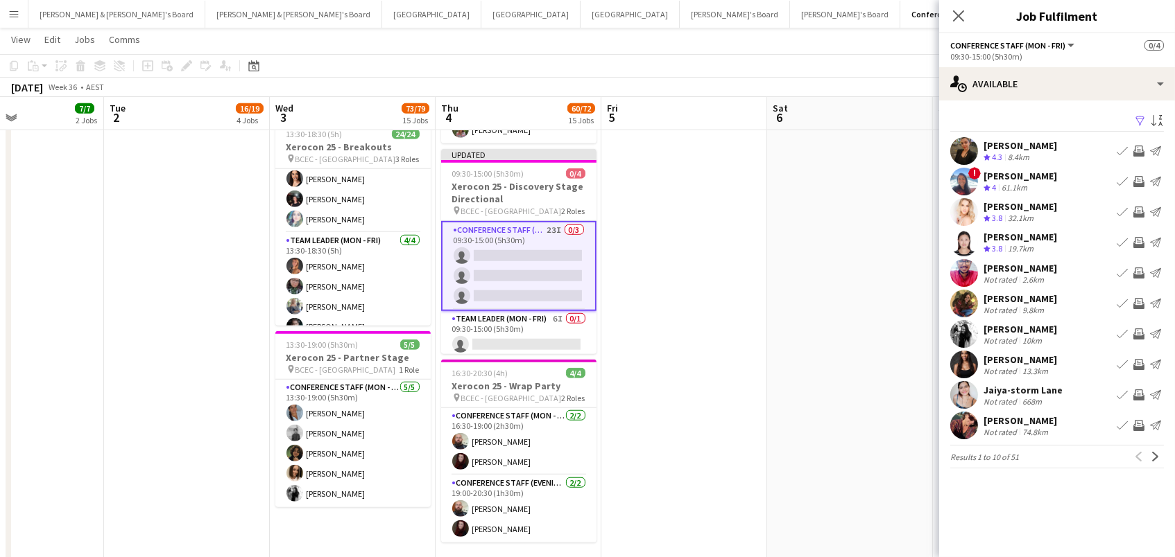
click at [1136, 301] on app-icon "Invite crew" at bounding box center [1138, 303] width 11 height 11
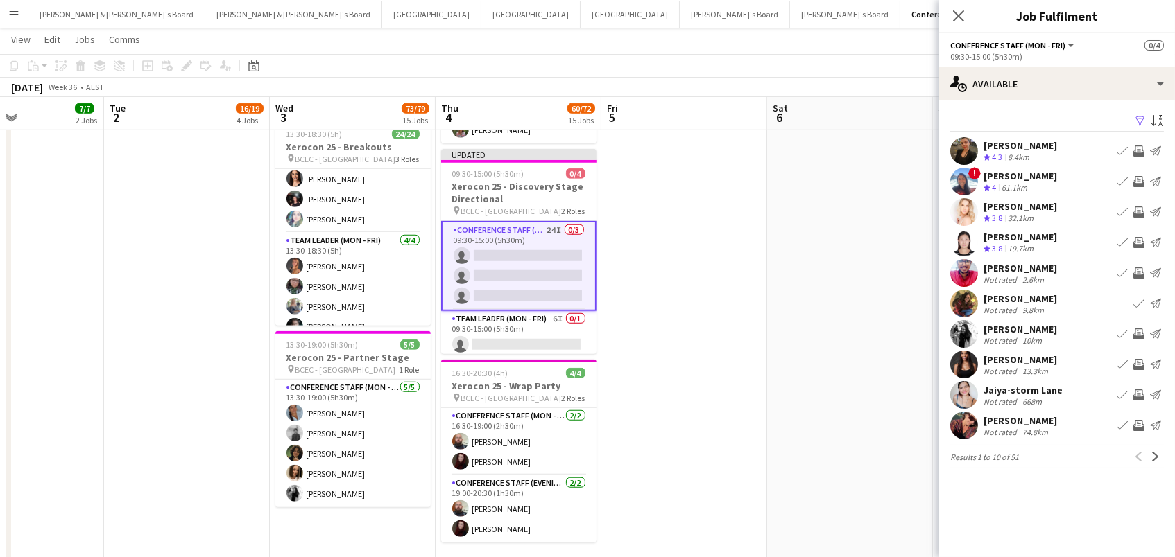
click at [1136, 362] on app-icon "Invite crew" at bounding box center [1138, 364] width 11 height 11
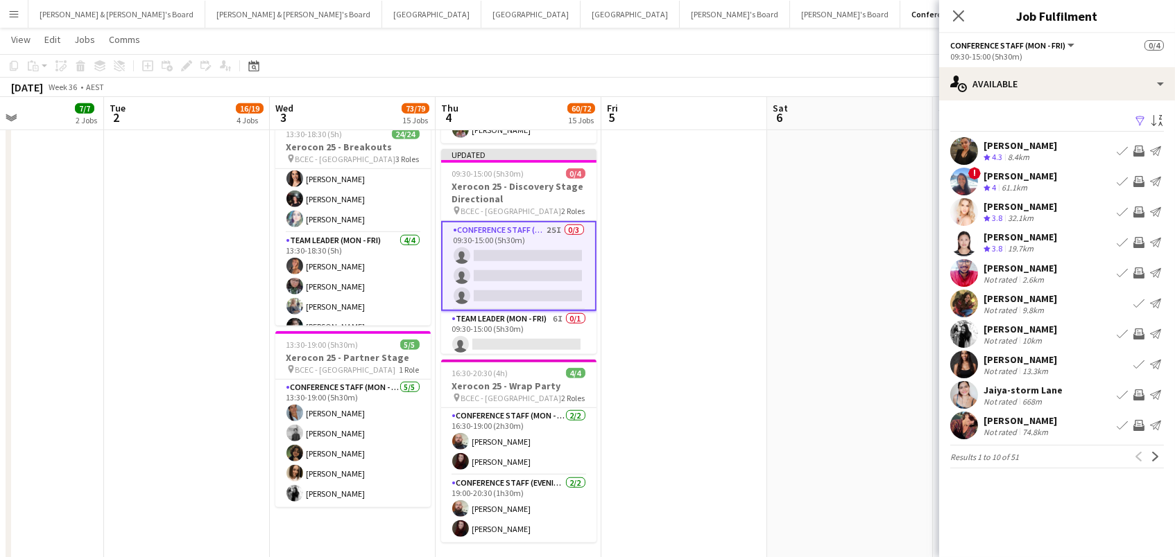
click at [1136, 394] on app-icon "Invite crew" at bounding box center [1138, 395] width 11 height 11
click at [1140, 426] on app-icon "Invite crew" at bounding box center [1138, 425] width 11 height 11
click at [1136, 270] on app-icon "Invite crew" at bounding box center [1138, 273] width 11 height 11
click at [1153, 453] on app-icon "Next" at bounding box center [1155, 457] width 10 height 10
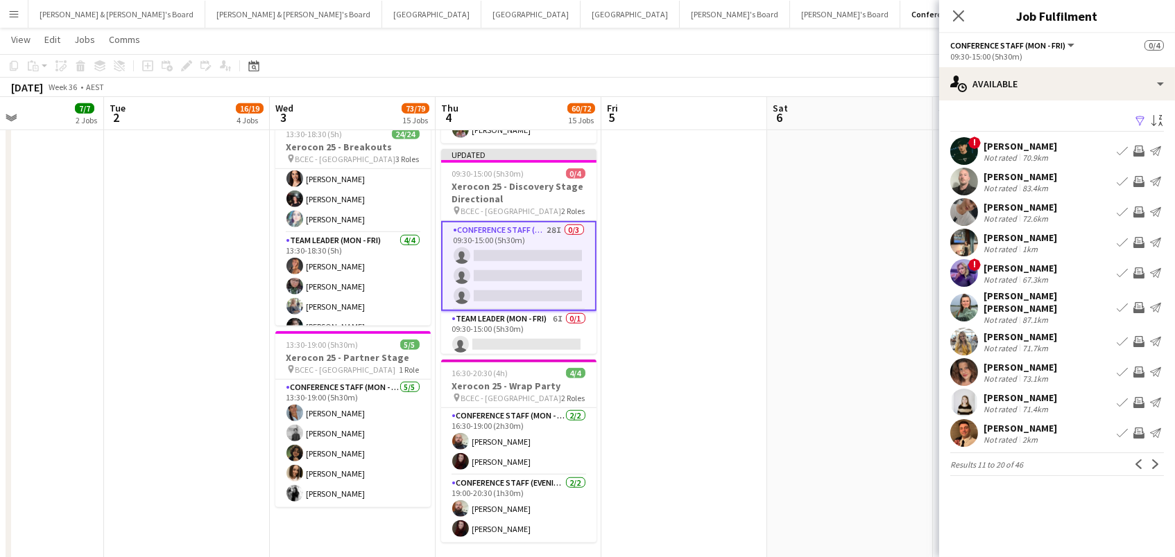
click at [1136, 181] on app-icon "Invite crew" at bounding box center [1138, 181] width 11 height 11
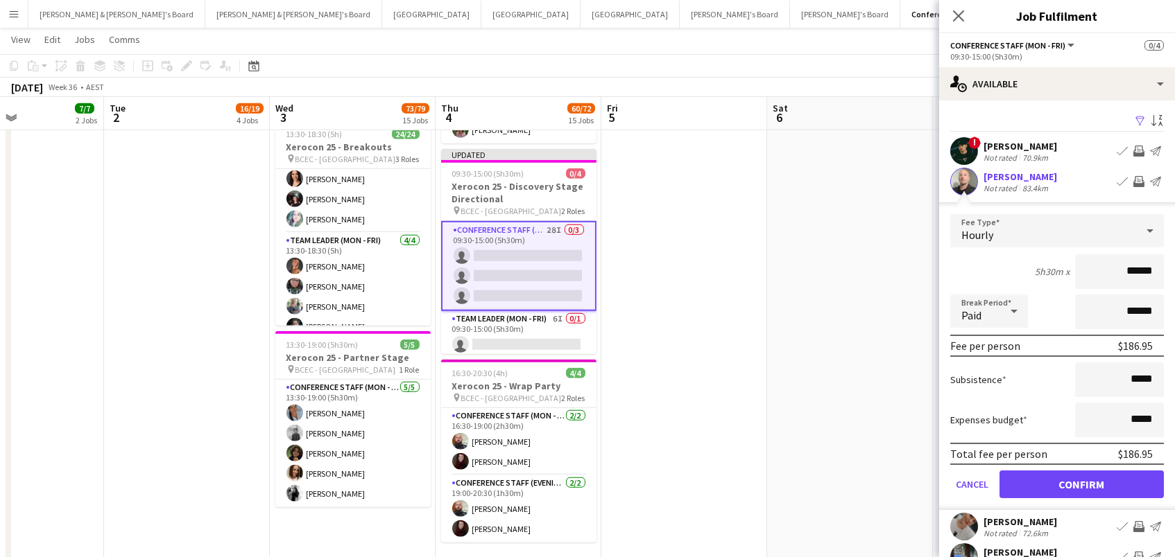
click at [1081, 483] on button "Confirm" at bounding box center [1081, 485] width 164 height 28
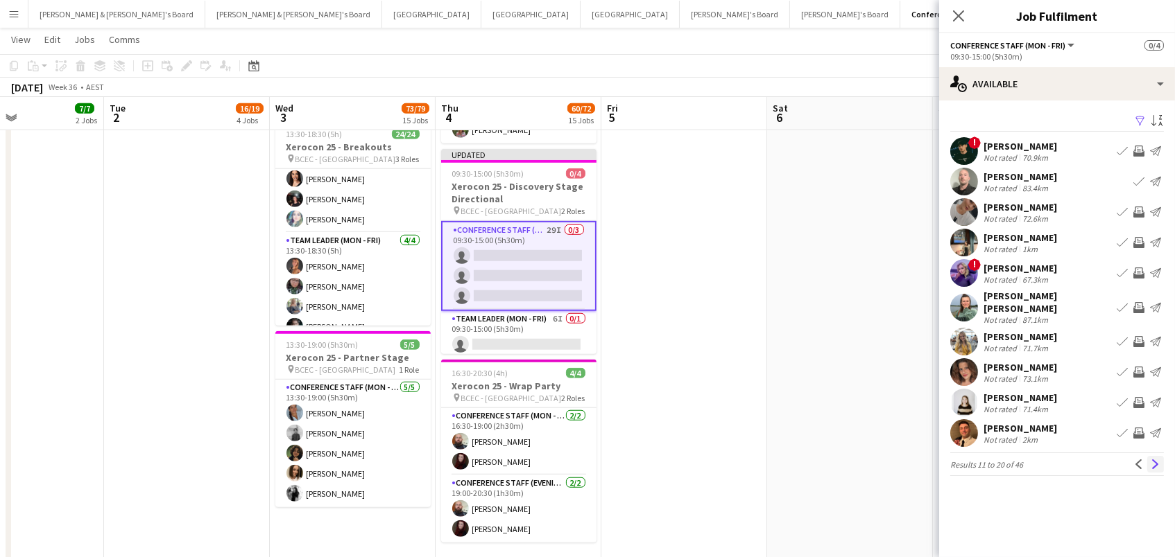
click at [1152, 460] on app-icon "Next" at bounding box center [1155, 465] width 10 height 10
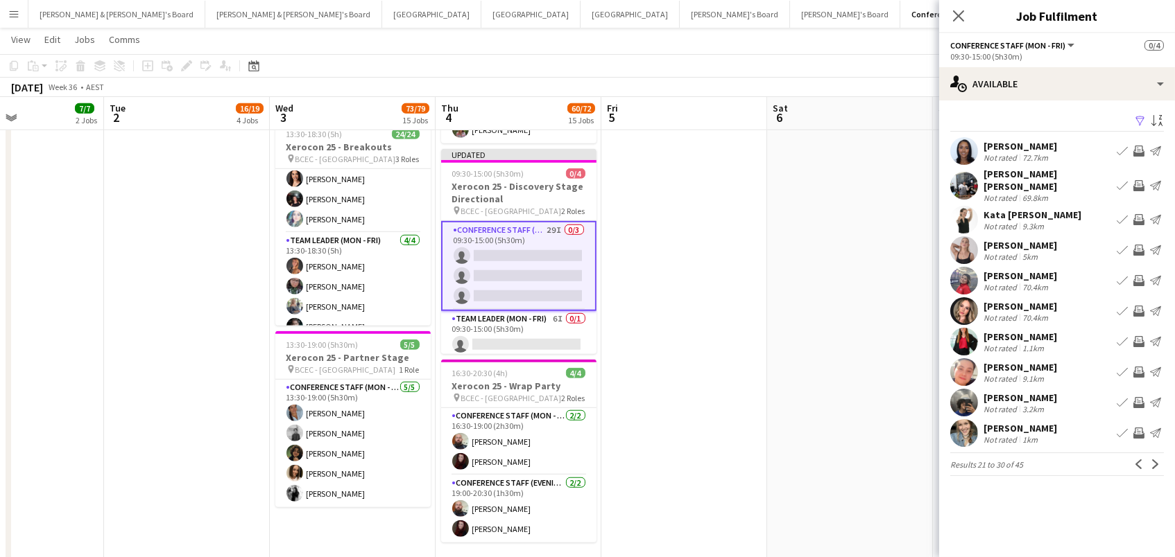
click at [1135, 277] on app-icon "Invite crew" at bounding box center [1138, 280] width 11 height 11
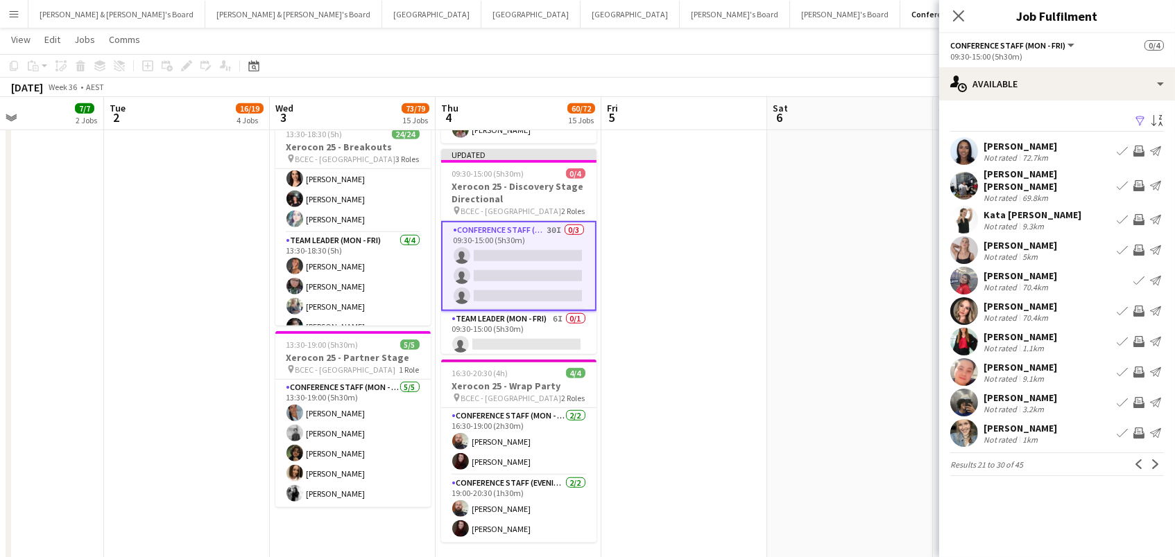
click at [1139, 432] on app-icon "Invite crew" at bounding box center [1138, 433] width 11 height 11
click at [1134, 401] on app-icon "Invite crew" at bounding box center [1138, 402] width 11 height 11
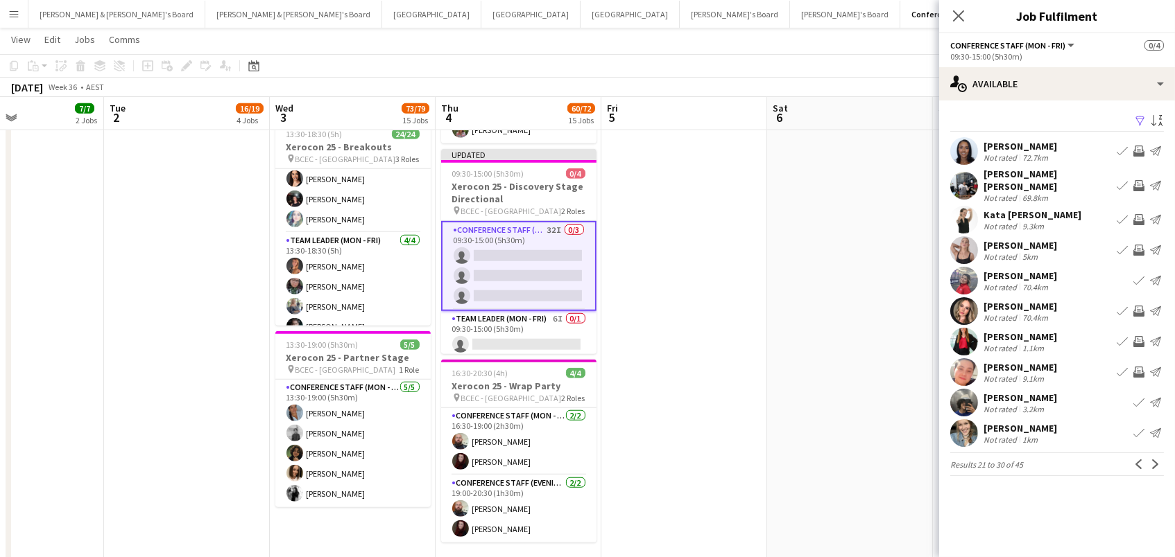
click at [1139, 370] on app-icon "Invite crew" at bounding box center [1138, 372] width 11 height 11
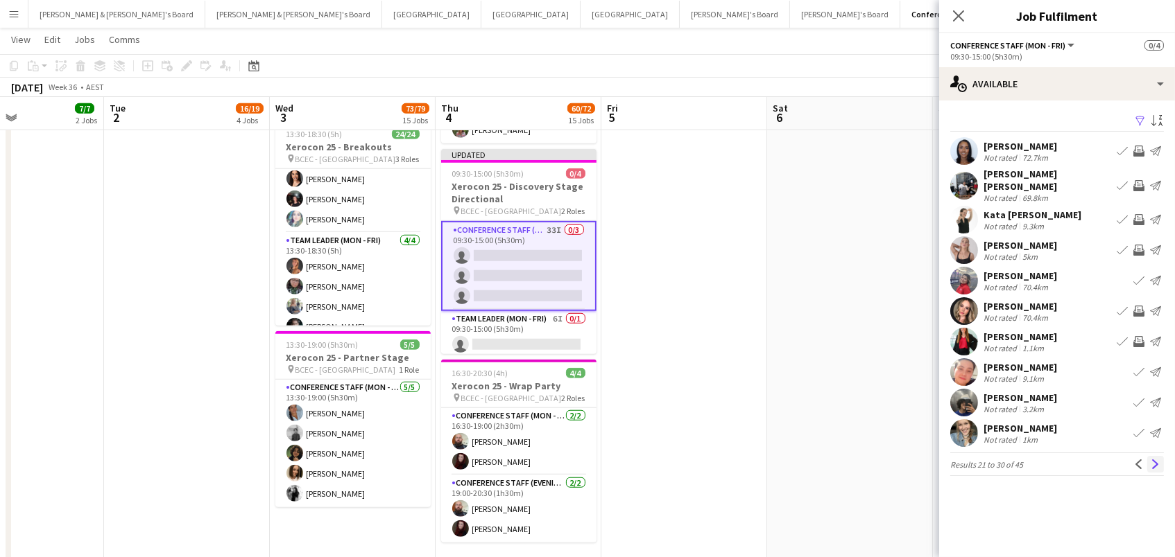
click at [1153, 465] on app-icon "Next" at bounding box center [1155, 465] width 10 height 10
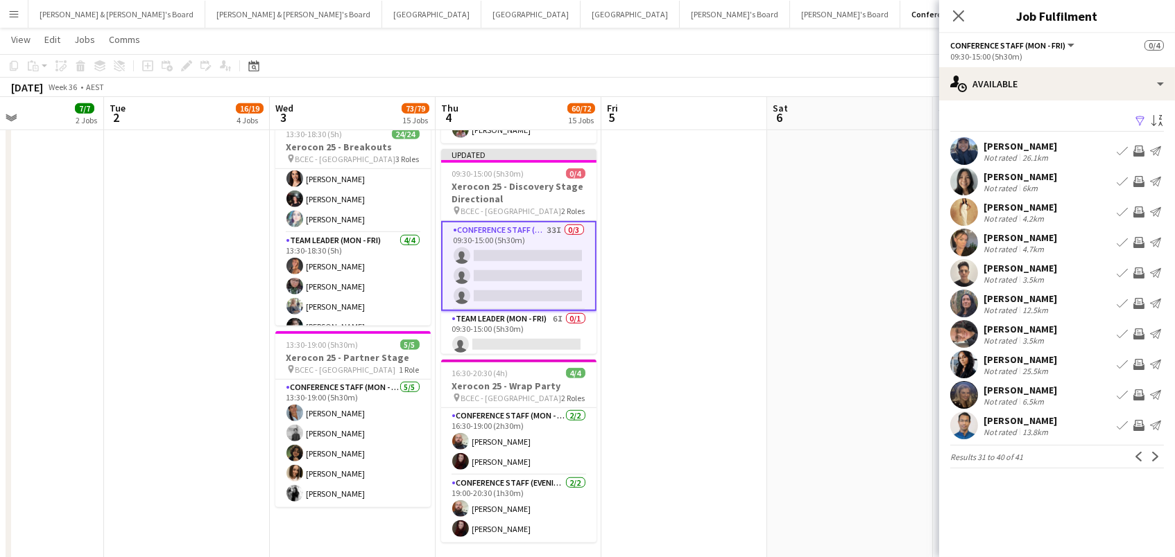
click at [1135, 179] on app-icon "Invite crew" at bounding box center [1138, 181] width 11 height 11
click at [1136, 271] on app-icon "Invite crew" at bounding box center [1138, 273] width 11 height 11
click at [1152, 456] on app-icon "Next" at bounding box center [1155, 457] width 10 height 10
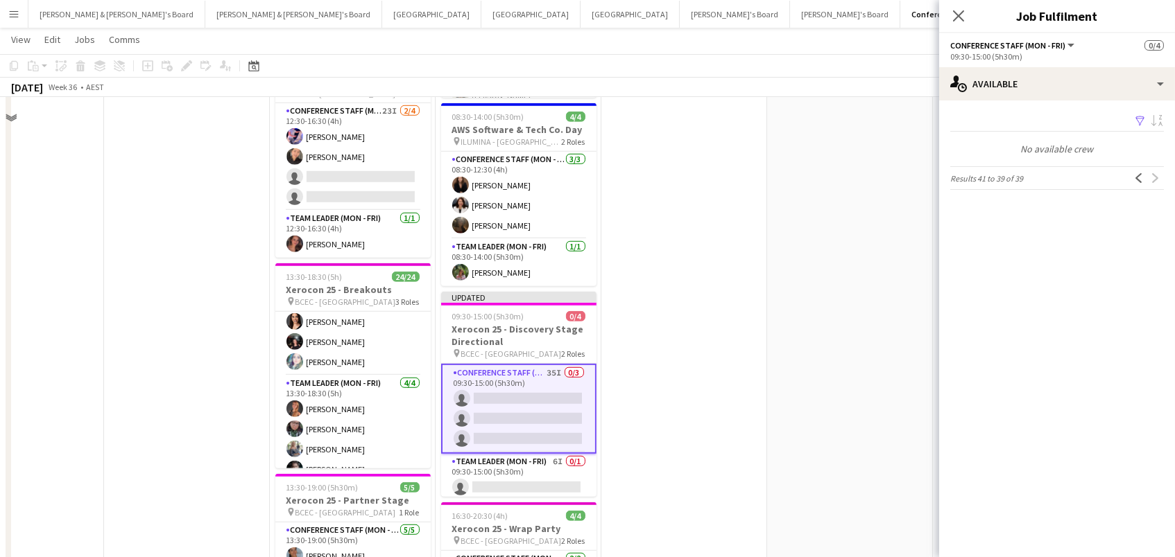
scroll to position [1854, 0]
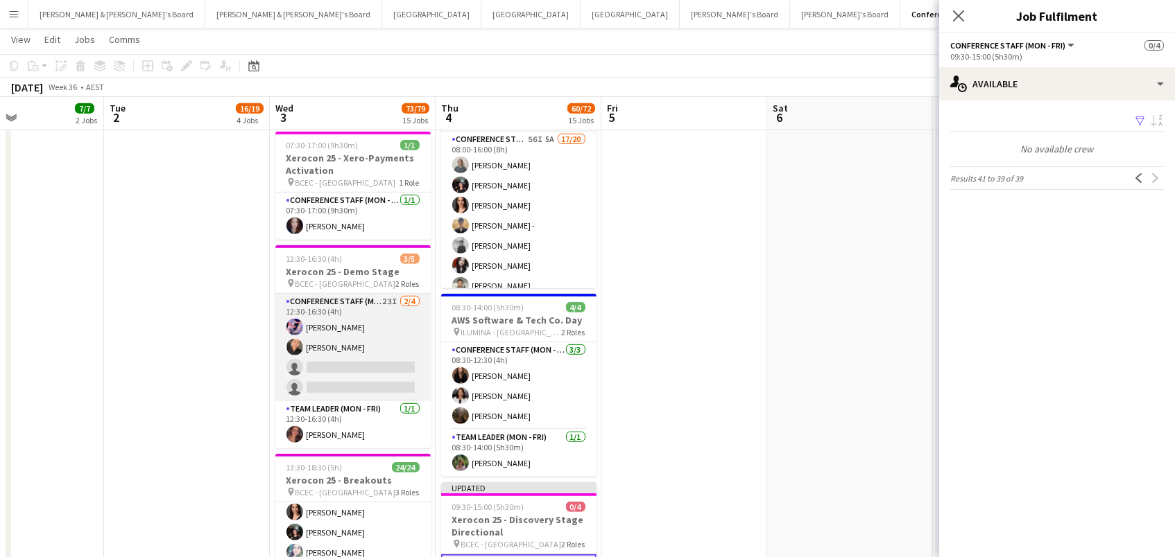
click at [369, 304] on app-card-role "Conference Staff (Mon - Fri) 23I 2/4 12:30-16:30 (4h) Juan Fonnegra Chaewon Lee…" at bounding box center [352, 347] width 155 height 107
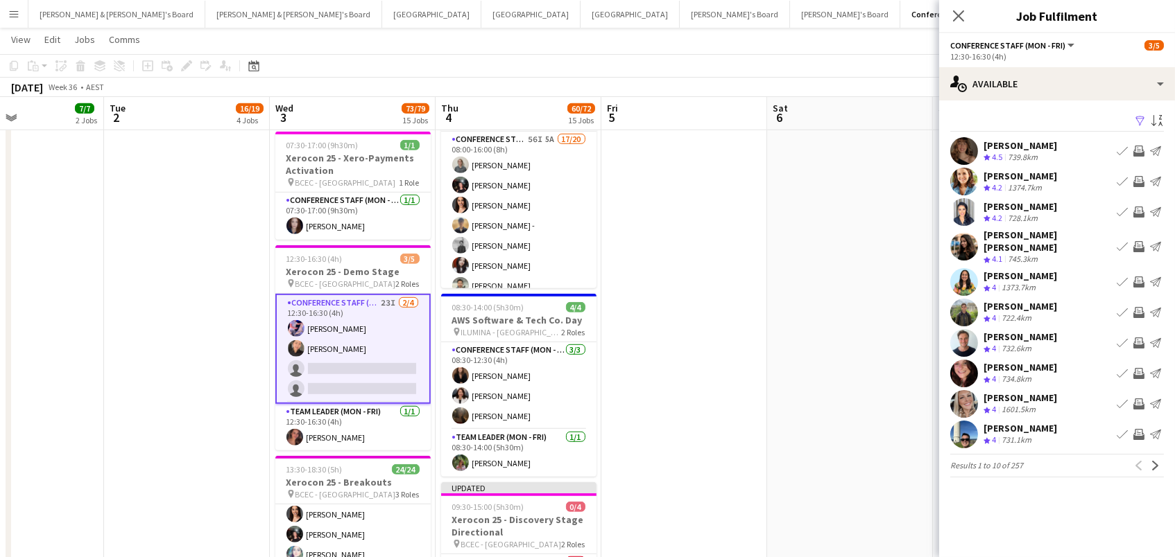
click at [1139, 118] on app-icon "Filter" at bounding box center [1139, 121] width 11 height 13
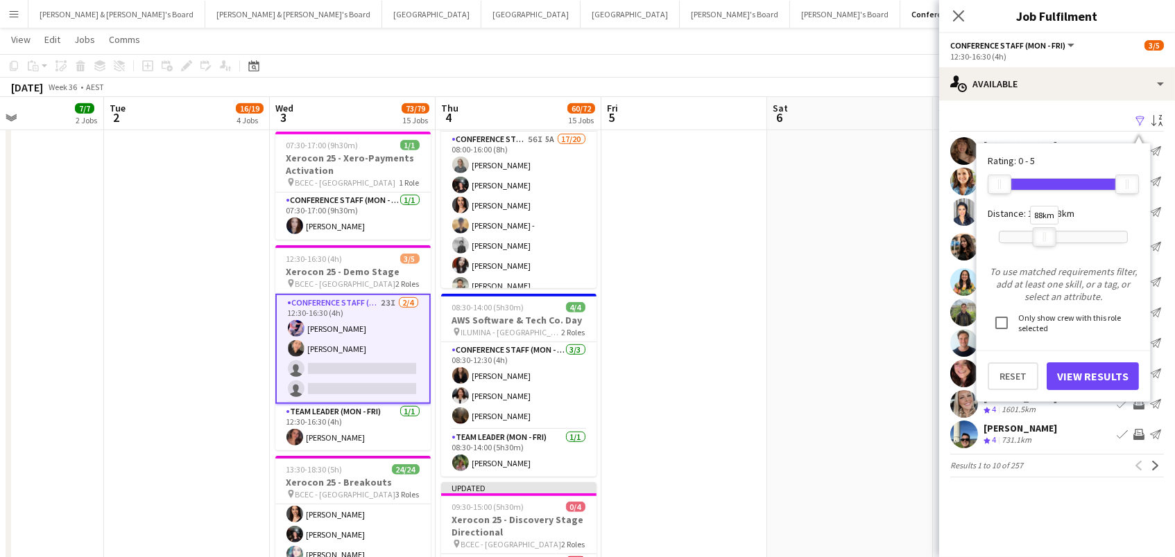
drag, startPoint x: 1133, startPoint y: 234, endPoint x: 1050, endPoint y: 234, distance: 82.5
click at [1050, 234] on div at bounding box center [1044, 237] width 22 height 18
click at [1073, 367] on button "View Results" at bounding box center [1092, 377] width 92 height 28
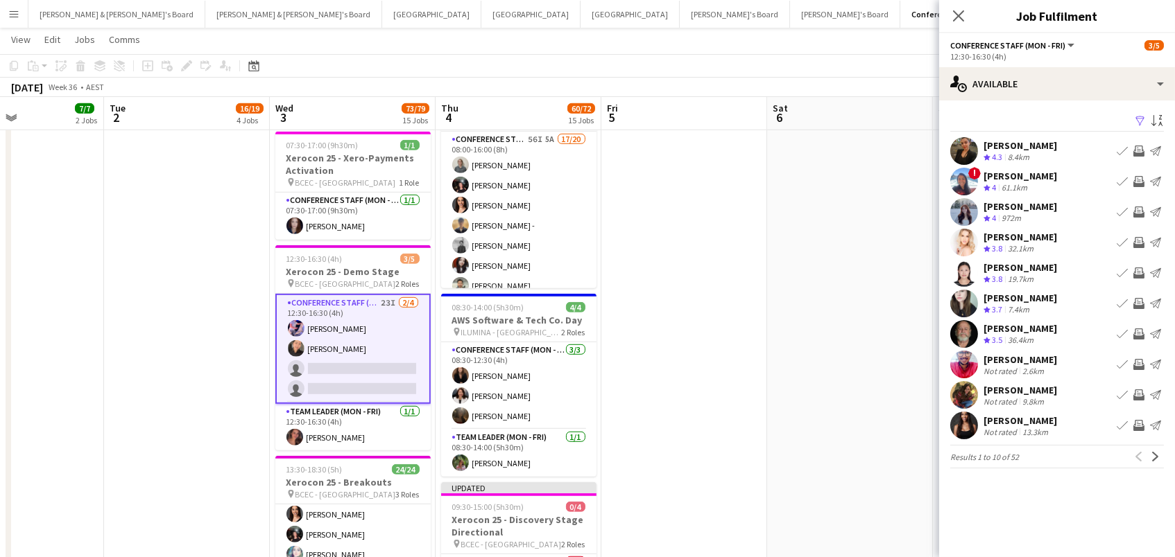
click at [1141, 274] on app-icon "Invite crew" at bounding box center [1138, 273] width 11 height 11
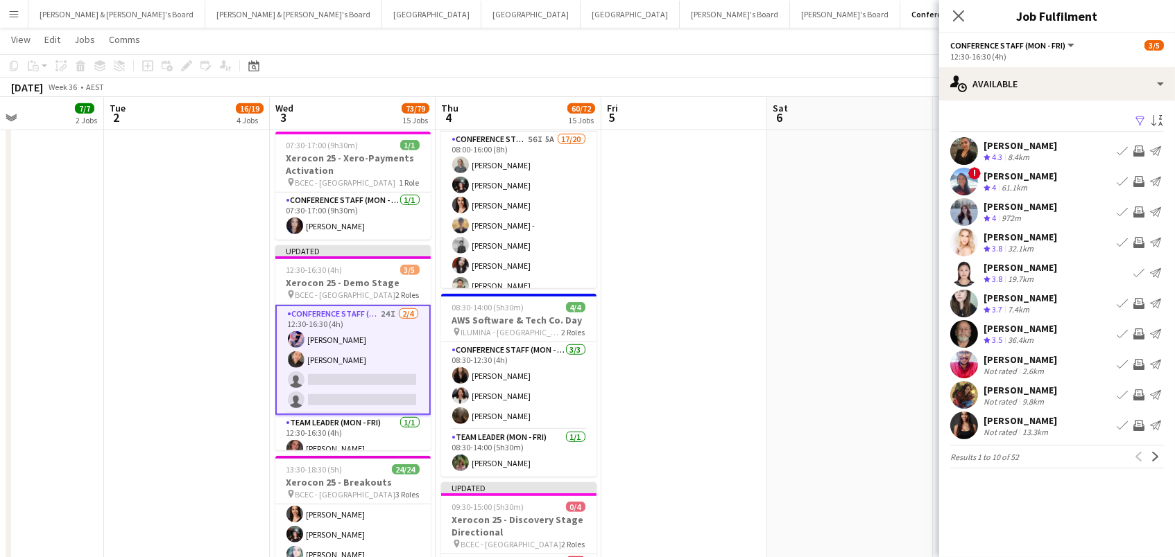
click at [1138, 304] on app-icon "Invite crew" at bounding box center [1138, 303] width 11 height 11
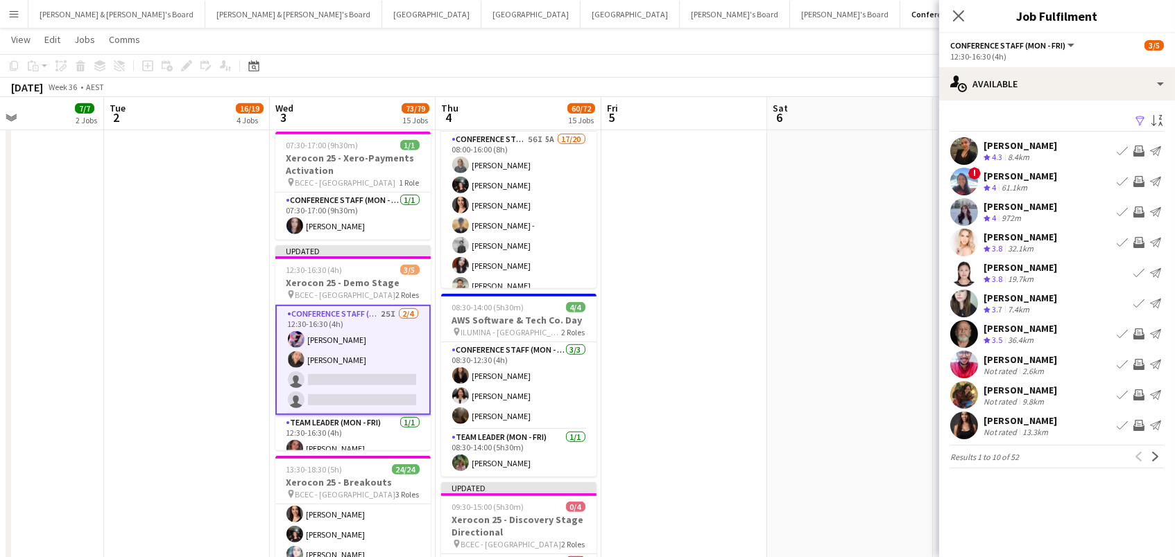
click at [1134, 330] on app-icon "Invite crew" at bounding box center [1138, 334] width 11 height 11
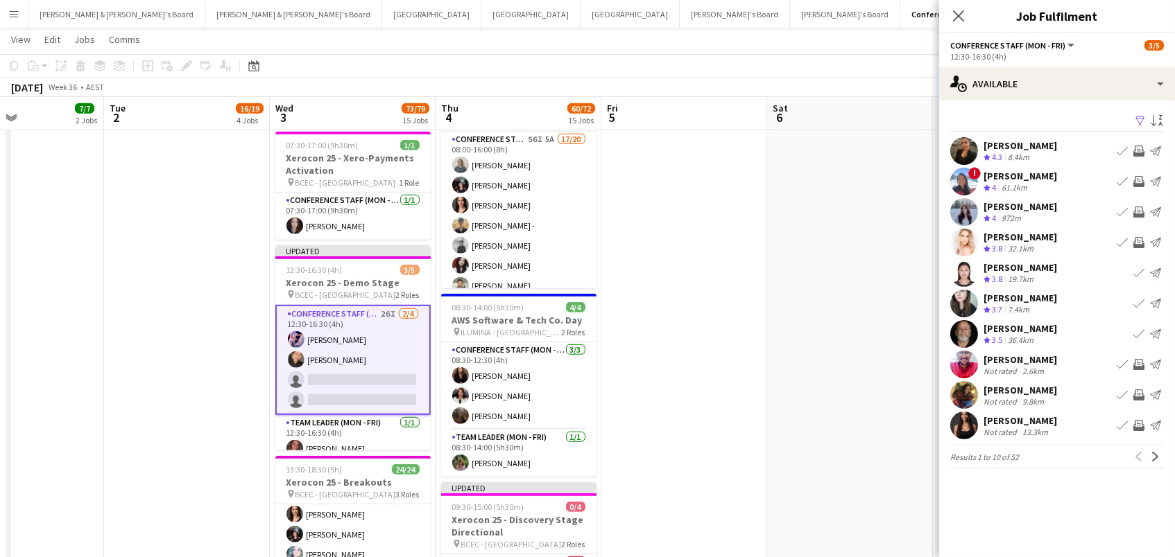
click at [1135, 367] on app-icon "Invite crew" at bounding box center [1138, 364] width 11 height 11
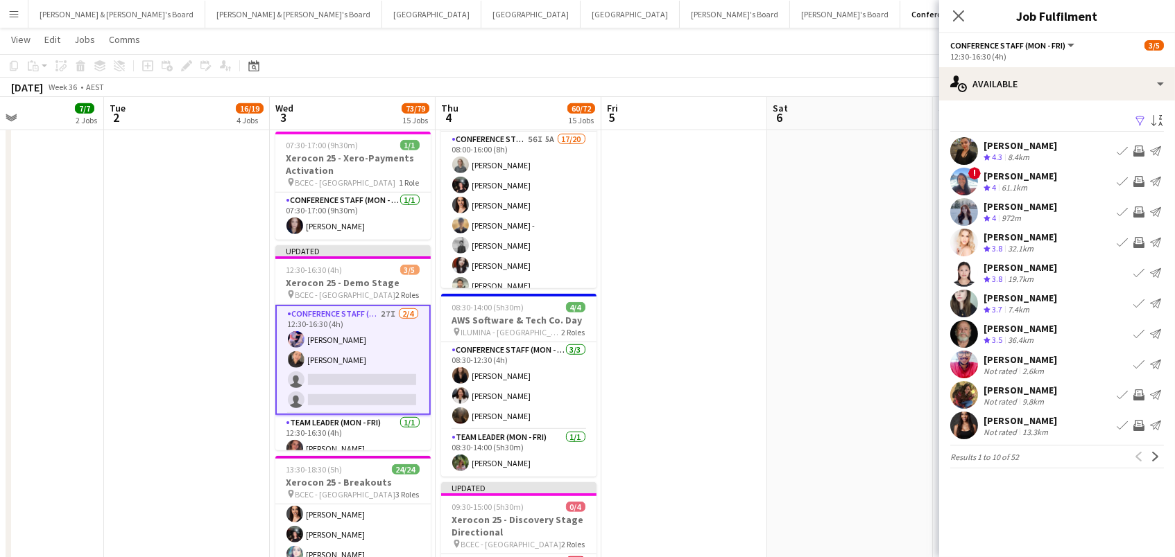
click at [1139, 396] on app-icon "Invite crew" at bounding box center [1138, 395] width 11 height 11
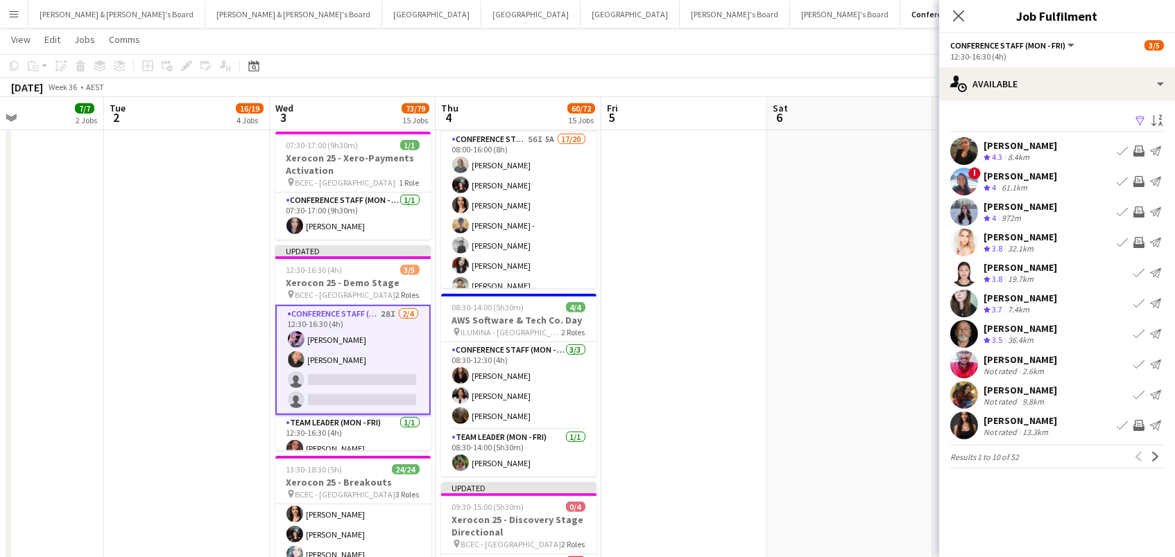
click at [1136, 424] on app-icon "Invite crew" at bounding box center [1138, 425] width 11 height 11
click at [1157, 456] on app-icon "Next" at bounding box center [1155, 457] width 10 height 10
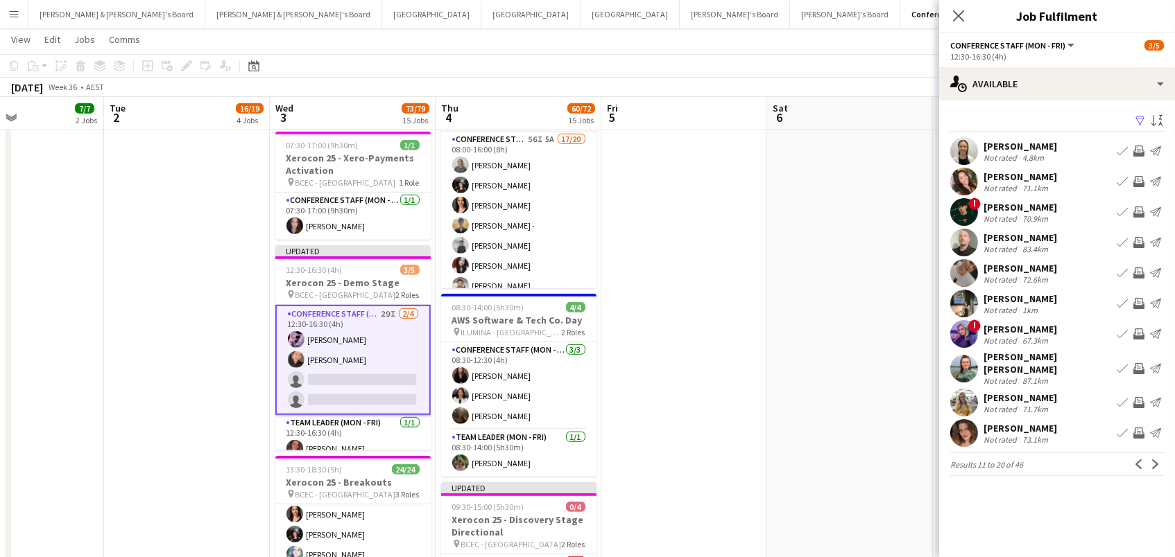
click at [1136, 149] on app-icon "Invite crew" at bounding box center [1138, 151] width 11 height 11
click at [1135, 237] on app-icon "Invite crew" at bounding box center [1138, 242] width 11 height 11
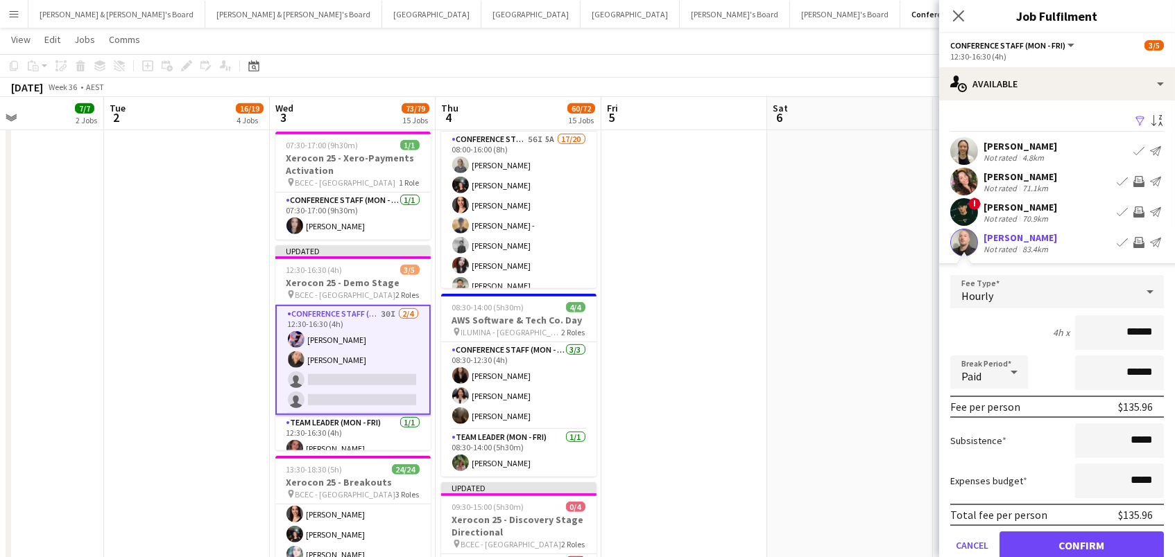
click at [1081, 544] on button "Confirm" at bounding box center [1081, 546] width 164 height 28
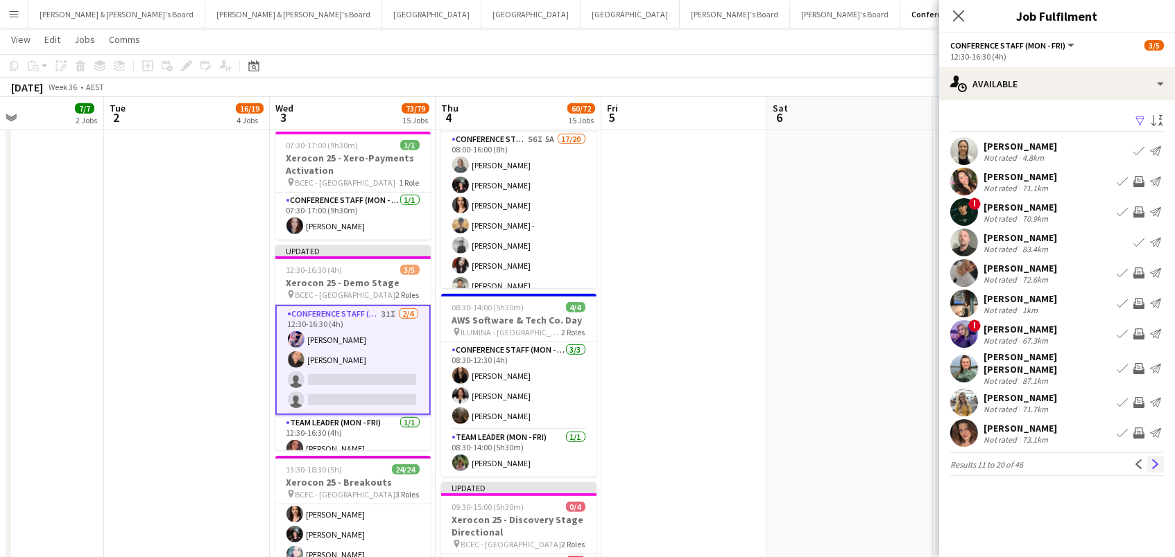
click at [1153, 460] on app-icon "Next" at bounding box center [1155, 465] width 10 height 10
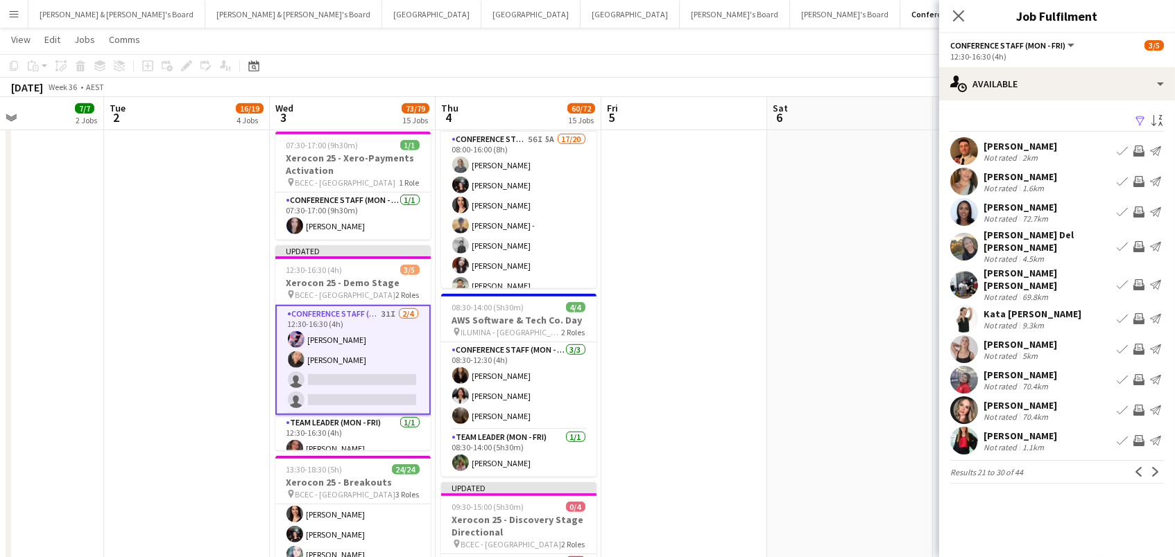
click at [1135, 374] on app-icon "Invite crew" at bounding box center [1138, 379] width 11 height 11
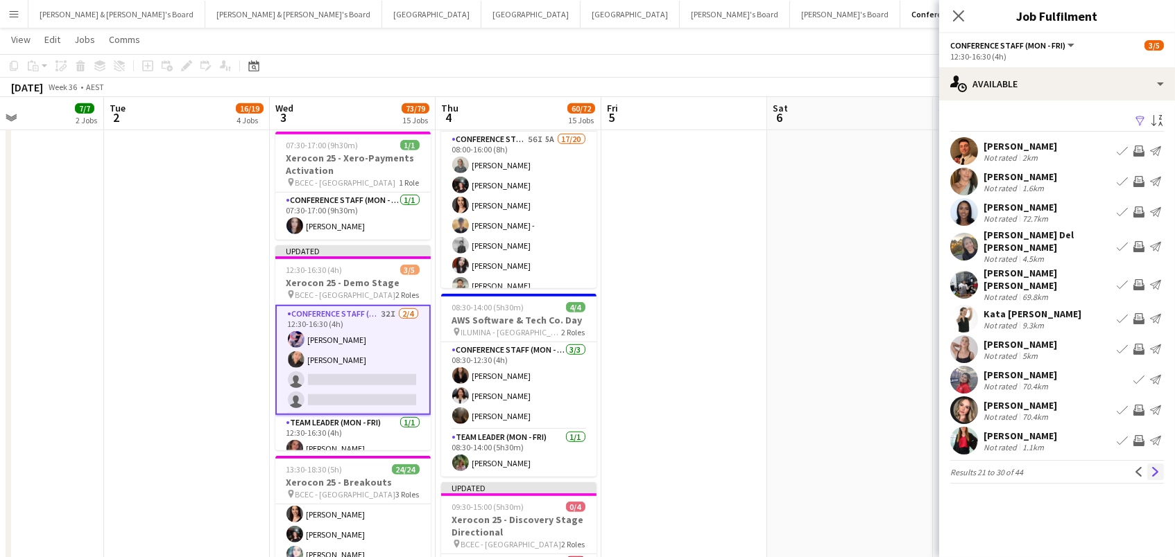
click at [1153, 467] on app-icon "Next" at bounding box center [1155, 472] width 10 height 10
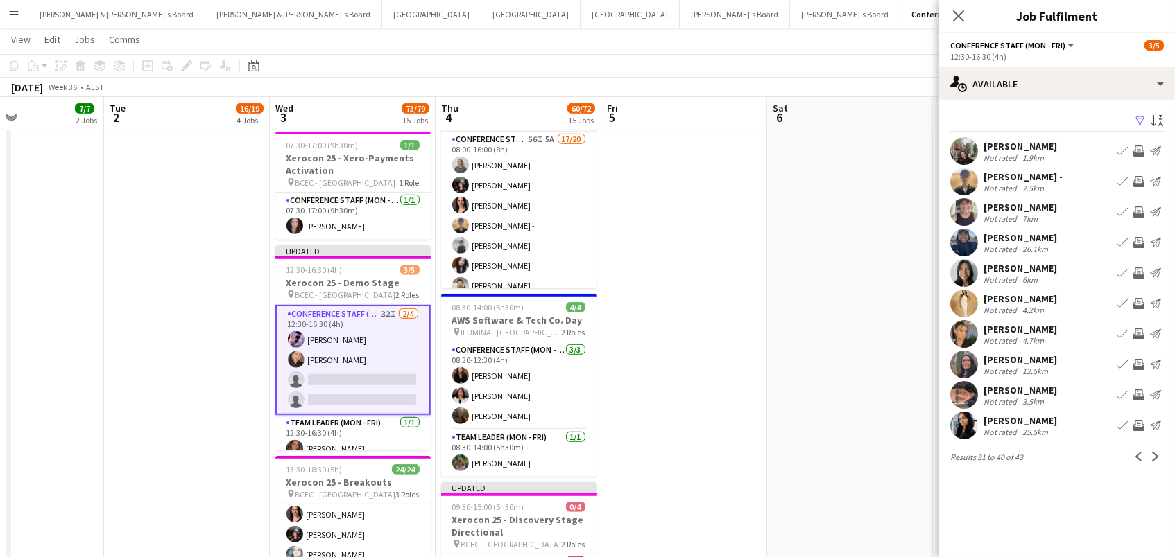
click at [1139, 269] on app-icon "Invite crew" at bounding box center [1138, 273] width 11 height 11
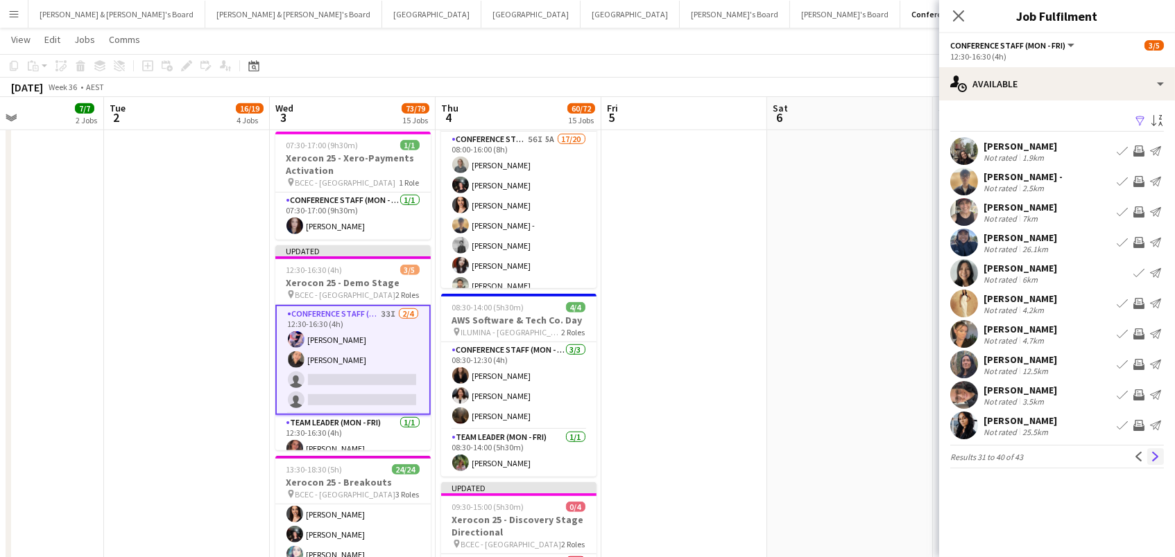
click at [1154, 452] on app-icon "Next" at bounding box center [1155, 457] width 10 height 10
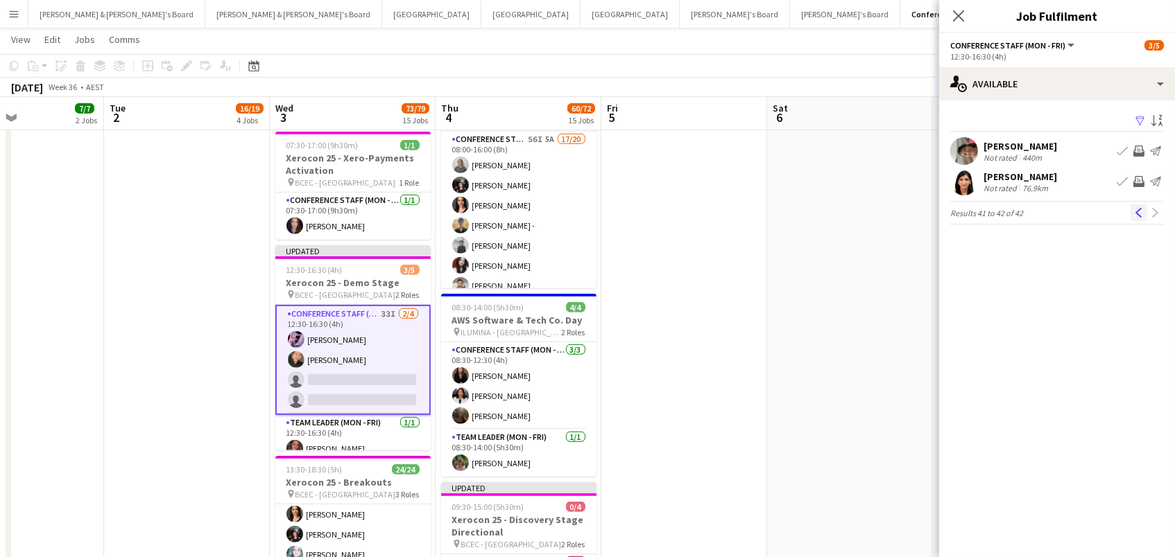
click at [1136, 211] on app-icon "Previous" at bounding box center [1139, 213] width 10 height 10
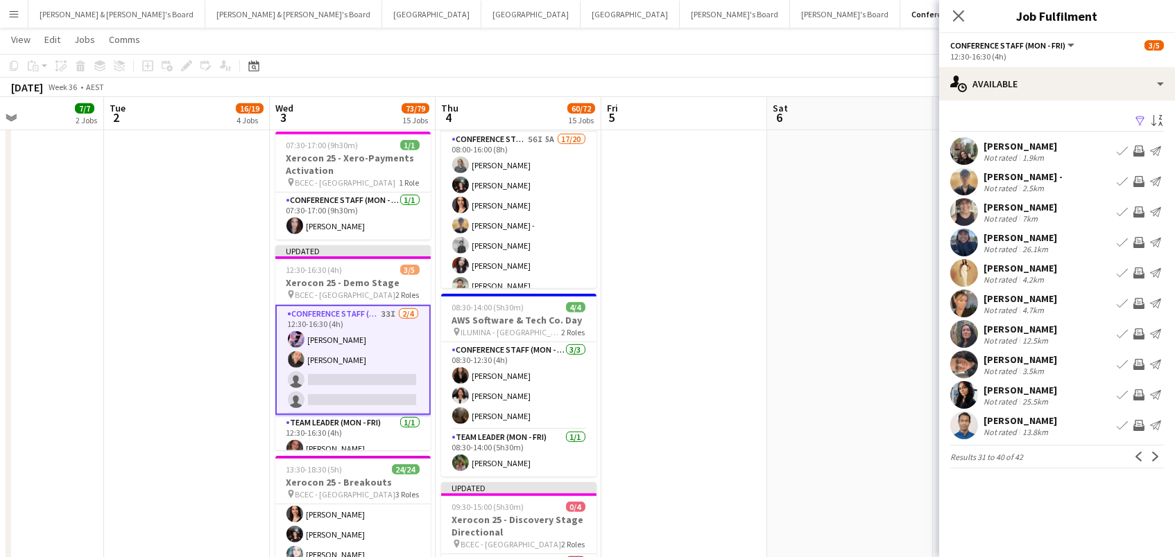
click at [1134, 241] on app-icon "Invite crew" at bounding box center [1138, 242] width 11 height 11
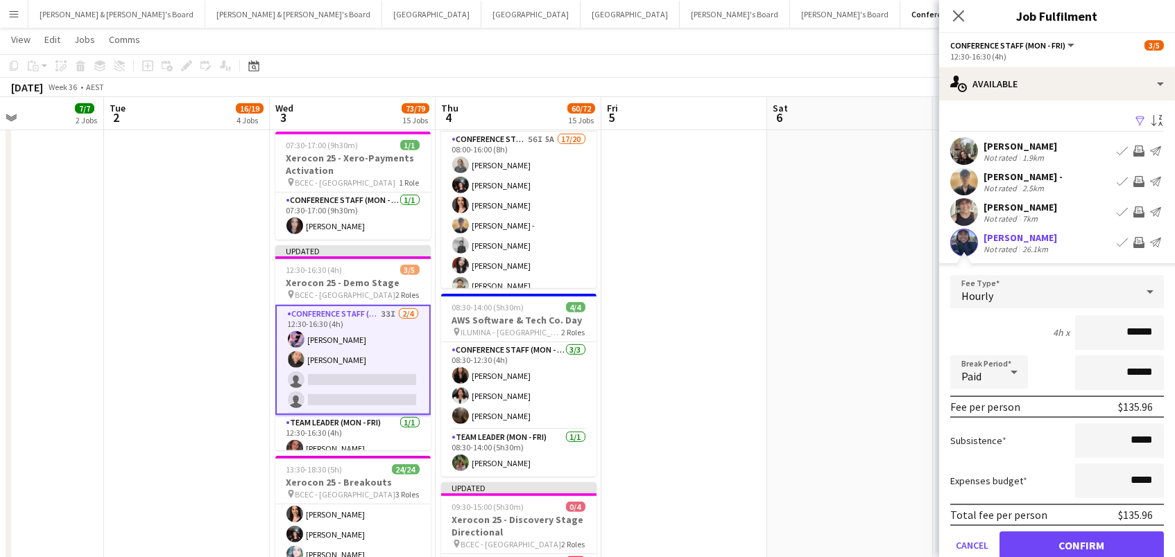
click at [1081, 544] on button "Confirm" at bounding box center [1081, 546] width 164 height 28
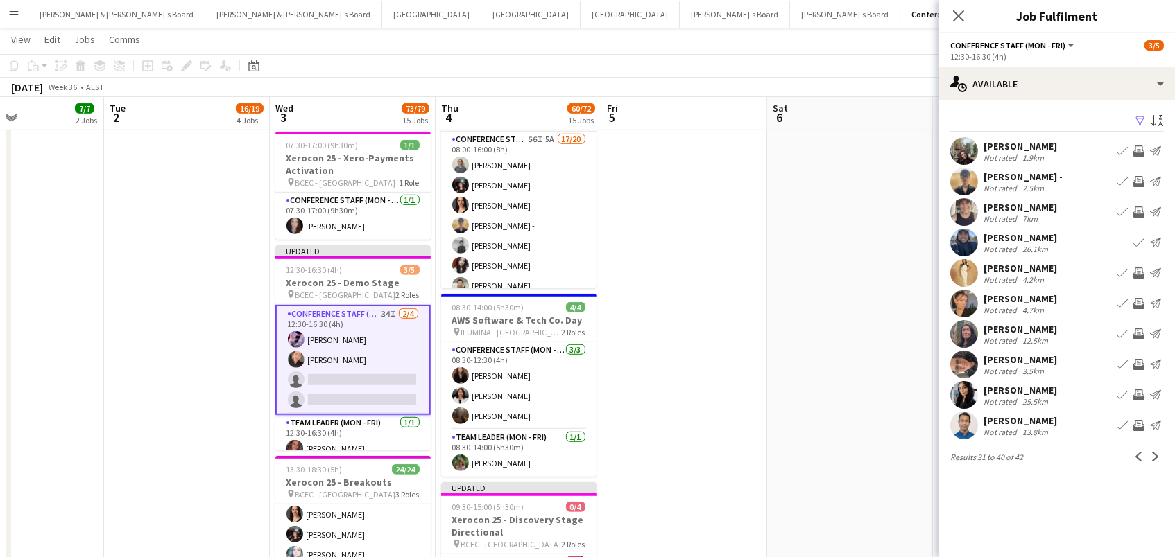
click at [1136, 209] on app-icon "Invite crew" at bounding box center [1138, 212] width 11 height 11
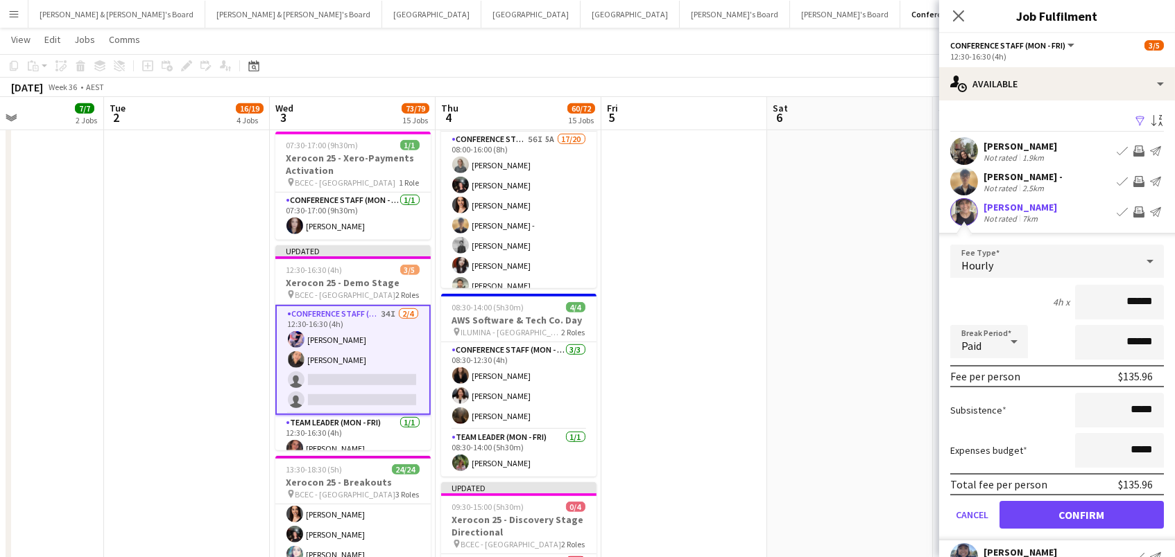
click at [1081, 513] on button "Confirm" at bounding box center [1081, 515] width 164 height 28
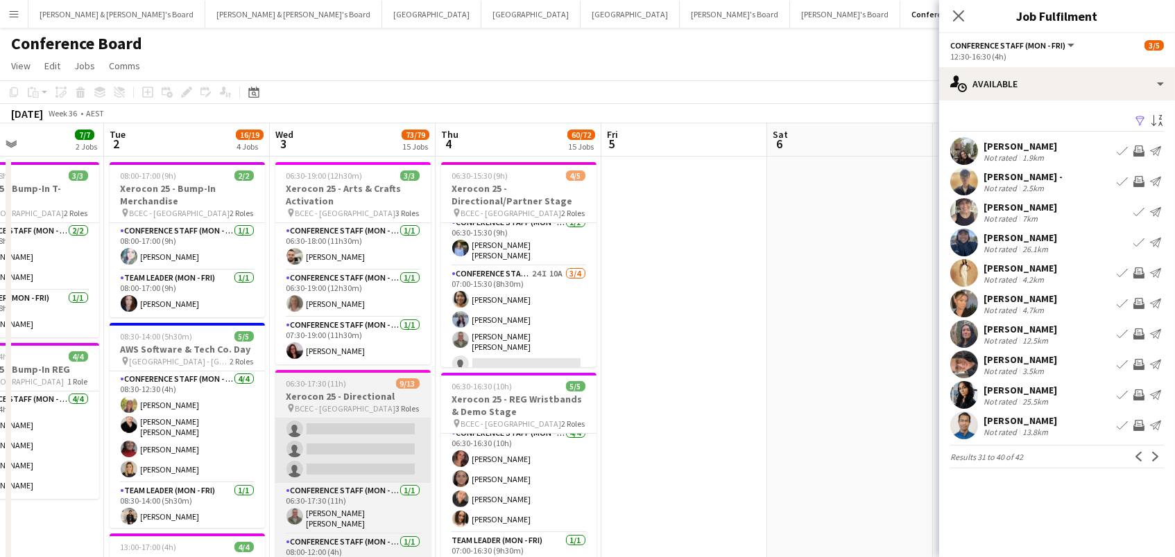
scroll to position [0, 0]
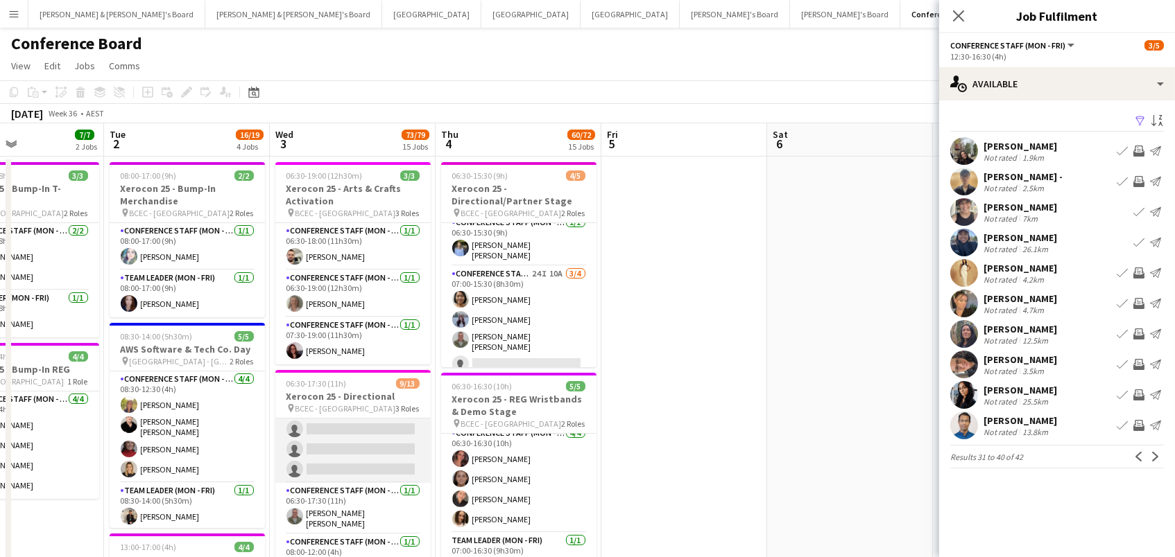
click at [373, 435] on app-card-role "Conference Staff (Mon - Fri) 58I 6A 7/11 06:30-10:30 (4h) Frederick - jaymi Rym…" at bounding box center [352, 359] width 155 height 248
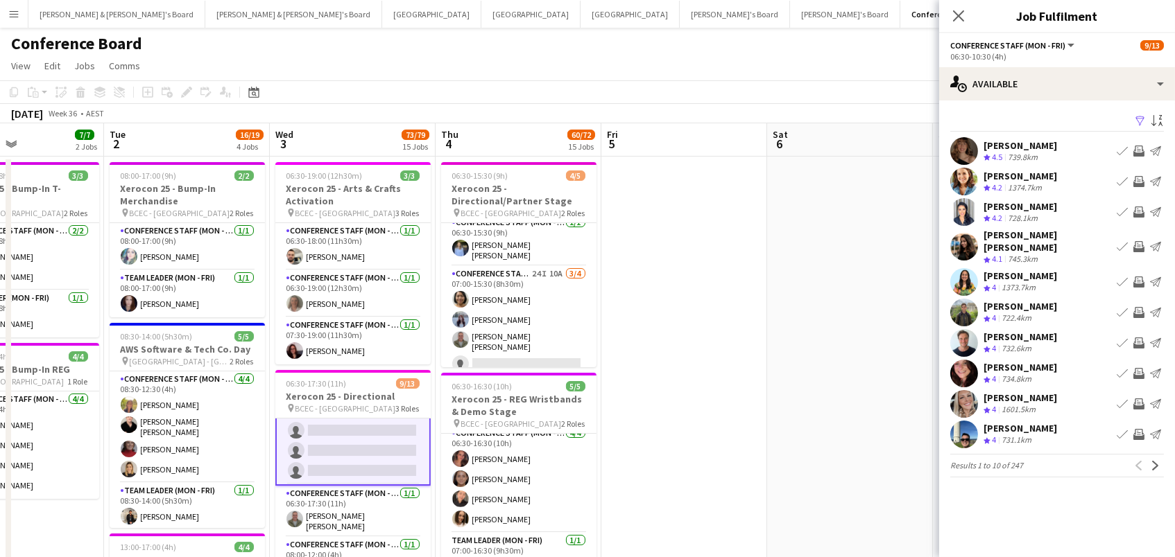
click at [1139, 116] on app-icon "Filter" at bounding box center [1139, 121] width 11 height 13
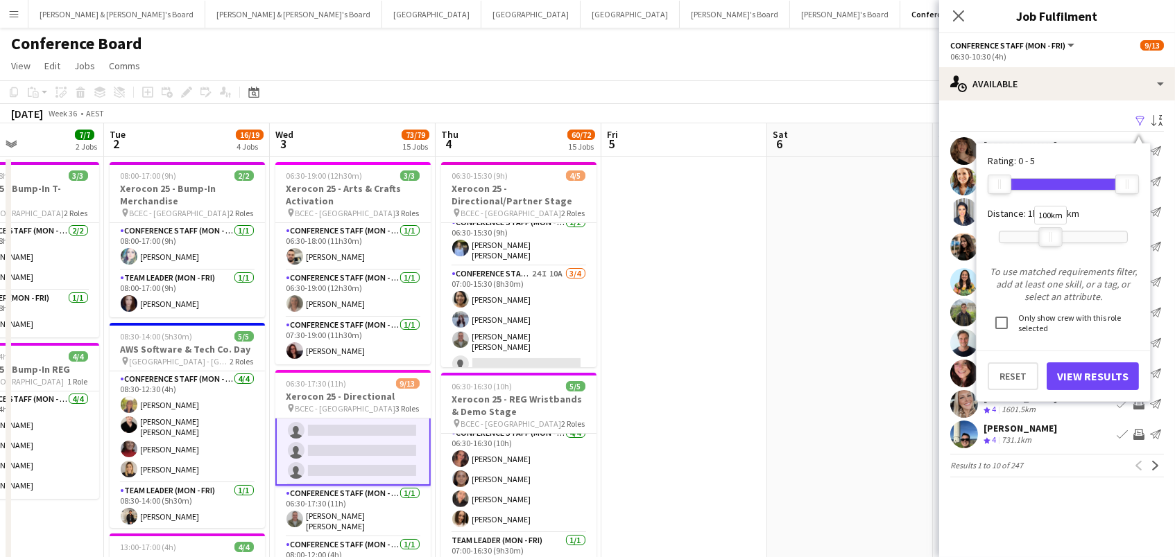
drag, startPoint x: 1133, startPoint y: 232, endPoint x: 1059, endPoint y: 232, distance: 73.5
click at [1059, 232] on div at bounding box center [1050, 237] width 22 height 18
click at [1073, 384] on button "View Results" at bounding box center [1092, 377] width 92 height 28
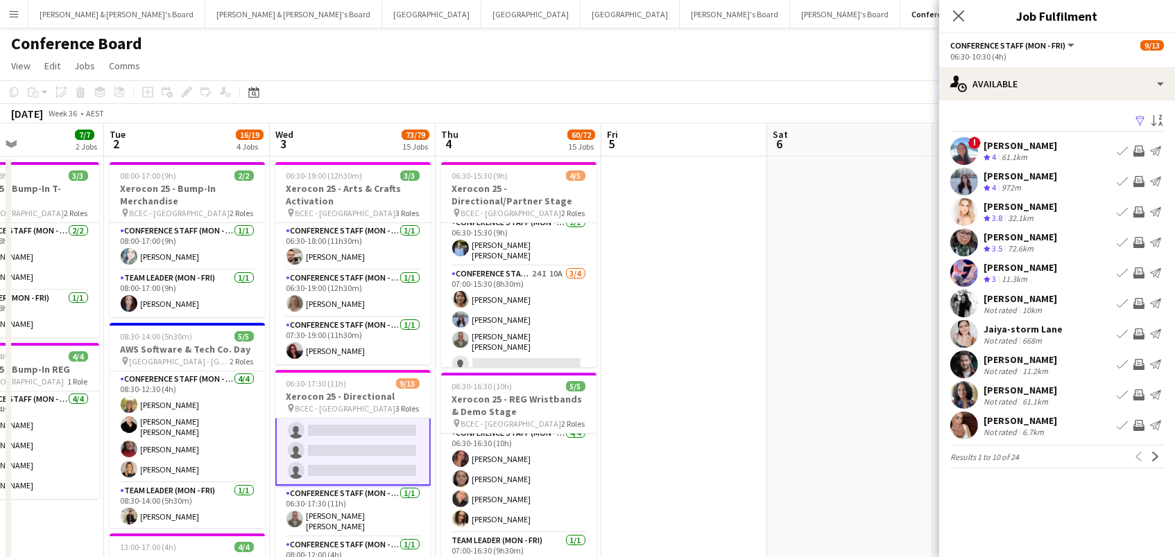
click at [1139, 241] on app-icon "Invite crew" at bounding box center [1138, 242] width 11 height 11
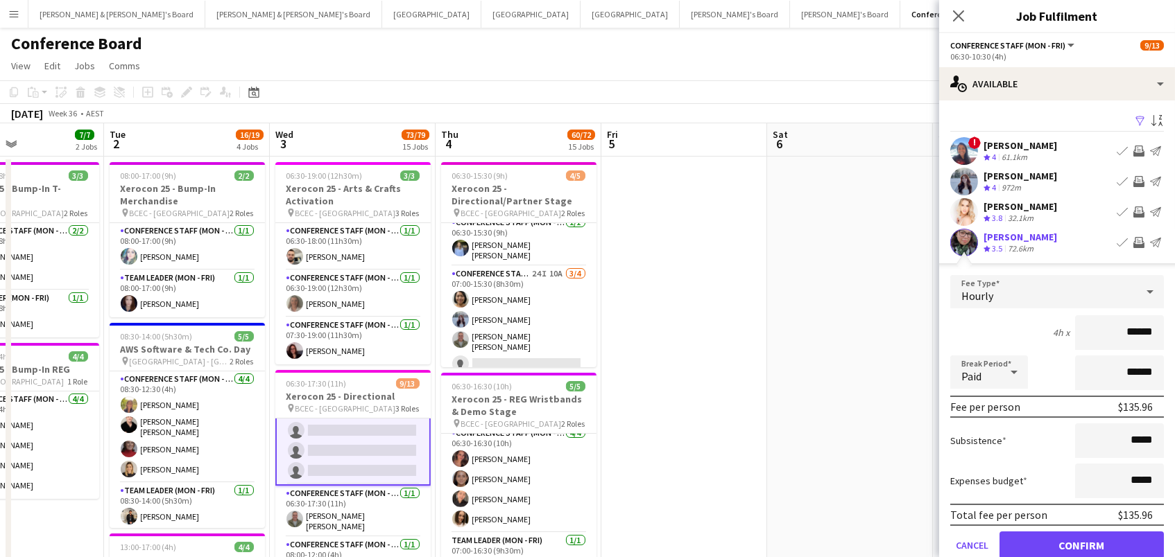
click at [1081, 544] on button "Confirm" at bounding box center [1081, 546] width 164 height 28
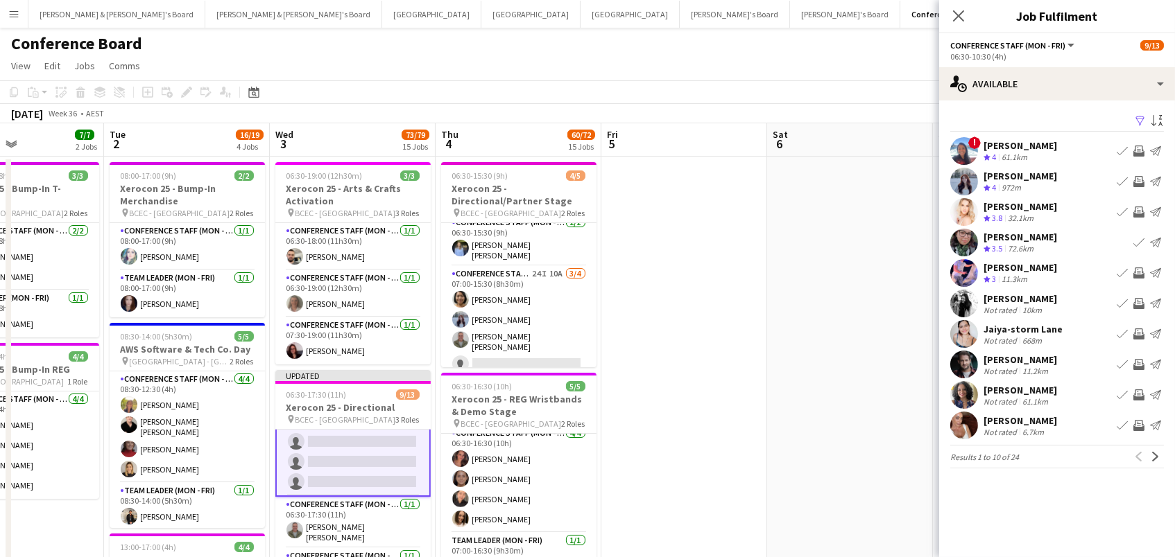
click at [1136, 303] on app-icon "Invite crew" at bounding box center [1138, 303] width 11 height 11
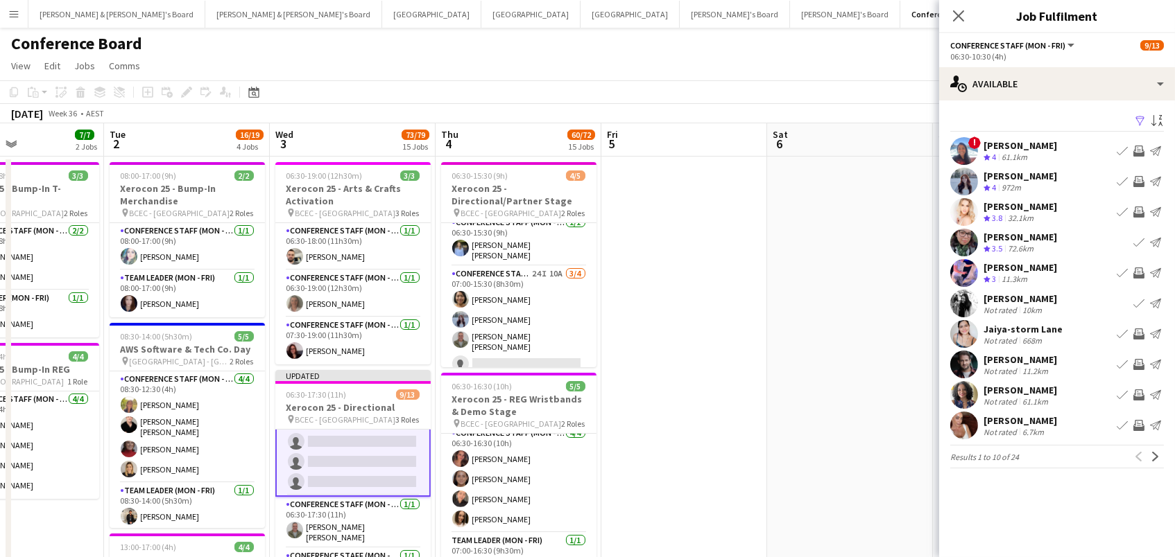
click at [1138, 336] on app-icon "Invite crew" at bounding box center [1138, 334] width 11 height 11
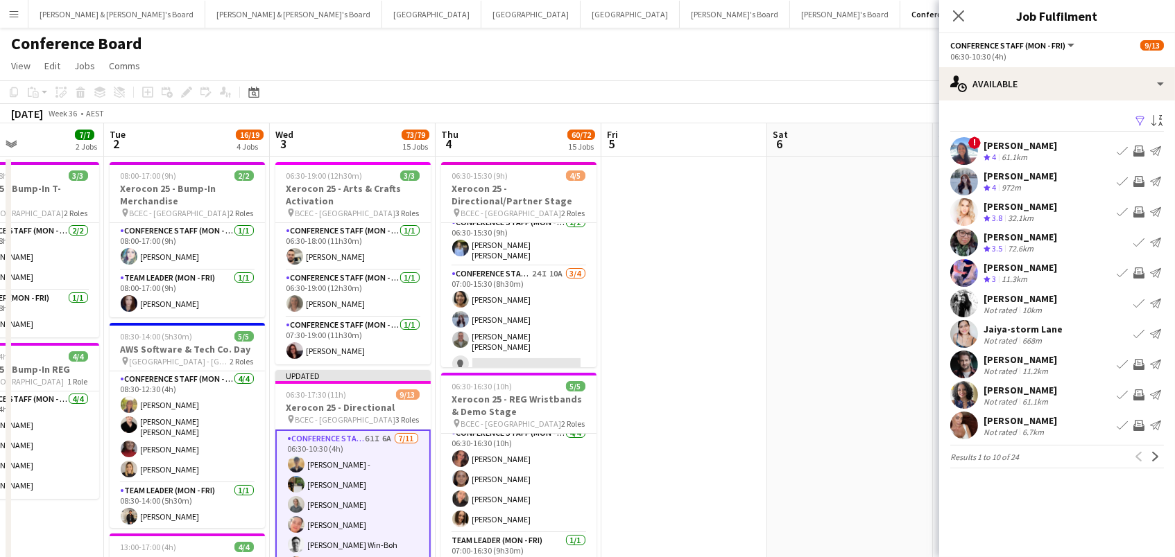
click at [1139, 424] on app-icon "Invite crew" at bounding box center [1138, 425] width 11 height 11
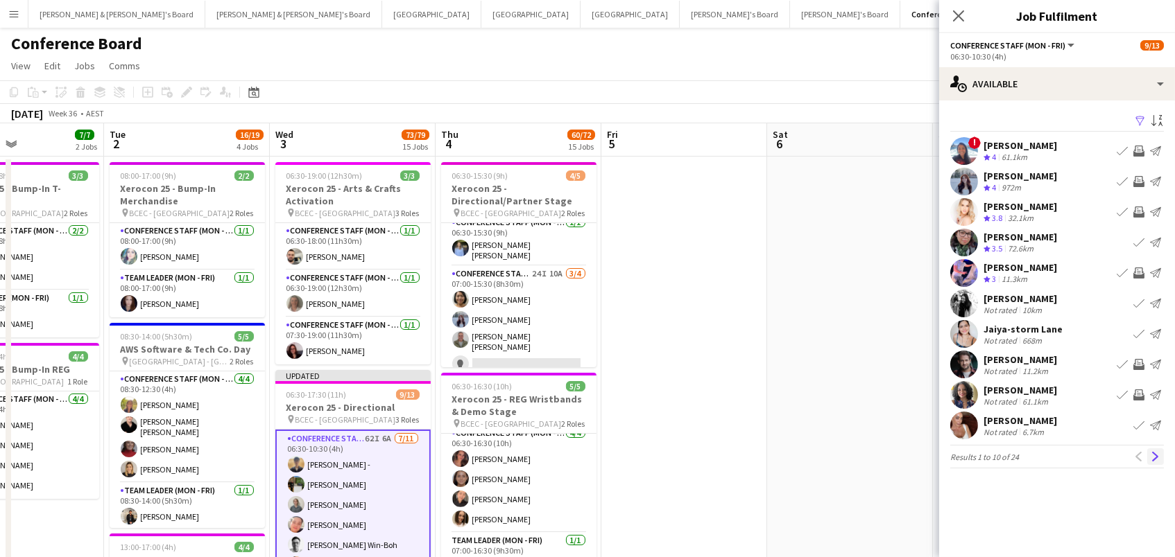
click at [1158, 455] on app-icon "Next" at bounding box center [1155, 457] width 10 height 10
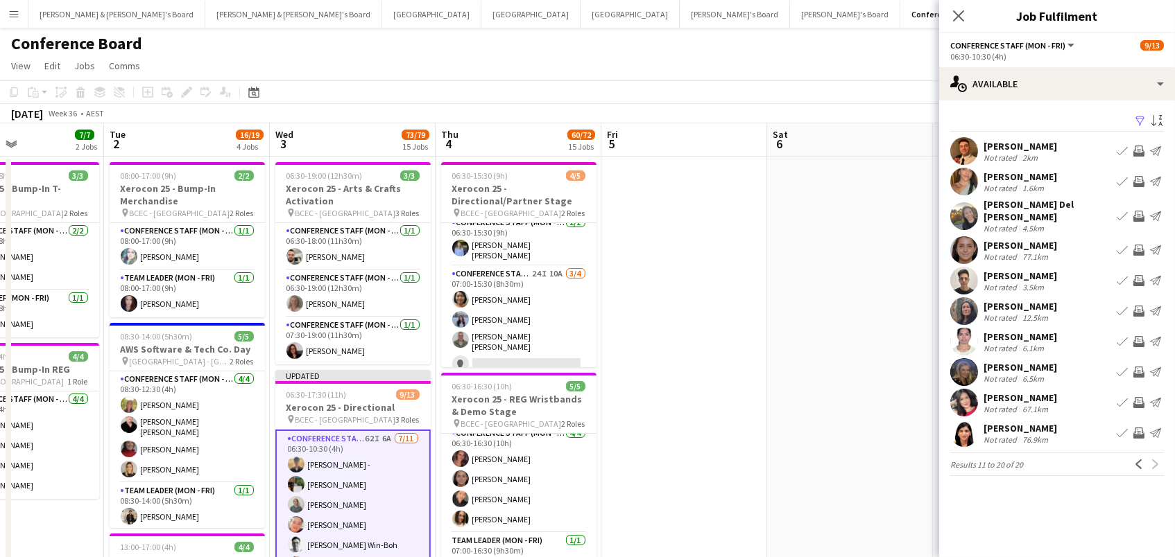
click at [1139, 245] on app-icon "Invite crew" at bounding box center [1138, 250] width 11 height 11
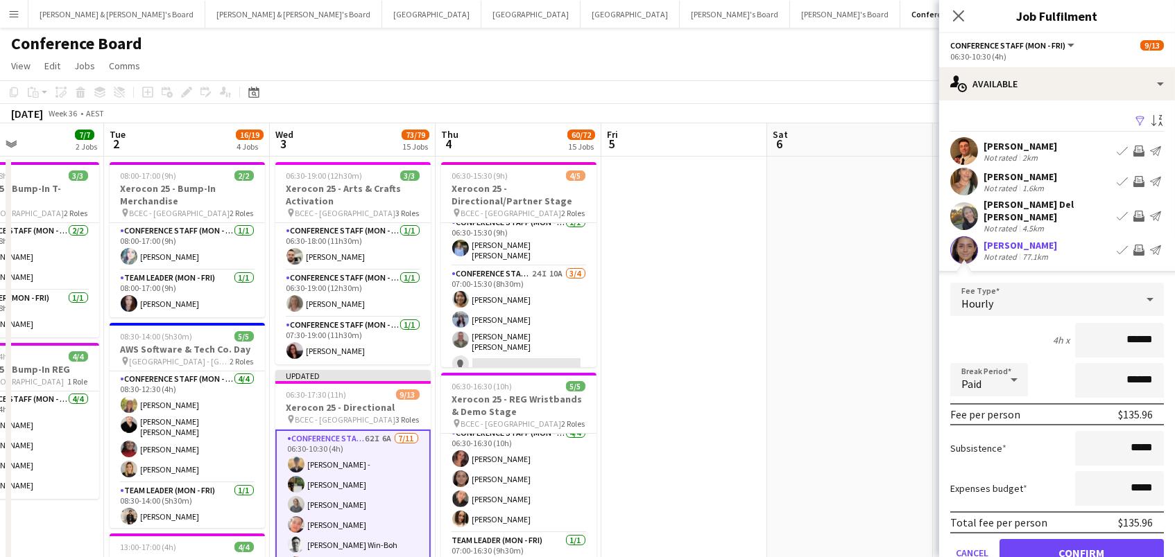
click at [1081, 544] on button "Confirm" at bounding box center [1081, 553] width 164 height 28
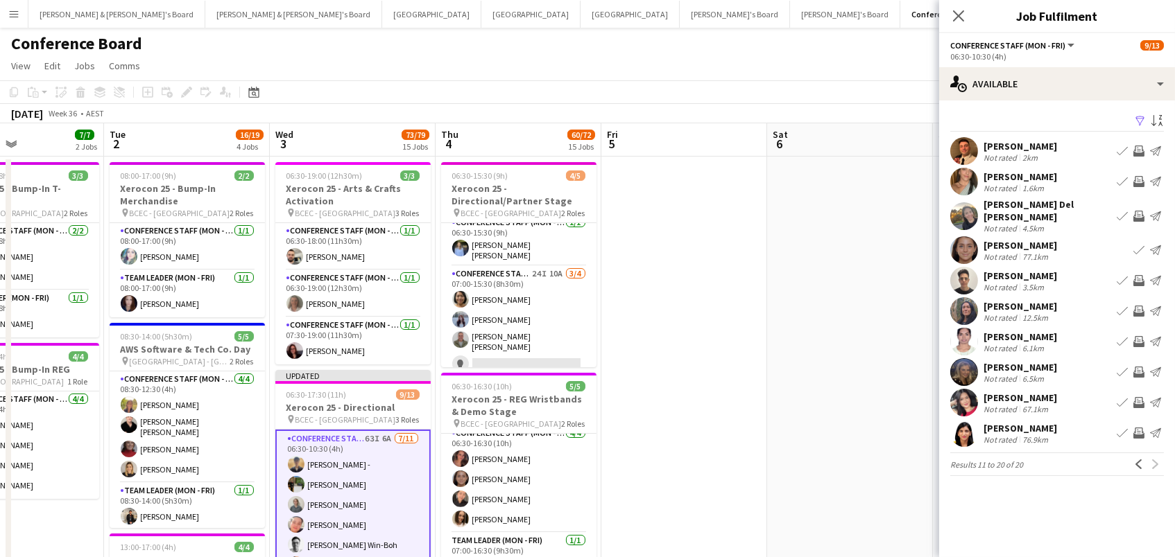
click at [1138, 275] on app-icon "Invite crew" at bounding box center [1138, 280] width 11 height 11
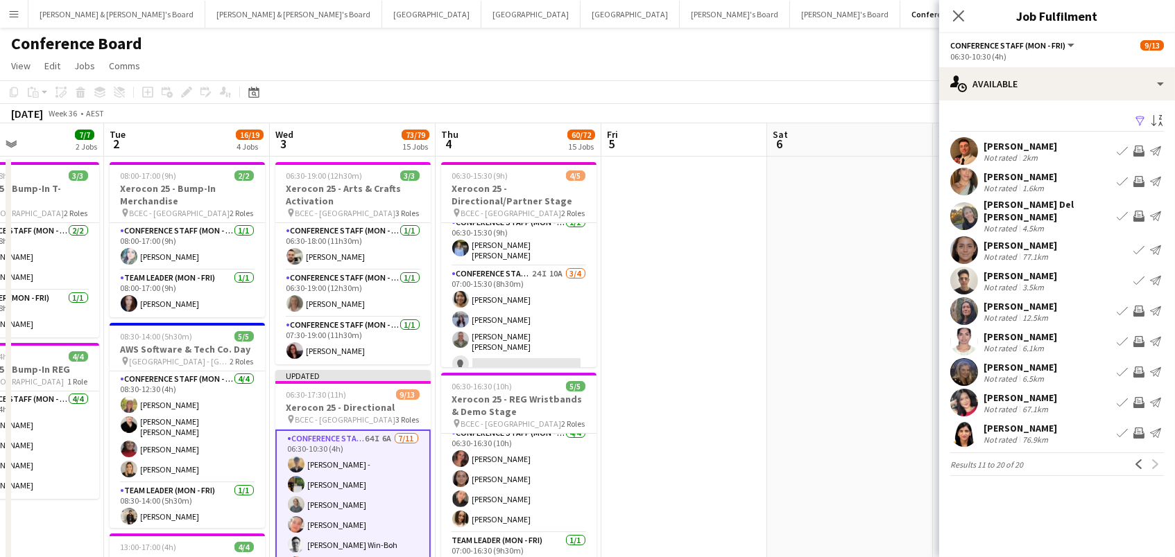
click at [1136, 214] on app-icon "Invite crew" at bounding box center [1138, 216] width 11 height 11
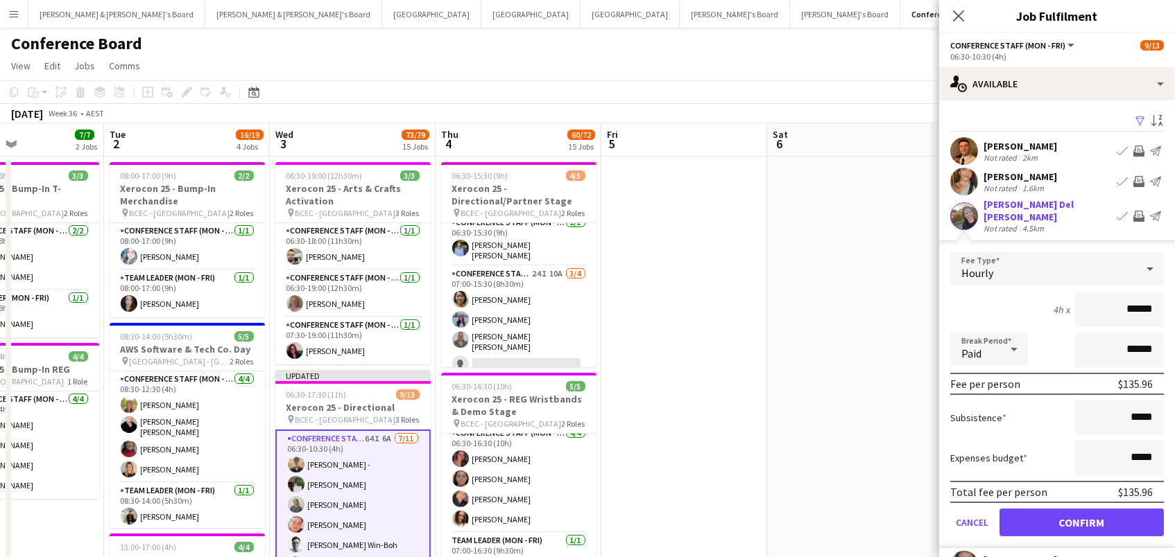
click at [1081, 513] on button "Confirm" at bounding box center [1081, 523] width 164 height 28
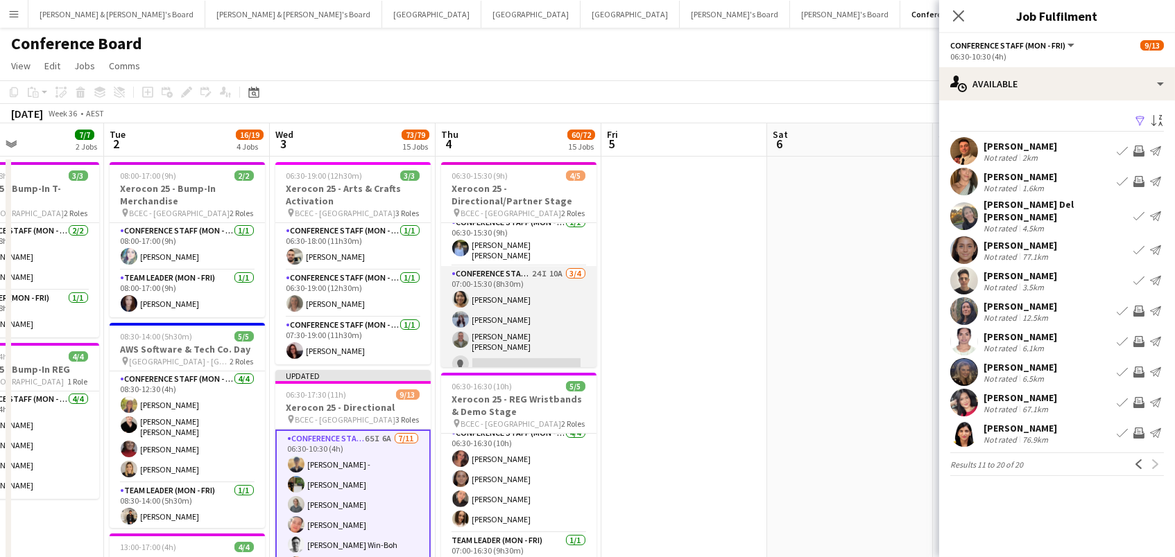
click at [566, 308] on app-card-role "Conference Staff (Mon - Fri) 24I 10A 3/4 07:00-15:30 (8h30m) Kailyn Yong Britne…" at bounding box center [518, 322] width 155 height 112
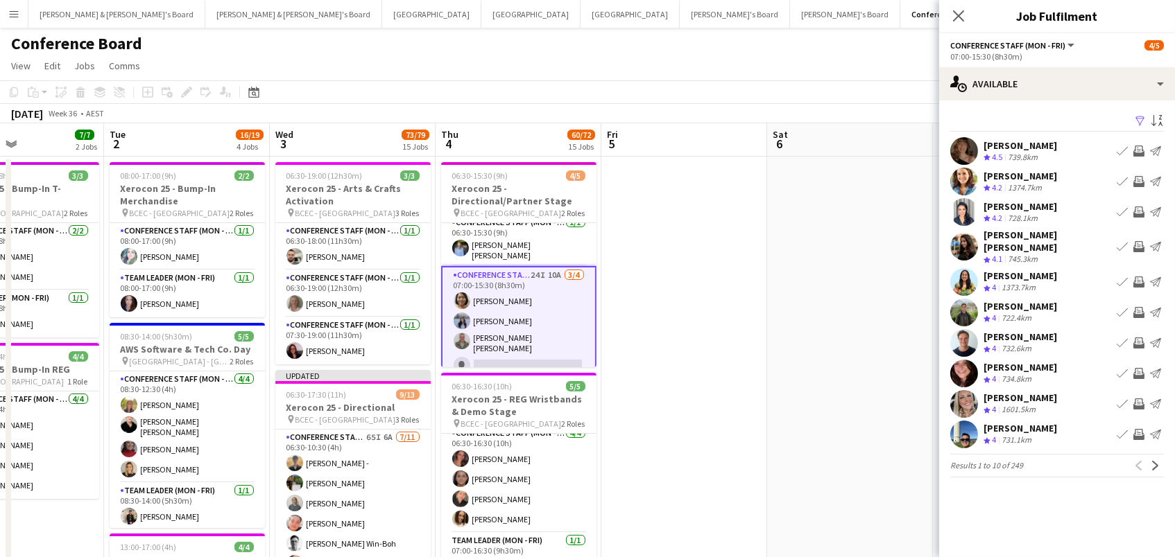
click at [1134, 119] on app-icon "Filter" at bounding box center [1139, 121] width 11 height 13
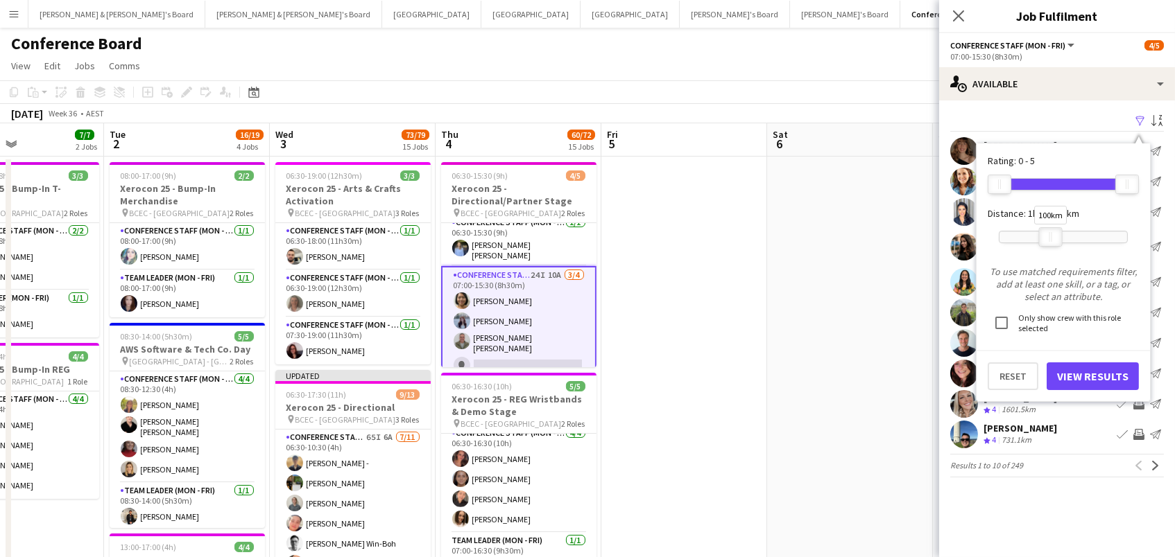
drag, startPoint x: 1127, startPoint y: 241, endPoint x: 1050, endPoint y: 241, distance: 76.3
click at [1050, 241] on div at bounding box center [1050, 237] width 22 height 18
click at [1073, 379] on button "View Results" at bounding box center [1092, 377] width 92 height 28
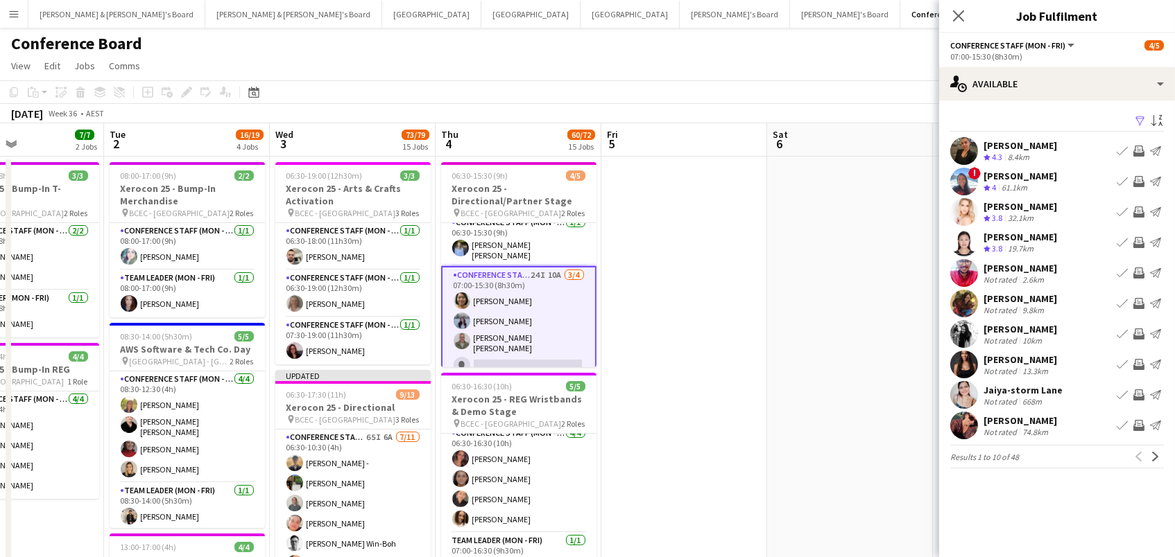
click at [1136, 239] on app-icon "Invite crew" at bounding box center [1138, 242] width 11 height 11
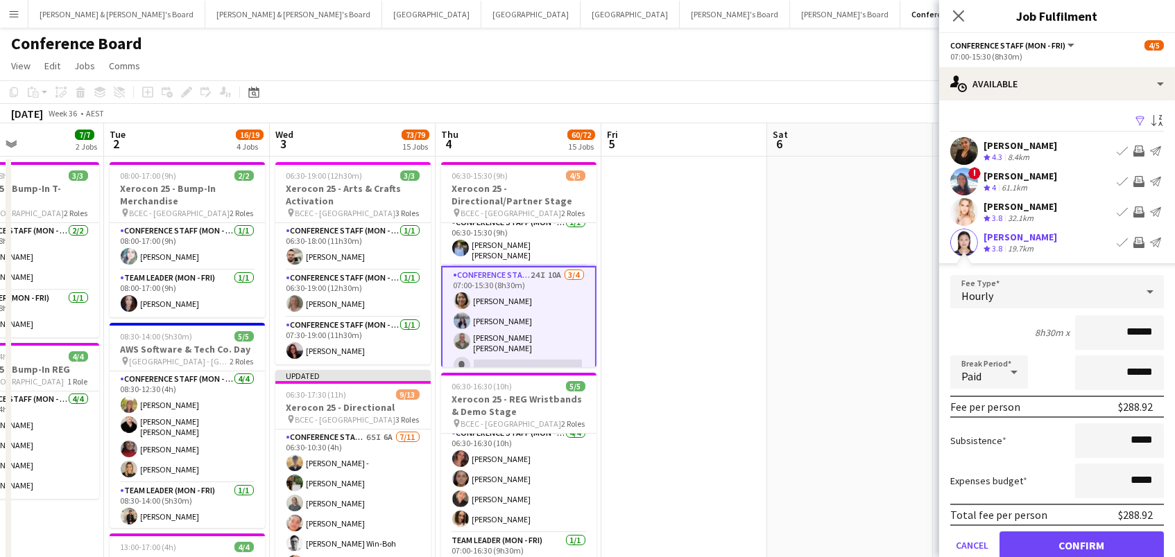
click at [1081, 544] on button "Confirm" at bounding box center [1081, 546] width 164 height 28
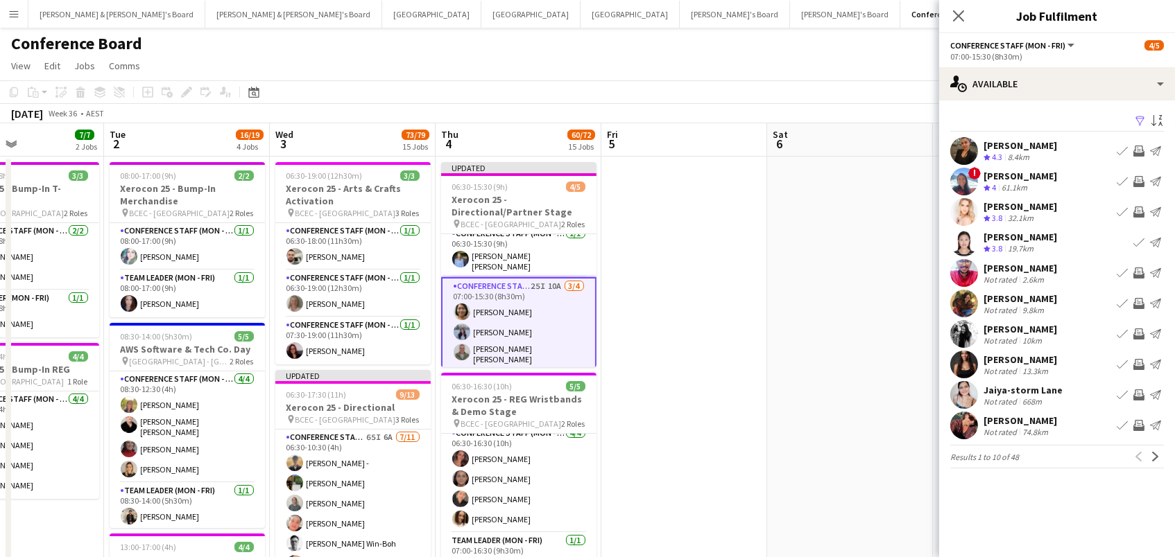
click at [1141, 275] on app-icon "Invite crew" at bounding box center [1138, 273] width 11 height 11
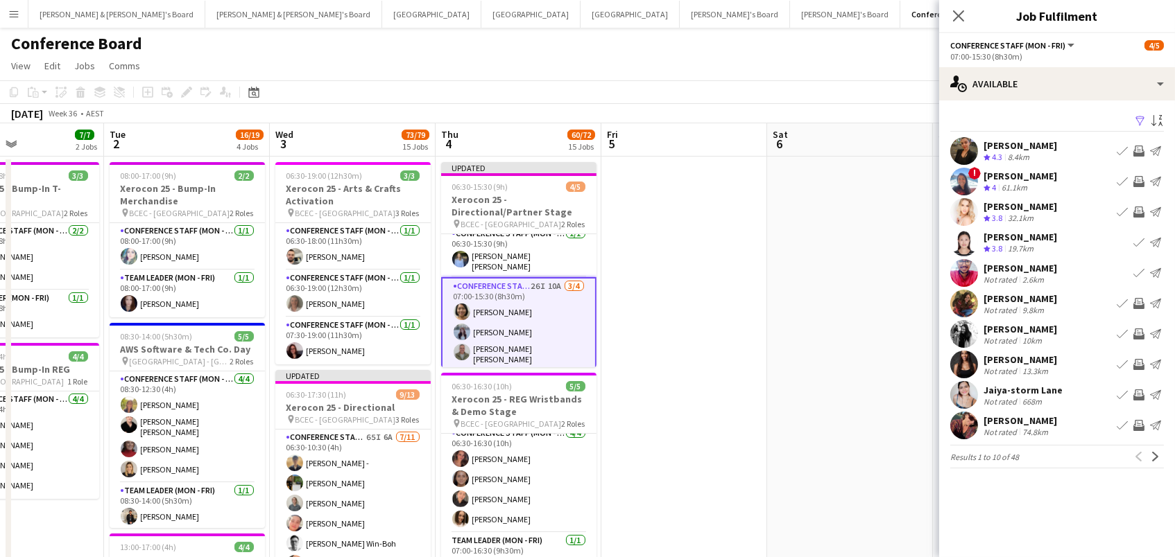
click at [1136, 307] on app-icon "Invite crew" at bounding box center [1138, 303] width 11 height 11
click at [1139, 331] on app-icon "Invite crew" at bounding box center [1138, 334] width 11 height 11
click at [1139, 365] on app-icon "Invite crew" at bounding box center [1138, 364] width 11 height 11
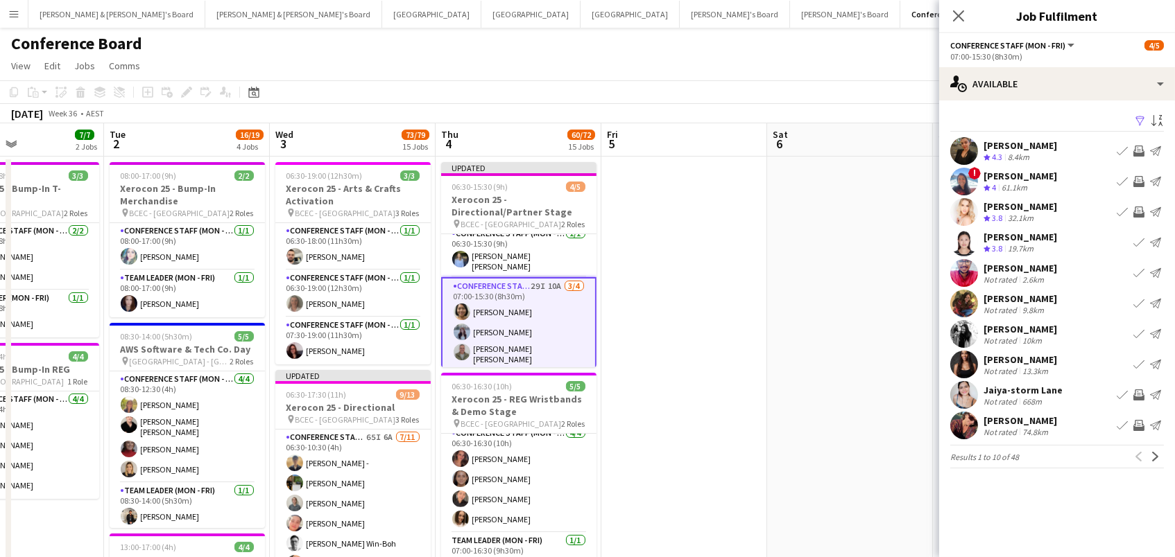
click at [1136, 391] on app-icon "Invite crew" at bounding box center [1138, 395] width 11 height 11
click at [1142, 427] on app-icon "Invite crew" at bounding box center [1138, 425] width 11 height 11
click at [1152, 456] on app-icon "Next" at bounding box center [1155, 457] width 10 height 10
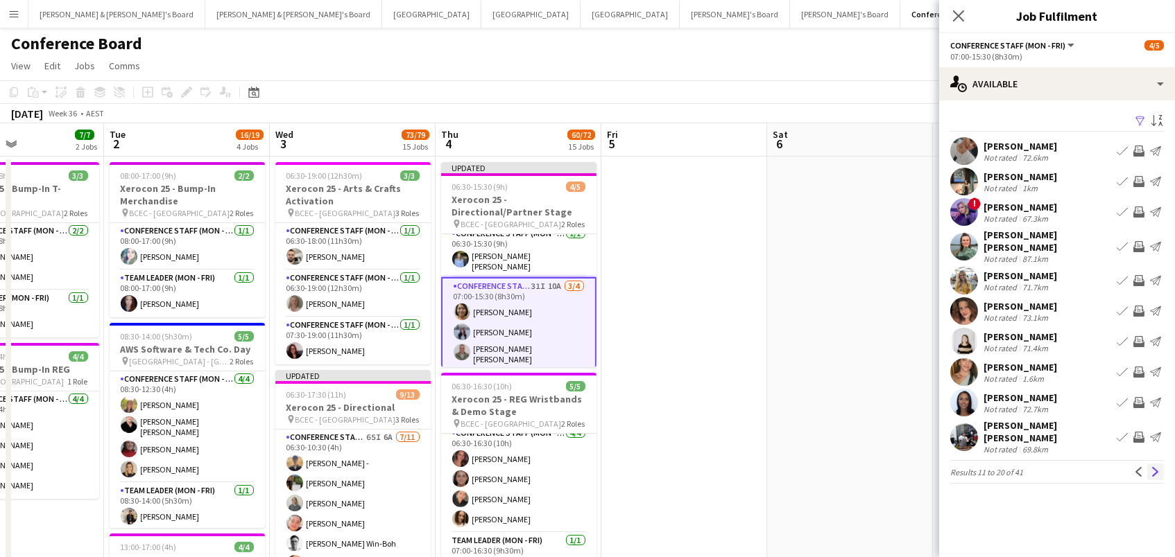
click at [1154, 467] on app-icon "Next" at bounding box center [1155, 472] width 10 height 10
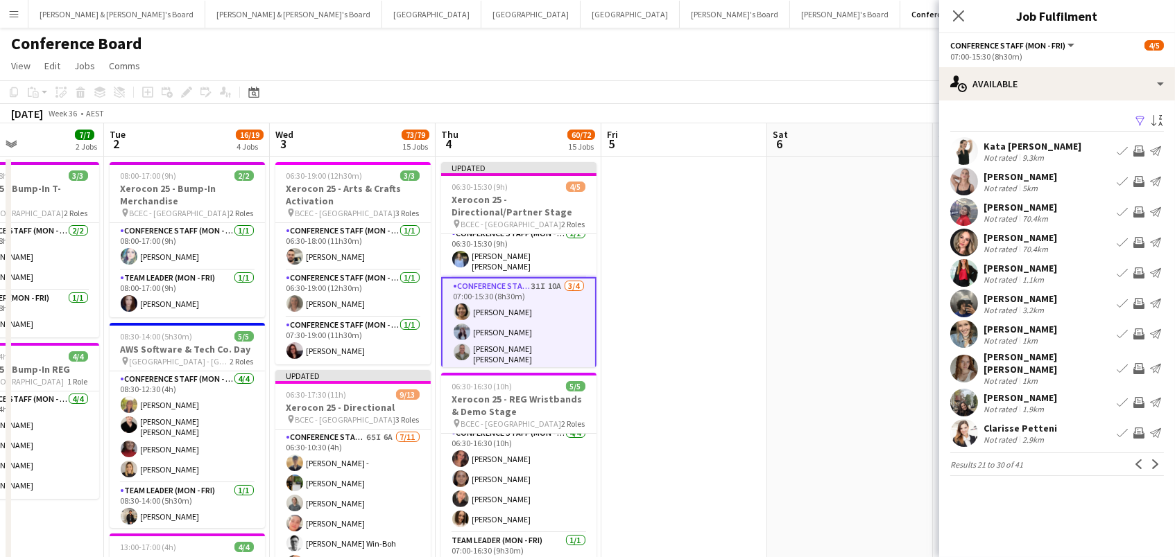
click at [1138, 209] on app-icon "Invite crew" at bounding box center [1138, 212] width 11 height 11
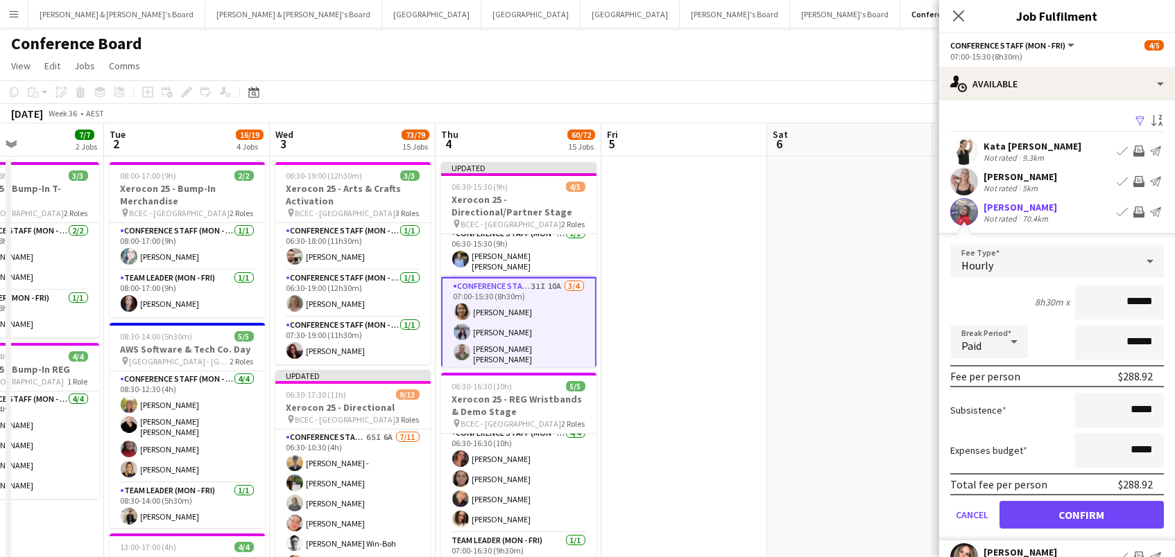
click at [1081, 513] on button "Confirm" at bounding box center [1081, 515] width 164 height 28
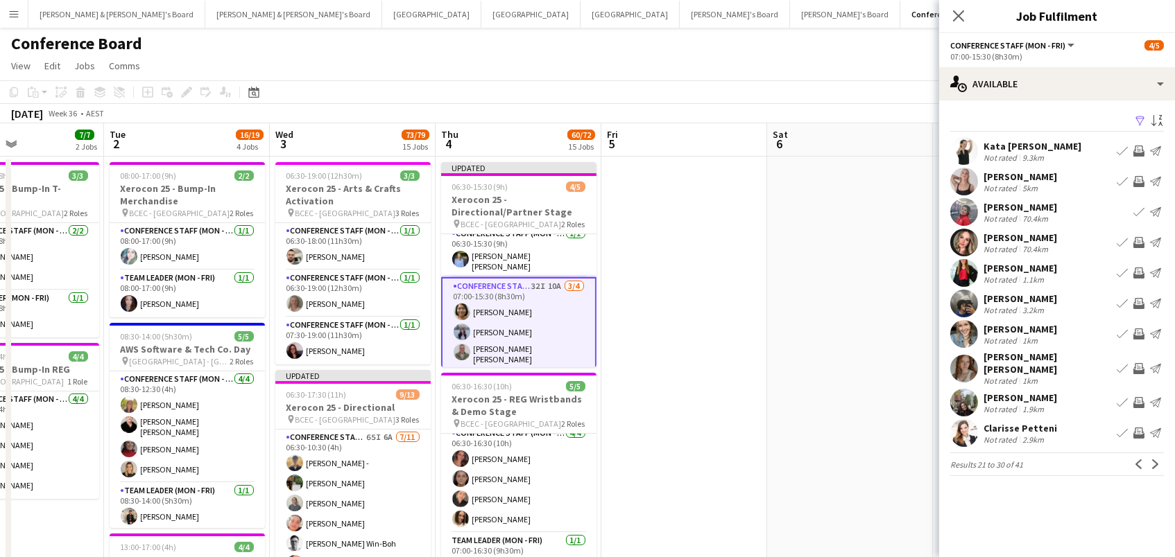
click at [1139, 298] on app-icon "Invite crew" at bounding box center [1138, 303] width 11 height 11
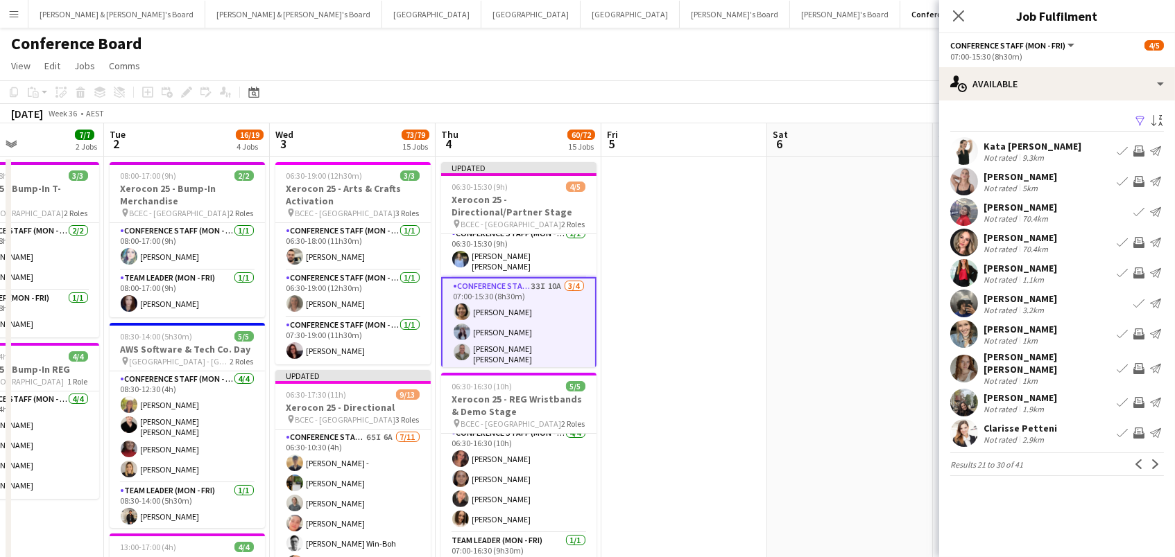
click at [1142, 334] on app-icon "Invite crew" at bounding box center [1138, 334] width 11 height 11
click at [1138, 367] on app-icon "Invite crew" at bounding box center [1138, 368] width 11 height 11
click at [1159, 460] on app-icon "Next" at bounding box center [1155, 465] width 10 height 10
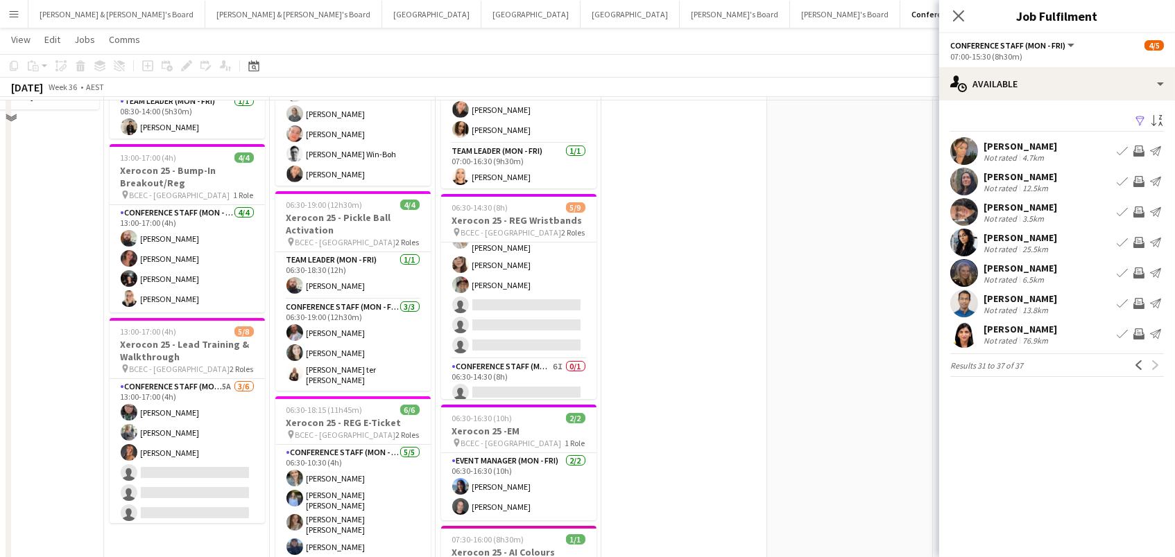
scroll to position [392, 0]
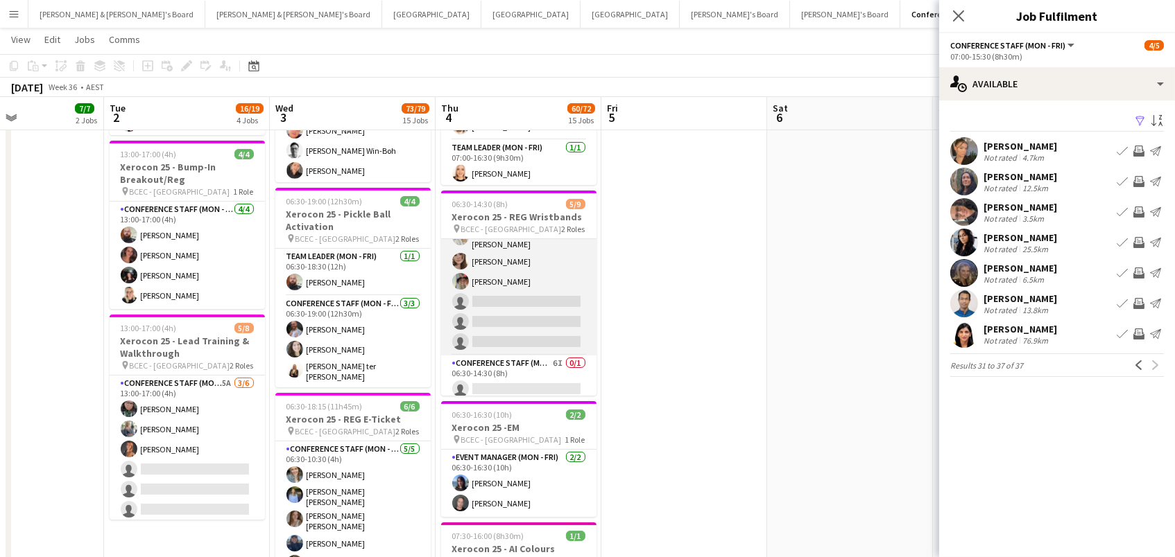
click at [524, 294] on app-card-role "Conference Staff (Mon - Fri) 59I 2A 5/8 06:30-10:30 (4h) Joshua Curry Russ Gall…" at bounding box center [518, 260] width 155 height 192
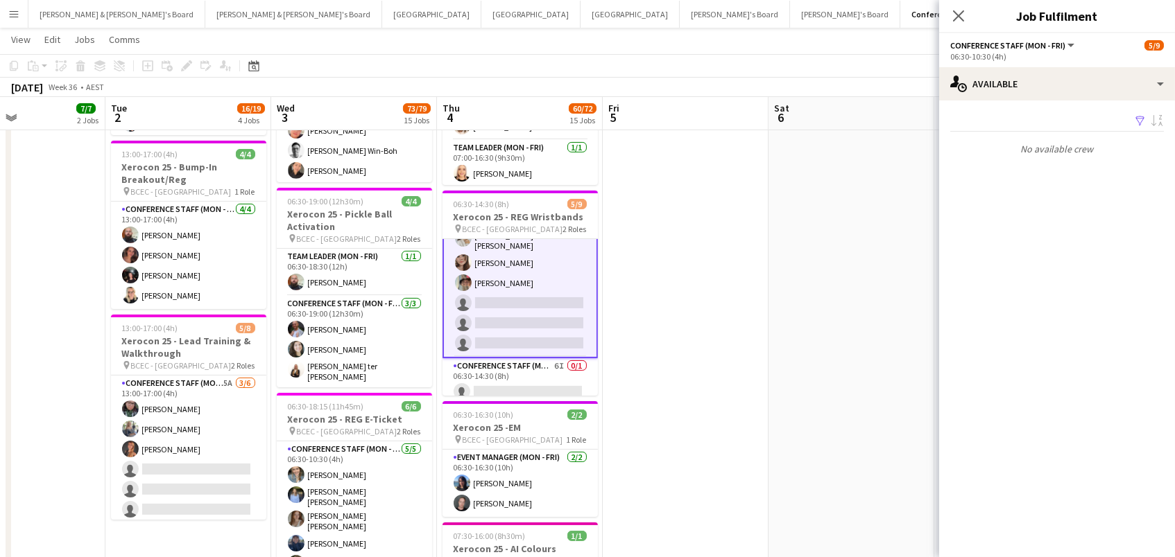
scroll to position [19, 0]
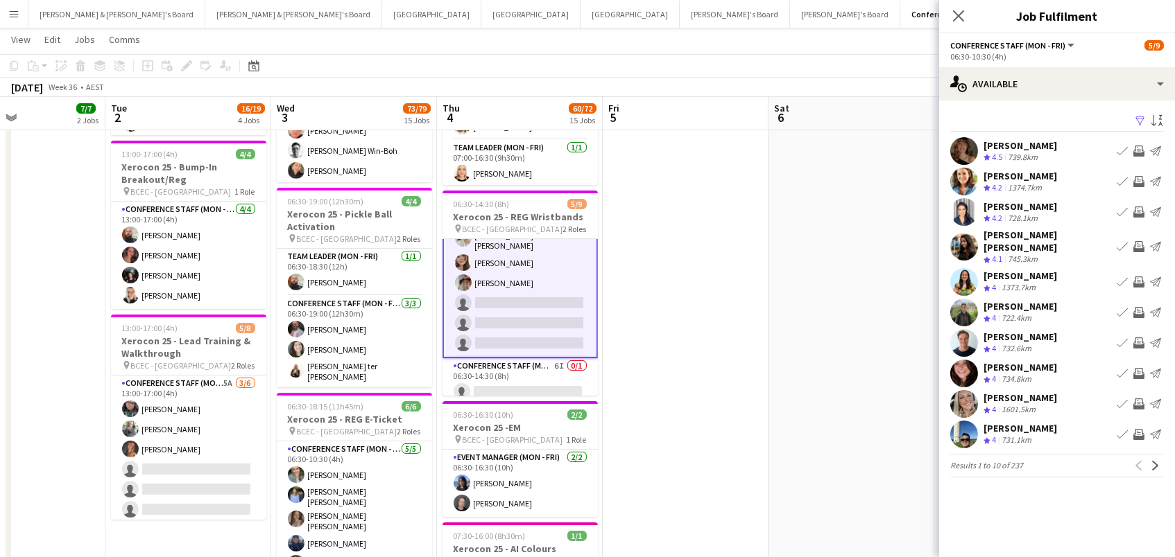
click at [1136, 119] on app-icon "Filter" at bounding box center [1139, 121] width 11 height 13
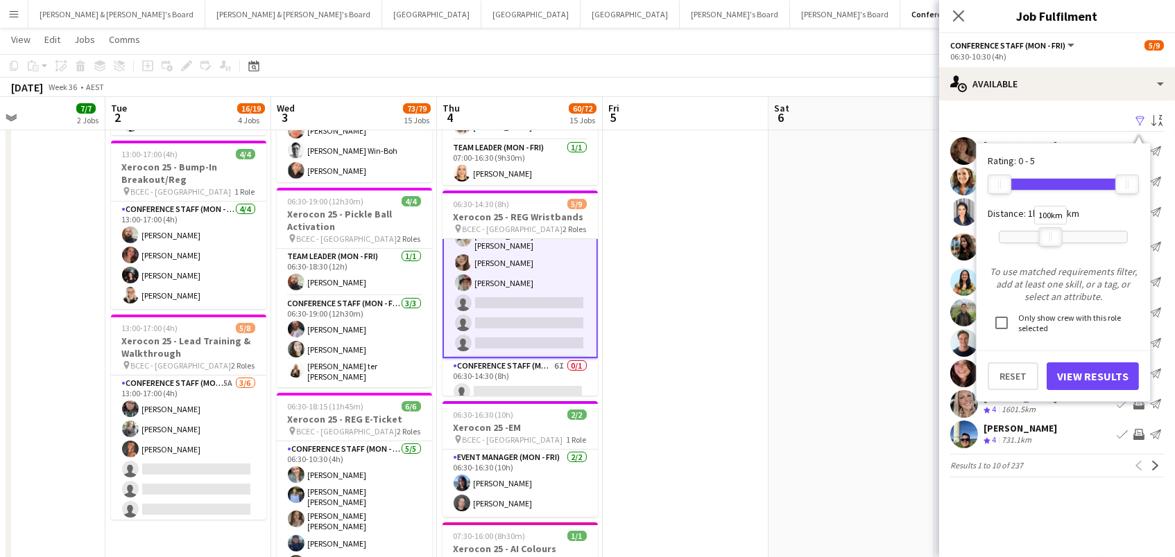
drag, startPoint x: 1122, startPoint y: 233, endPoint x: 1047, endPoint y: 233, distance: 74.9
click at [1047, 233] on div at bounding box center [1050, 237] width 22 height 18
click at [1071, 378] on button "View Results" at bounding box center [1092, 377] width 92 height 28
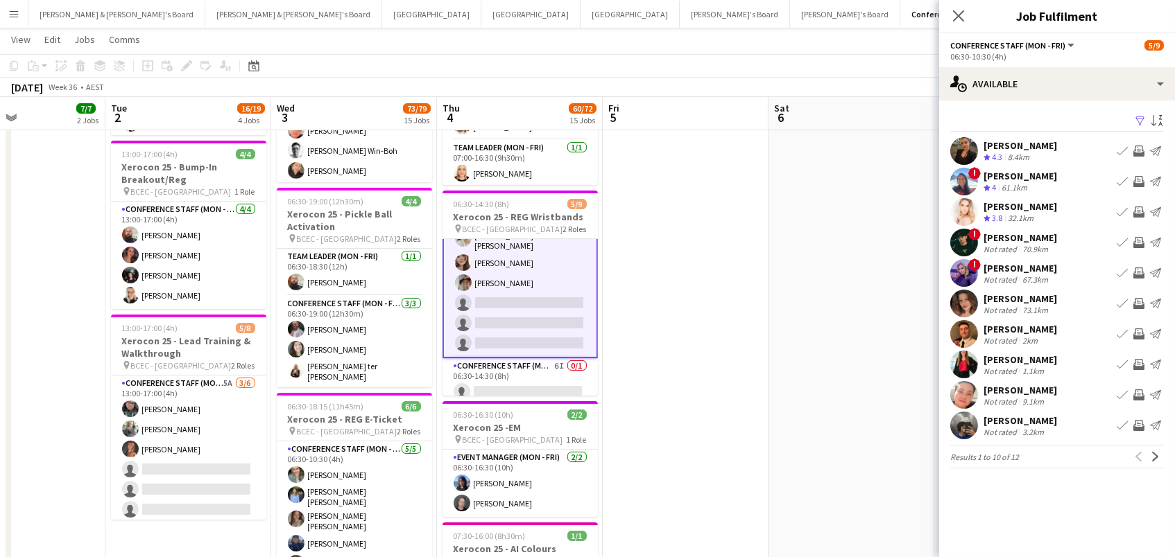
click at [1141, 424] on app-icon "Invite crew" at bounding box center [1138, 425] width 11 height 11
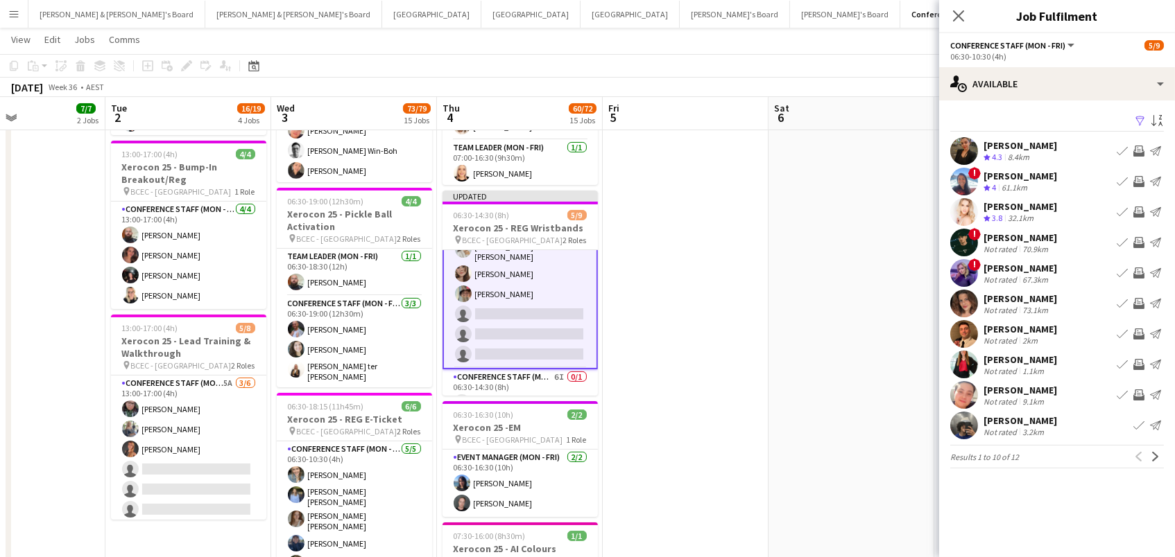
click at [1157, 456] on app-icon "Next" at bounding box center [1155, 457] width 10 height 10
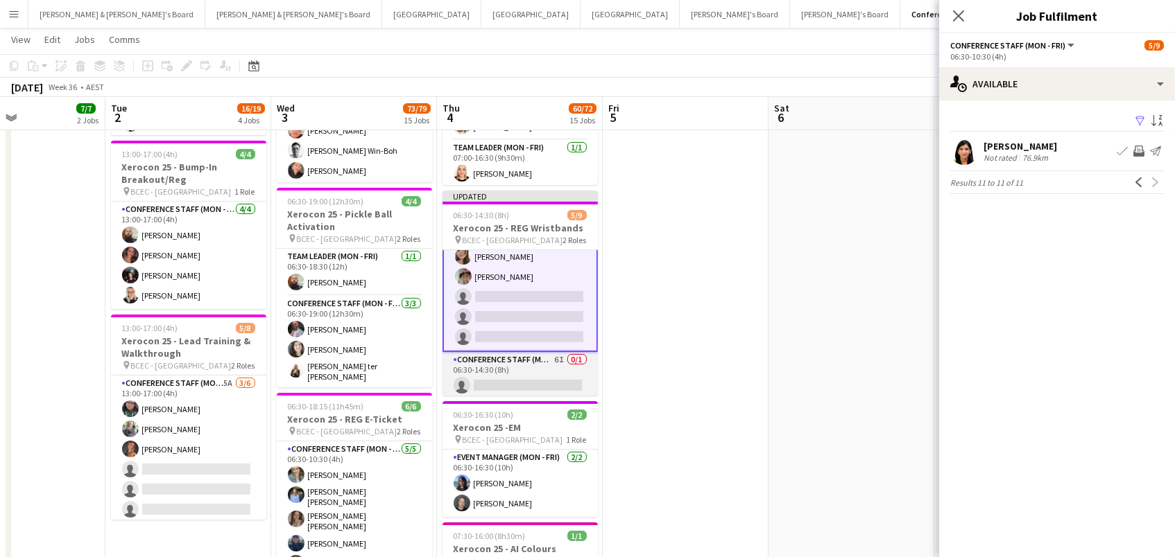
scroll to position [91, 0]
click at [517, 372] on app-card-role "Conference Staff (Mon - Fri) 6I 0/1 06:30-14:30 (8h) single-neutral-actions" at bounding box center [519, 377] width 155 height 47
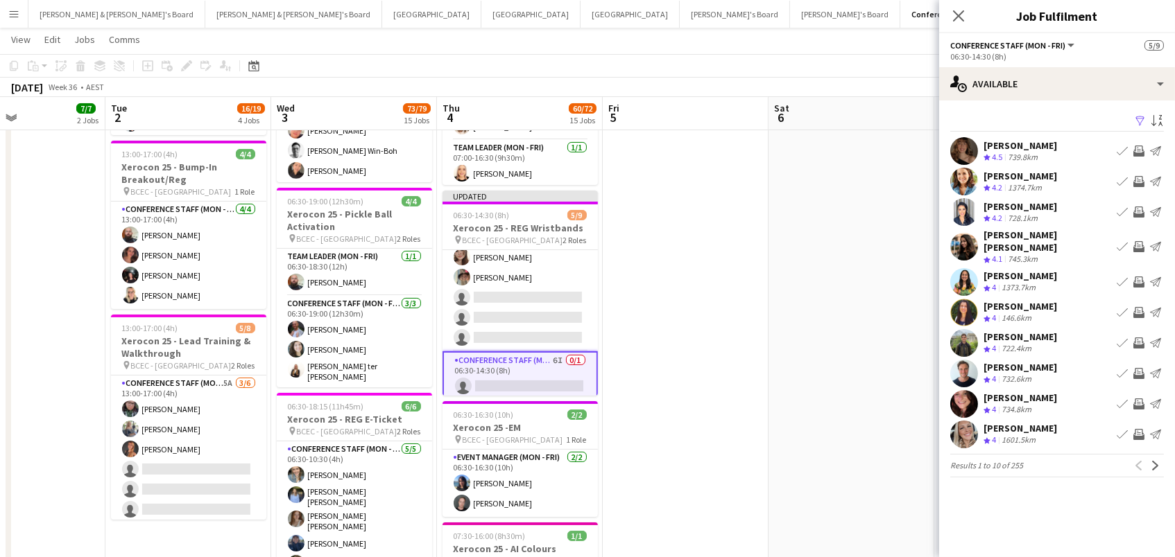
click at [1139, 116] on app-icon "Filter" at bounding box center [1139, 121] width 11 height 13
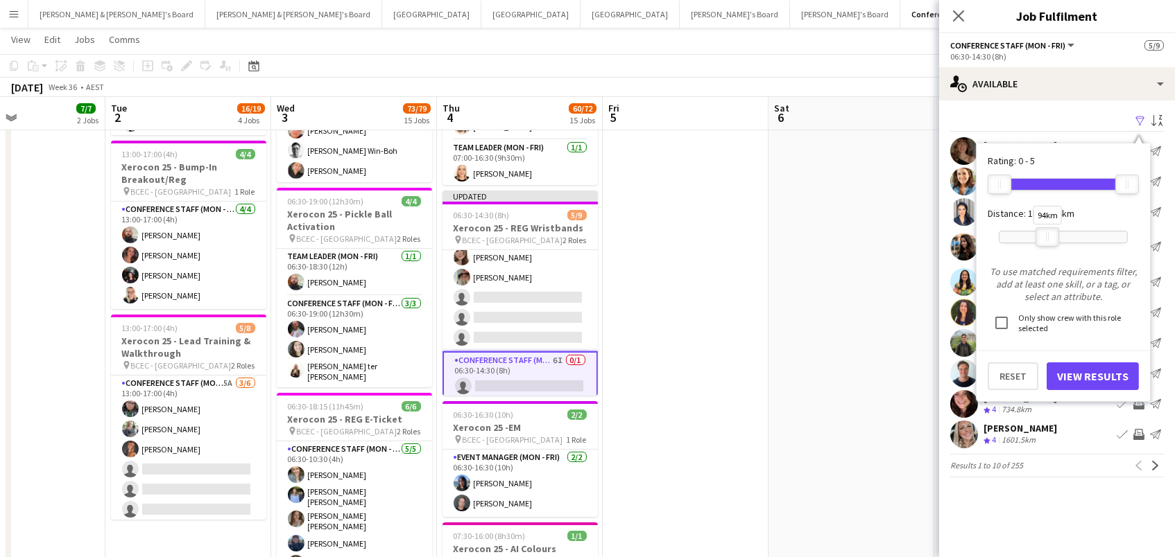
drag, startPoint x: 1126, startPoint y: 241, endPoint x: 1046, endPoint y: 241, distance: 80.4
click at [1046, 241] on div at bounding box center [1047, 237] width 22 height 18
click at [1064, 377] on button "View Results" at bounding box center [1092, 377] width 92 height 28
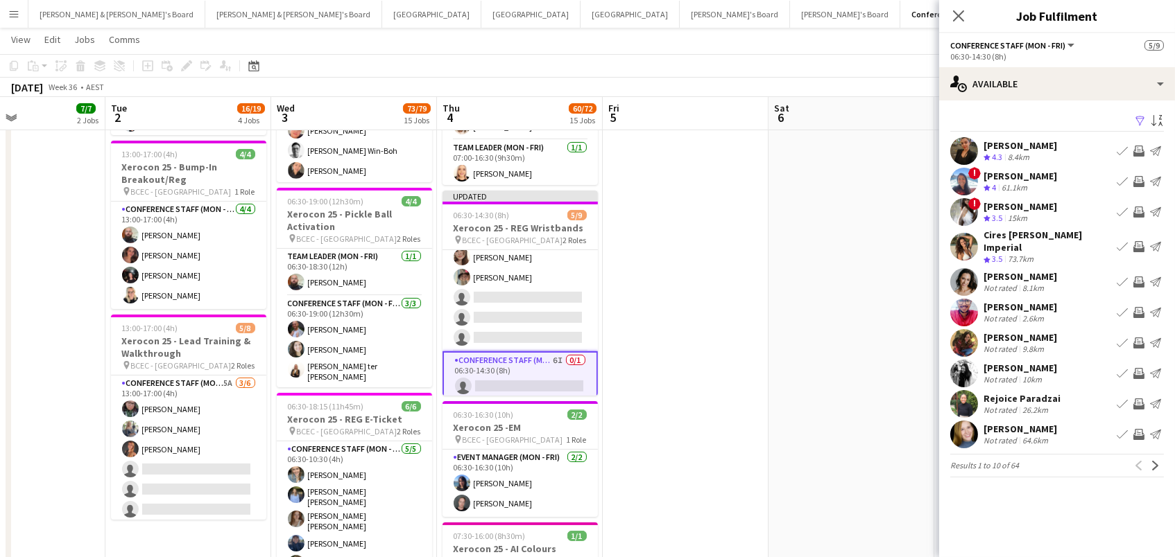
click at [1138, 213] on app-icon "Invite crew" at bounding box center [1138, 212] width 11 height 11
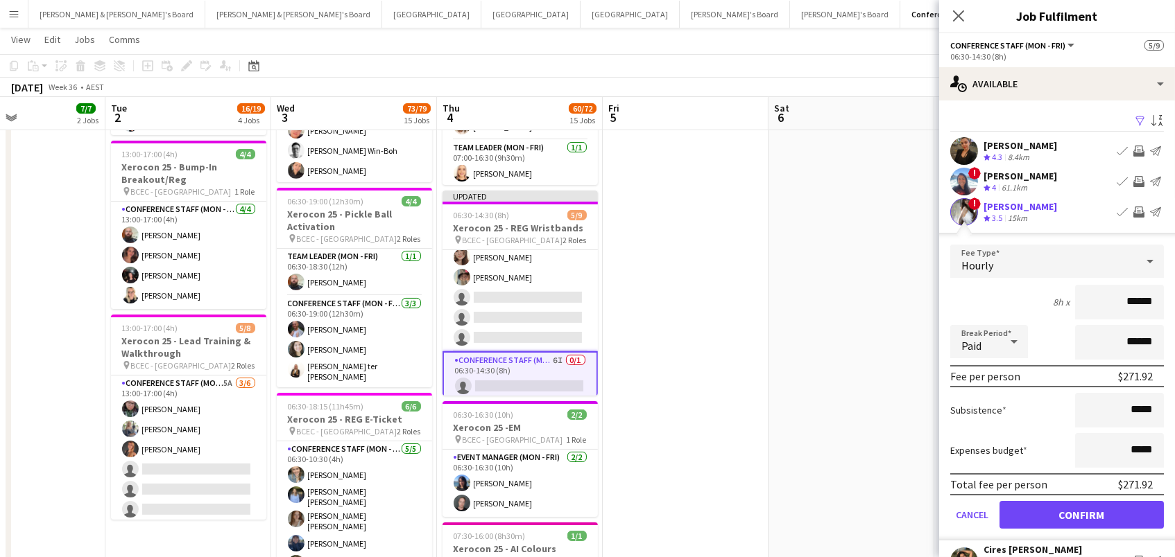
click at [1081, 513] on button "Confirm" at bounding box center [1081, 515] width 164 height 28
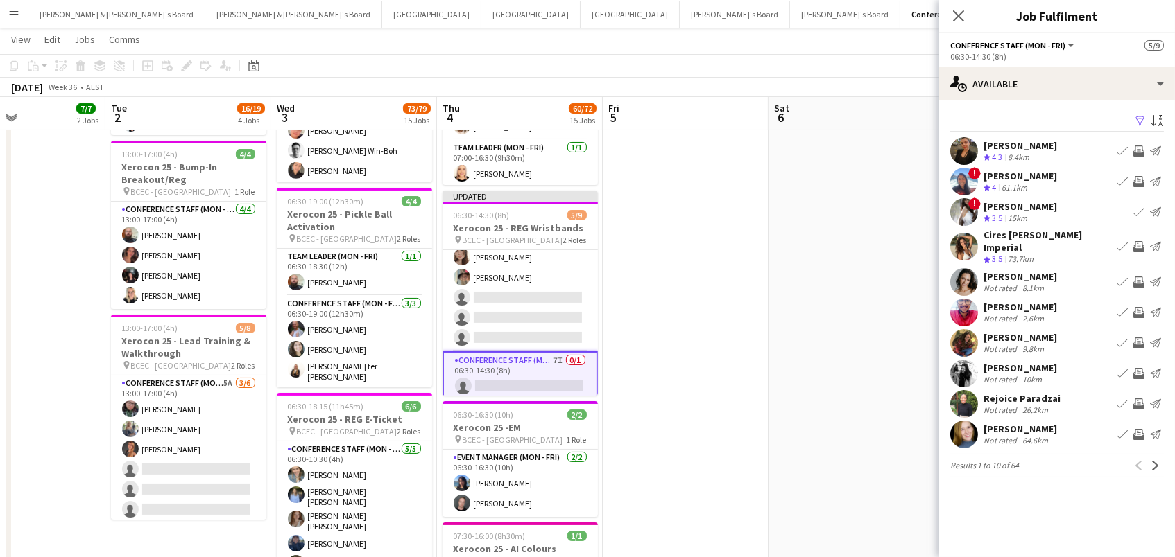
click at [1139, 243] on app-icon "Invite crew" at bounding box center [1138, 246] width 11 height 11
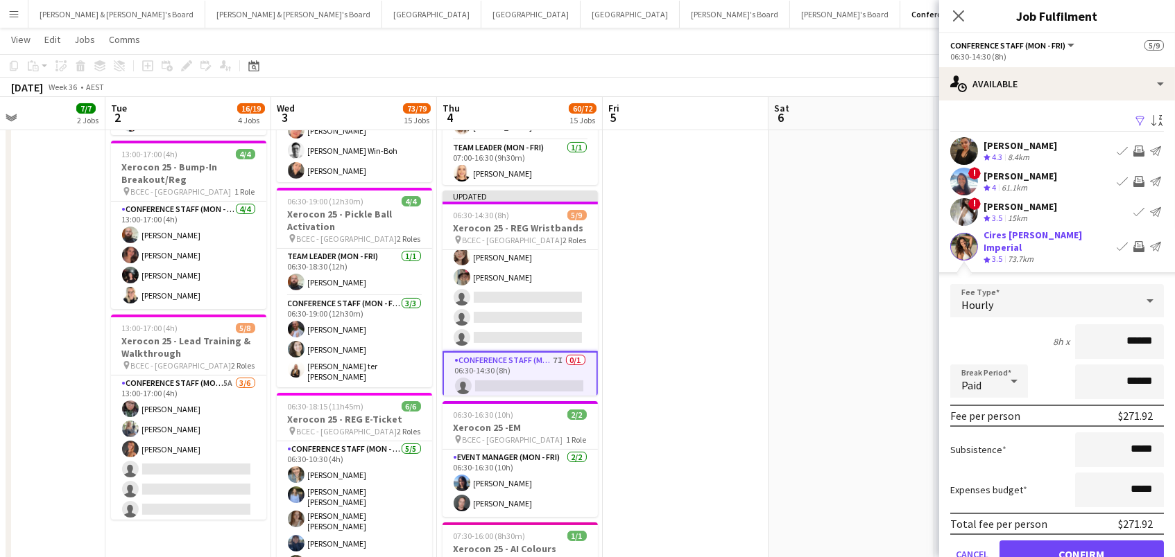
click at [1081, 551] on button "Confirm" at bounding box center [1081, 555] width 164 height 28
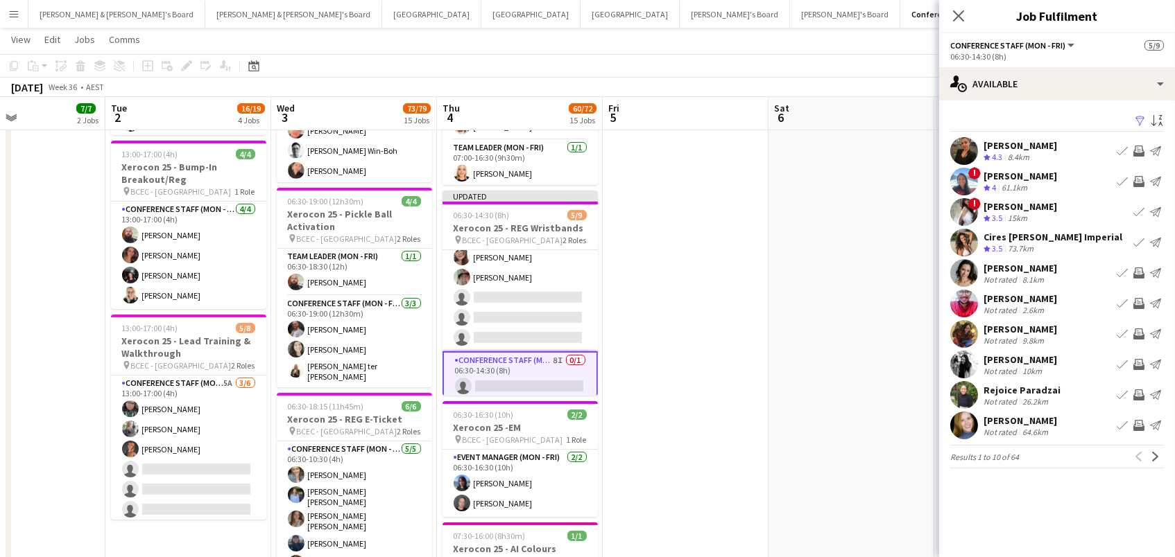
click at [1141, 279] on app-icon "Invite crew" at bounding box center [1138, 273] width 11 height 11
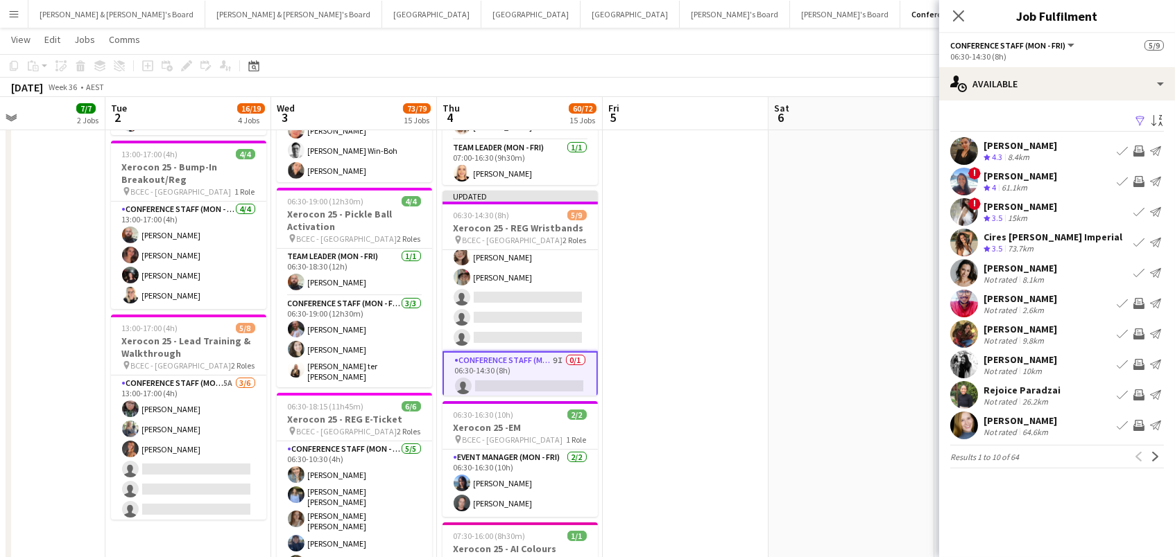
click at [1145, 312] on button "Invite crew" at bounding box center [1138, 303] width 17 height 17
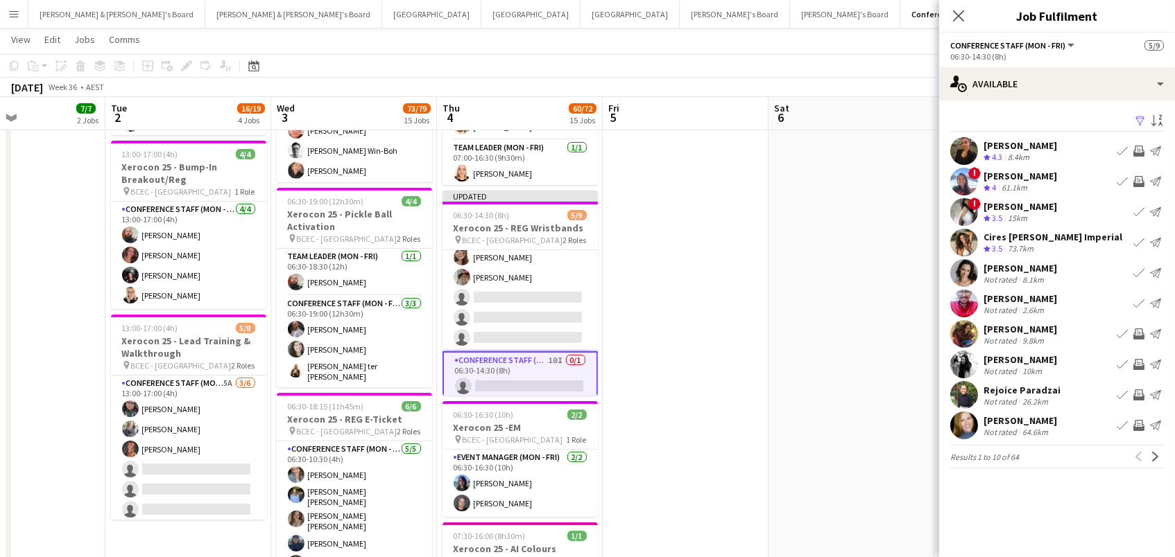
click at [1136, 340] on app-icon "Invite crew" at bounding box center [1138, 334] width 11 height 11
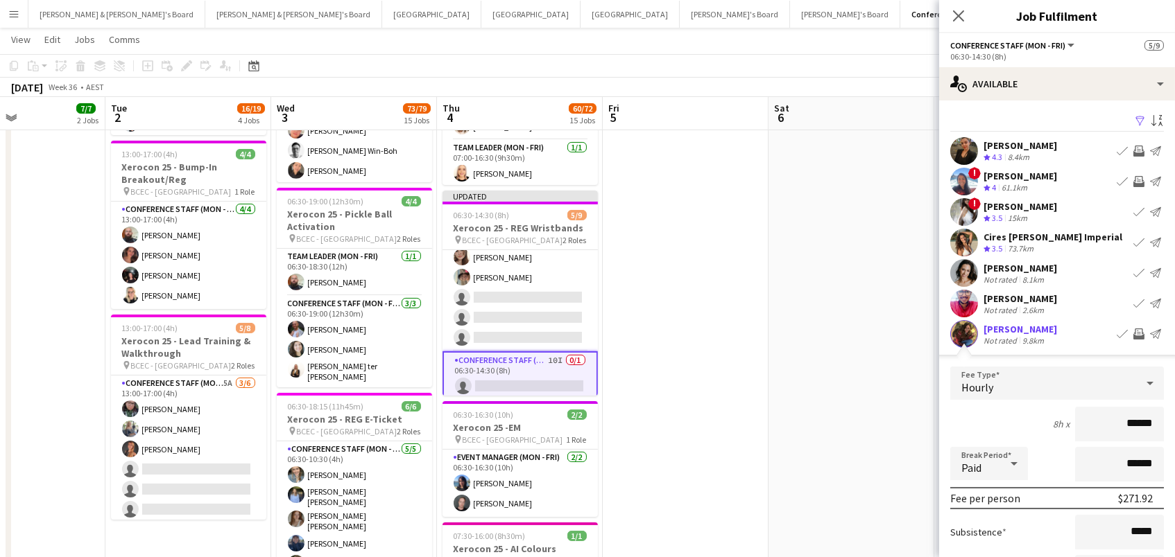
click at [1136, 340] on app-icon "Invite crew" at bounding box center [1138, 334] width 11 height 11
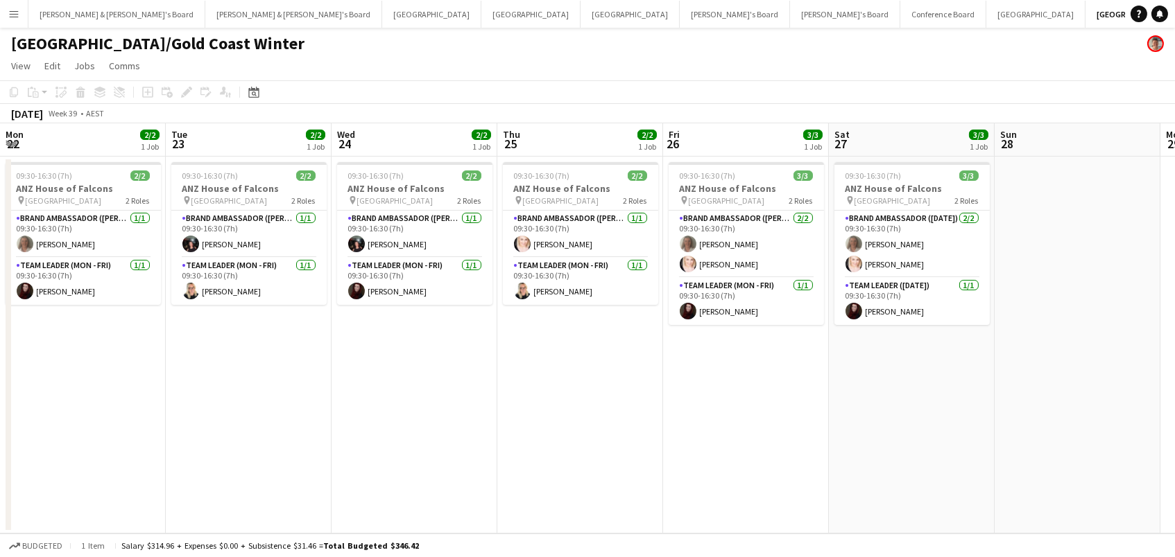
scroll to position [0, 539]
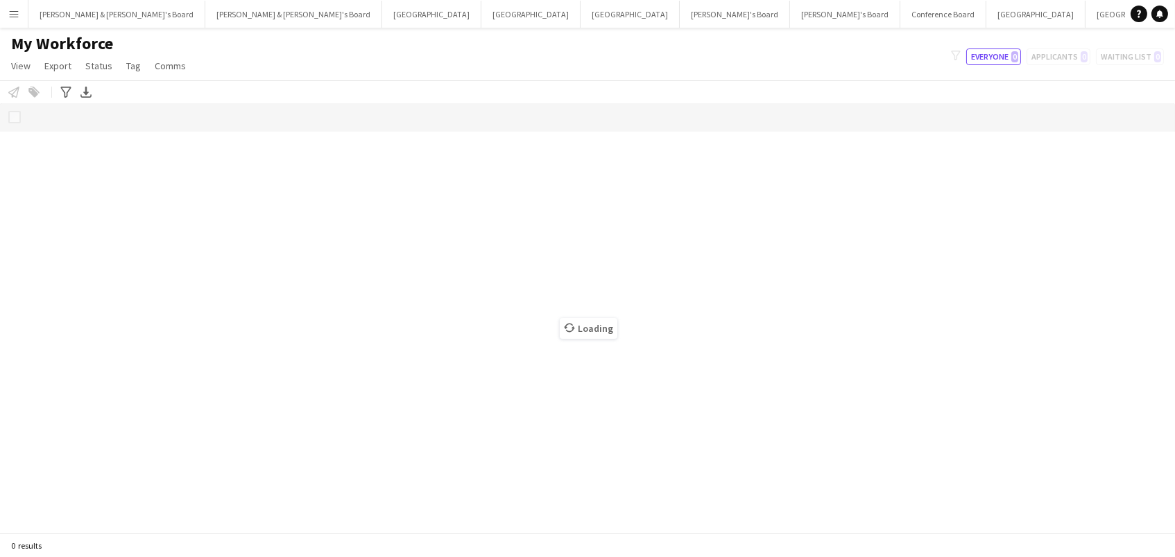
click at [17, 16] on app-icon "Menu" at bounding box center [13, 13] width 11 height 11
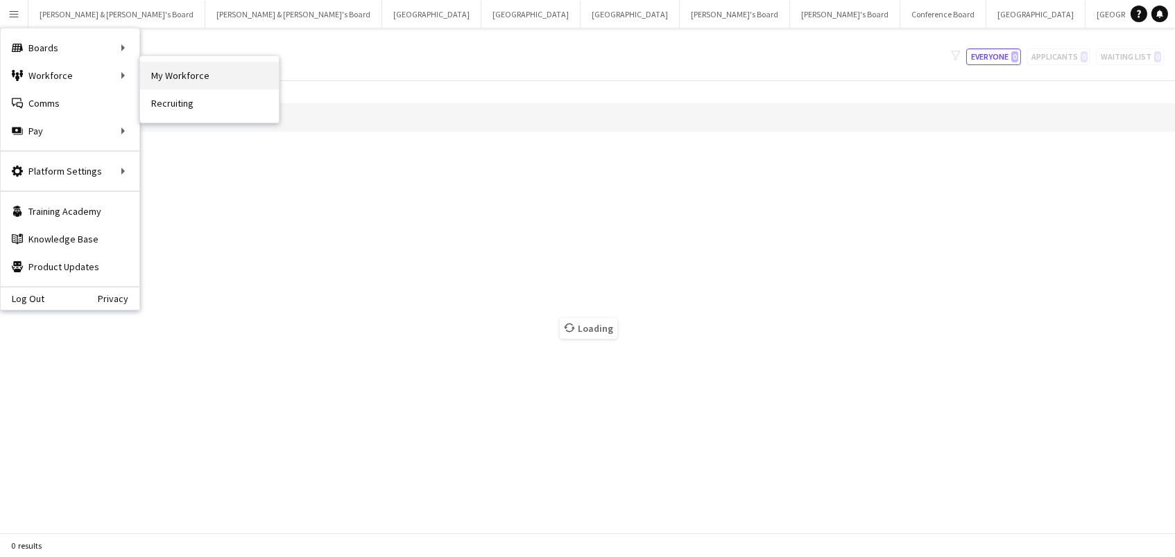
click at [174, 79] on link "My Workforce" at bounding box center [209, 76] width 139 height 28
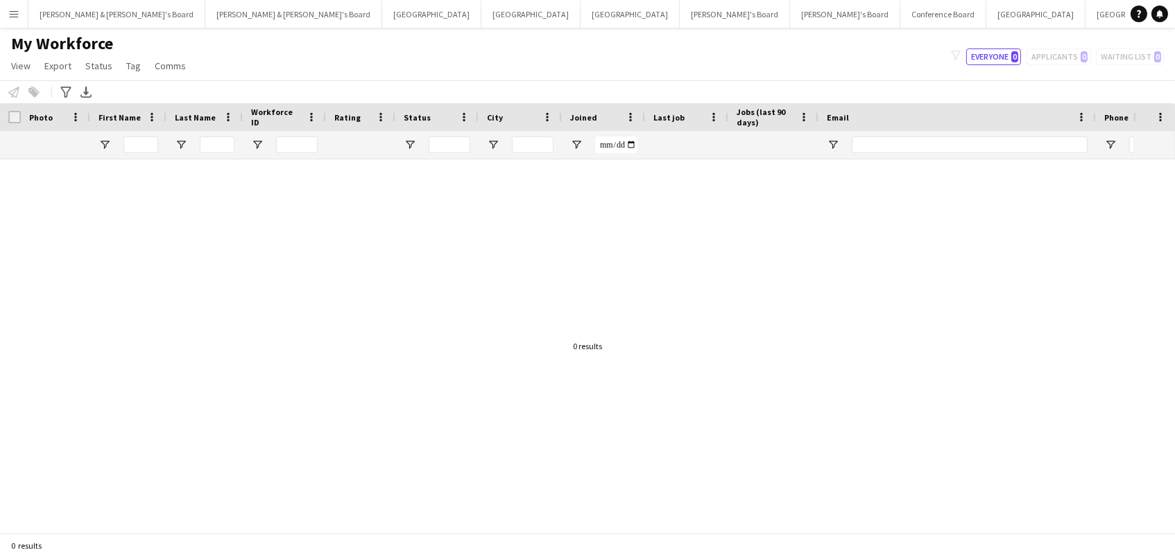
type input "**********"
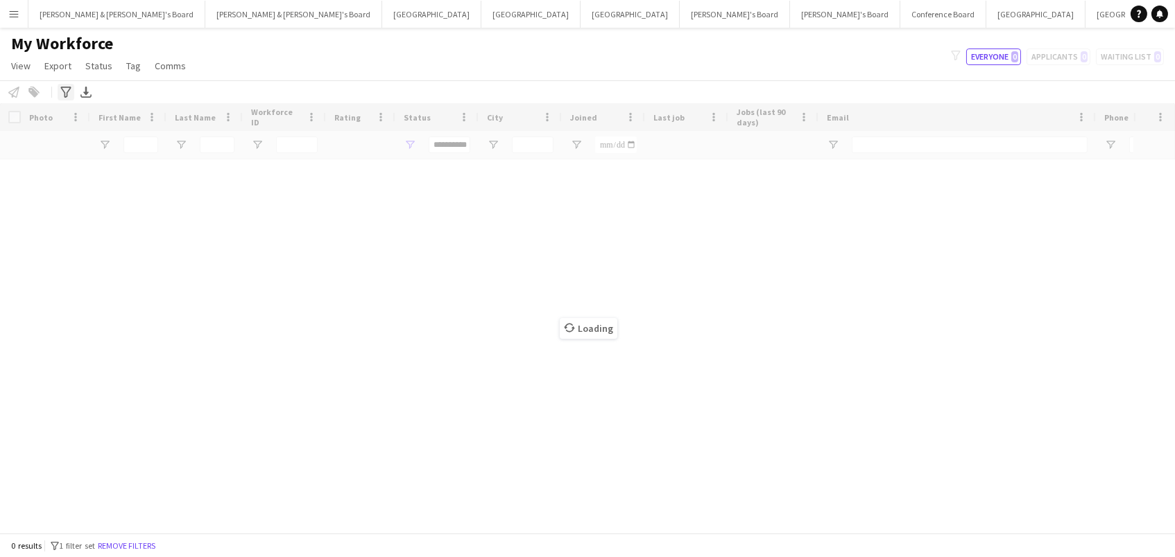
click at [67, 88] on icon "Advanced filters" at bounding box center [65, 92] width 11 height 11
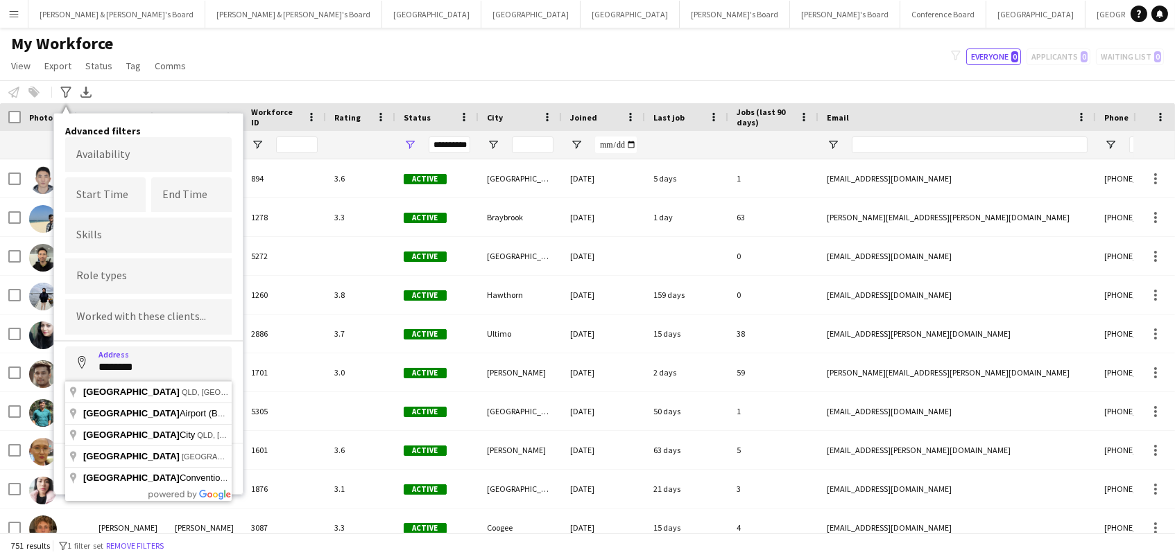
type input "**********"
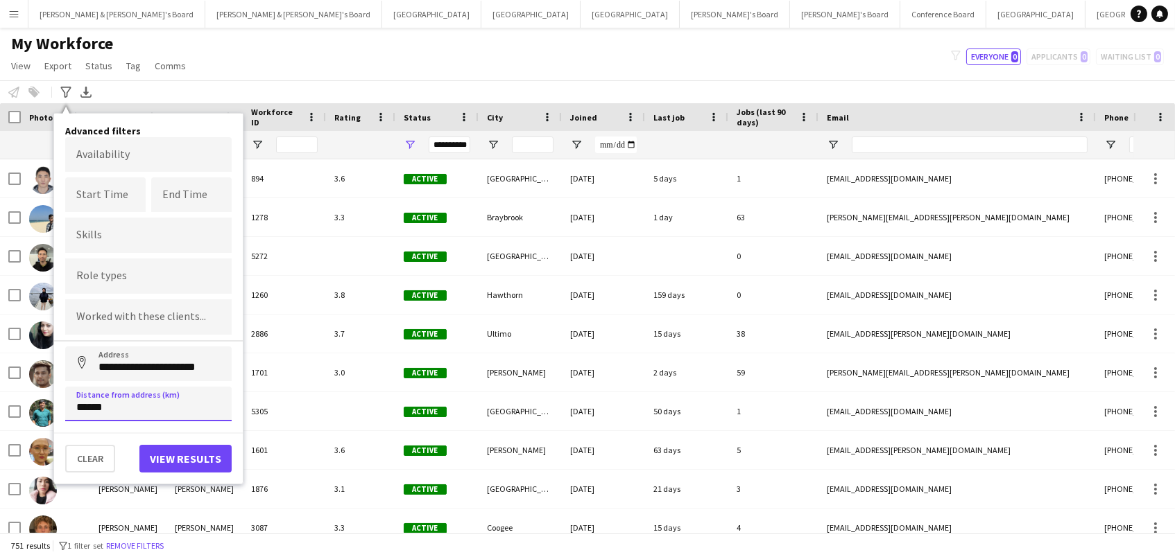
type input "******"
click at [206, 456] on button "View results" at bounding box center [185, 459] width 92 height 28
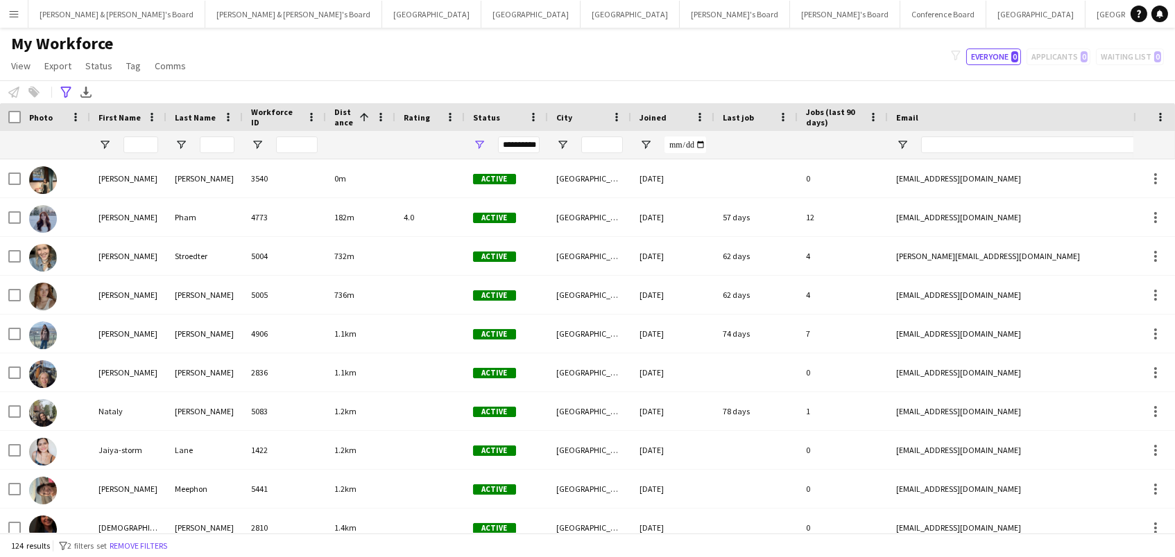
click at [748, 119] on span "Last job" at bounding box center [737, 117] width 31 height 10
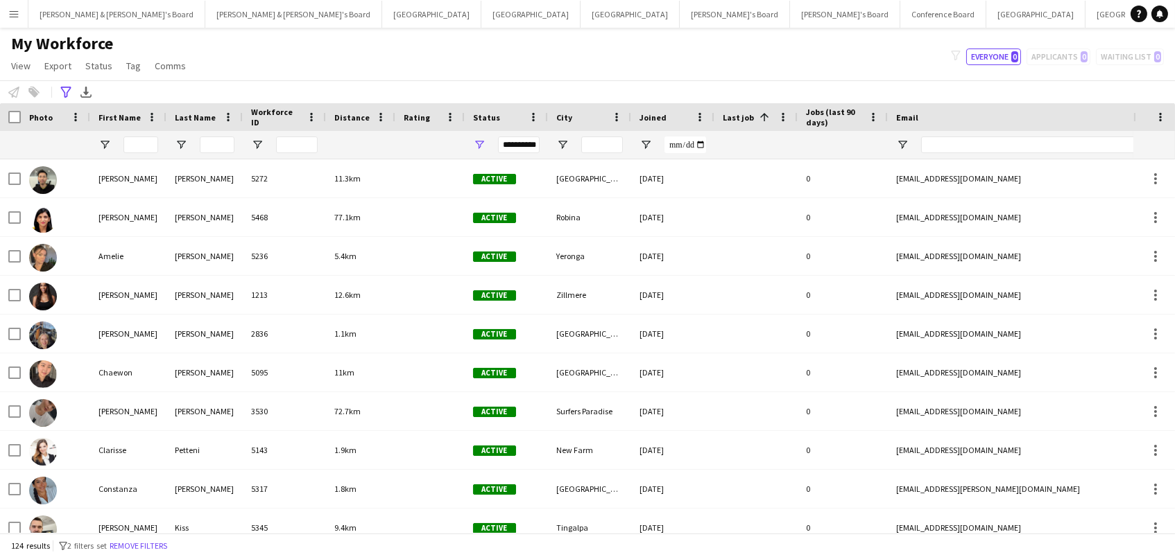
click at [748, 119] on span "Last job" at bounding box center [737, 117] width 31 height 10
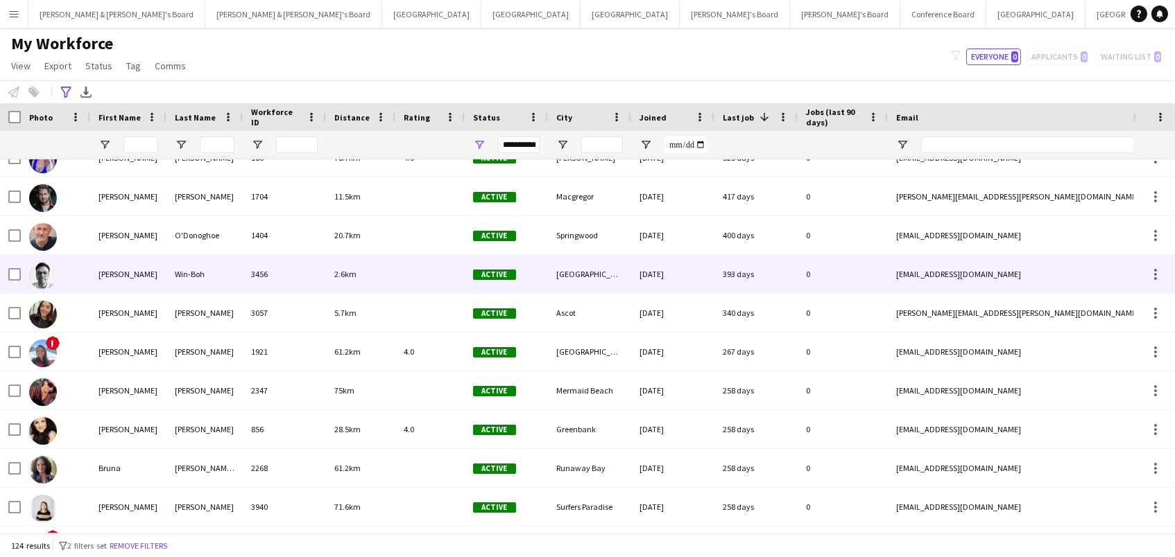
scroll to position [185, 0]
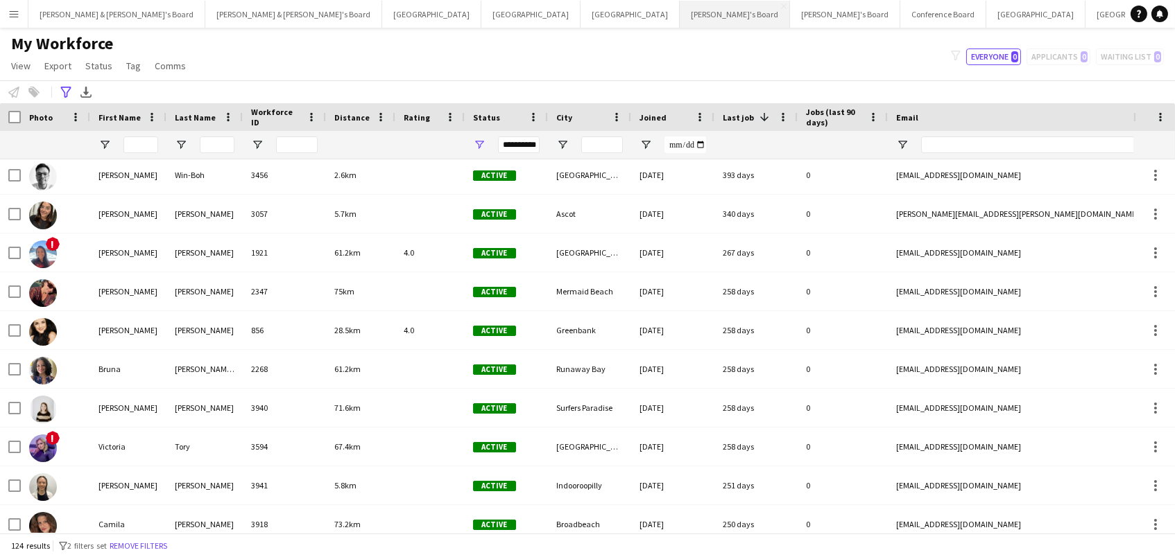
click at [680, 1] on button "Tennille's Board Close" at bounding box center [735, 14] width 110 height 27
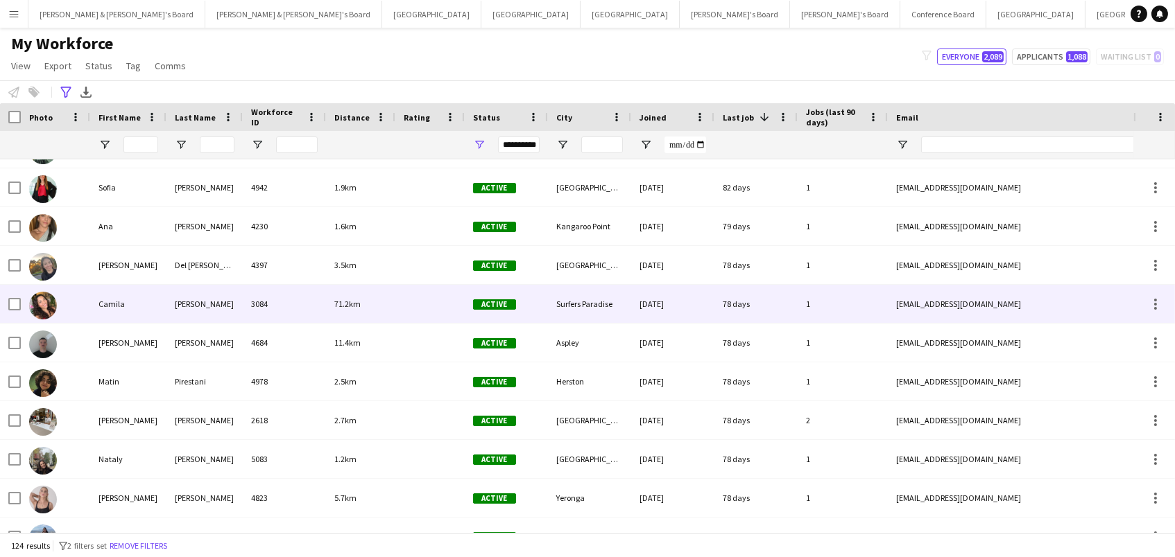
scroll to position [973, 0]
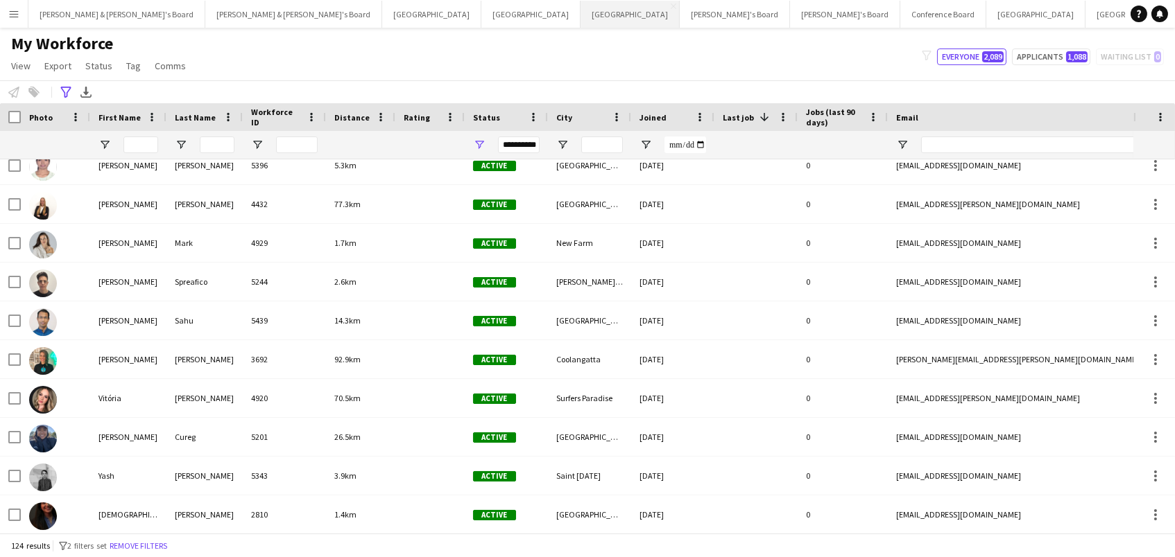
click at [580, 16] on button "Melbourne Close" at bounding box center [629, 14] width 99 height 27
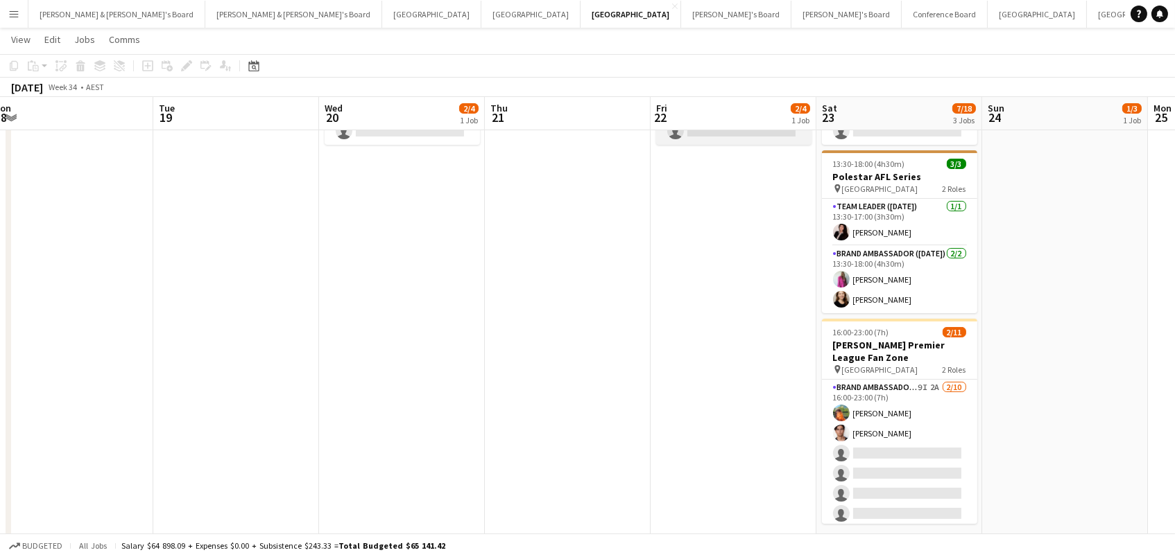
scroll to position [218, 0]
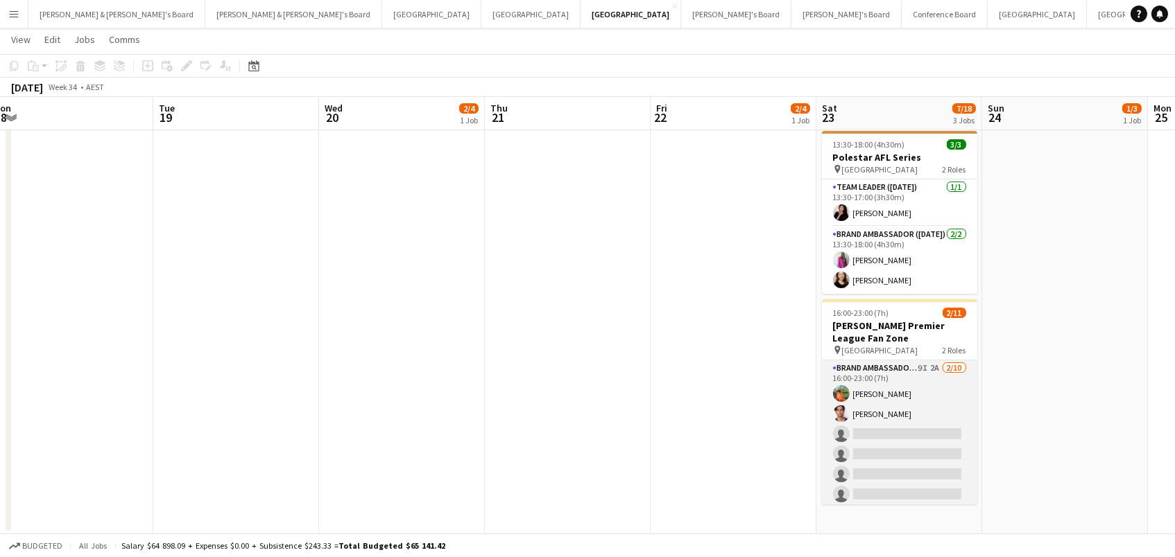
click at [923, 376] on app-card-role "Brand Ambassador ([DATE]) 9I 2A [DATE] 16:00-23:00 (7h) [PERSON_NAME] [PERSON_N…" at bounding box center [899, 475] width 155 height 228
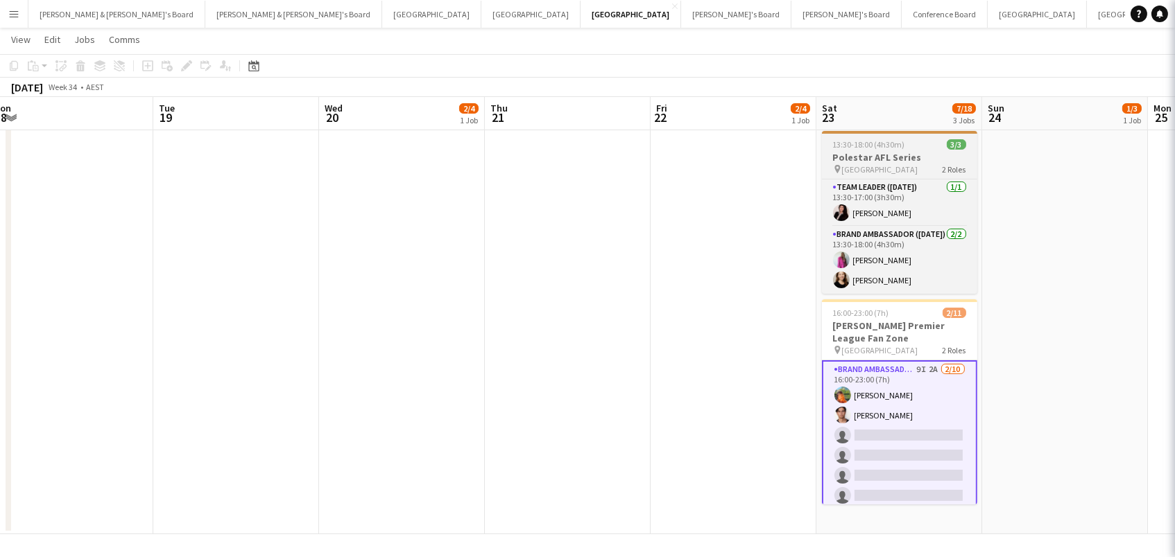
scroll to position [0, 509]
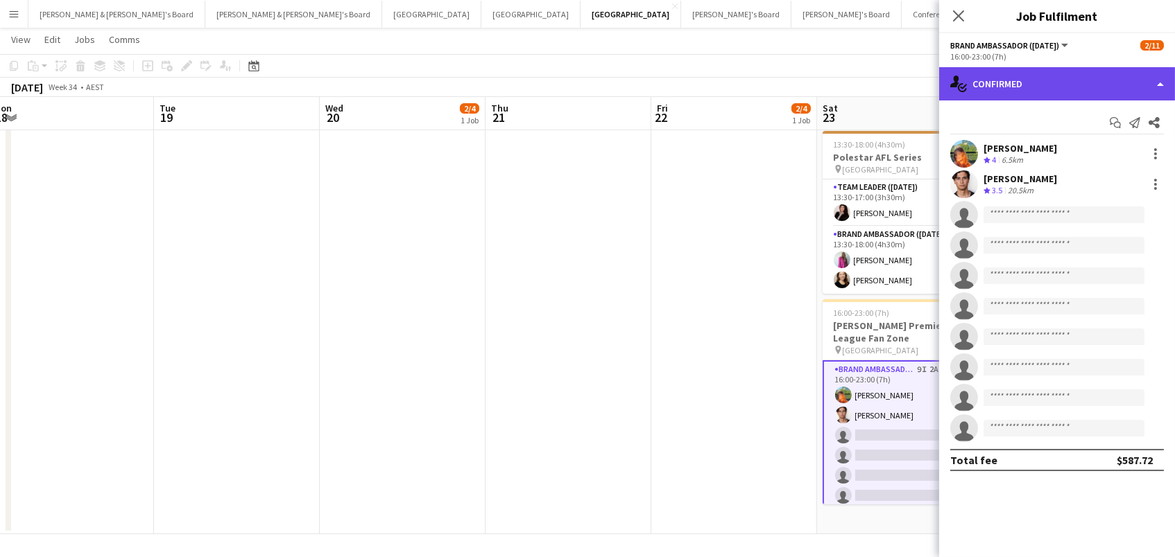
click at [1045, 82] on div "single-neutral-actions-check-2 Confirmed" at bounding box center [1057, 83] width 236 height 33
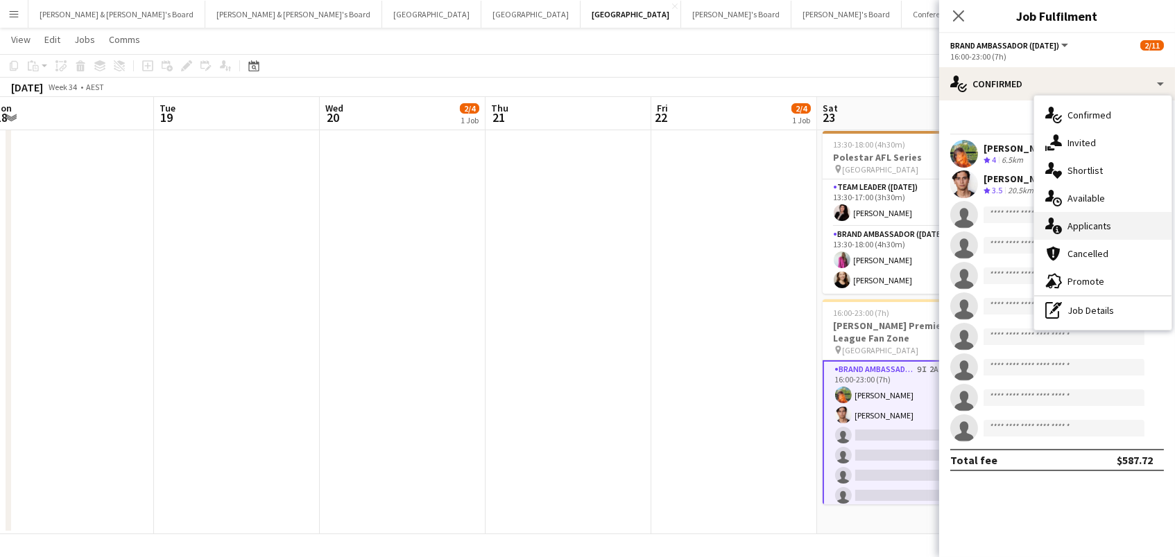
click at [1099, 220] on div "single-neutral-actions-information Applicants" at bounding box center [1102, 226] width 137 height 28
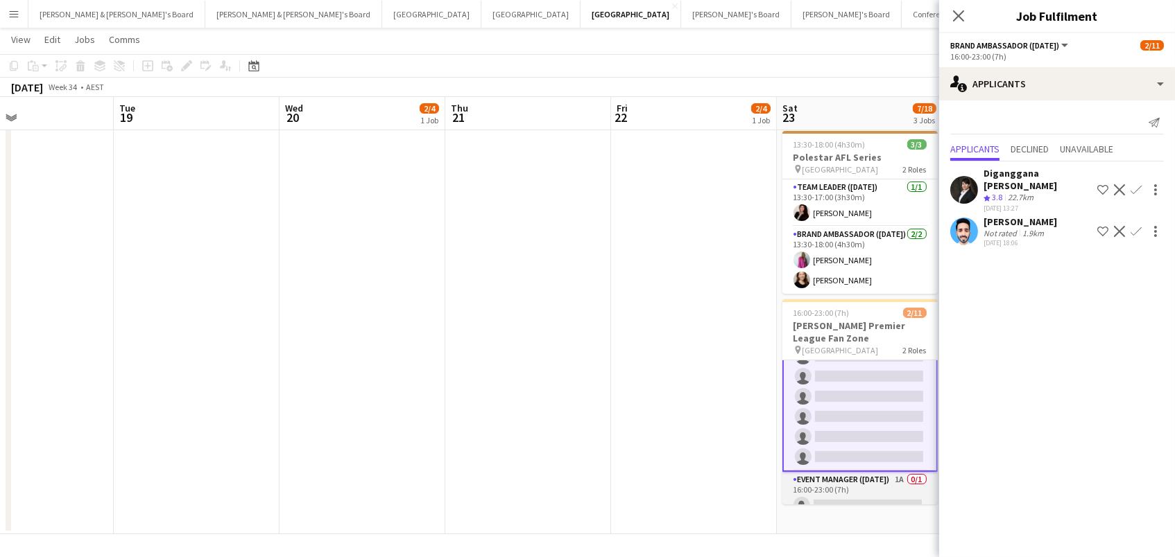
scroll to position [0, 566]
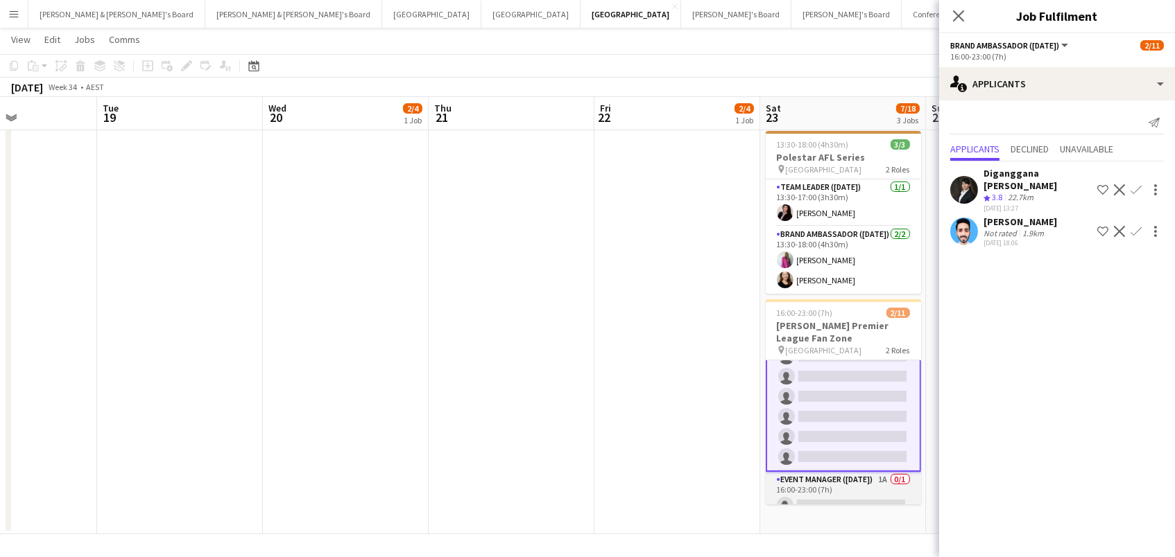
click at [833, 474] on app-card-role "Event Manager ([DATE]) 1A 0/1 16:00-23:00 (7h) single-neutral-actions" at bounding box center [842, 495] width 155 height 47
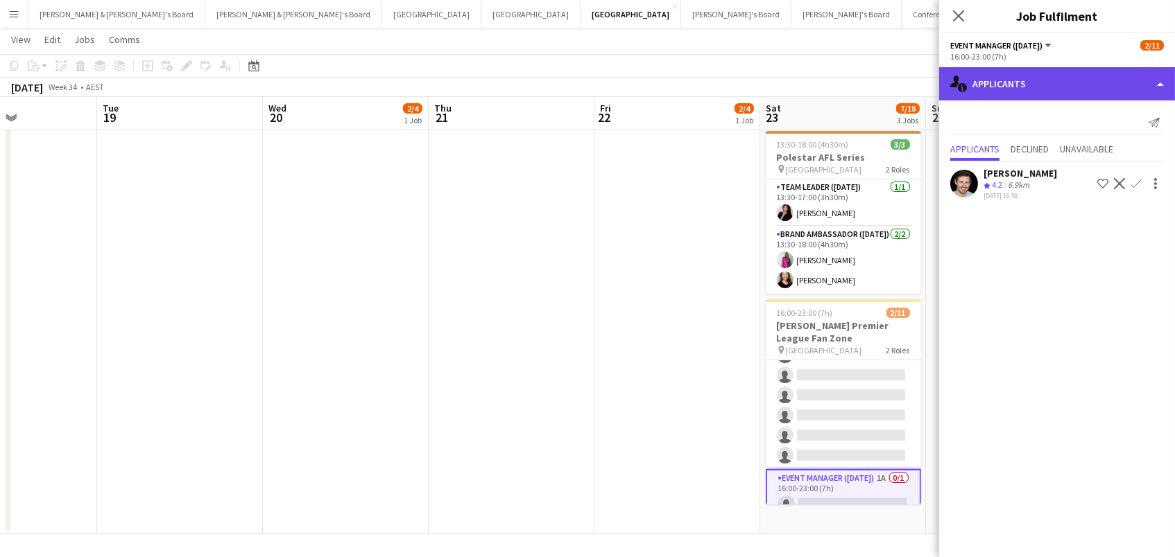
click at [1027, 89] on div "single-neutral-actions-information Applicants" at bounding box center [1057, 83] width 236 height 33
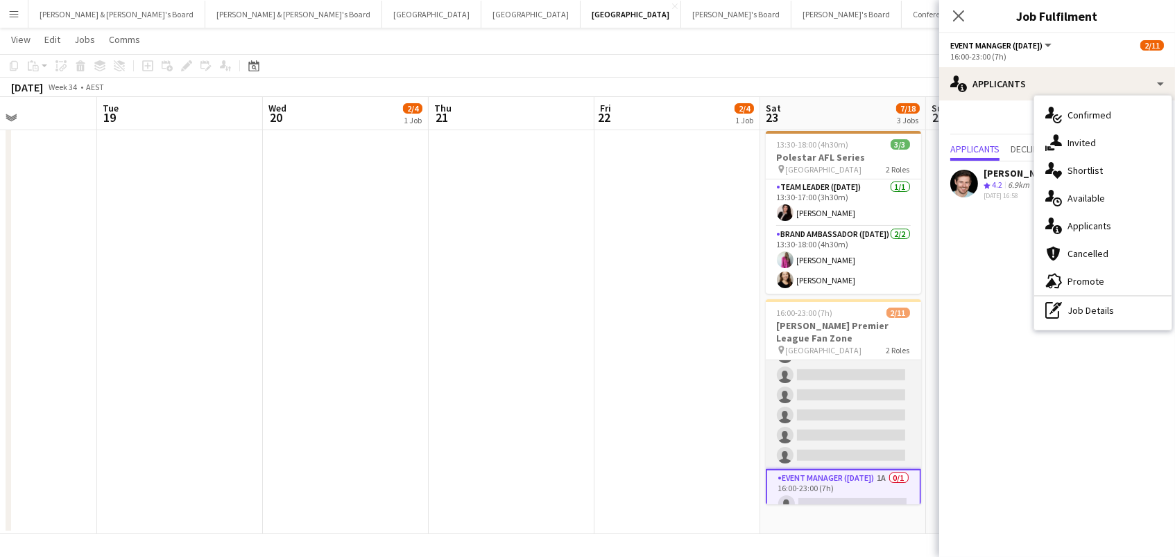
click at [813, 379] on app-card-role "Brand Ambassador ([DATE]) 9I 2A [DATE] 16:00-23:00 (7h) [PERSON_NAME] [PERSON_N…" at bounding box center [842, 355] width 155 height 228
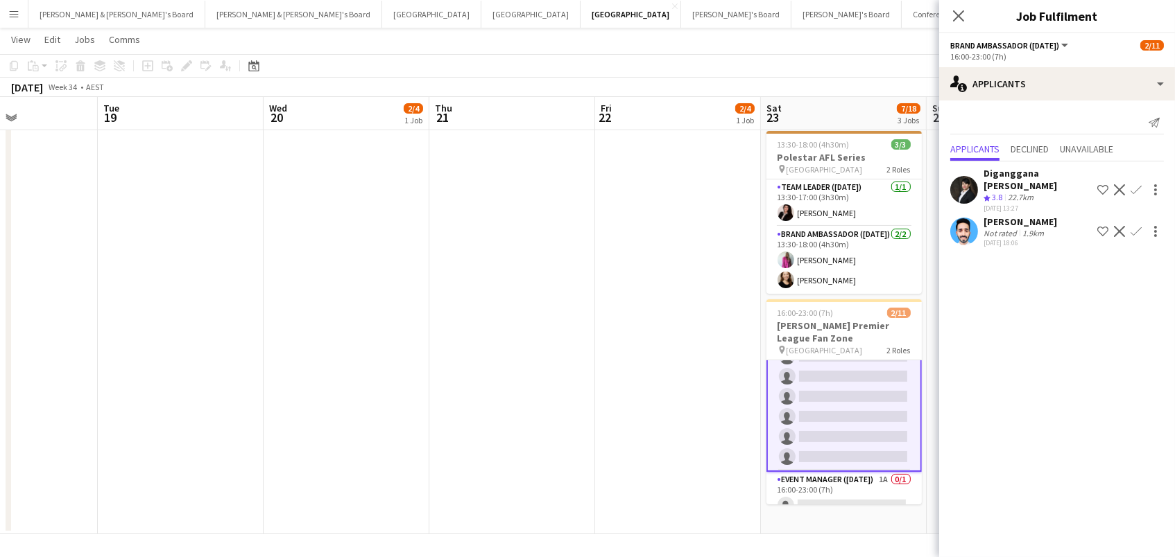
click at [982, 216] on div "[PERSON_NAME] Not rated 1.9km [DATE] 18:06 Shortlist crew Decline Confirm" at bounding box center [1057, 232] width 236 height 32
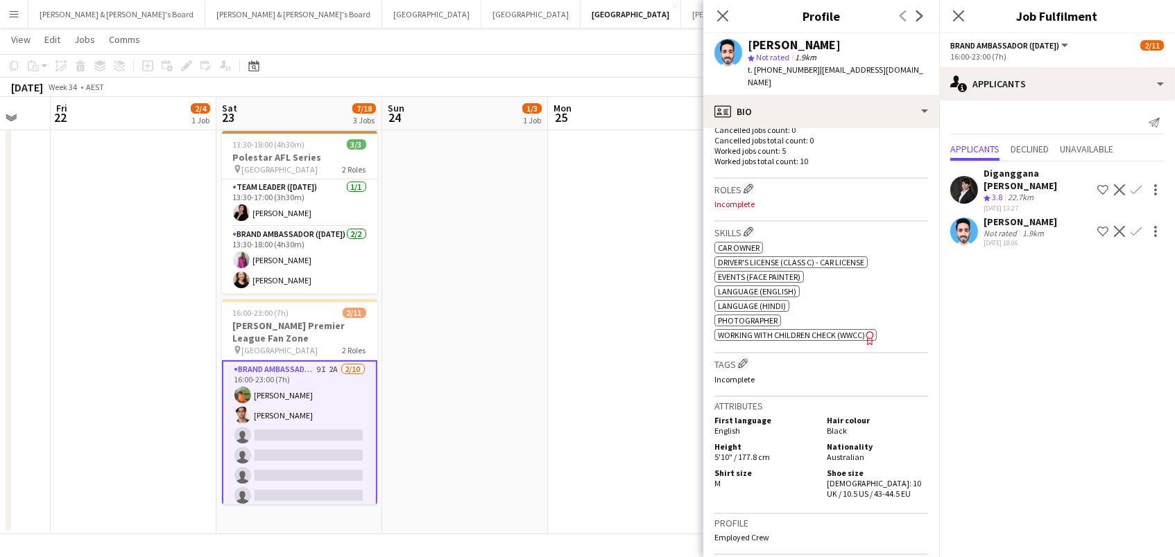
scroll to position [0, 0]
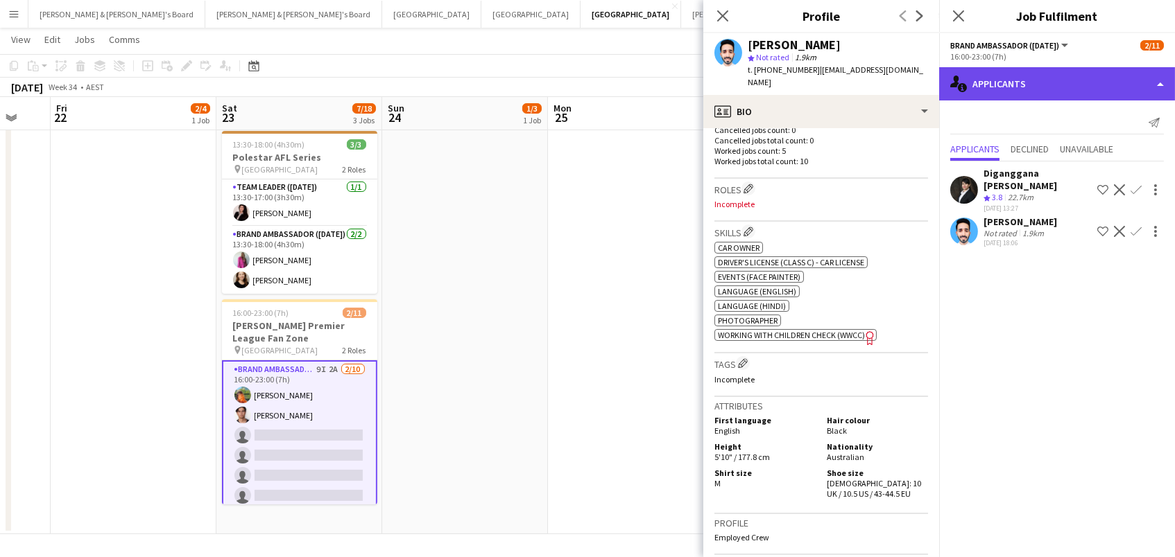
click at [1059, 78] on div "single-neutral-actions-information Applicants" at bounding box center [1057, 83] width 236 height 33
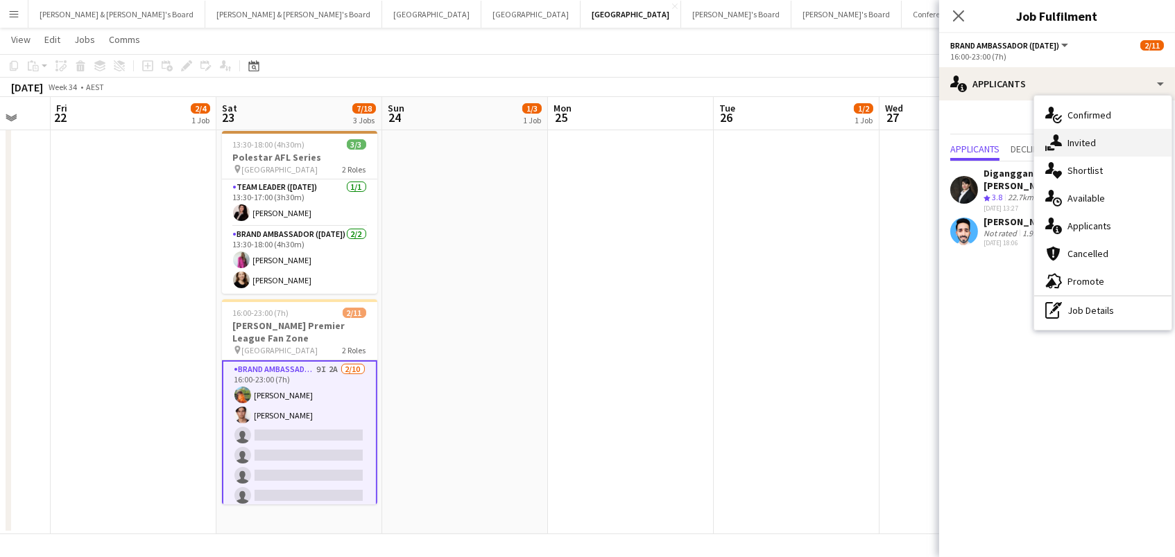
click at [1087, 144] on div "single-neutral-actions-share-1 Invited" at bounding box center [1102, 143] width 137 height 28
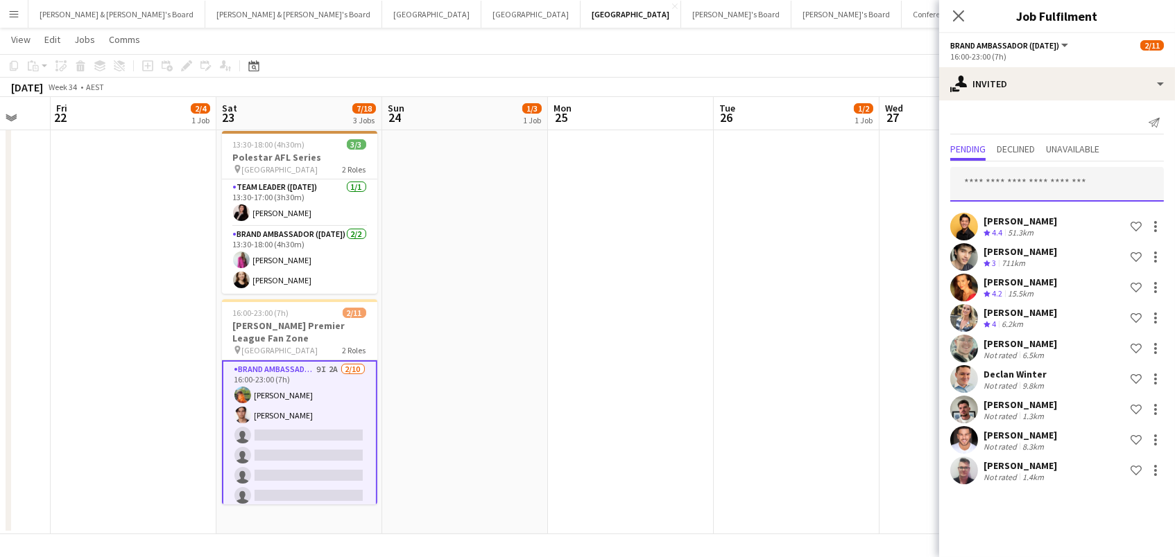
click at [1028, 173] on input "text" at bounding box center [1057, 184] width 214 height 35
type input "*****"
click at [845, 227] on app-date-cell "10:00-14:00 (4h) 1/2 Bell-Boy @ [GEOGRAPHIC_DATA] pin Ormond House - Melbourne …" at bounding box center [796, 236] width 166 height 598
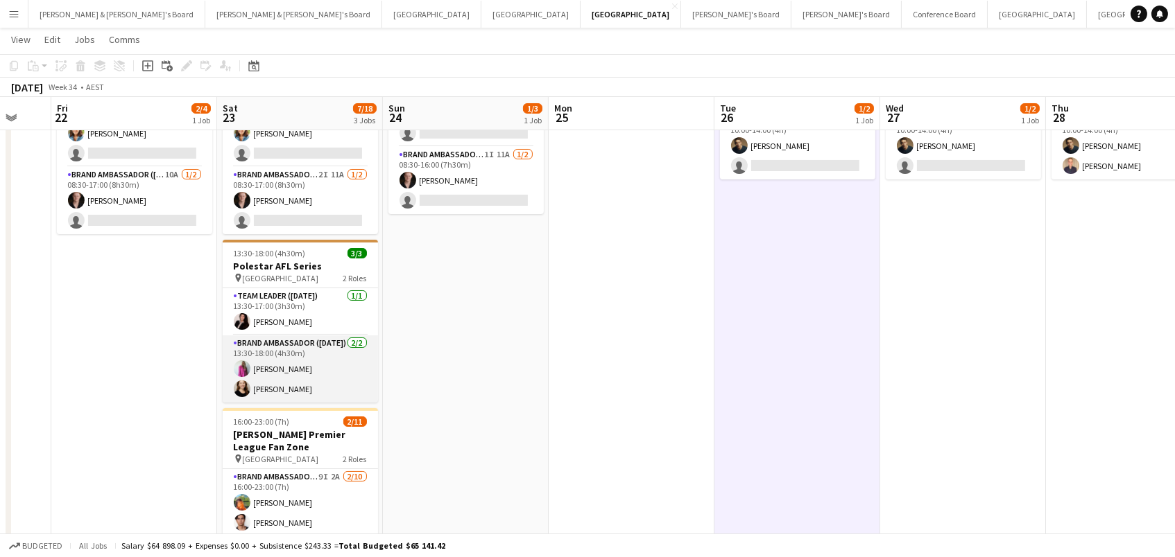
scroll to position [0, 449]
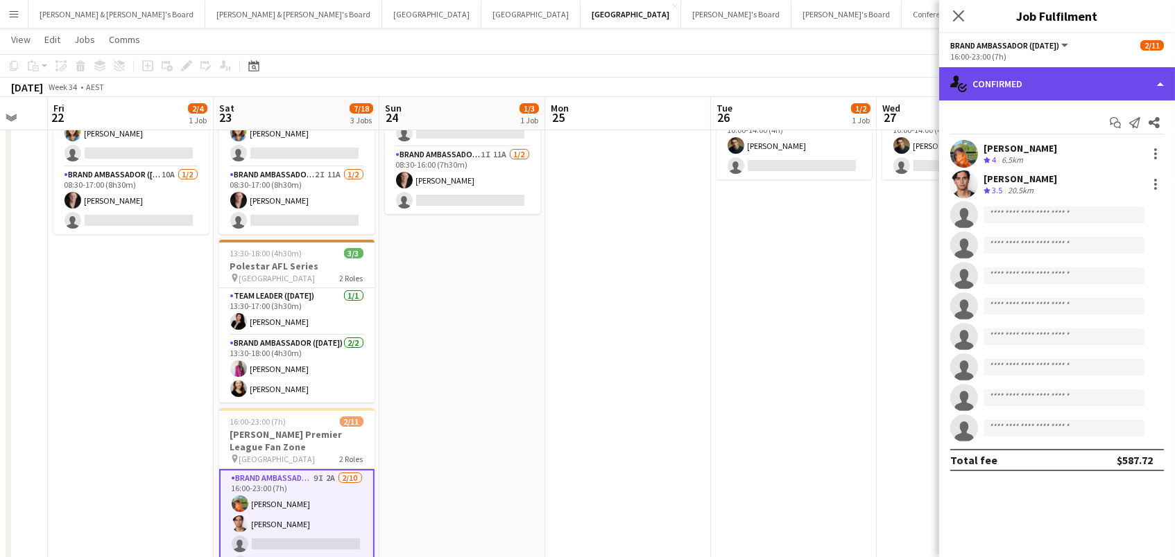
click at [1014, 84] on div "single-neutral-actions-check-2 Confirmed" at bounding box center [1057, 83] width 236 height 33
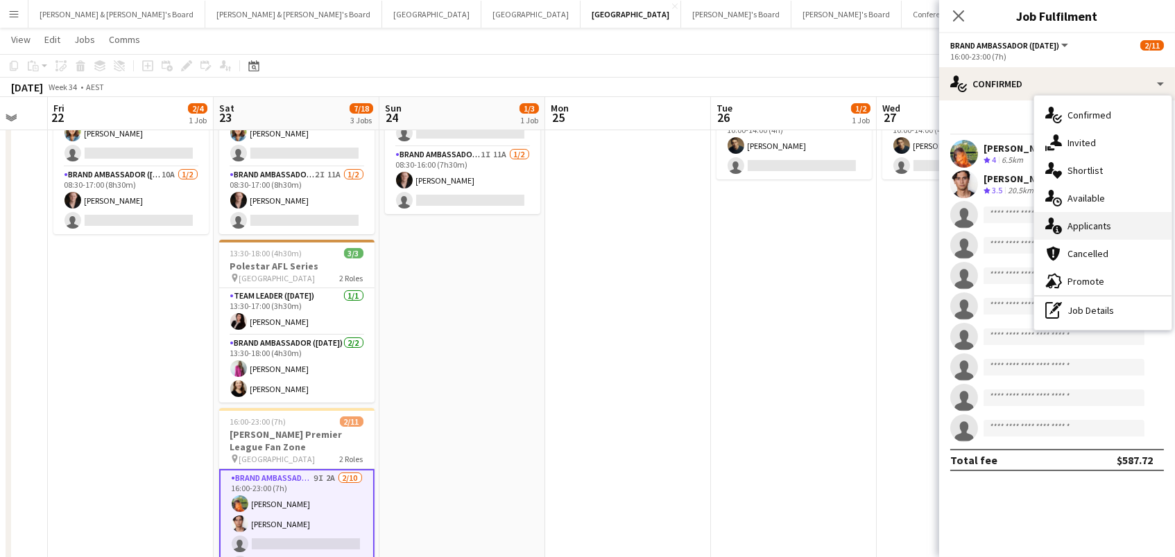
click at [1116, 220] on div "single-neutral-actions-information Applicants" at bounding box center [1102, 226] width 137 height 28
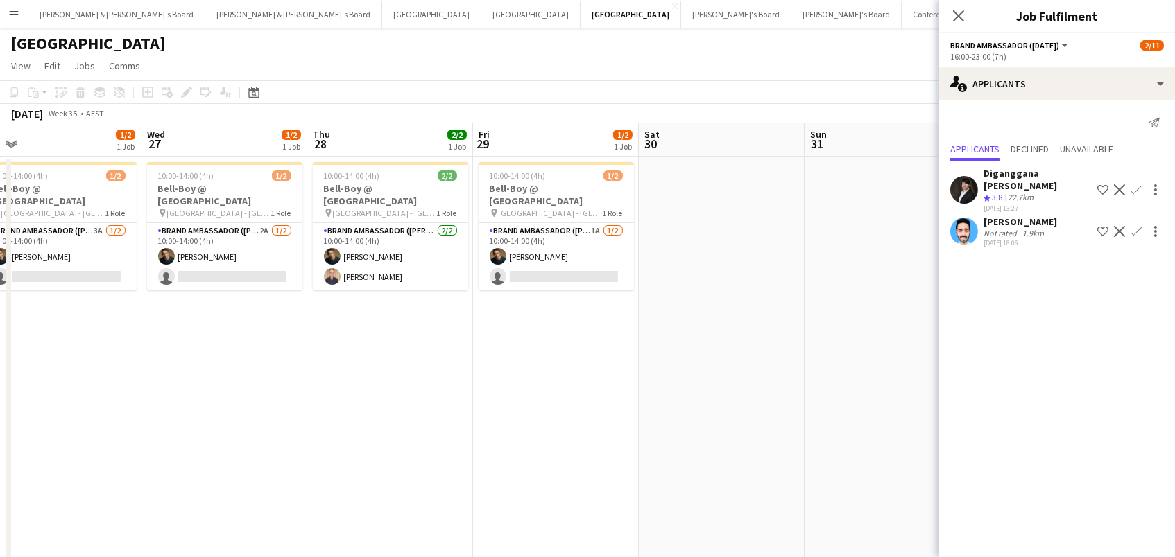
scroll to position [0, 447]
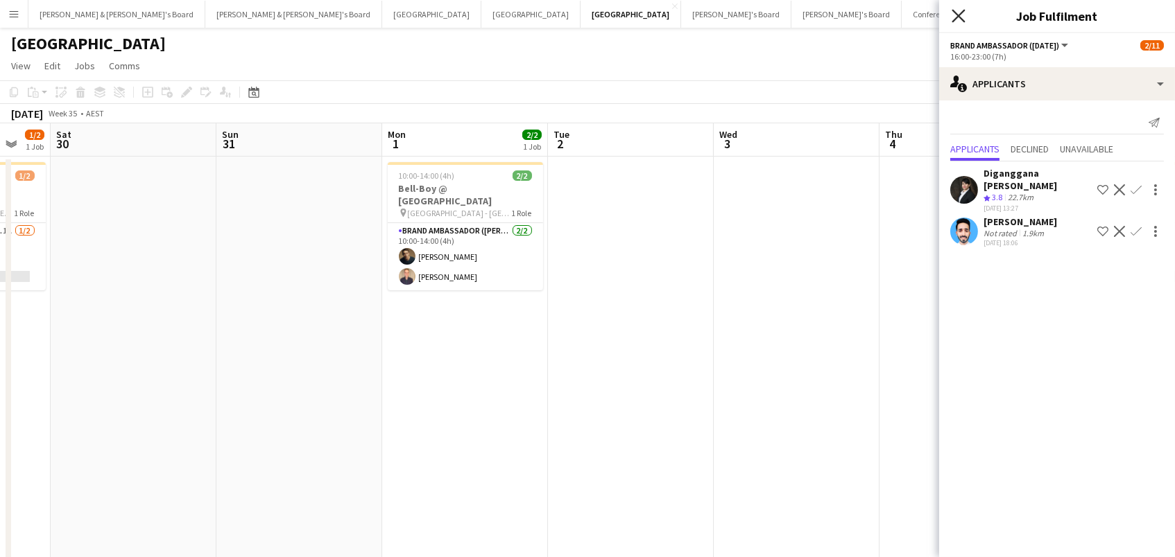
click at [960, 12] on icon at bounding box center [957, 15] width 13 height 13
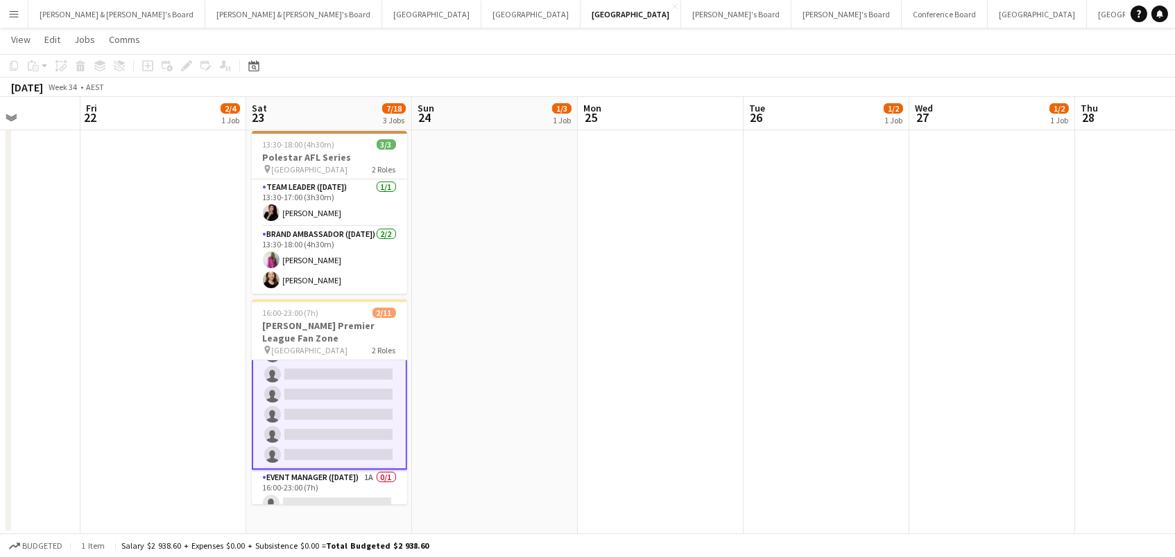
scroll to position [119, 0]
click at [361, 481] on app-card-role "Event Manager ([DATE]) 1A 0/1 16:00-23:00 (7h) single-neutral-actions" at bounding box center [329, 495] width 155 height 47
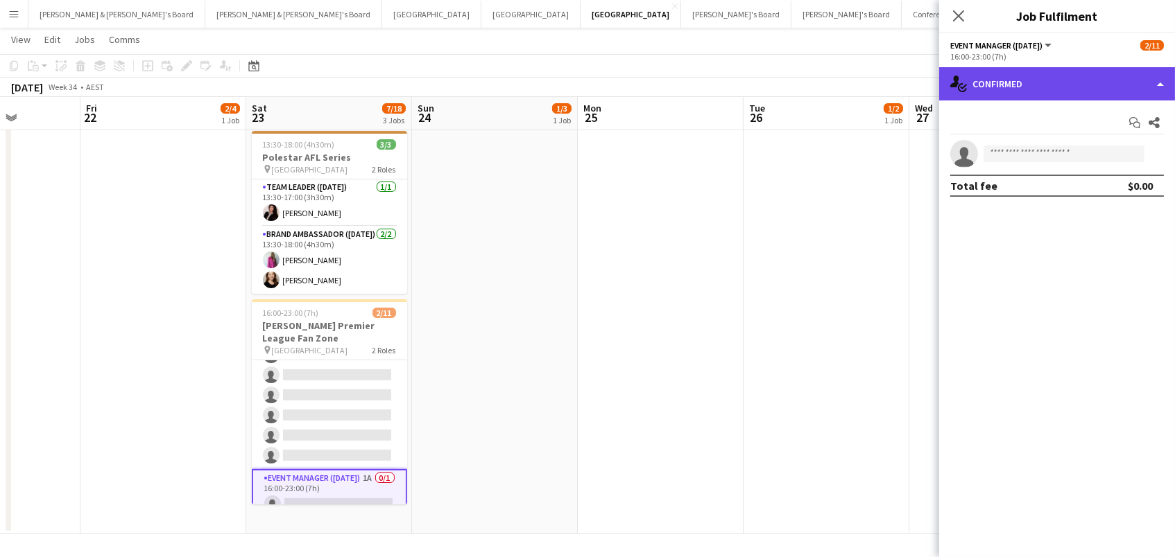
click at [1111, 86] on div "single-neutral-actions-check-2 Confirmed" at bounding box center [1057, 83] width 236 height 33
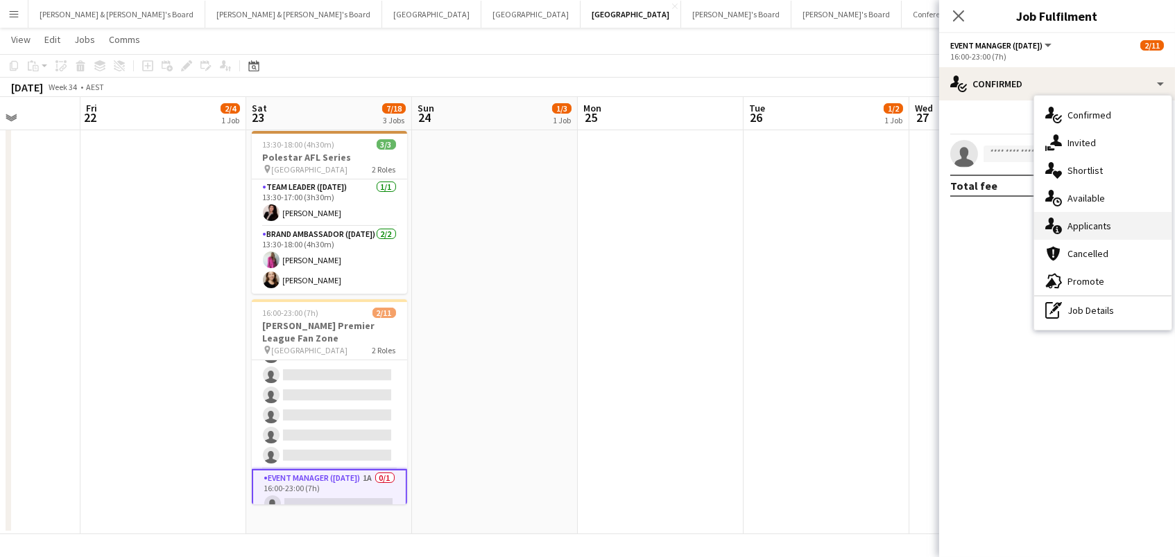
click at [1081, 232] on div "single-neutral-actions-information Applicants" at bounding box center [1102, 226] width 137 height 28
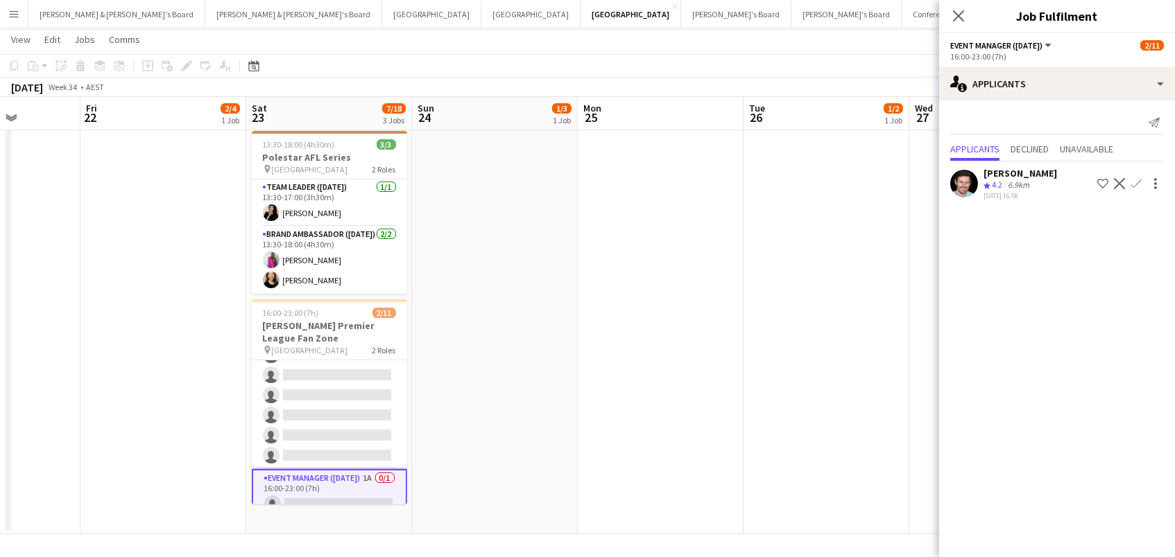
click at [1135, 180] on app-icon "Confirm" at bounding box center [1135, 183] width 11 height 11
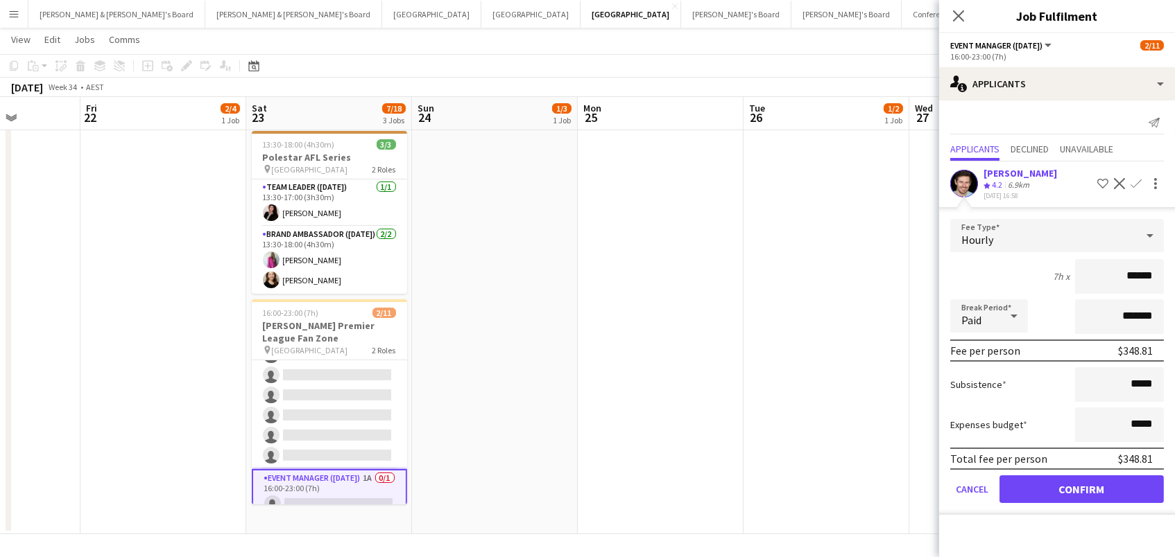
click at [1075, 483] on button "Confirm" at bounding box center [1081, 490] width 164 height 28
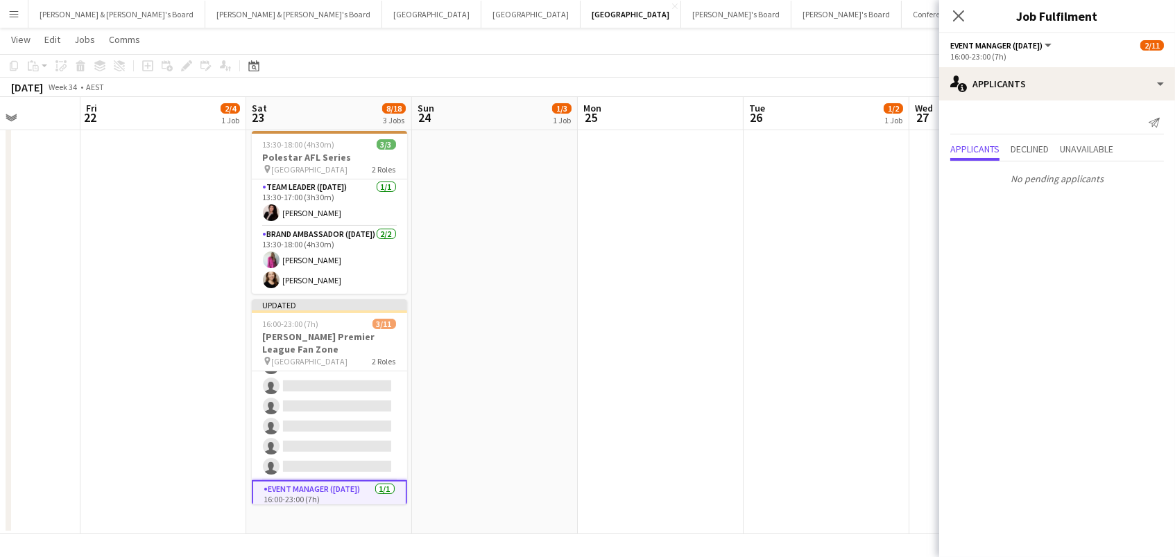
click at [843, 308] on app-date-cell "10:00-14:00 (4h) 1/2 Bell-Boy @ [GEOGRAPHIC_DATA] pin Ormond House - Melbourne …" at bounding box center [826, 236] width 166 height 598
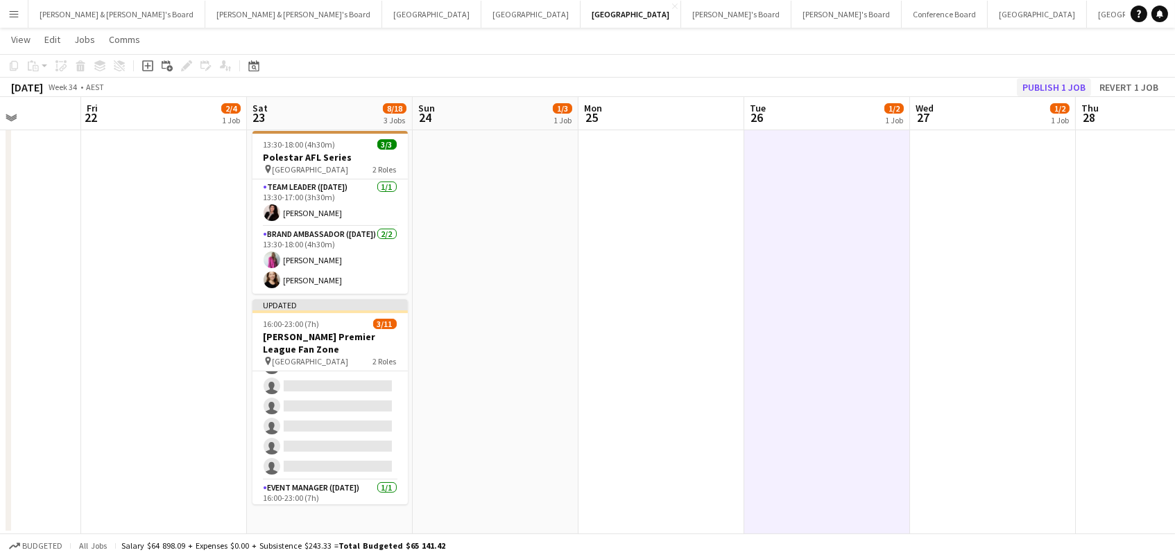
click at [1067, 85] on button "Publish 1 job" at bounding box center [1053, 87] width 74 height 18
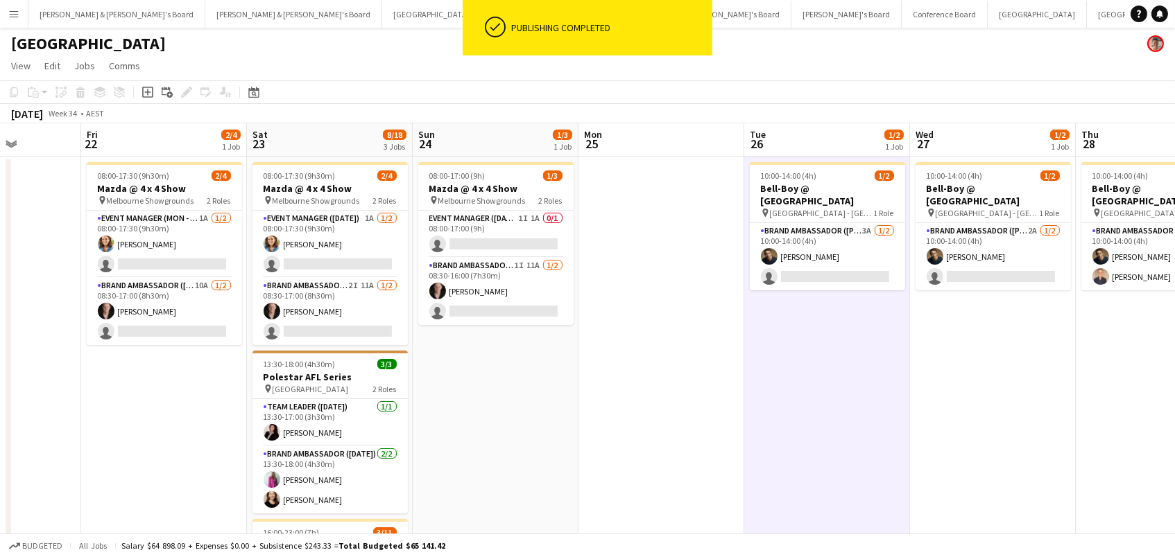
scroll to position [0, 0]
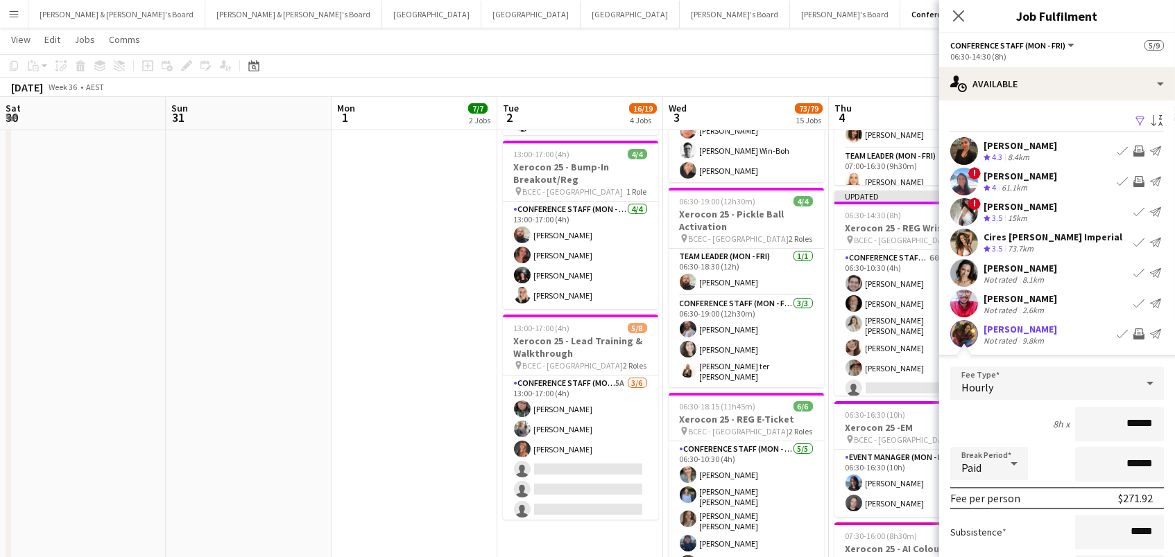
scroll to position [247, 0]
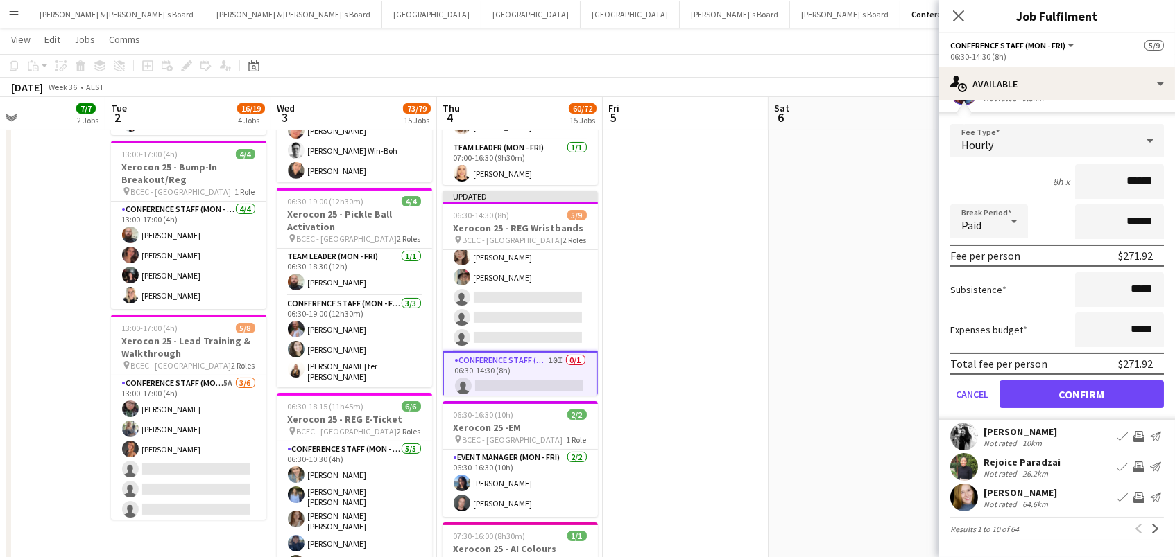
click at [1130, 399] on button "Confirm" at bounding box center [1081, 395] width 164 height 28
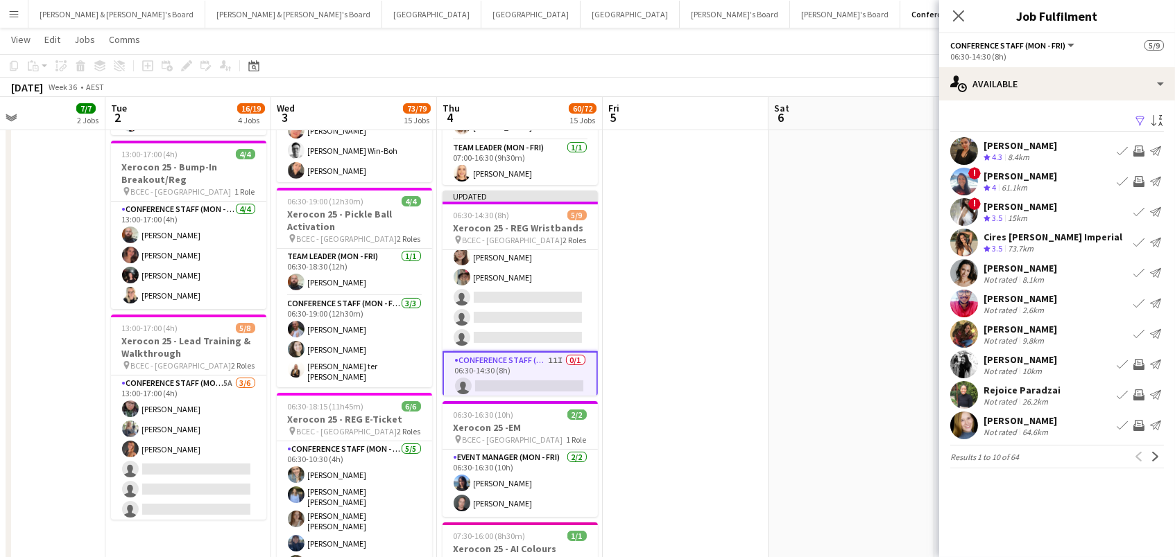
scroll to position [0, 0]
click at [1142, 370] on app-icon "Invite crew" at bounding box center [1138, 364] width 11 height 11
click at [1139, 401] on app-icon "Invite crew" at bounding box center [1138, 395] width 11 height 11
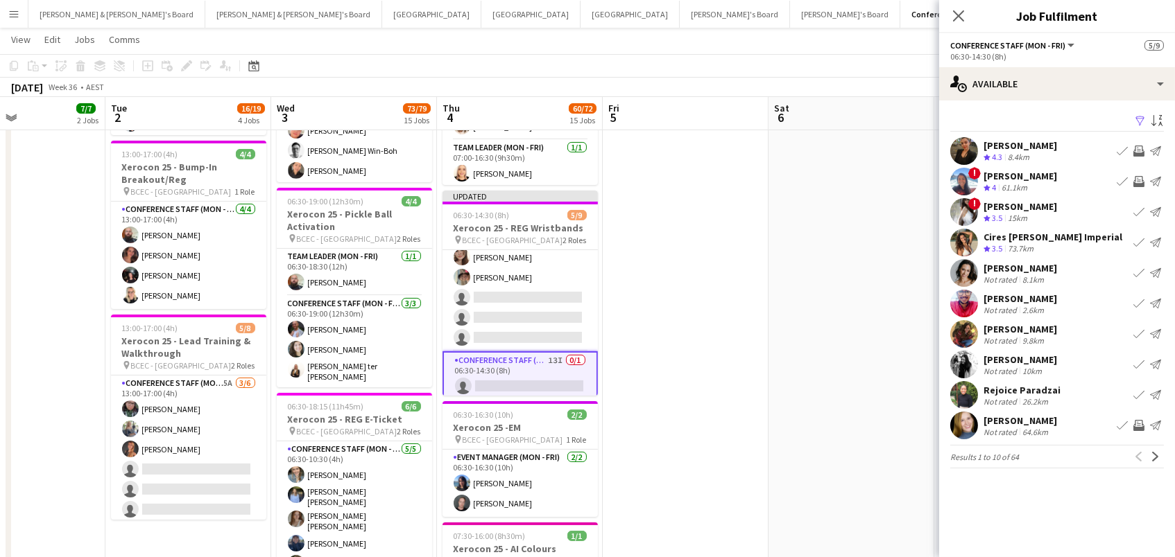
click at [1139, 431] on app-icon "Invite crew" at bounding box center [1138, 425] width 11 height 11
click at [1154, 465] on button "Next" at bounding box center [1155, 457] width 17 height 17
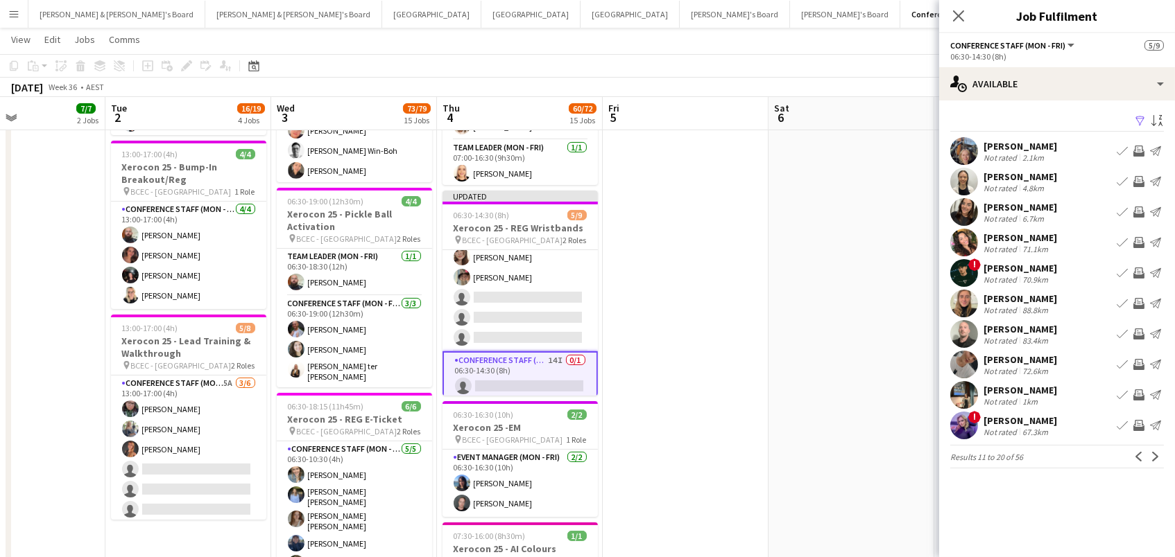
click at [1140, 149] on app-icon "Invite crew" at bounding box center [1138, 151] width 11 height 11
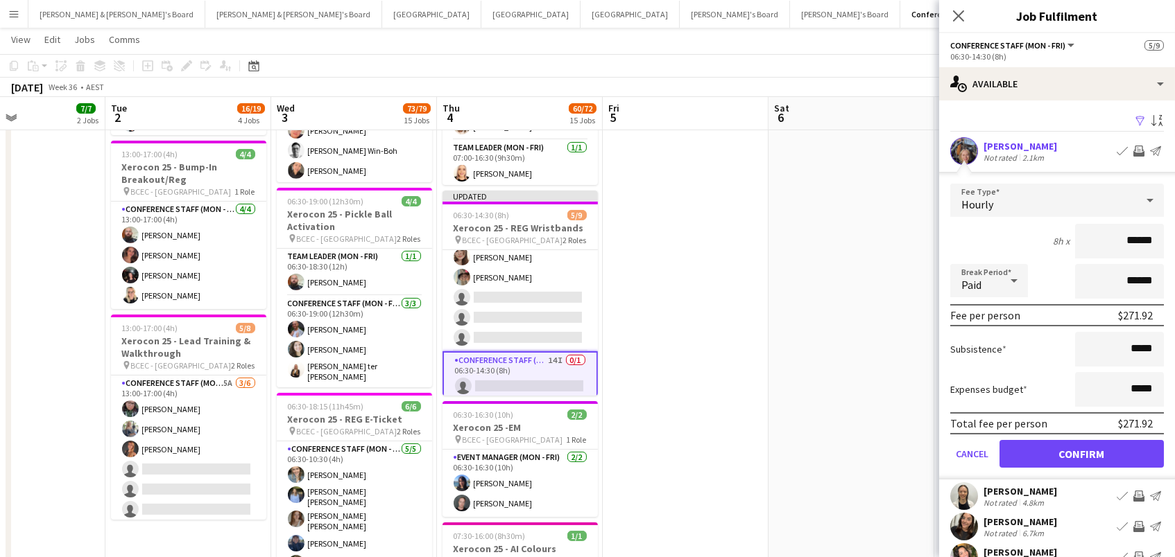
click at [1081, 452] on button "Confirm" at bounding box center [1081, 454] width 164 height 28
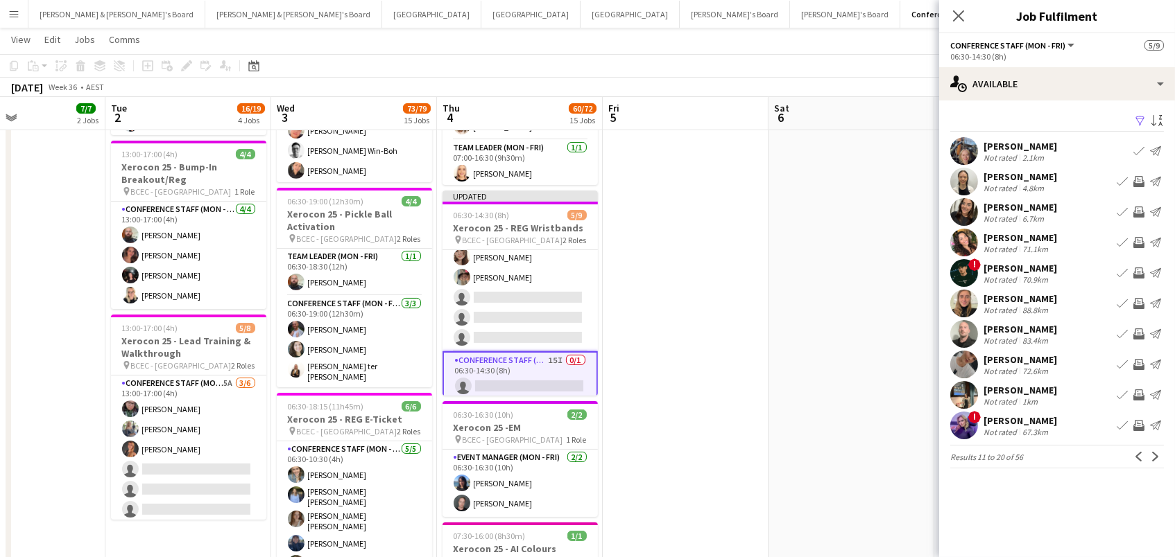
click at [1132, 182] on button "Invite crew" at bounding box center [1138, 181] width 17 height 17
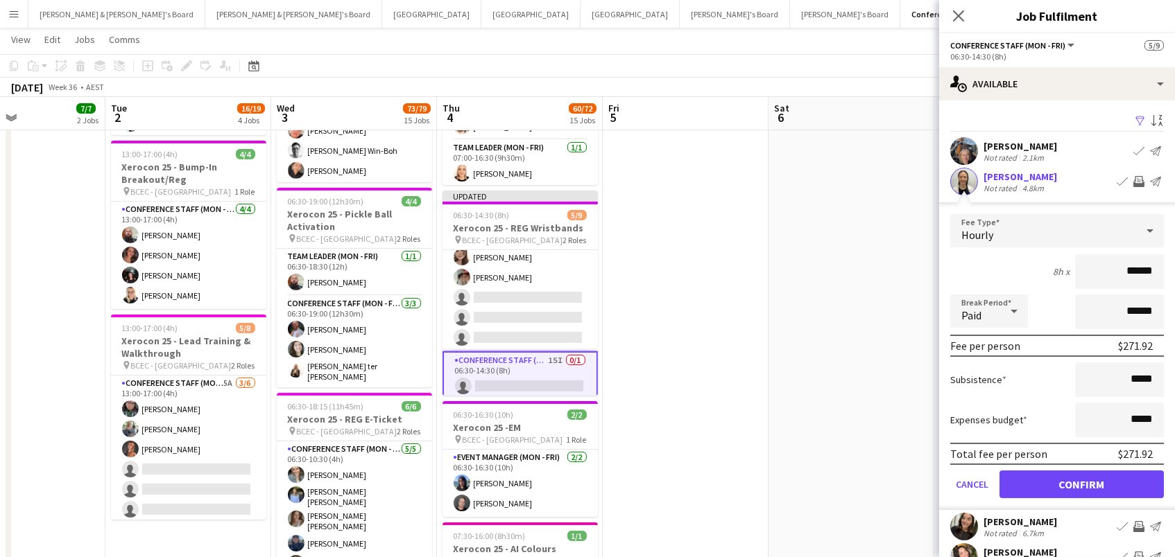
click at [1081, 483] on button "Confirm" at bounding box center [1081, 485] width 164 height 28
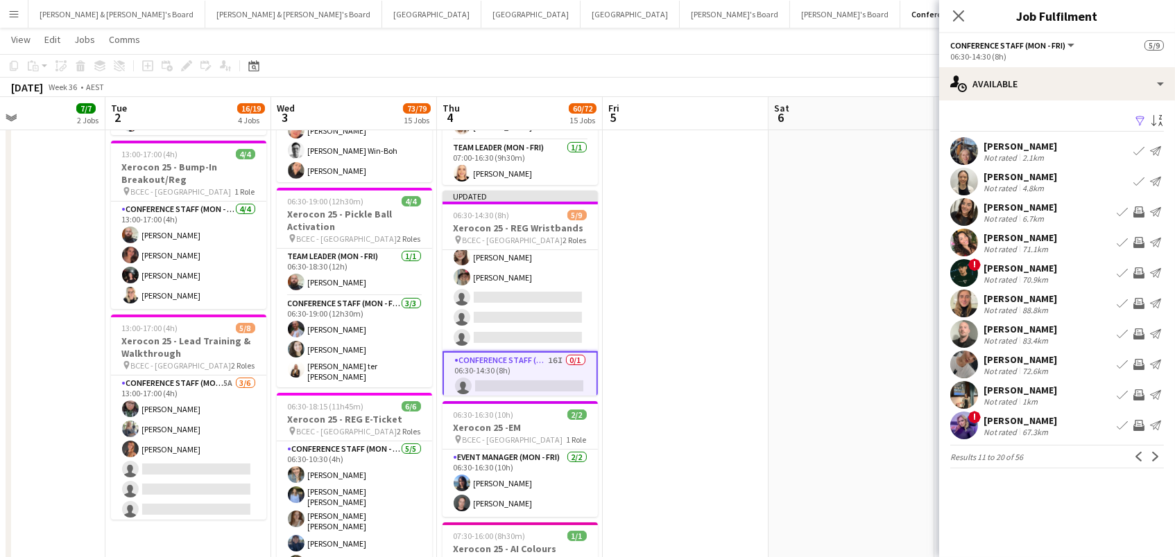
click at [1138, 210] on app-icon "Invite crew" at bounding box center [1138, 212] width 11 height 11
click at [1136, 304] on app-icon "Invite crew" at bounding box center [1138, 303] width 11 height 11
click at [1138, 331] on app-icon "Invite crew" at bounding box center [1138, 334] width 11 height 11
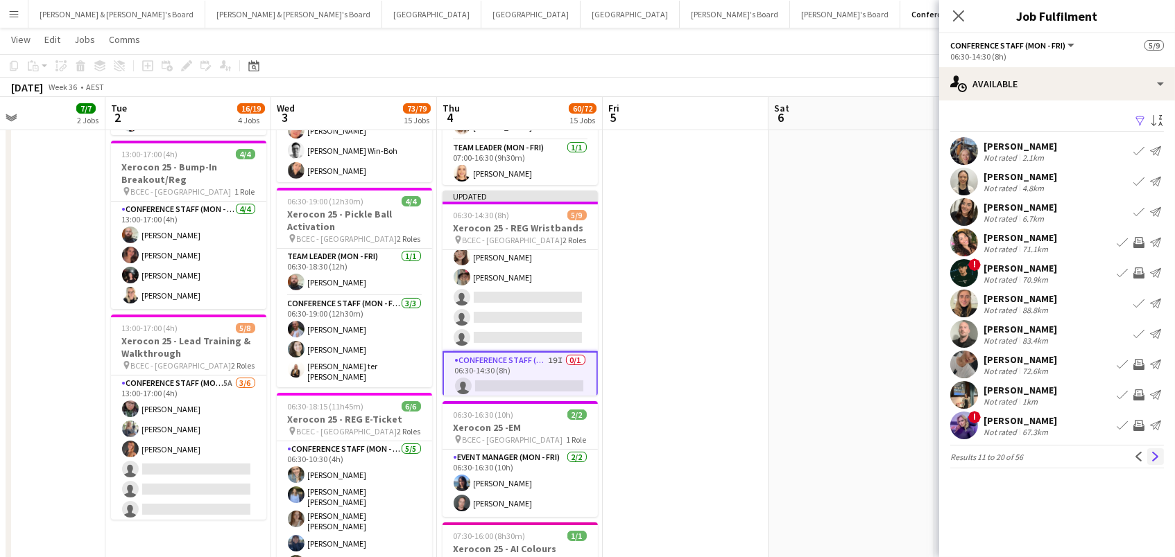
click at [1153, 449] on button "Next" at bounding box center [1155, 457] width 17 height 17
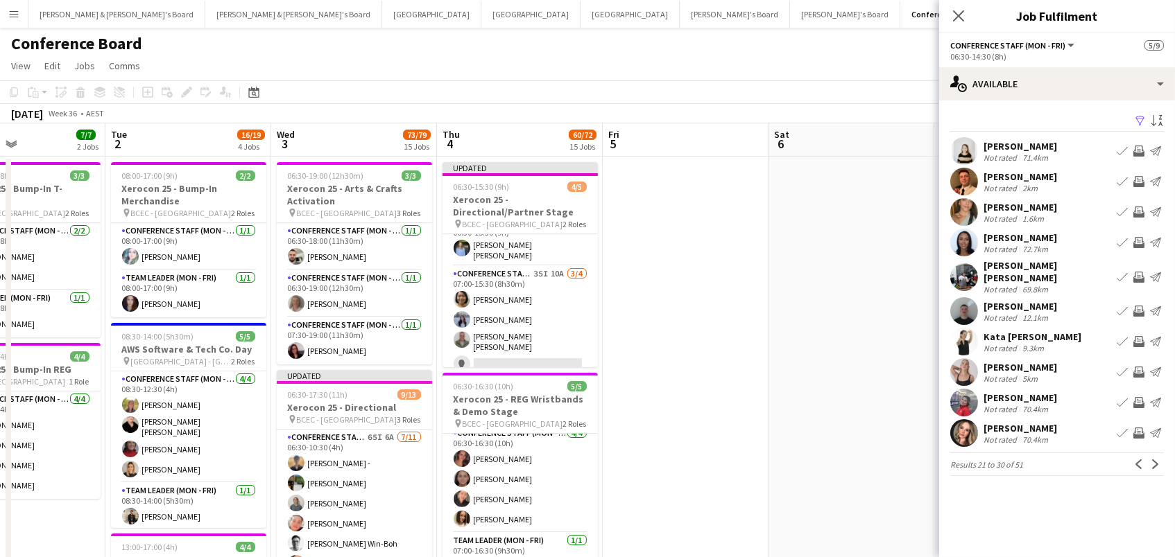
click at [1139, 403] on app-icon "Invite crew" at bounding box center [1138, 402] width 11 height 11
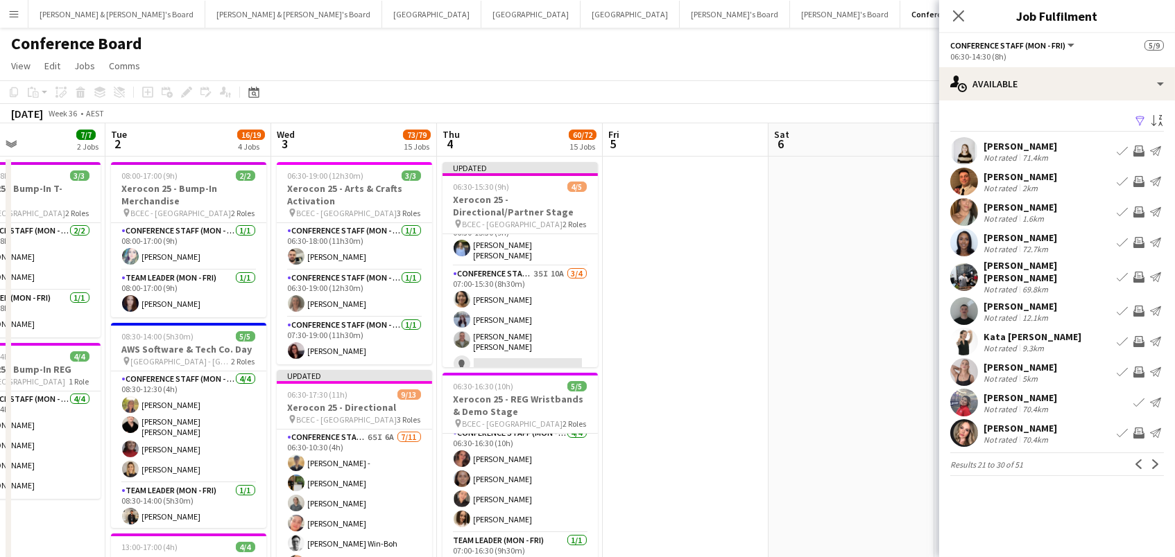
click at [1141, 369] on app-icon "Invite crew" at bounding box center [1138, 372] width 11 height 11
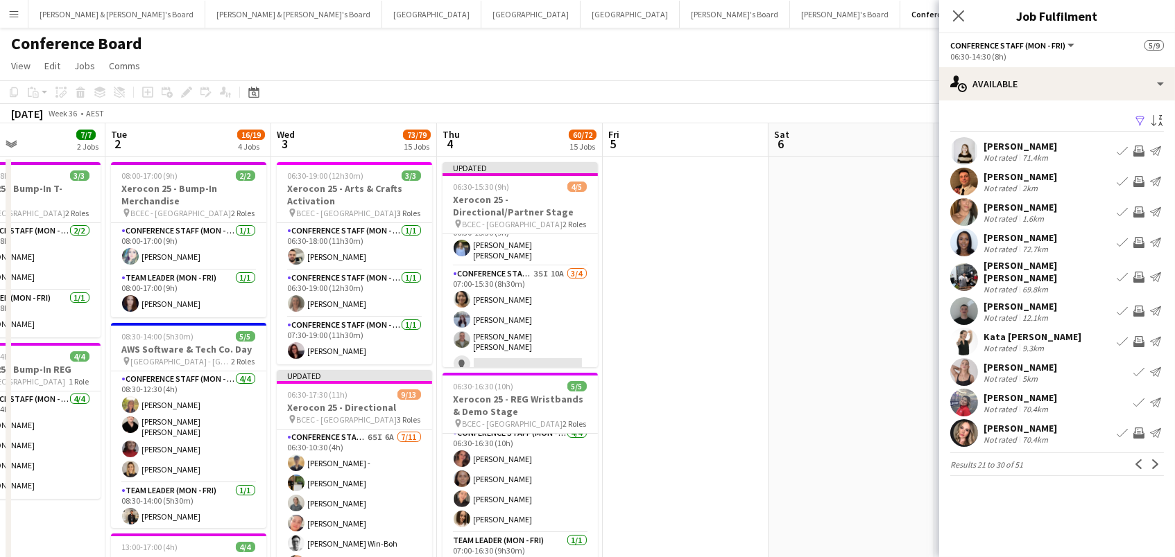
click at [1136, 309] on app-icon "Invite crew" at bounding box center [1138, 311] width 11 height 11
click at [1152, 465] on app-icon "Next" at bounding box center [1155, 465] width 10 height 10
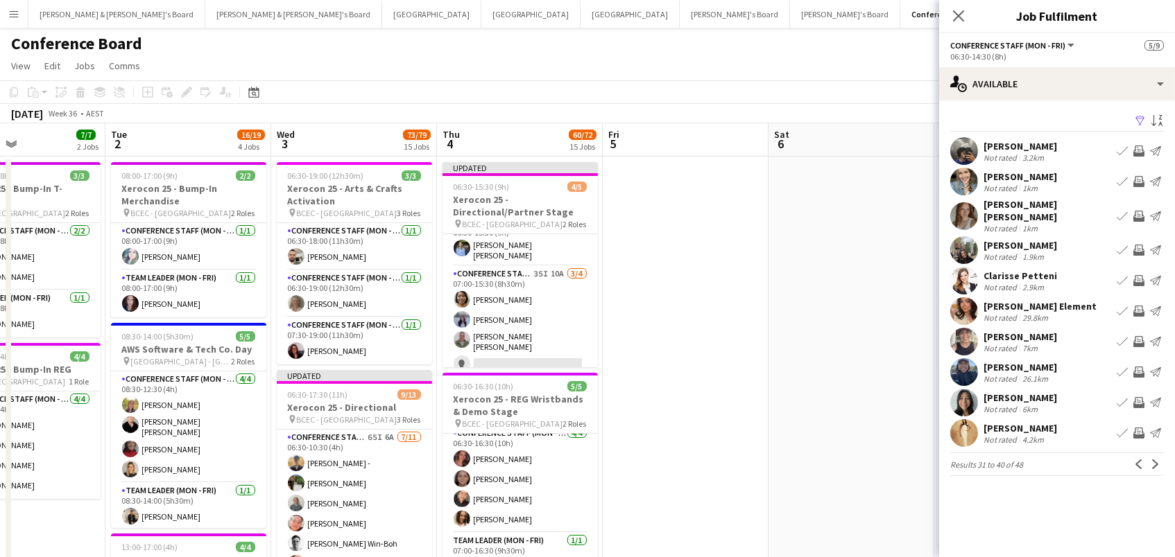
click at [1140, 211] on app-icon "Invite crew" at bounding box center [1138, 216] width 11 height 11
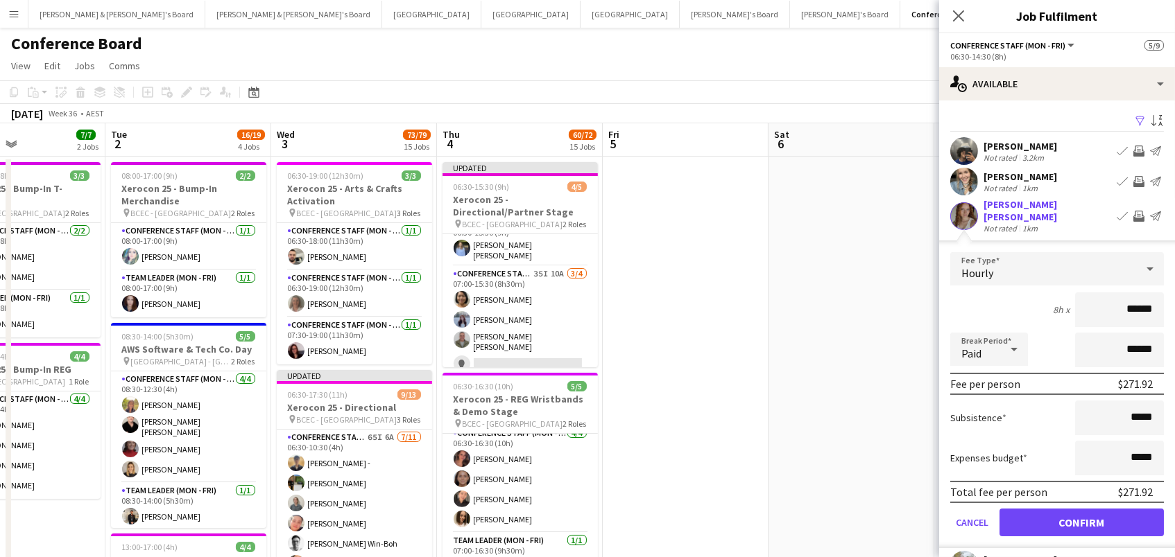
click at [1081, 513] on button "Confirm" at bounding box center [1081, 523] width 164 height 28
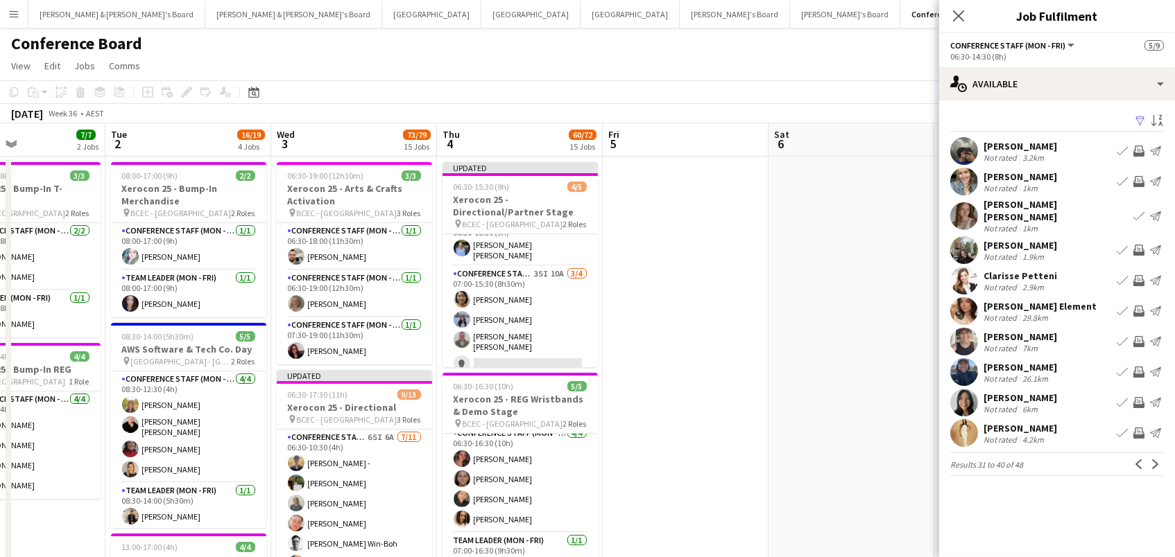
click at [1141, 176] on app-icon "Invite crew" at bounding box center [1138, 181] width 11 height 11
click at [1134, 146] on app-icon "Invite crew" at bounding box center [1138, 151] width 11 height 11
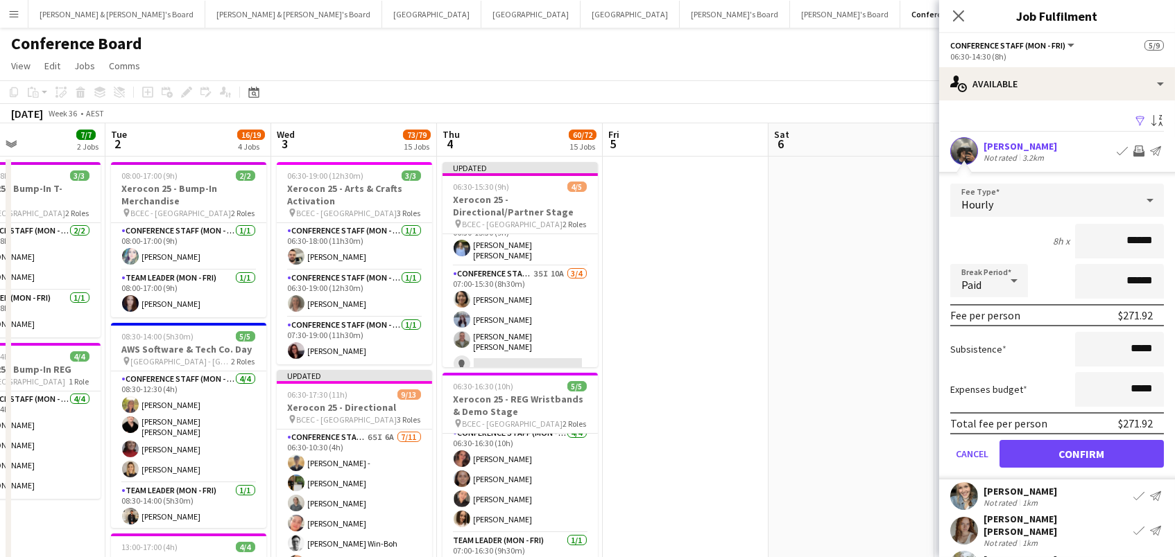
click at [1081, 452] on button "Confirm" at bounding box center [1081, 454] width 164 height 28
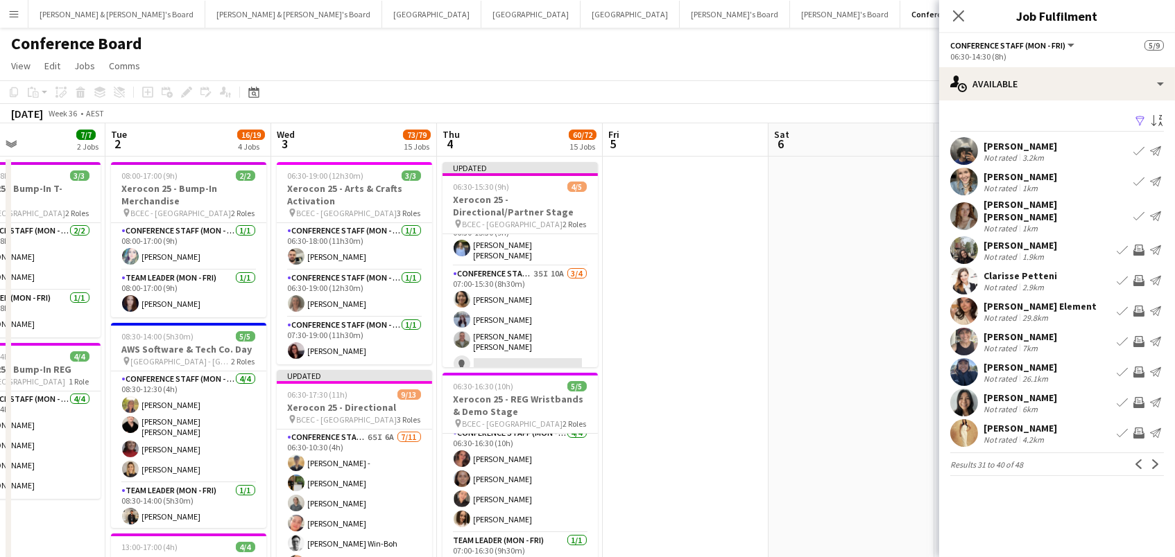
click at [1136, 306] on app-icon "Invite crew" at bounding box center [1138, 311] width 11 height 11
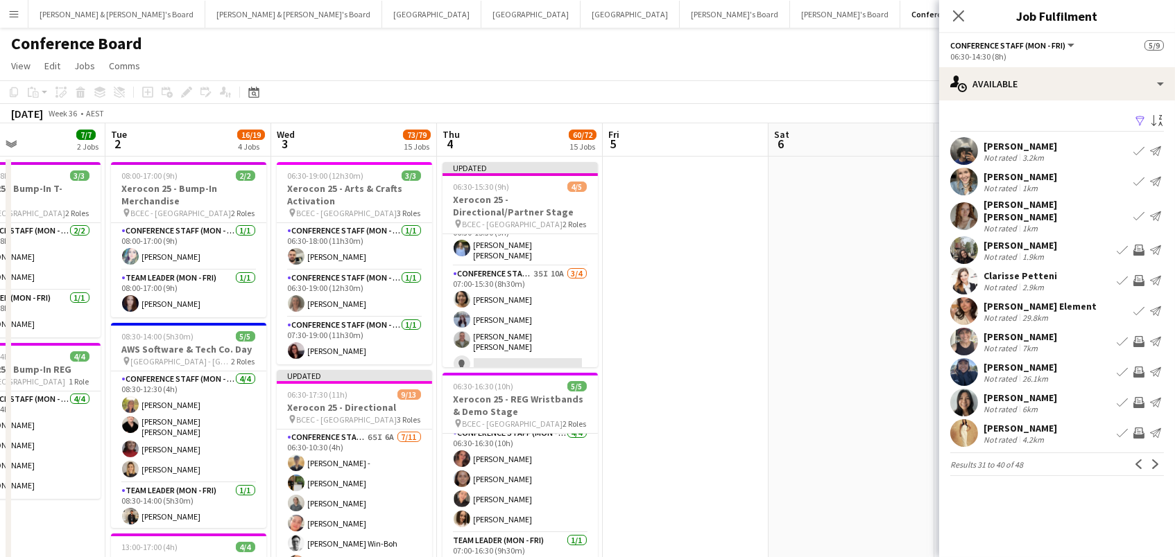
click at [1135, 367] on app-icon "Invite crew" at bounding box center [1138, 372] width 11 height 11
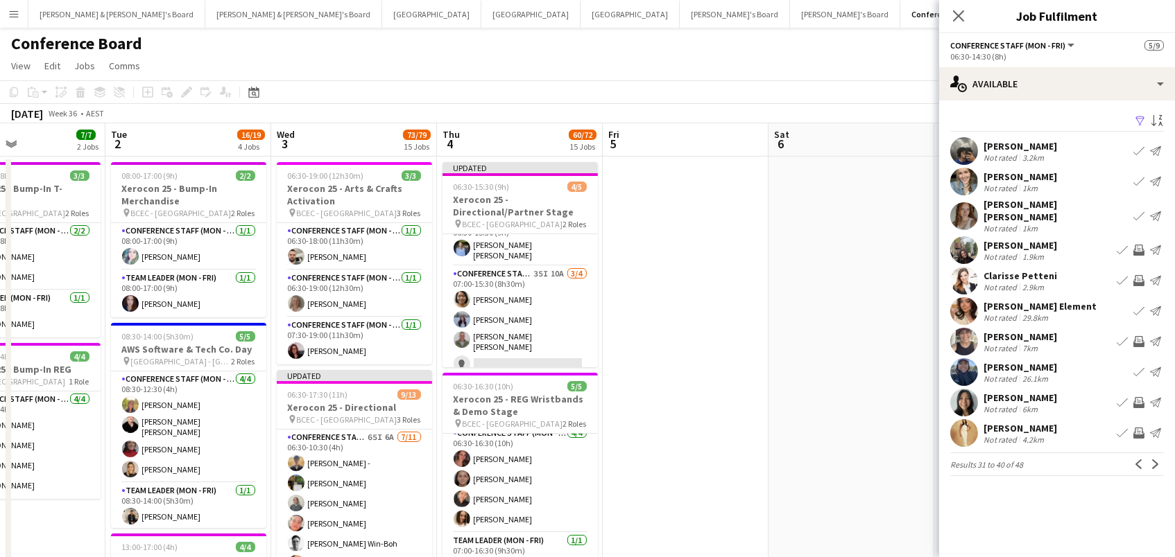
click at [1141, 398] on app-icon "Invite crew" at bounding box center [1138, 402] width 11 height 11
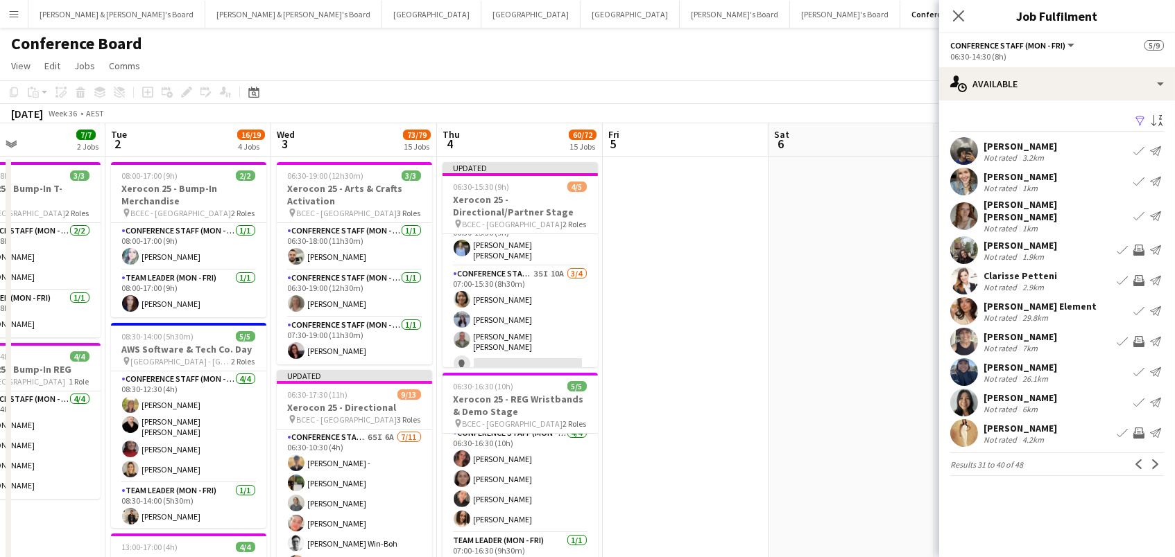
click at [1139, 336] on app-icon "Invite crew" at bounding box center [1138, 341] width 11 height 11
click at [1157, 460] on button "Next" at bounding box center [1155, 464] width 17 height 17
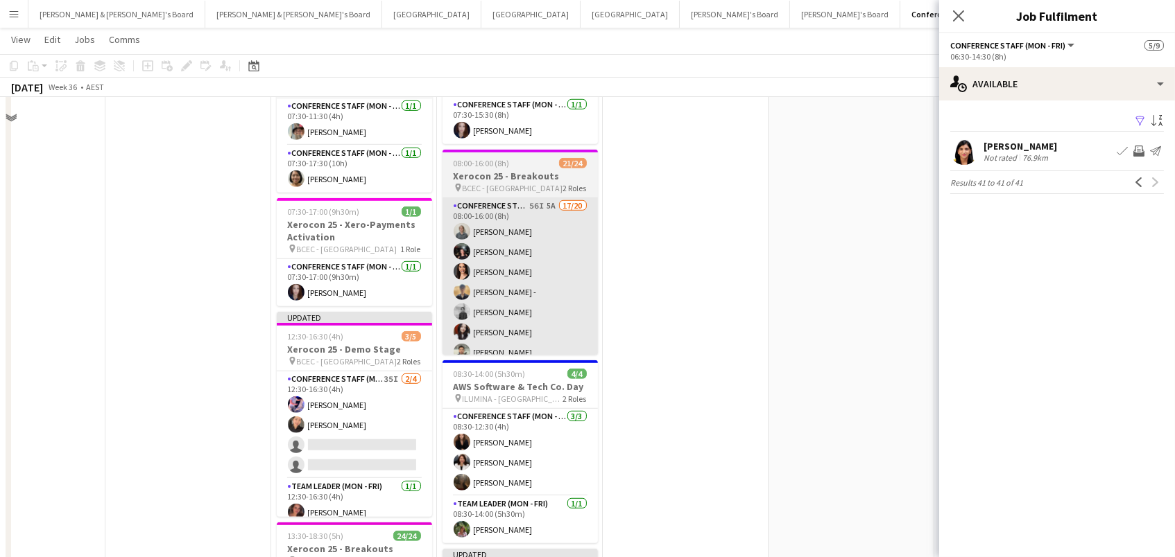
scroll to position [1792, 0]
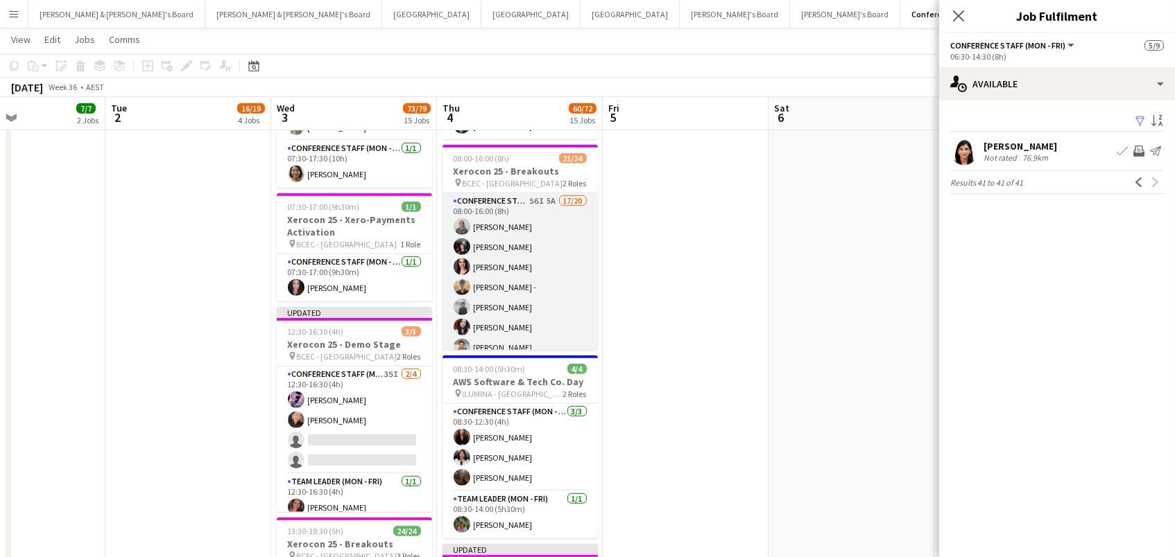
click at [552, 244] on app-card-role "Conference Staff (Mon - Fri) 56I 5A 17/20 08:00-16:00 (8h) Tyr Cobb Gabriella K…" at bounding box center [519, 409] width 155 height 433
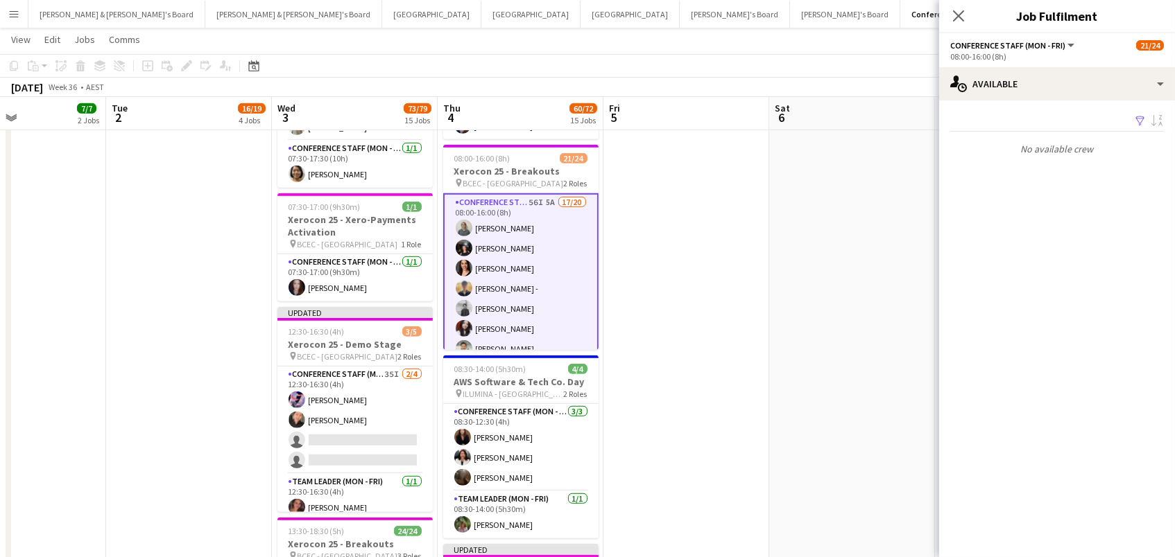
scroll to position [89, 0]
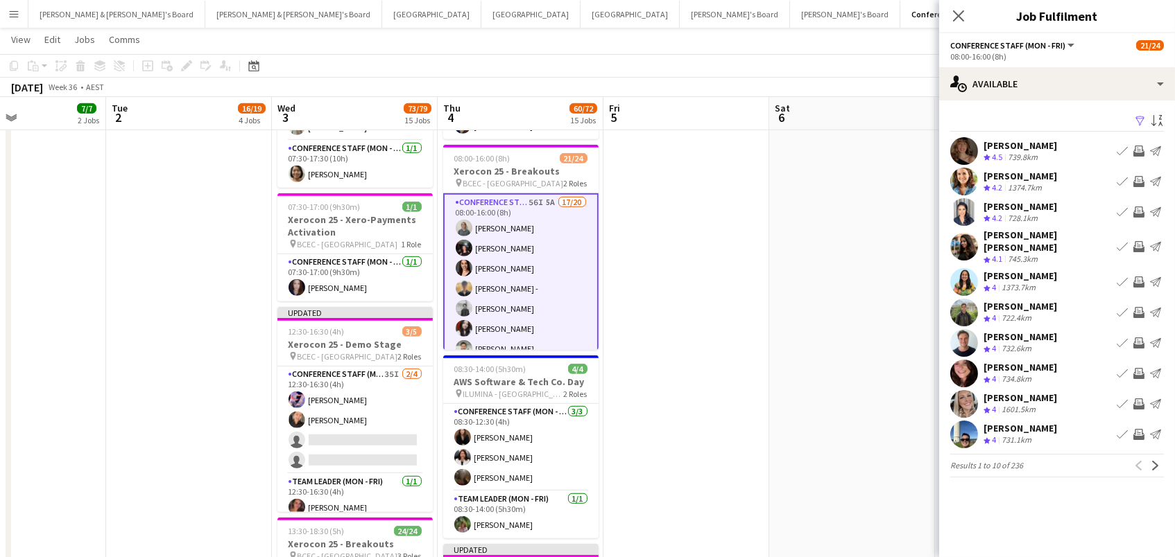
click at [1140, 118] on app-icon "Filter" at bounding box center [1139, 121] width 11 height 13
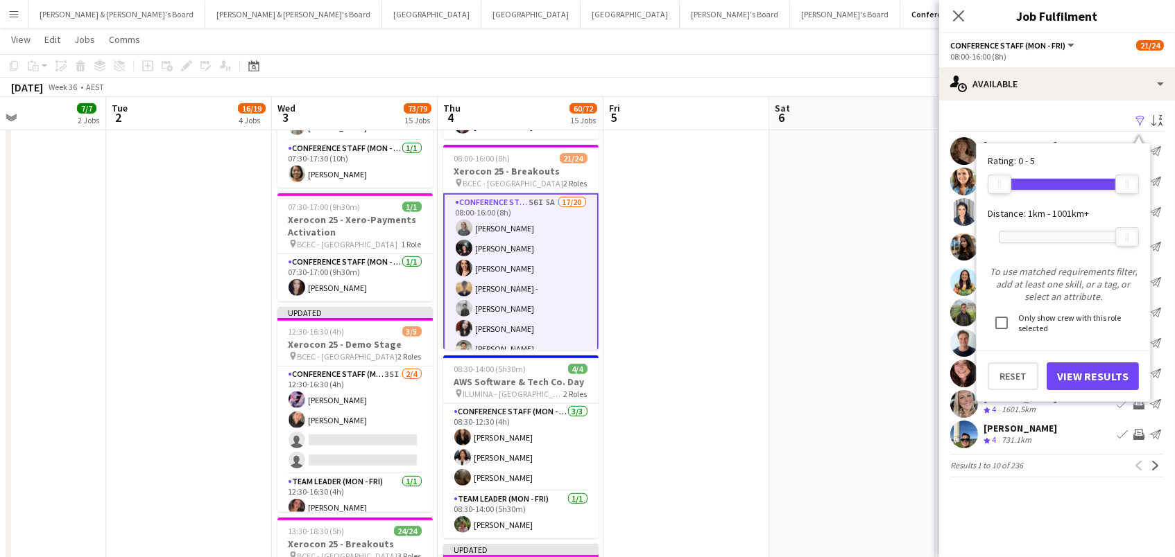
click at [1038, 236] on div at bounding box center [1063, 237] width 128 height 11
click at [1062, 367] on button "View Results" at bounding box center [1092, 377] width 92 height 28
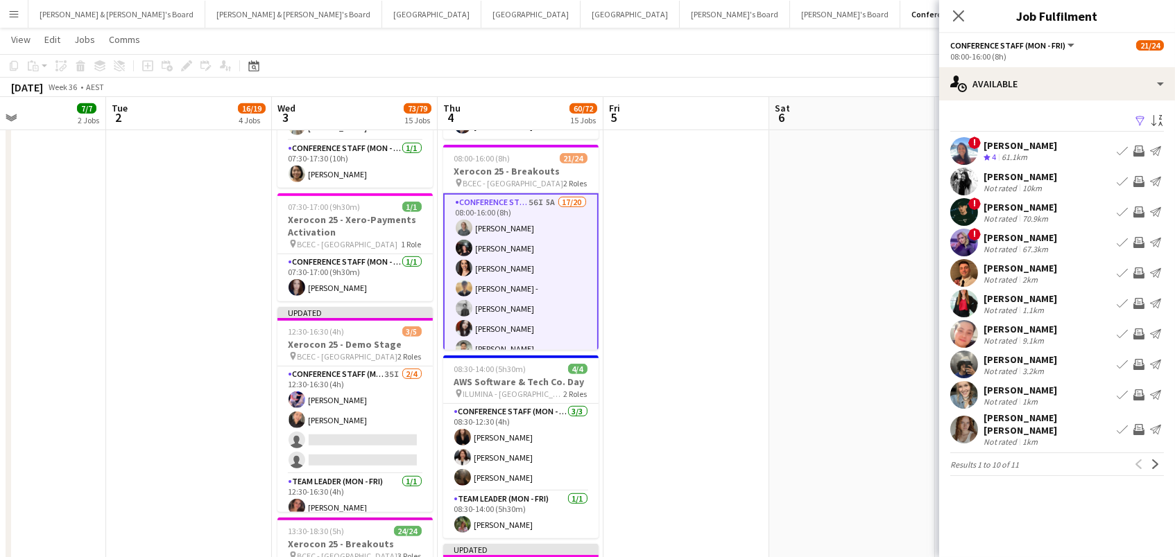
click at [1136, 179] on app-icon "Invite crew" at bounding box center [1138, 181] width 11 height 11
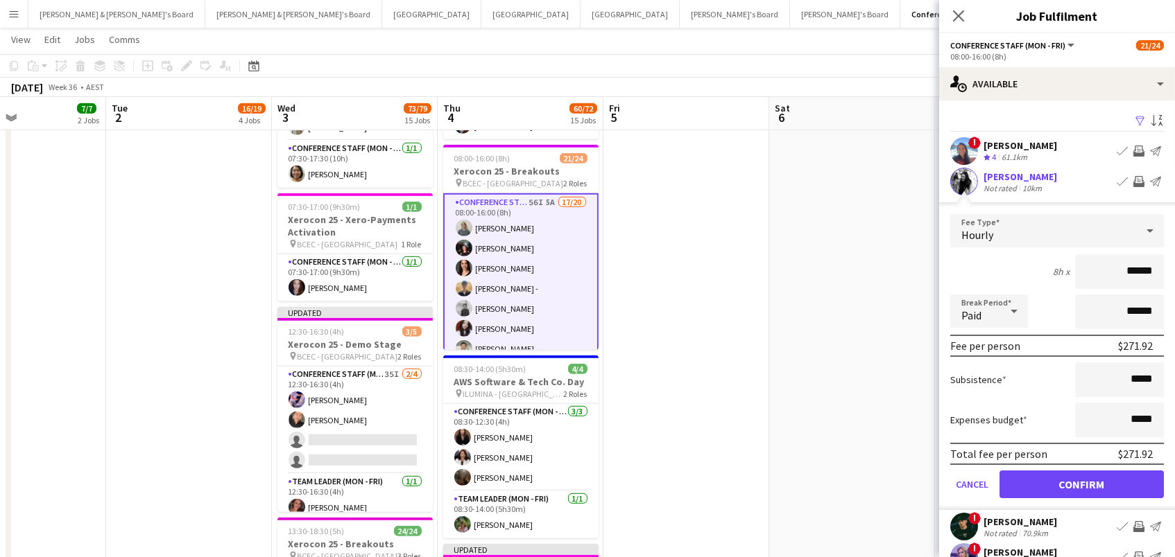
click at [1081, 483] on button "Confirm" at bounding box center [1081, 485] width 164 height 28
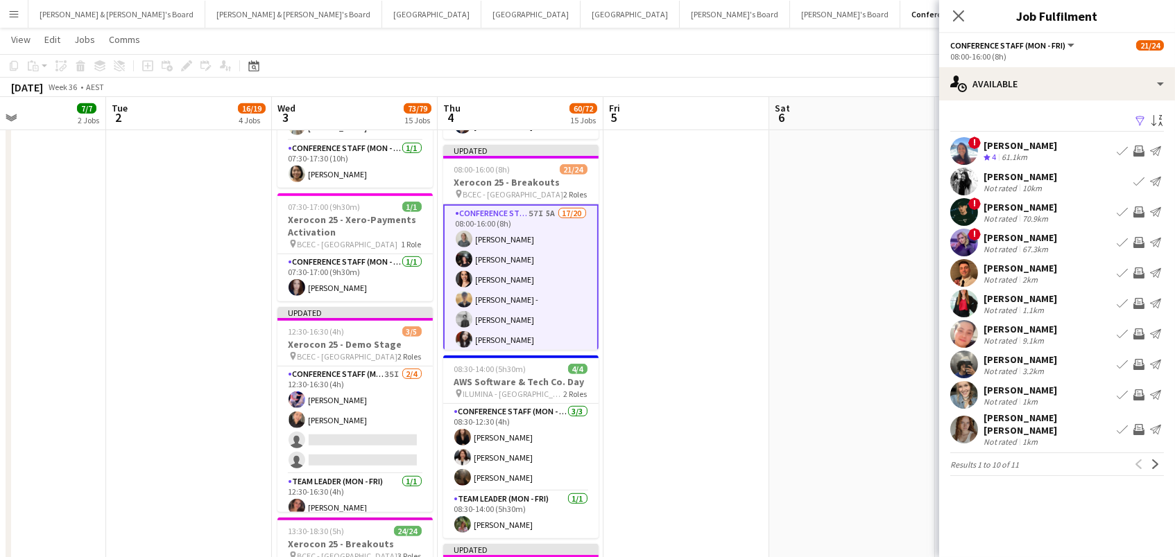
click at [1138, 364] on app-icon "Invite crew" at bounding box center [1138, 364] width 11 height 11
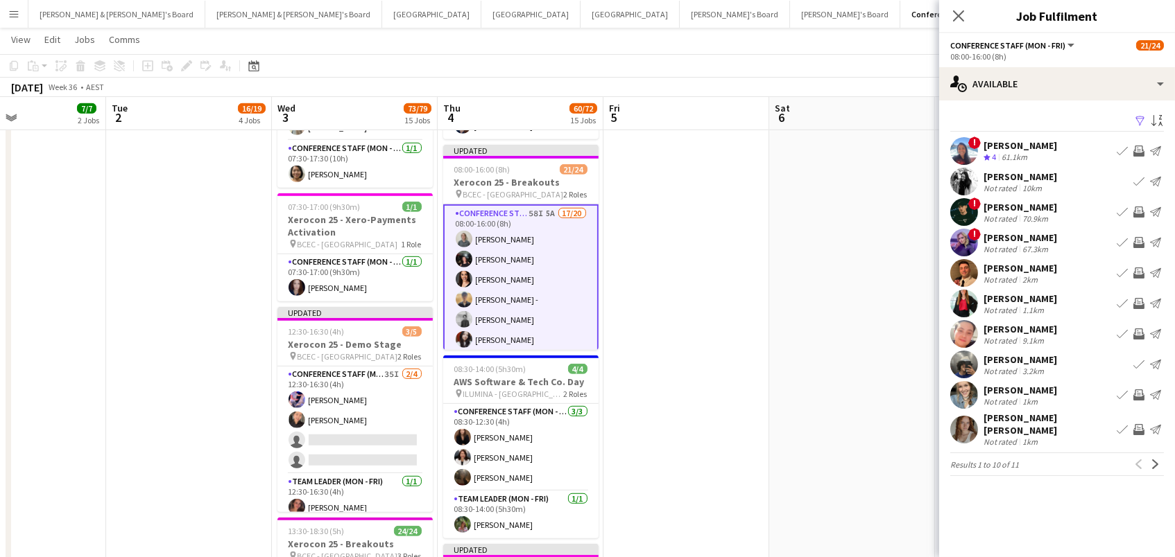
click at [1134, 399] on app-icon "Invite crew" at bounding box center [1138, 395] width 11 height 11
click at [1131, 428] on button "Invite crew" at bounding box center [1138, 430] width 17 height 17
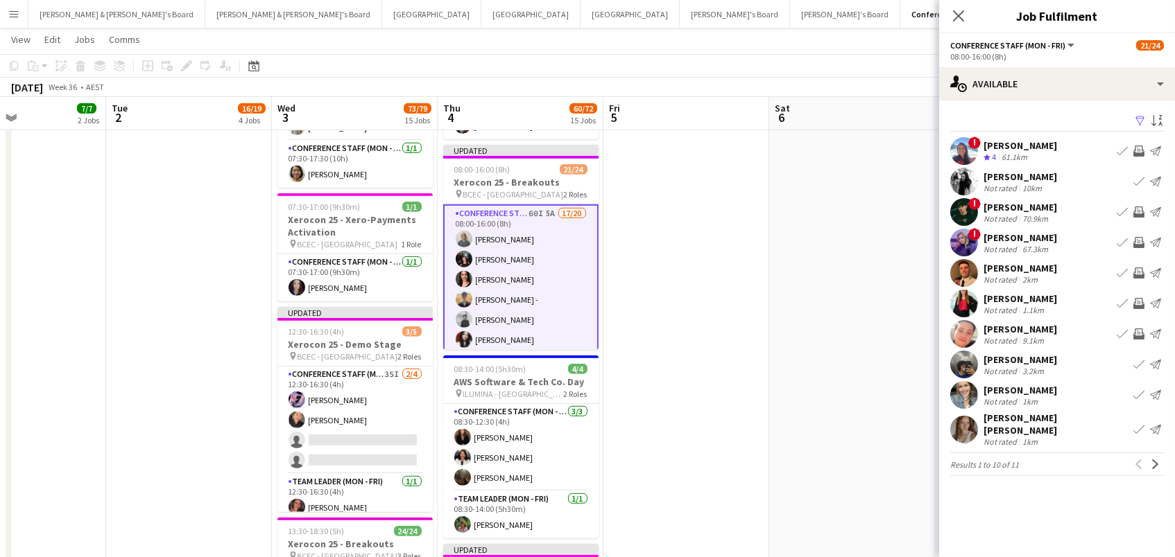
click at [1158, 465] on app-pager "Results 1 to 10 of 11 Previous Next" at bounding box center [1057, 465] width 214 height 24
click at [1157, 460] on app-icon "Next" at bounding box center [1155, 465] width 10 height 10
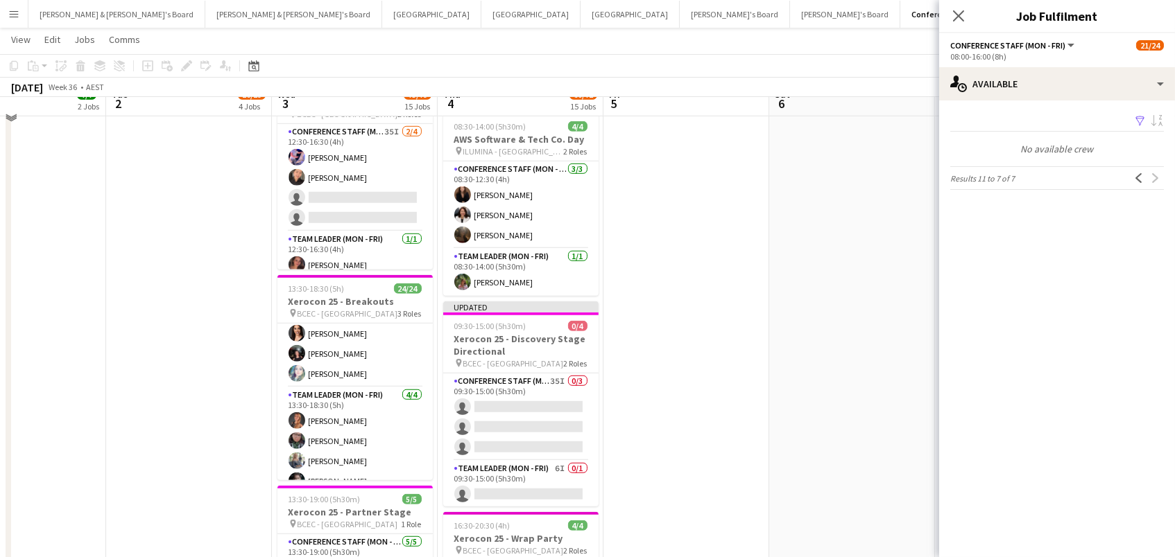
scroll to position [2047, 0]
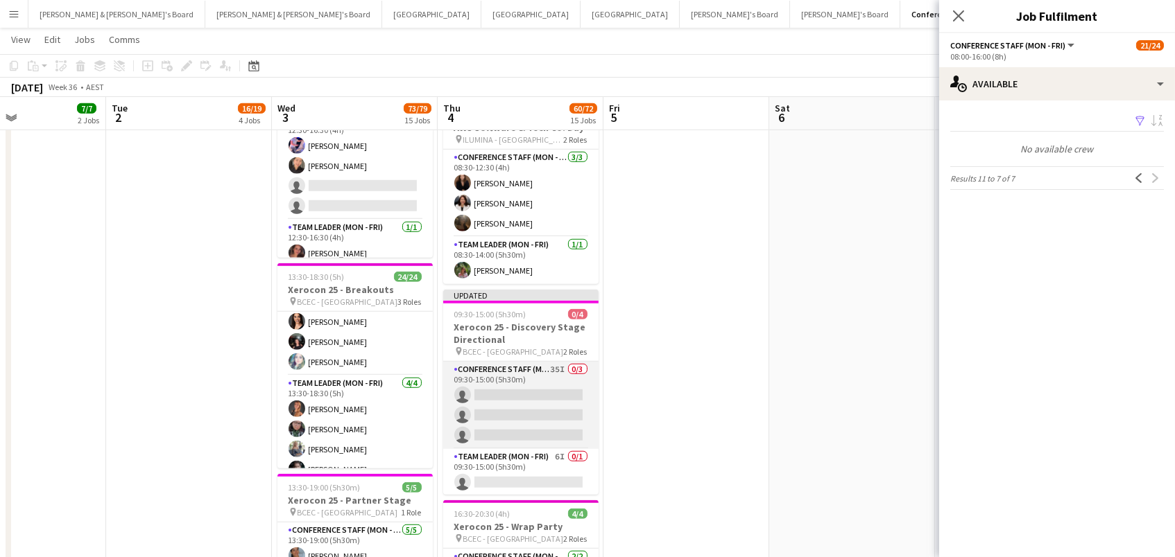
click at [539, 386] on app-card-role "Conference Staff (Mon - Fri) 35I 0/3 09:30-15:00 (5h30m) single-neutral-actions…" at bounding box center [520, 405] width 155 height 87
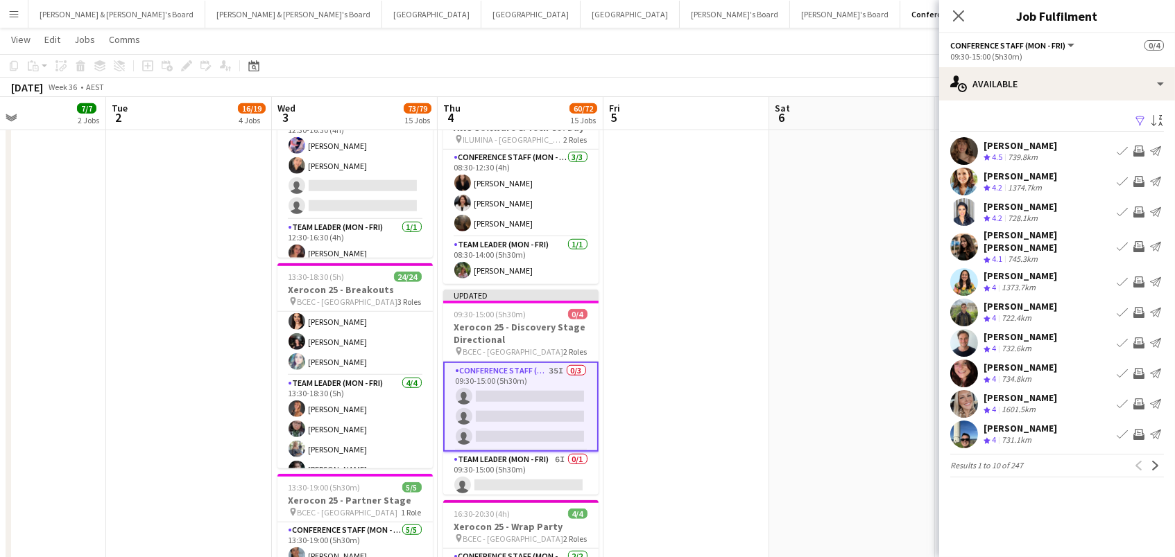
click at [1138, 119] on app-icon "Filter" at bounding box center [1139, 121] width 11 height 13
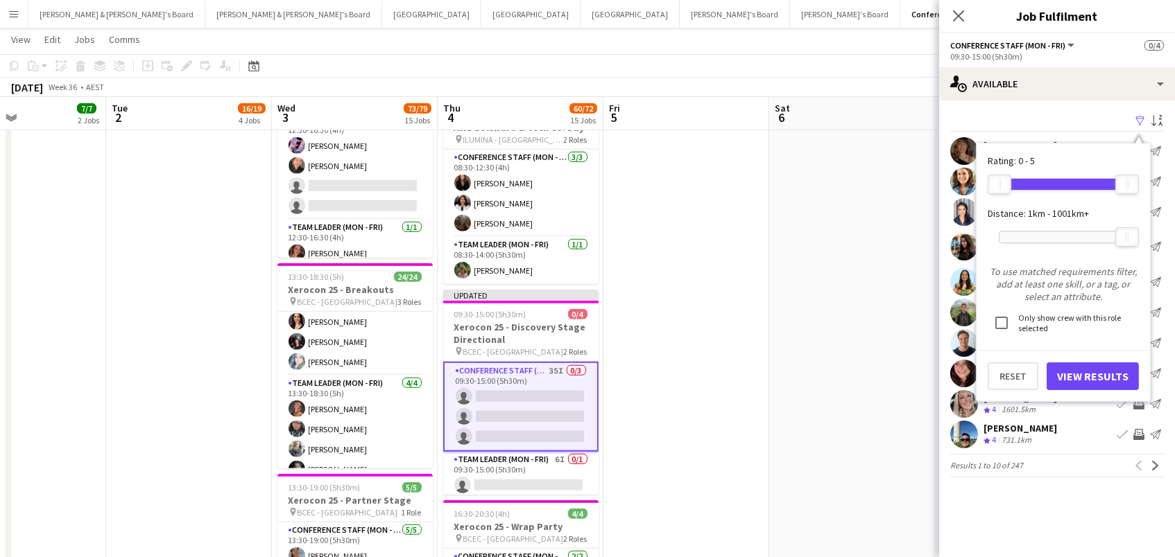
click at [1048, 232] on div at bounding box center [1063, 237] width 128 height 11
click at [1073, 379] on button "View Results" at bounding box center [1092, 377] width 92 height 28
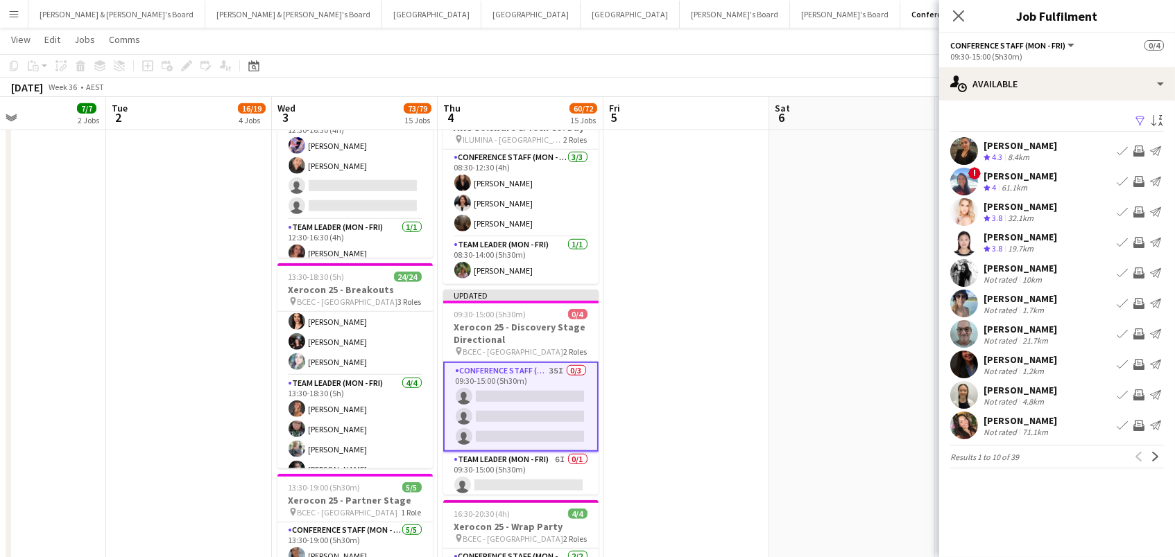
click at [1139, 391] on app-icon "Invite crew" at bounding box center [1138, 395] width 11 height 11
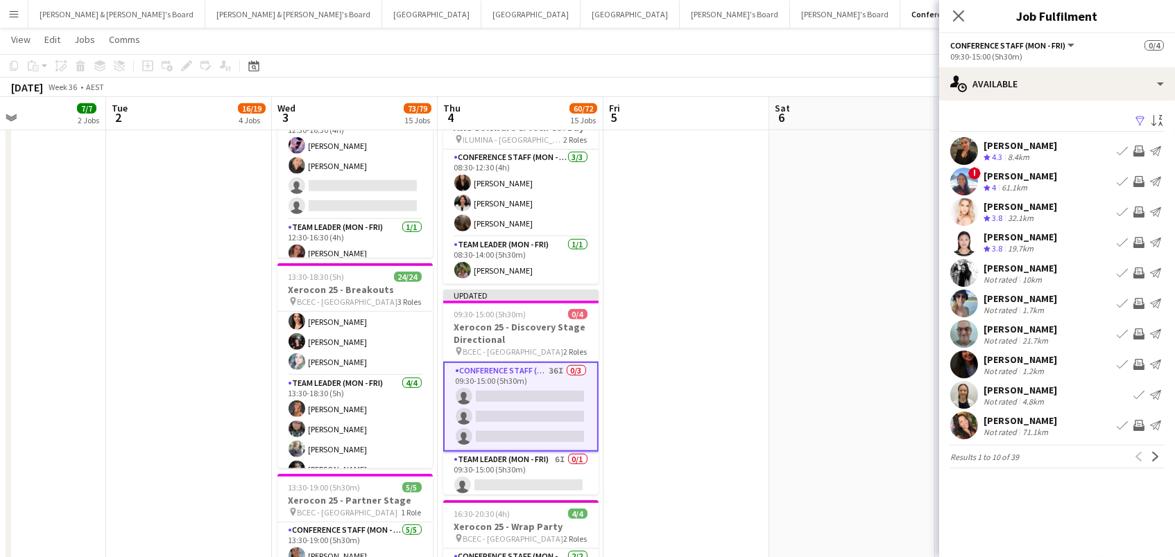
click at [1140, 332] on app-icon "Invite crew" at bounding box center [1138, 334] width 11 height 11
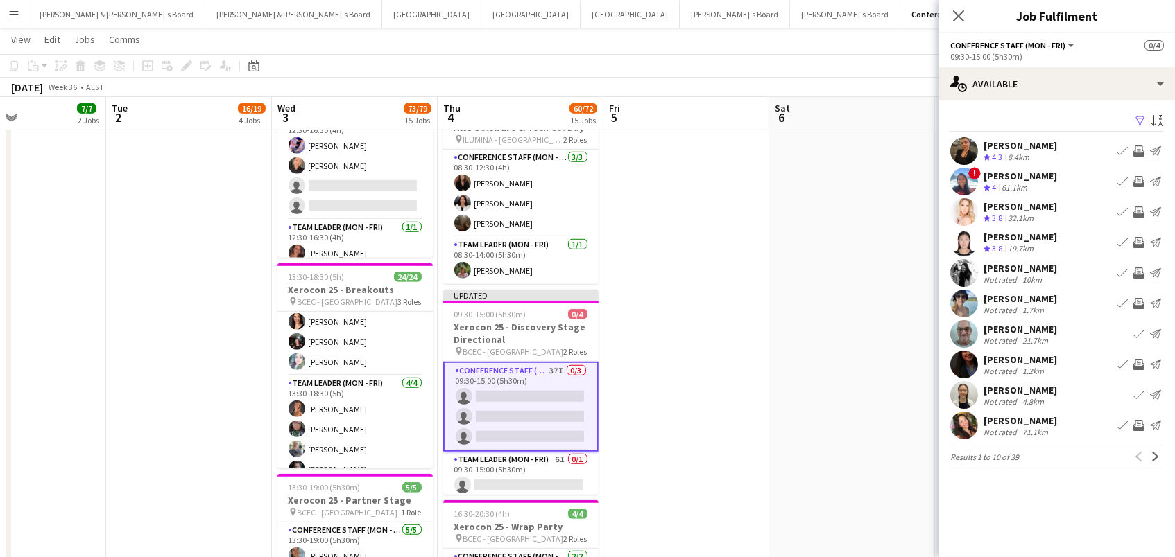
click at [1138, 268] on app-icon "Invite crew" at bounding box center [1138, 273] width 11 height 11
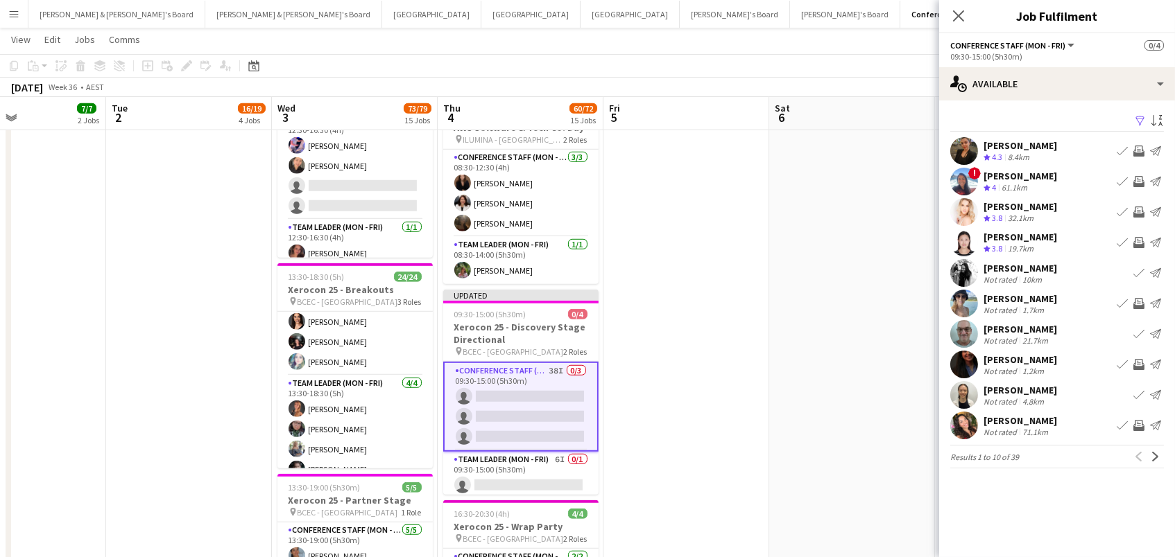
click at [1139, 304] on app-icon "Invite crew" at bounding box center [1138, 303] width 11 height 11
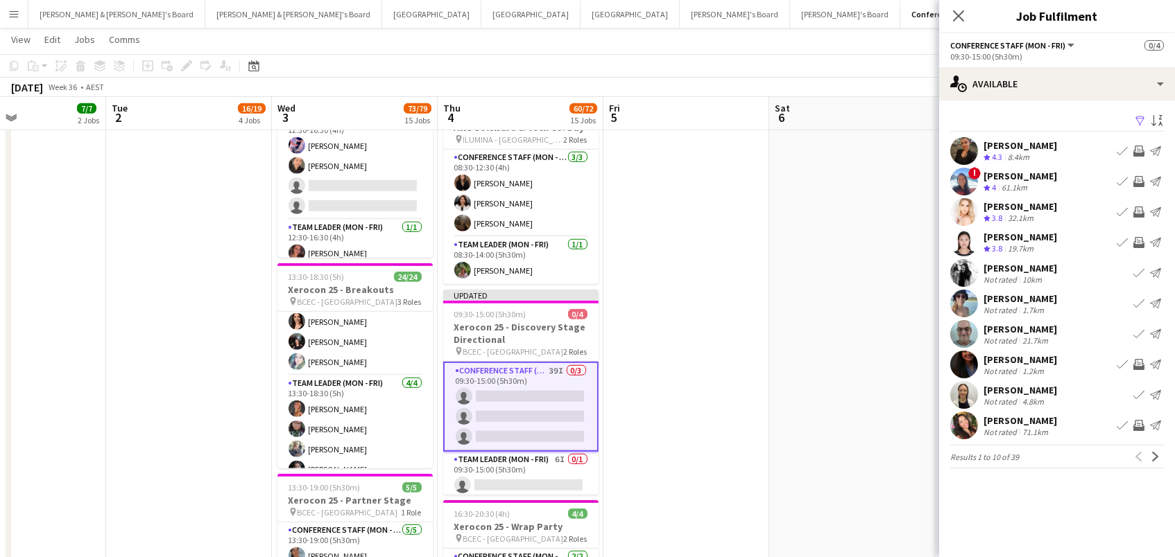
click at [1139, 239] on app-icon "Invite crew" at bounding box center [1138, 242] width 11 height 11
click at [1154, 452] on app-icon "Next" at bounding box center [1155, 457] width 10 height 10
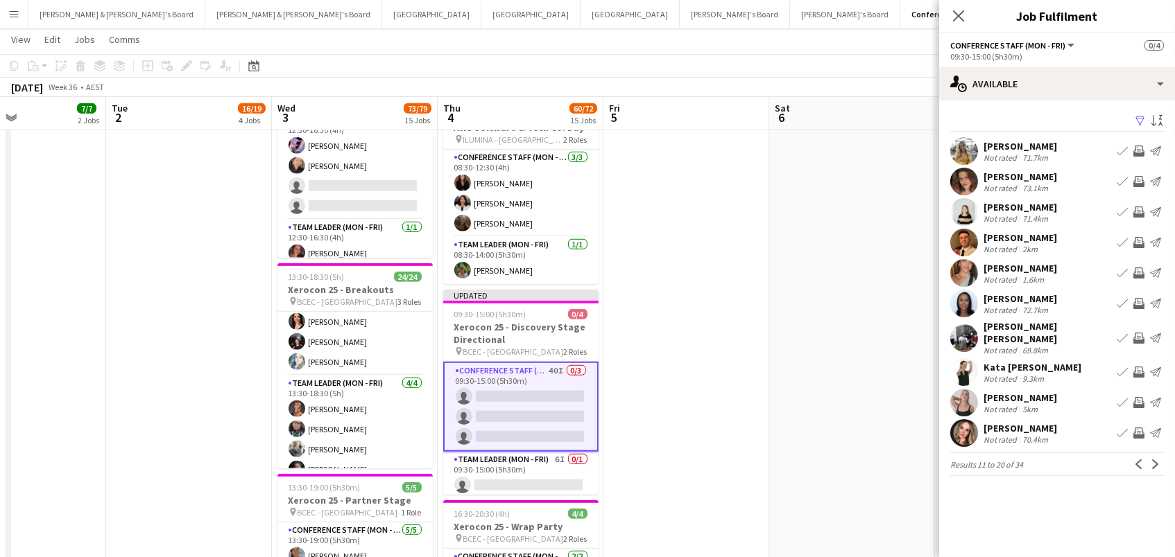
click at [1139, 397] on app-icon "Invite crew" at bounding box center [1138, 402] width 11 height 11
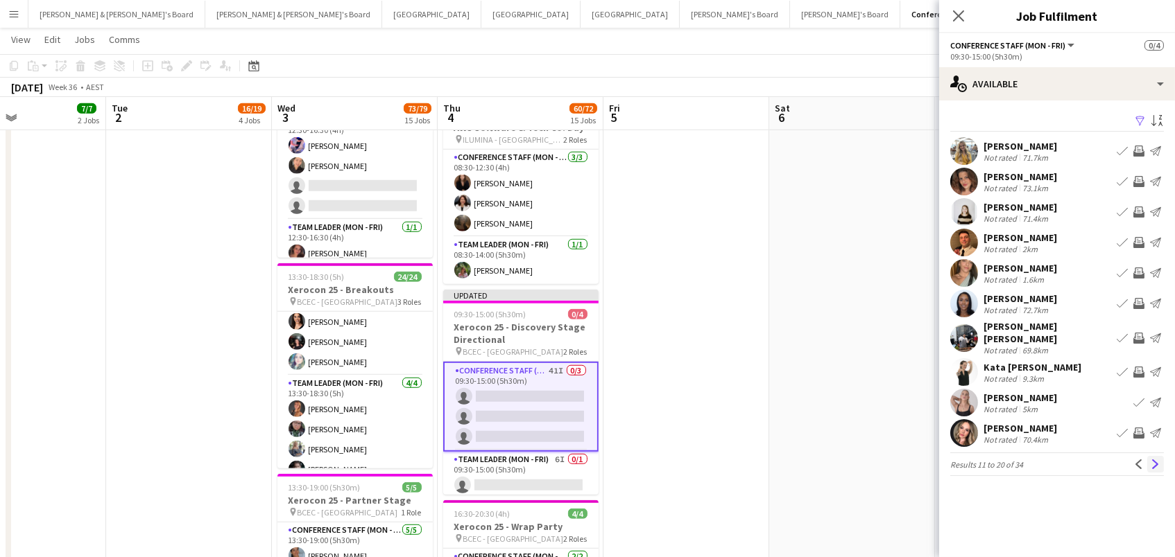
click at [1152, 463] on app-icon "Next" at bounding box center [1155, 465] width 10 height 10
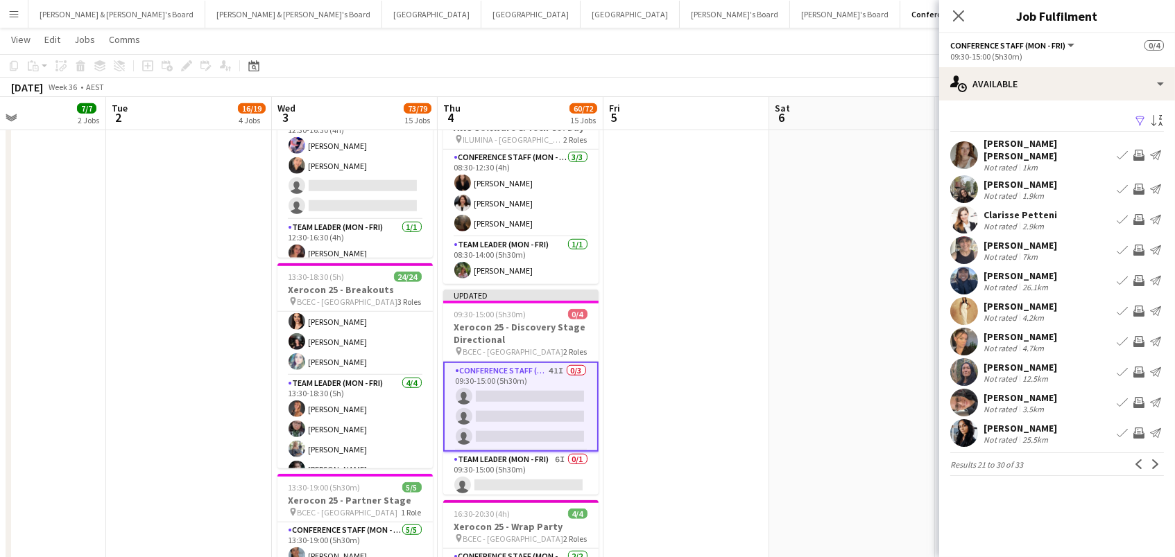
click at [1139, 150] on app-icon "Invite crew" at bounding box center [1138, 155] width 11 height 11
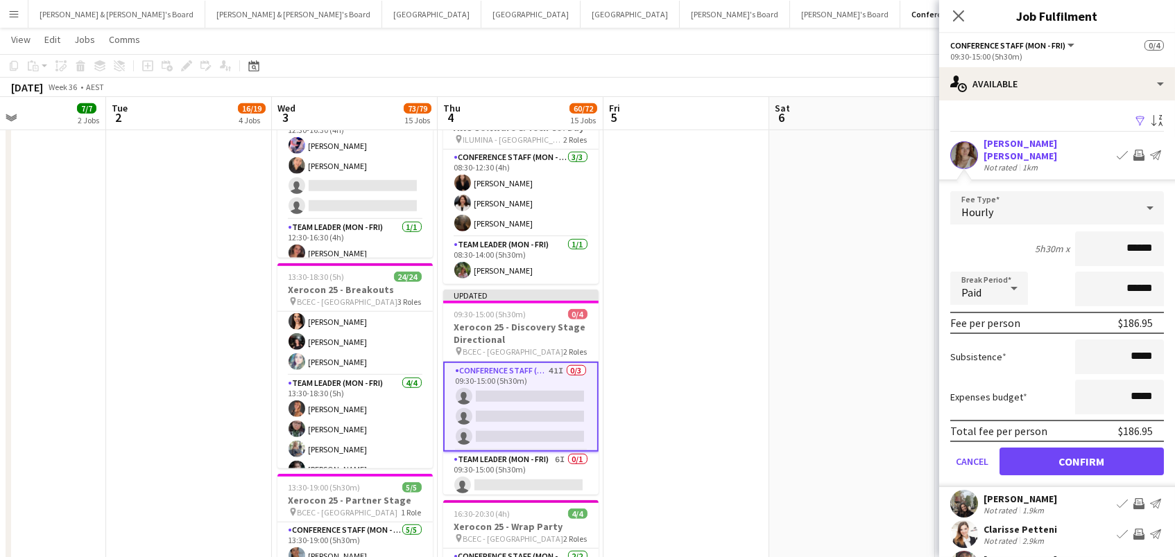
click at [1081, 452] on button "Confirm" at bounding box center [1081, 462] width 164 height 28
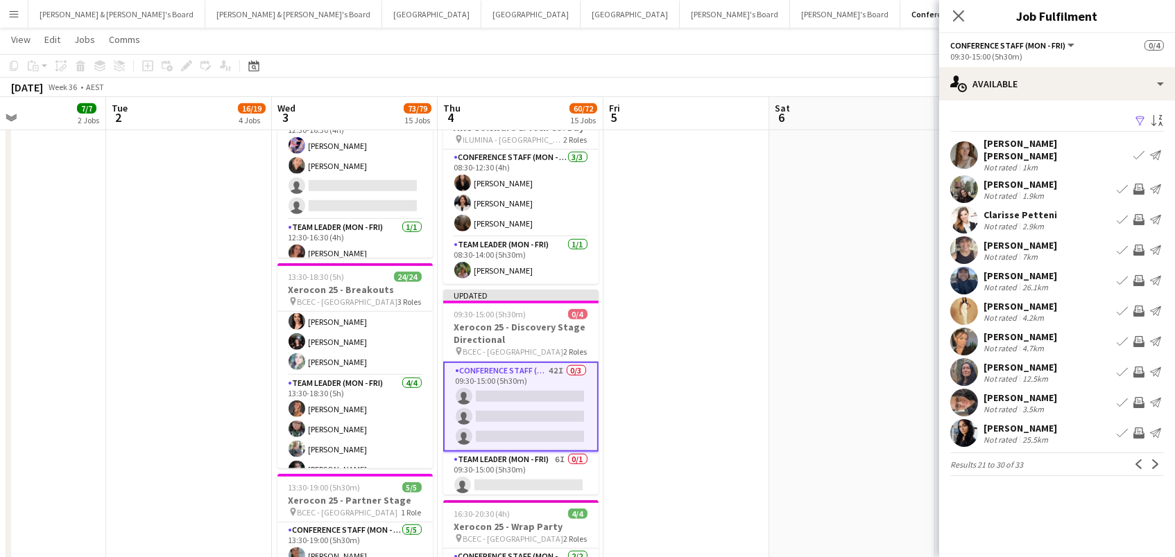
click at [1139, 275] on app-icon "Invite crew" at bounding box center [1138, 280] width 11 height 11
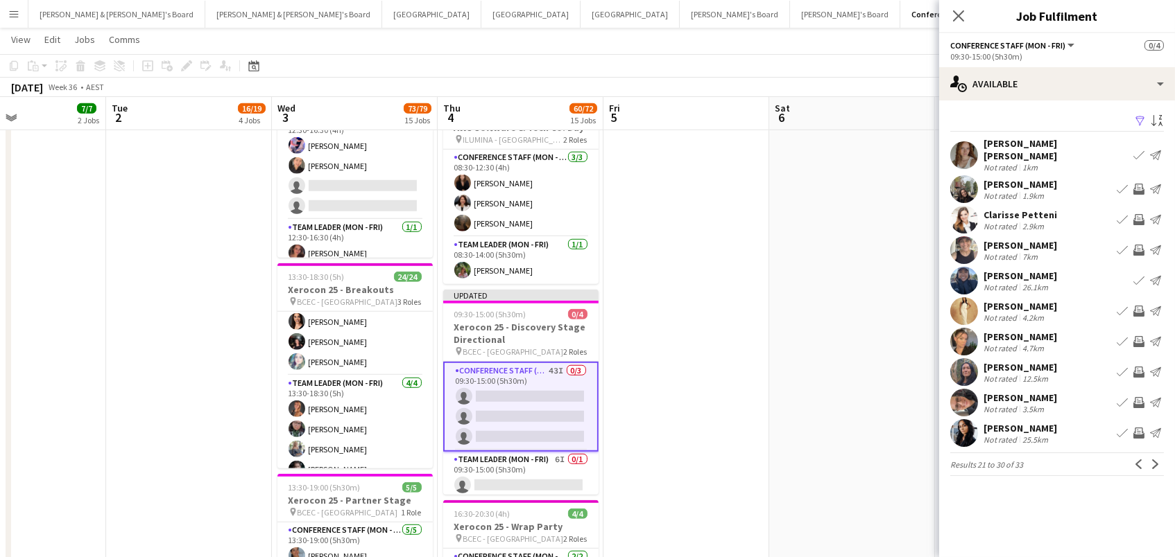
click at [1149, 465] on app-pager "Results 21 to 30 of 33 Previous Next" at bounding box center [1057, 465] width 214 height 24
click at [1150, 460] on app-icon "Next" at bounding box center [1155, 465] width 10 height 10
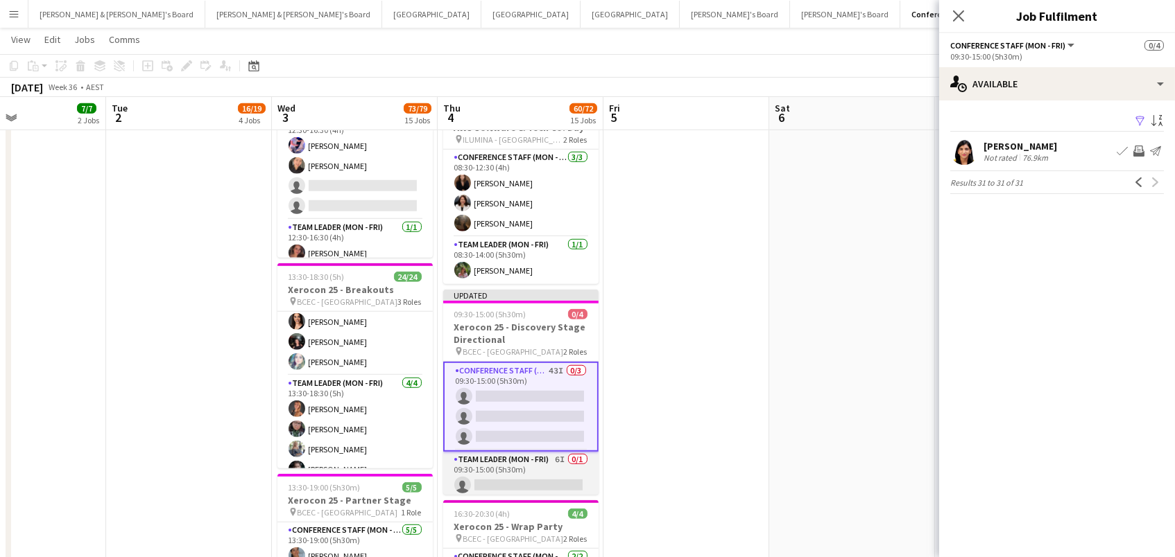
click at [516, 468] on app-card-role "Team Leader (Mon - Fri) 6I 0/1 09:30-15:00 (5h30m) single-neutral-actions" at bounding box center [520, 475] width 155 height 47
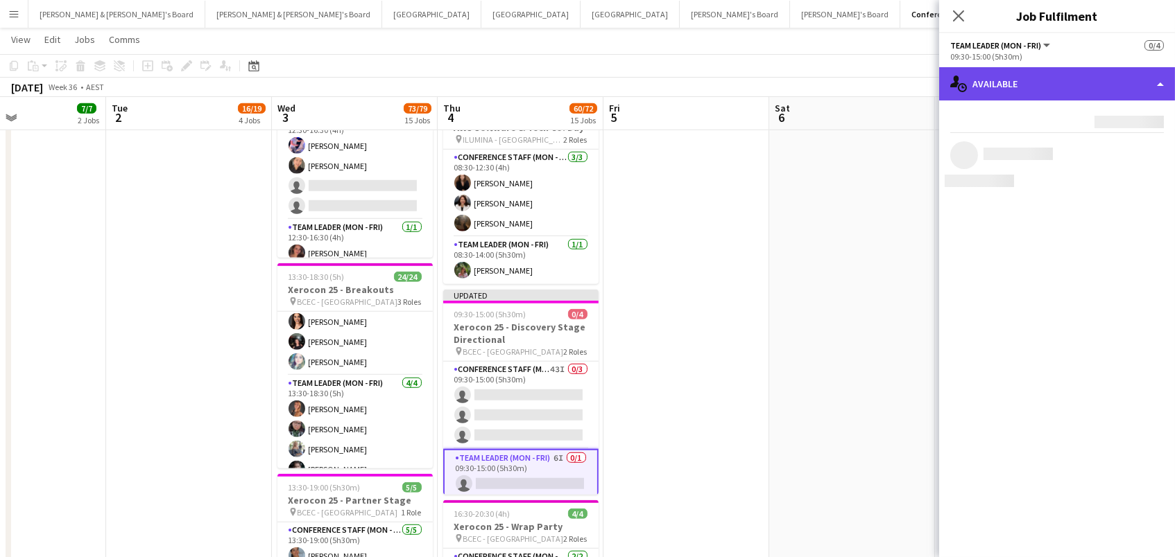
click at [1075, 92] on div "single-neutral-actions-upload Available" at bounding box center [1057, 83] width 236 height 33
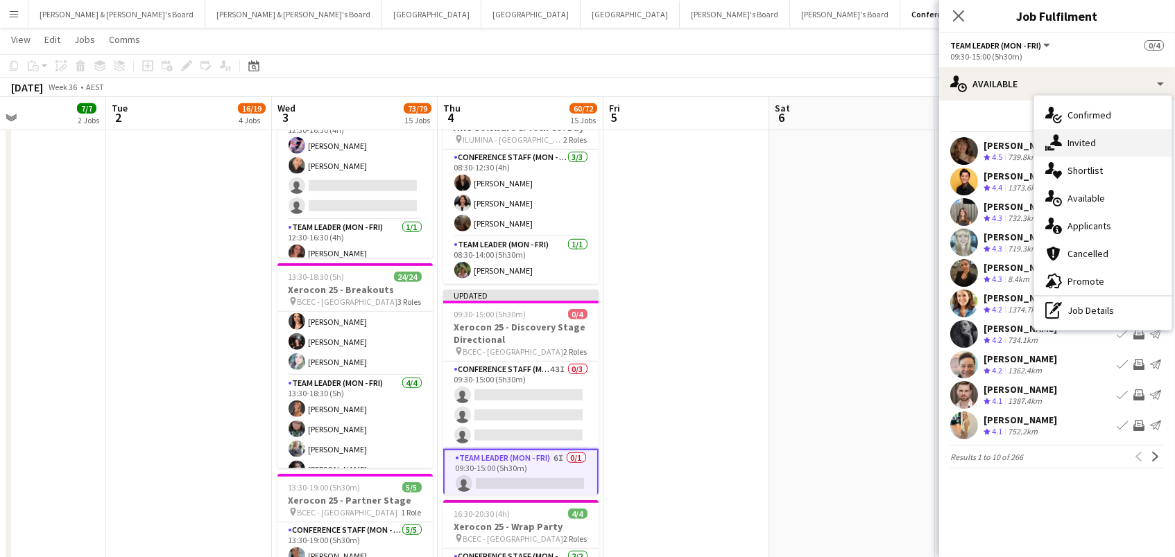
click at [1084, 144] on div "single-neutral-actions-share-1 Invited" at bounding box center [1102, 143] width 137 height 28
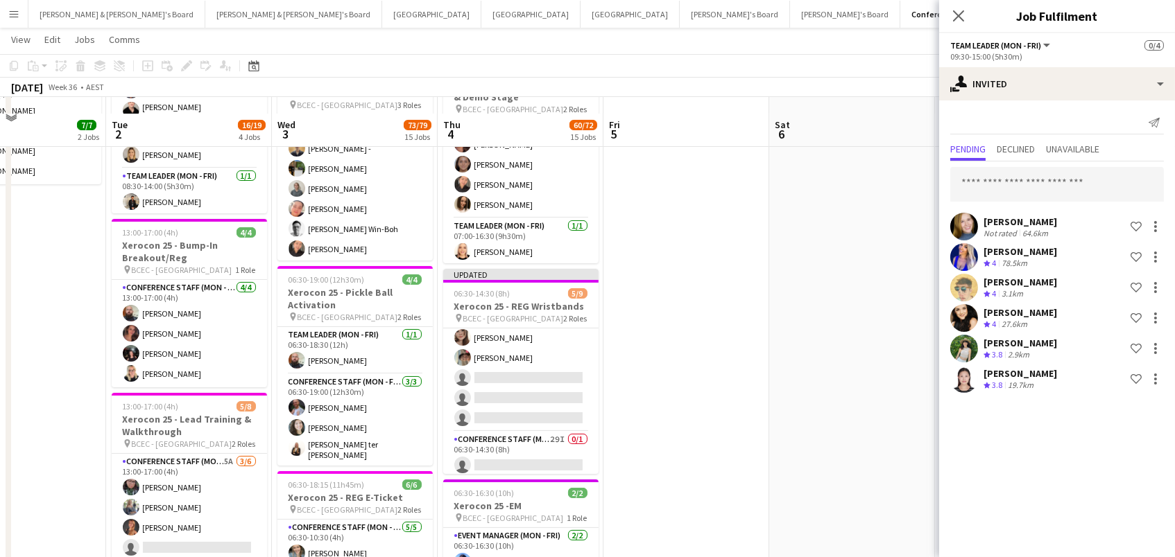
scroll to position [305, 0]
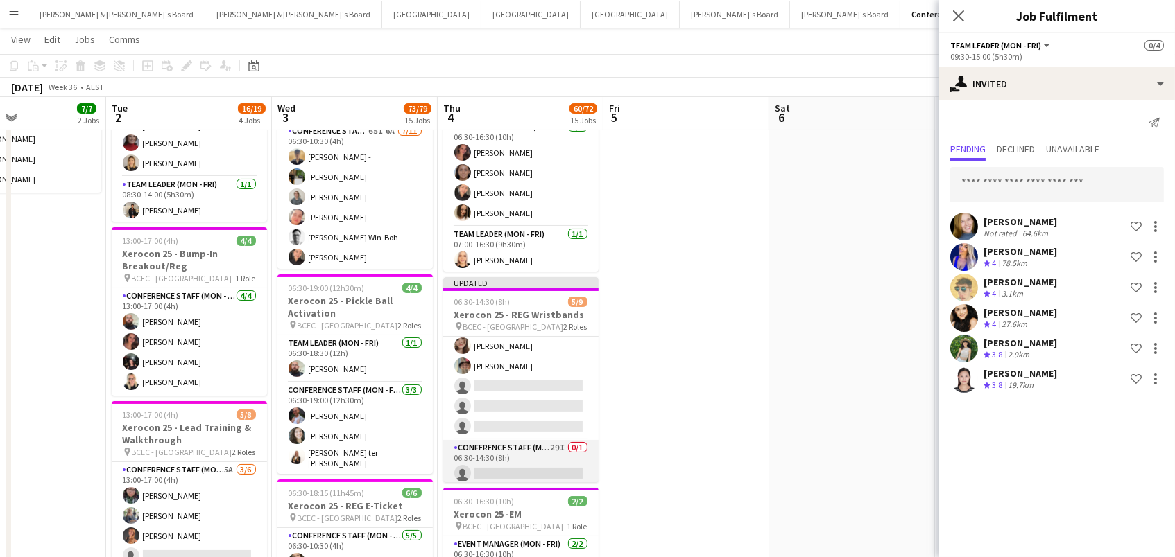
click at [526, 465] on app-card-role "Conference Staff (Mon - Fri) 29I 0/1 06:30-14:30 (8h) single-neutral-actions" at bounding box center [520, 463] width 155 height 47
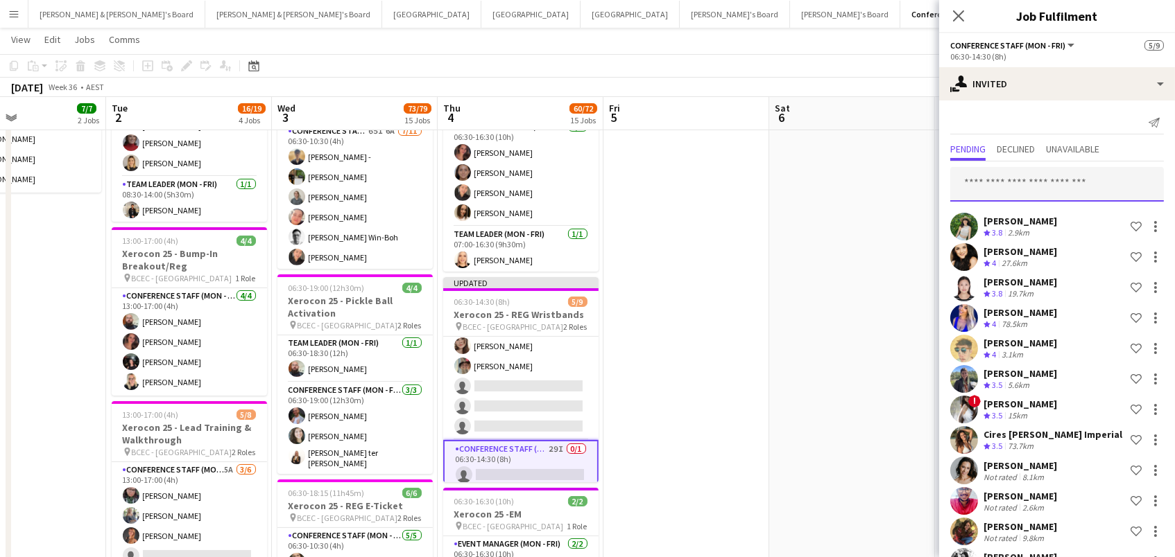
click at [1017, 182] on input "text" at bounding box center [1057, 184] width 214 height 35
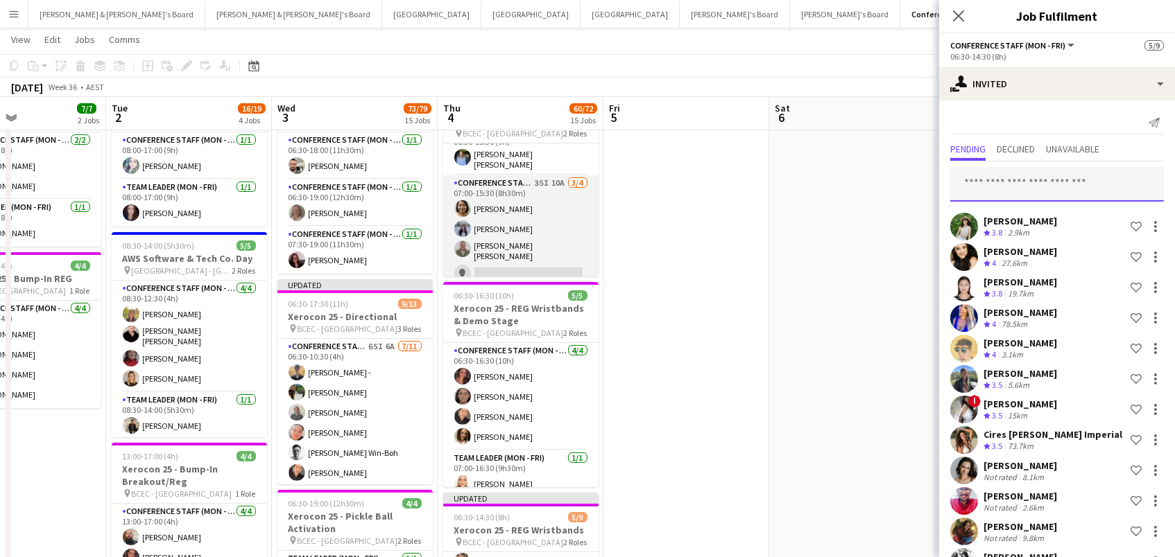
scroll to position [15, 0]
click at [557, 249] on app-card-role "Conference Staff (Mon - Fri) 35I 10A 3/4 07:00-15:30 (8h30m) Kailyn Yong Britne…" at bounding box center [520, 236] width 155 height 112
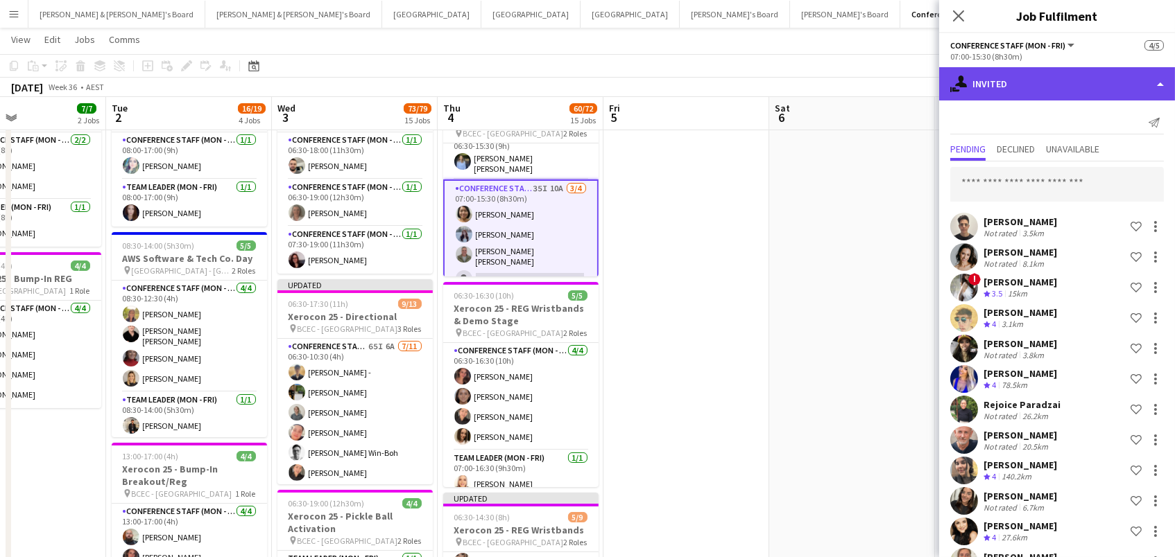
click at [1019, 85] on div "single-neutral-actions-share-1 Invited" at bounding box center [1057, 83] width 236 height 33
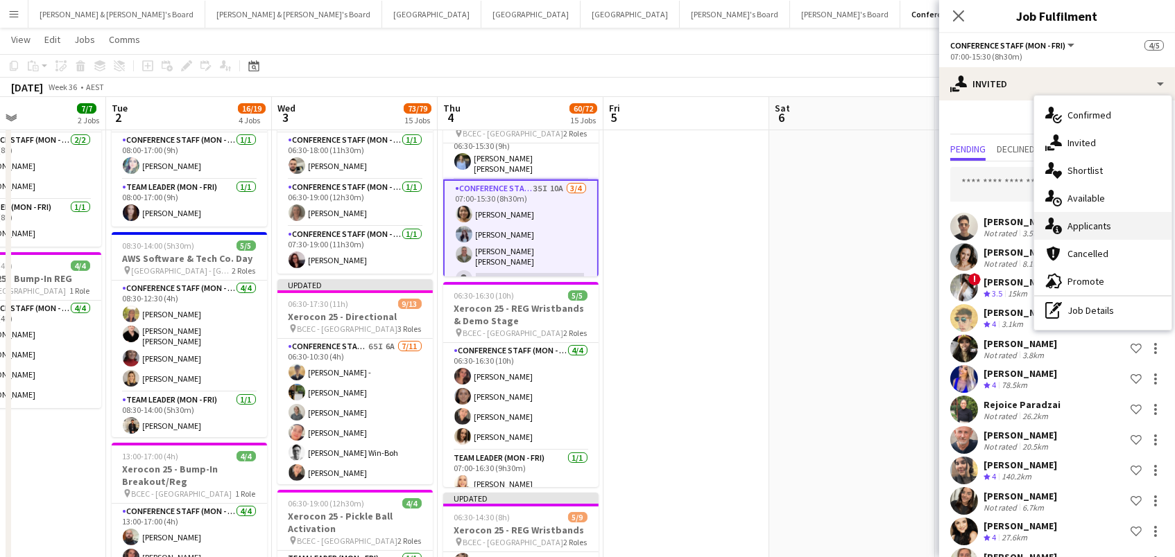
click at [1078, 224] on div "single-neutral-actions-information Applicants" at bounding box center [1102, 226] width 137 height 28
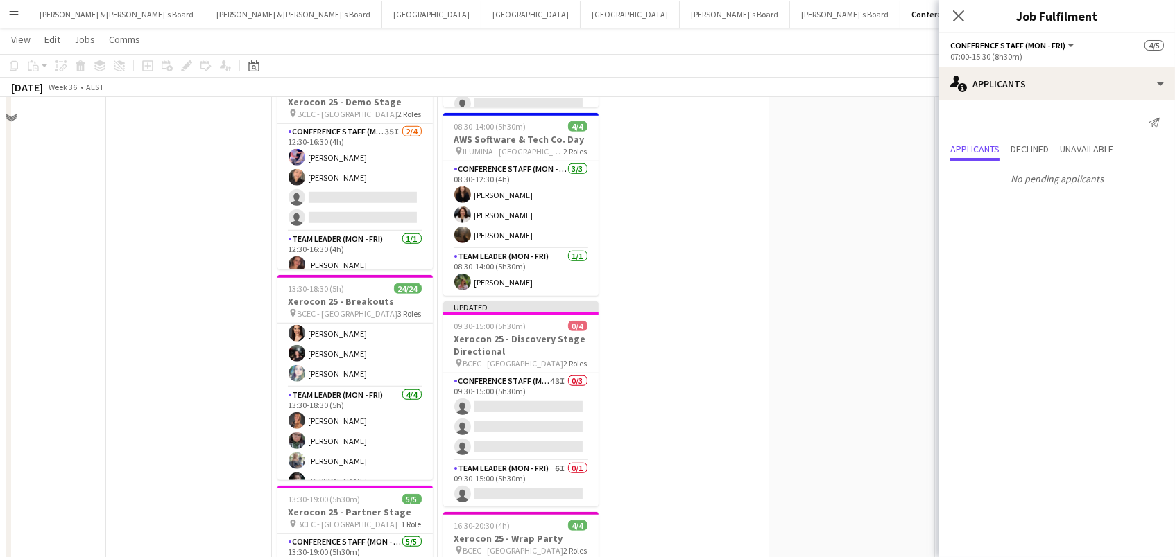
scroll to position [2193, 0]
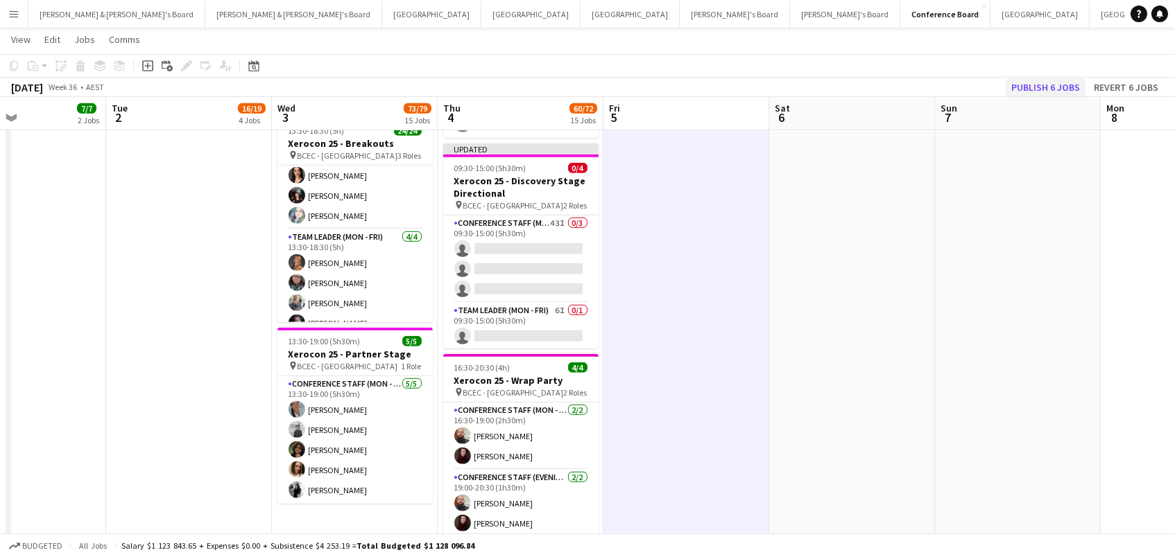
click at [1059, 82] on button "Publish 6 jobs" at bounding box center [1045, 87] width 80 height 18
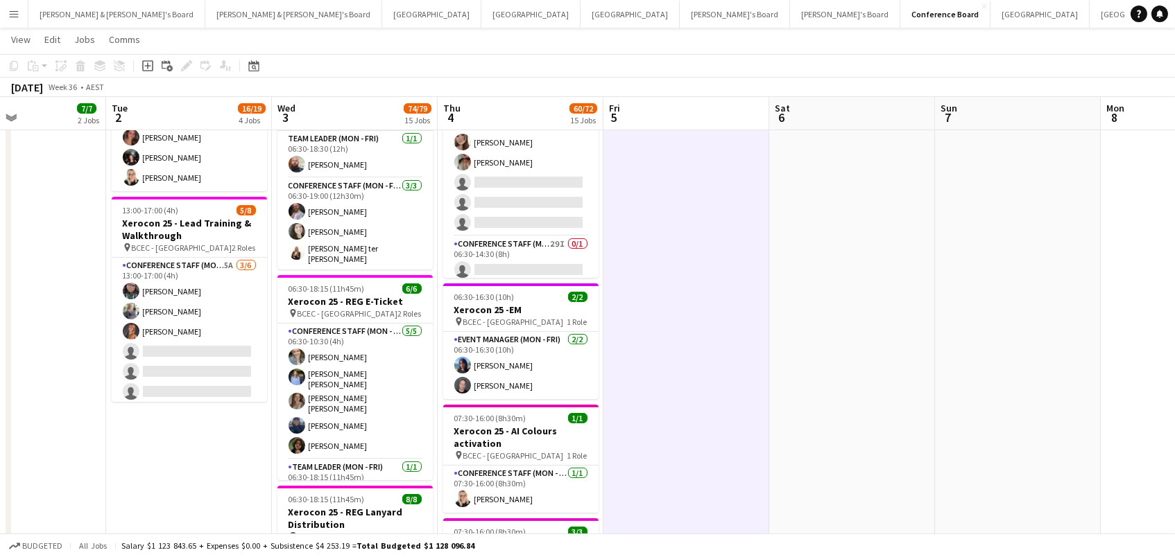
scroll to position [510, 0]
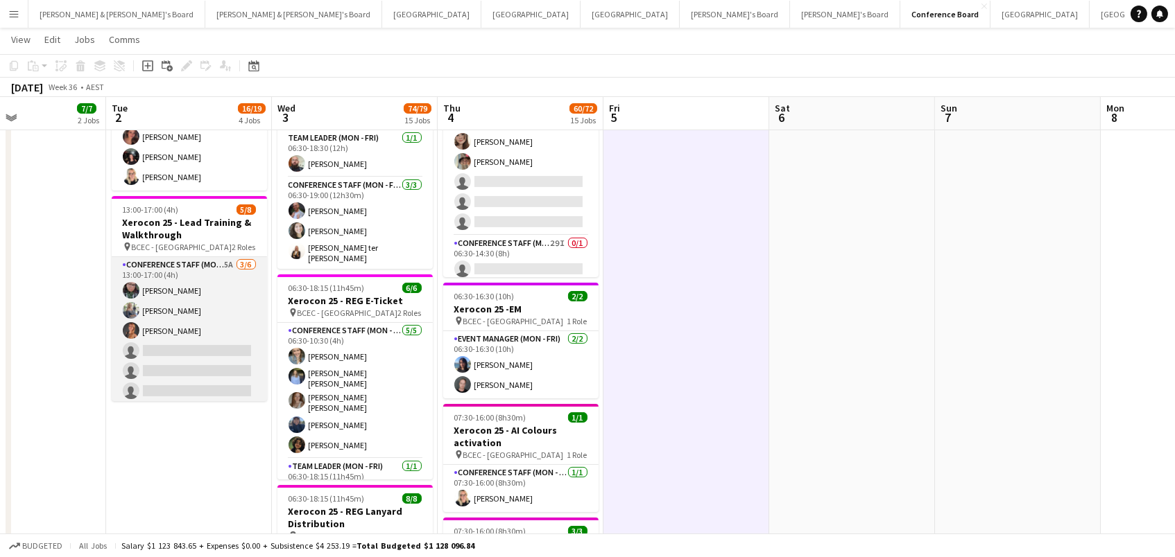
click at [169, 315] on app-card-role "Conference Staff (Mon - Fri) 5A 3/6 13:00-17:00 (4h) Beatriz Barreto Kylie Dalz…" at bounding box center [189, 331] width 155 height 148
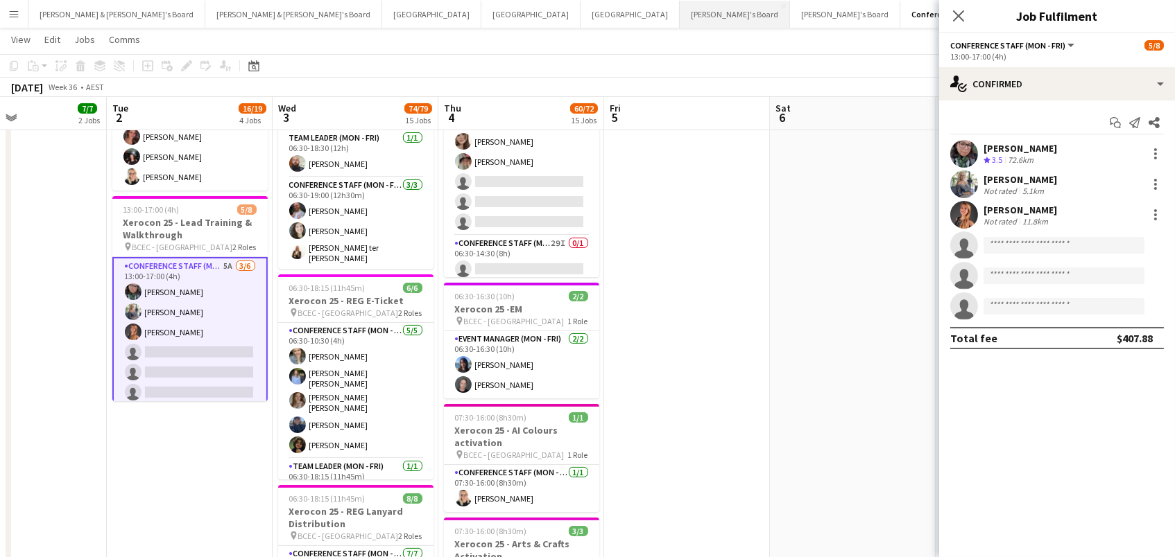
click at [680, 1] on button "Tennille's Board Close" at bounding box center [735, 14] width 110 height 27
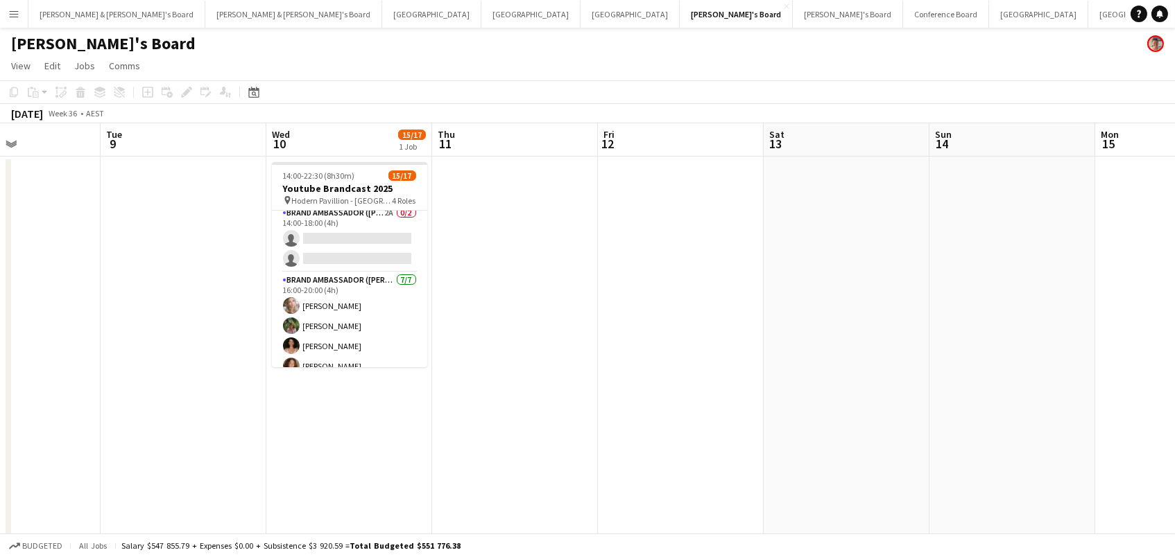
scroll to position [0, 402]
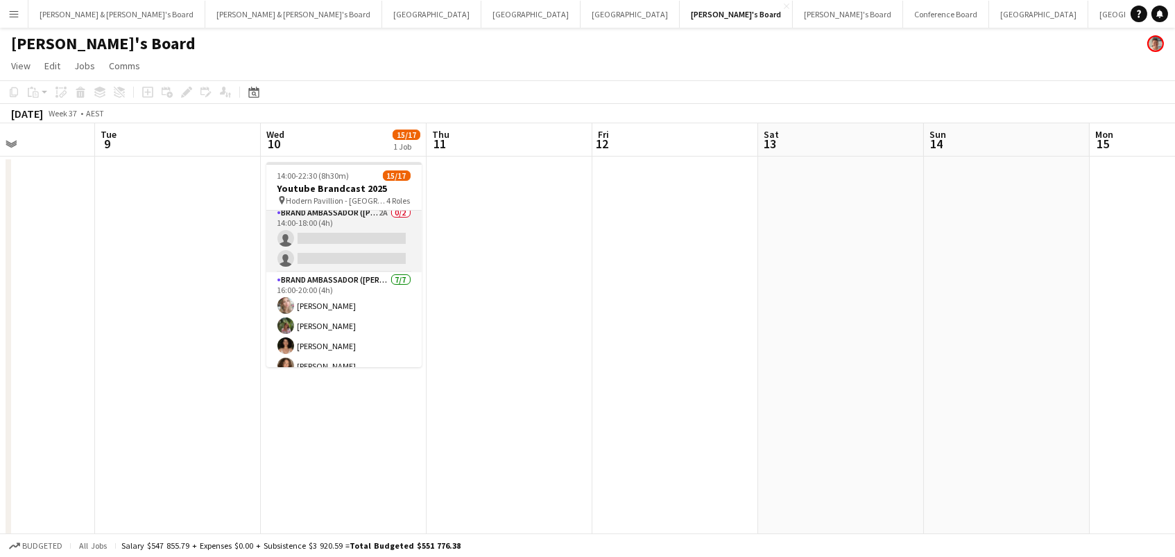
click at [387, 236] on app-card-role "Brand Ambassador (Mon - Fri) 2A 0/2 14:00-18:00 (4h) single-neutral-actions sin…" at bounding box center [343, 238] width 155 height 67
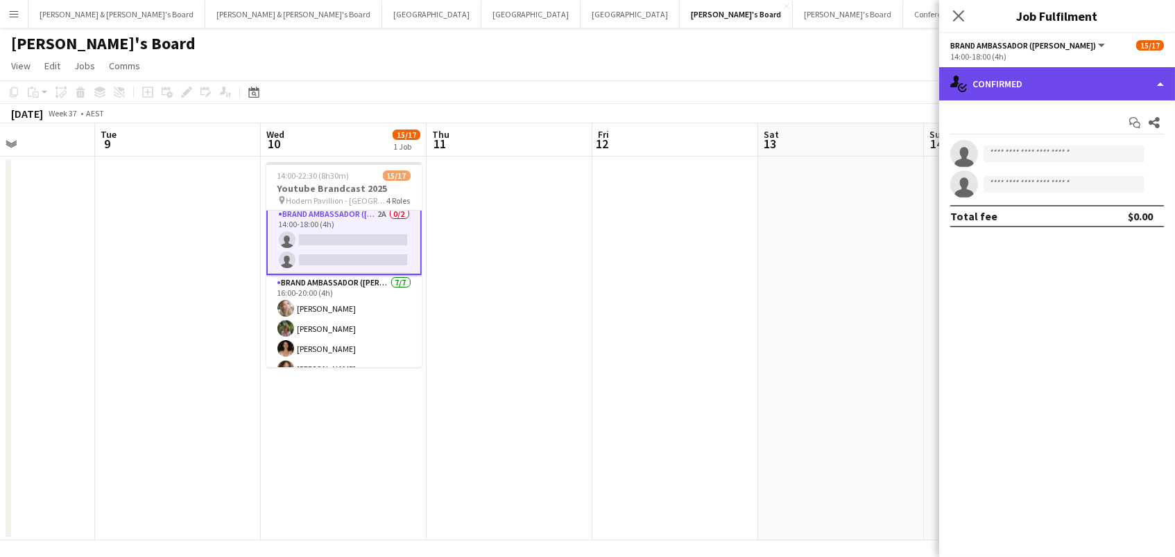
click at [1026, 74] on div "single-neutral-actions-check-2 Confirmed" at bounding box center [1057, 83] width 236 height 33
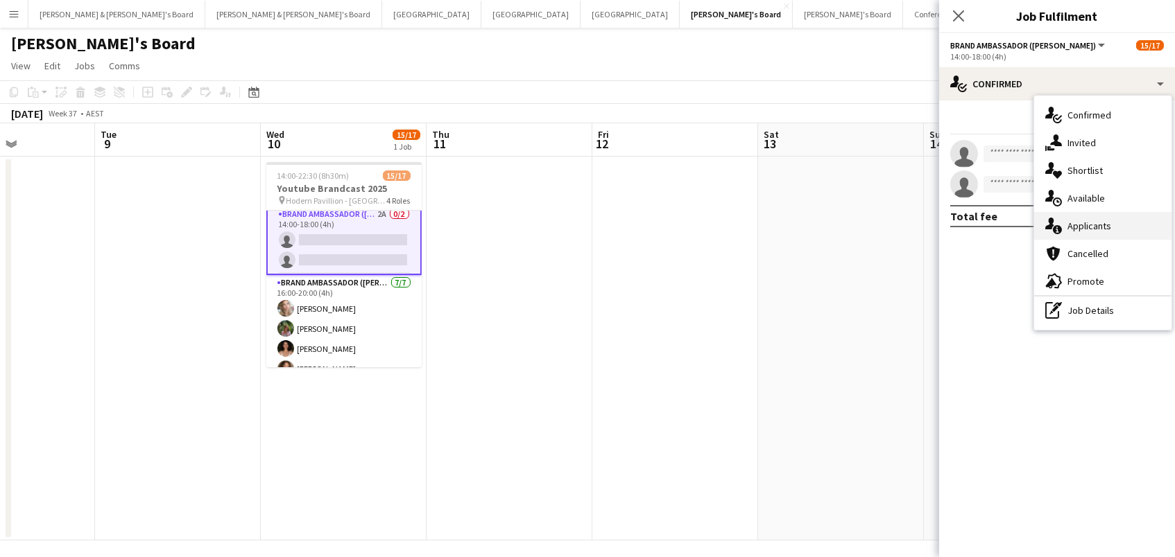
click at [1094, 214] on div "single-neutral-actions-information Applicants" at bounding box center [1102, 226] width 137 height 28
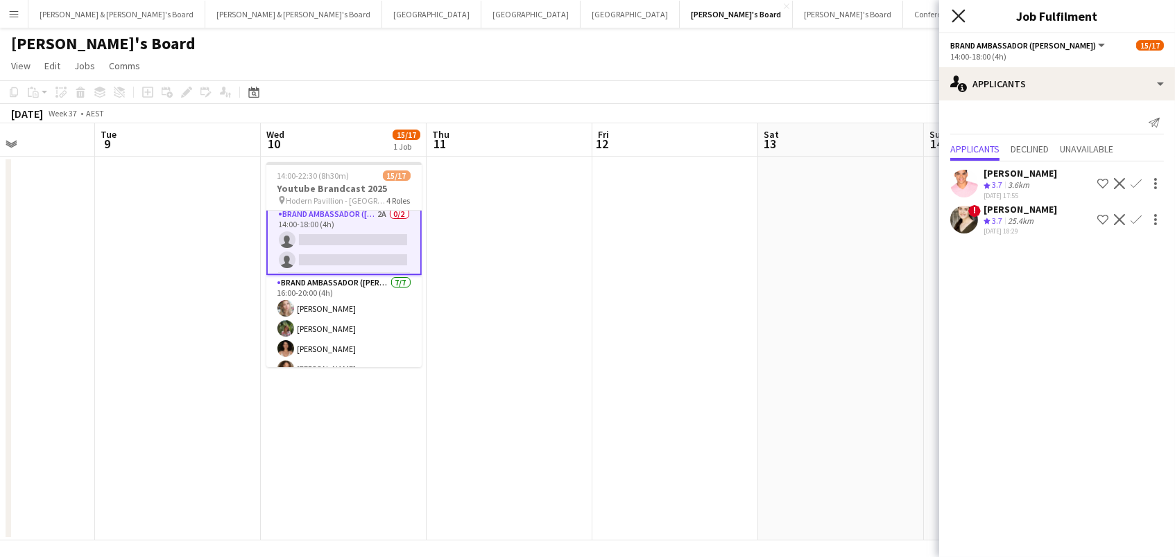
click at [958, 16] on icon at bounding box center [957, 15] width 13 height 13
